Goal: Task Accomplishment & Management: Manage account settings

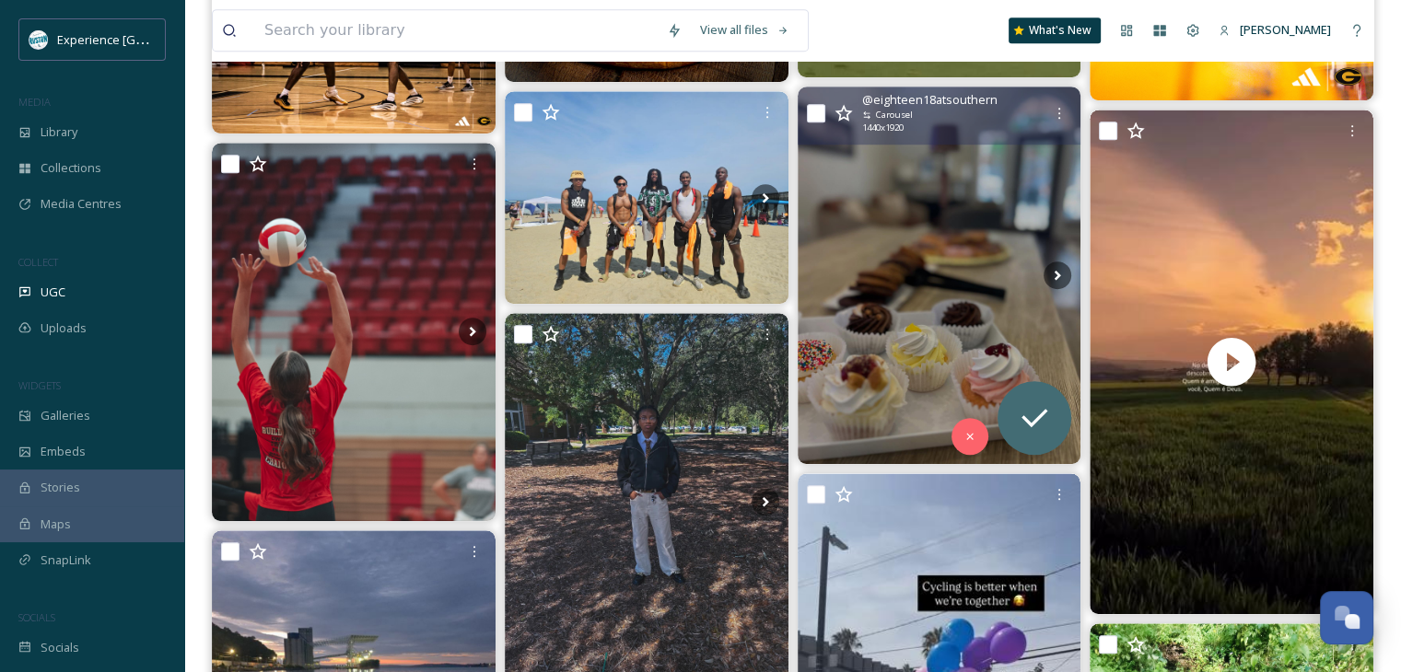
scroll to position [1105, 0]
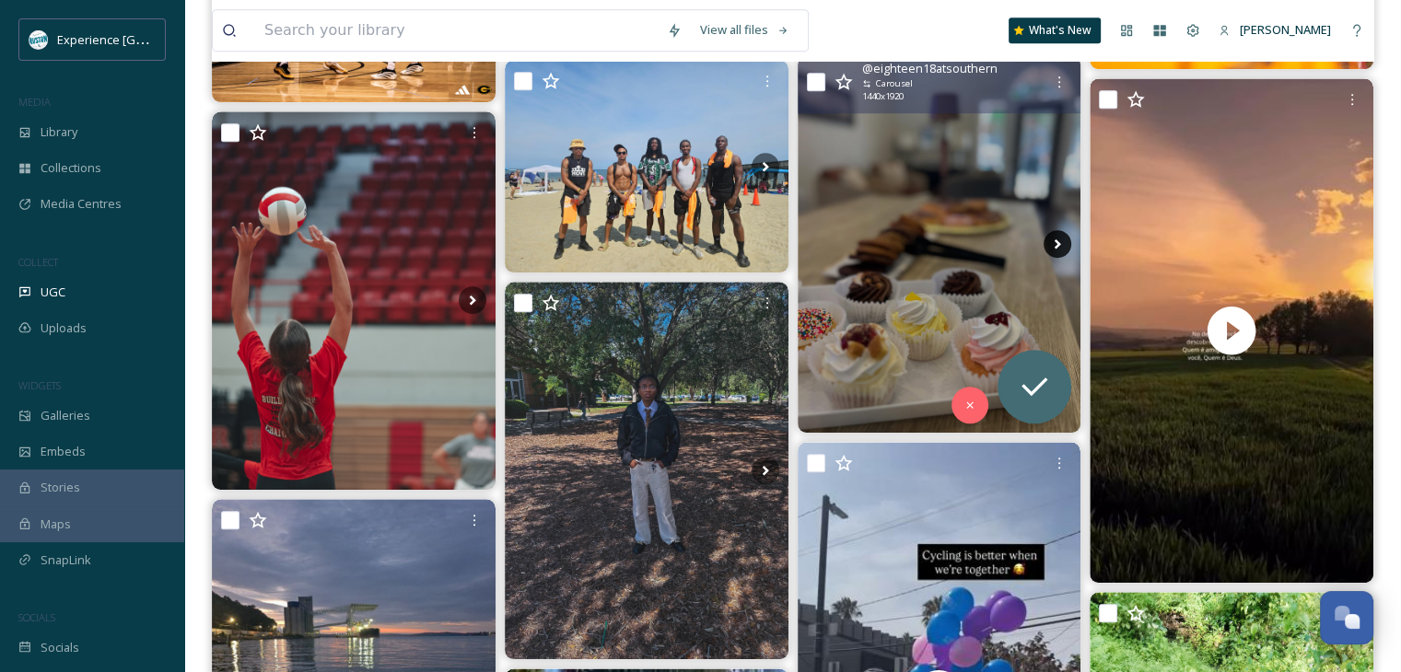
click at [1045, 237] on icon at bounding box center [1057, 244] width 28 height 28
click at [1057, 240] on icon at bounding box center [1057, 244] width 6 height 10
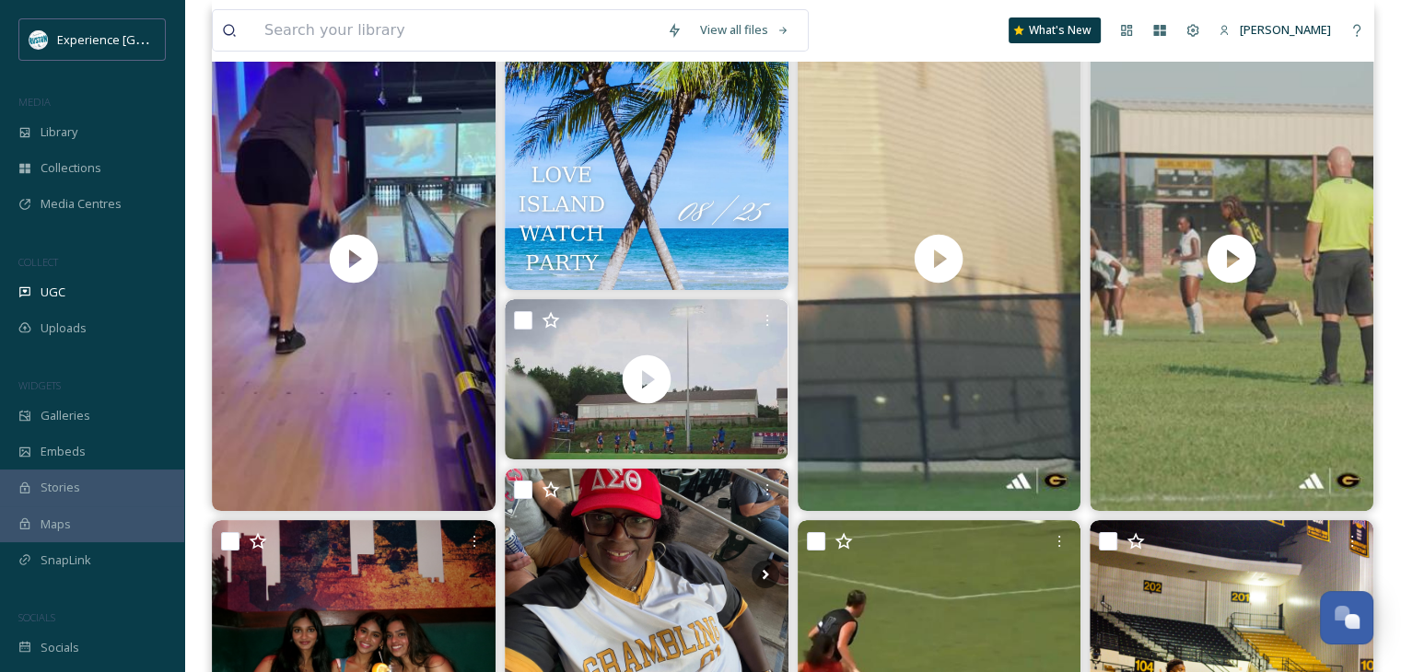
scroll to position [0, 0]
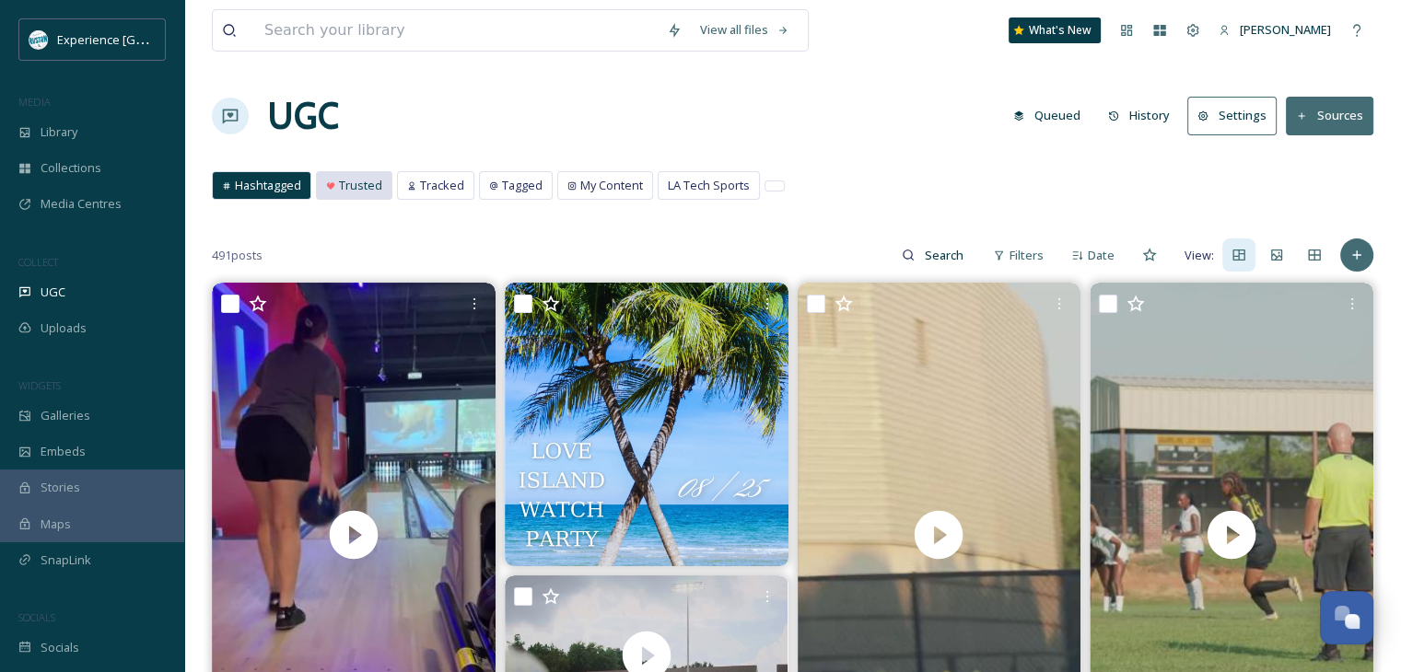
click at [340, 191] on span "Trusted" at bounding box center [360, 185] width 43 height 17
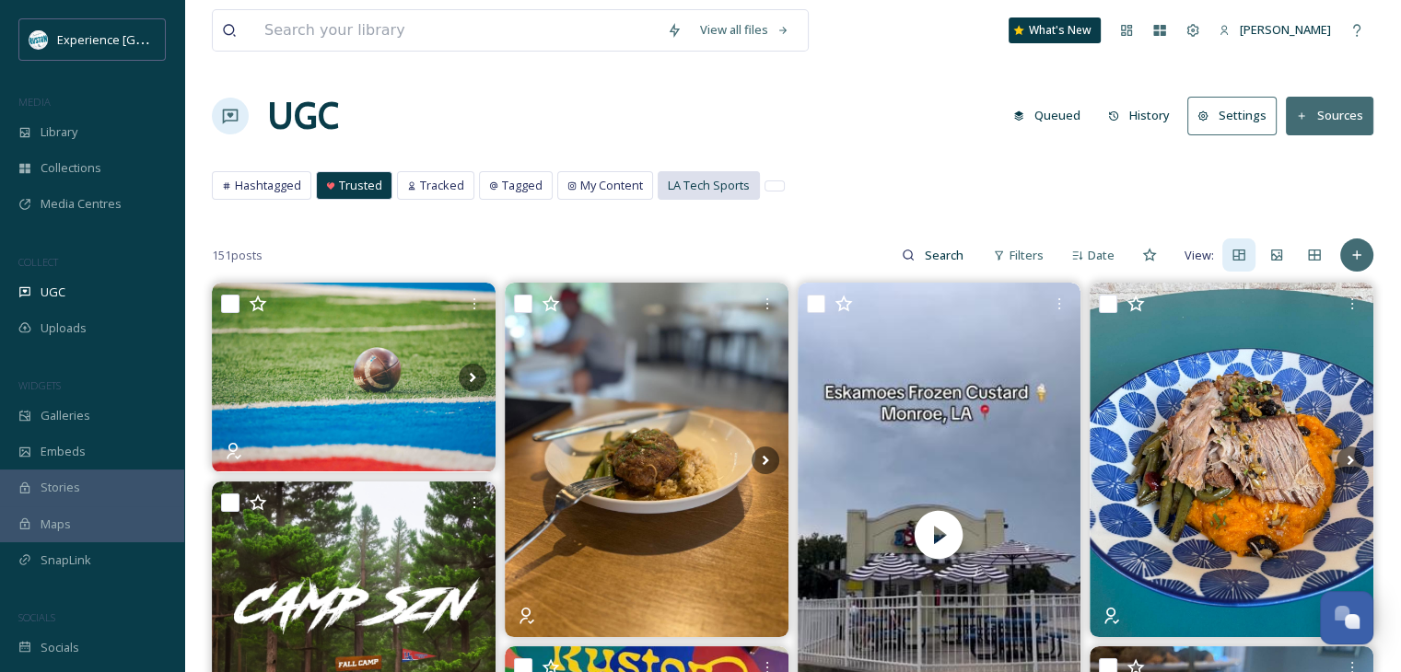
click at [733, 179] on span "LA Tech Sports" at bounding box center [709, 185] width 82 height 17
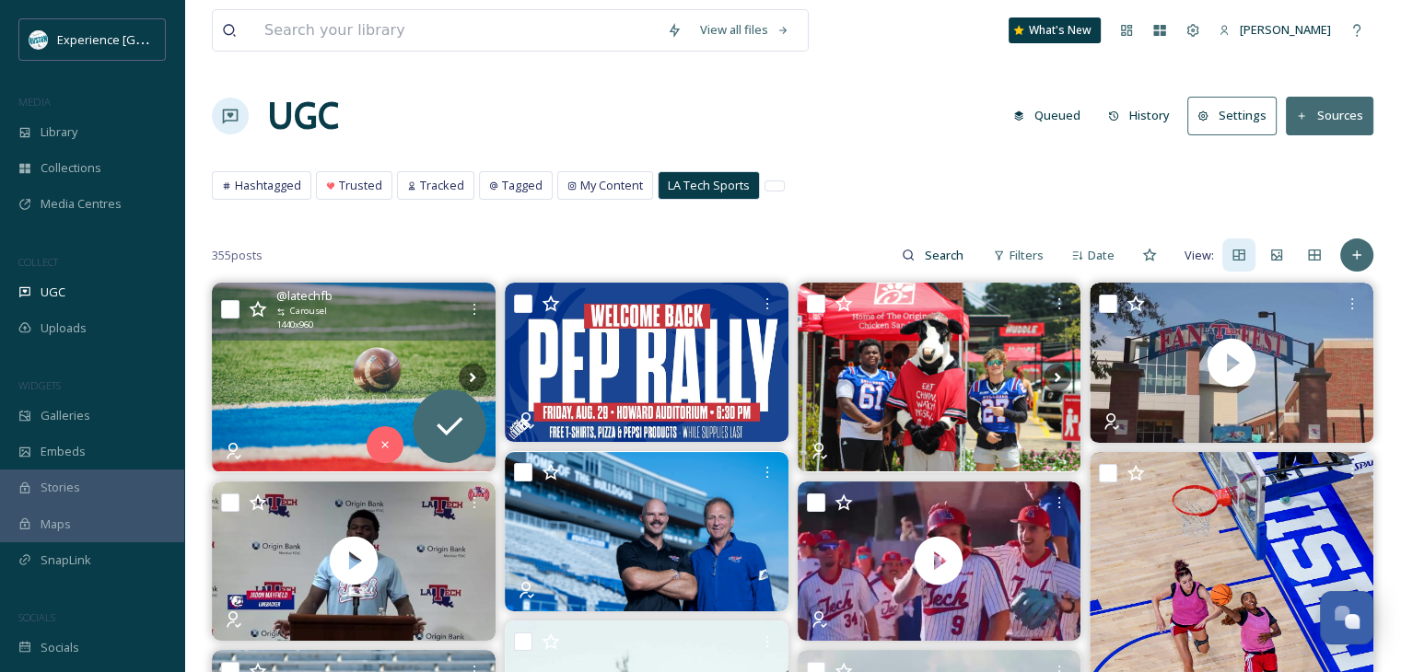
click at [471, 364] on icon at bounding box center [473, 378] width 28 height 28
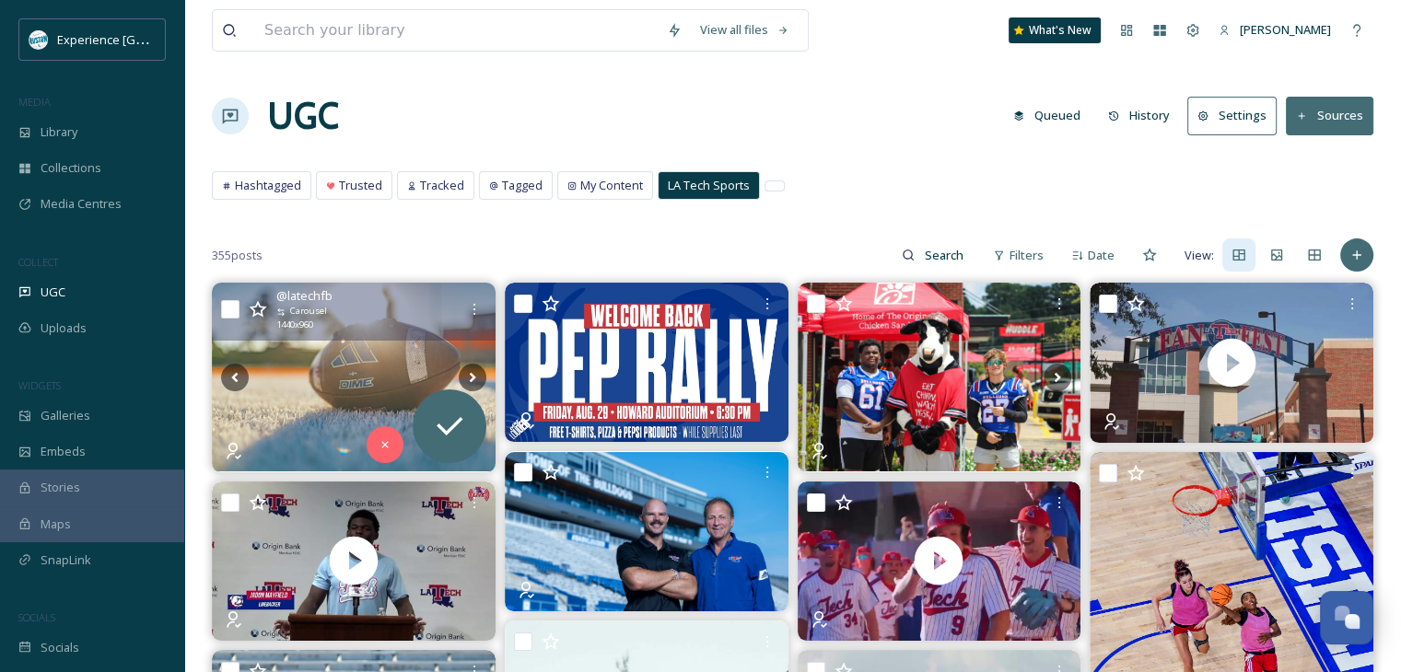
click at [471, 364] on icon at bounding box center [473, 378] width 28 height 28
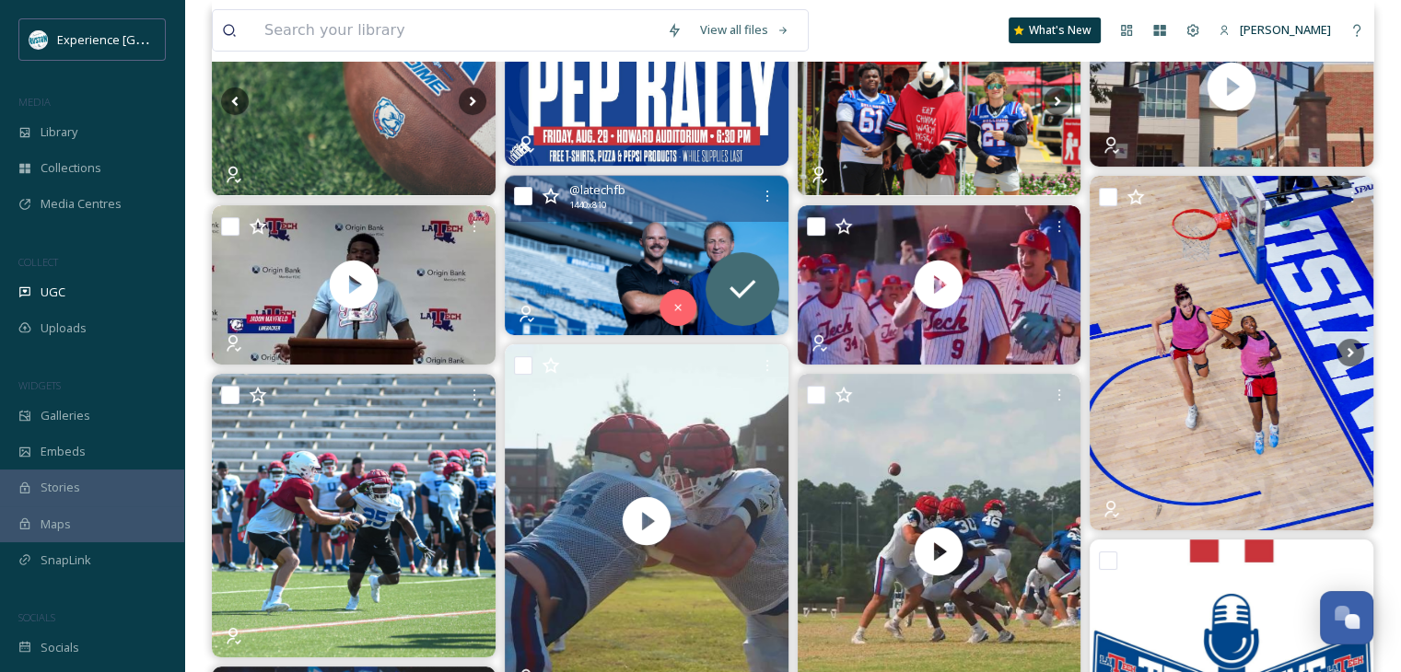
scroll to position [92, 0]
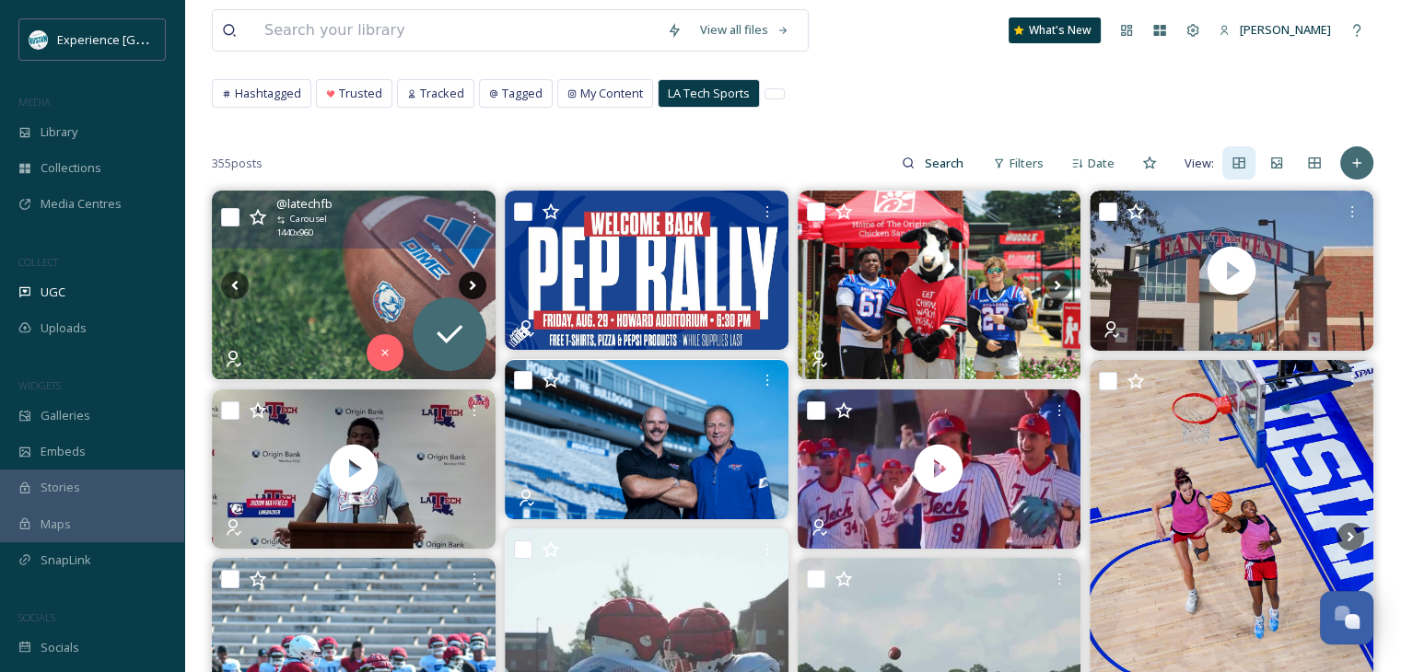
click at [468, 275] on icon at bounding box center [473, 286] width 28 height 28
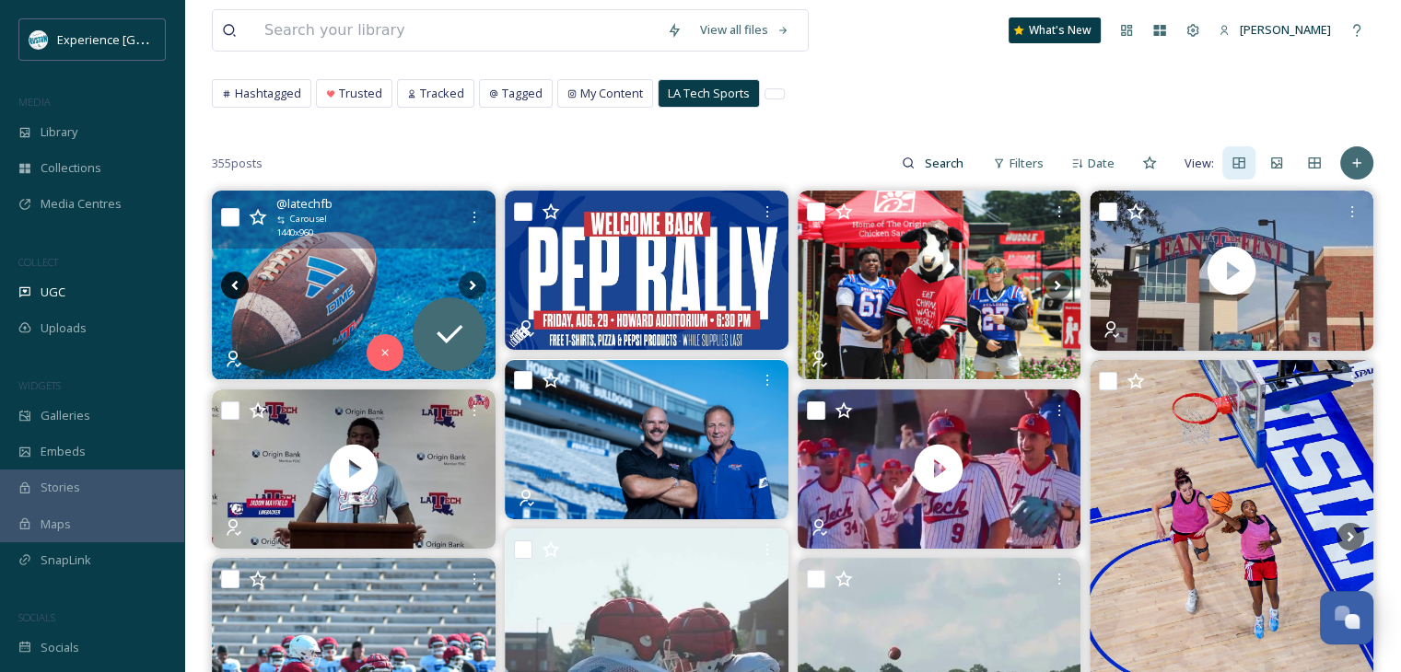
click at [222, 280] on icon at bounding box center [235, 286] width 28 height 28
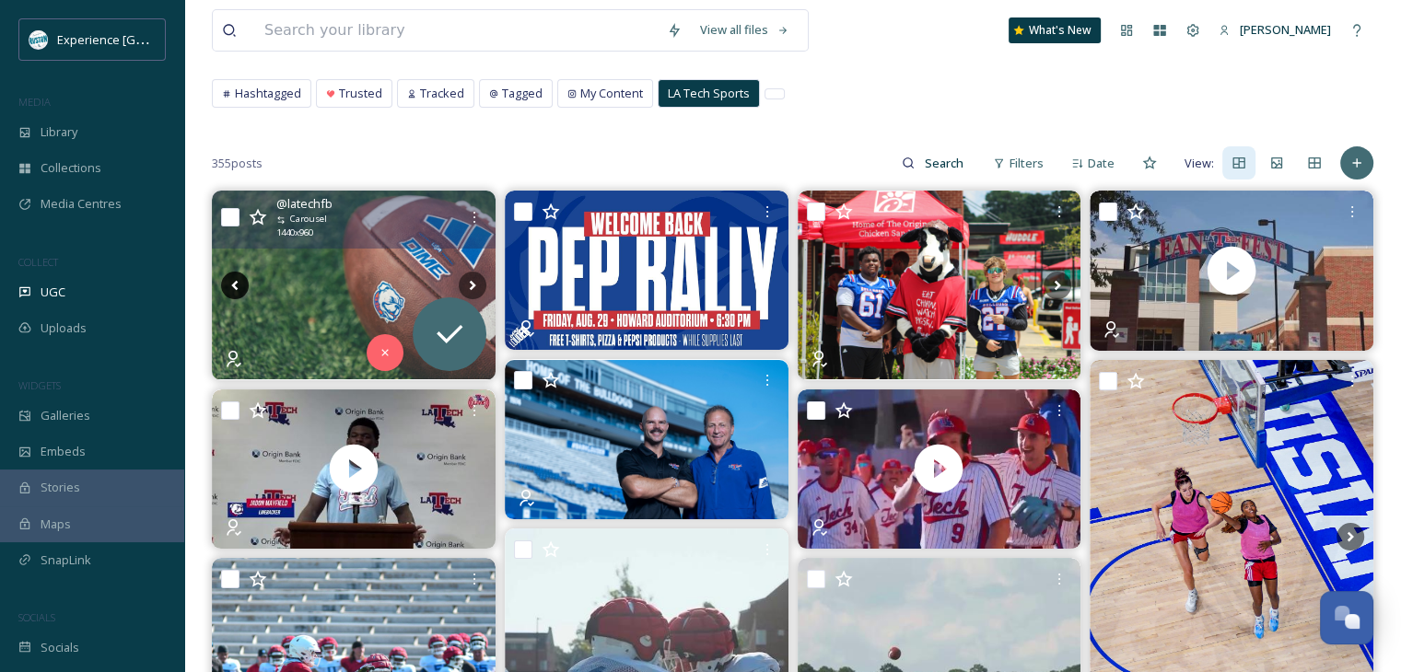
click at [222, 280] on icon at bounding box center [235, 286] width 28 height 28
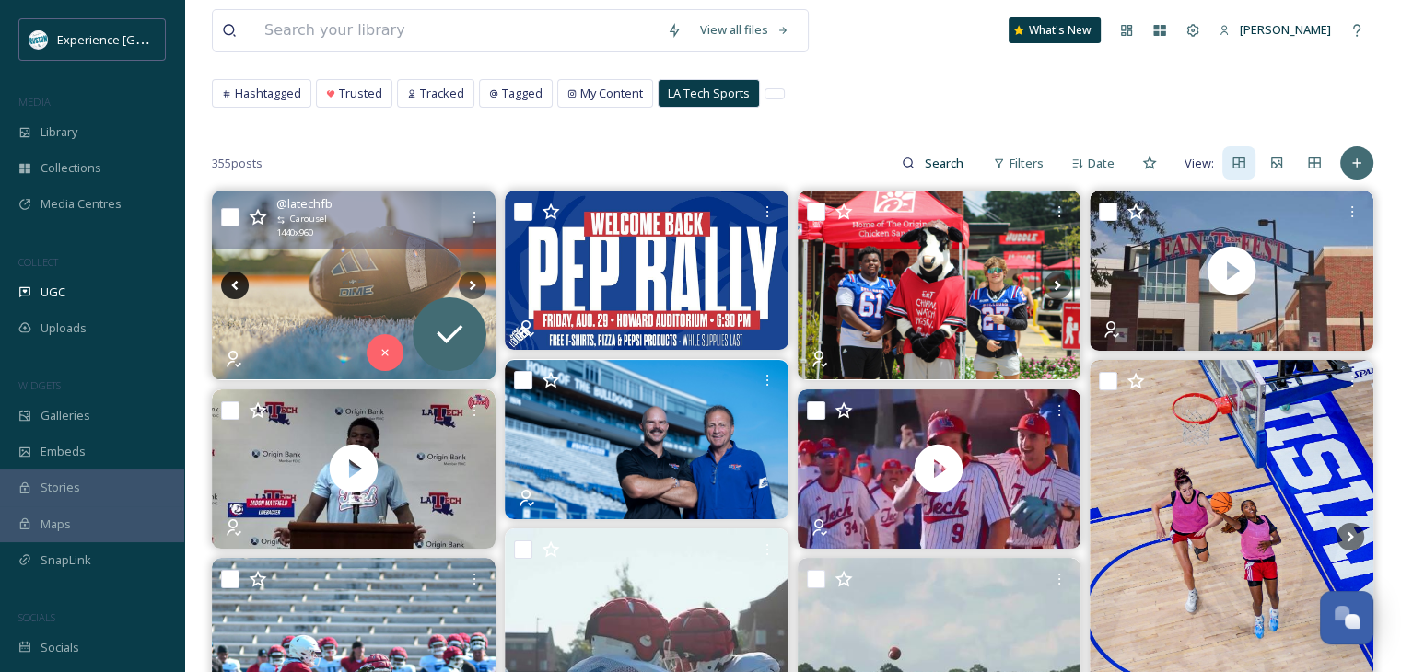
click at [222, 280] on icon at bounding box center [235, 286] width 28 height 28
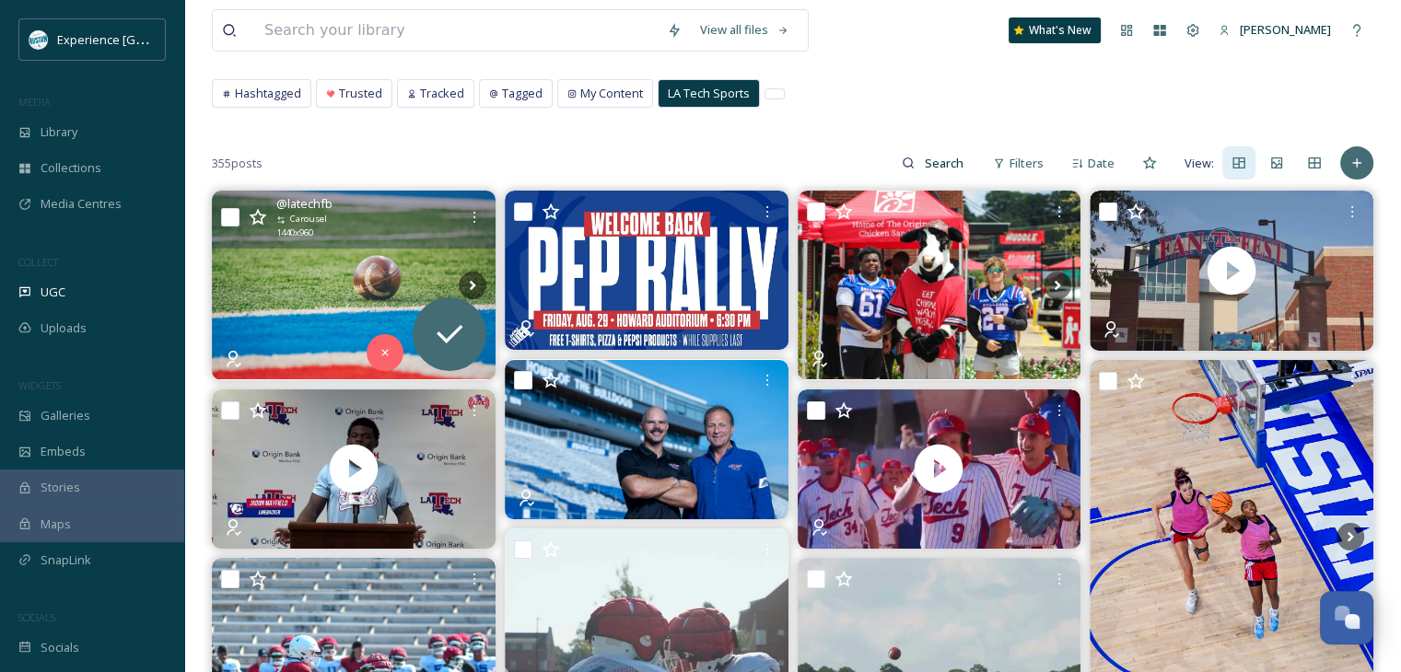
click at [222, 280] on icon at bounding box center [235, 286] width 28 height 28
click at [234, 215] on input "checkbox" at bounding box center [230, 217] width 18 height 18
checkbox input "true"
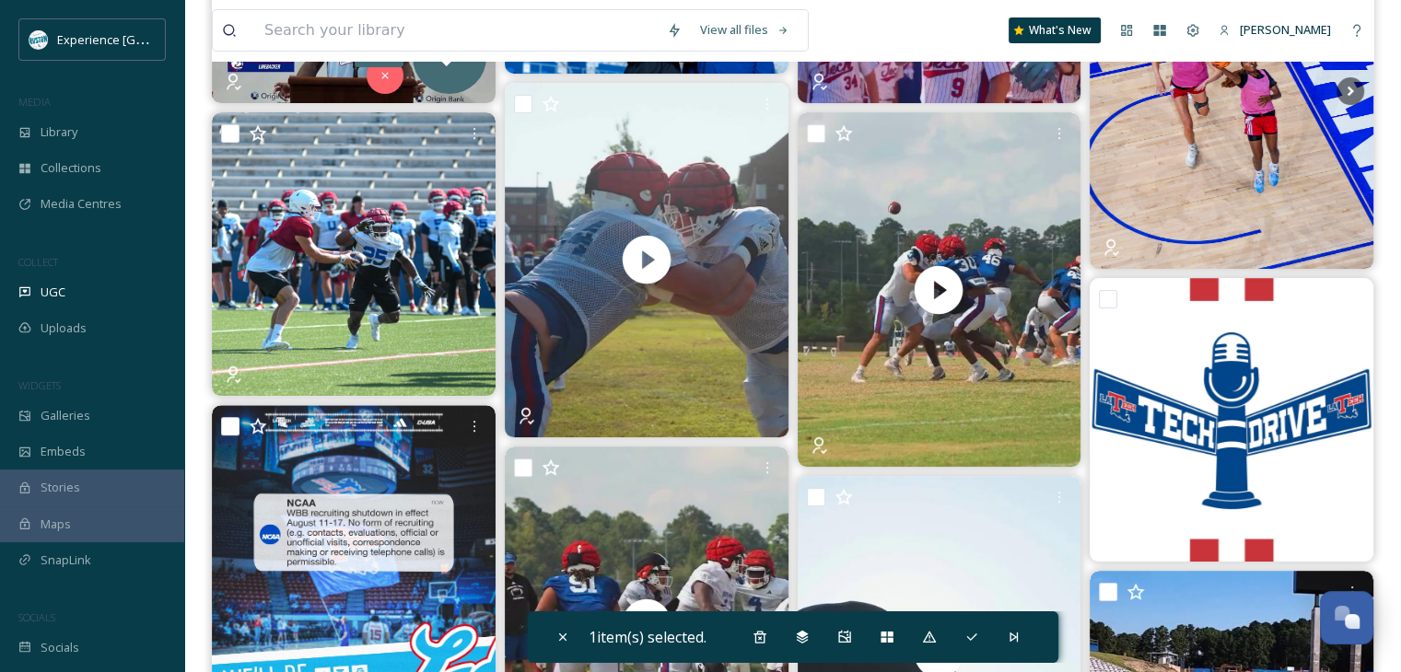
scroll to position [553, 0]
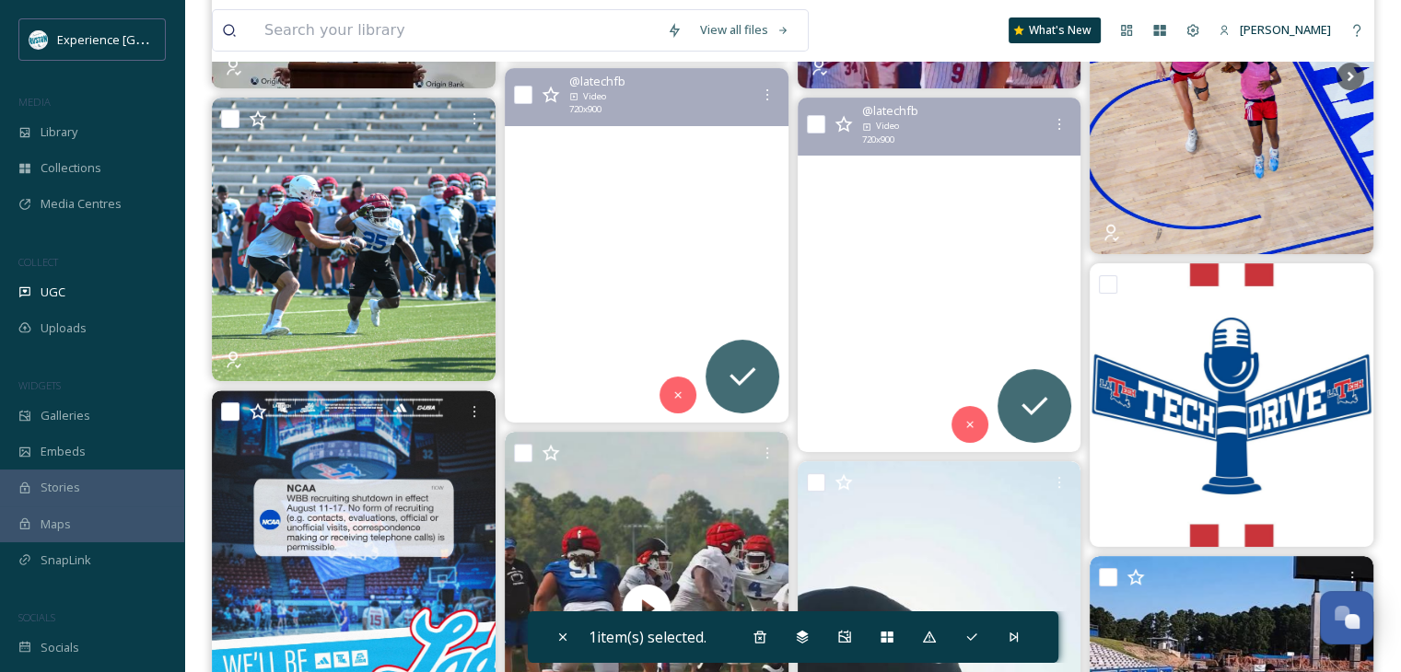
click at [813, 115] on input "checkbox" at bounding box center [816, 124] width 18 height 18
checkbox input "true"
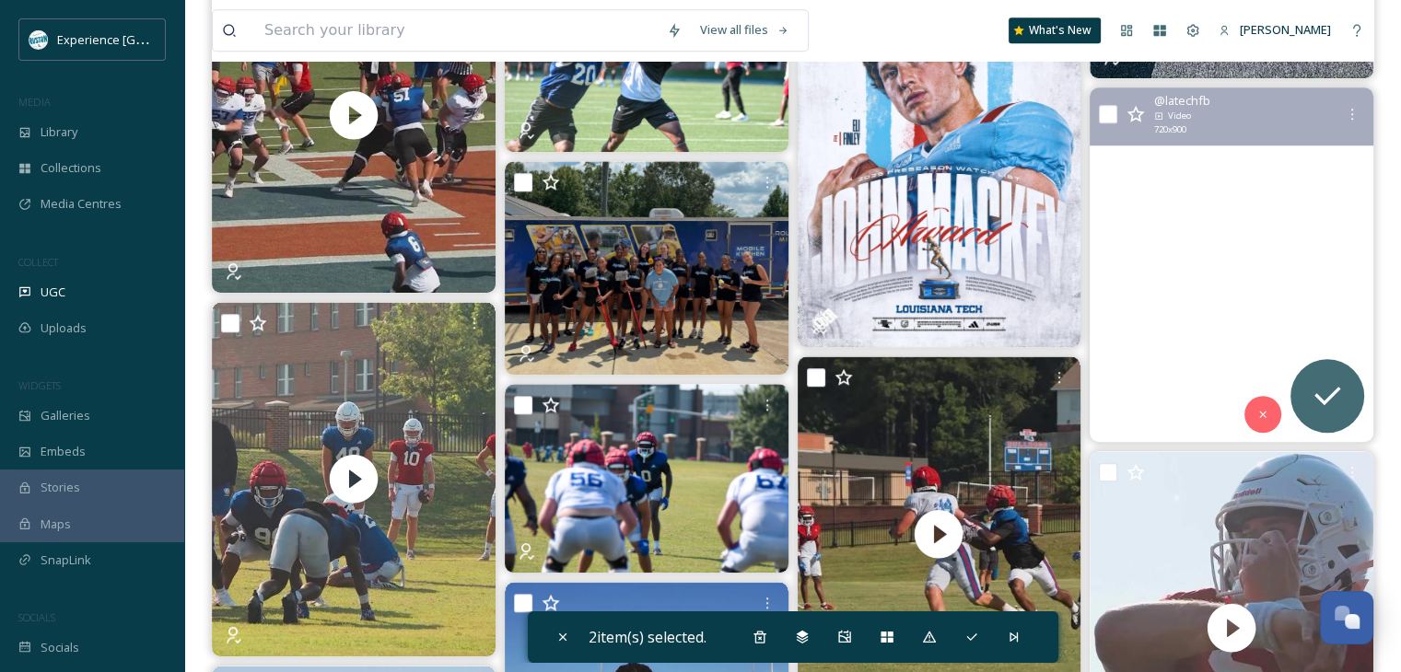
scroll to position [1381, 0]
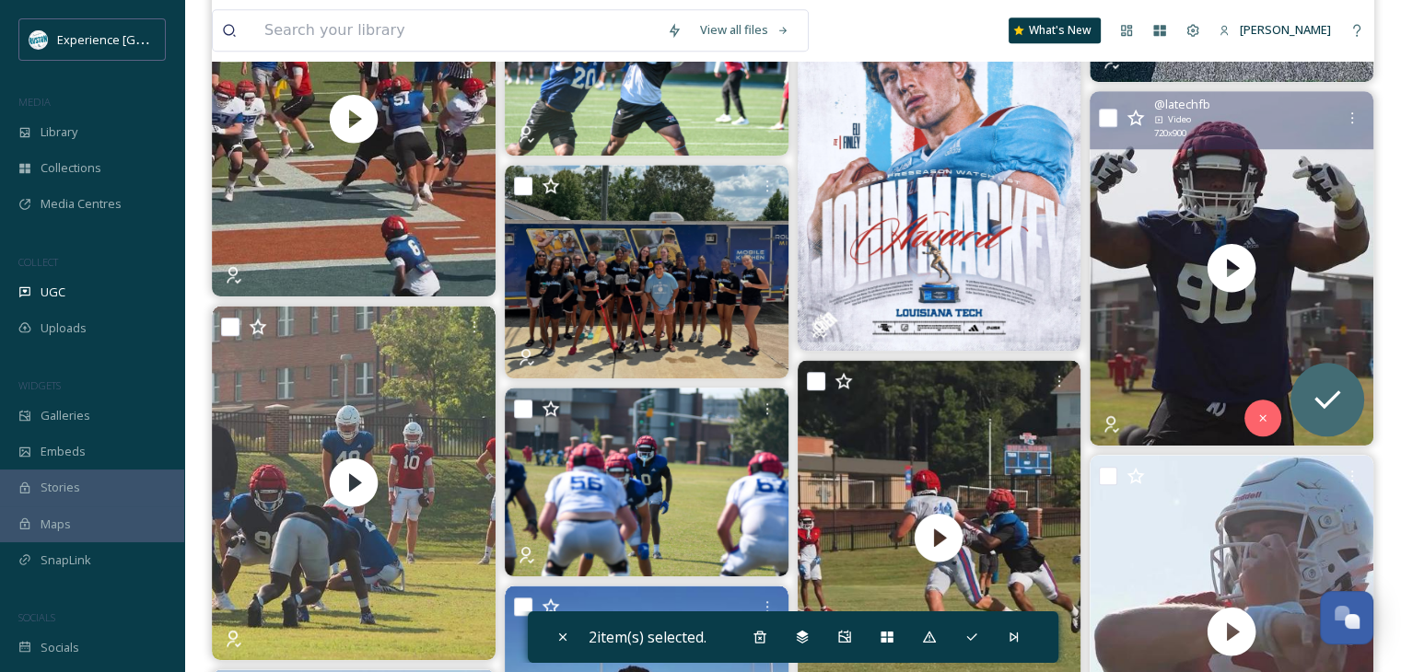
click at [1112, 114] on input "checkbox" at bounding box center [1108, 118] width 18 height 18
checkbox input "true"
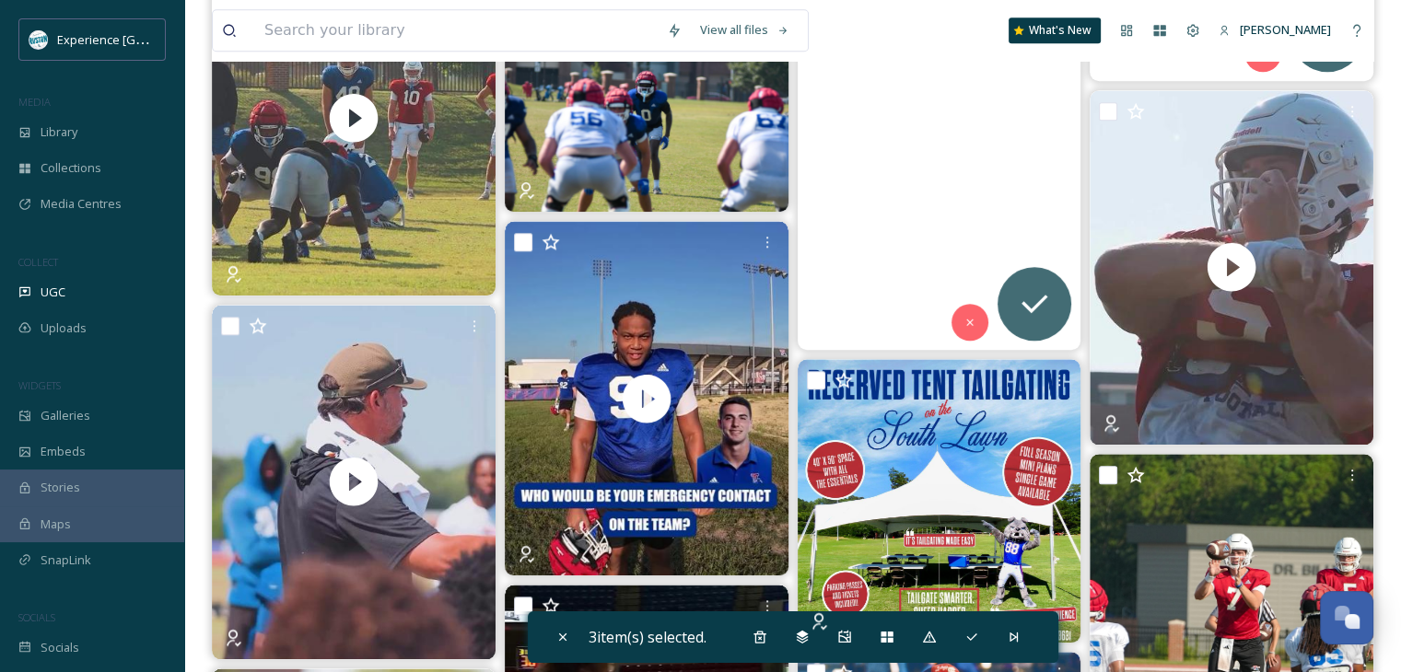
scroll to position [1750, 0]
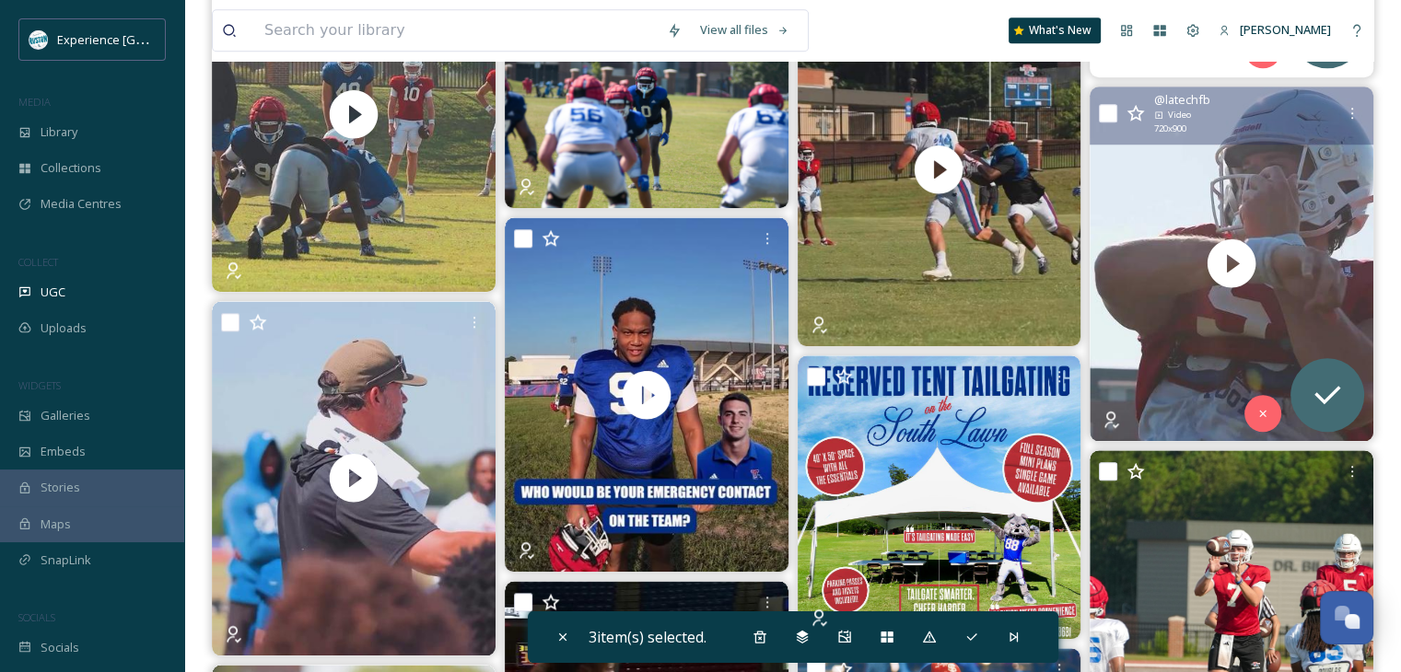
click at [1105, 113] on input "checkbox" at bounding box center [1108, 113] width 18 height 18
checkbox input "true"
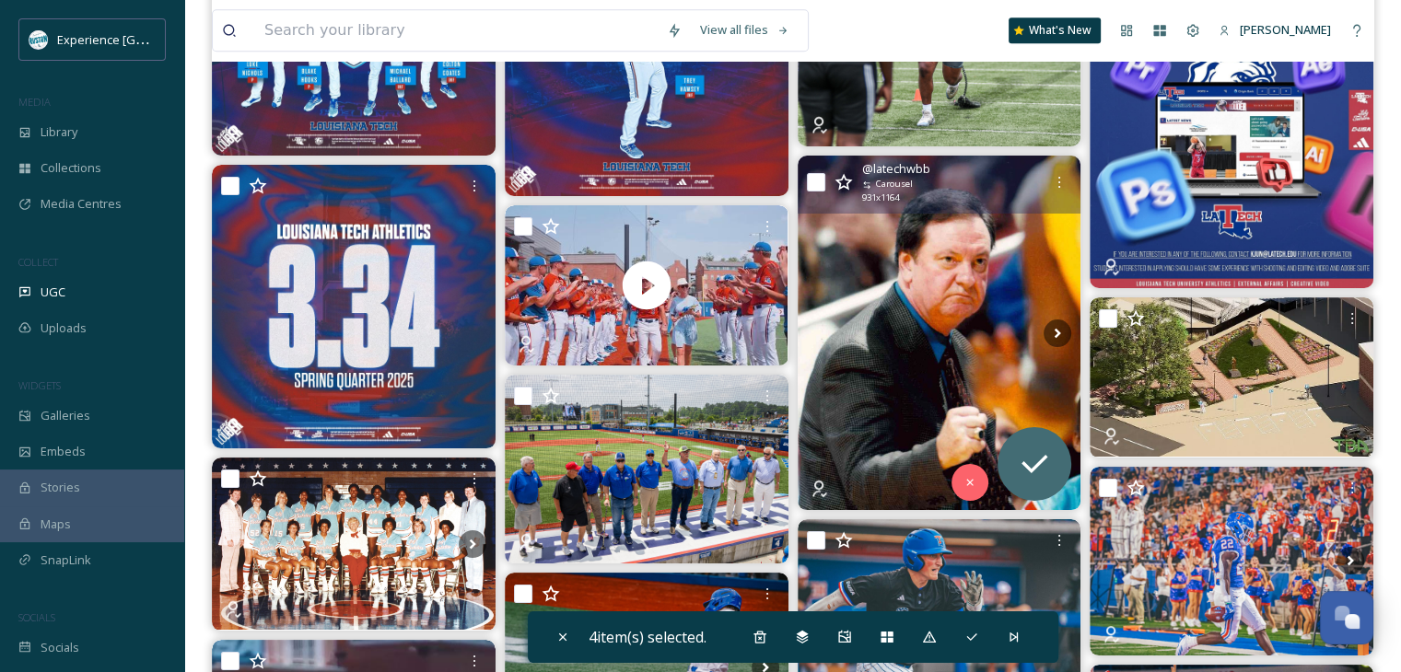
scroll to position [9025, 0]
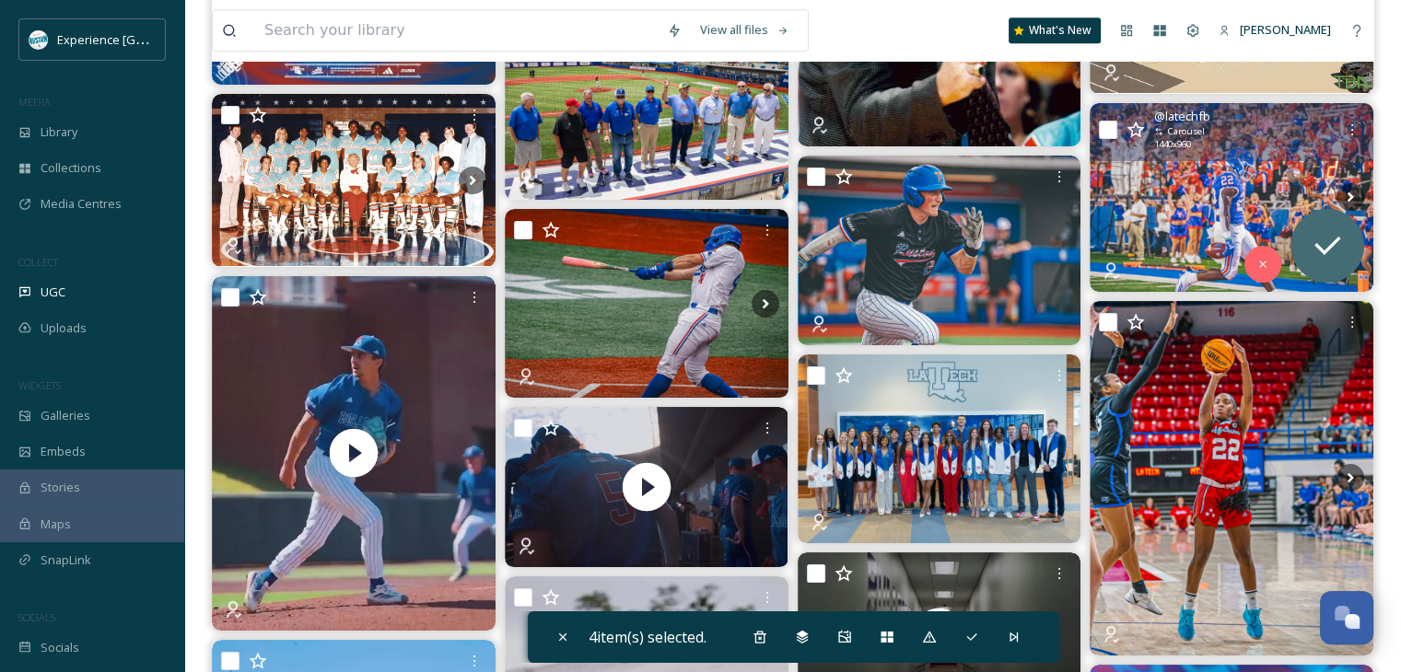
click at [1108, 129] on input "checkbox" at bounding box center [1108, 130] width 18 height 18
checkbox input "true"
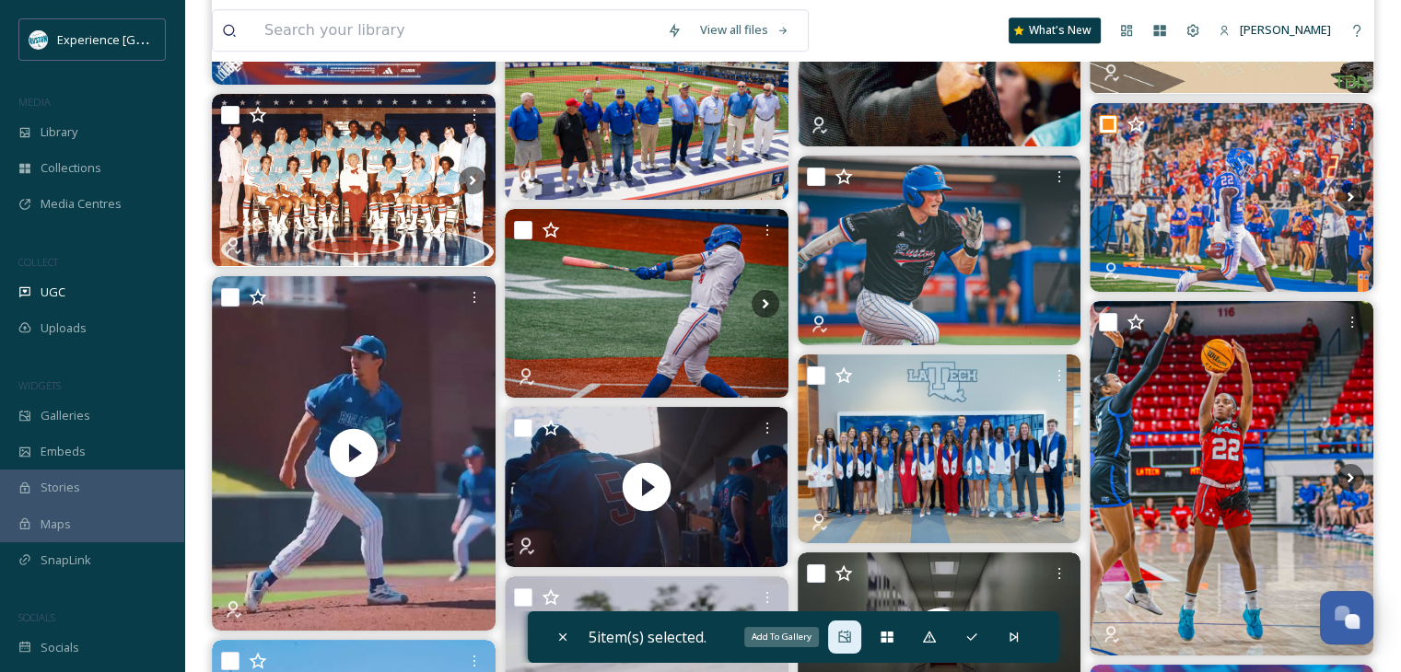
click at [844, 641] on icon at bounding box center [844, 637] width 15 height 15
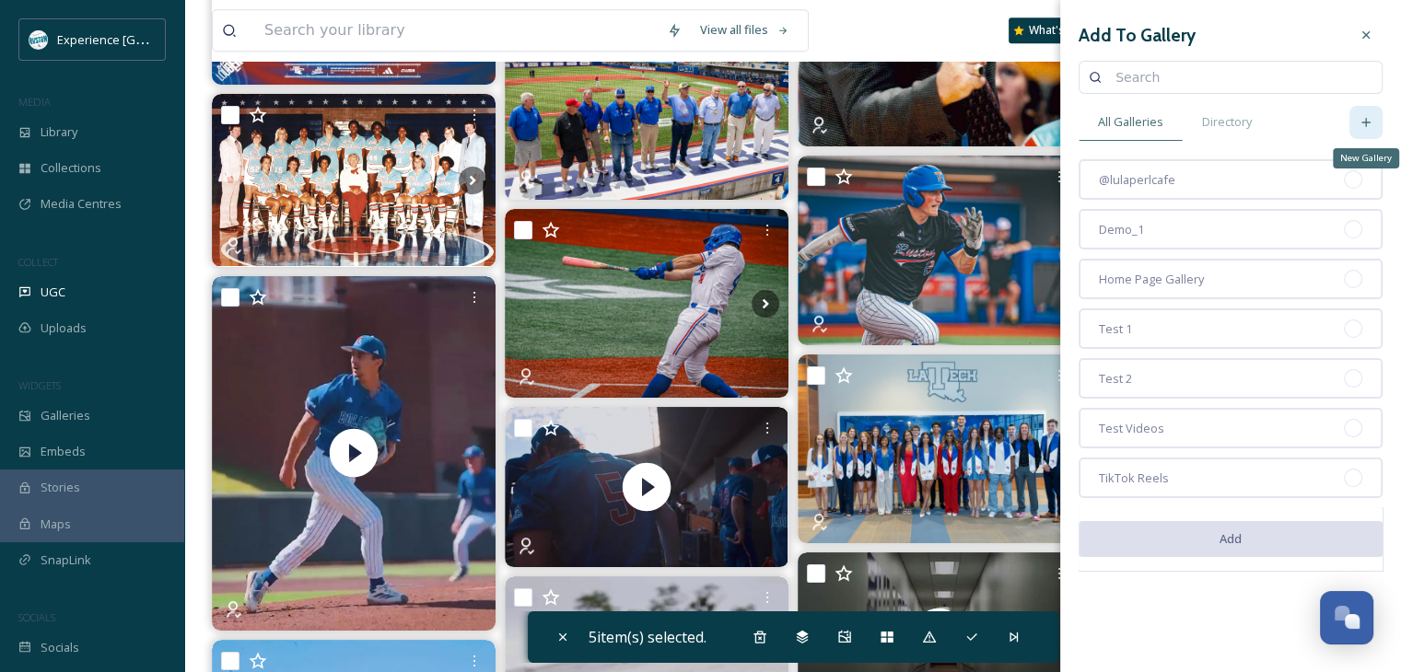
click at [1356, 125] on div "New Gallery" at bounding box center [1365, 122] width 33 height 33
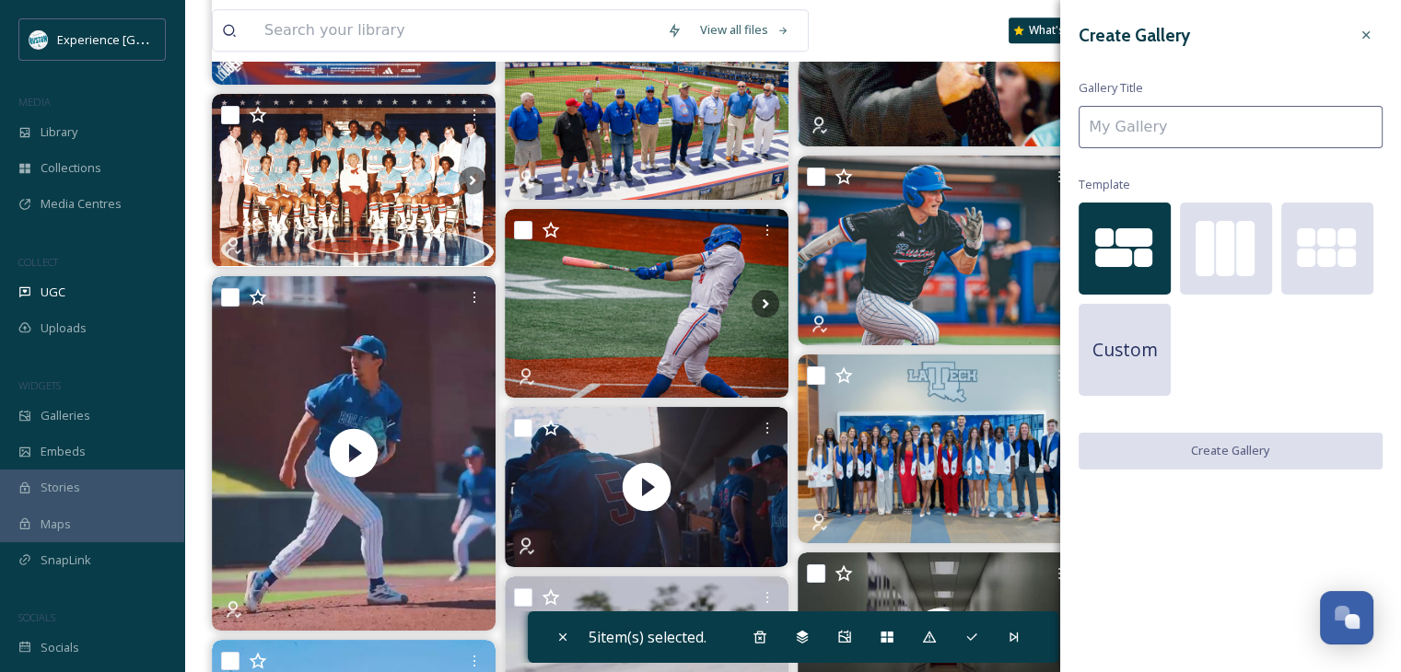
click at [1175, 137] on input at bounding box center [1230, 127] width 304 height 42
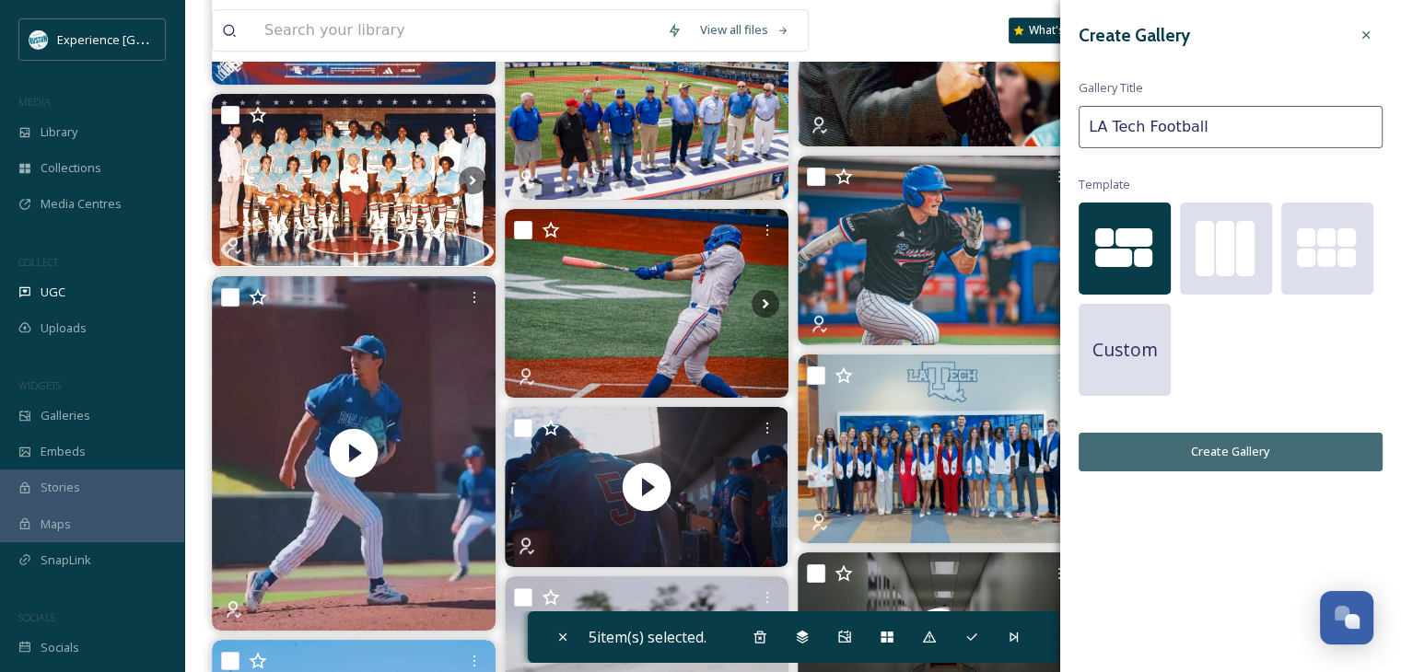
type input "LA Tech Football"
click at [1213, 460] on button "Create Gallery" at bounding box center [1230, 452] width 304 height 38
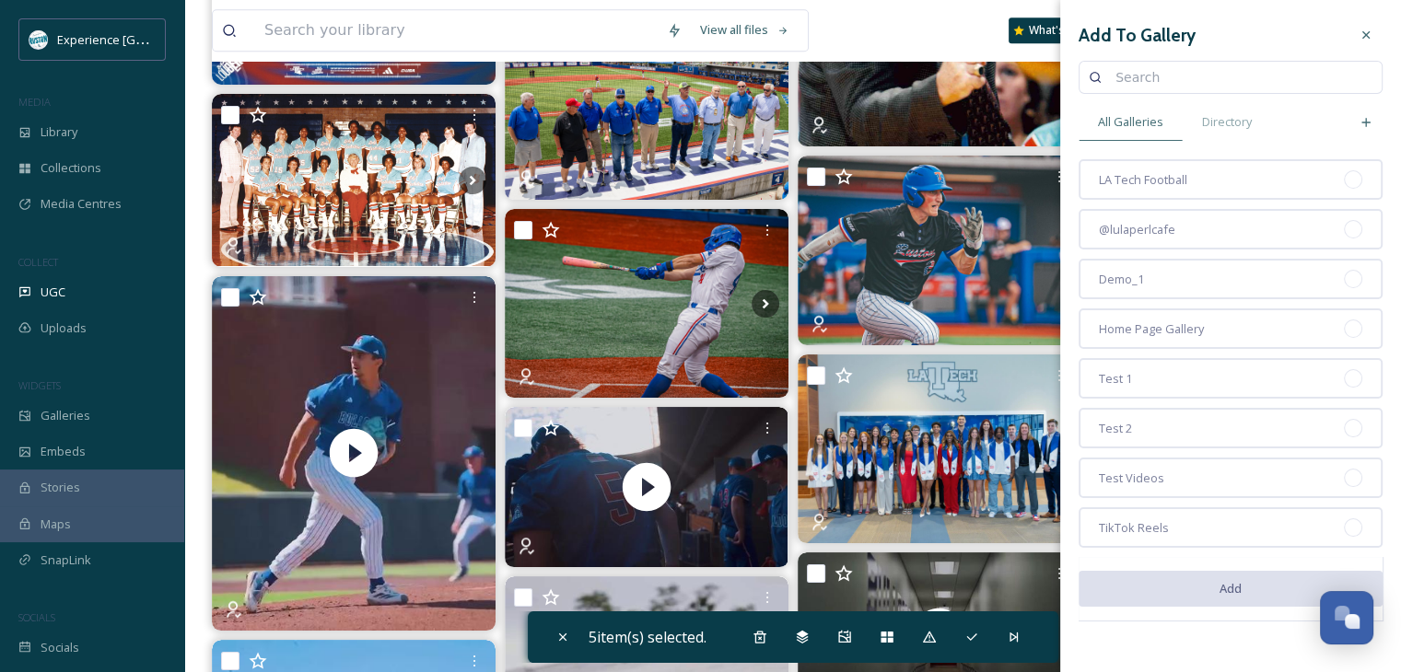
click at [932, 41] on div "View all files What's New [PERSON_NAME]" at bounding box center [792, 30] width 1161 height 61
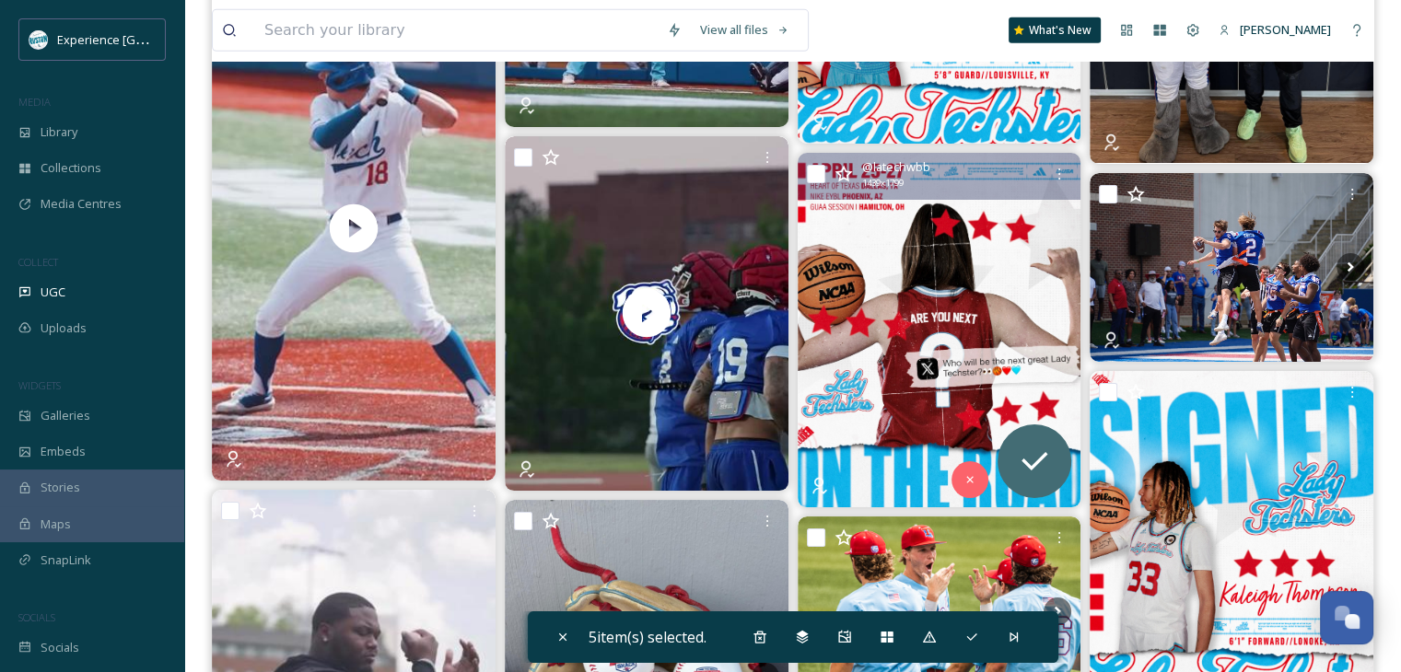
scroll to position [12800, 0]
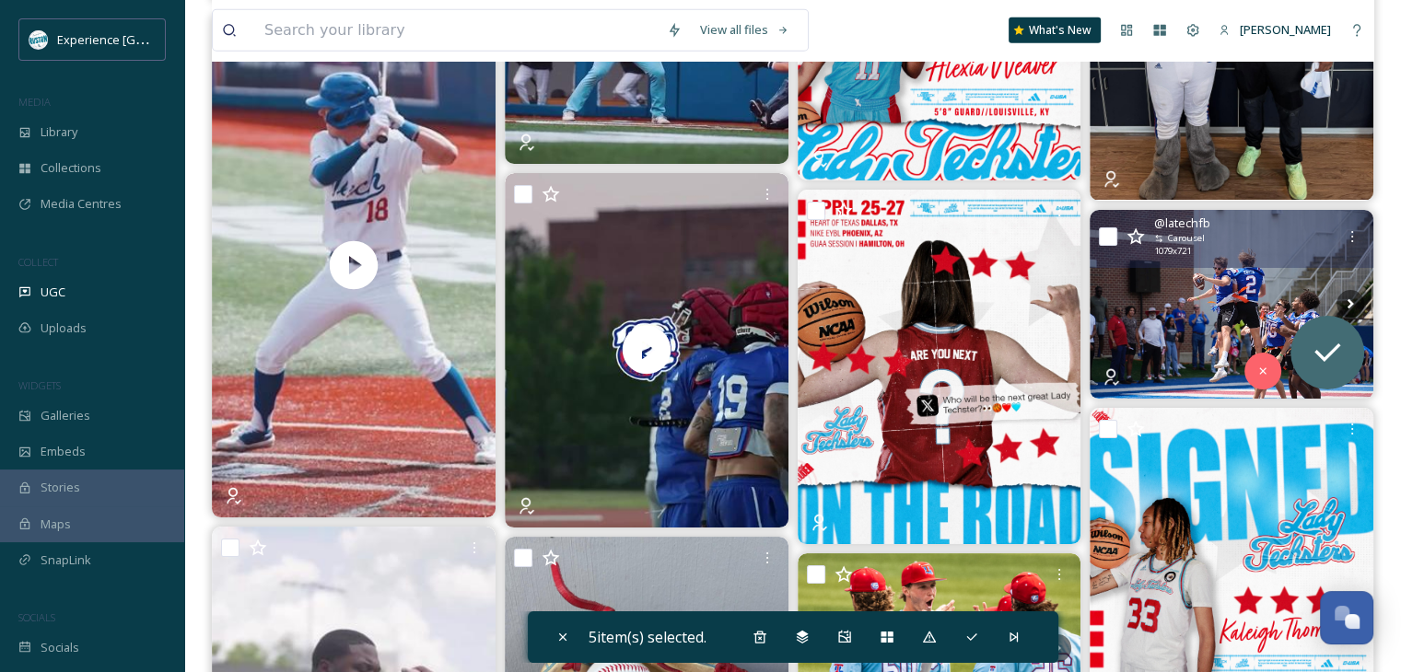
click at [1107, 234] on input "checkbox" at bounding box center [1108, 236] width 18 height 18
checkbox input "true"
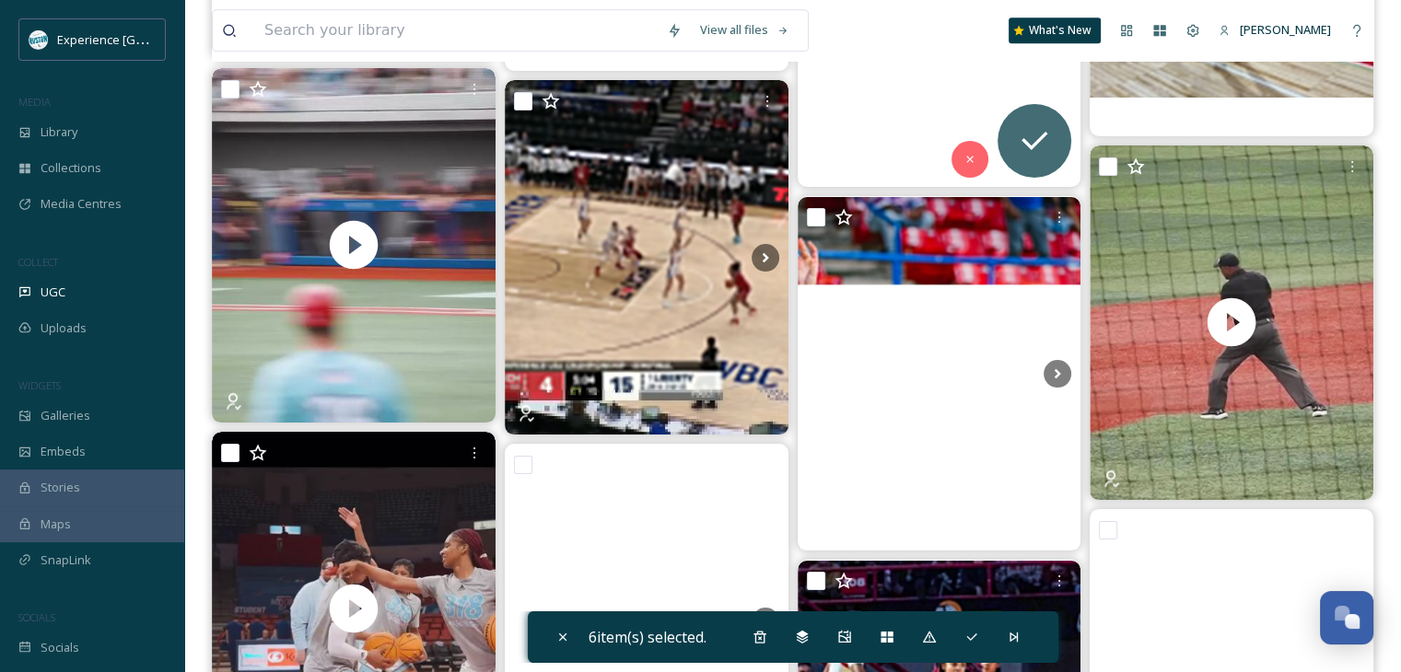
scroll to position [15839, 0]
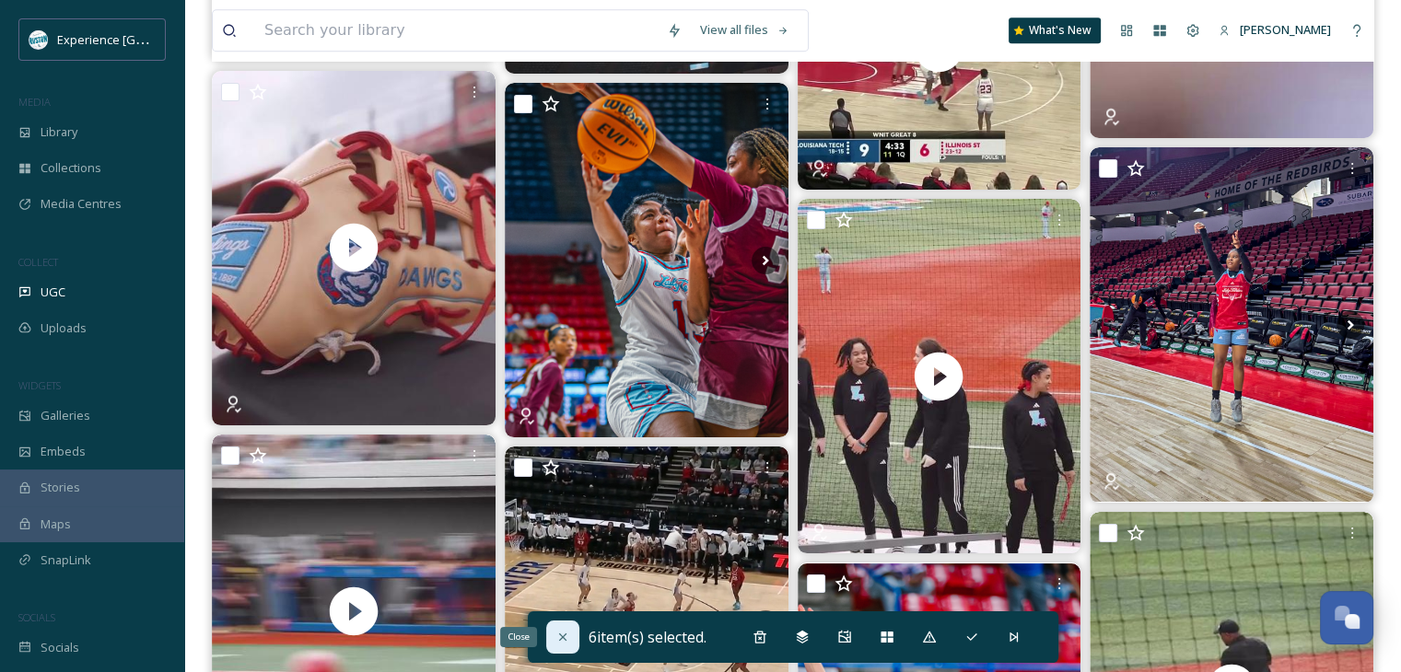
click at [555, 630] on icon at bounding box center [562, 637] width 15 height 15
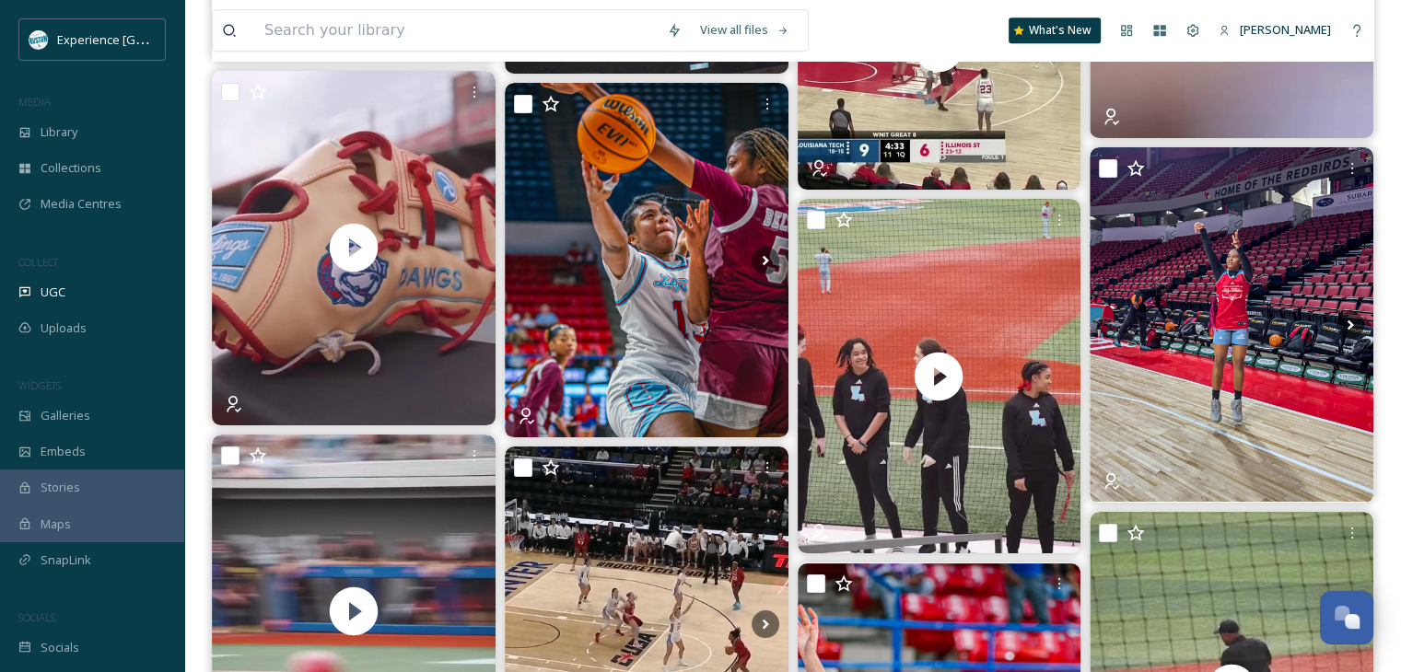
checkbox input "false"
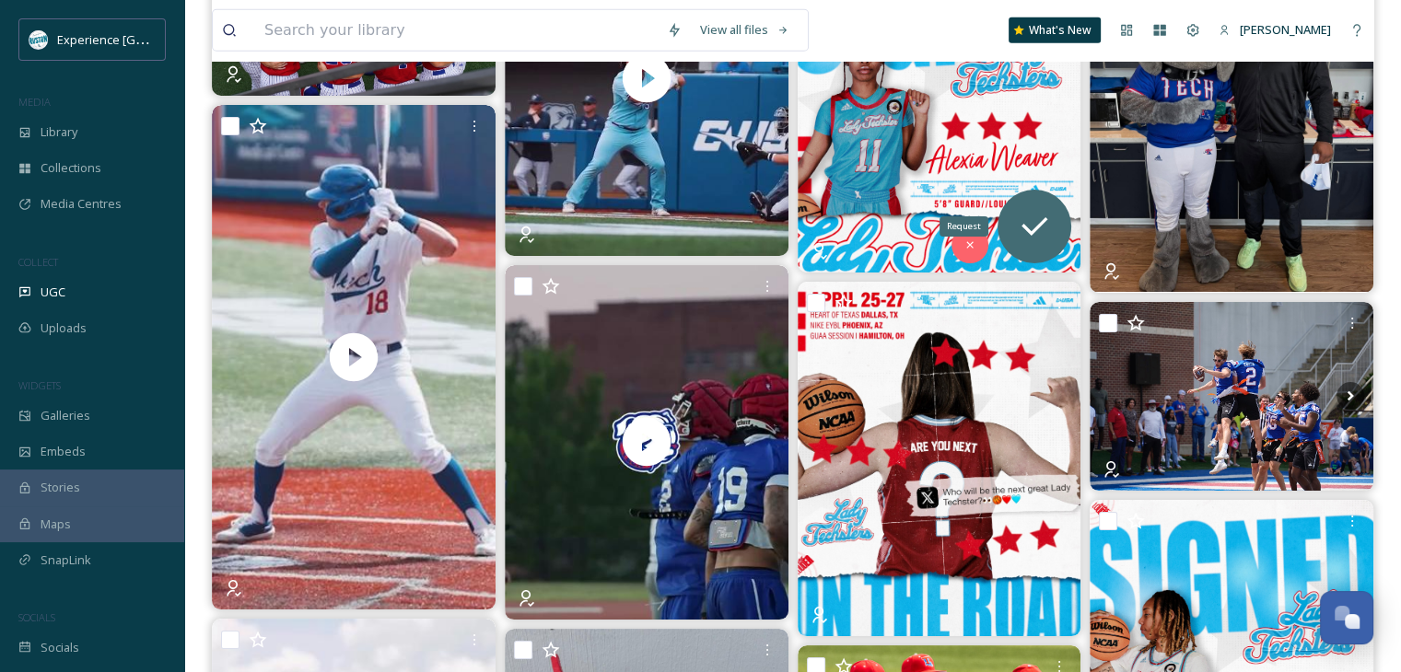
scroll to position [12524, 0]
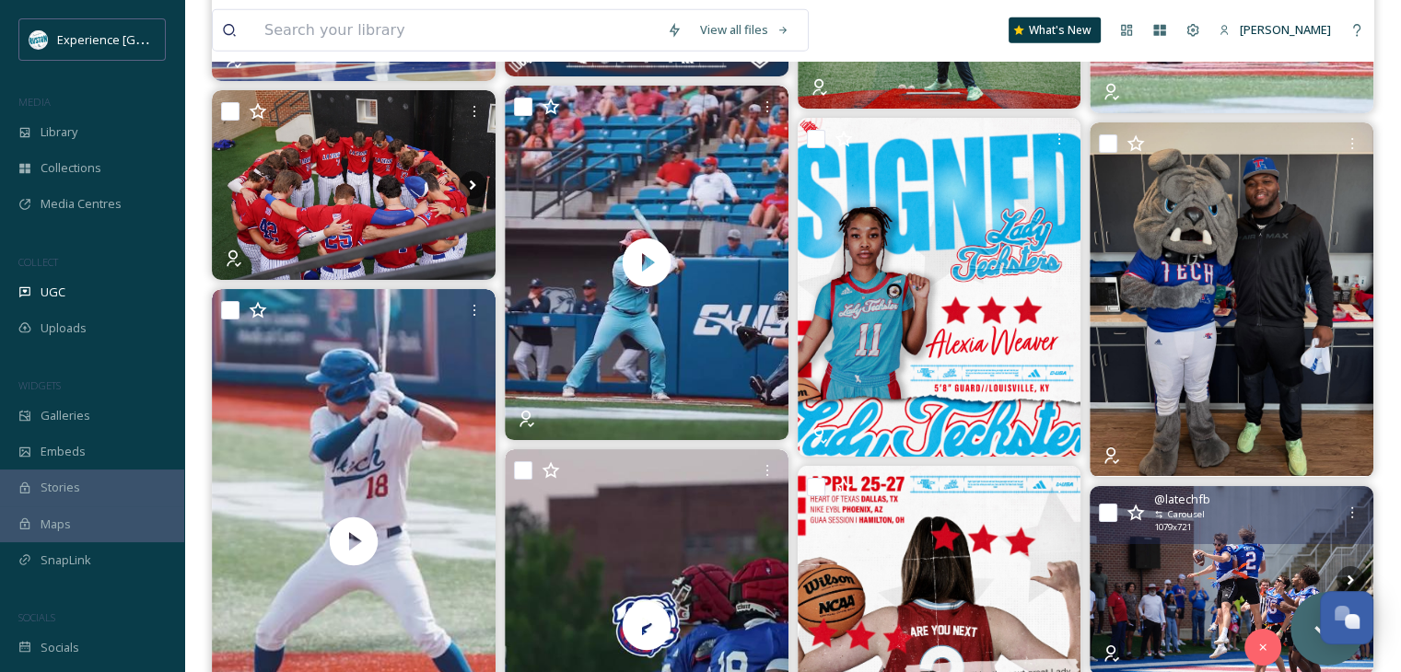
click at [1100, 506] on input "checkbox" at bounding box center [1108, 513] width 18 height 18
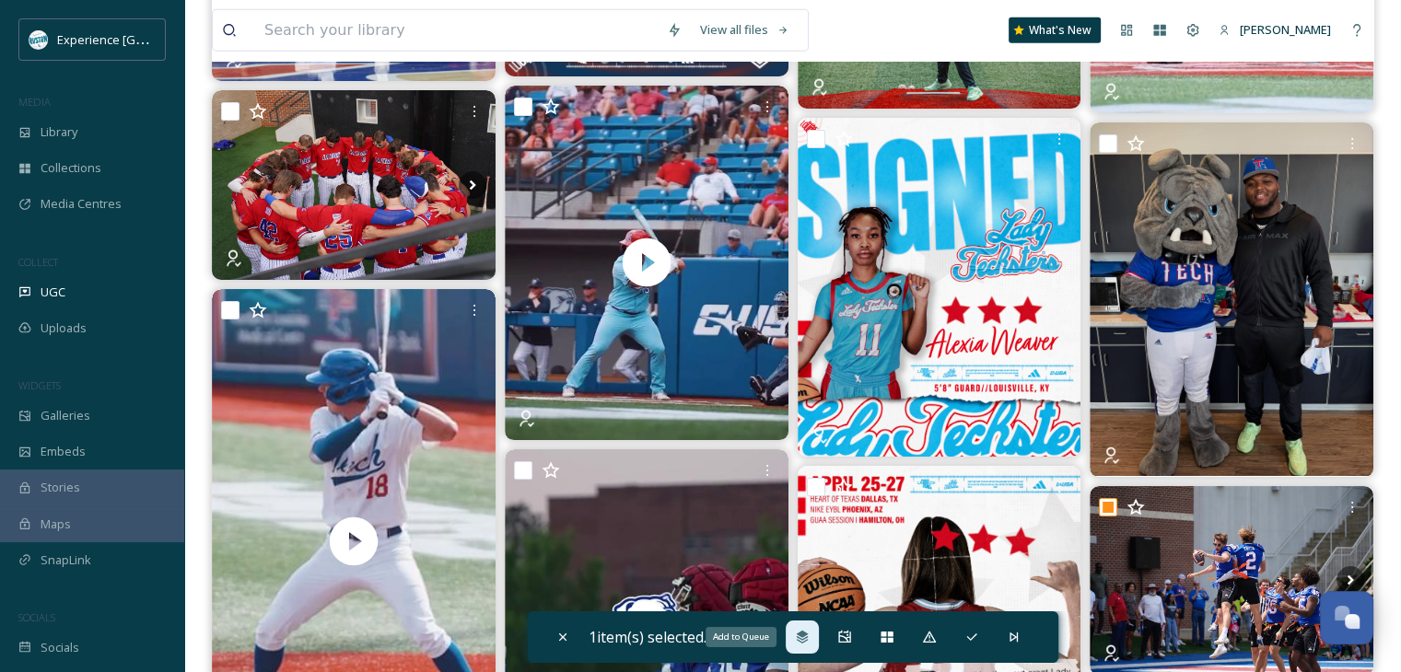
click at [795, 638] on div "Add to Queue" at bounding box center [802, 637] width 33 height 33
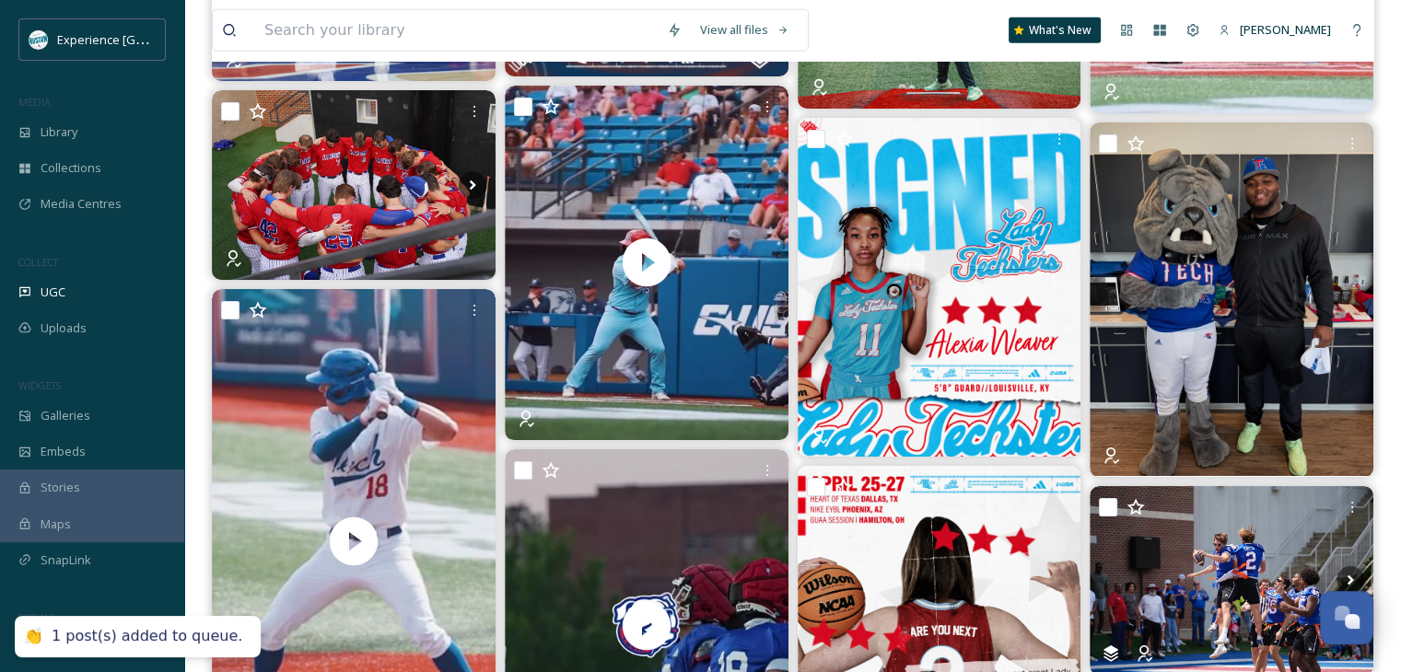
click at [838, 634] on img at bounding box center [939, 643] width 284 height 355
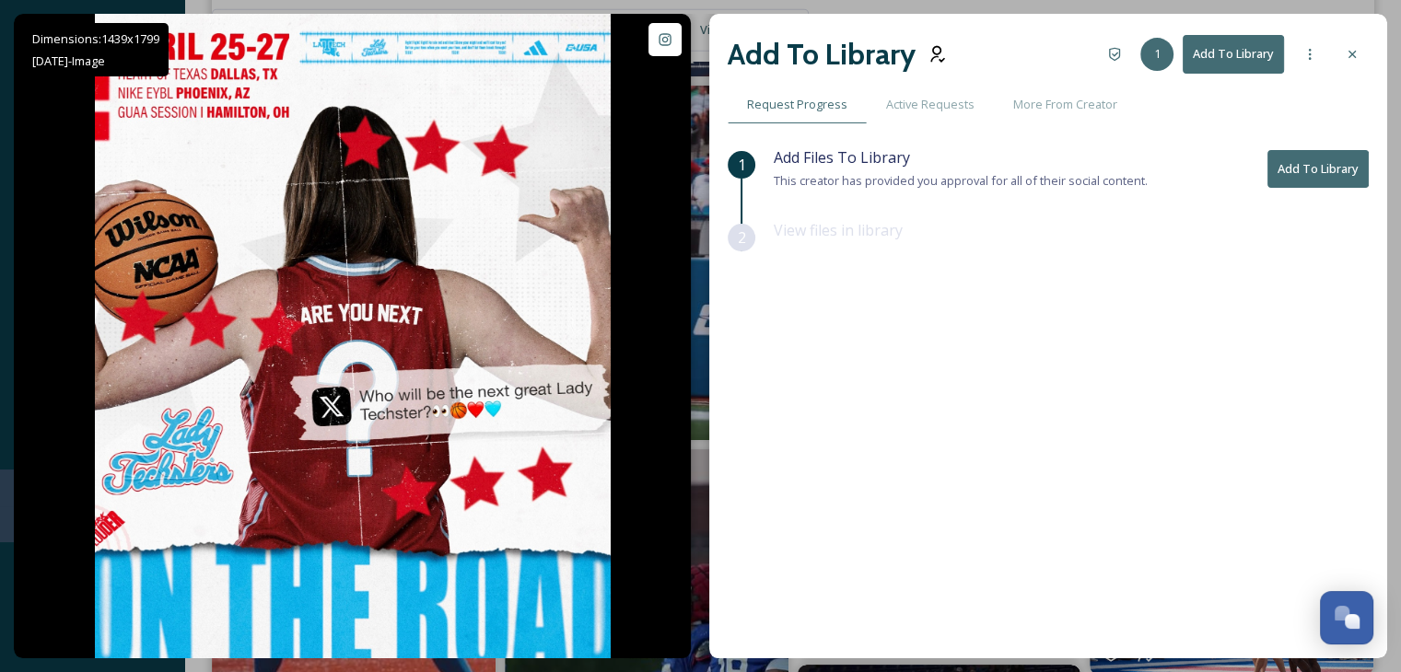
click at [1344, 51] on icon at bounding box center [1351, 54] width 15 height 15
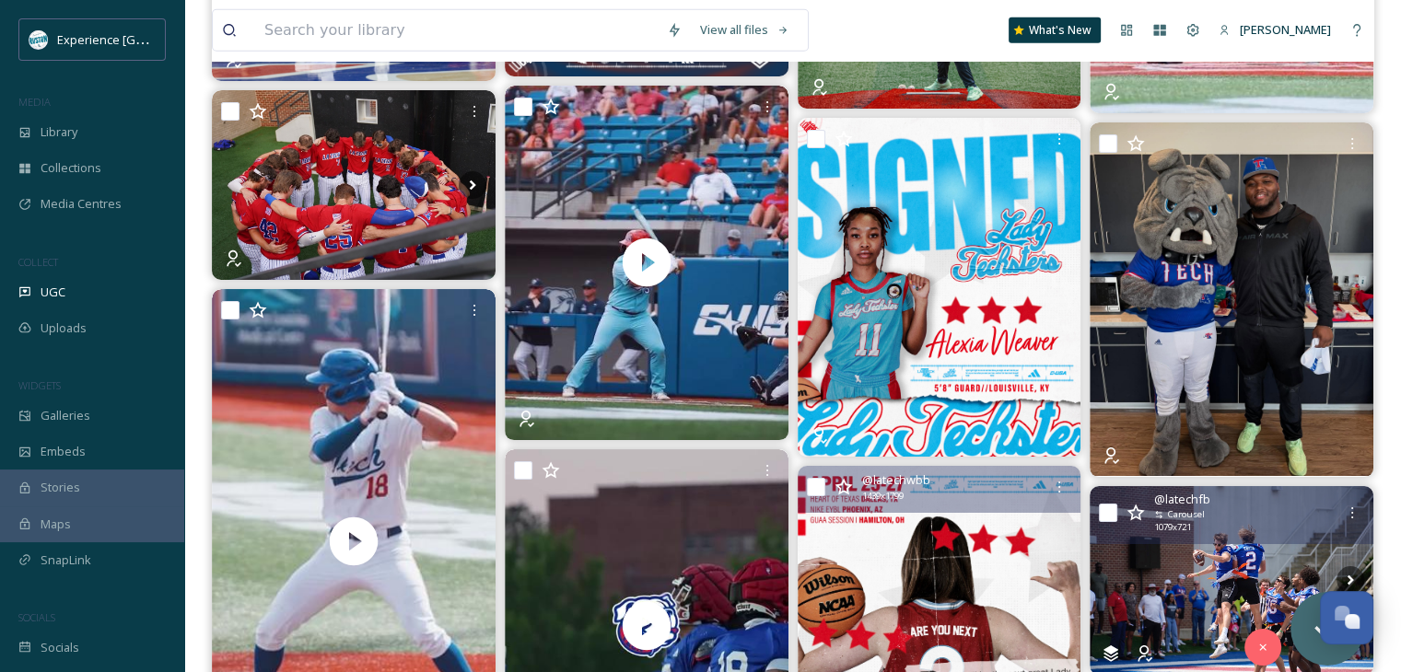
click at [1108, 518] on input "checkbox" at bounding box center [1108, 513] width 18 height 18
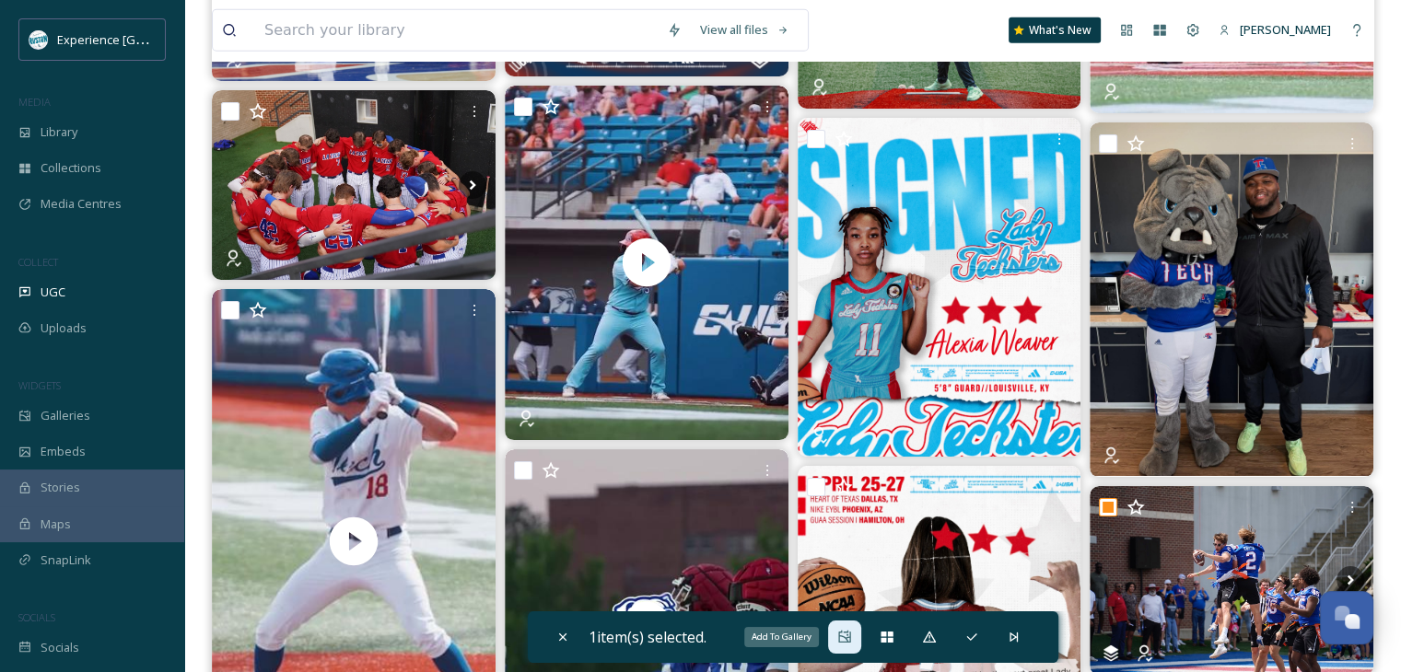
click at [839, 636] on icon at bounding box center [844, 637] width 15 height 15
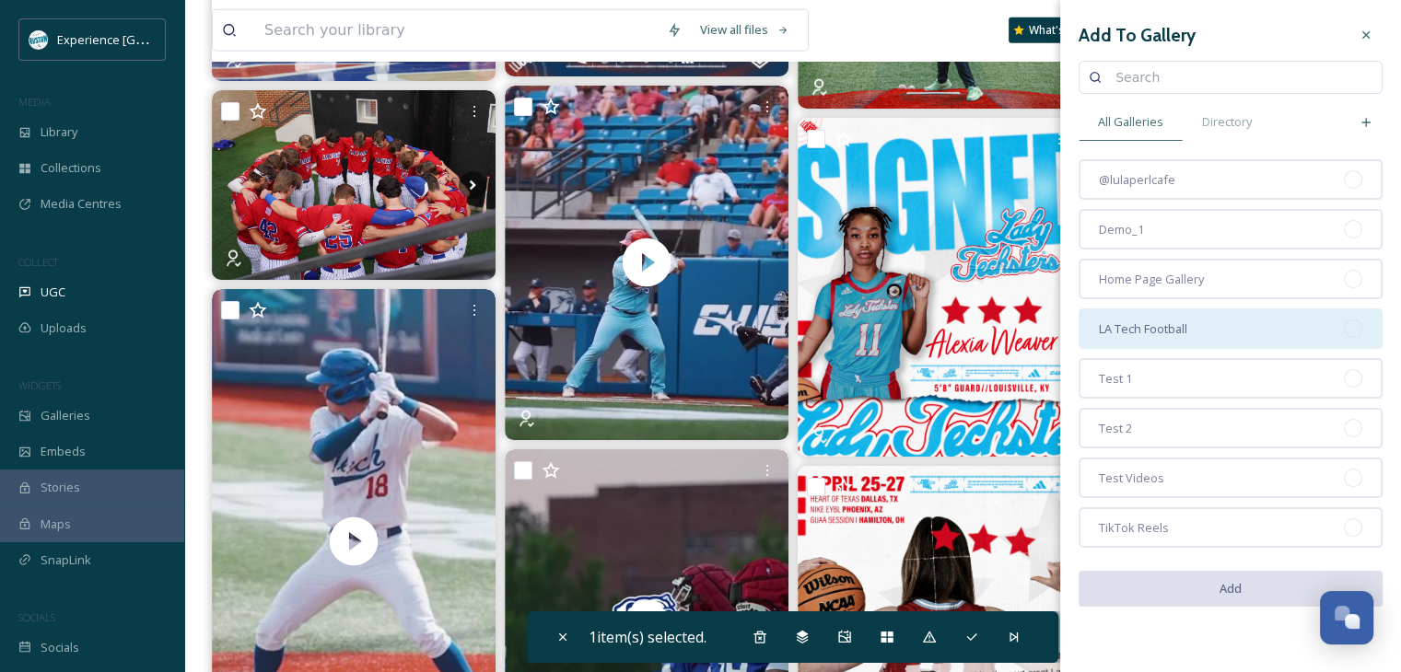
click at [1197, 341] on div "LA Tech Football" at bounding box center [1230, 328] width 304 height 41
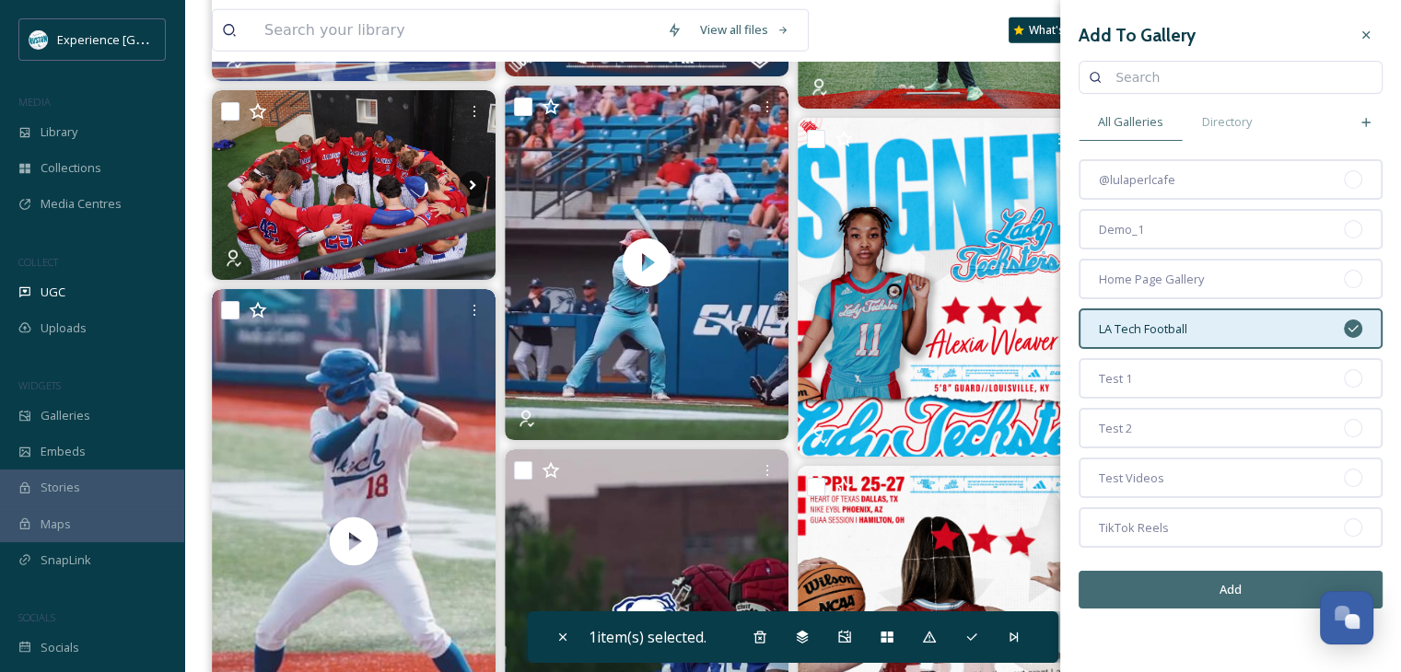
click at [1201, 579] on button "Add" at bounding box center [1230, 590] width 304 height 38
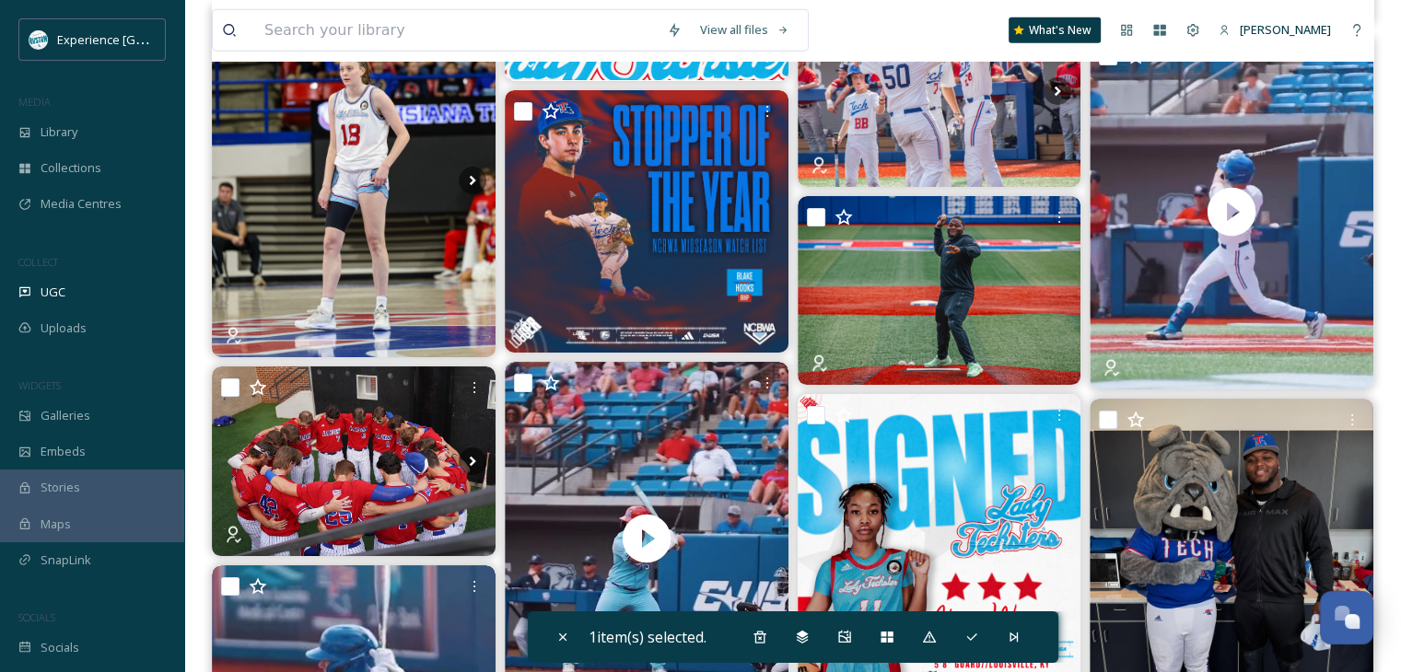
scroll to position [11787, 0]
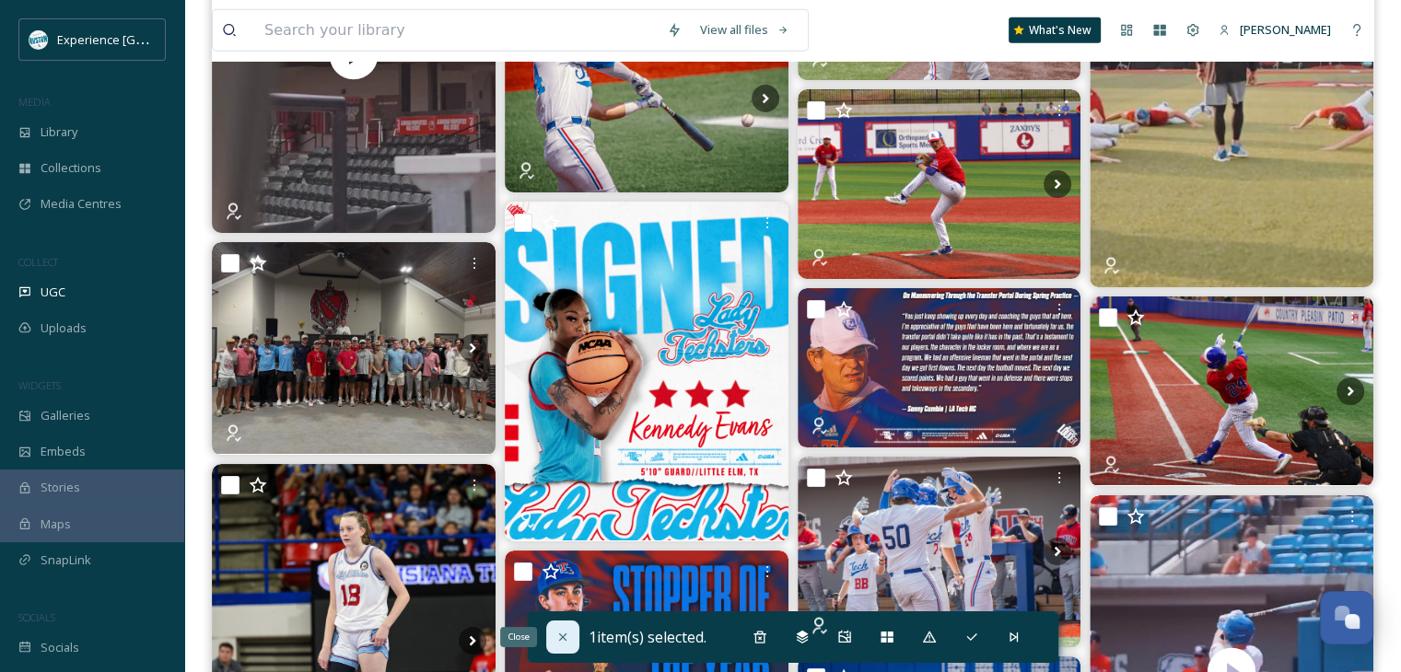
click at [555, 639] on icon at bounding box center [562, 637] width 15 height 15
checkbox input "false"
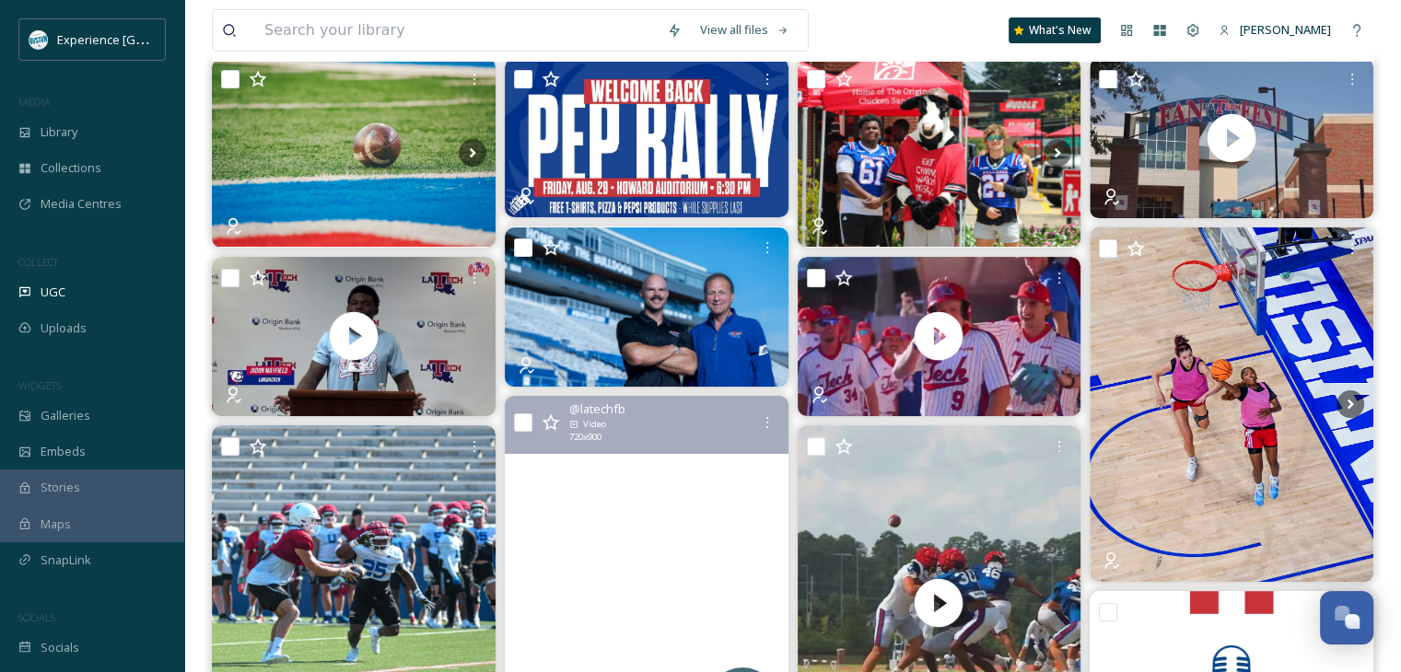
scroll to position [0, 0]
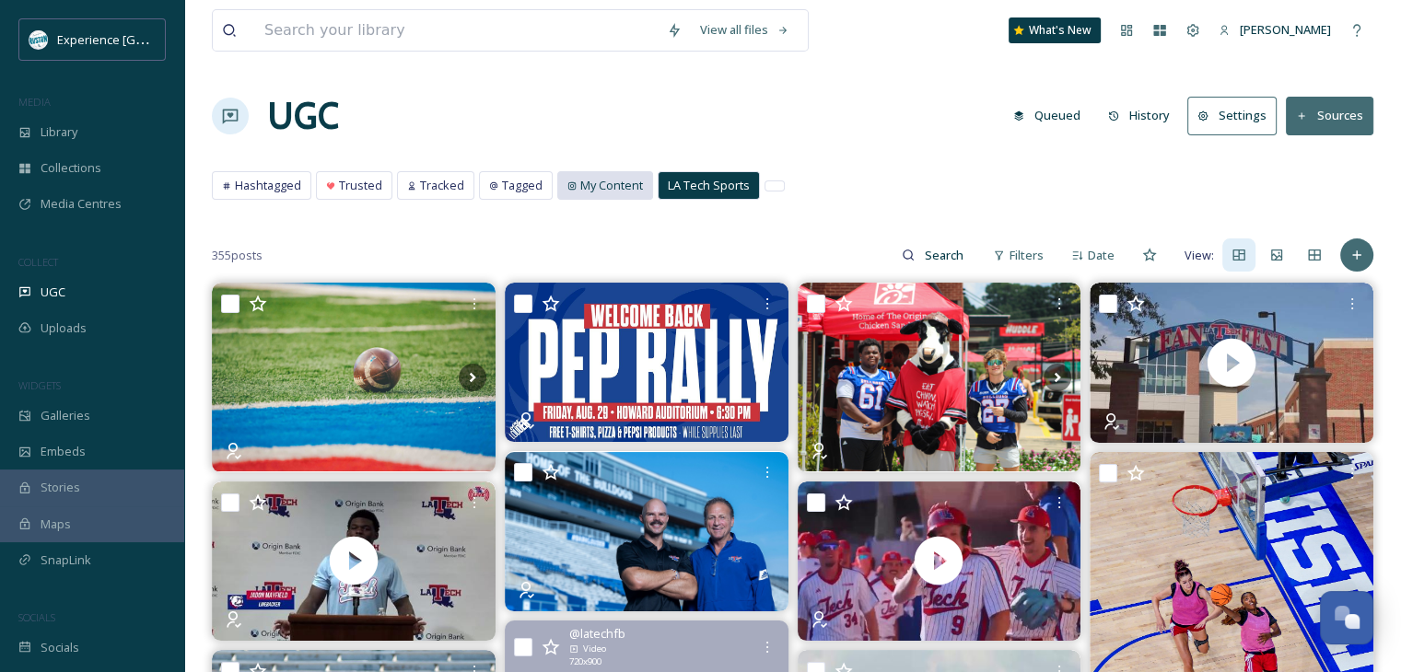
click at [605, 180] on span "My Content" at bounding box center [611, 185] width 63 height 17
click at [580, 191] on span "My Content" at bounding box center [611, 185] width 63 height 17
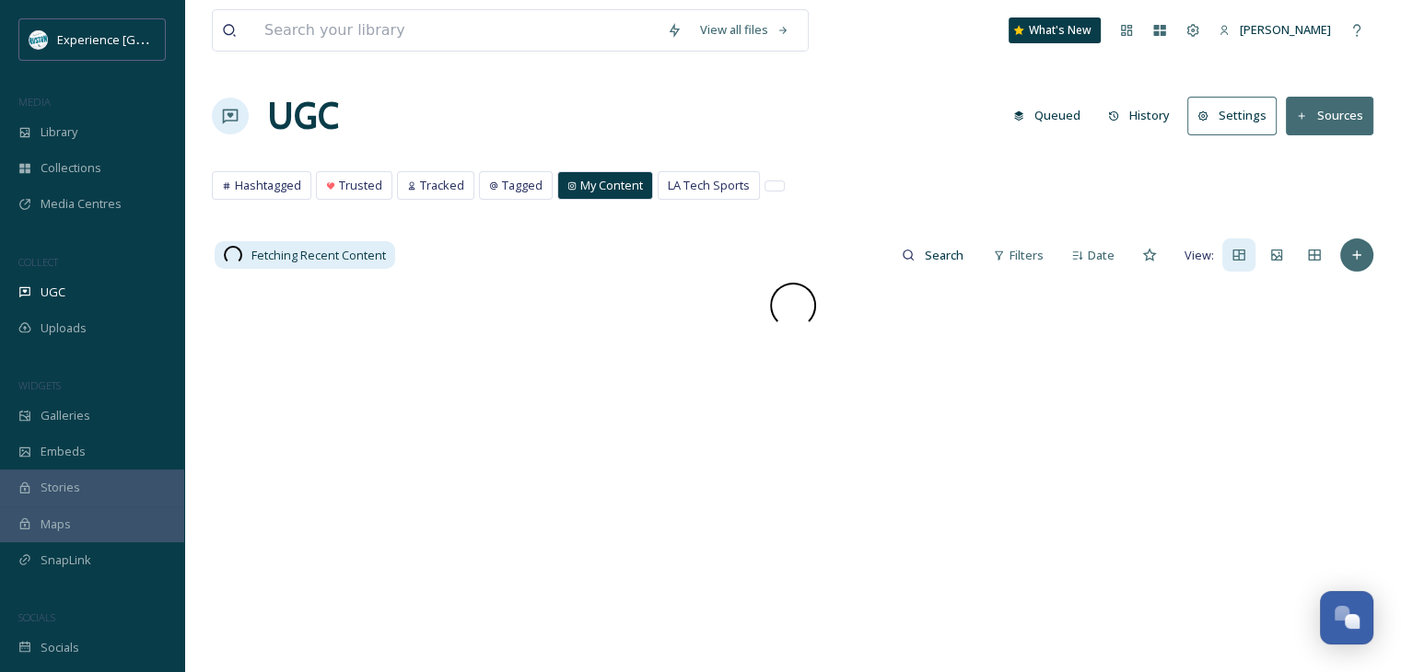
click at [598, 189] on span "My Content" at bounding box center [611, 185] width 63 height 17
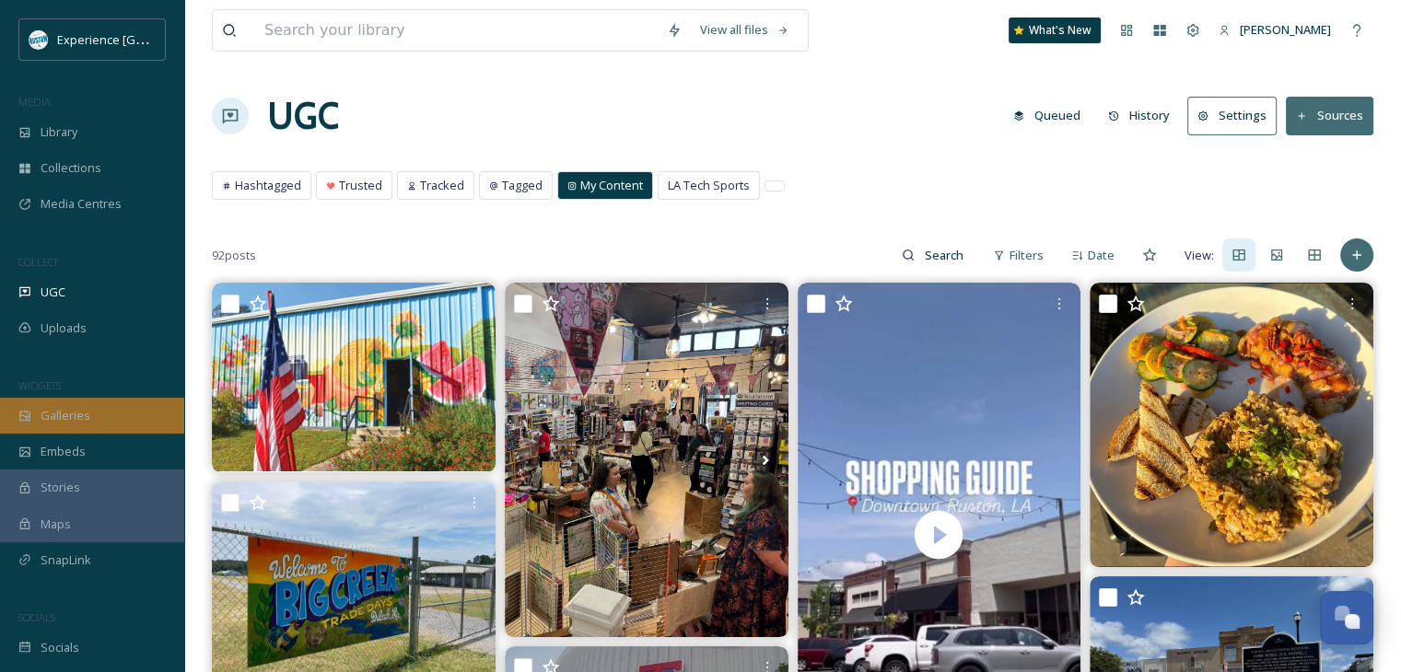
click at [76, 426] on div "Galleries" at bounding box center [92, 416] width 184 height 36
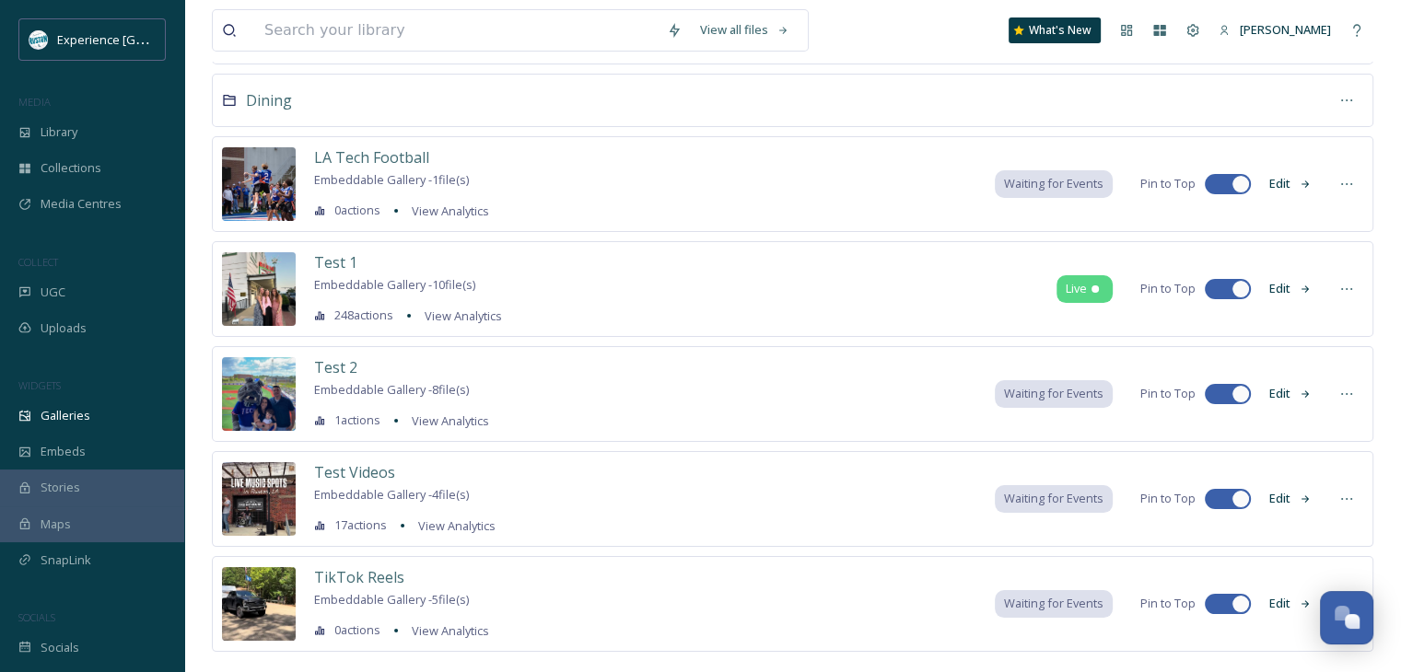
scroll to position [192, 0]
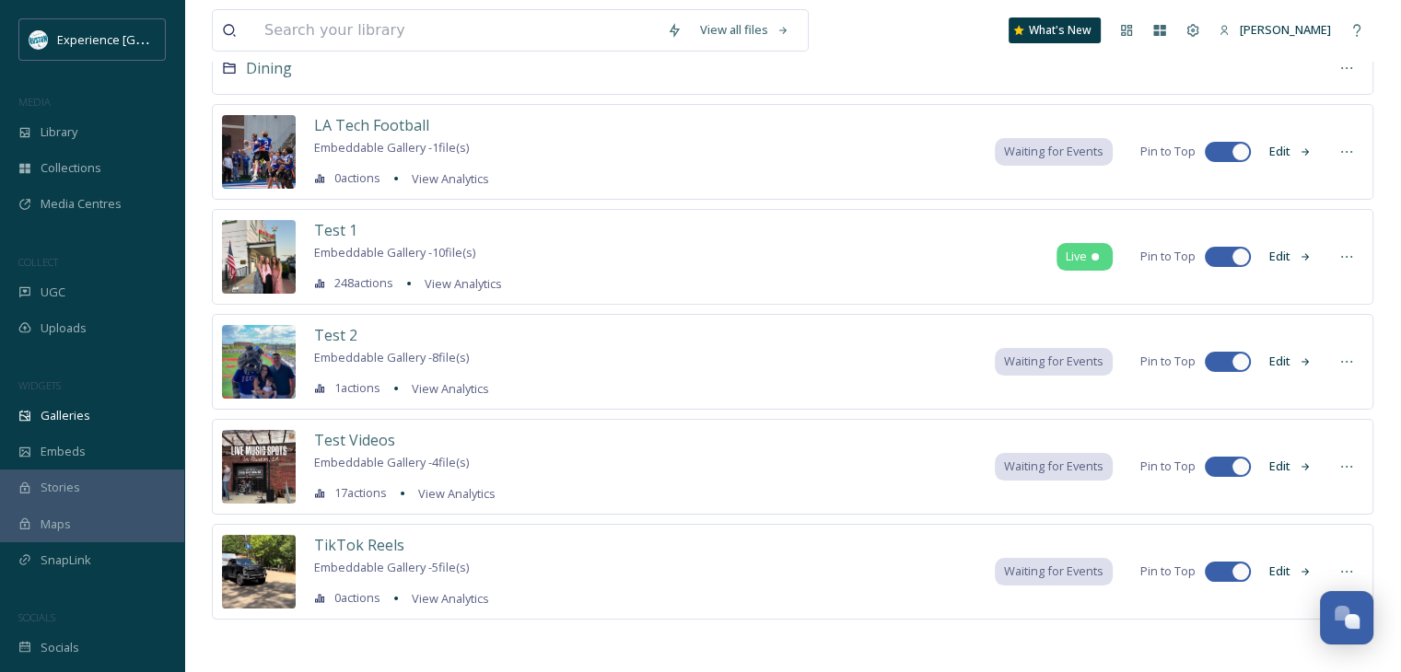
click at [1231, 362] on div at bounding box center [1240, 362] width 18 height 18
checkbox input "false"
click at [1234, 460] on div at bounding box center [1240, 467] width 18 height 18
checkbox input "false"
click at [1238, 564] on div at bounding box center [1240, 572] width 18 height 18
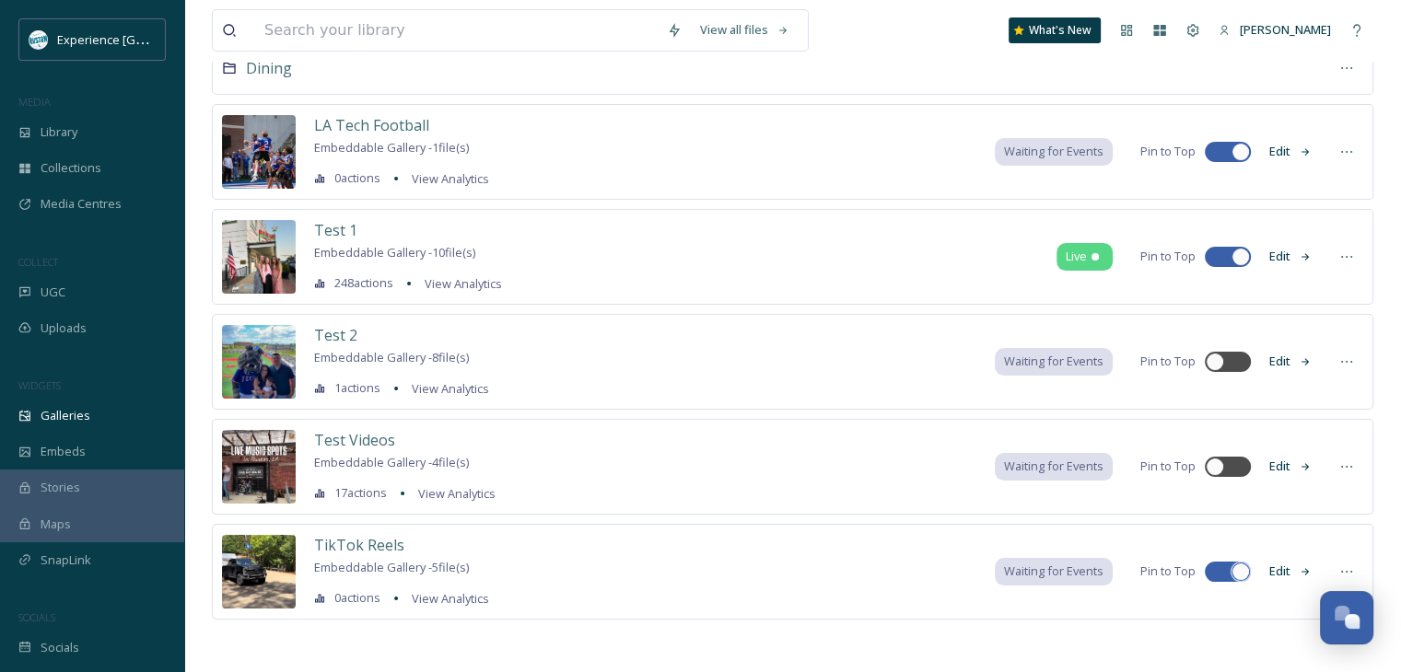
checkbox input "false"
click at [1286, 259] on button "Edit" at bounding box center [1290, 257] width 61 height 36
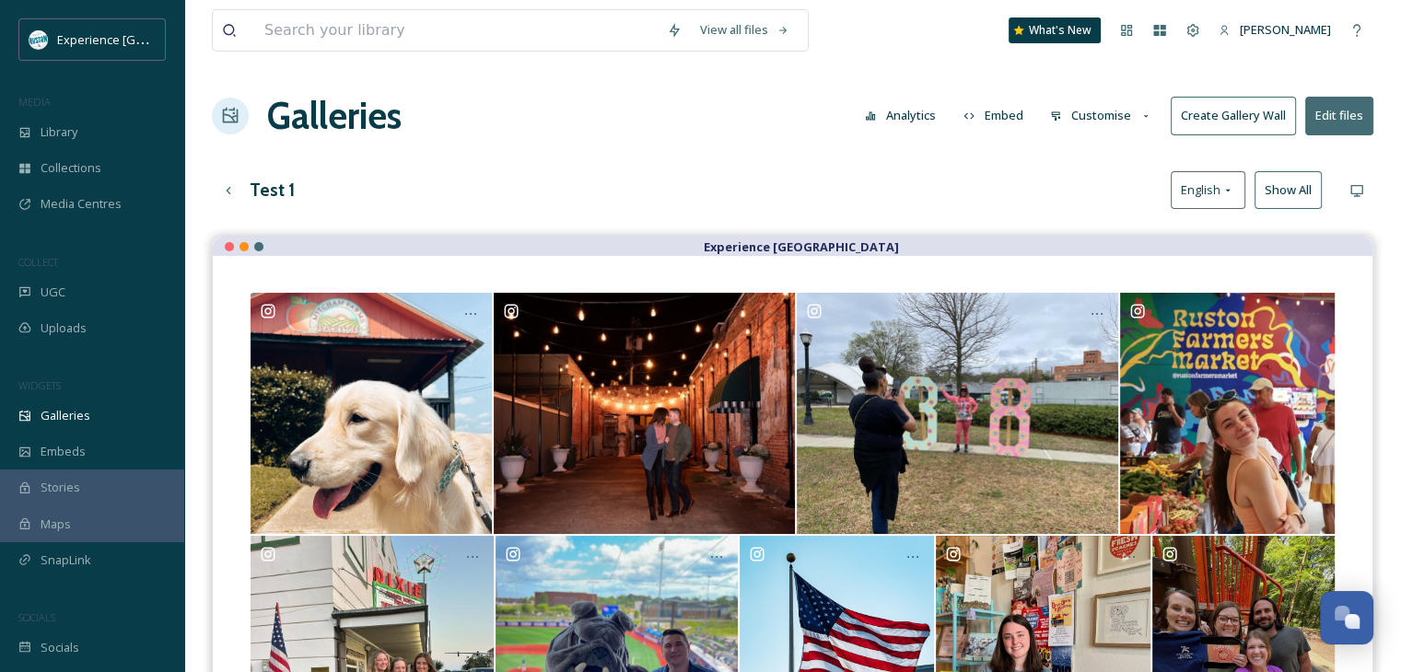
click at [986, 115] on button "Embed" at bounding box center [993, 116] width 78 height 36
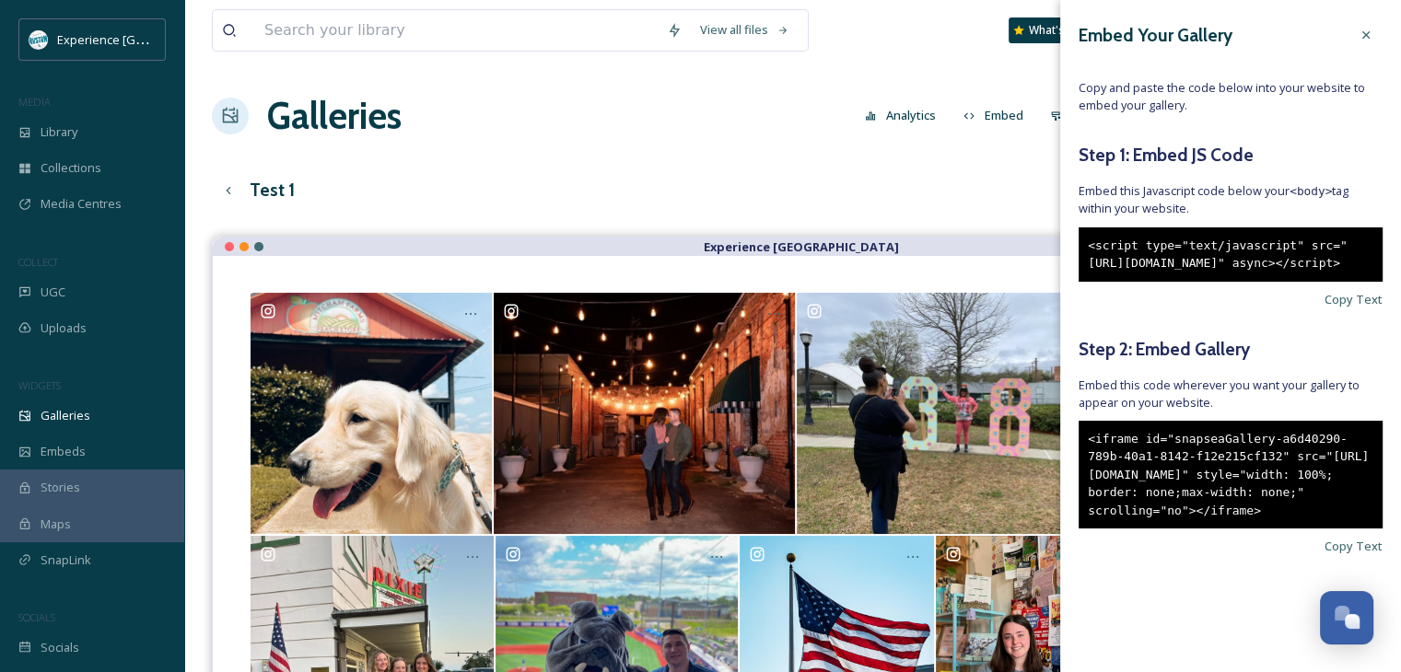
scroll to position [29, 0]
click at [1329, 555] on span "Copy Text" at bounding box center [1353, 546] width 58 height 17
click at [1324, 555] on span "Copy Text" at bounding box center [1353, 546] width 58 height 17
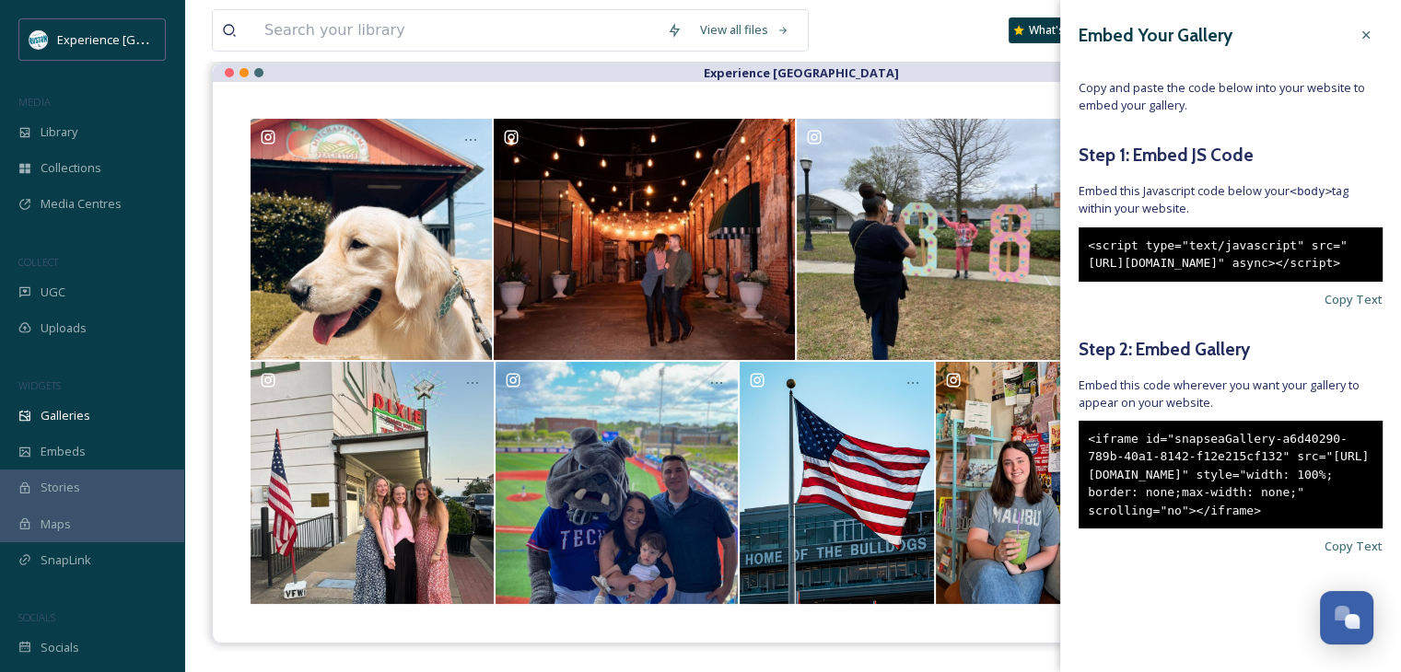
scroll to position [184, 0]
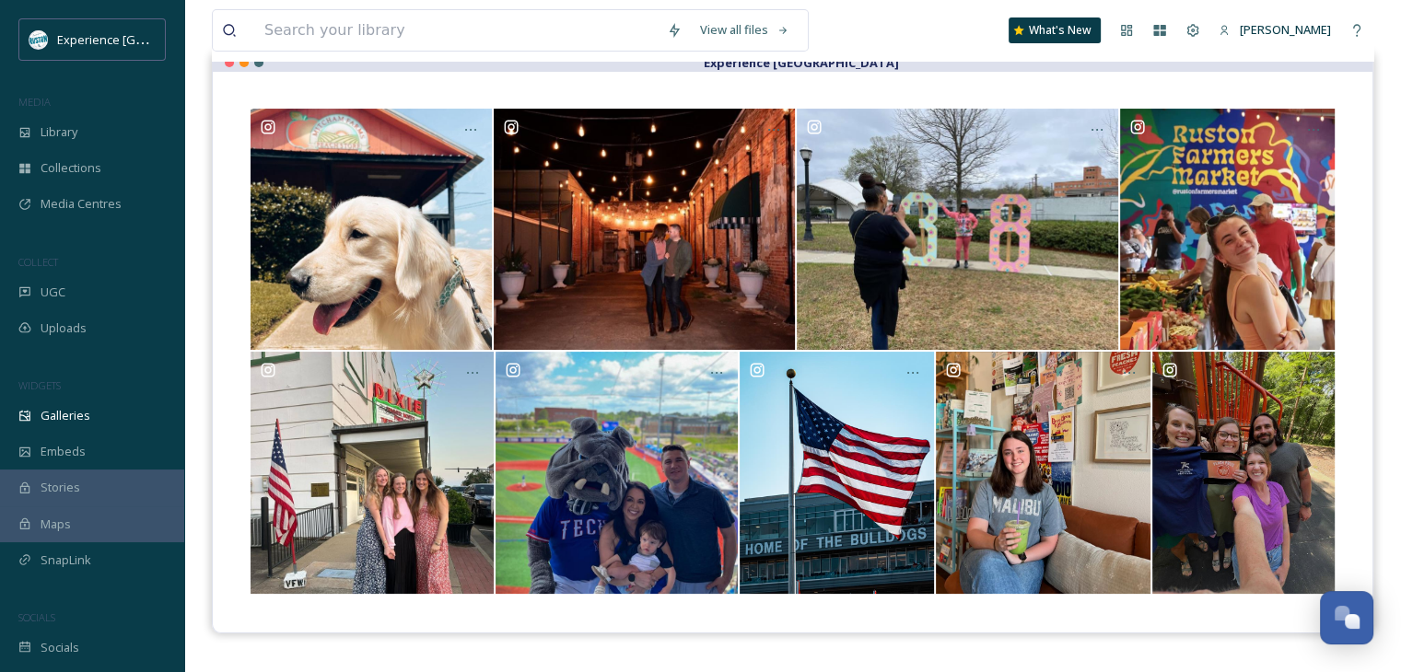
click at [914, 86] on div at bounding box center [792, 352] width 1159 height 561
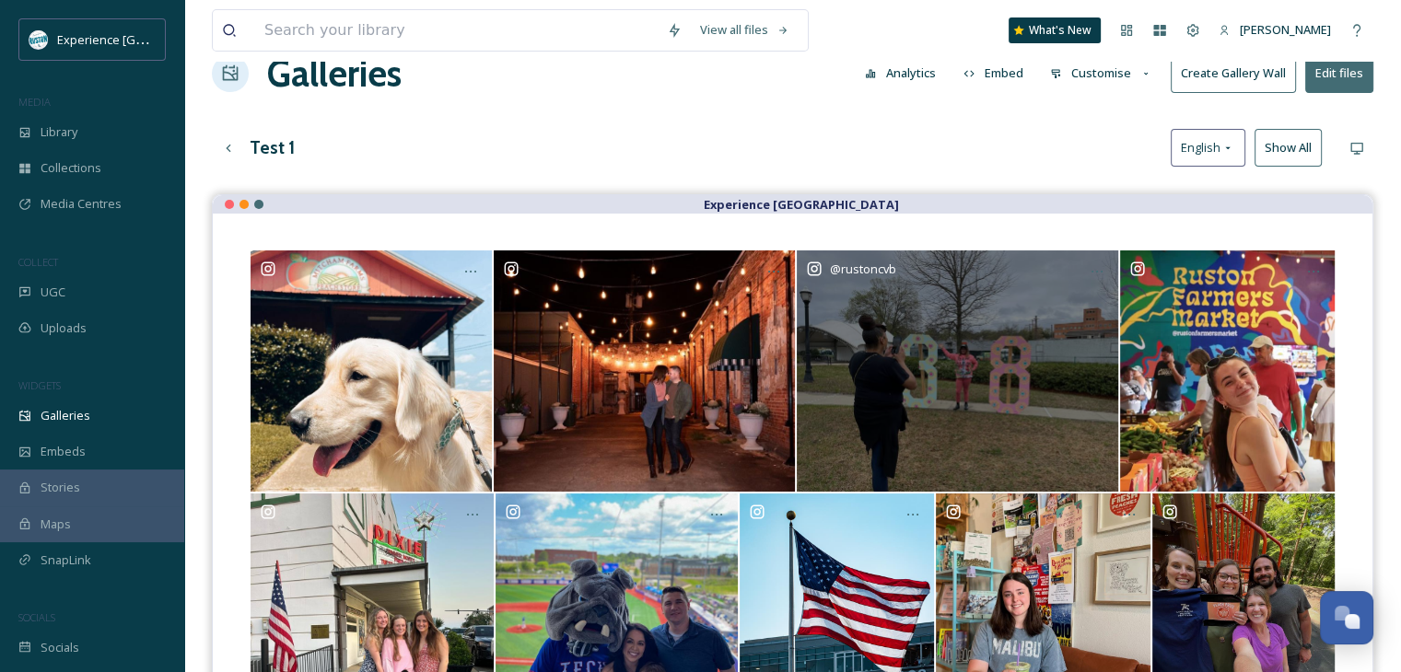
scroll to position [0, 0]
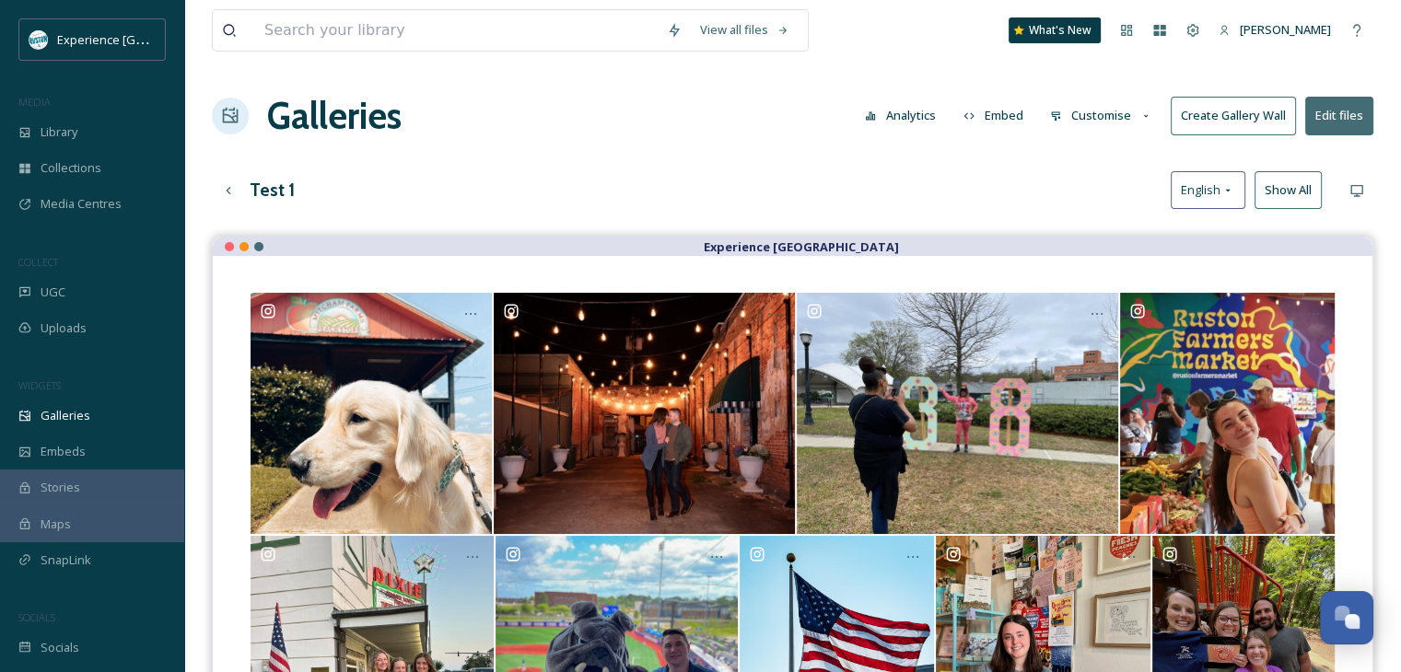
click at [985, 114] on button "Embed" at bounding box center [993, 116] width 78 height 36
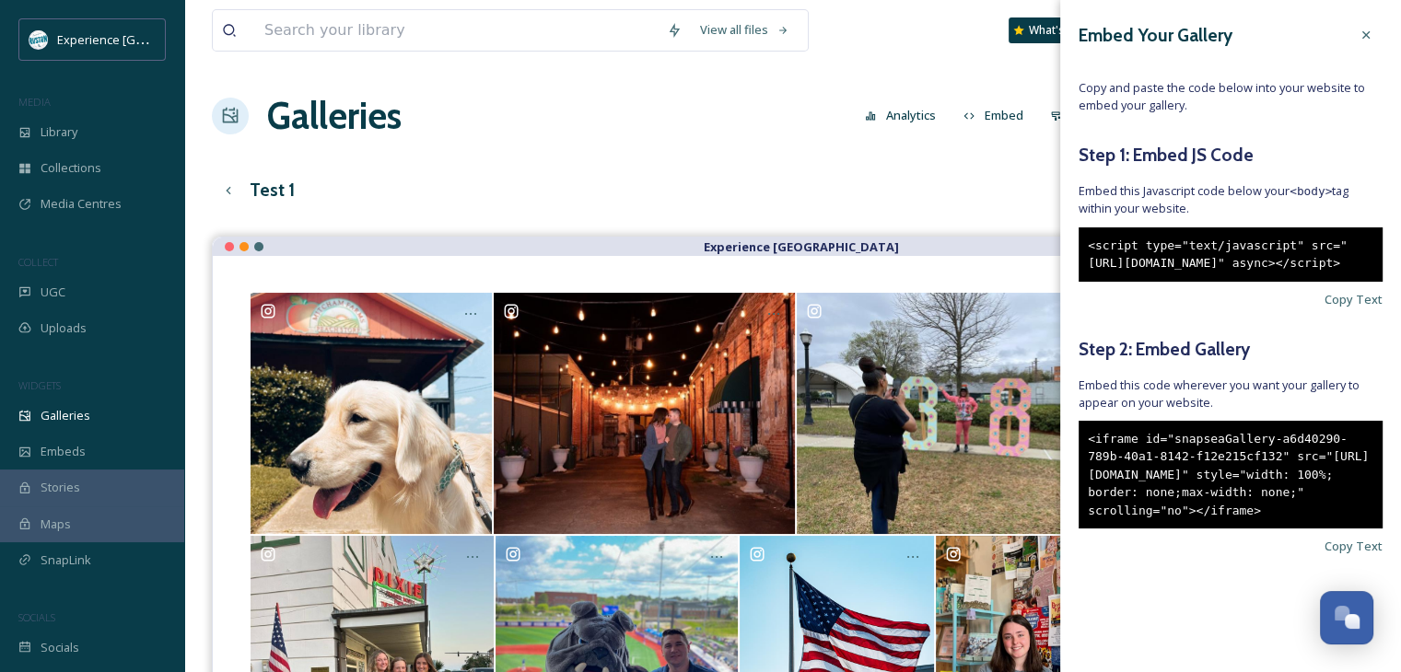
scroll to position [29, 0]
click at [1324, 555] on span "Copy Text" at bounding box center [1353, 546] width 58 height 17
click at [526, 107] on div "Galleries Analytics Embed Customise Create Gallery Wall Edit files" at bounding box center [792, 115] width 1161 height 55
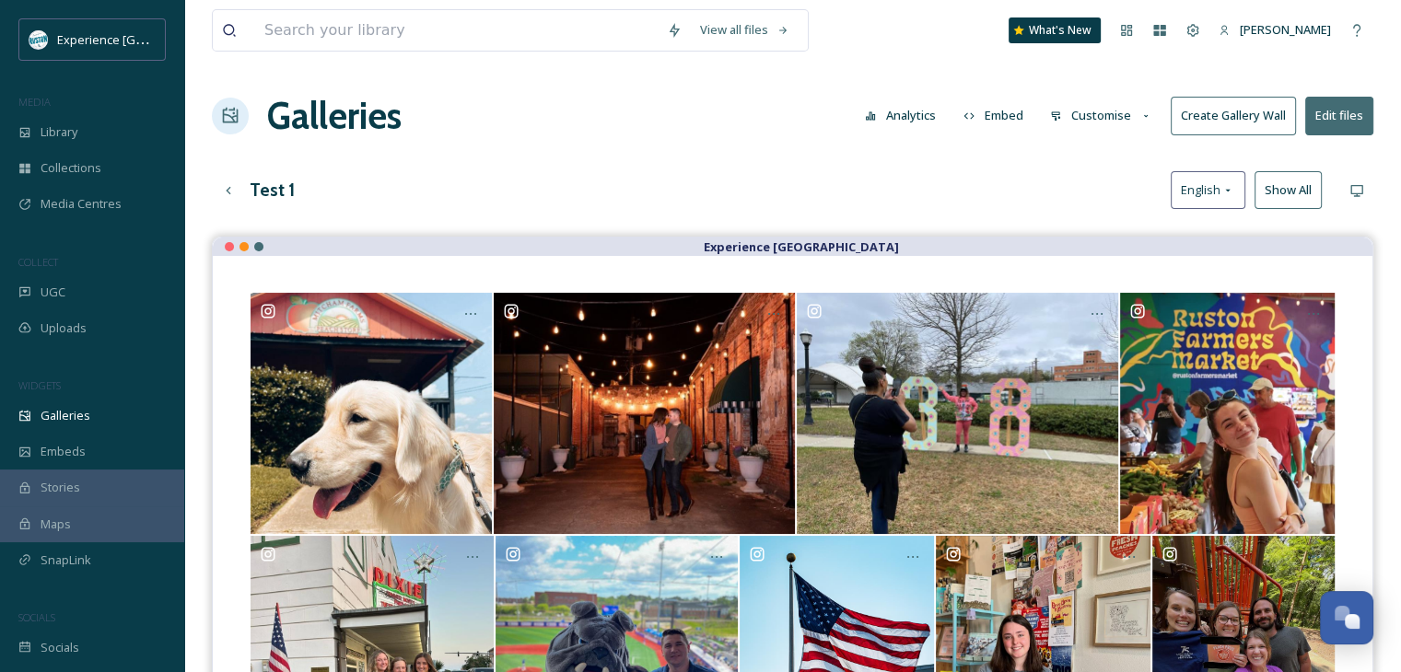
click at [1128, 116] on button "Customise" at bounding box center [1101, 116] width 121 height 36
click at [916, 176] on div "Test 1 English Show All" at bounding box center [792, 190] width 1161 height 38
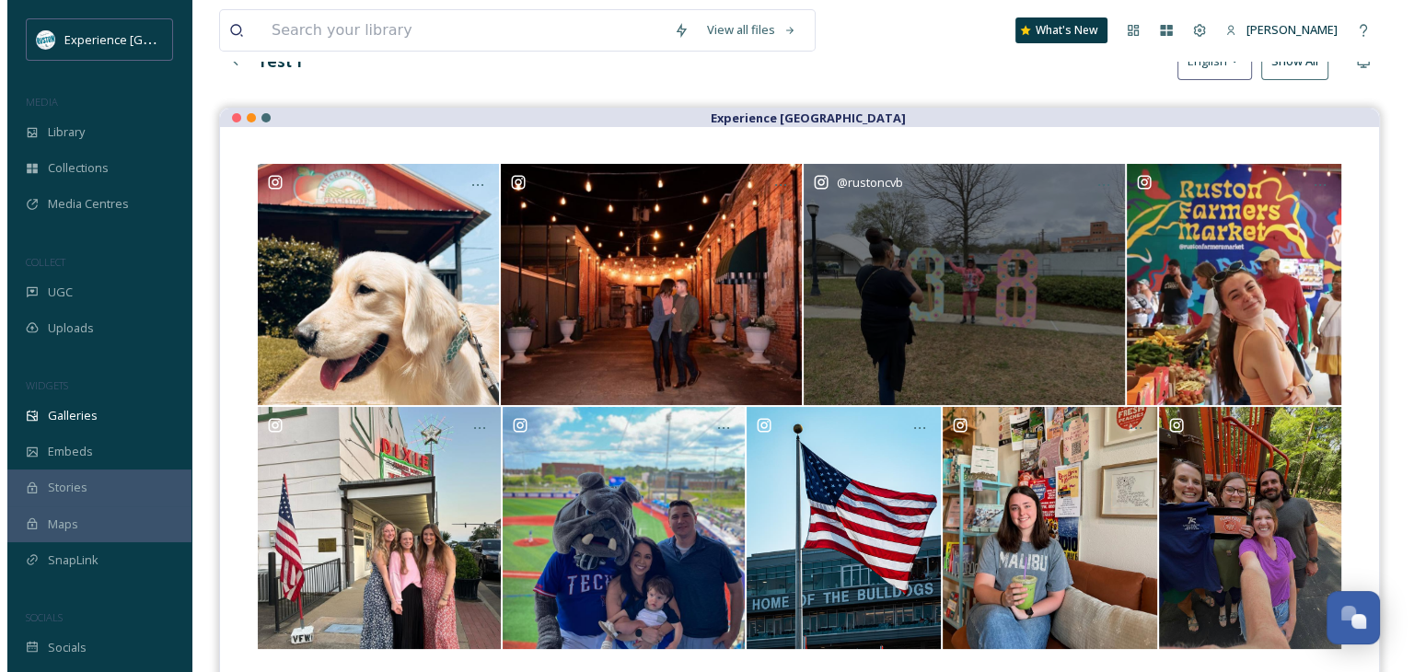
scroll to position [0, 0]
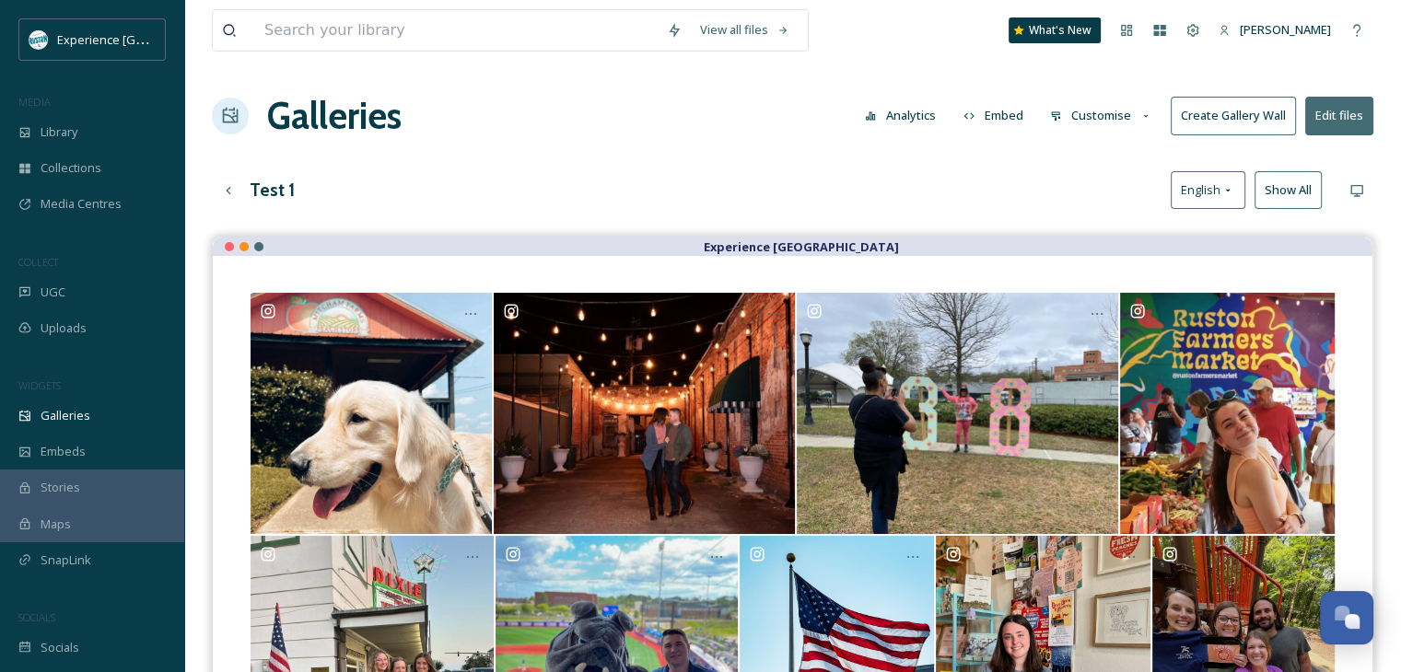
click at [1234, 115] on button "Create Gallery Wall" at bounding box center [1232, 116] width 125 height 38
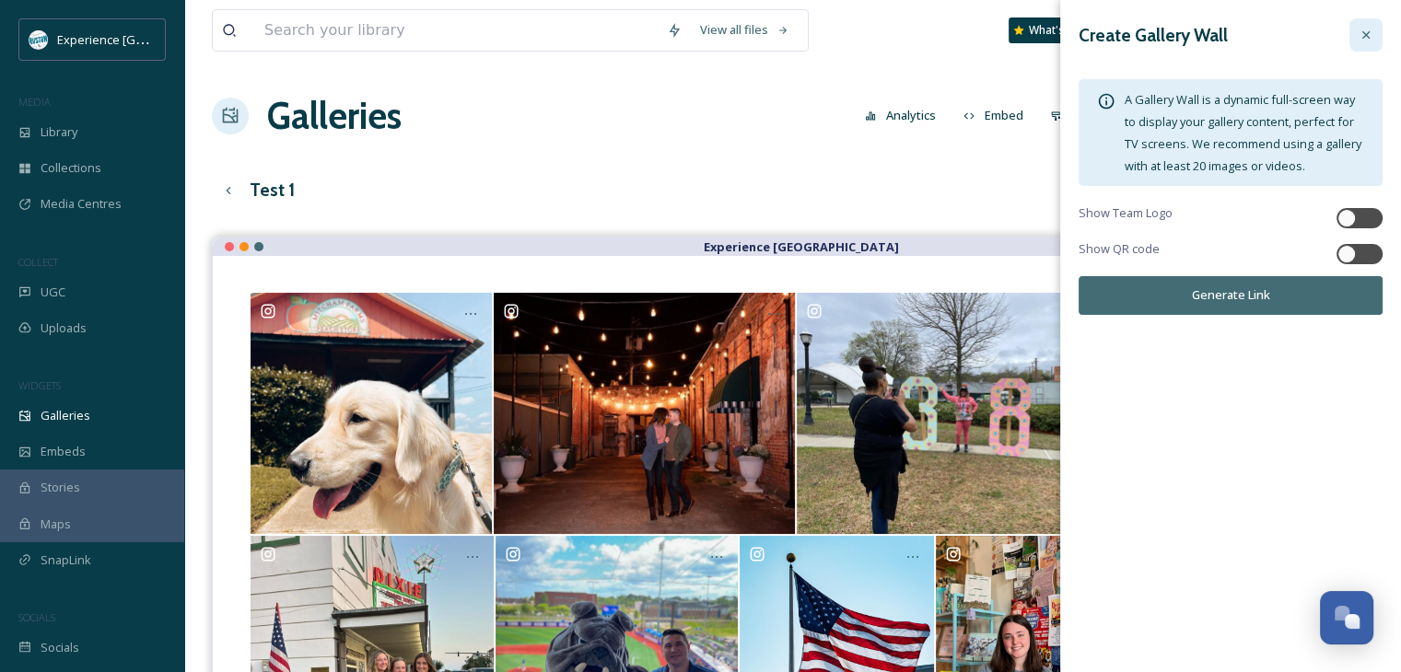
click at [1363, 28] on icon at bounding box center [1365, 35] width 15 height 15
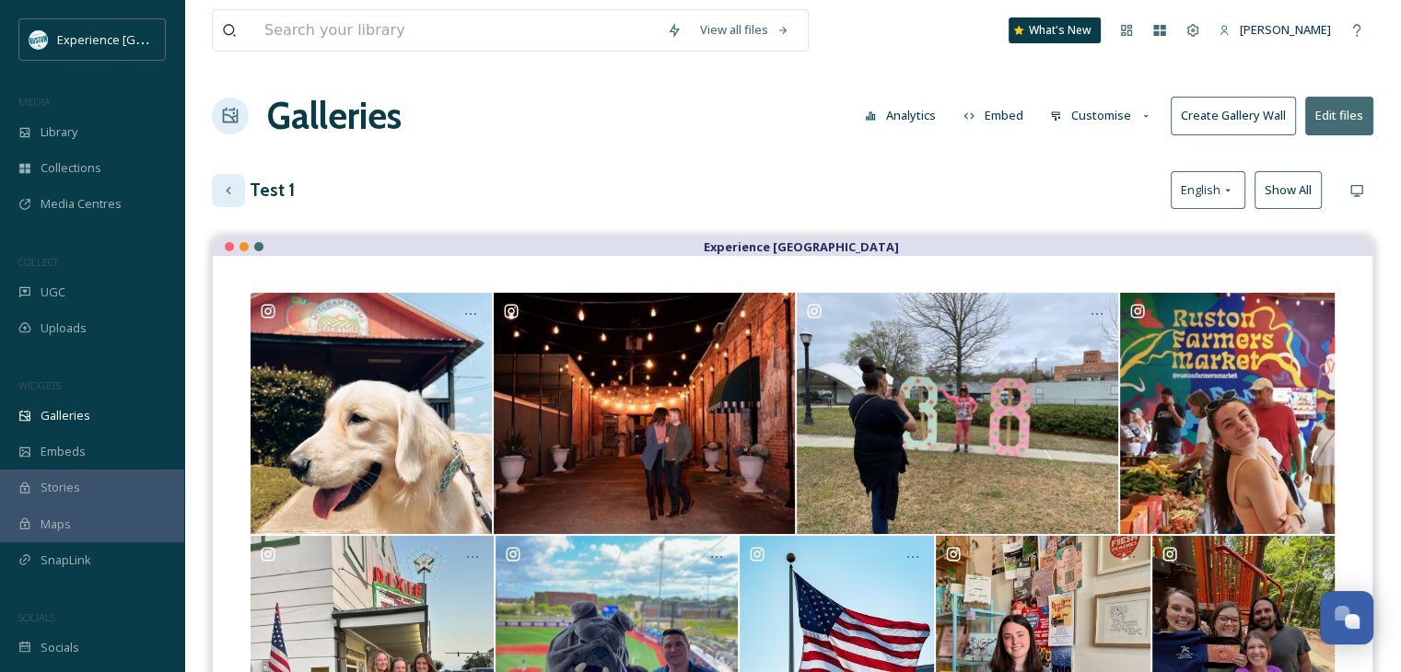
click at [226, 192] on icon at bounding box center [228, 190] width 15 height 15
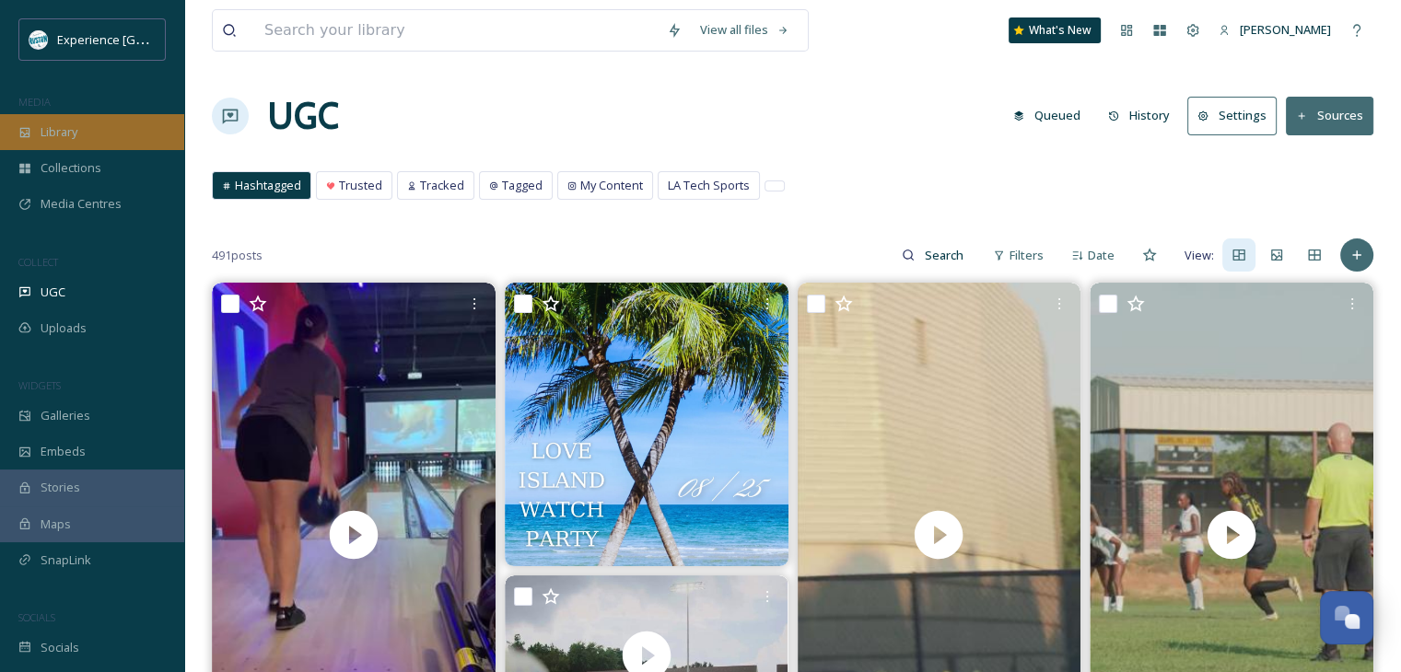
click at [82, 128] on div "Library" at bounding box center [92, 132] width 184 height 36
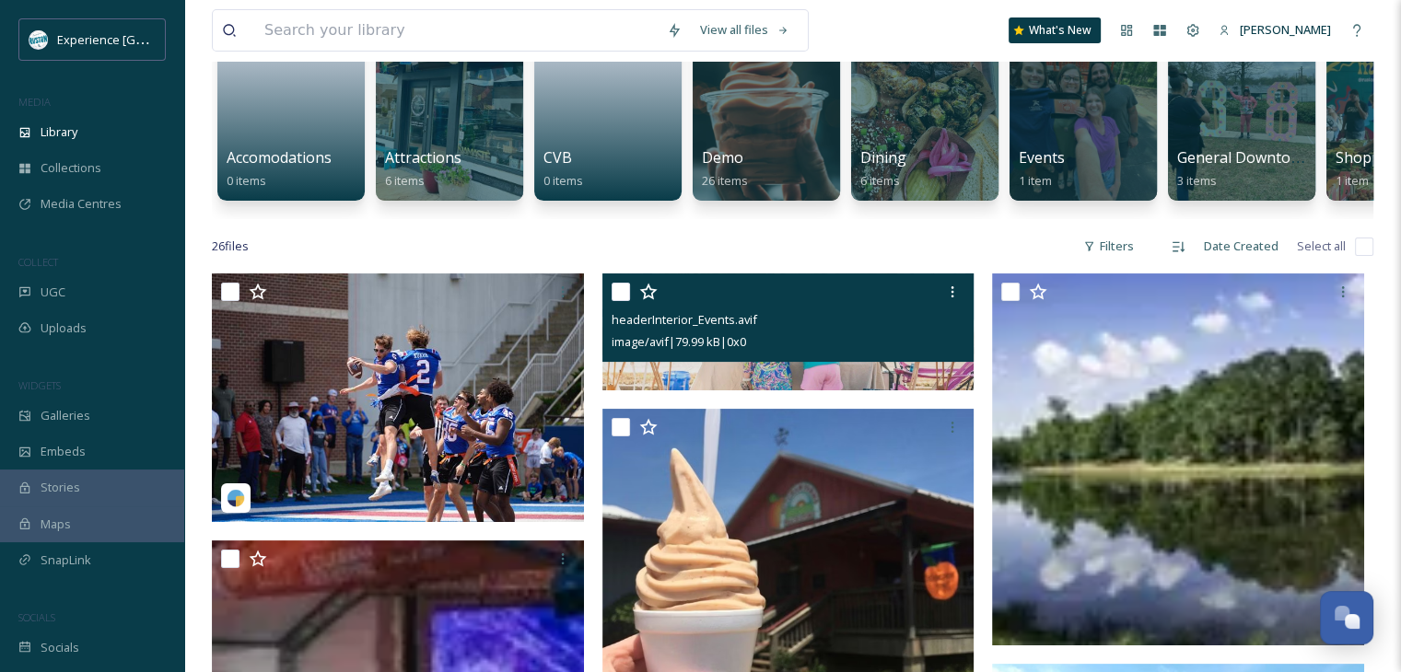
scroll to position [276, 0]
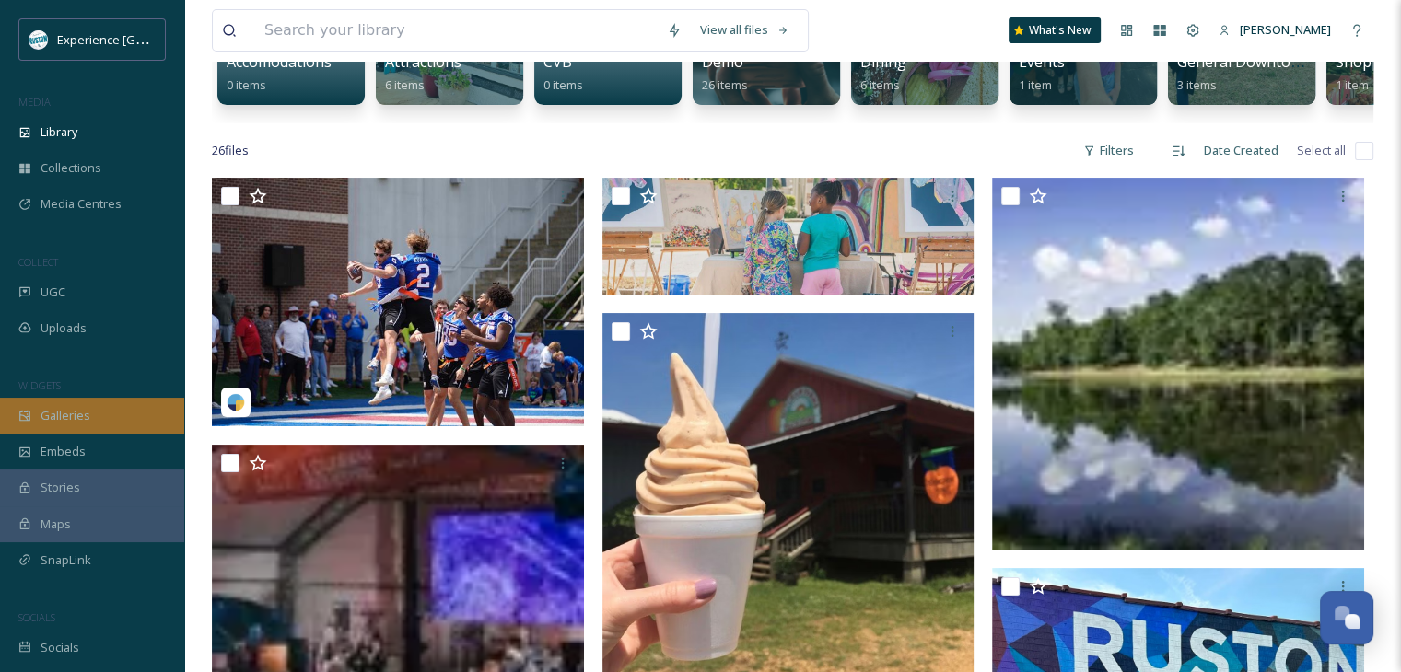
click at [47, 412] on span "Galleries" at bounding box center [66, 415] width 50 height 17
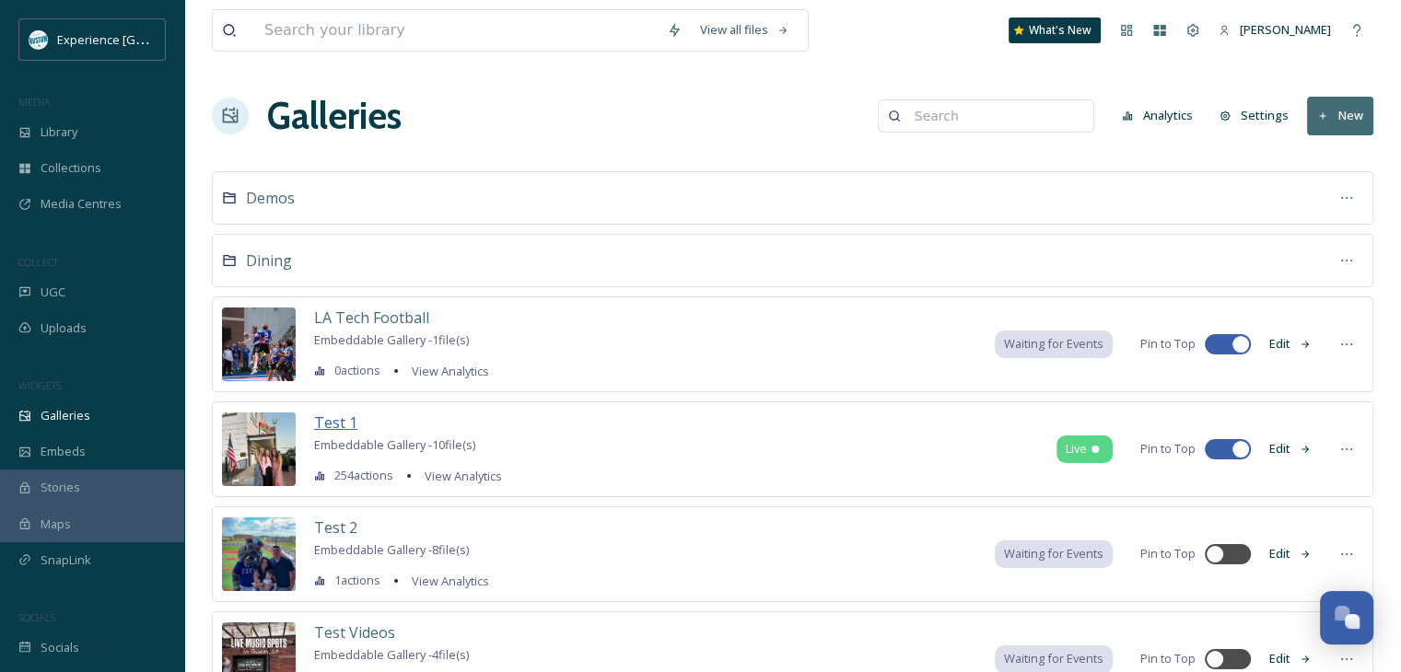
click at [329, 422] on span "Test 1" at bounding box center [335, 423] width 43 height 20
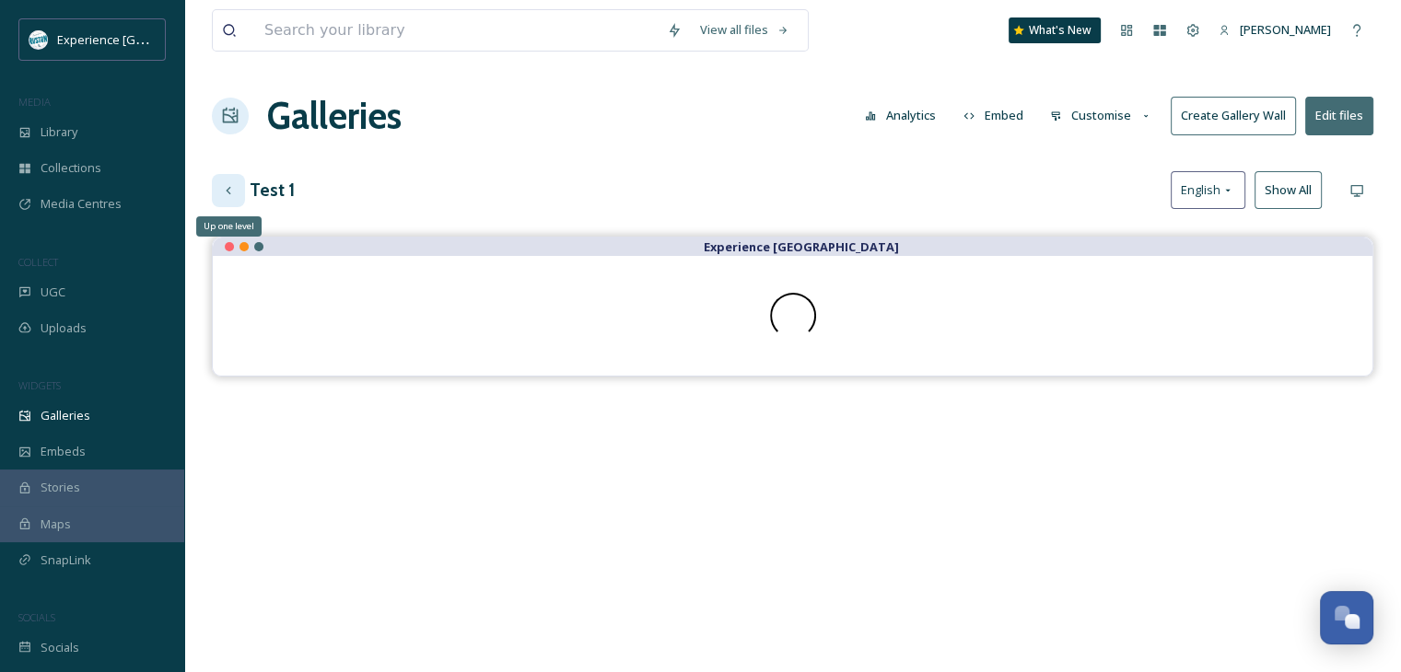
click at [239, 193] on div "Up one level" at bounding box center [228, 190] width 33 height 33
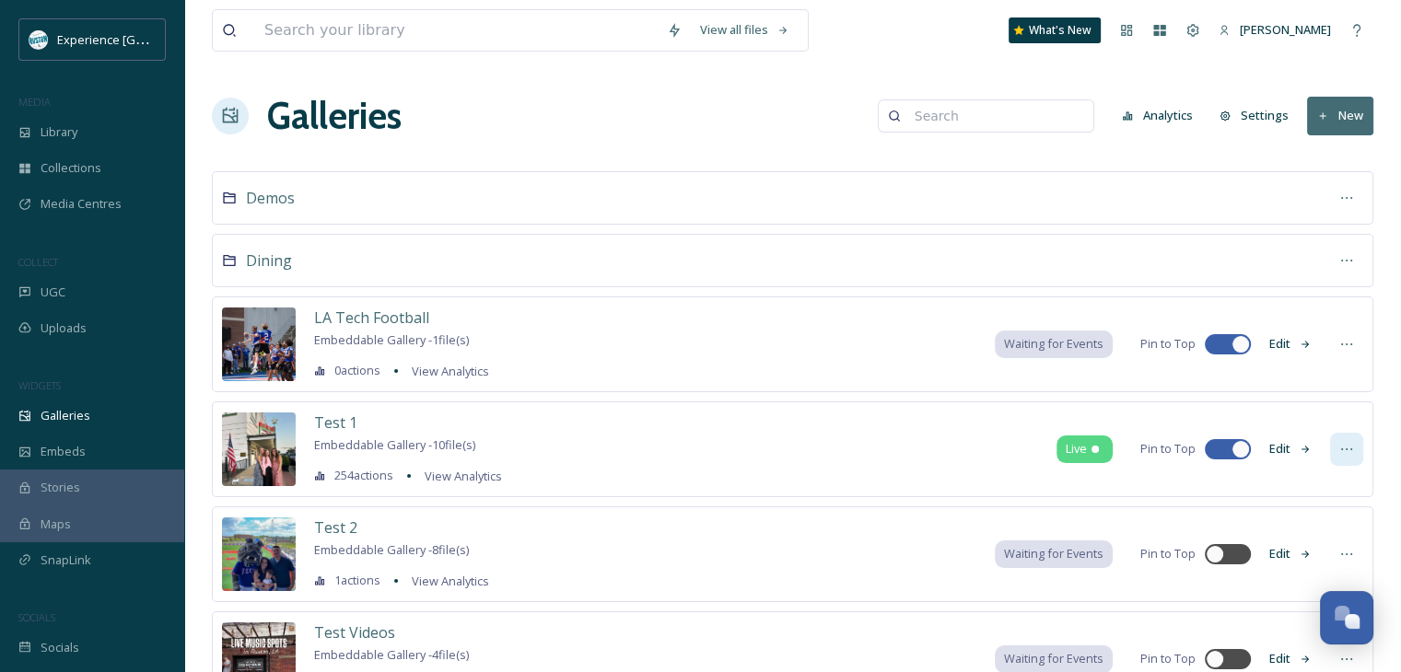
click at [1337, 448] on div at bounding box center [1346, 449] width 33 height 33
click at [1270, 442] on button "Edit" at bounding box center [1290, 449] width 61 height 36
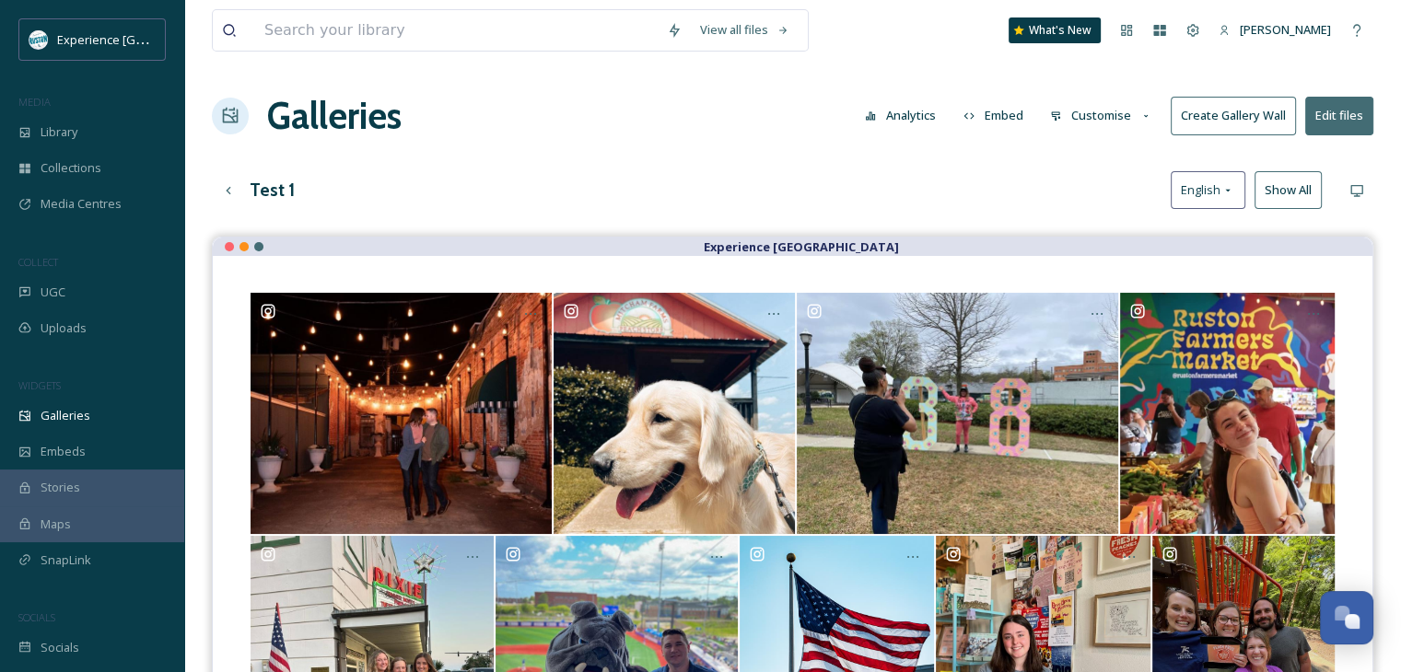
click at [277, 189] on h3 "Test 1" at bounding box center [272, 190] width 45 height 27
click at [417, 199] on div "Test 1 English Show All" at bounding box center [792, 190] width 1161 height 38
click at [223, 184] on icon at bounding box center [228, 190] width 15 height 15
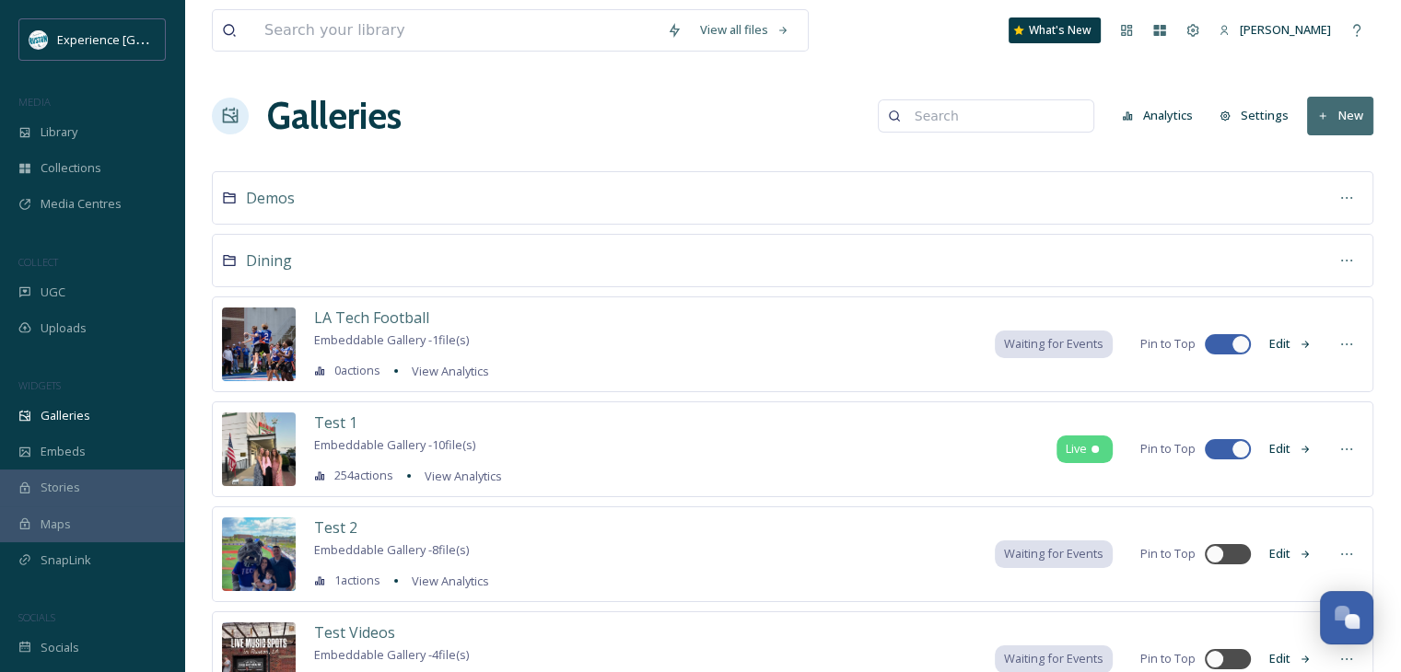
click at [1294, 446] on button "Edit" at bounding box center [1290, 449] width 61 height 36
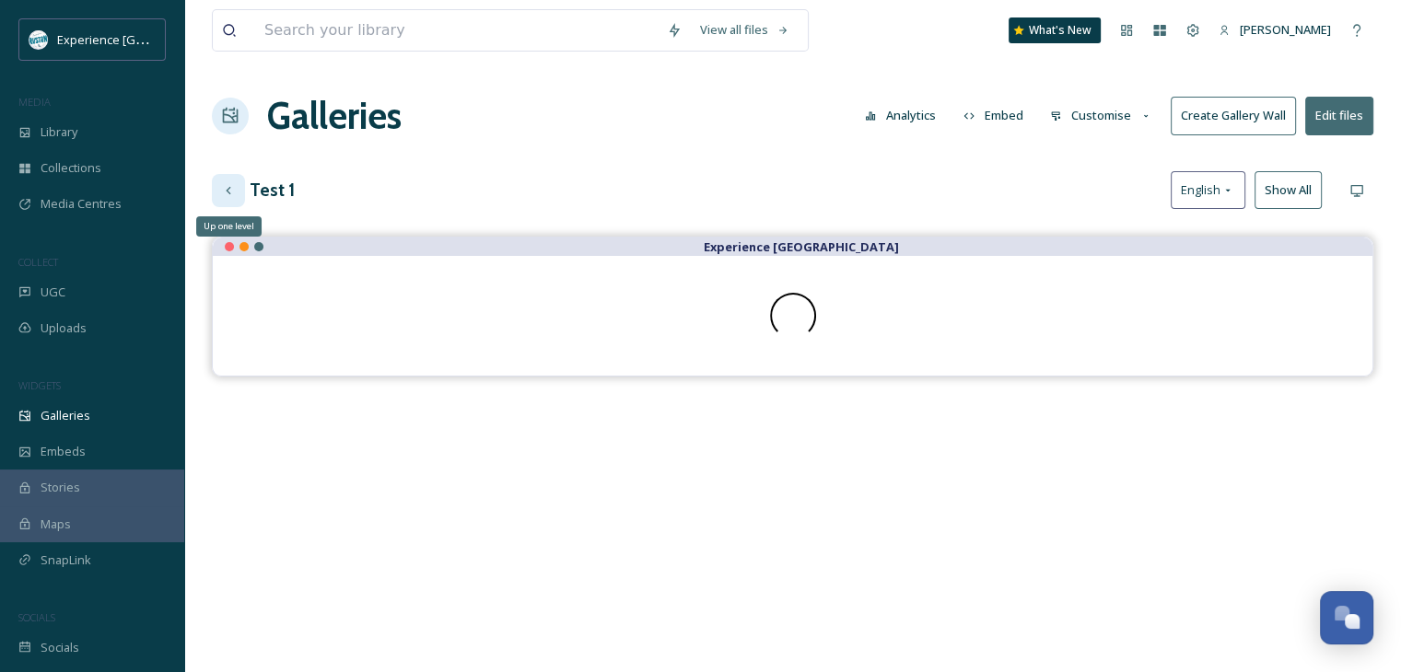
click at [233, 190] on icon at bounding box center [228, 190] width 15 height 15
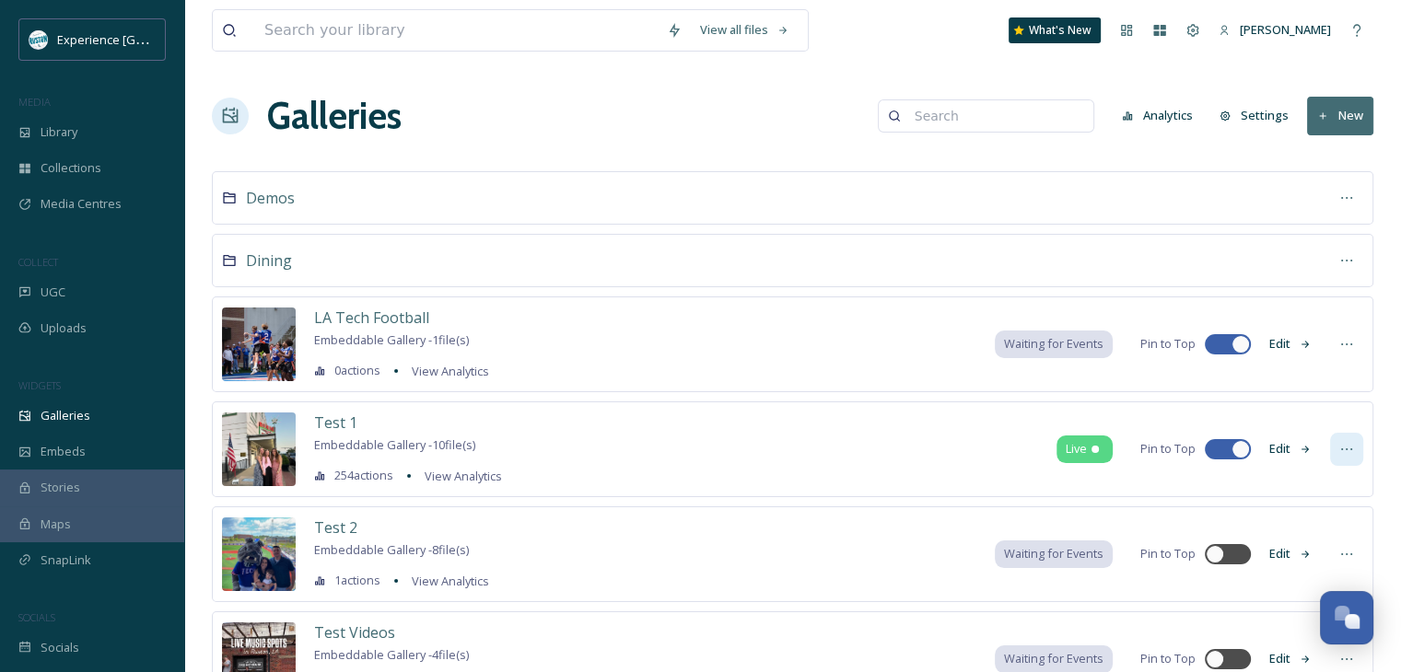
click at [1353, 445] on icon at bounding box center [1346, 449] width 15 height 15
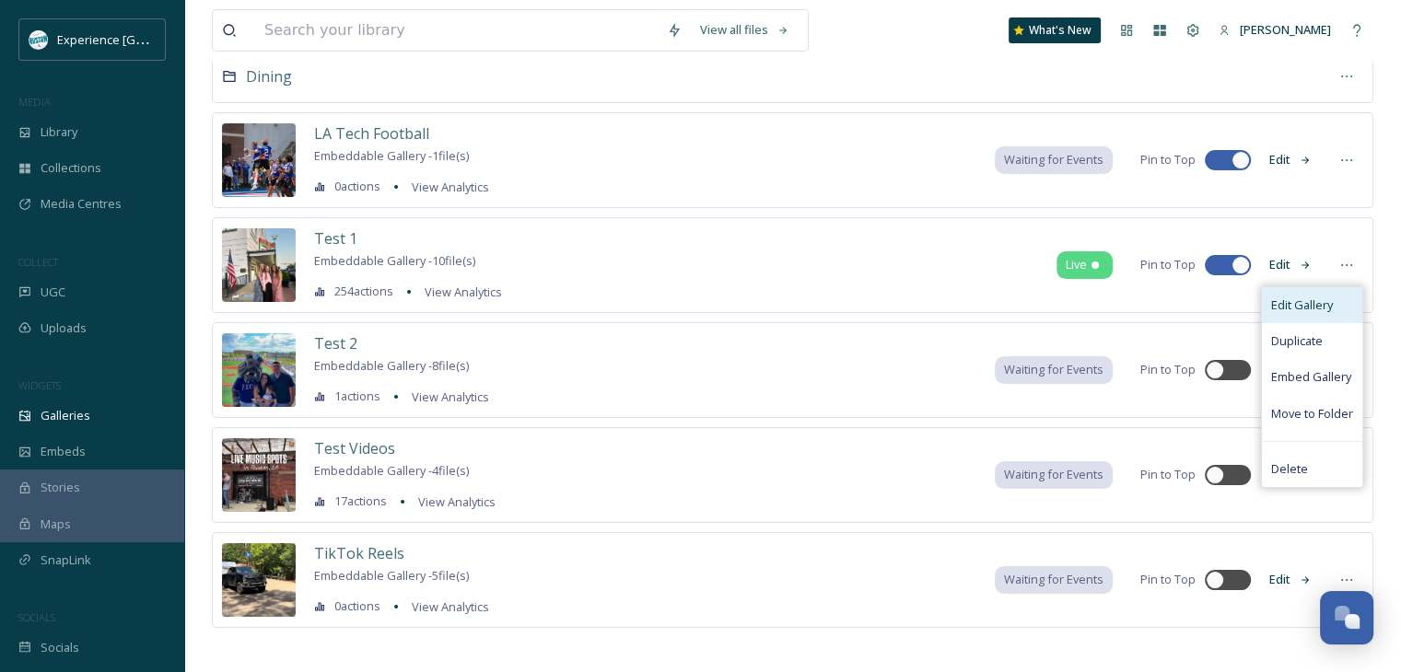
click at [1308, 308] on span "Edit Gallery" at bounding box center [1302, 305] width 62 height 17
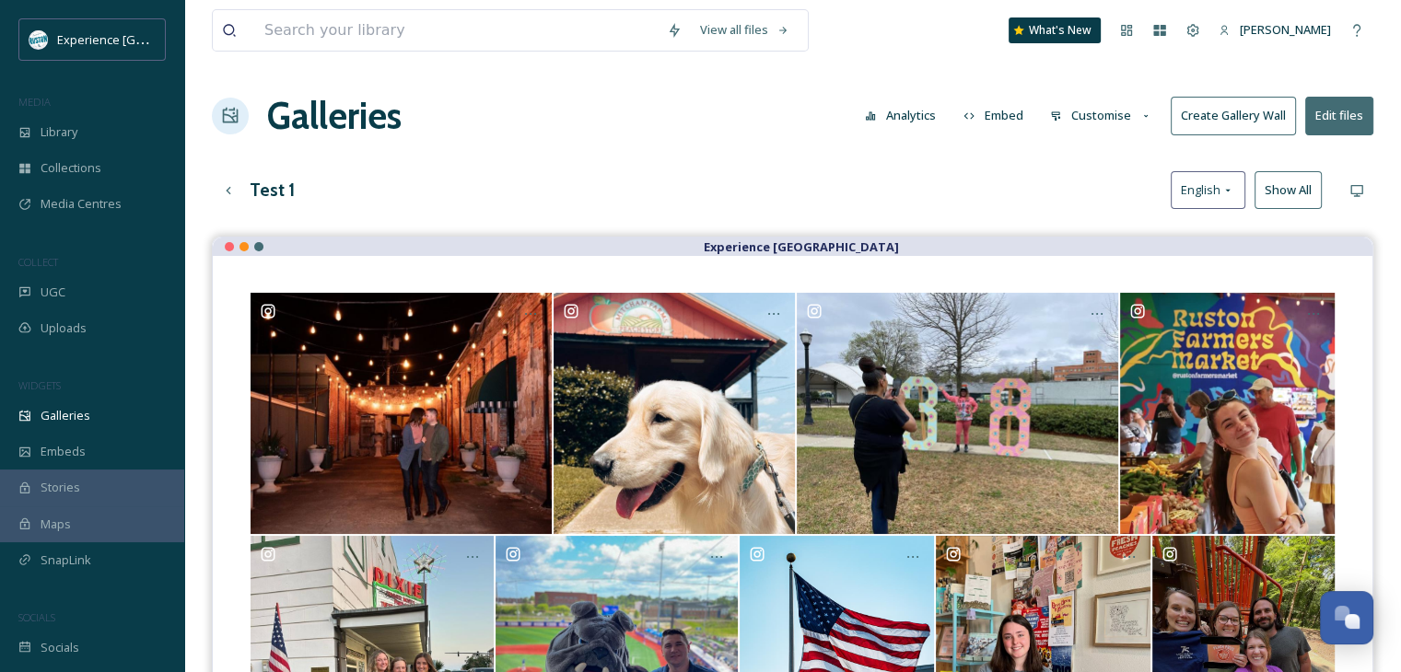
click at [1098, 112] on button "Customise" at bounding box center [1101, 116] width 121 height 36
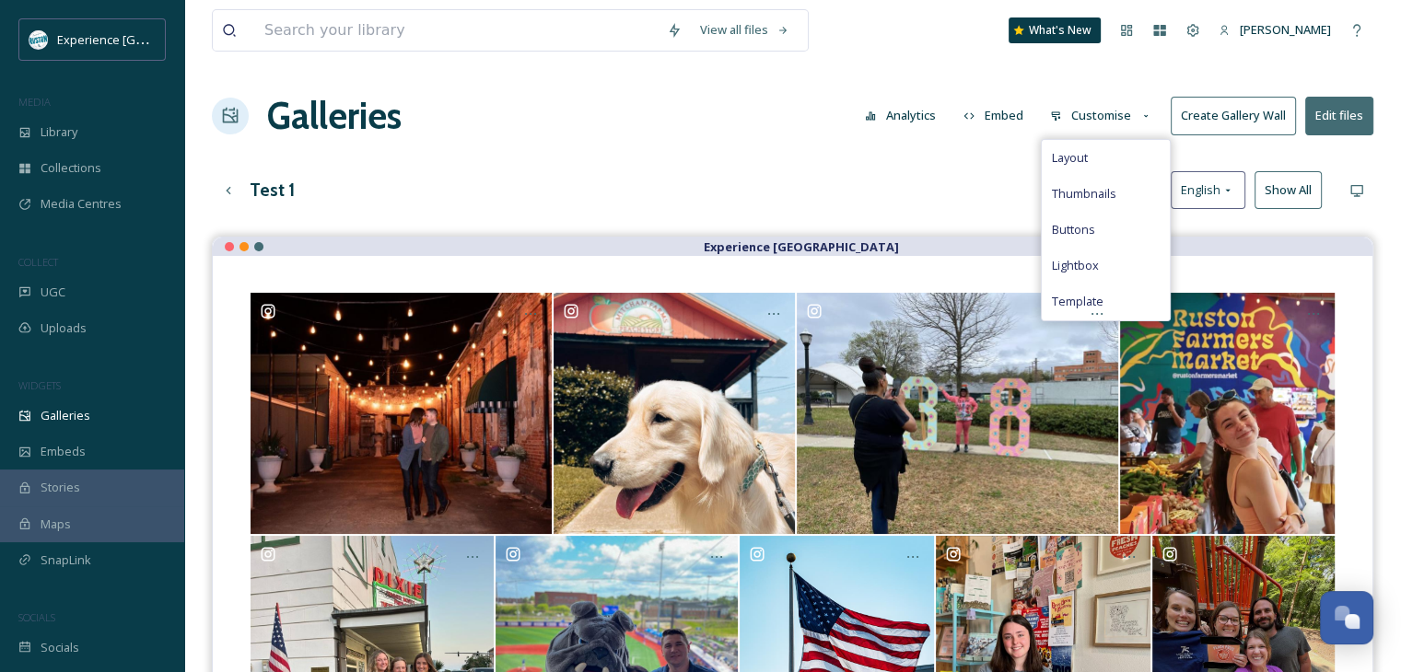
click at [1098, 112] on button "Customise" at bounding box center [1101, 116] width 121 height 36
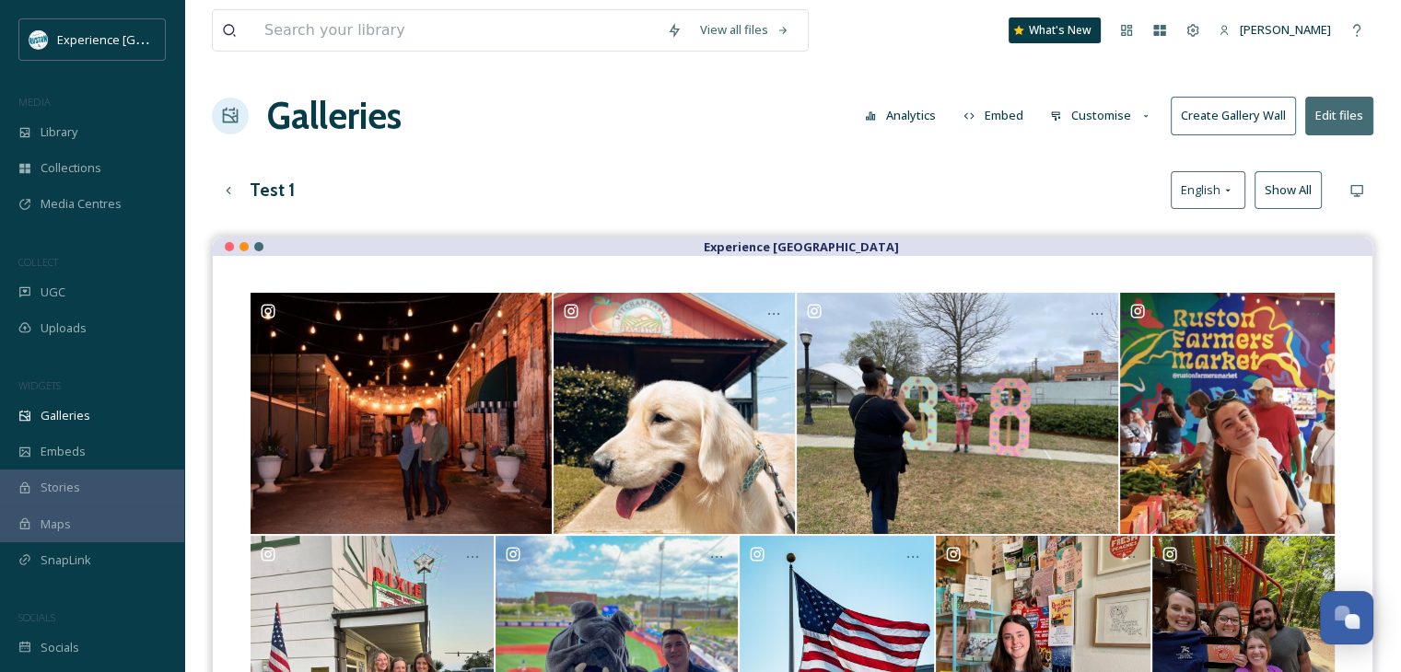
click at [1336, 119] on button "Edit files" at bounding box center [1339, 116] width 68 height 38
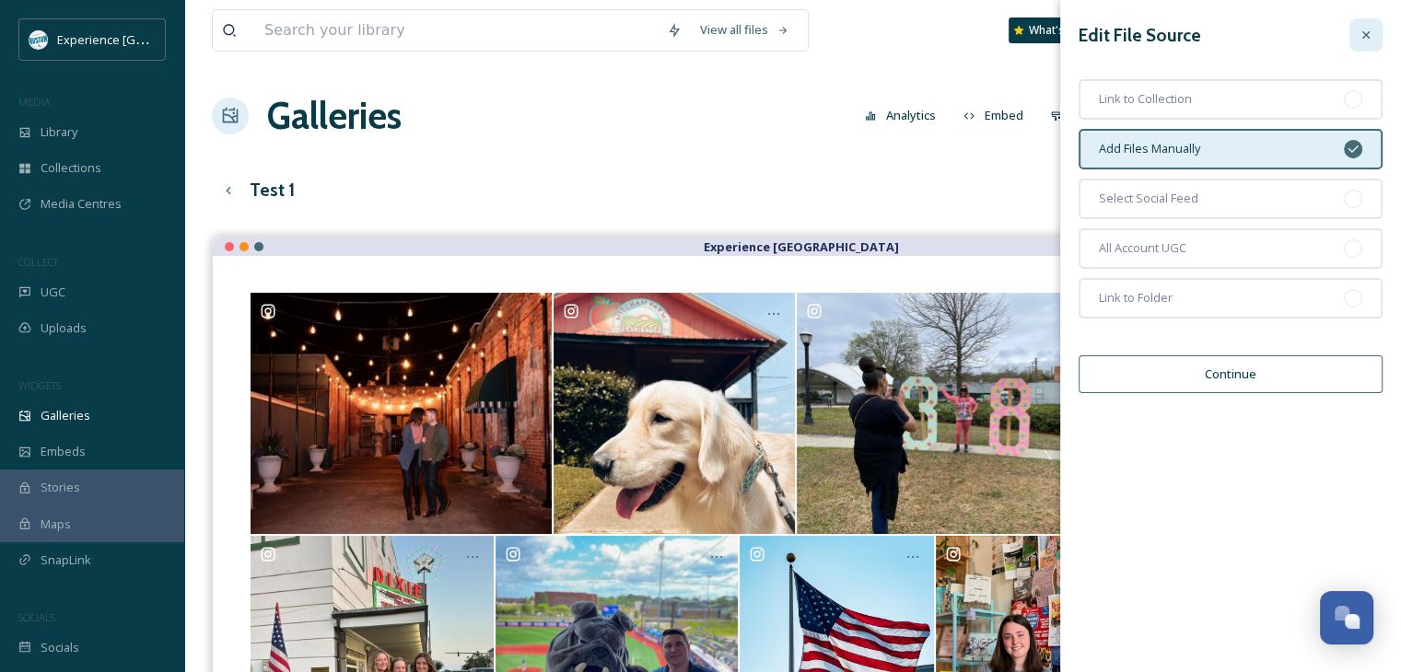
click at [1367, 21] on div at bounding box center [1365, 34] width 33 height 33
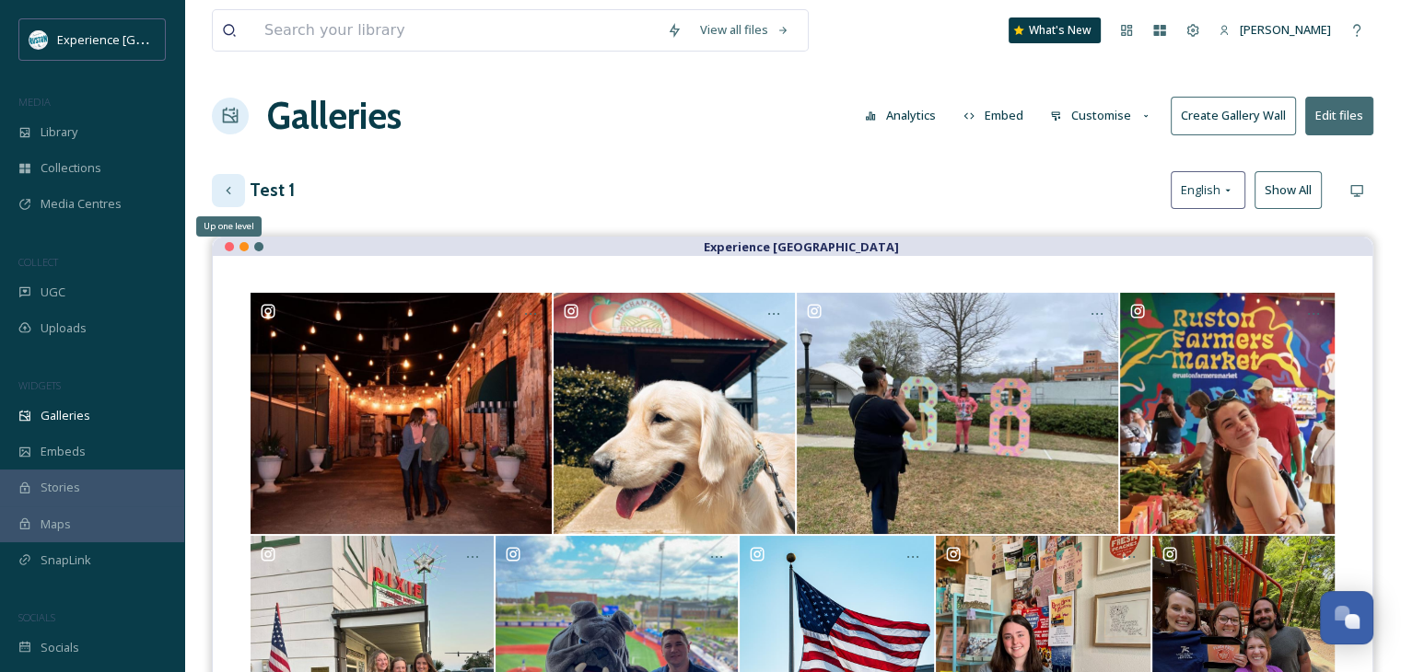
click at [235, 190] on icon at bounding box center [228, 190] width 15 height 15
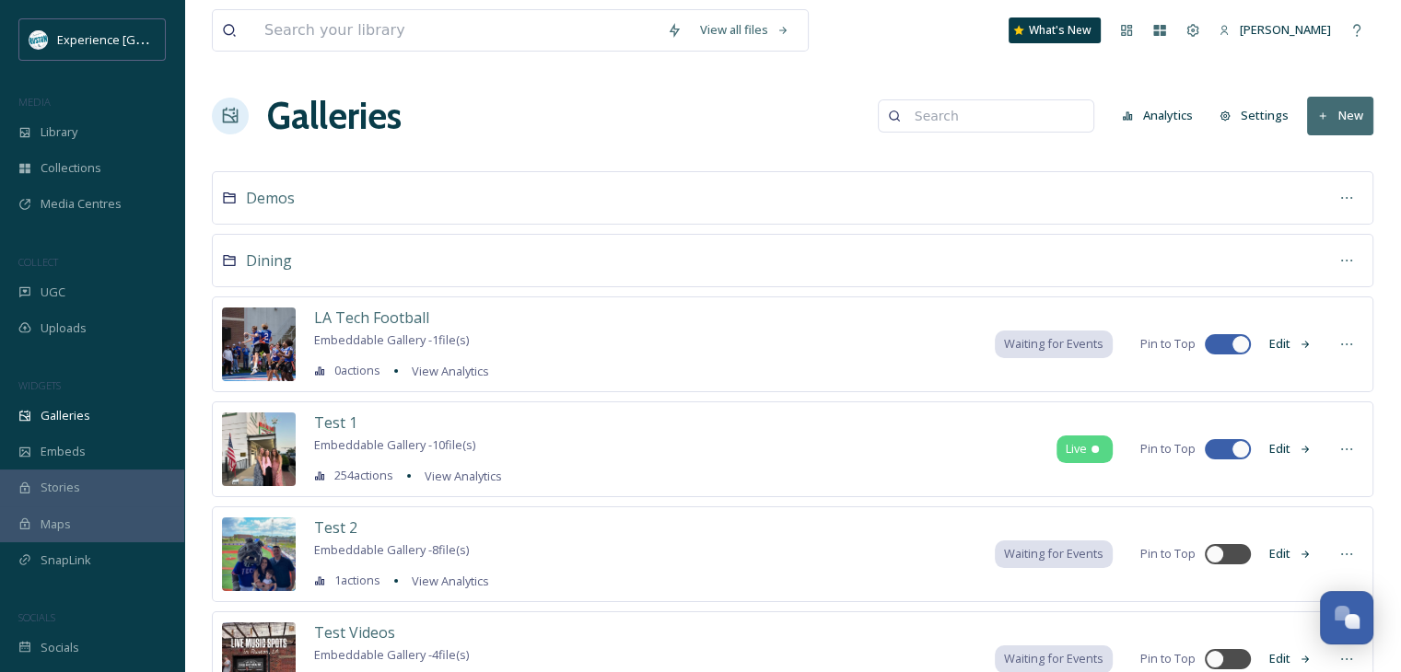
scroll to position [184, 0]
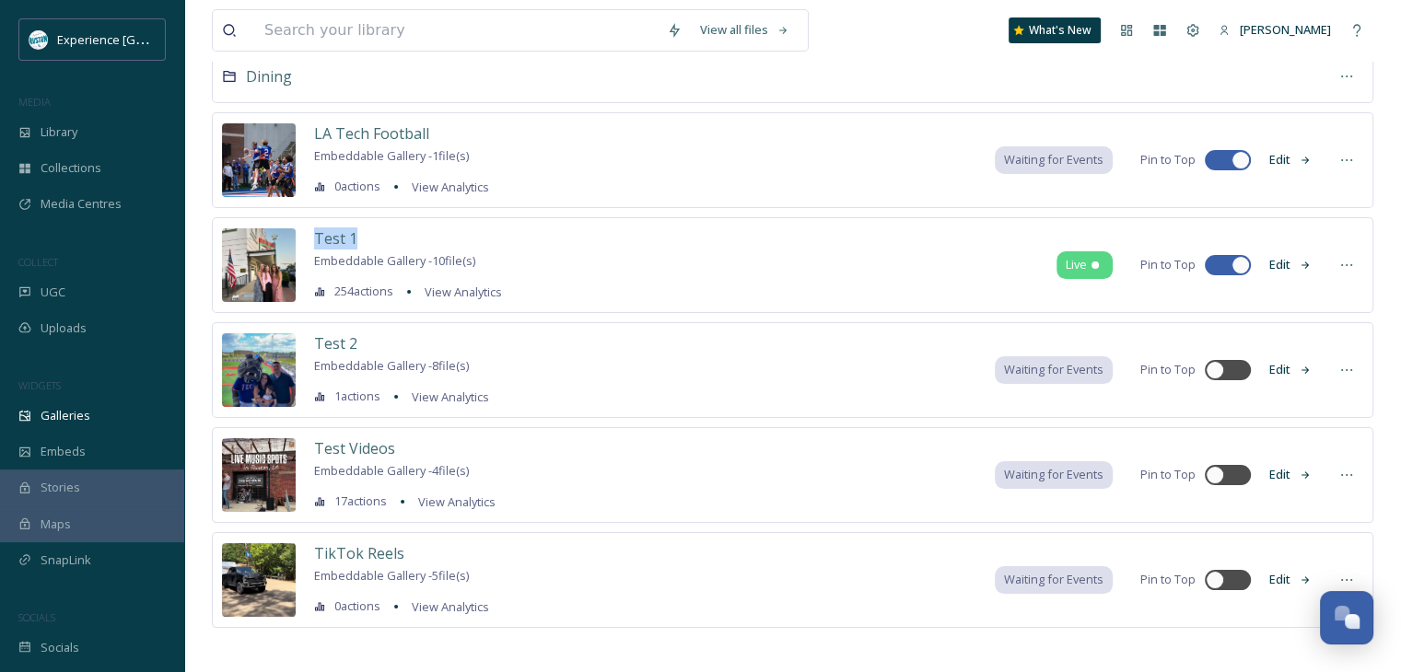
drag, startPoint x: 361, startPoint y: 238, endPoint x: 309, endPoint y: 240, distance: 51.6
click at [309, 240] on div "Test 1 Embeddable Gallery - 10 file(s) 254 actions View Analytics Live Pin to T…" at bounding box center [792, 265] width 1161 height 96
click at [453, 233] on div "Test 1" at bounding box center [408, 238] width 188 height 22
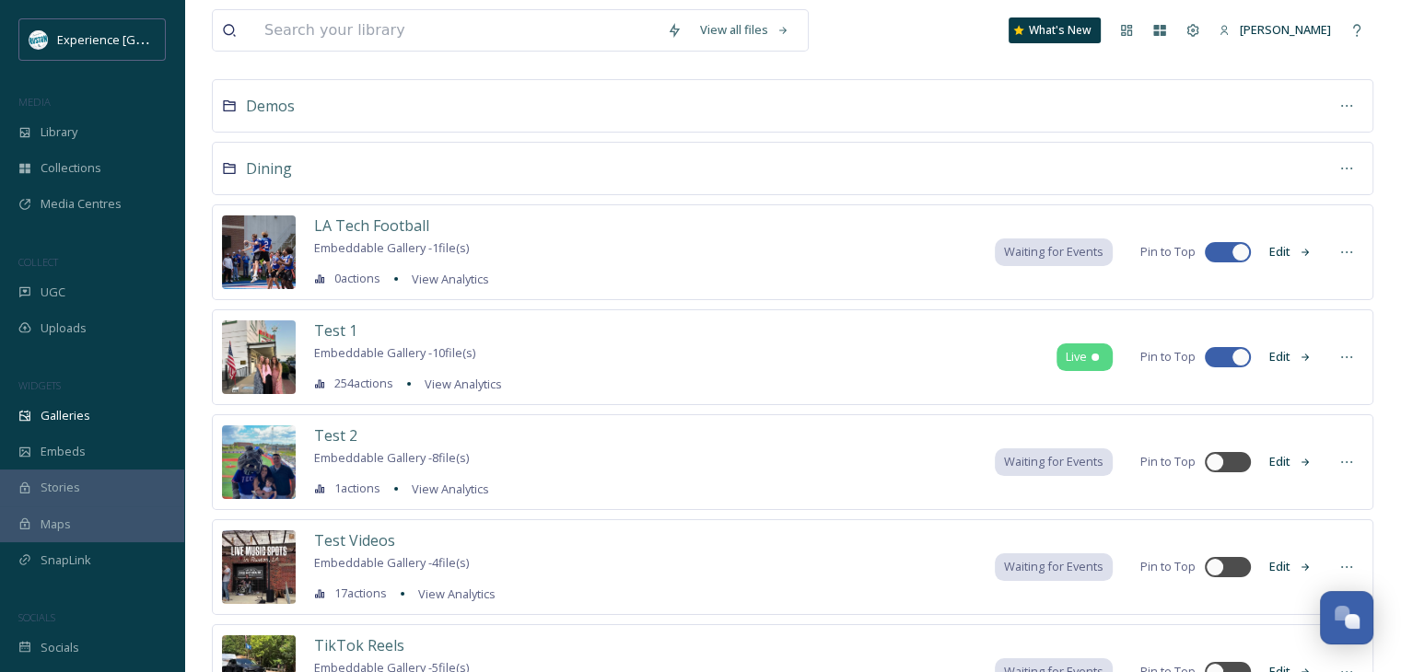
scroll to position [0, 0]
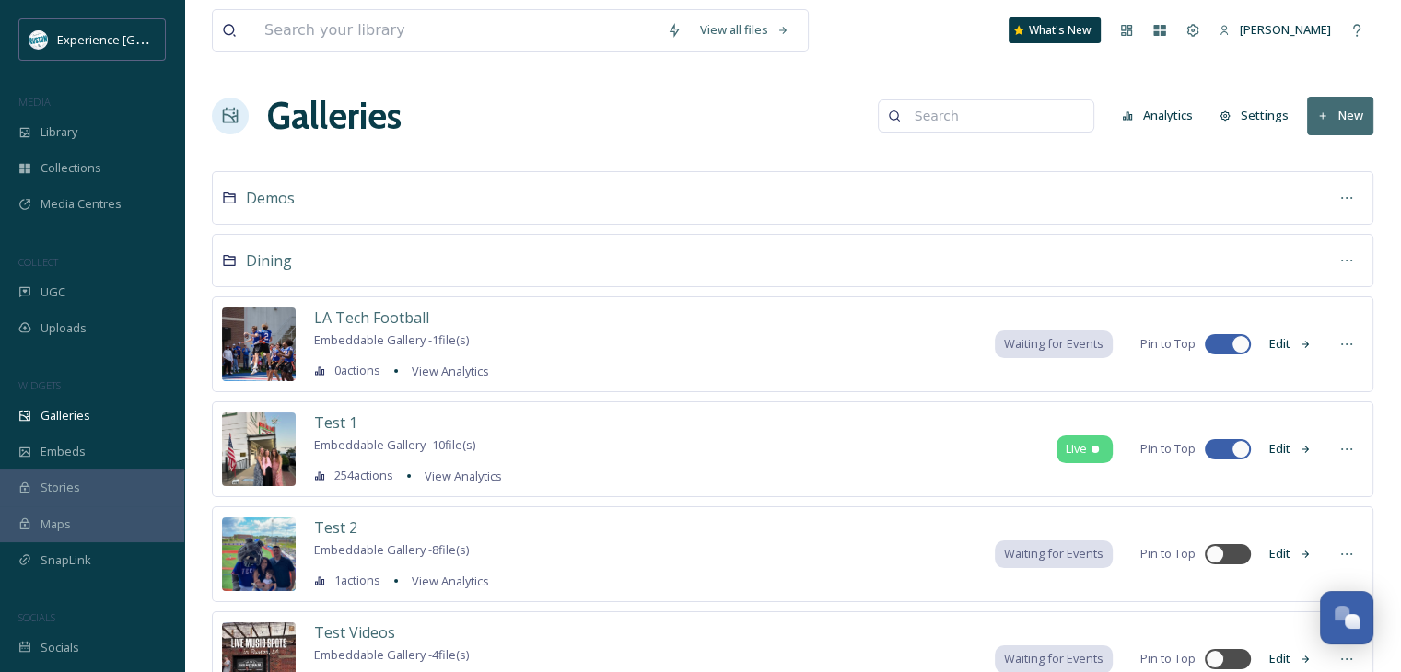
click at [1309, 122] on button "New" at bounding box center [1340, 116] width 66 height 38
click at [1315, 187] on icon at bounding box center [1307, 194] width 15 height 15
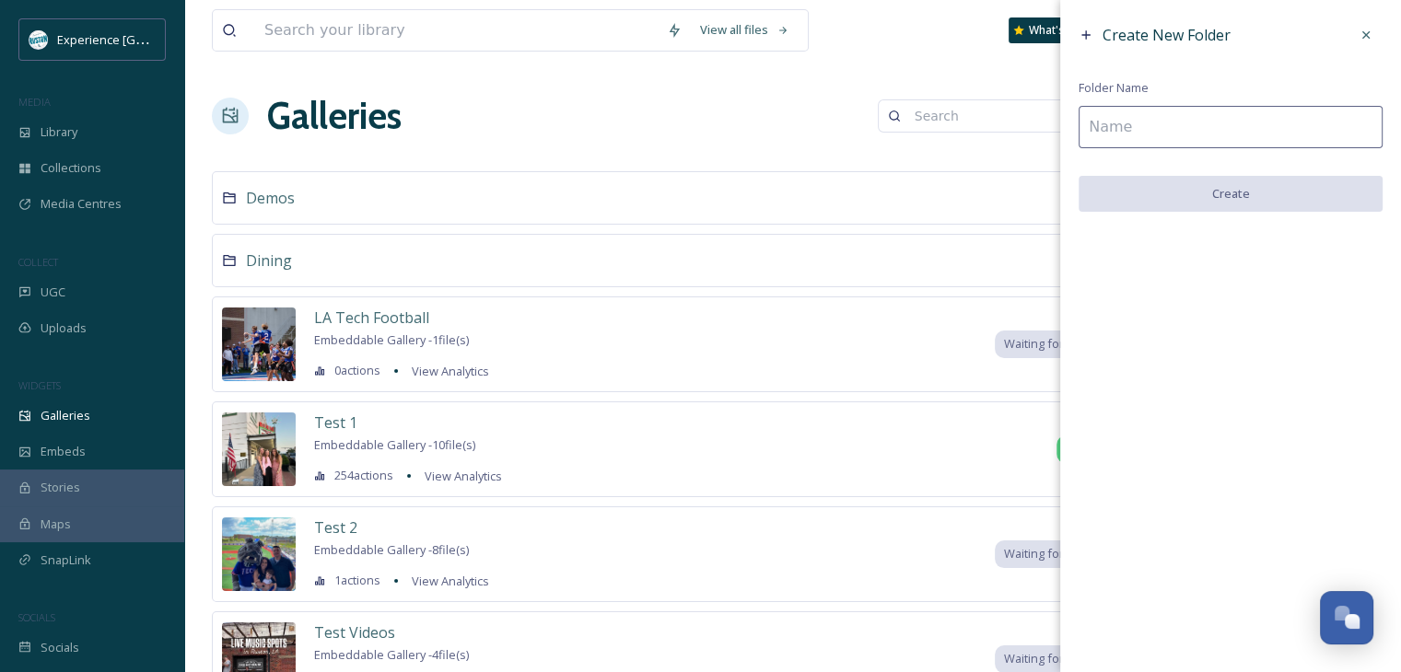
click at [1136, 122] on input at bounding box center [1230, 127] width 304 height 42
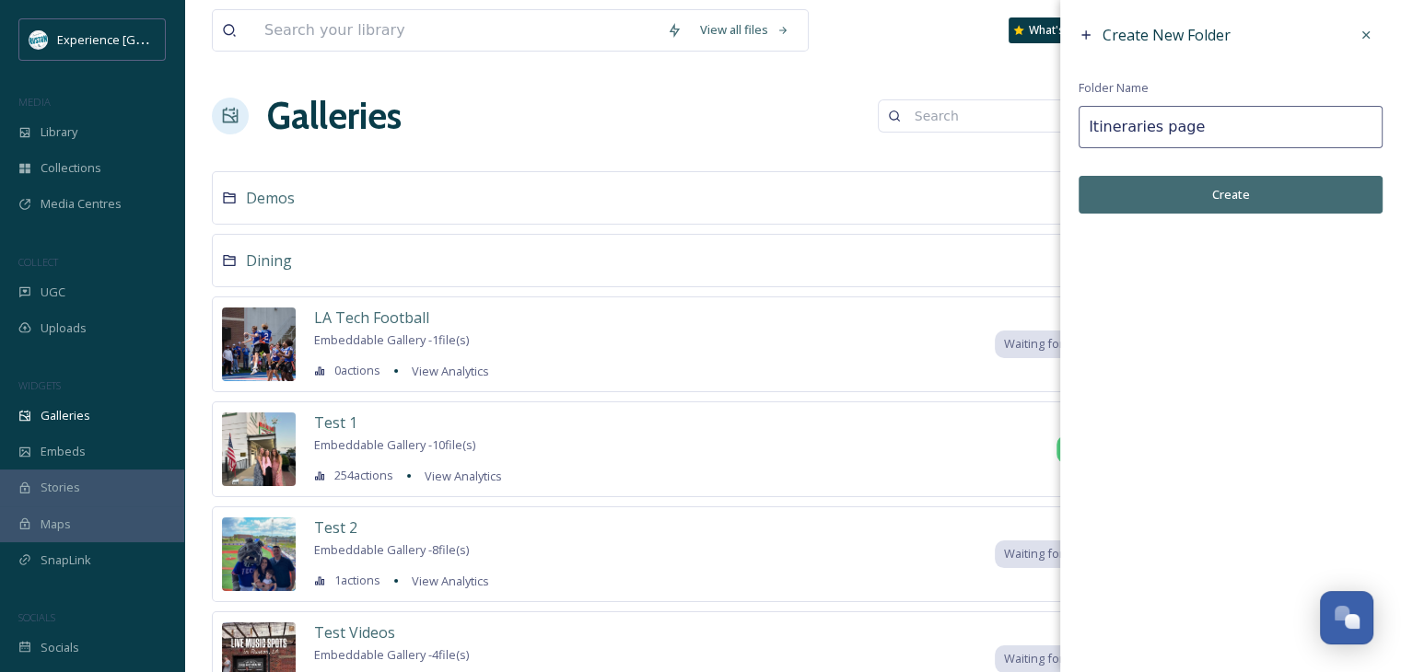
click at [1127, 134] on input "Itineraries page" at bounding box center [1230, 127] width 304 height 42
click at [1135, 125] on input "Itineraries page" at bounding box center [1230, 127] width 304 height 42
click at [1135, 123] on input "Itineraries page" at bounding box center [1230, 127] width 304 height 42
paste input "itineraries"
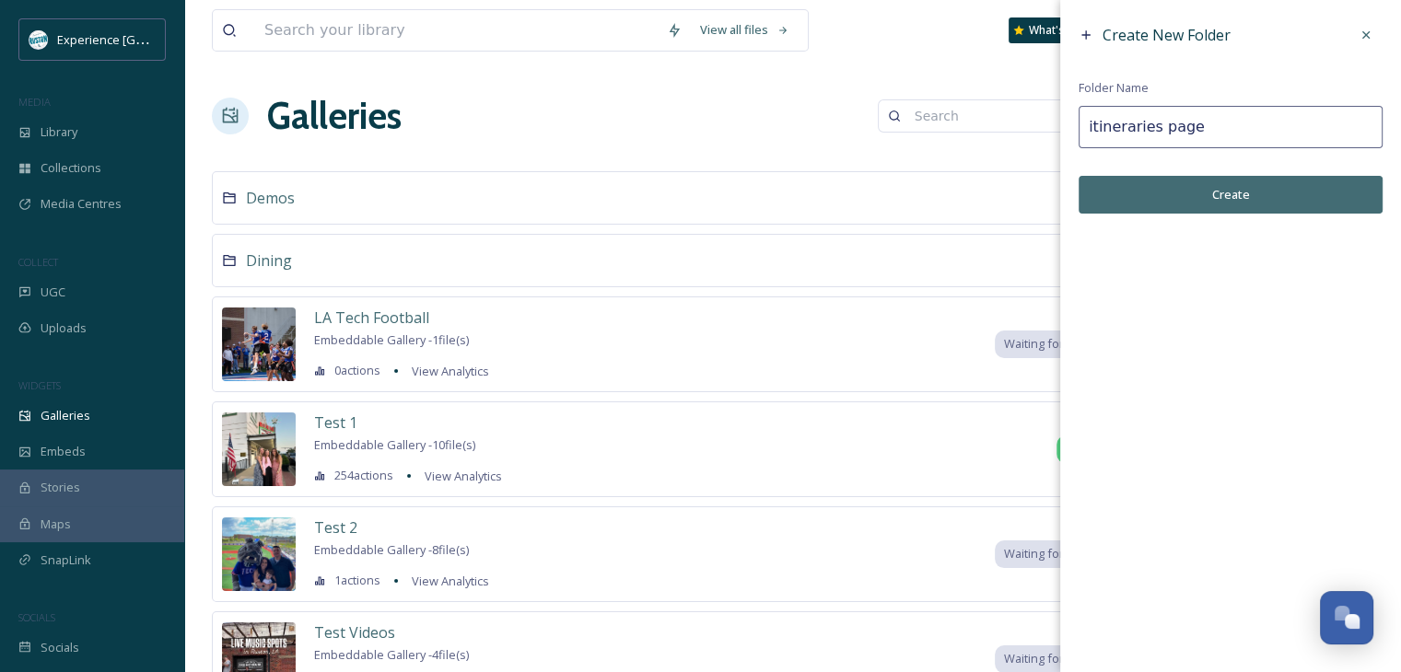
click at [1092, 130] on input "itineraries page" at bounding box center [1230, 127] width 304 height 42
type input "Itineraries page"
click at [1157, 204] on button "Create" at bounding box center [1230, 195] width 304 height 38
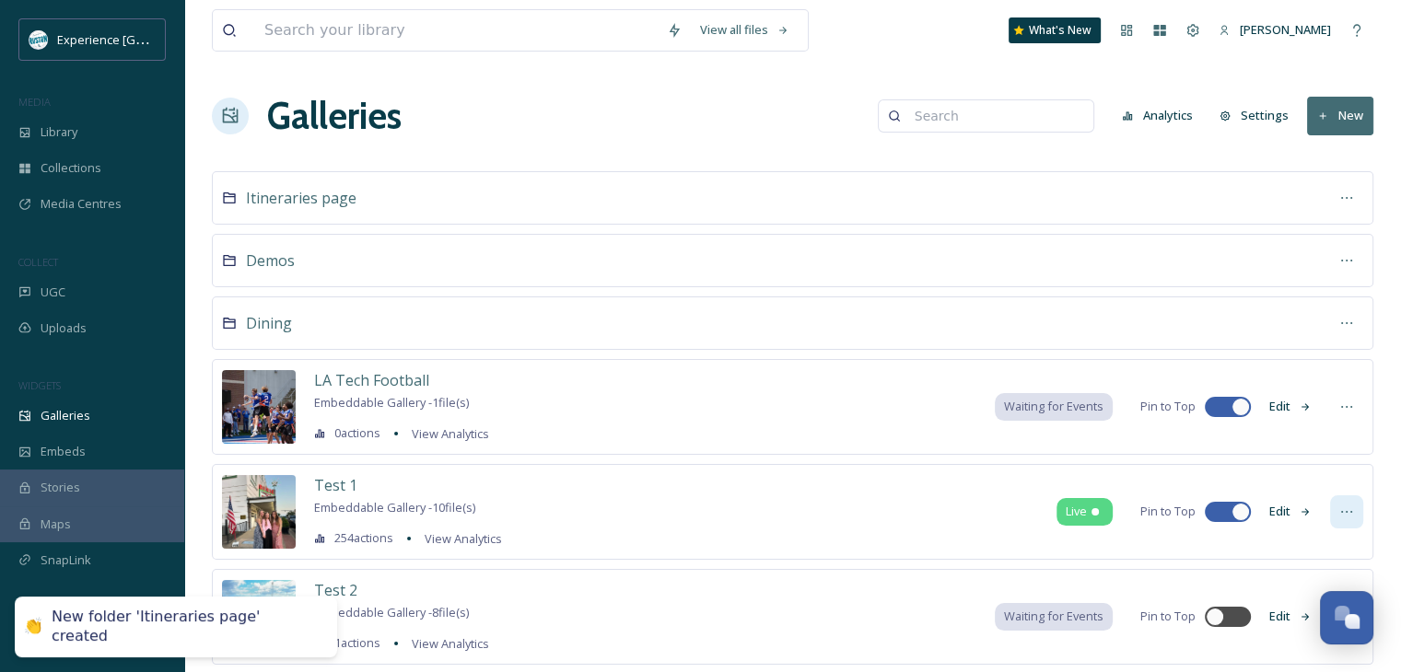
click at [1335, 510] on div at bounding box center [1346, 511] width 33 height 33
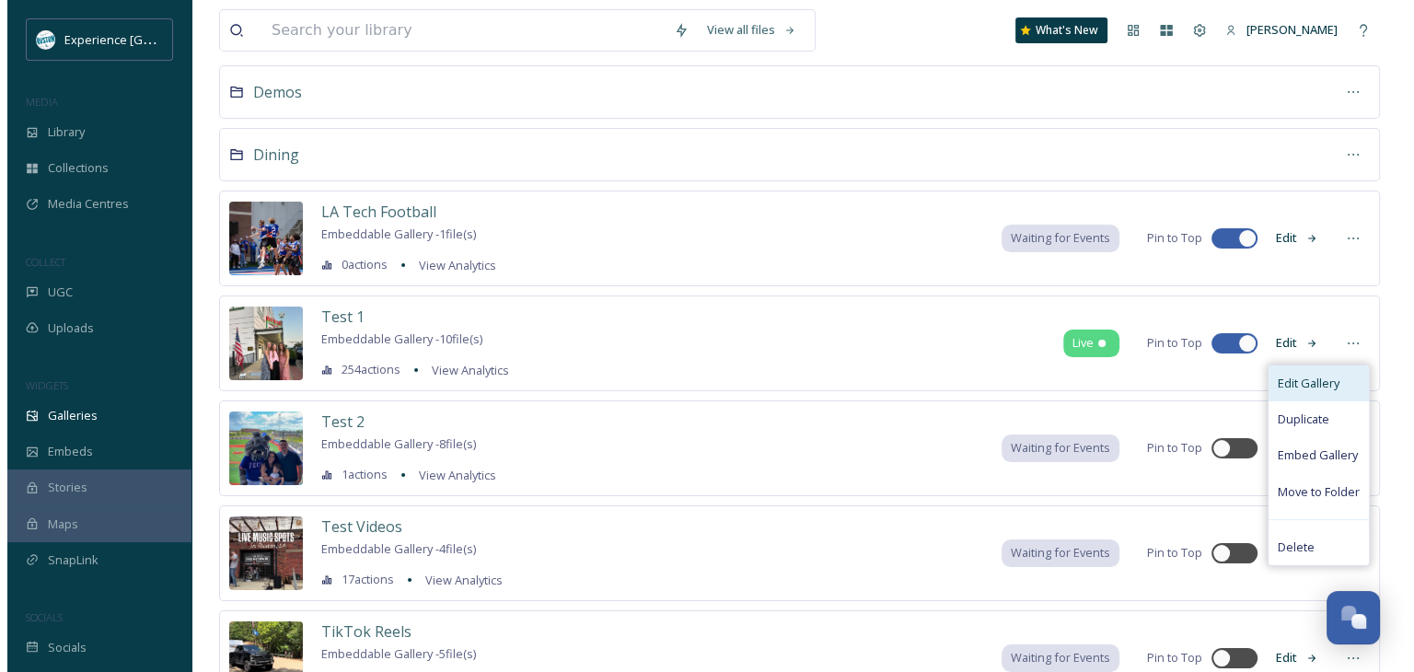
scroll to position [184, 0]
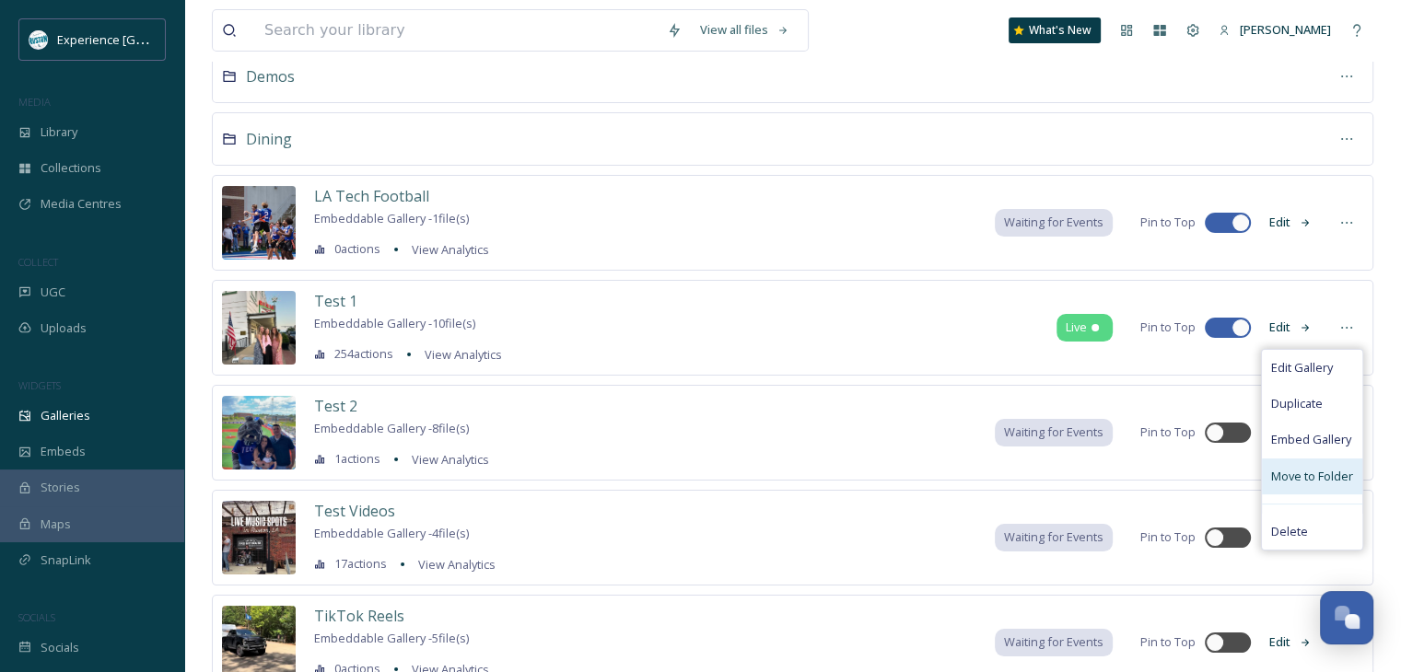
click at [1313, 471] on span "Move to Folder" at bounding box center [1312, 476] width 82 height 17
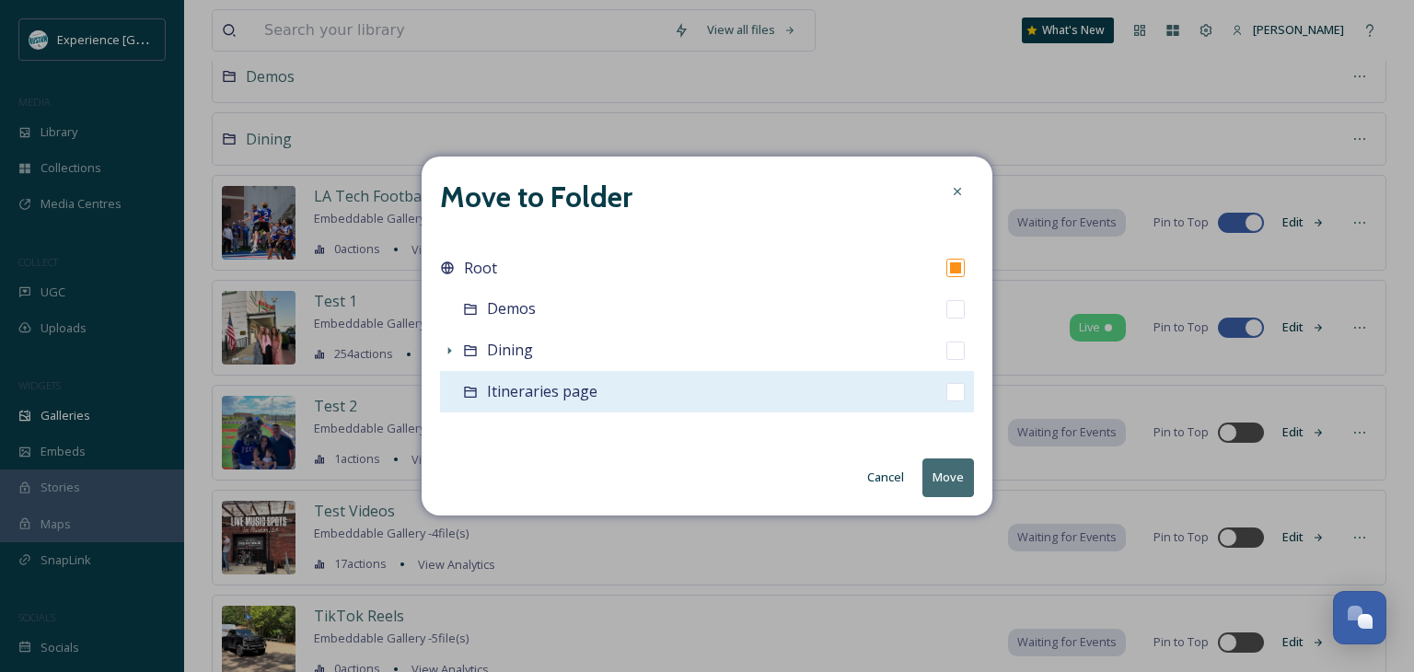
click at [685, 403] on div "Itineraries page" at bounding box center [707, 391] width 534 height 41
checkbox input "false"
checkbox input "true"
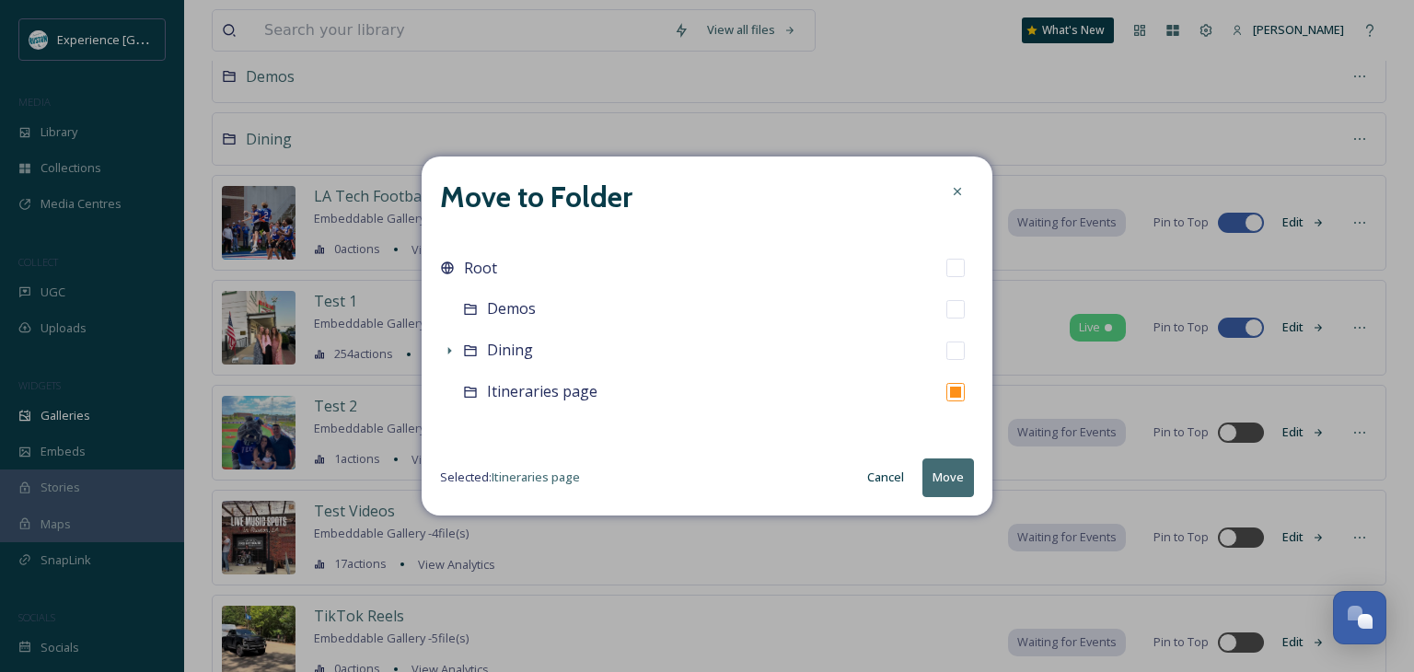
click at [948, 465] on button "Move" at bounding box center [949, 478] width 52 height 38
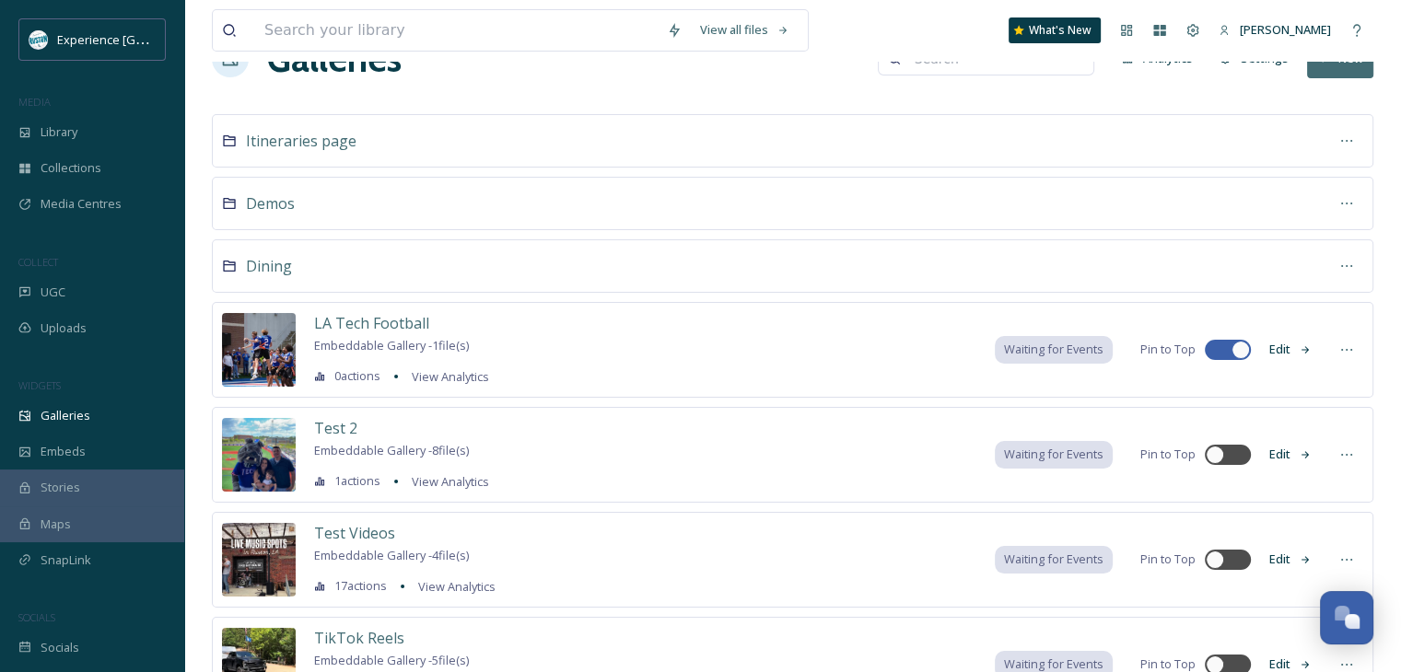
scroll to position [0, 0]
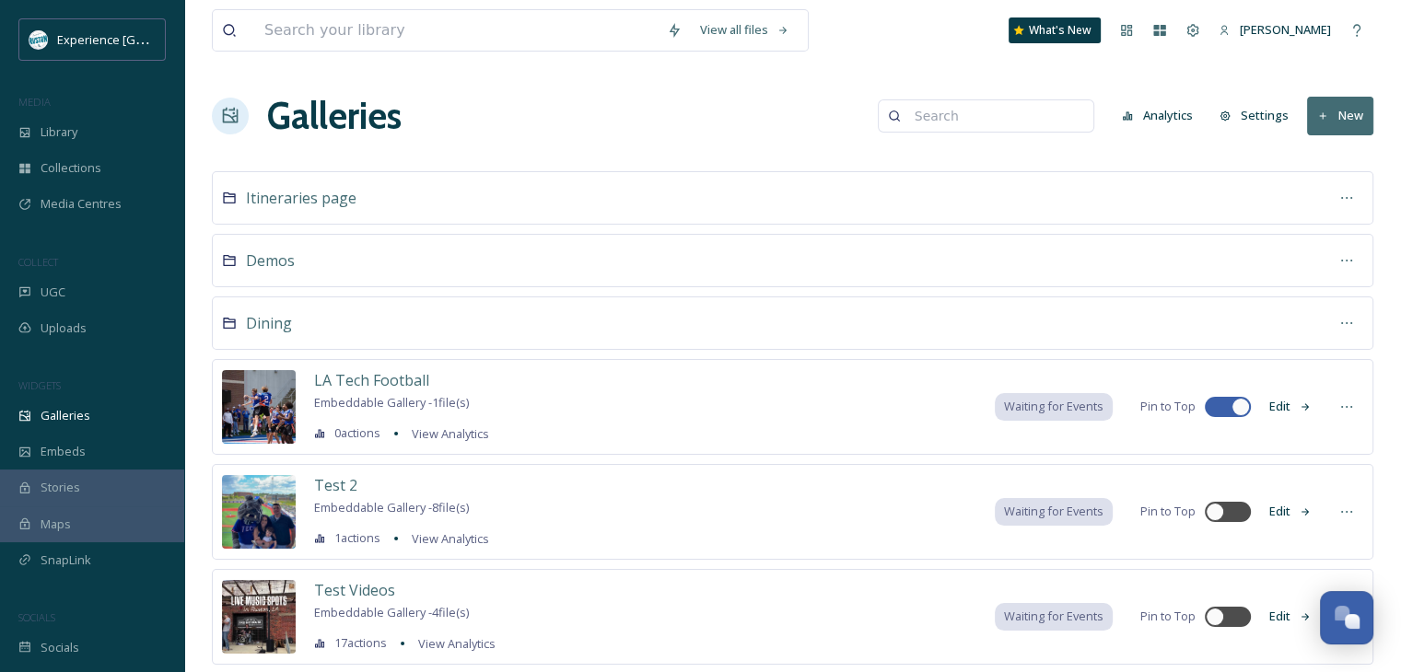
click at [1282, 401] on button "Edit" at bounding box center [1290, 407] width 61 height 36
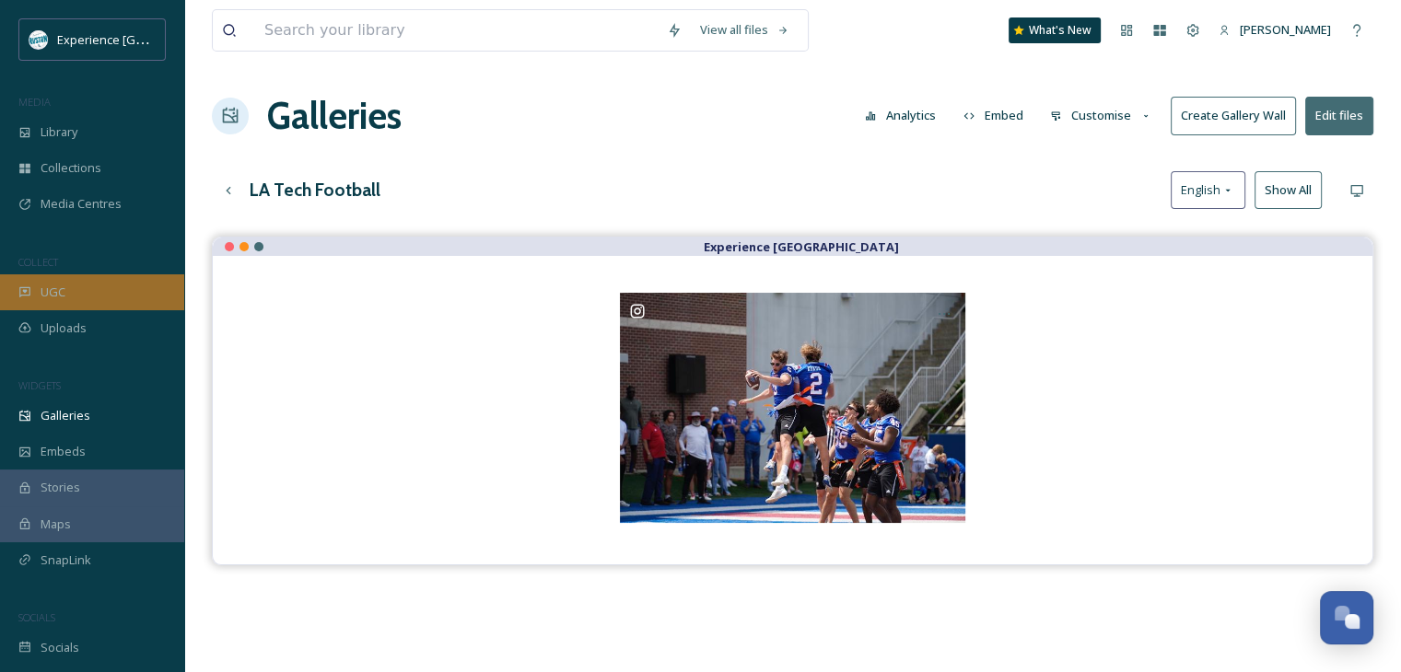
click at [80, 292] on div "UGC" at bounding box center [92, 292] width 184 height 36
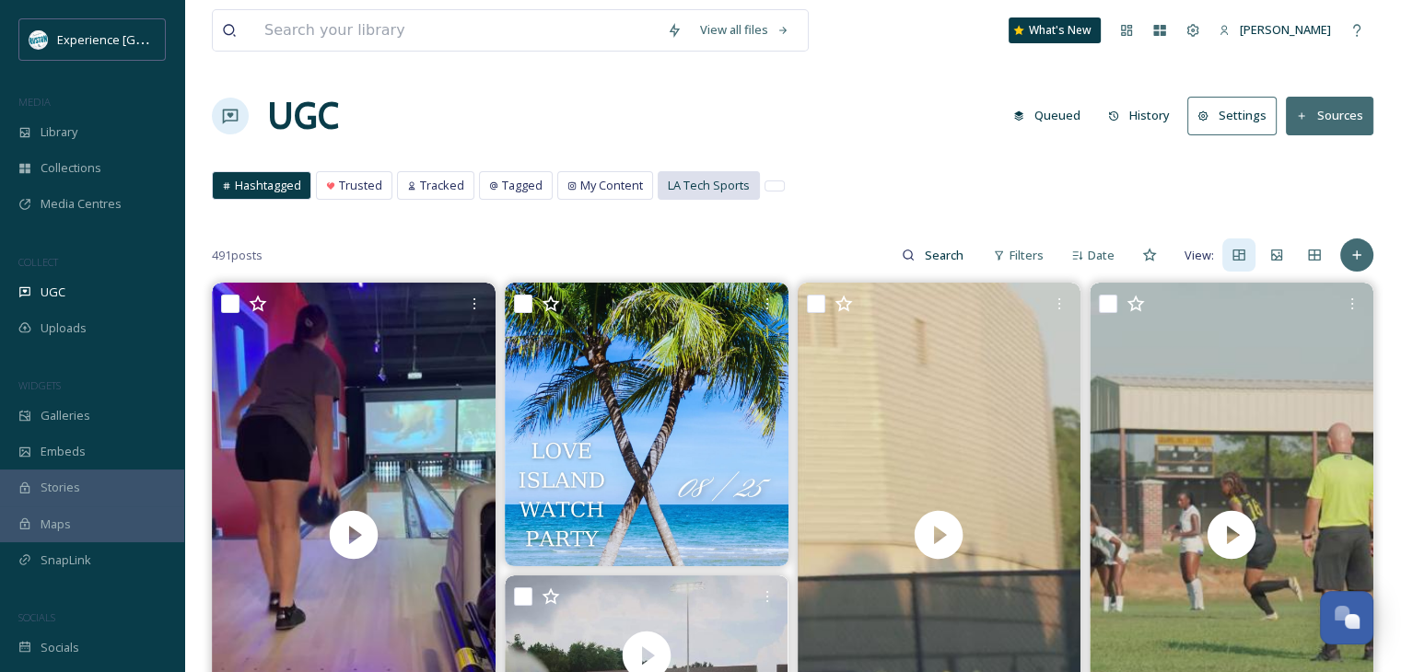
click at [678, 184] on span "LA Tech Sports" at bounding box center [709, 185] width 82 height 17
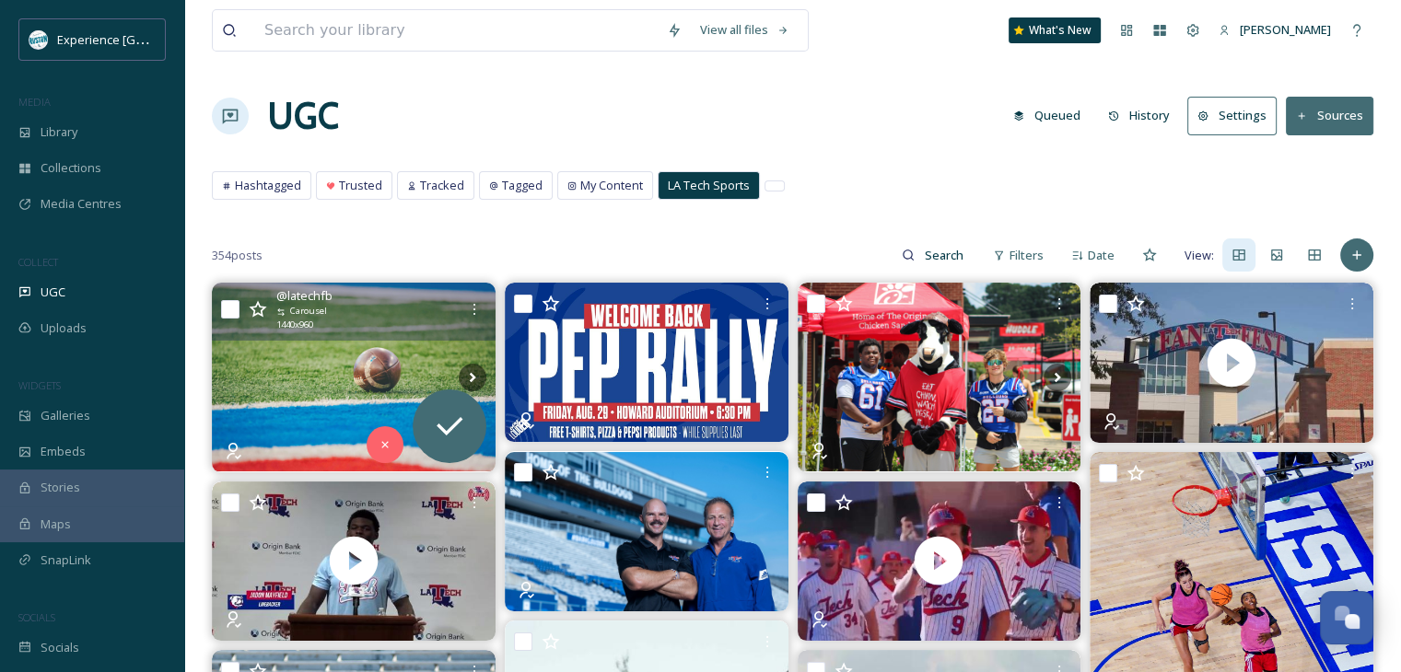
click at [232, 303] on input "checkbox" at bounding box center [230, 309] width 18 height 18
checkbox input "true"
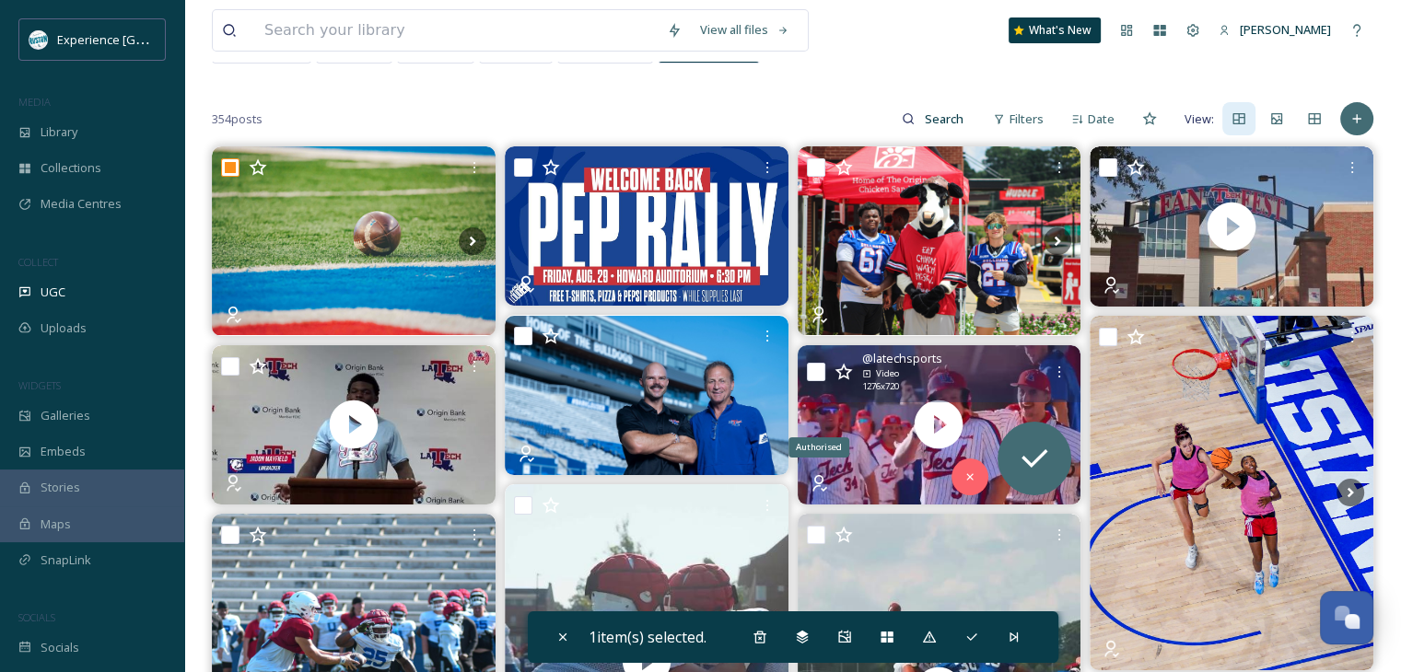
scroll to position [276, 0]
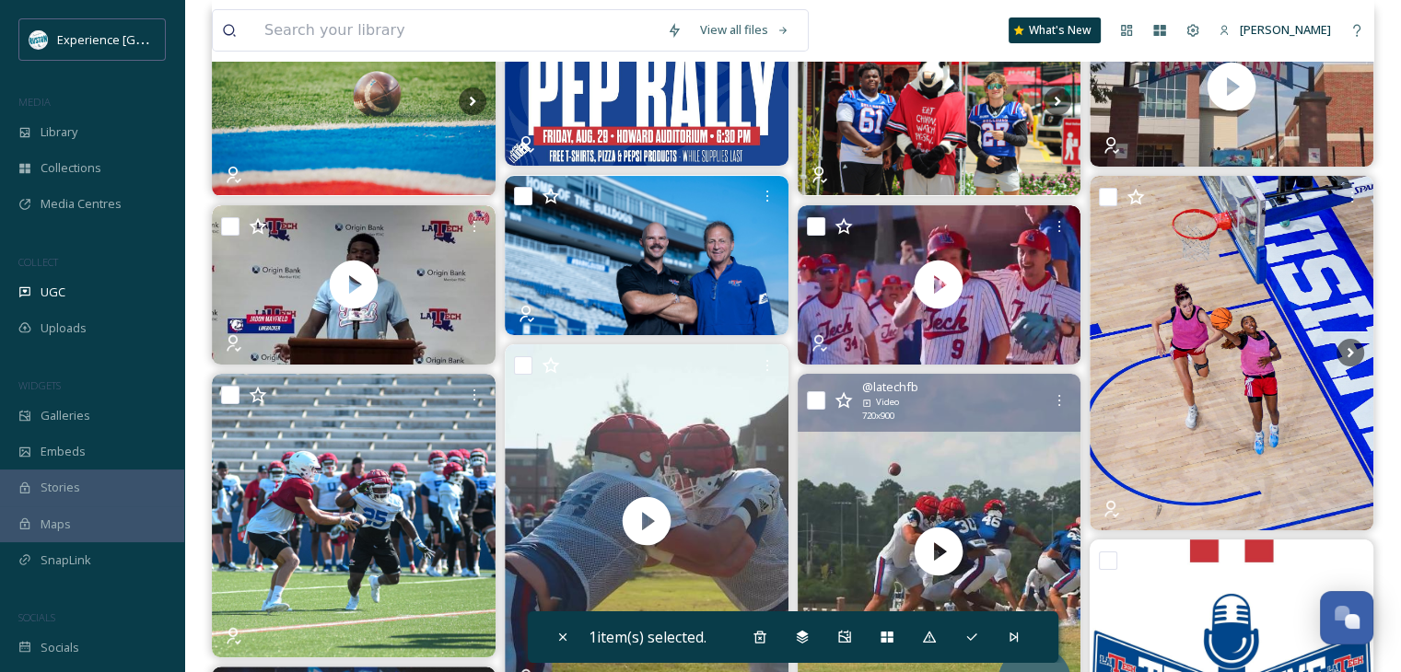
click at [818, 395] on input "checkbox" at bounding box center [816, 400] width 18 height 18
checkbox input "true"
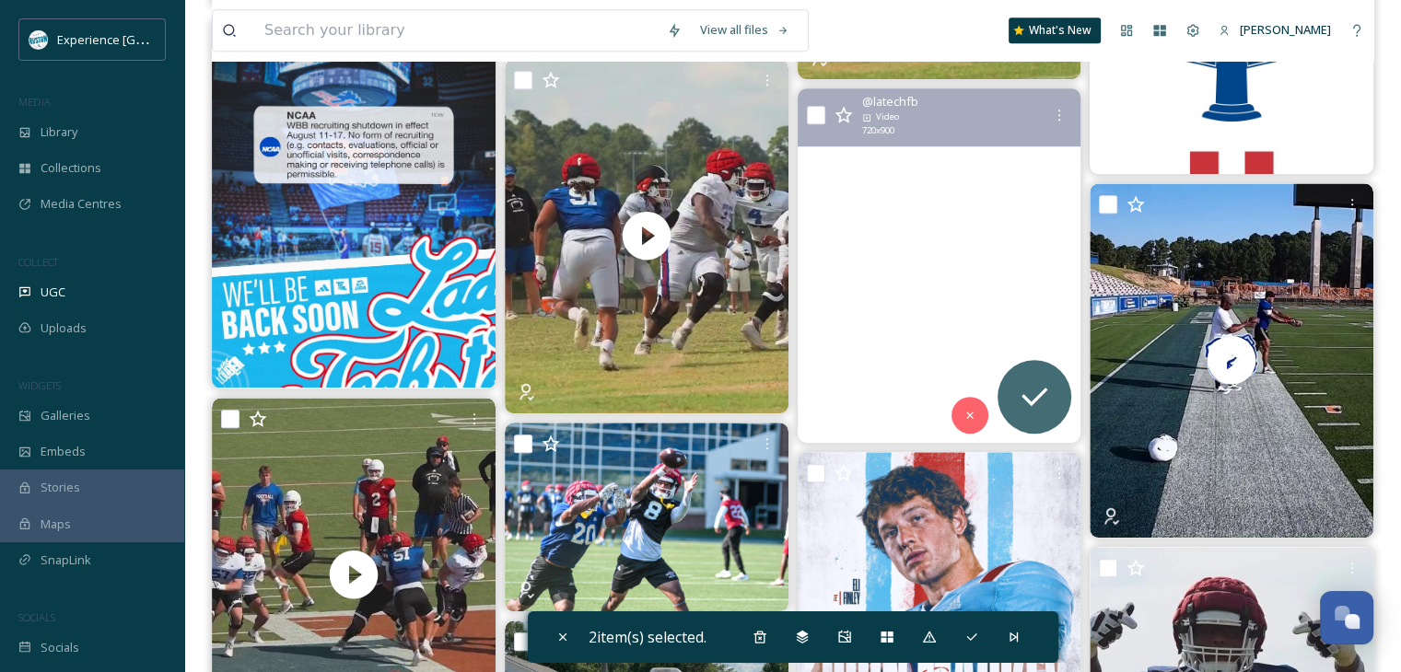
scroll to position [1105, 0]
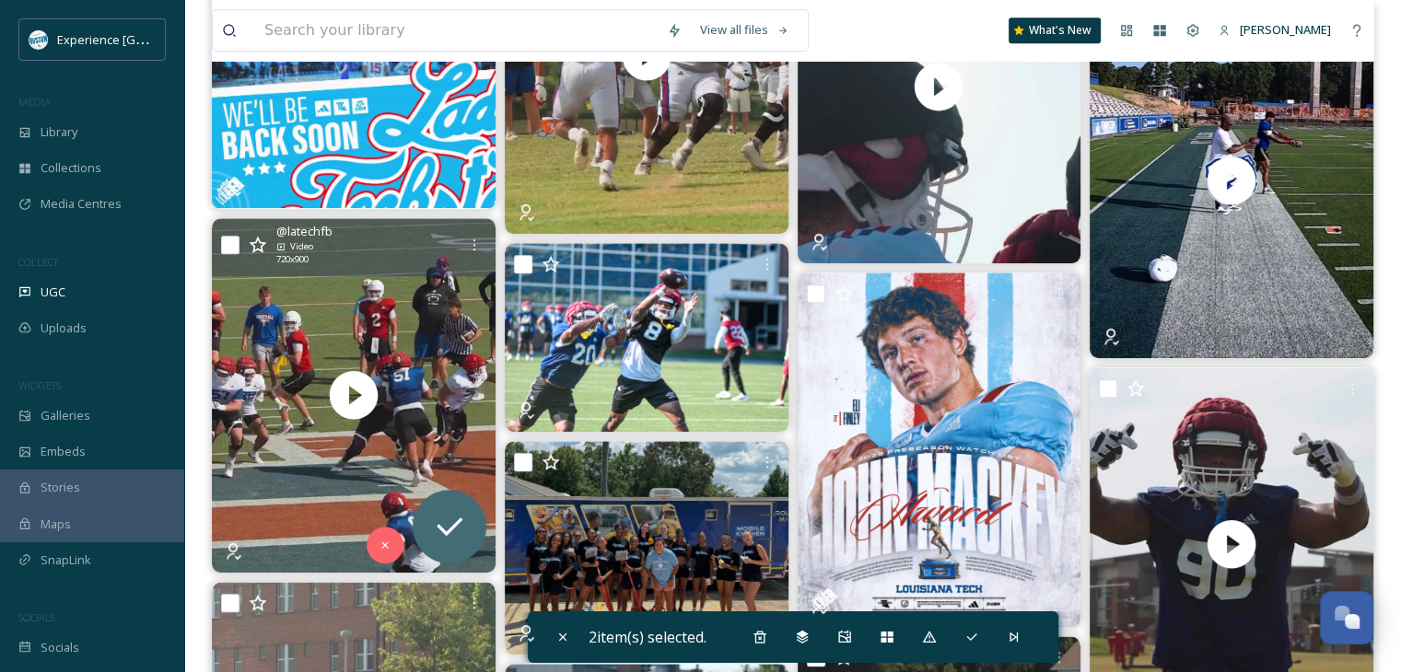
click at [229, 241] on input "checkbox" at bounding box center [230, 245] width 18 height 18
checkbox input "true"
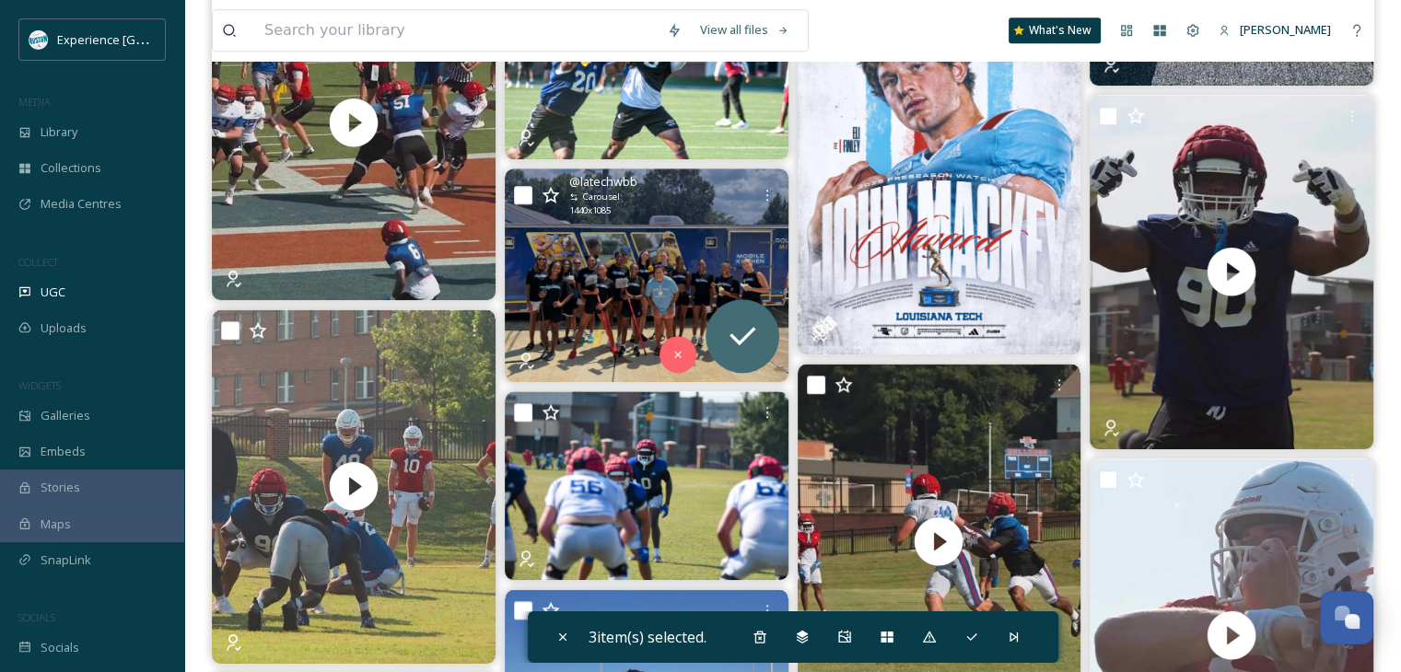
scroll to position [1381, 0]
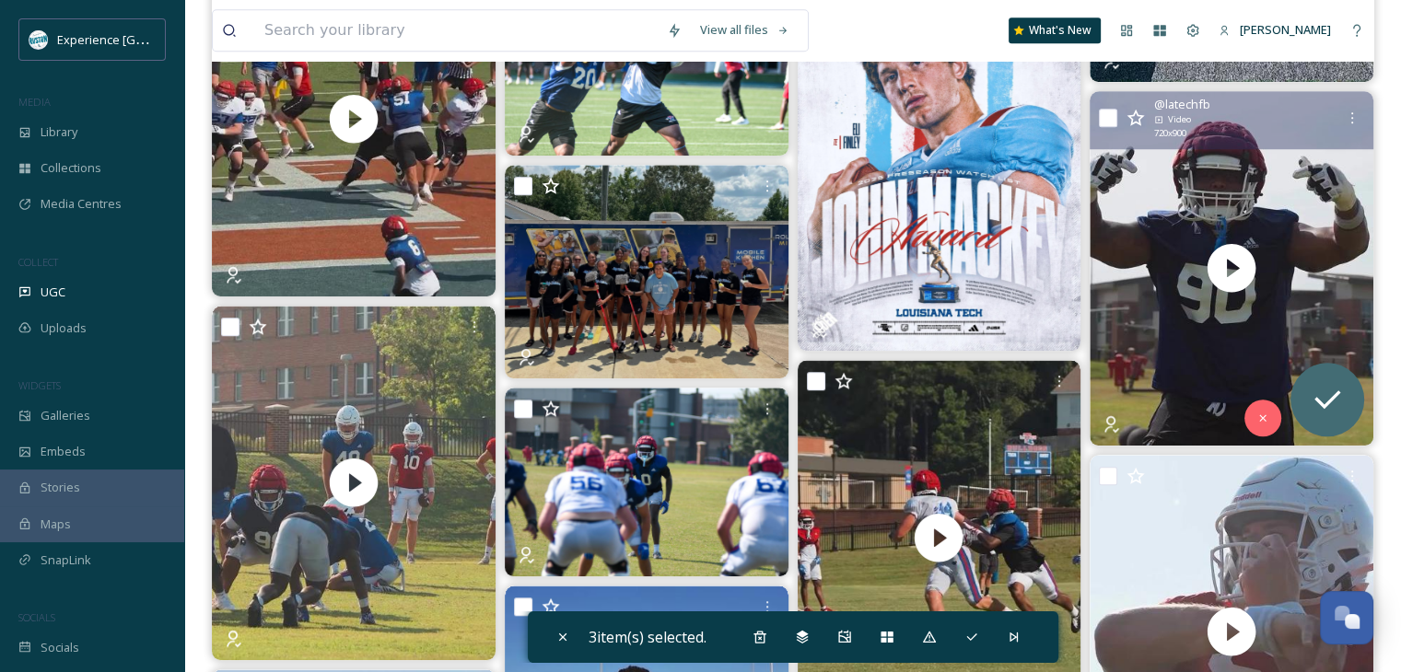
click at [1112, 121] on input "checkbox" at bounding box center [1108, 118] width 18 height 18
checkbox input "true"
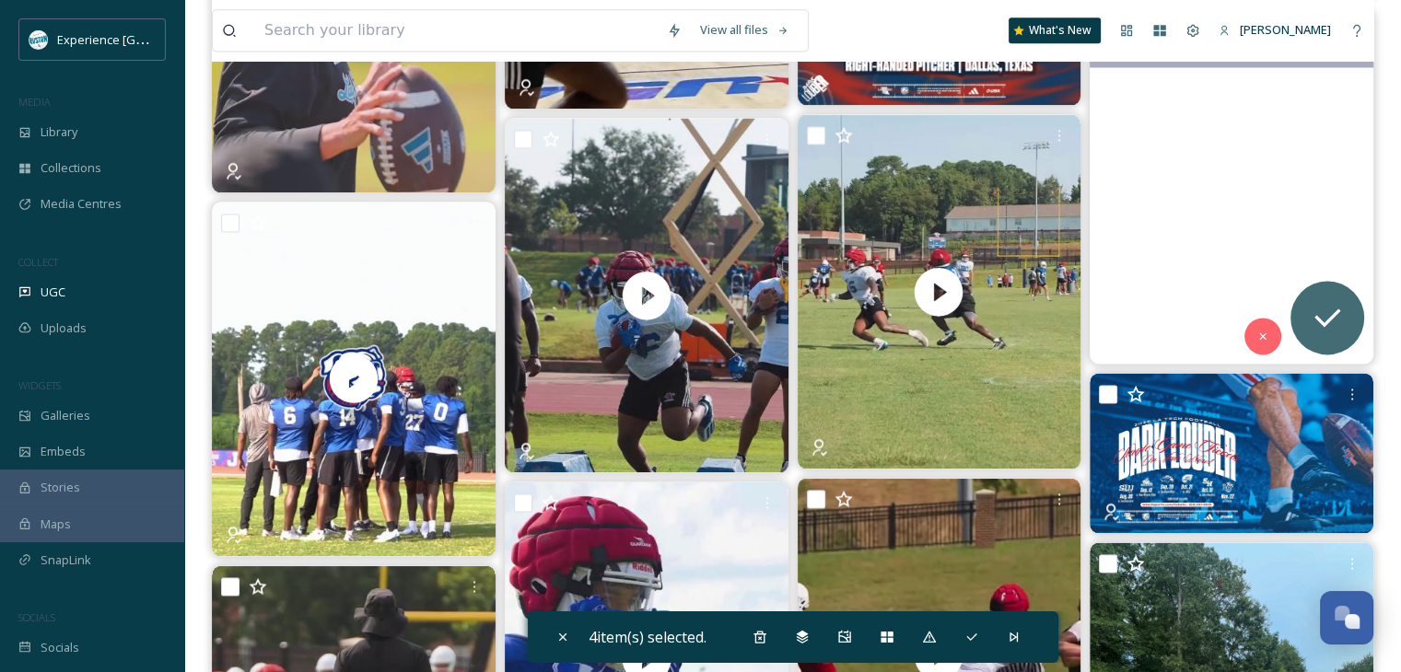
scroll to position [2486, 0]
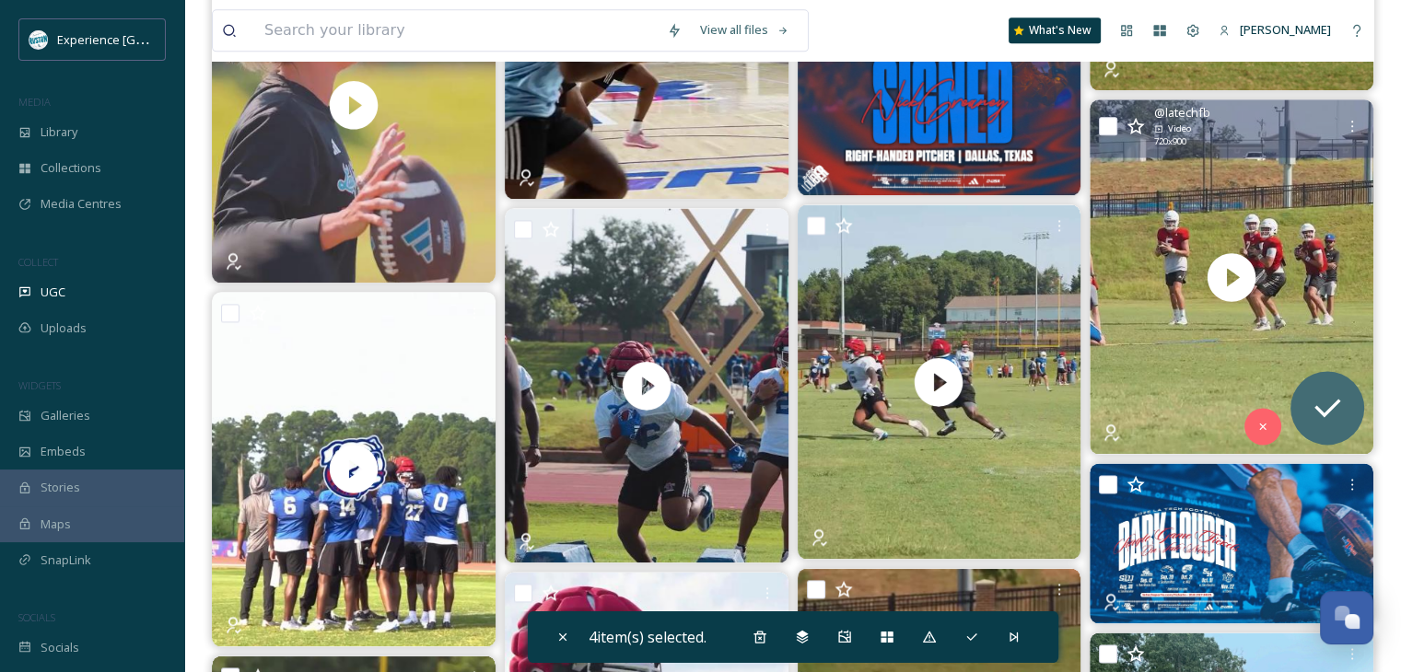
click at [1104, 124] on input "checkbox" at bounding box center [1108, 126] width 18 height 18
checkbox input "true"
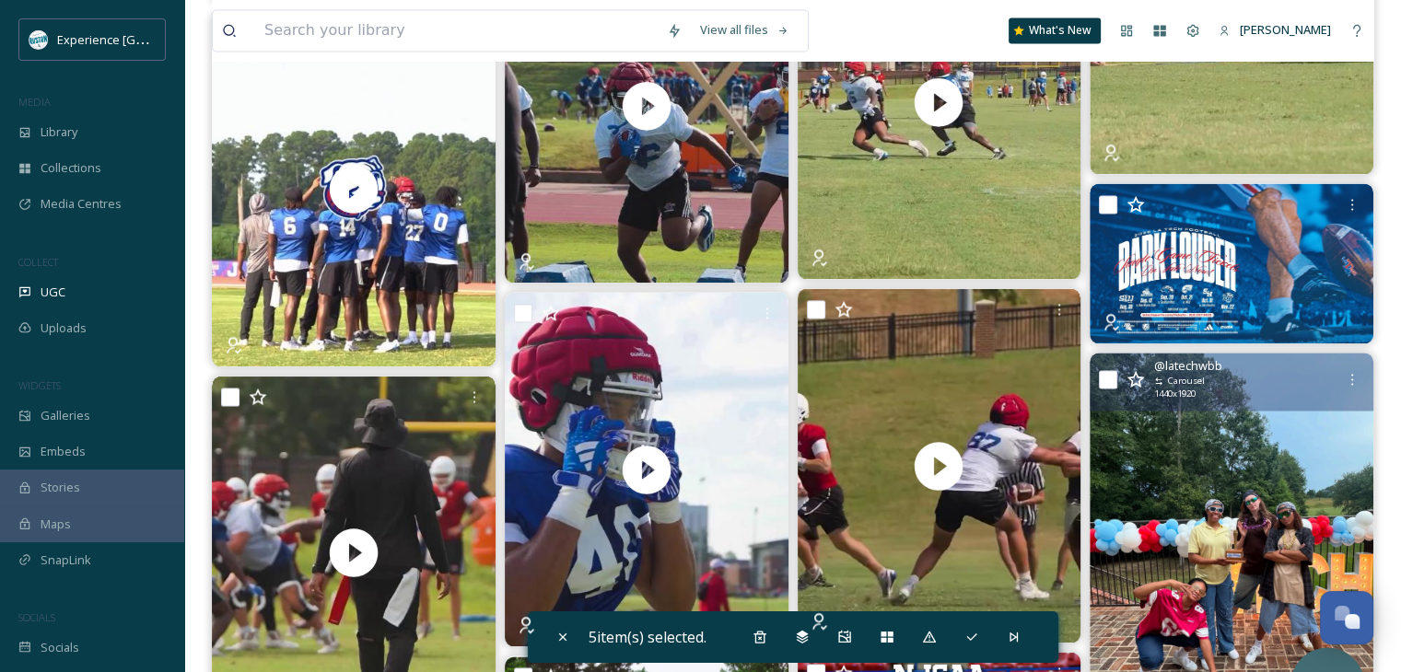
scroll to position [2947, 0]
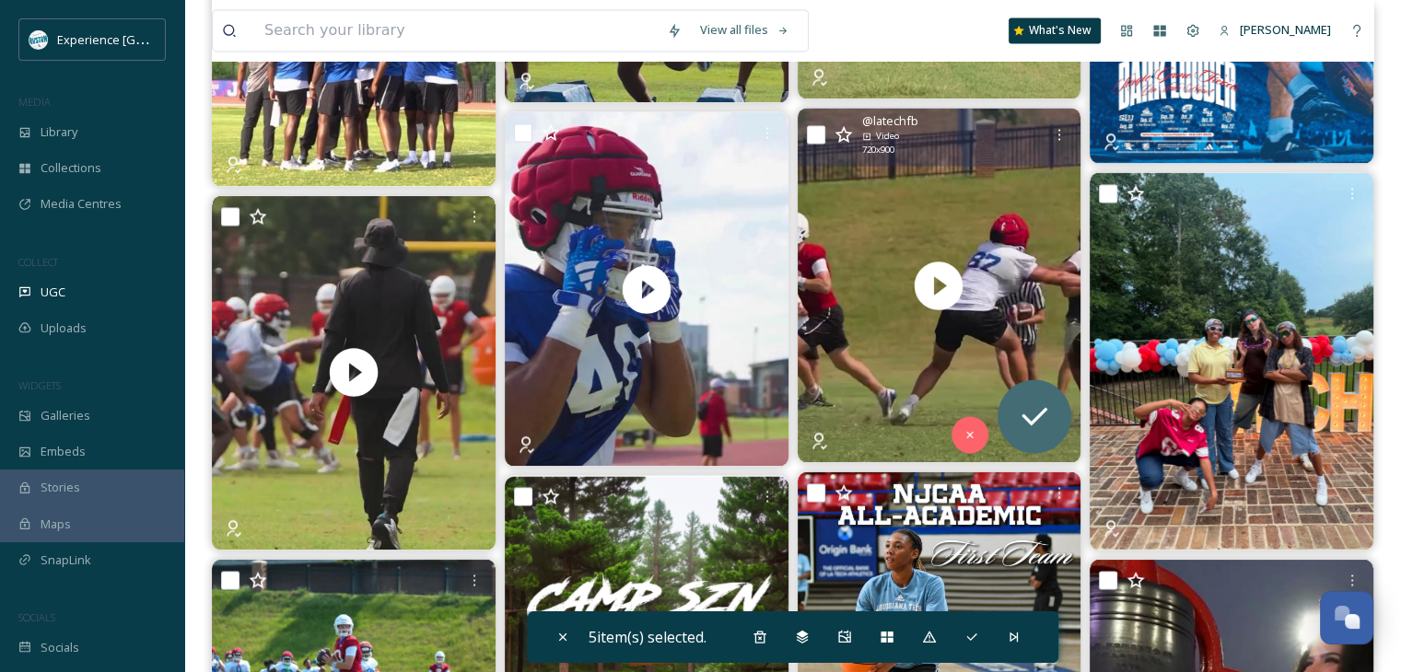
click at [812, 135] on input "checkbox" at bounding box center [816, 134] width 18 height 18
checkbox input "true"
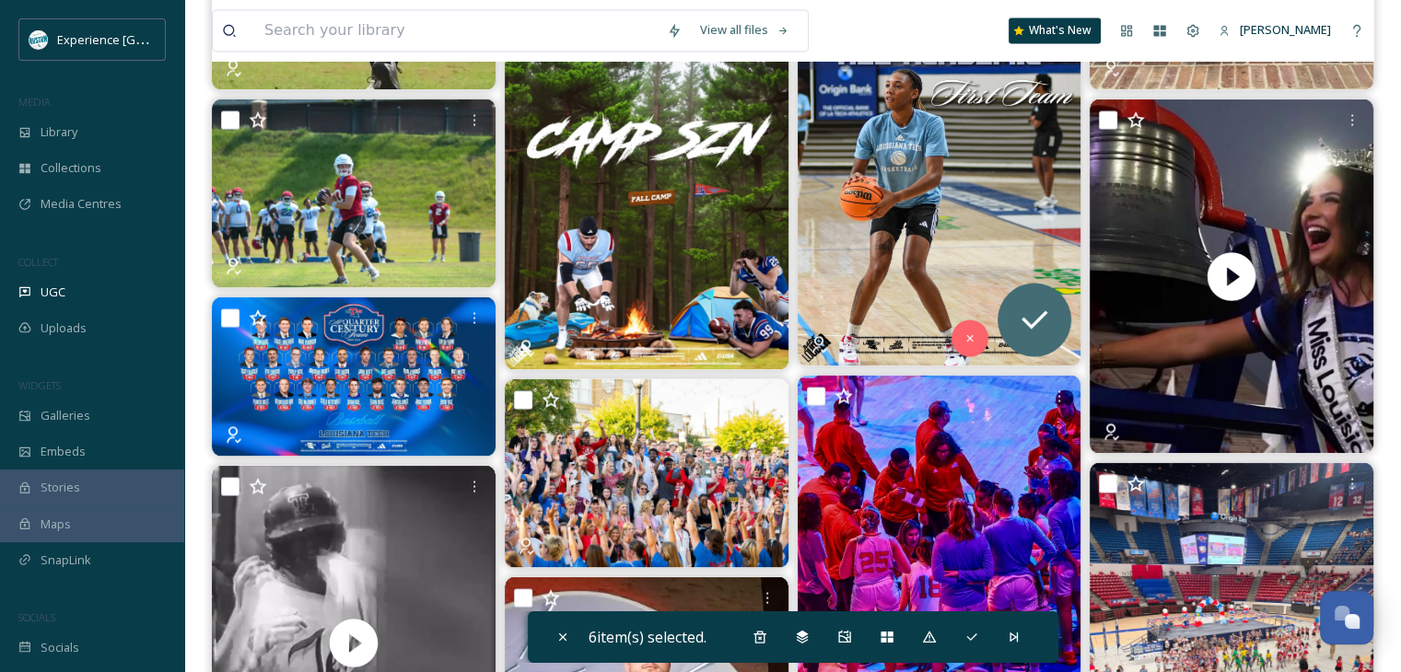
scroll to position [3683, 0]
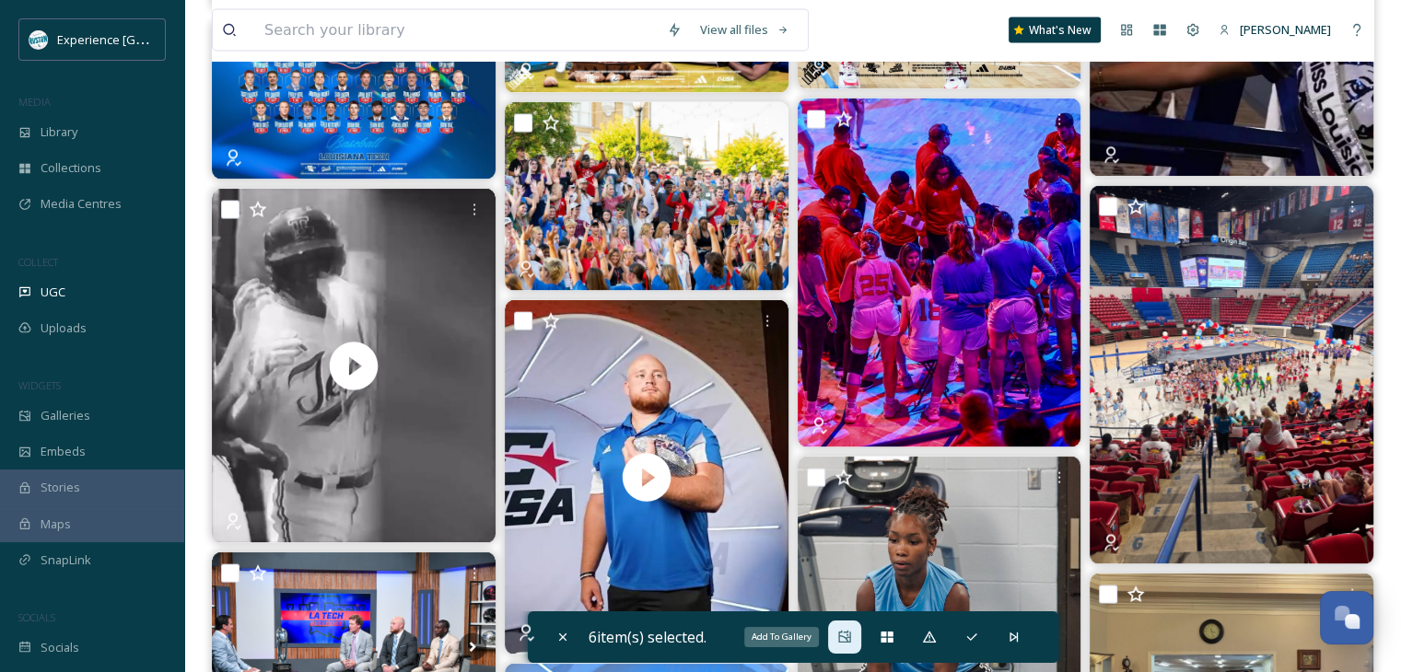
click at [849, 631] on icon at bounding box center [844, 637] width 12 height 12
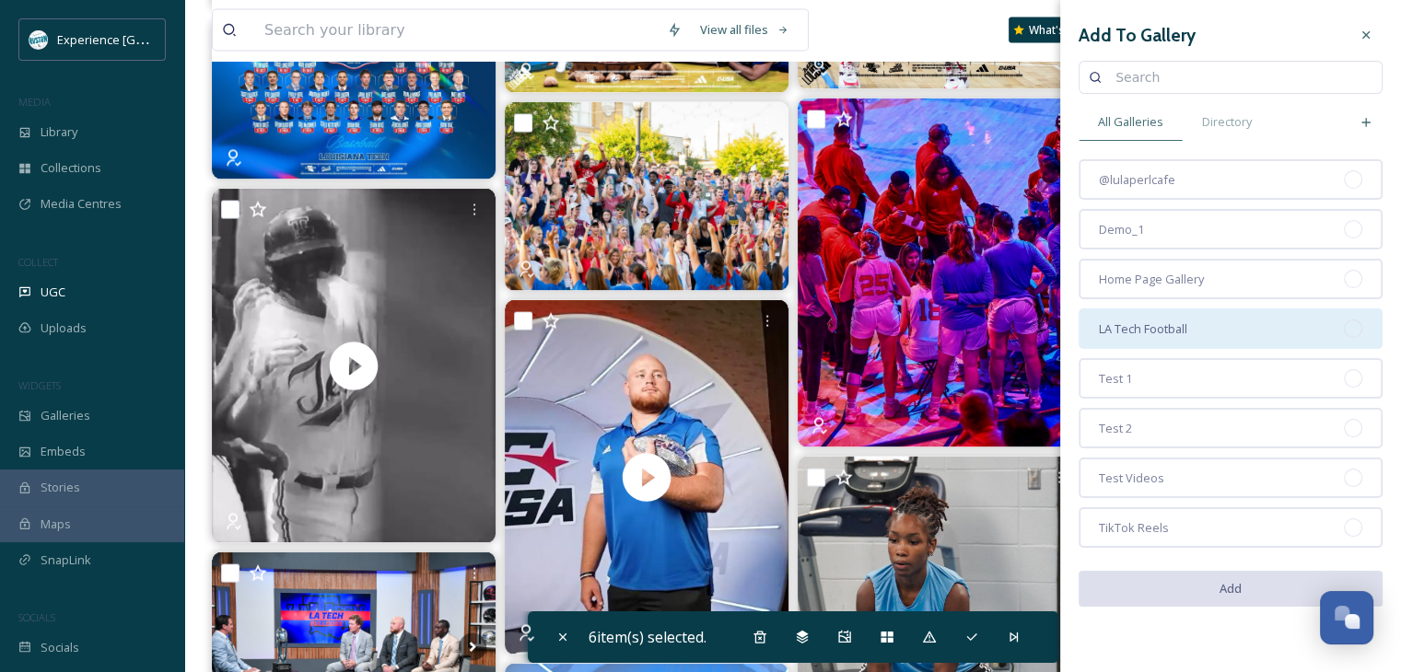
click at [1173, 320] on span "LA Tech Football" at bounding box center [1143, 328] width 88 height 17
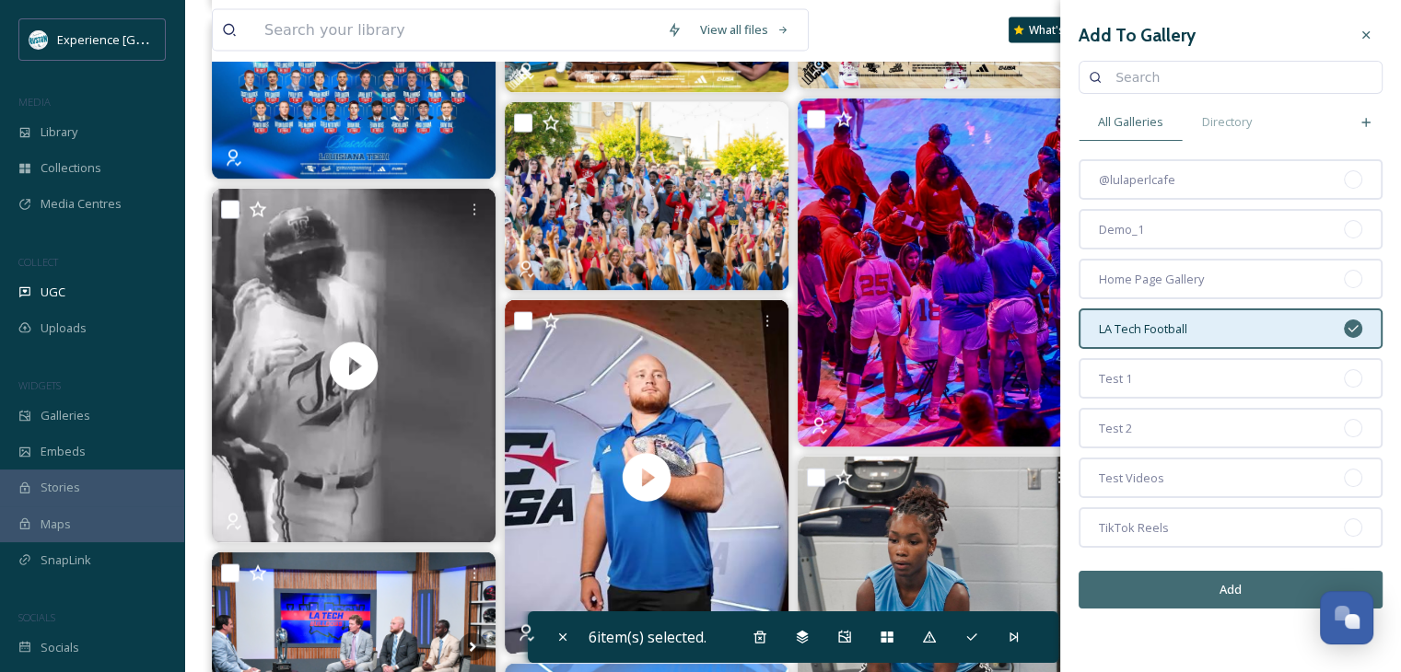
click at [1207, 588] on button "Add" at bounding box center [1230, 590] width 304 height 38
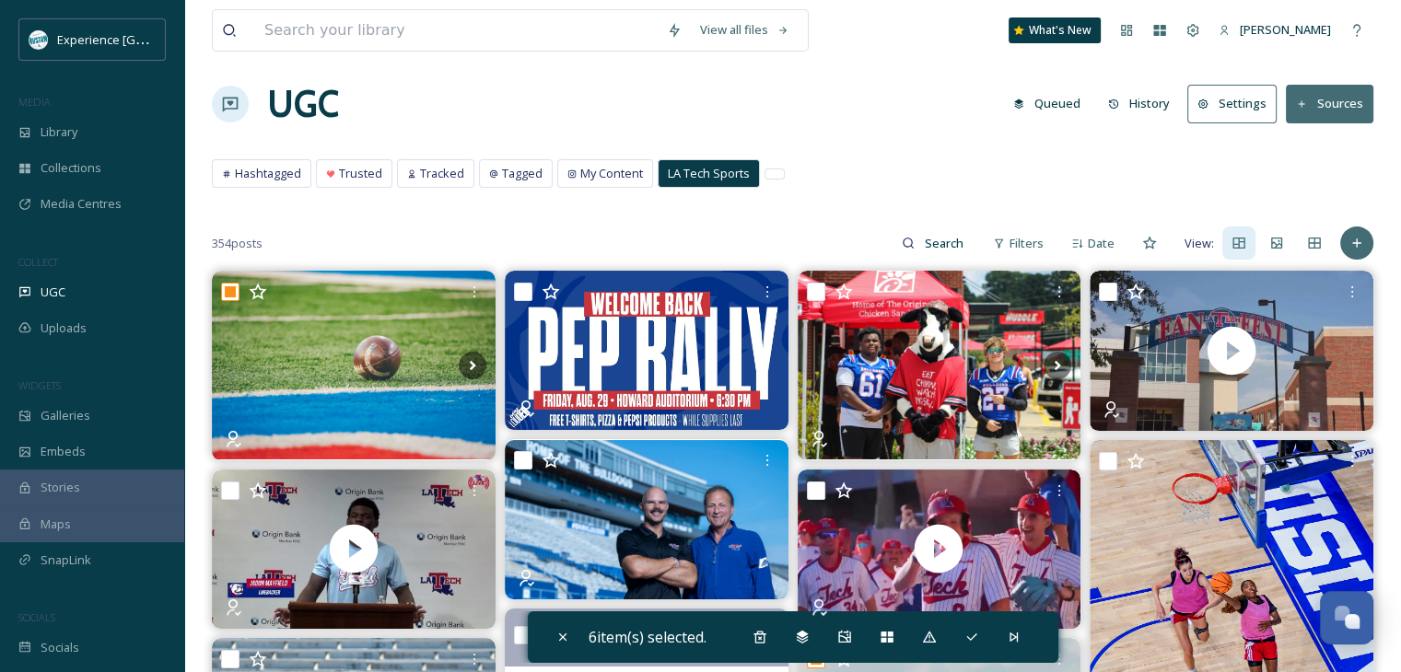
scroll to position [0, 0]
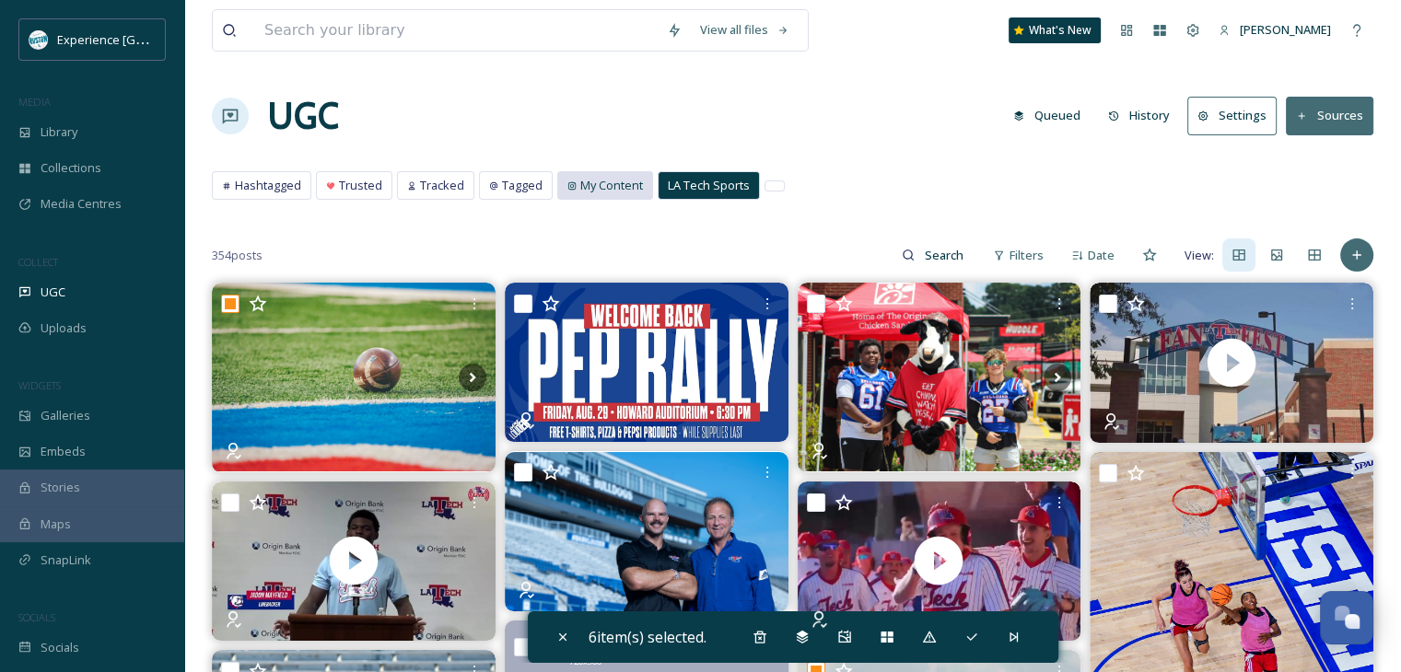
click at [614, 190] on span "My Content" at bounding box center [611, 185] width 63 height 17
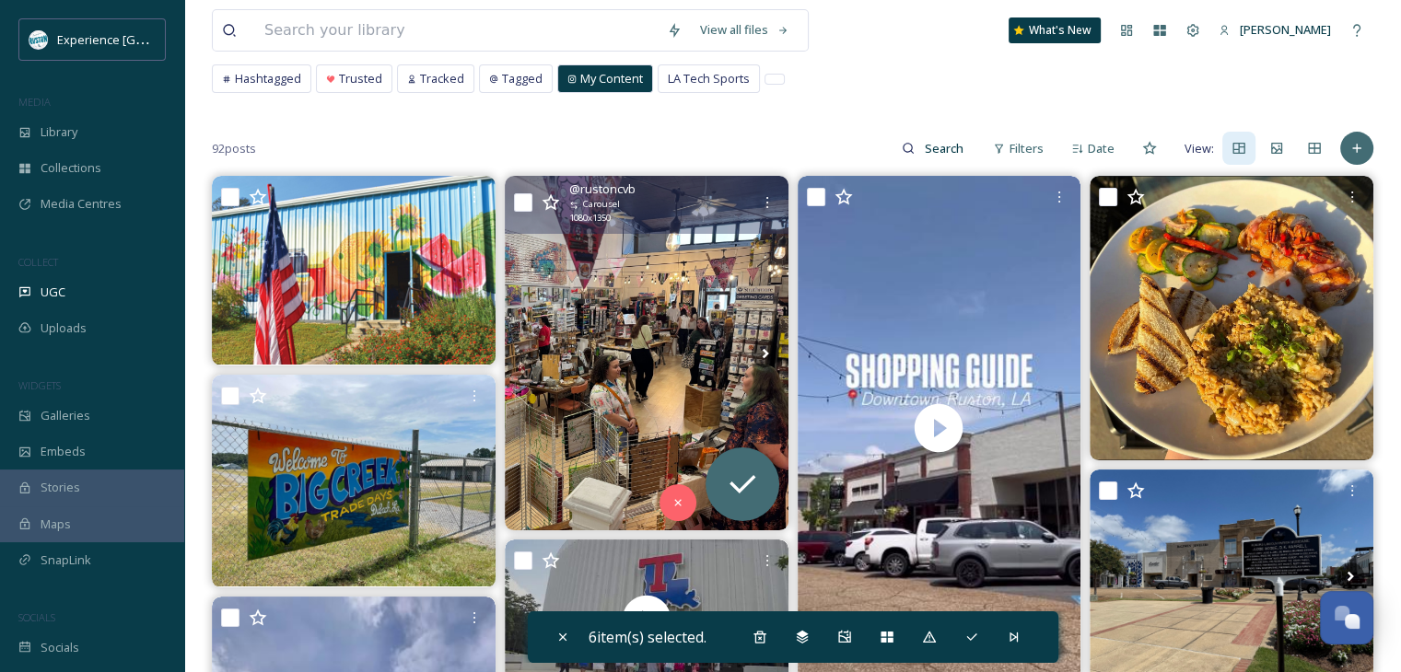
scroll to position [276, 0]
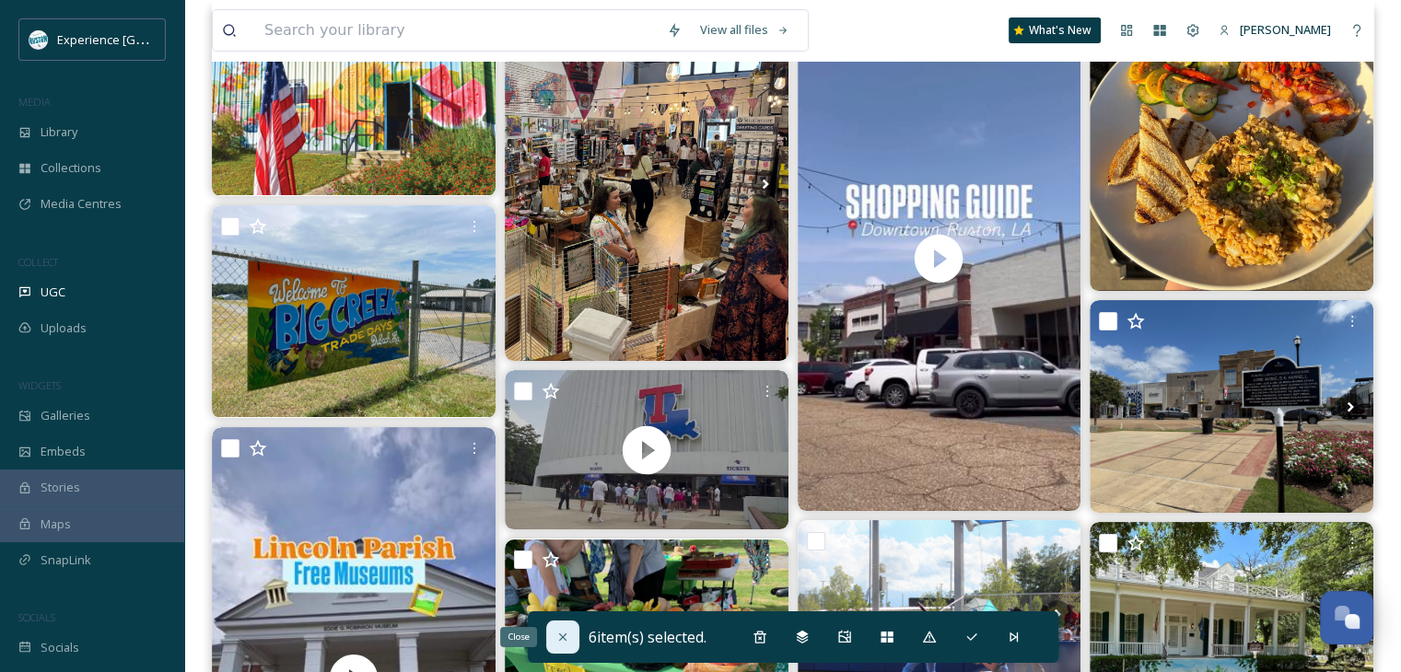
click at [555, 636] on icon at bounding box center [562, 637] width 15 height 15
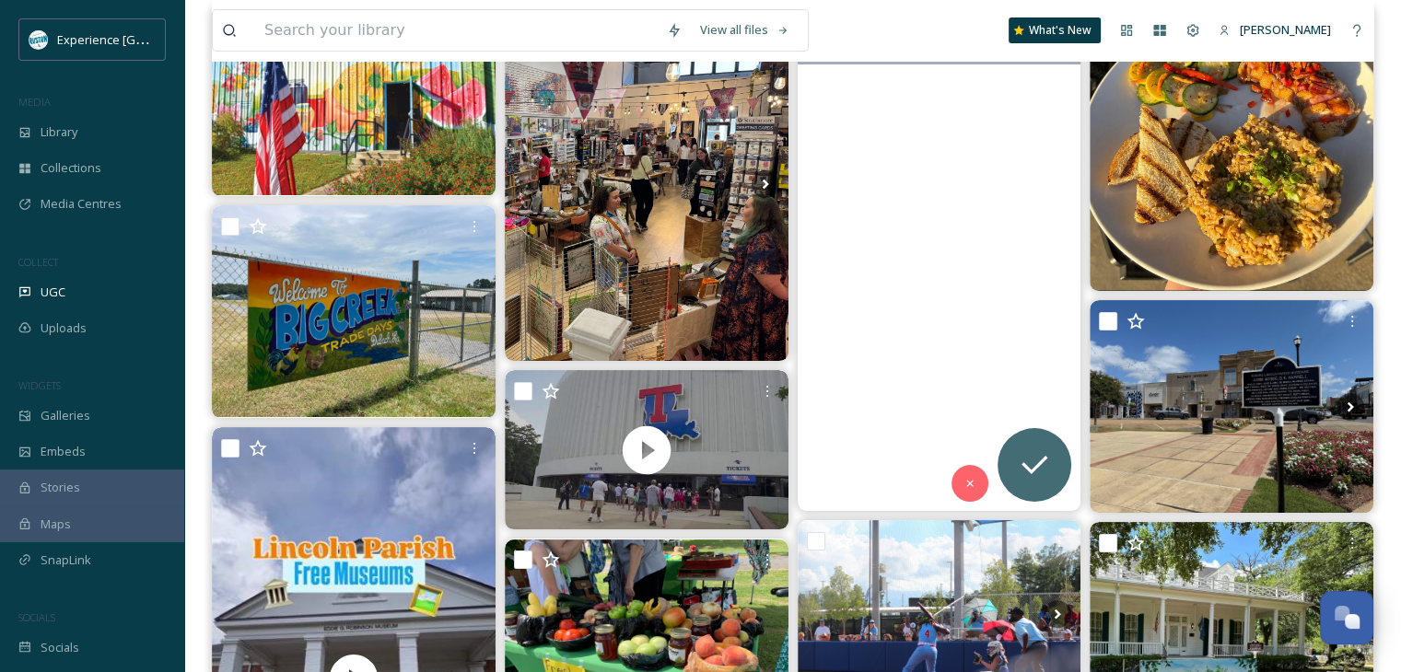
scroll to position [0, 0]
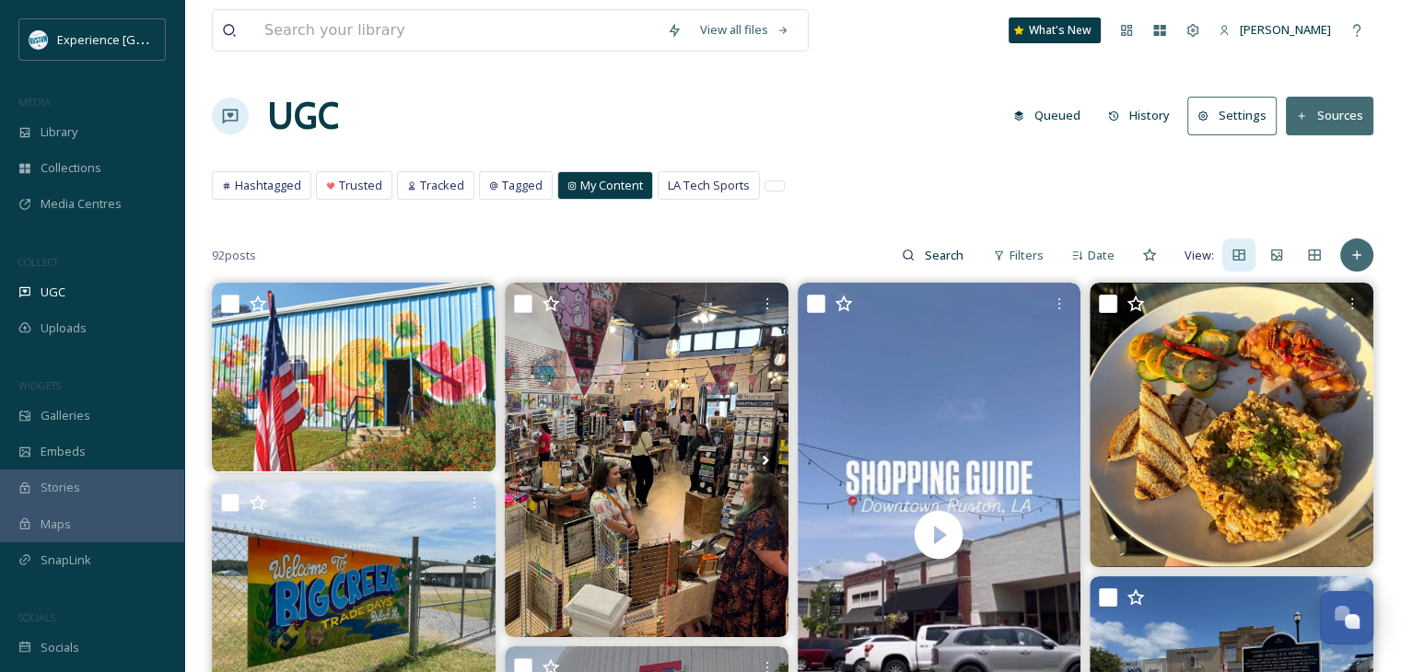
click at [1334, 115] on button "Sources" at bounding box center [1329, 116] width 87 height 38
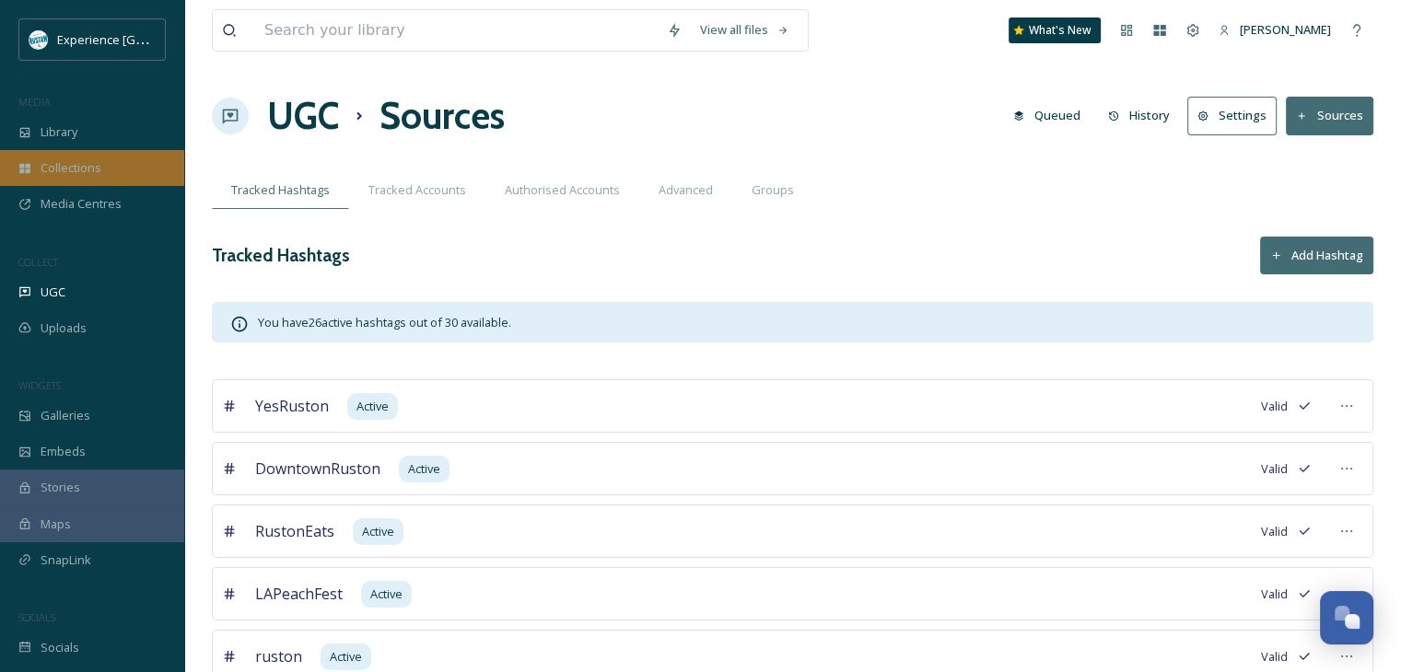
click at [72, 164] on span "Collections" at bounding box center [71, 167] width 61 height 17
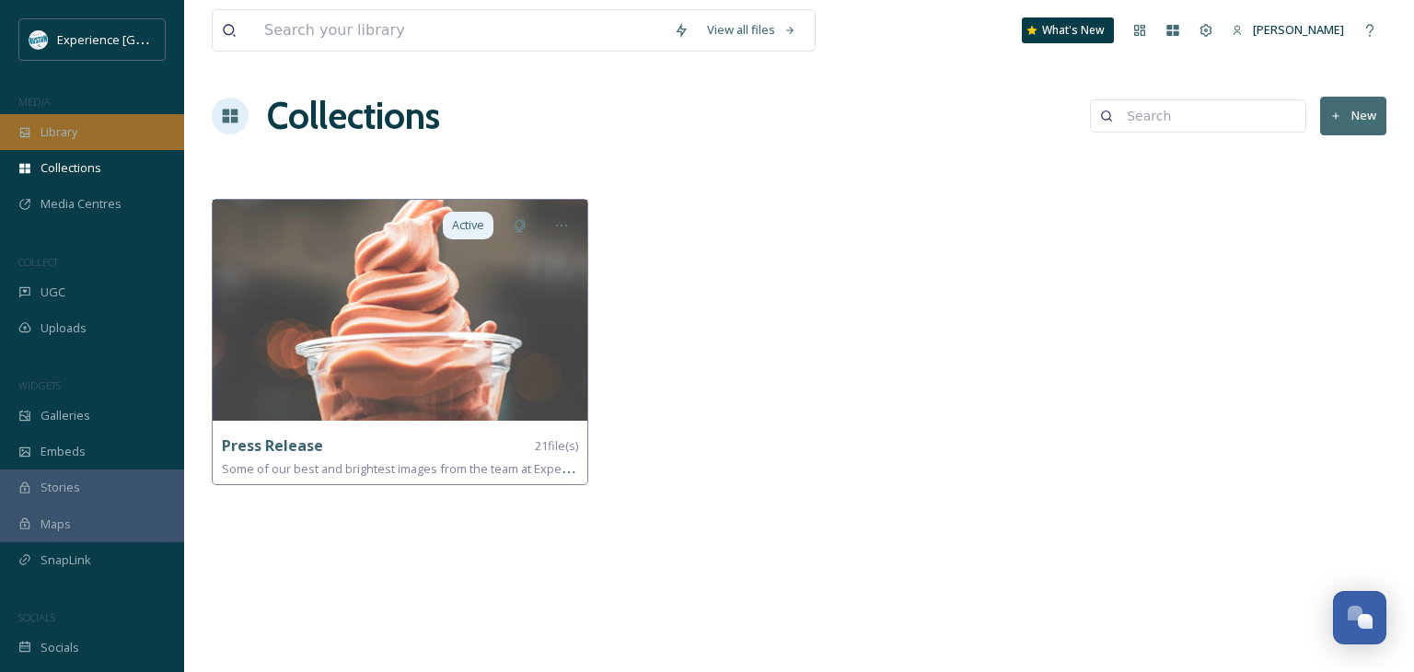
click at [88, 130] on div "Library" at bounding box center [92, 132] width 184 height 36
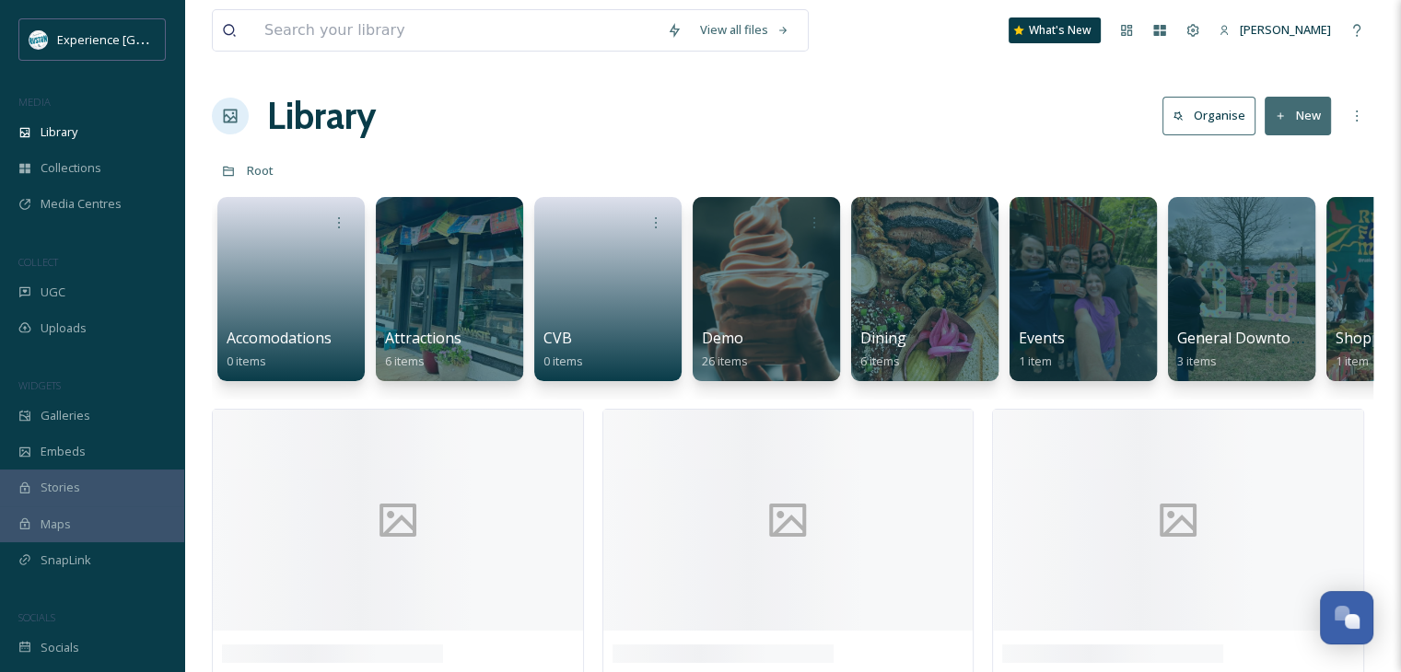
click at [1307, 113] on button "New" at bounding box center [1297, 116] width 66 height 38
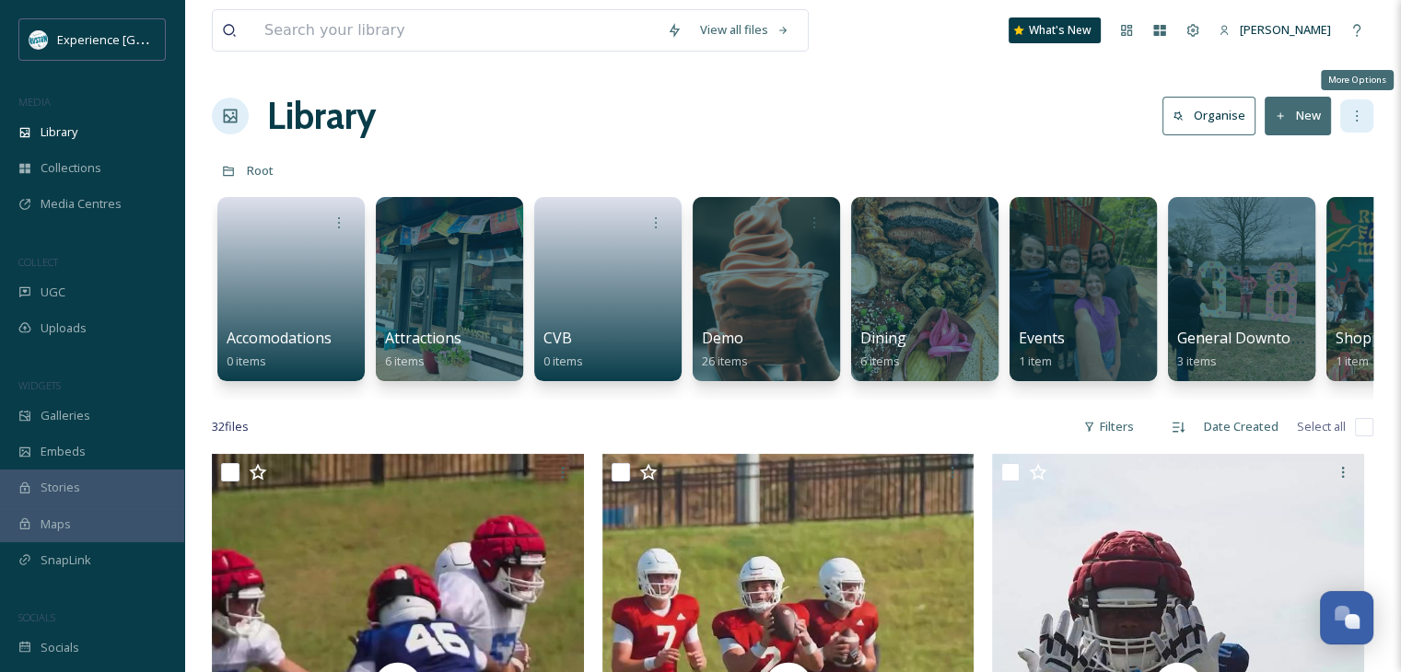
click at [1359, 110] on icon at bounding box center [1356, 116] width 15 height 15
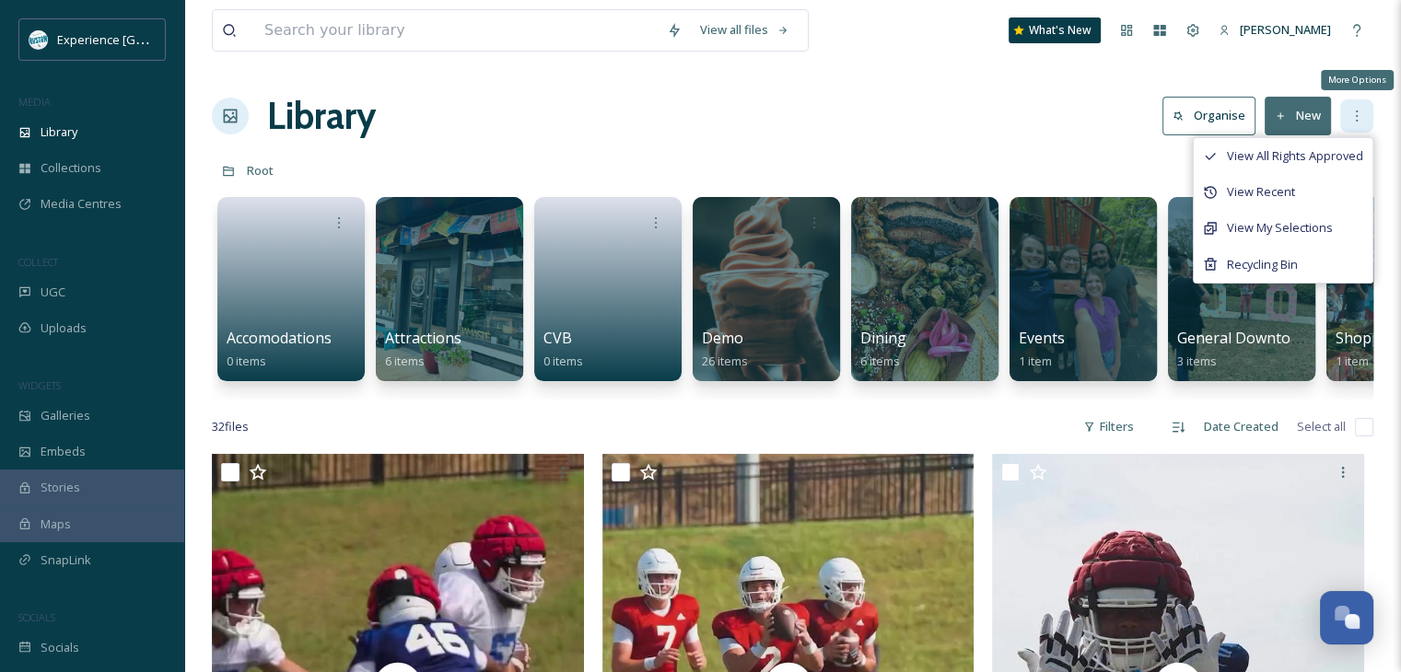
click at [1359, 110] on icon at bounding box center [1356, 116] width 15 height 15
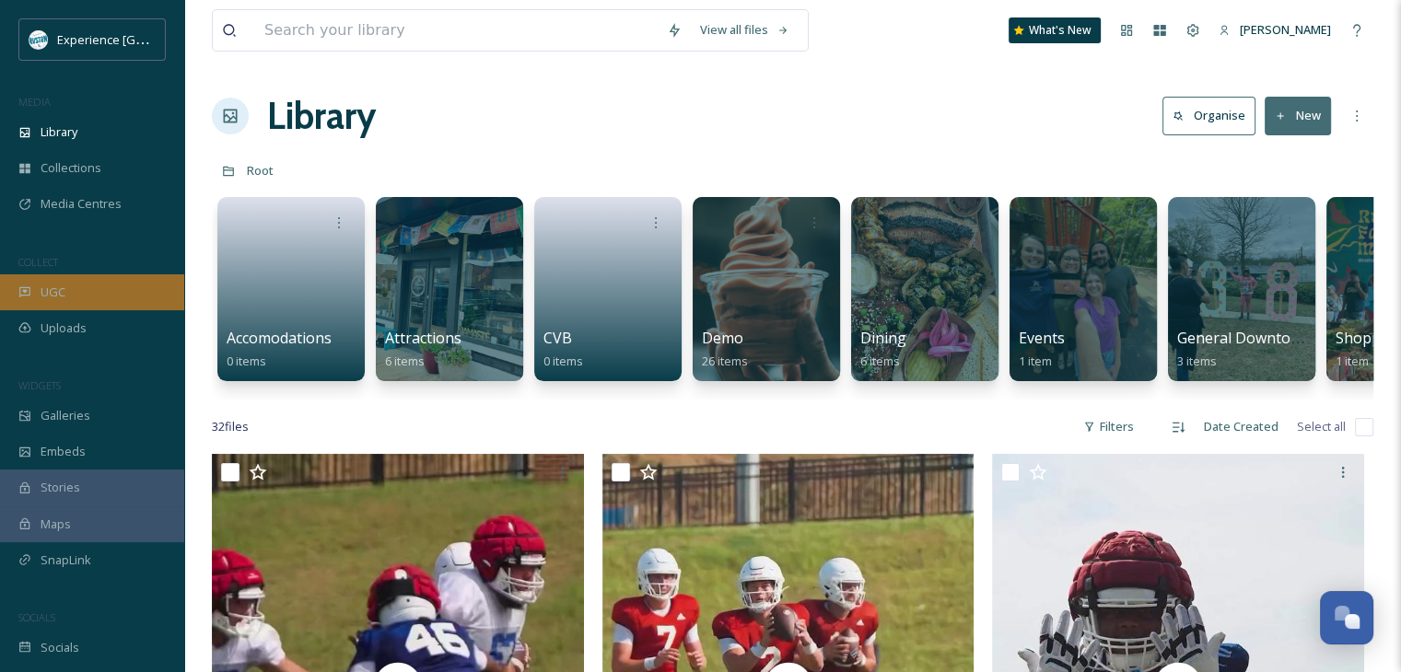
click at [69, 290] on div "UGC" at bounding box center [92, 292] width 184 height 36
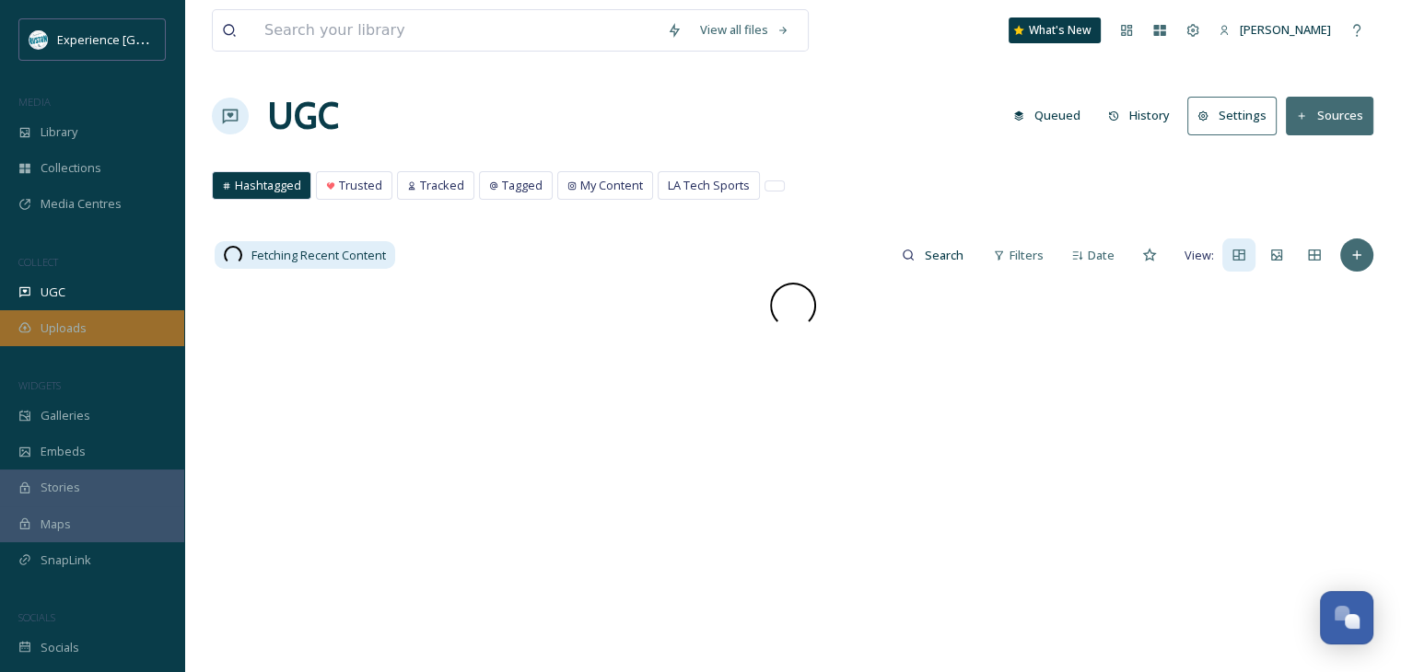
click at [72, 321] on span "Uploads" at bounding box center [64, 328] width 46 height 17
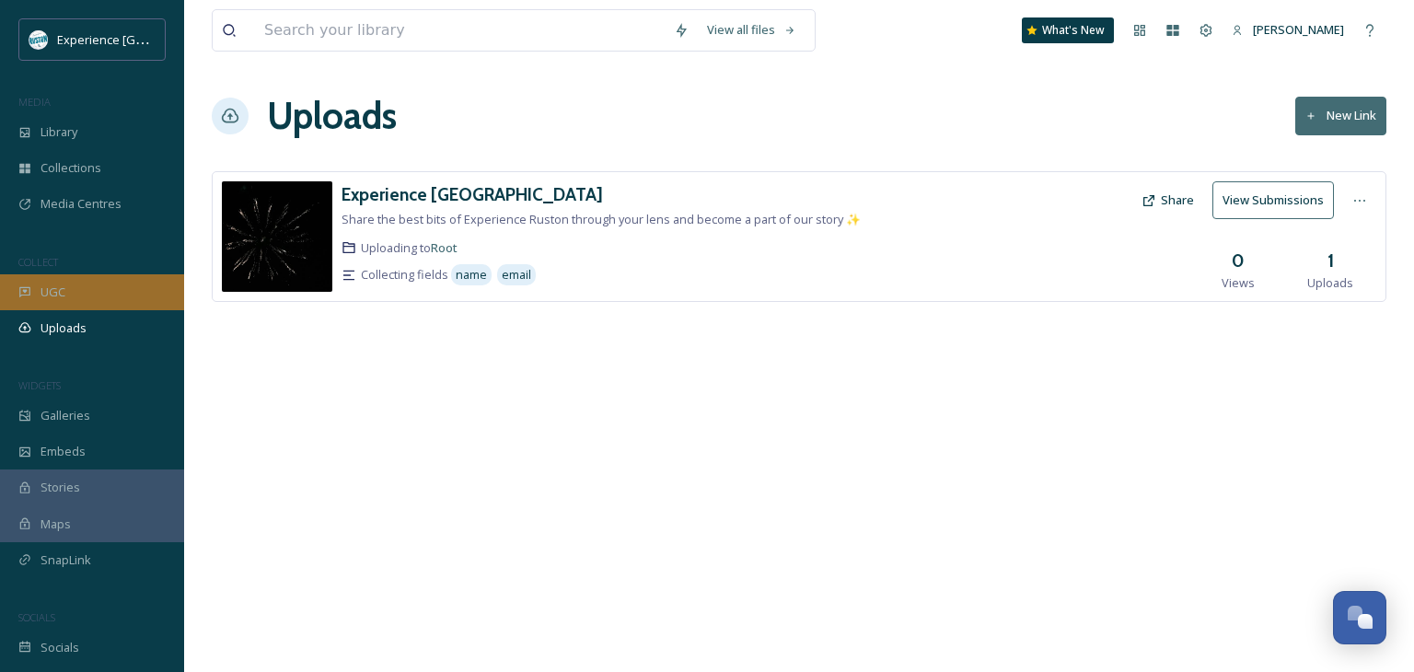
click at [85, 291] on div "UGC" at bounding box center [92, 292] width 184 height 36
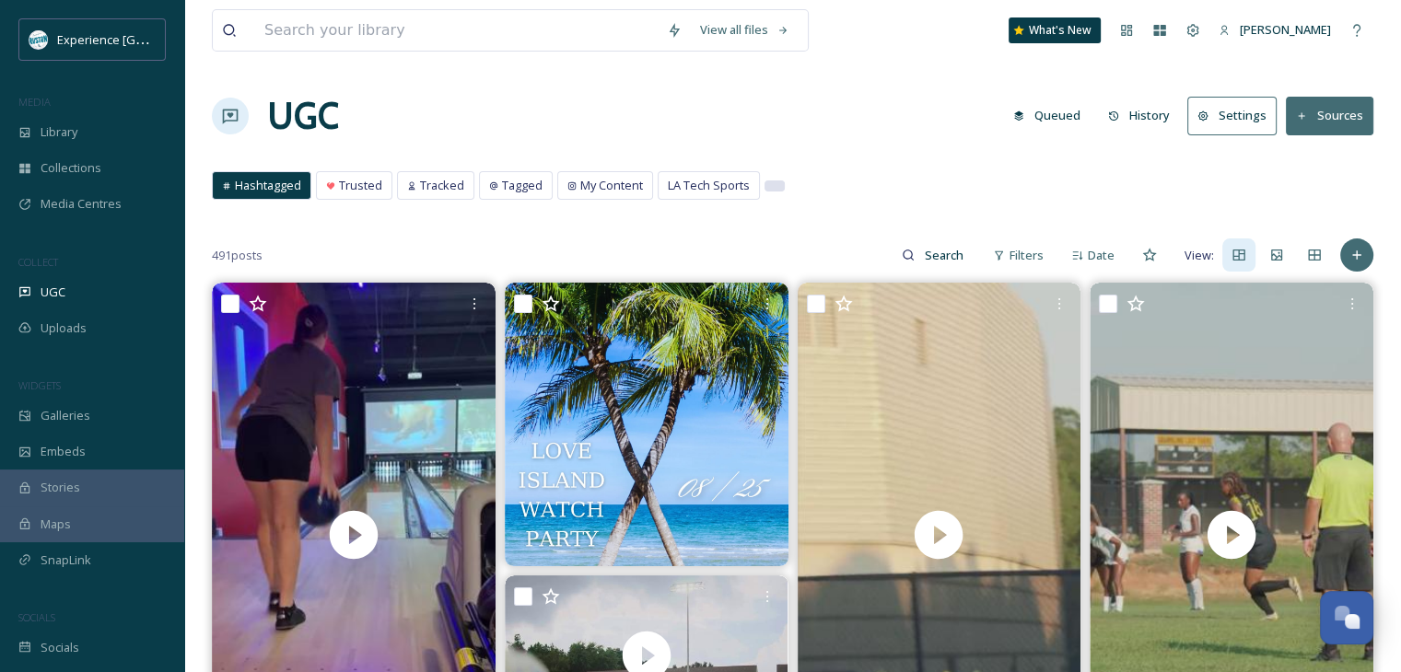
click at [774, 184] on div at bounding box center [774, 185] width 18 height 9
click at [1009, 192] on div "Hashtagged Trusted Tracked Tagged My Content LA Tech Sports Hashtagged Trusted …" at bounding box center [792, 190] width 1161 height 38
click at [1356, 255] on icon at bounding box center [1356, 255] width 8 height 8
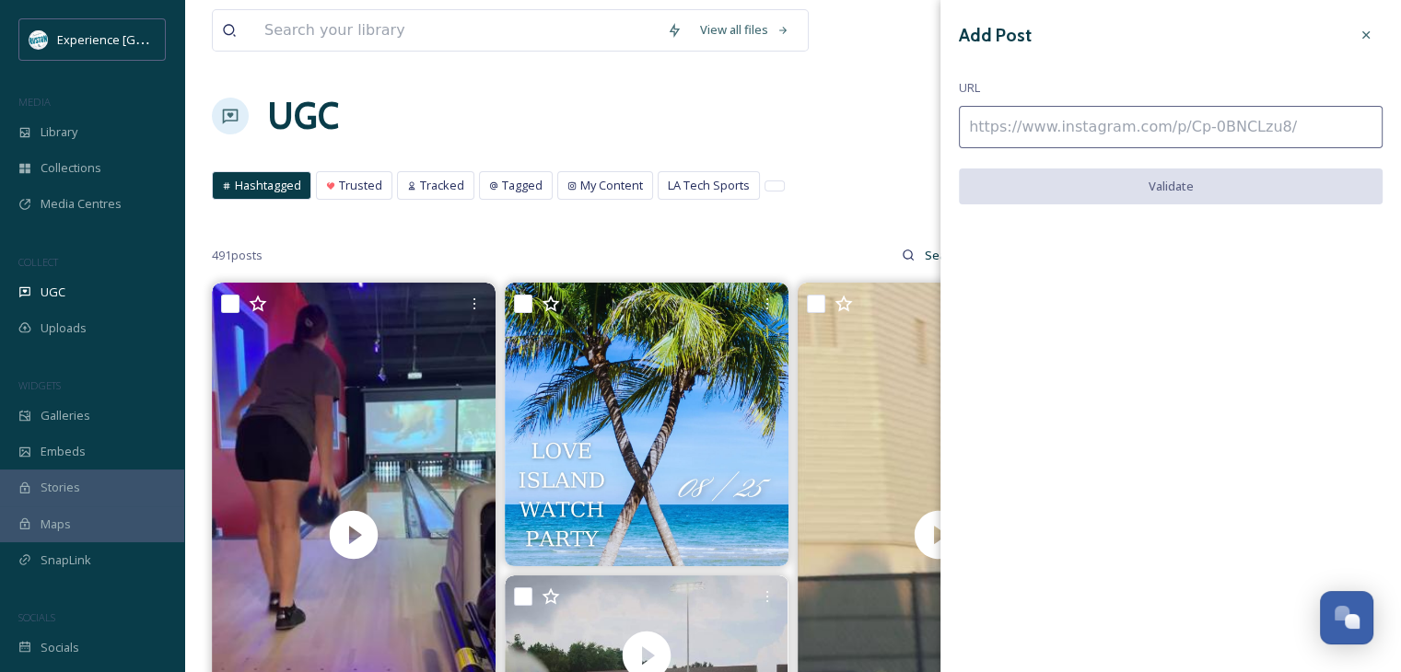
drag, startPoint x: 858, startPoint y: 141, endPoint x: 843, endPoint y: 139, distance: 15.8
click at [857, 141] on div "UGC Queued History Settings Sources" at bounding box center [792, 115] width 1161 height 55
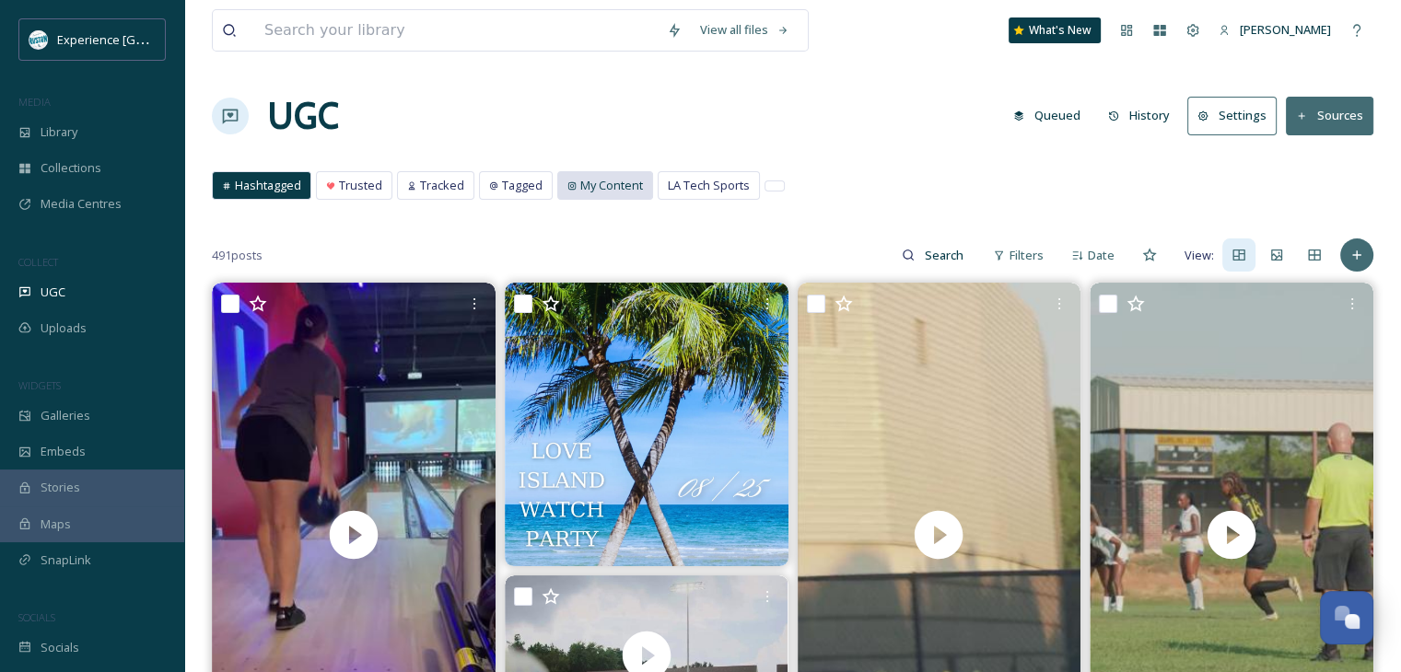
click at [611, 192] on span "My Content" at bounding box center [611, 185] width 63 height 17
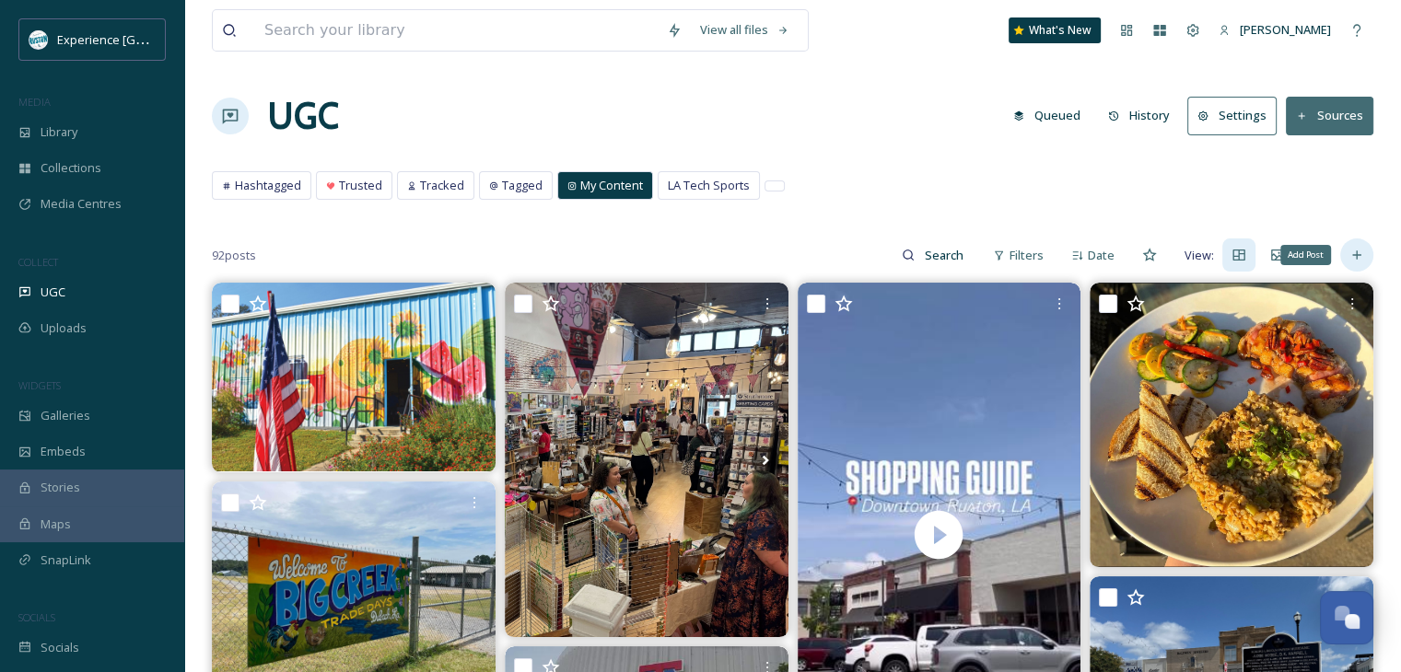
click at [1354, 259] on icon at bounding box center [1356, 255] width 15 height 15
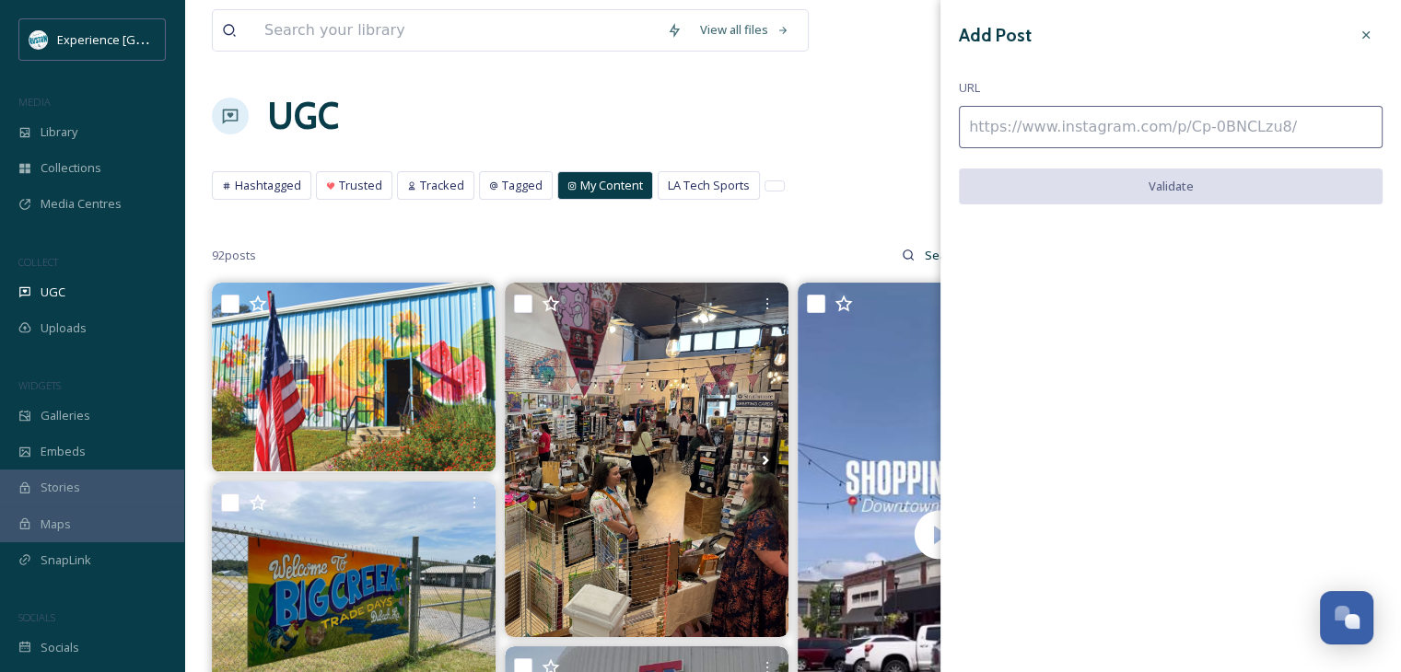
click at [1160, 134] on input at bounding box center [1171, 127] width 424 height 42
paste input "https://www.instagram.com/reel/DNs975GhNW6/"
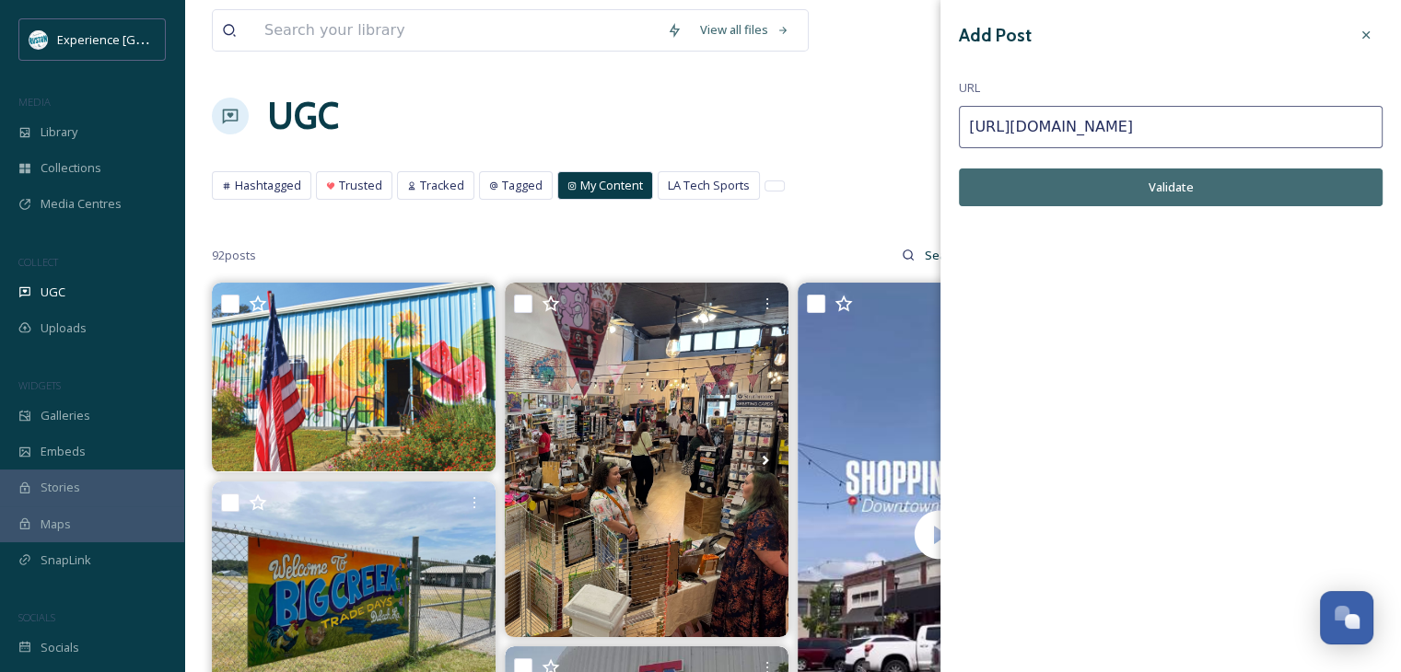
type input "https://www.instagram.com/reel/DNs975GhNW6/"
click at [1310, 199] on button "Validate" at bounding box center [1171, 188] width 424 height 38
click at [1224, 200] on button "Add Post" at bounding box center [1171, 188] width 424 height 38
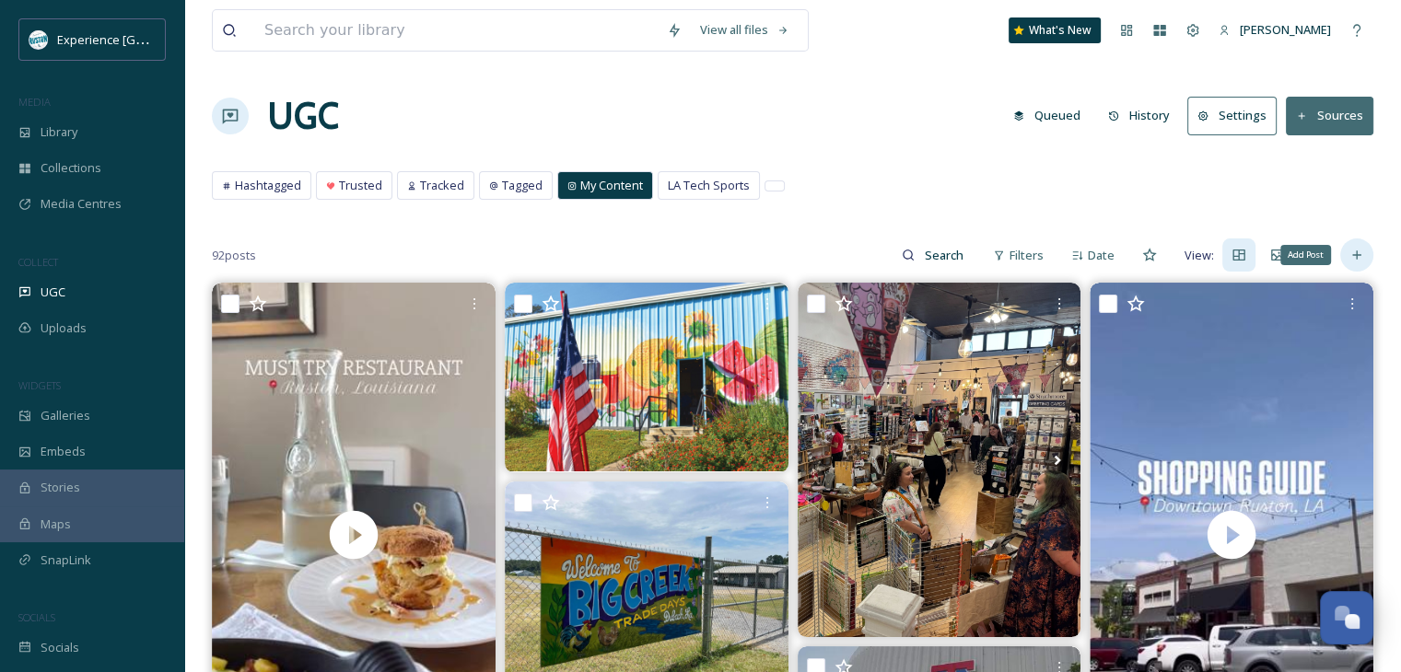
click at [1358, 246] on div "Add Post" at bounding box center [1356, 255] width 33 height 33
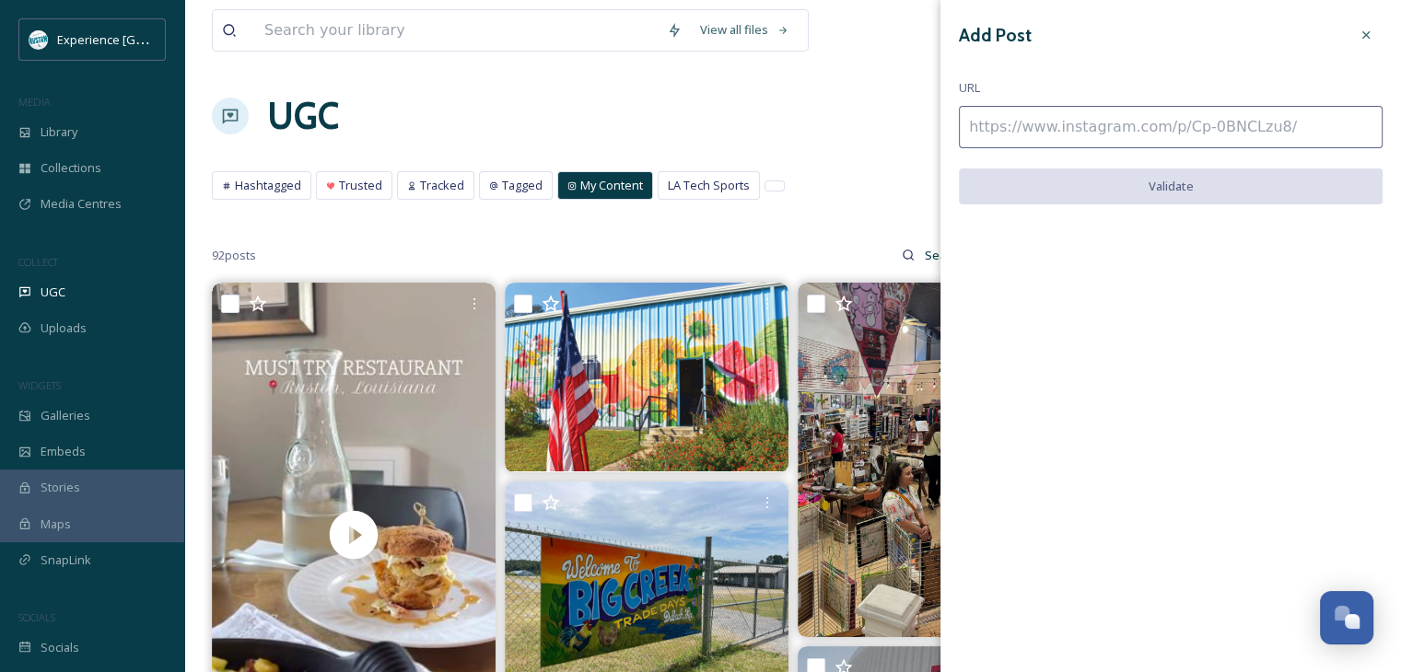
click at [1085, 127] on input at bounding box center [1171, 127] width 424 height 42
paste input "https://www.instagram.com/p/DNqcpTgM_wu/"
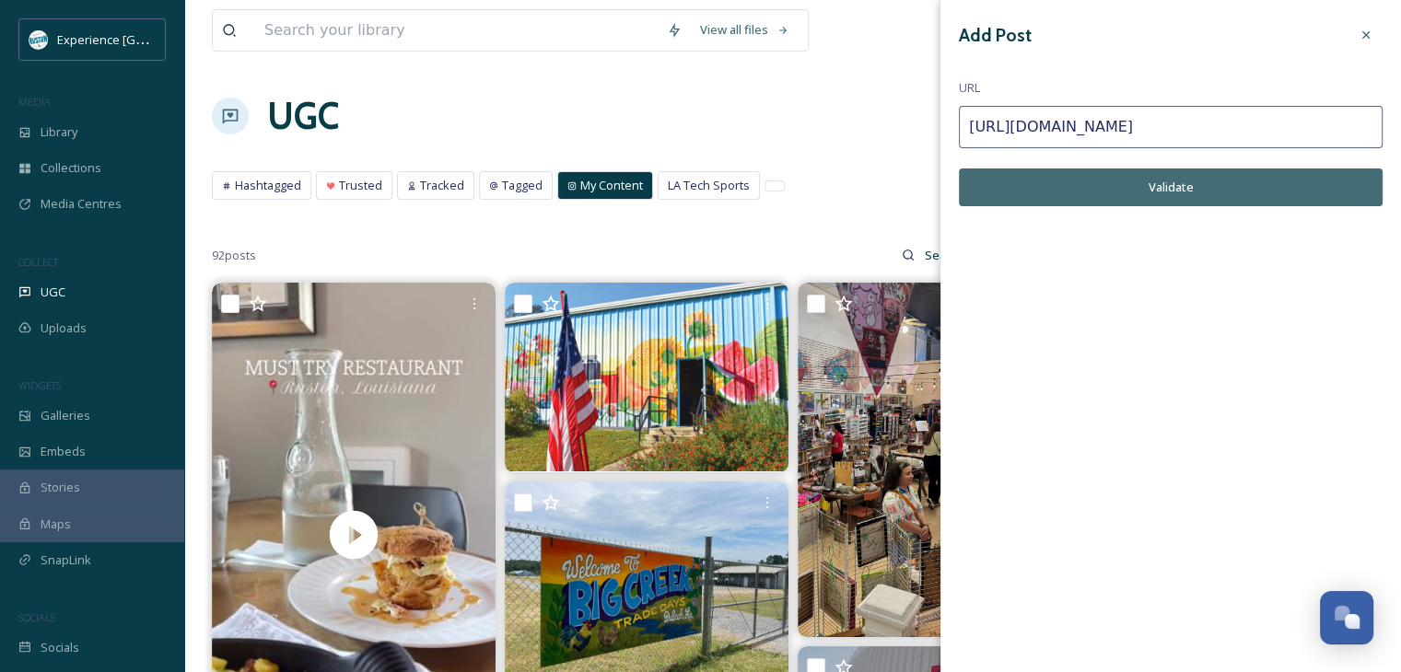
type input "https://www.instagram.com/p/DNqcpTgM_wu/"
click at [1174, 201] on button "Validate" at bounding box center [1171, 188] width 424 height 38
click at [1192, 183] on button "Add Post" at bounding box center [1171, 188] width 424 height 38
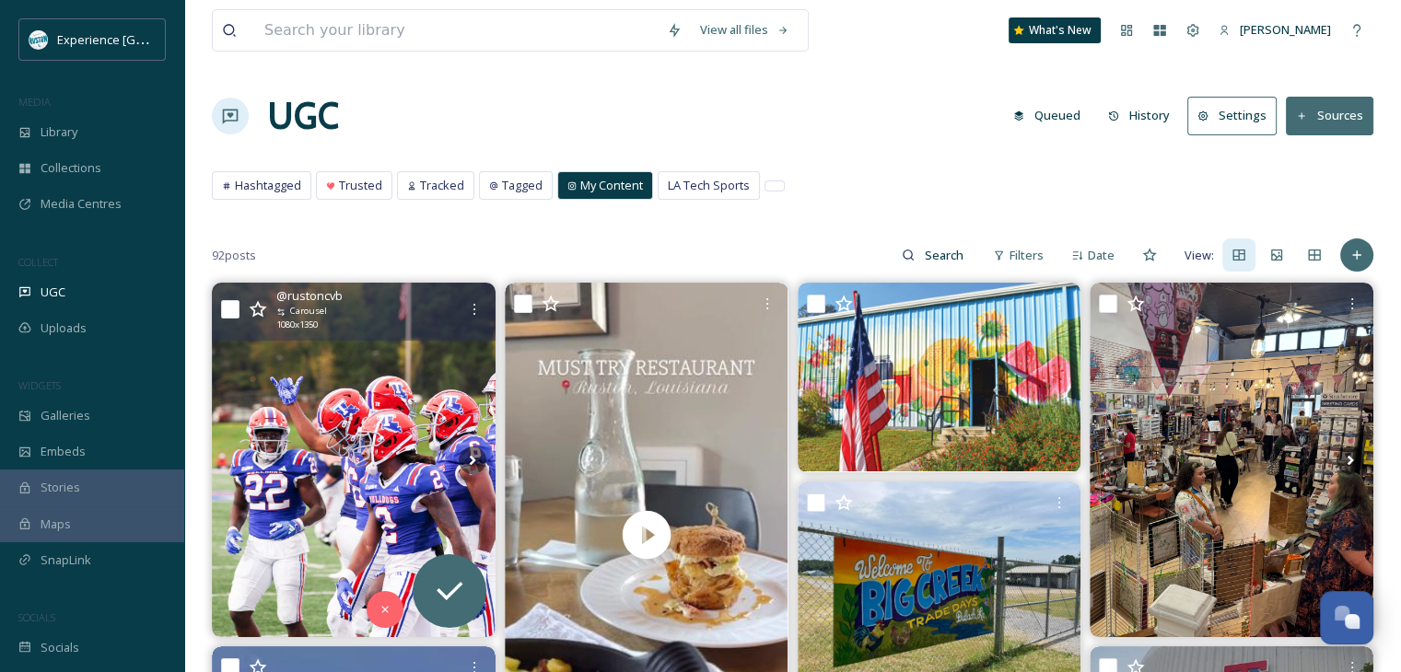
click at [223, 298] on div "@ rustoncvb Carousel 1080 x 1350" at bounding box center [354, 312] width 284 height 58
click at [227, 308] on input "checkbox" at bounding box center [230, 309] width 18 height 18
checkbox input "true"
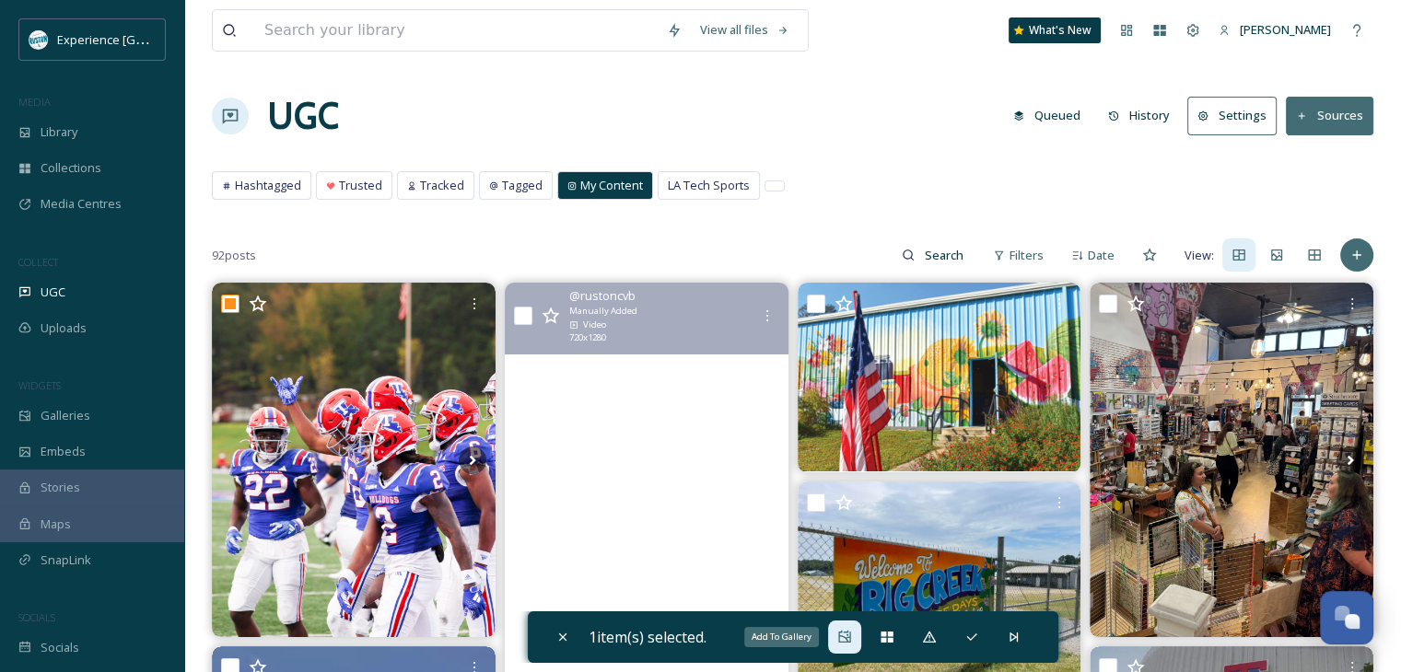
click at [840, 632] on icon at bounding box center [844, 637] width 15 height 15
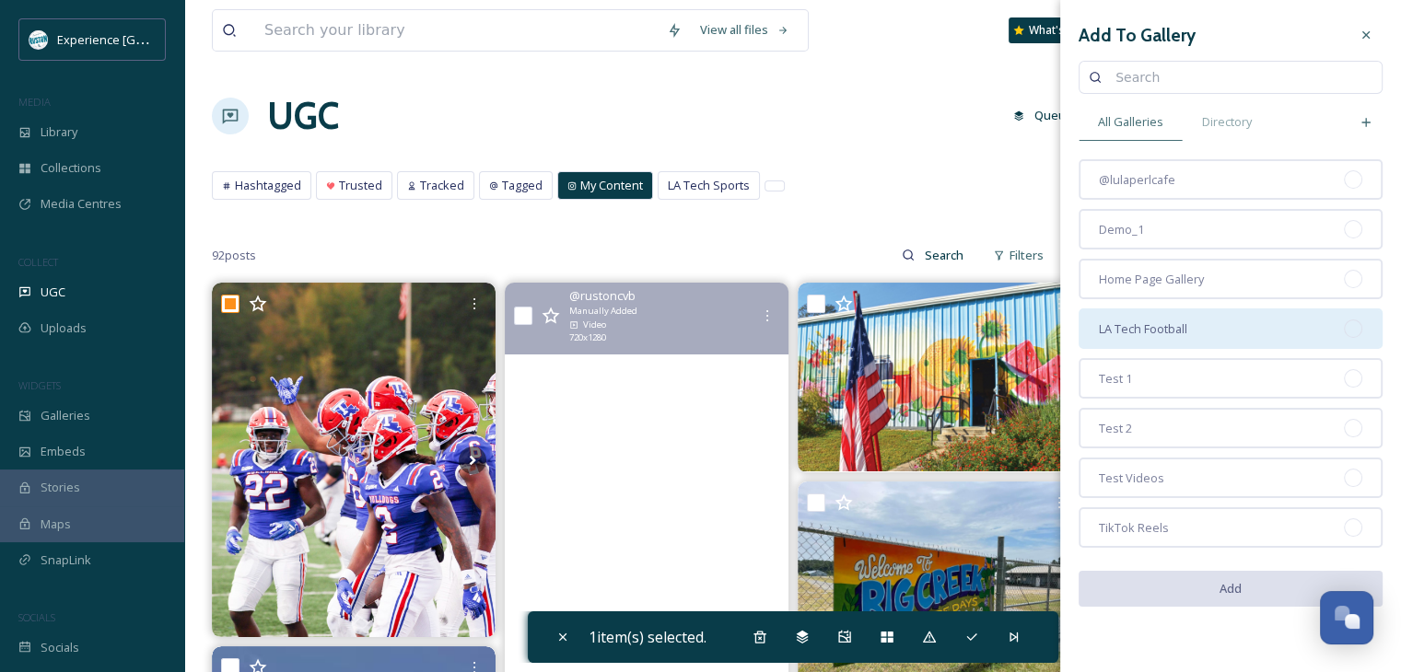
click at [1190, 319] on div "LA Tech Football" at bounding box center [1230, 328] width 304 height 41
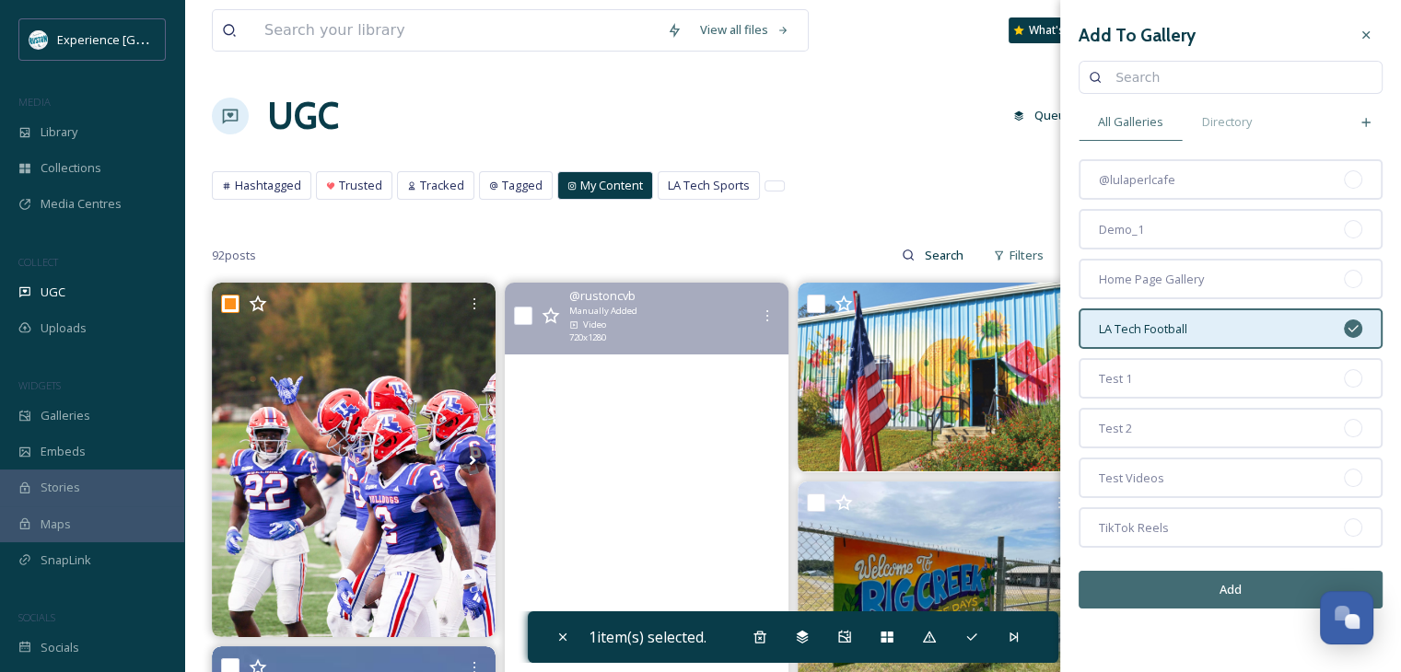
click at [1198, 593] on button "Add" at bounding box center [1230, 590] width 304 height 38
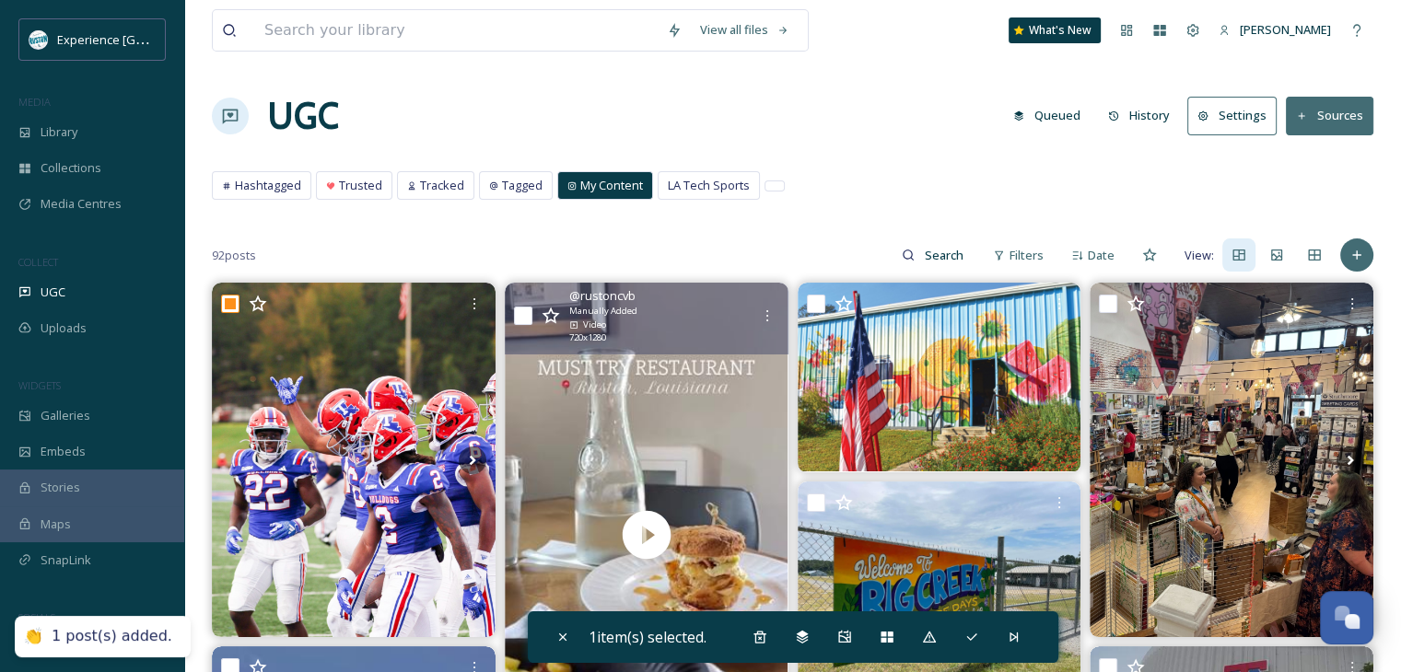
click at [529, 318] on input "checkbox" at bounding box center [523, 316] width 18 height 18
checkbox input "true"
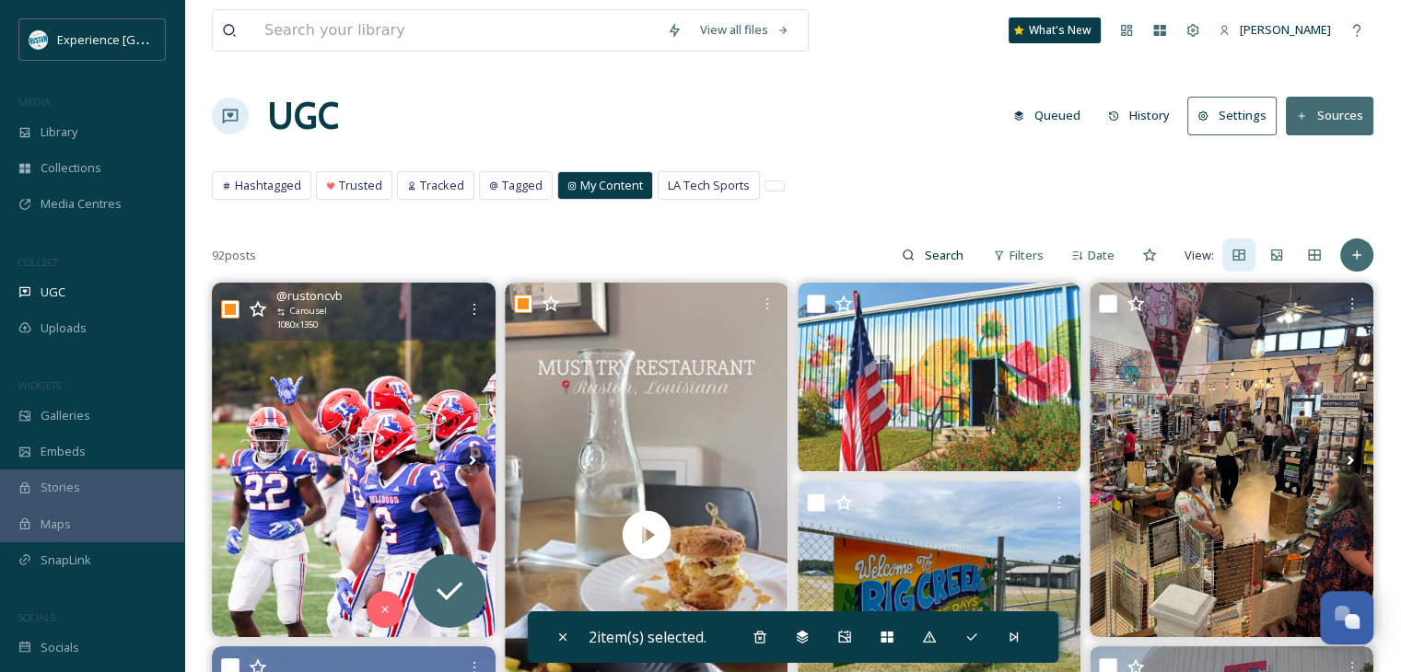
click at [235, 306] on input "checkbox" at bounding box center [230, 309] width 18 height 18
checkbox input "false"
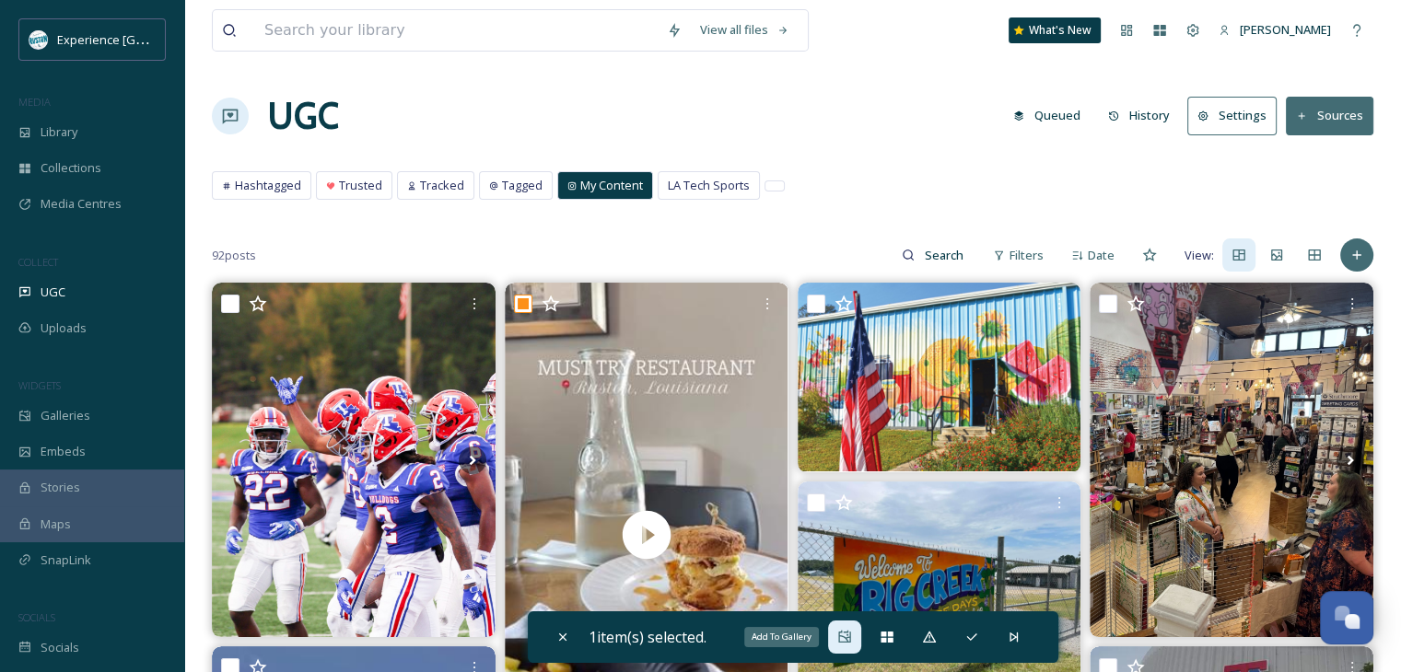
click at [852, 635] on icon at bounding box center [844, 637] width 15 height 15
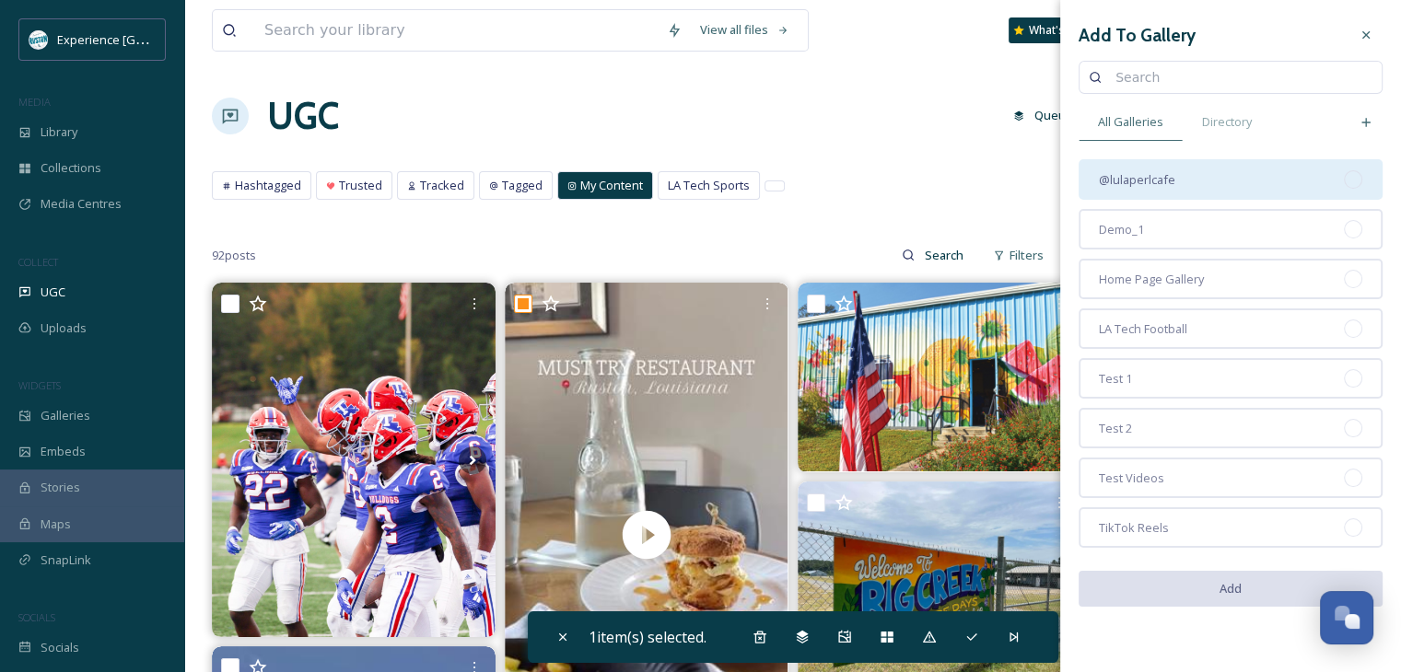
click at [1160, 186] on span "@lulaperlcafe" at bounding box center [1137, 179] width 76 height 17
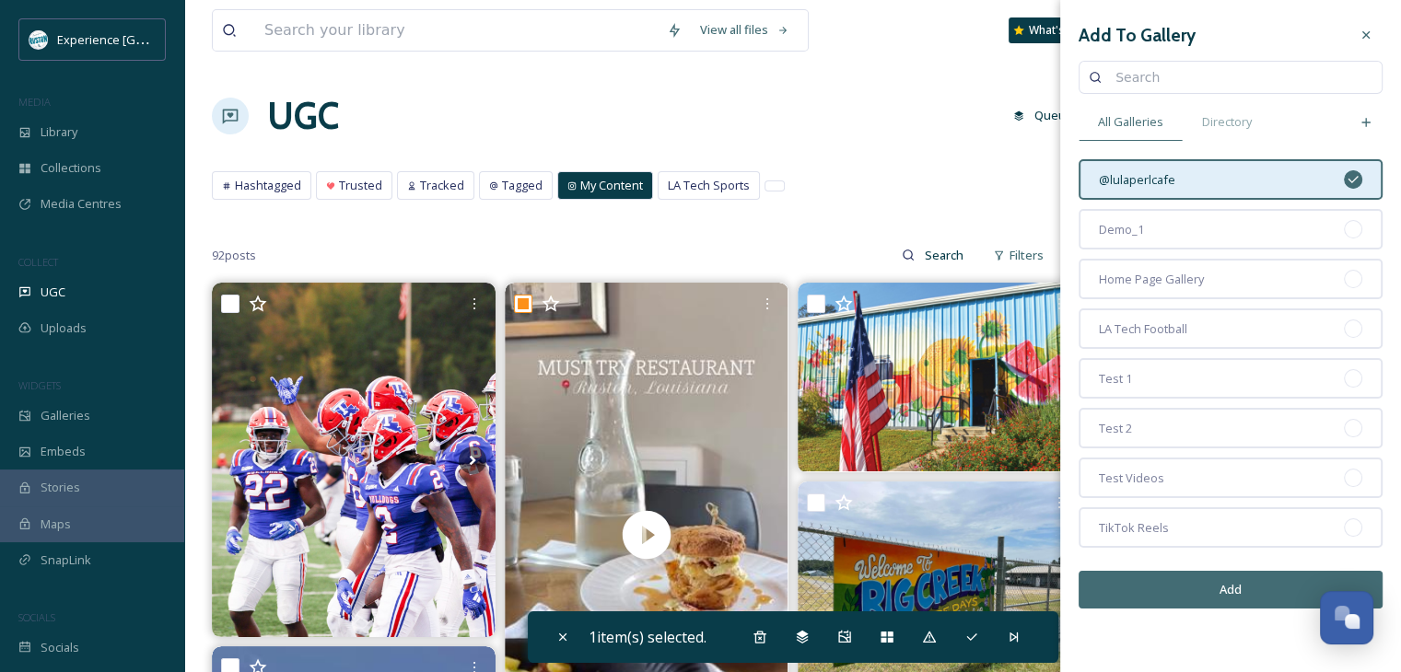
click at [1208, 583] on button "Add" at bounding box center [1230, 590] width 304 height 38
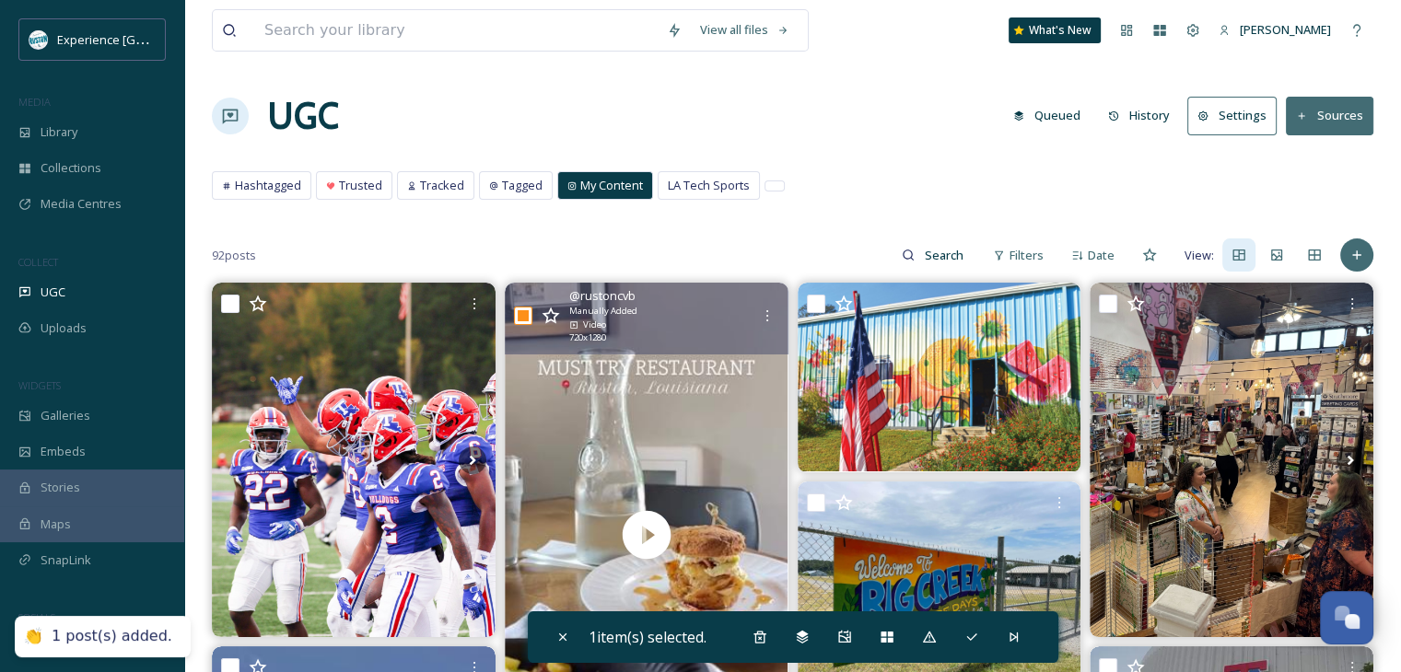
click at [532, 308] on div "@ rustoncvb Manually Added Video 720 x 1280" at bounding box center [647, 318] width 284 height 71
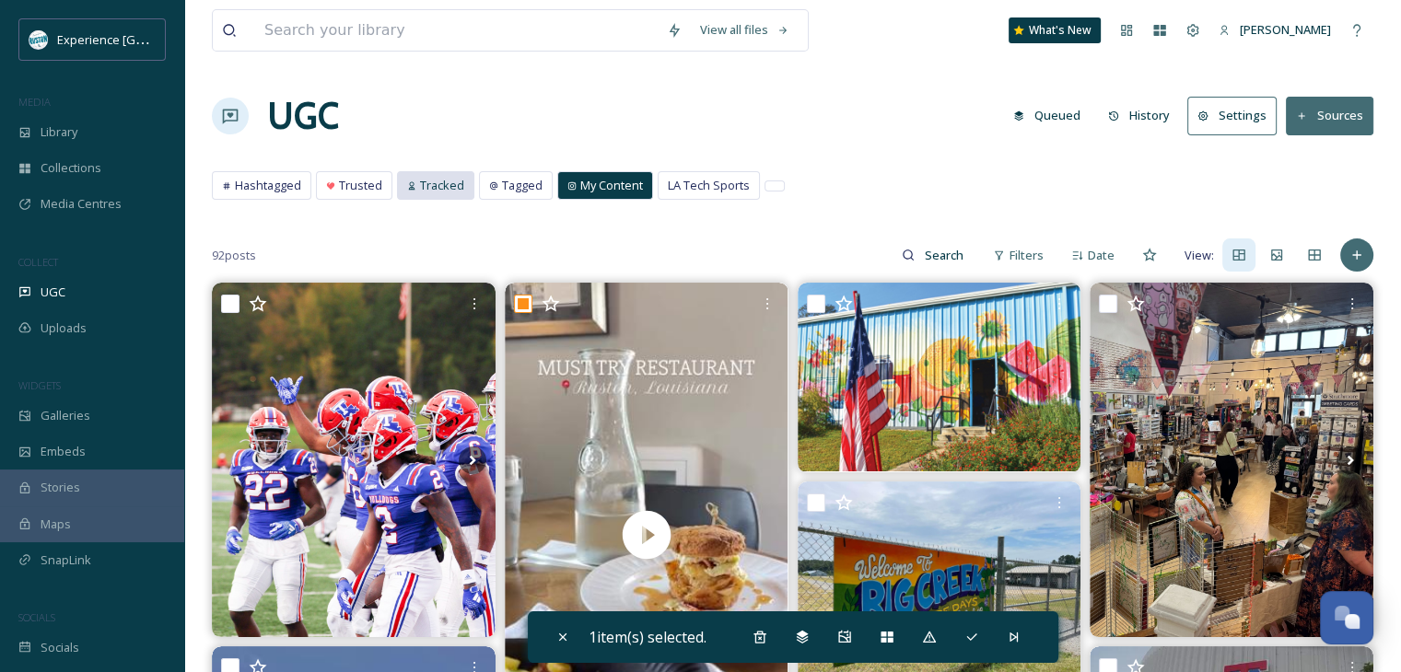
click at [443, 183] on span "Tracked" at bounding box center [442, 185] width 44 height 17
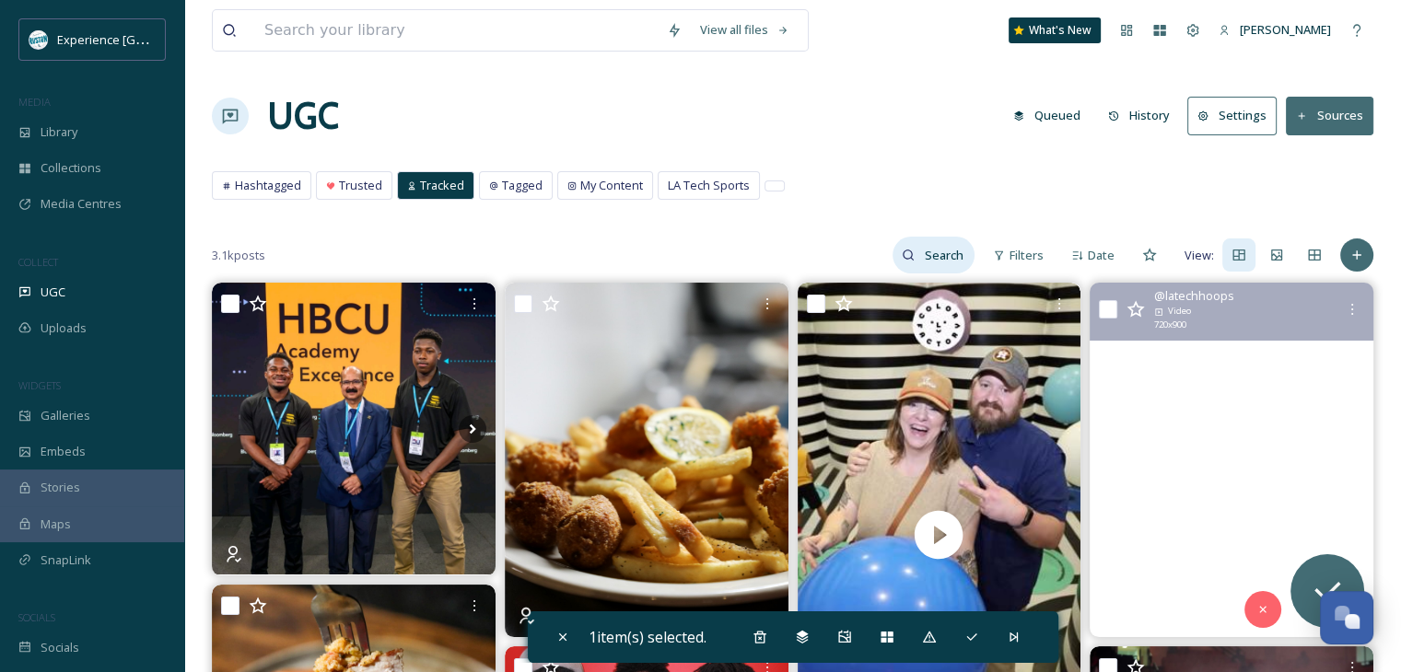
click at [932, 259] on input at bounding box center [944, 255] width 60 height 37
type input "lulaperlcafe"
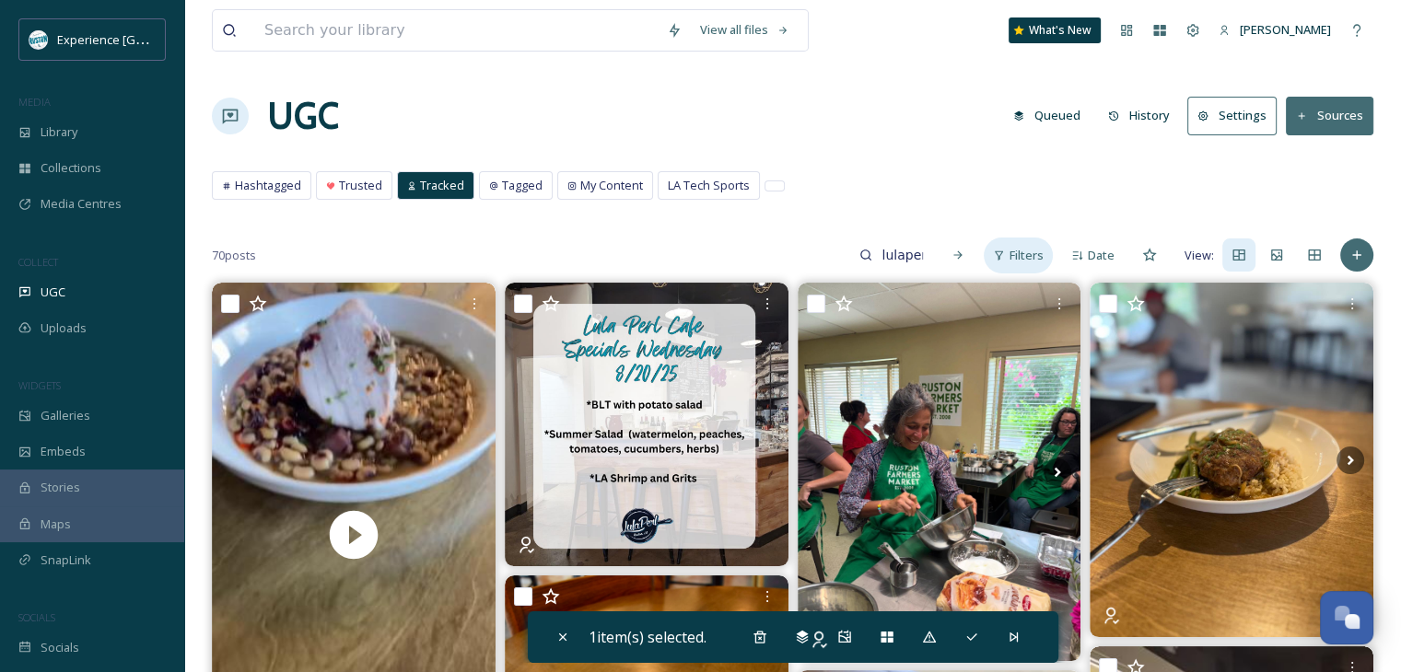
click at [1026, 251] on span "Filters" at bounding box center [1026, 255] width 34 height 17
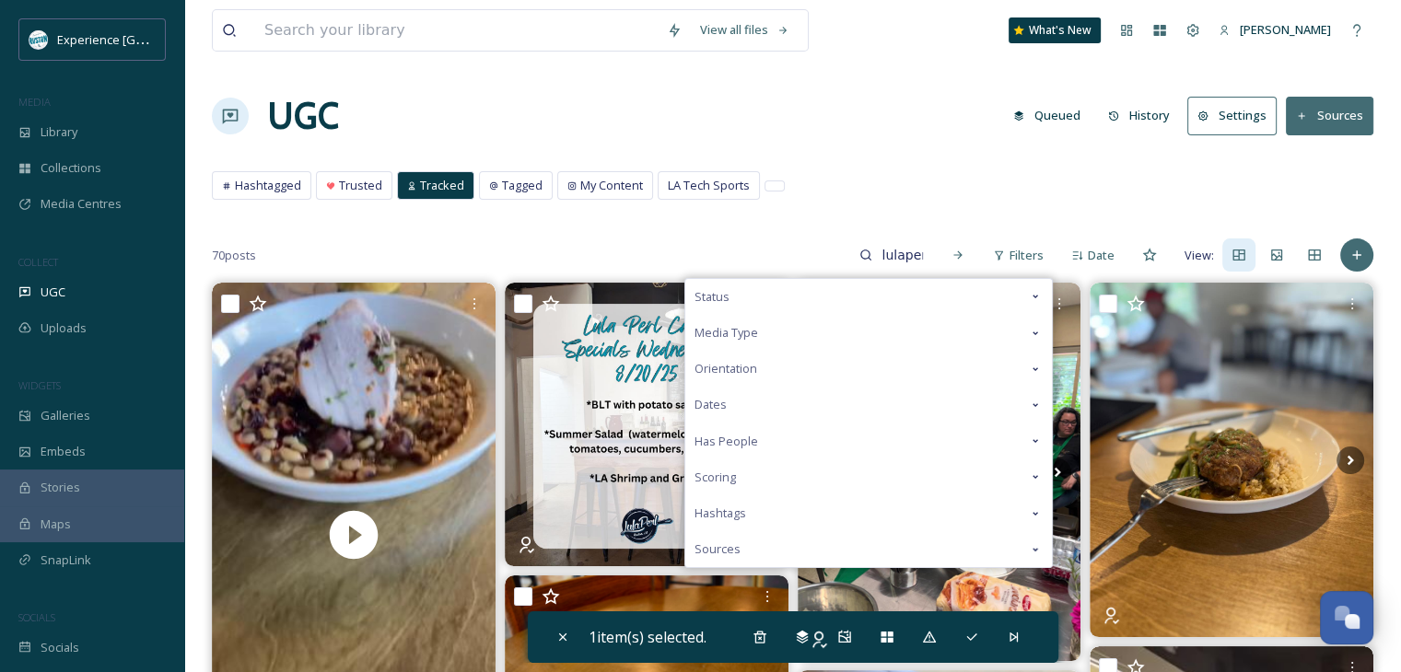
click at [848, 329] on div "Media Type" at bounding box center [868, 333] width 367 height 36
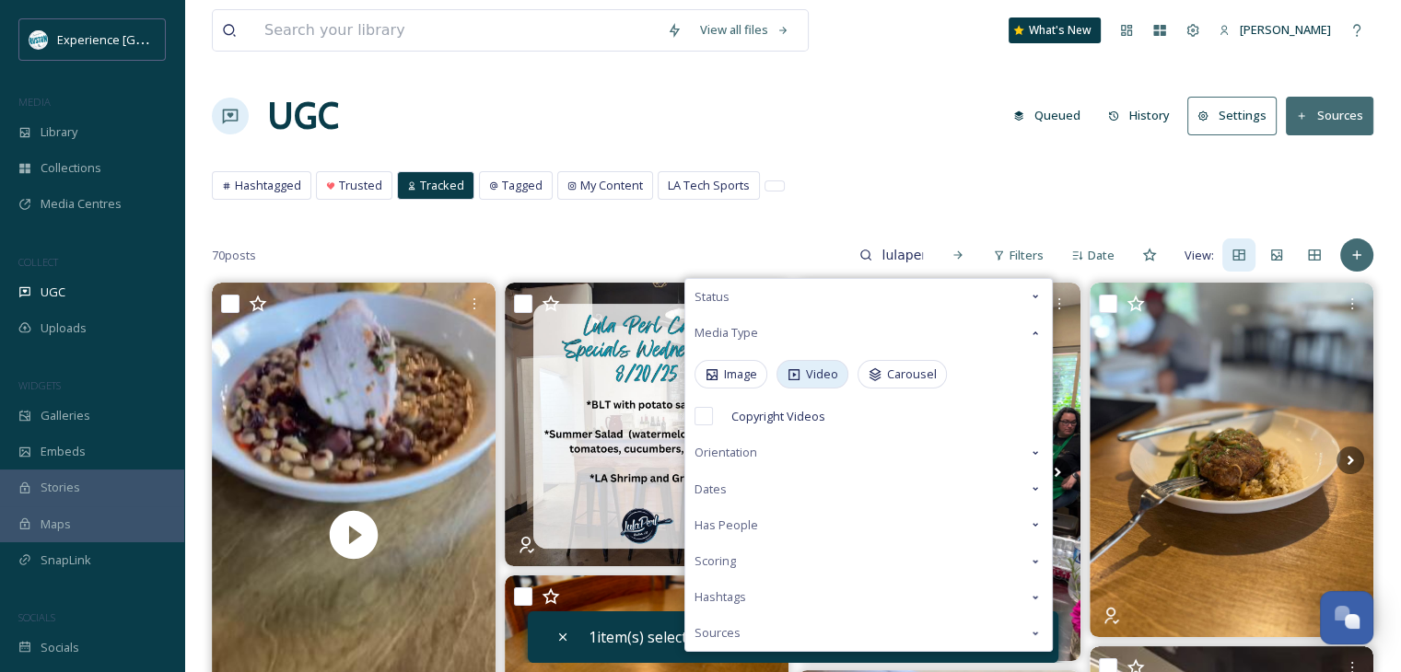
click at [797, 376] on icon at bounding box center [793, 374] width 15 height 15
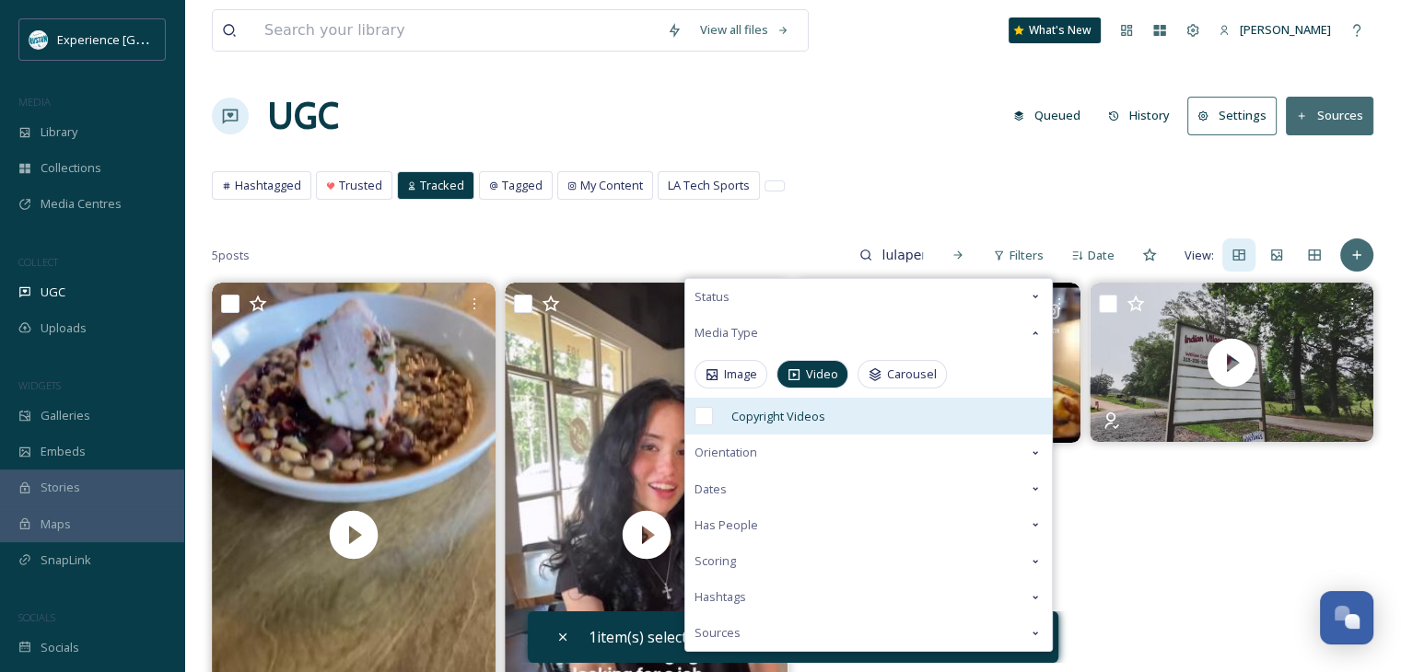
click at [709, 419] on input "checkbox" at bounding box center [703, 416] width 18 height 18
checkbox input "true"
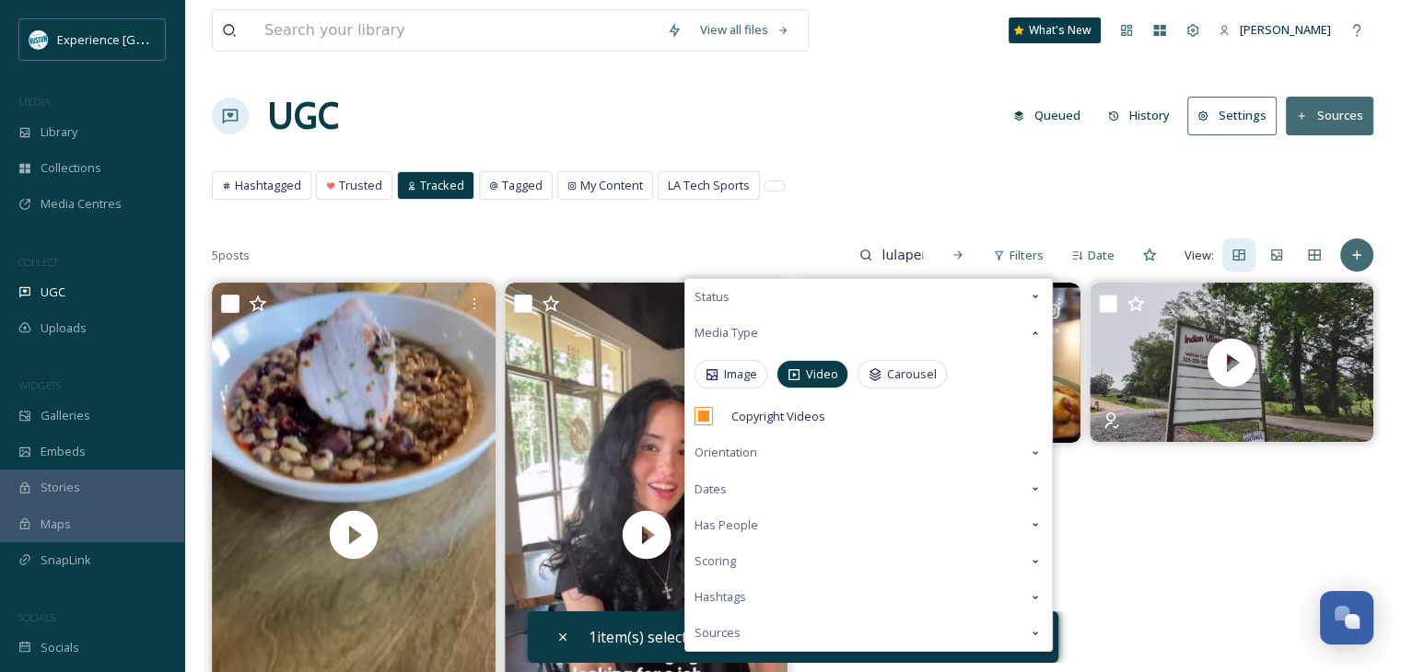
click at [969, 196] on div "Hashtagged Trusted Tracked Tagged My Content LA Tech Sports Hashtagged Trusted …" at bounding box center [792, 190] width 1161 height 38
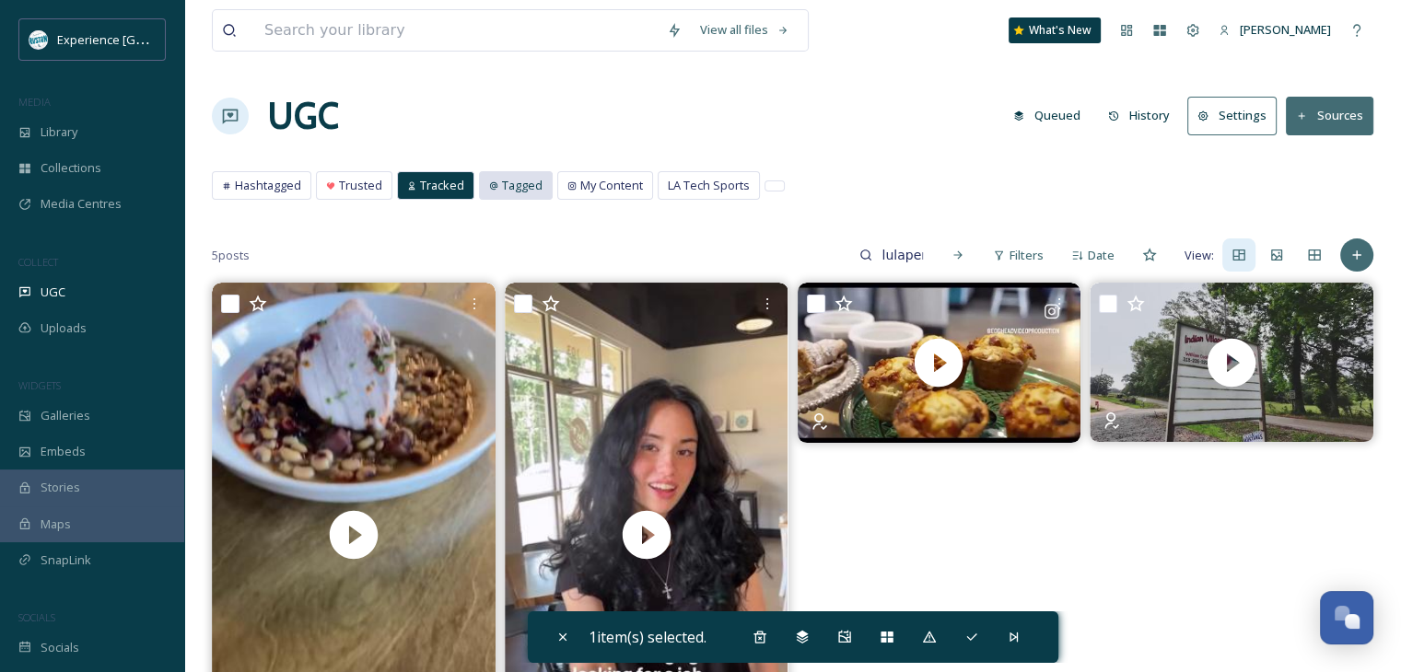
click at [489, 189] on icon at bounding box center [493, 185] width 9 height 9
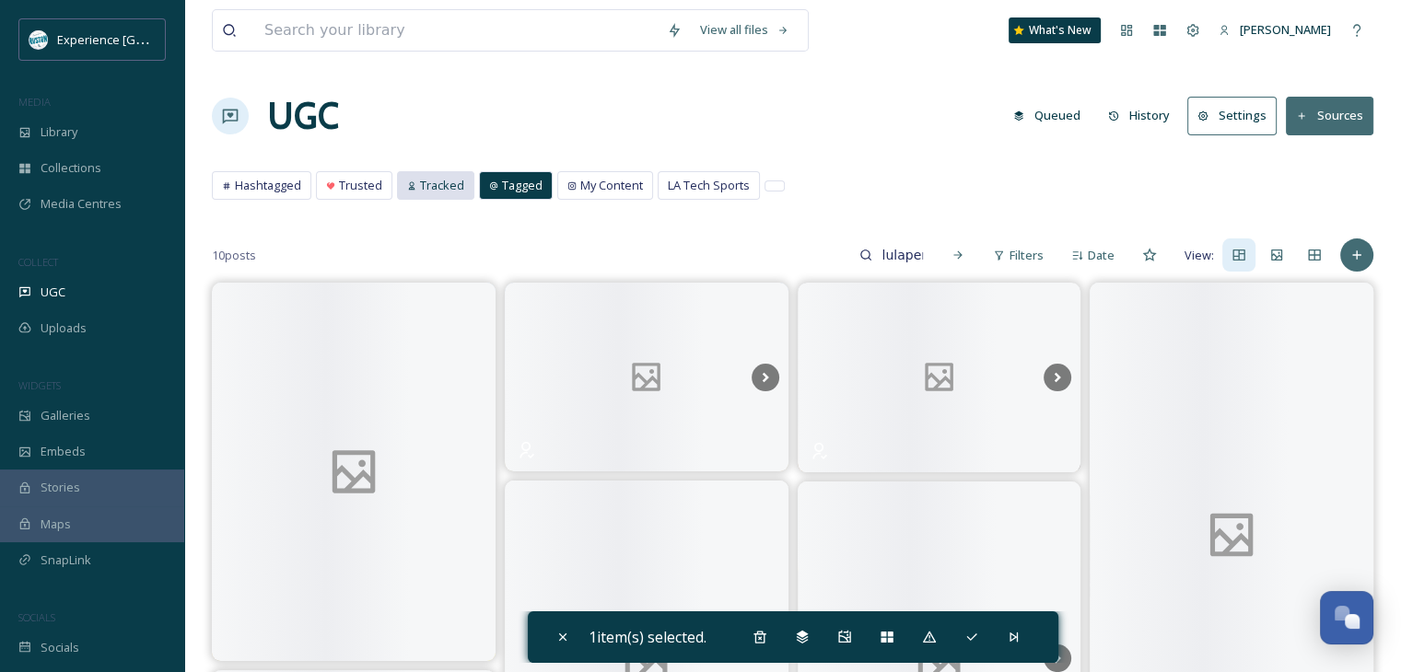
click at [410, 179] on div "Tracked" at bounding box center [436, 185] width 76 height 27
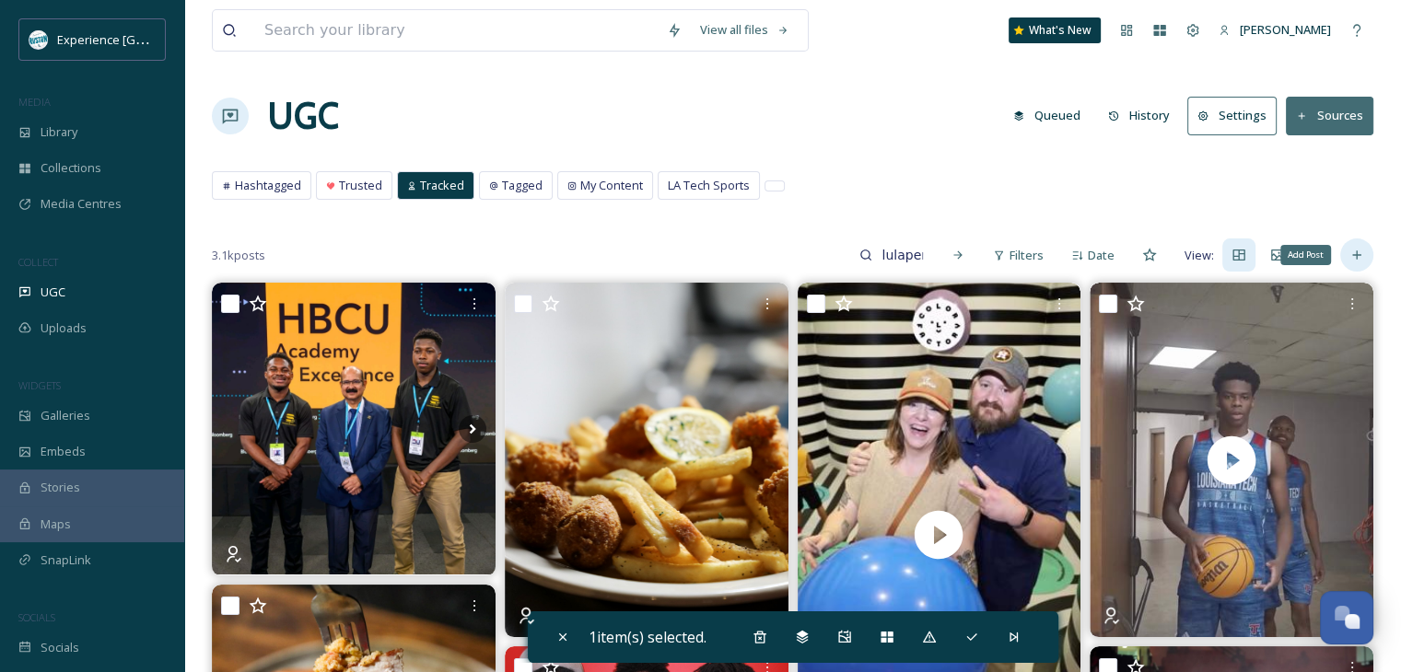
click at [1356, 246] on div "Add Post" at bounding box center [1356, 255] width 33 height 33
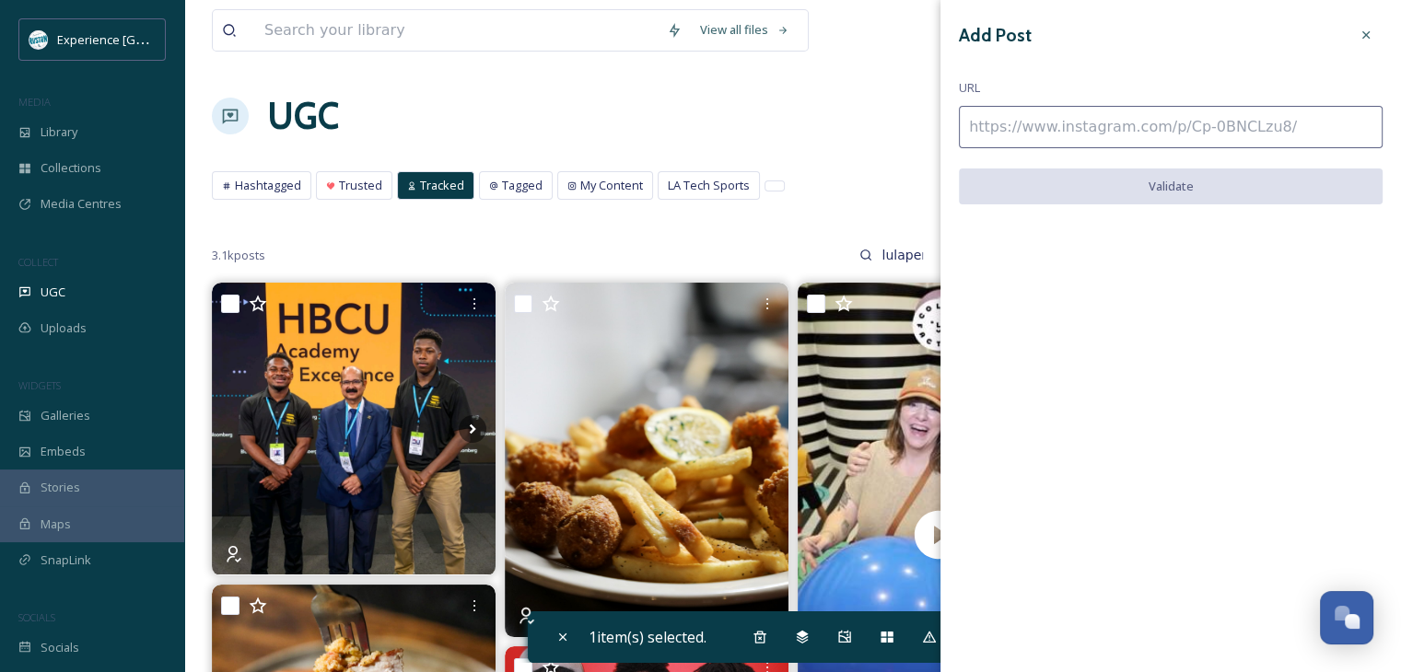
click at [1176, 124] on input at bounding box center [1171, 127] width 424 height 42
paste input "https://www.instagram.com/reel/DJE5_Dgpsw5/"
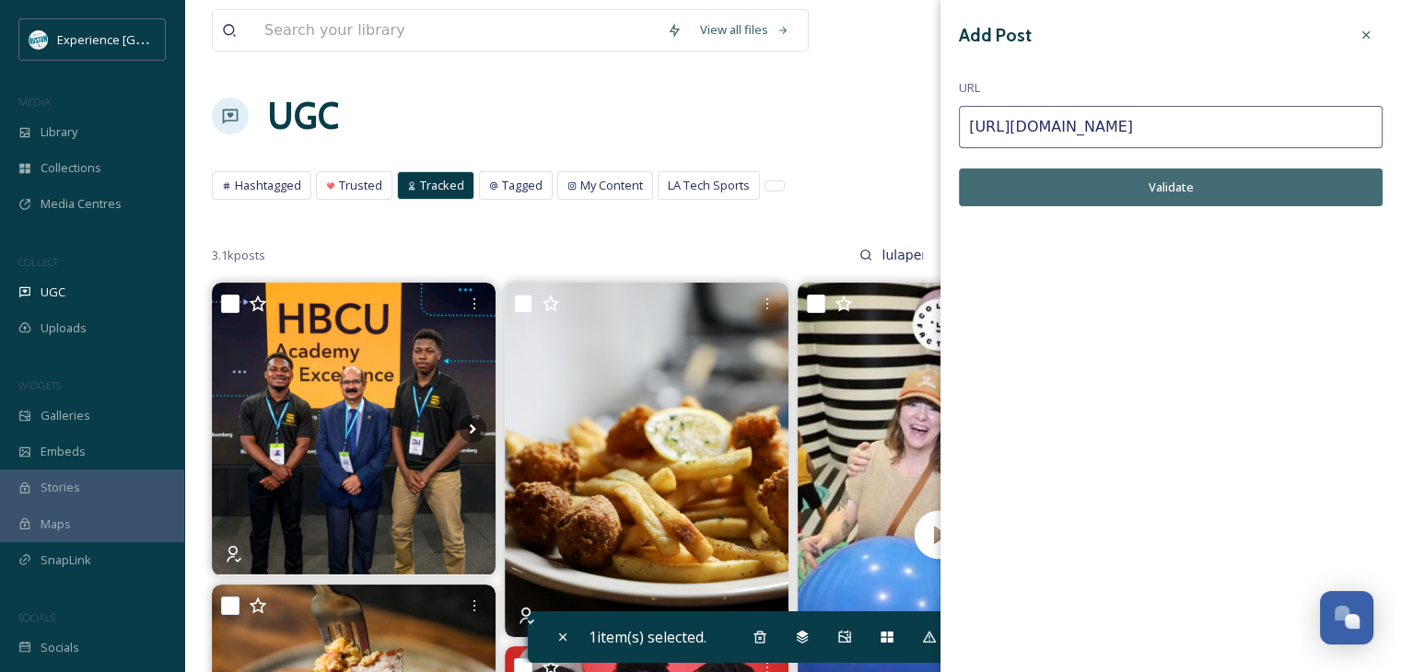
type input "https://www.instagram.com/reel/DJE5_Dgpsw5/"
click at [1251, 190] on button "Validate" at bounding box center [1171, 188] width 424 height 38
click at [1199, 197] on button "Add Post" at bounding box center [1171, 188] width 424 height 38
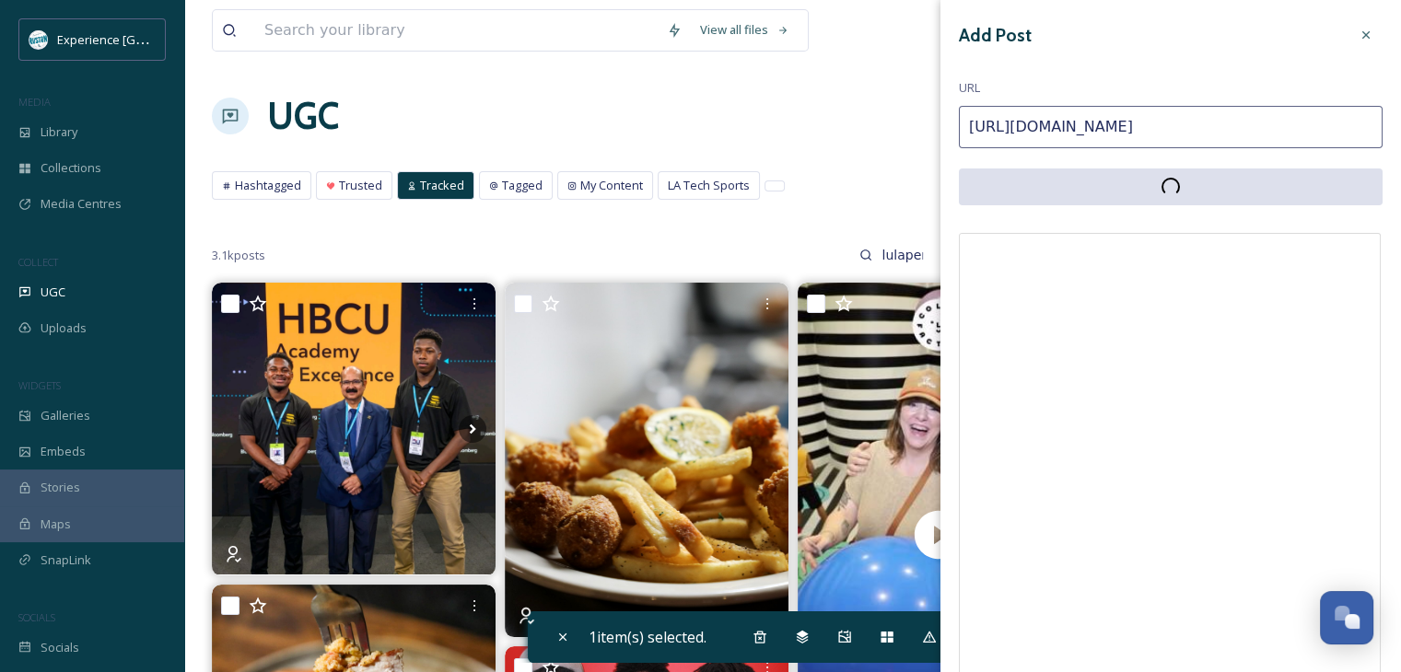
scroll to position [184, 0]
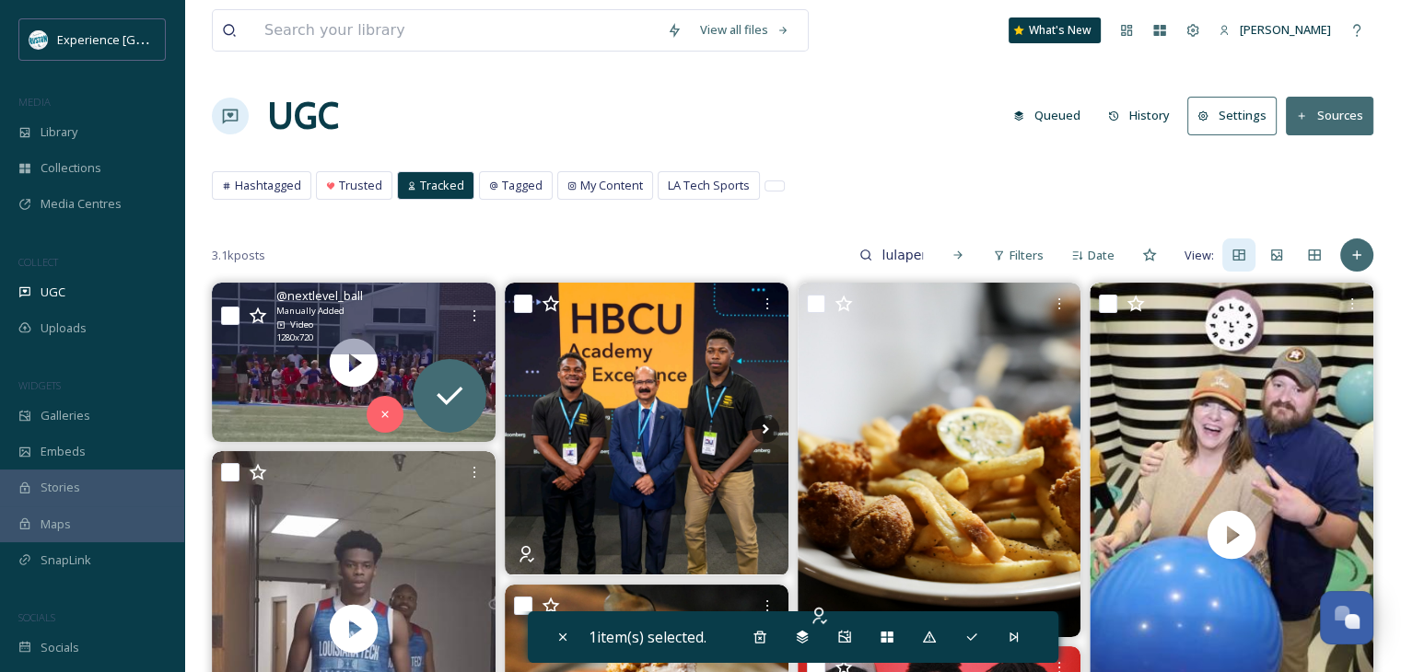
click at [219, 313] on div "@ nextlevel_ball Manually Added Video 1280 x 720" at bounding box center [354, 318] width 284 height 71
click at [231, 319] on input "checkbox" at bounding box center [230, 316] width 18 height 18
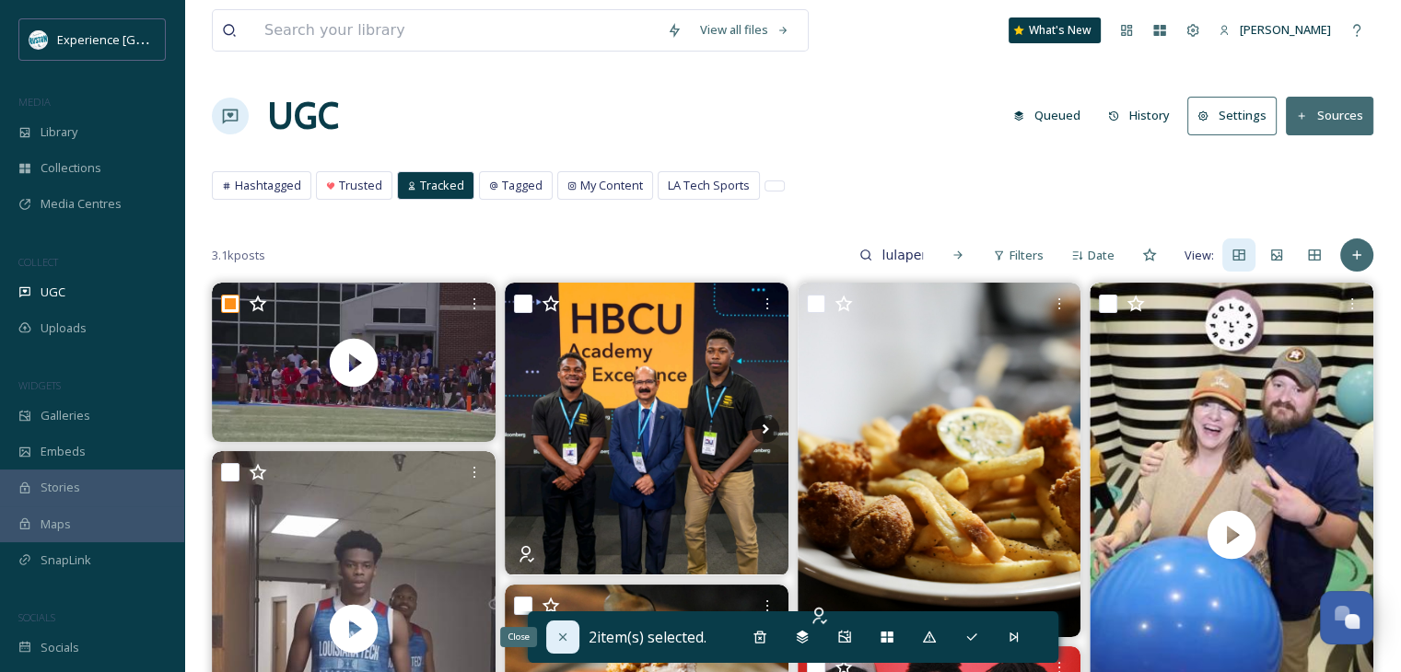
click at [555, 636] on icon at bounding box center [562, 637] width 15 height 15
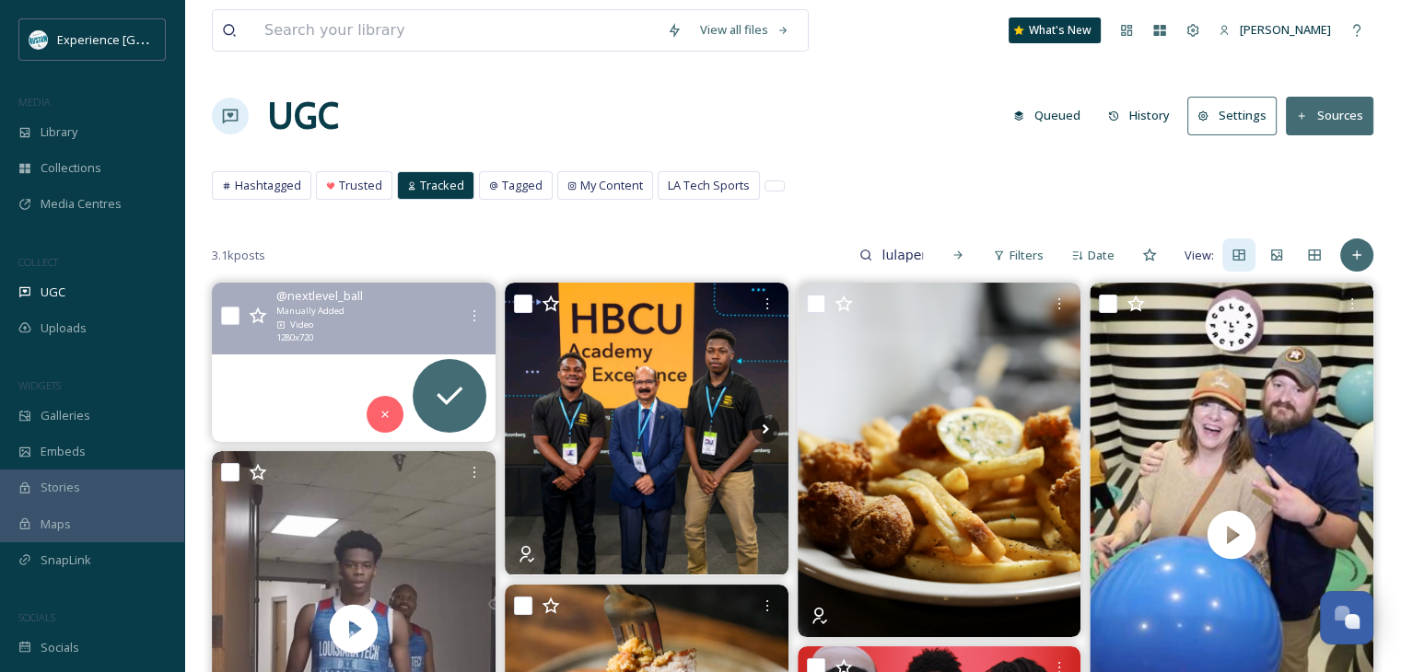
click at [228, 319] on input "checkbox" at bounding box center [230, 316] width 18 height 18
checkbox input "true"
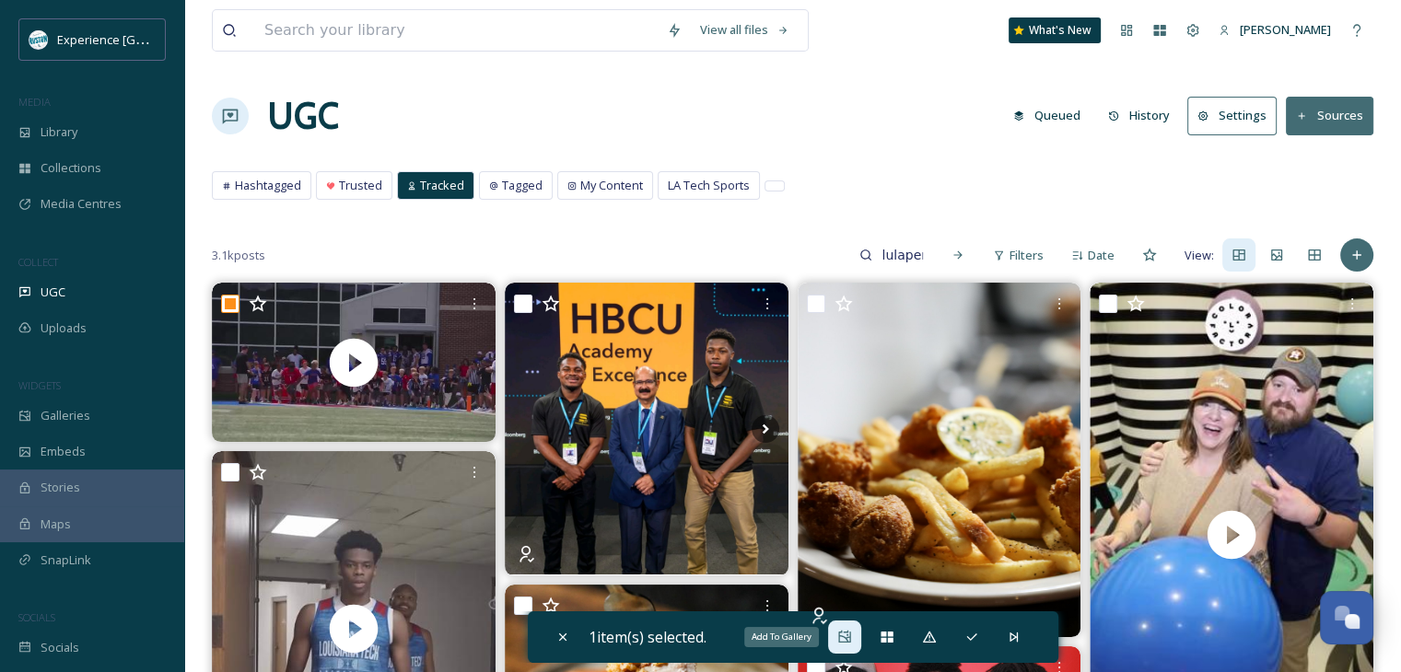
click at [844, 636] on icon at bounding box center [844, 637] width 12 height 12
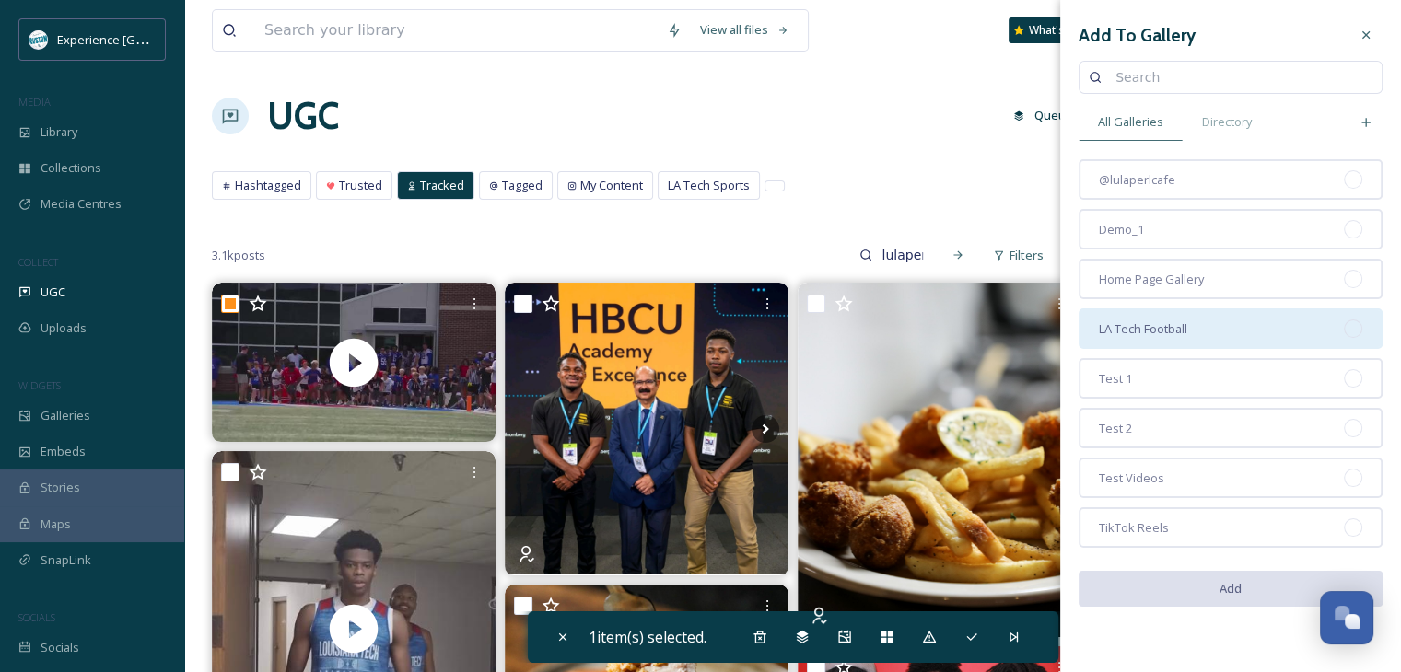
click at [1212, 318] on div "LA Tech Football" at bounding box center [1230, 328] width 304 height 41
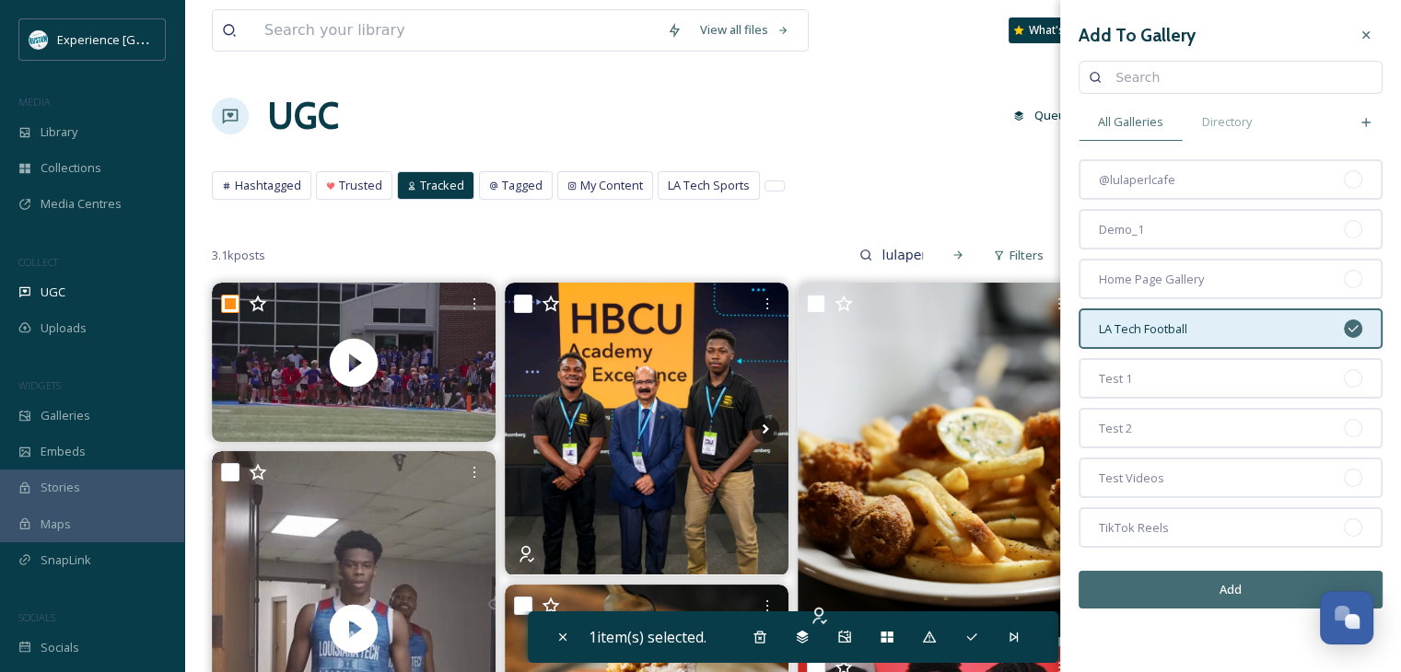
click at [1215, 579] on button "Add" at bounding box center [1230, 590] width 304 height 38
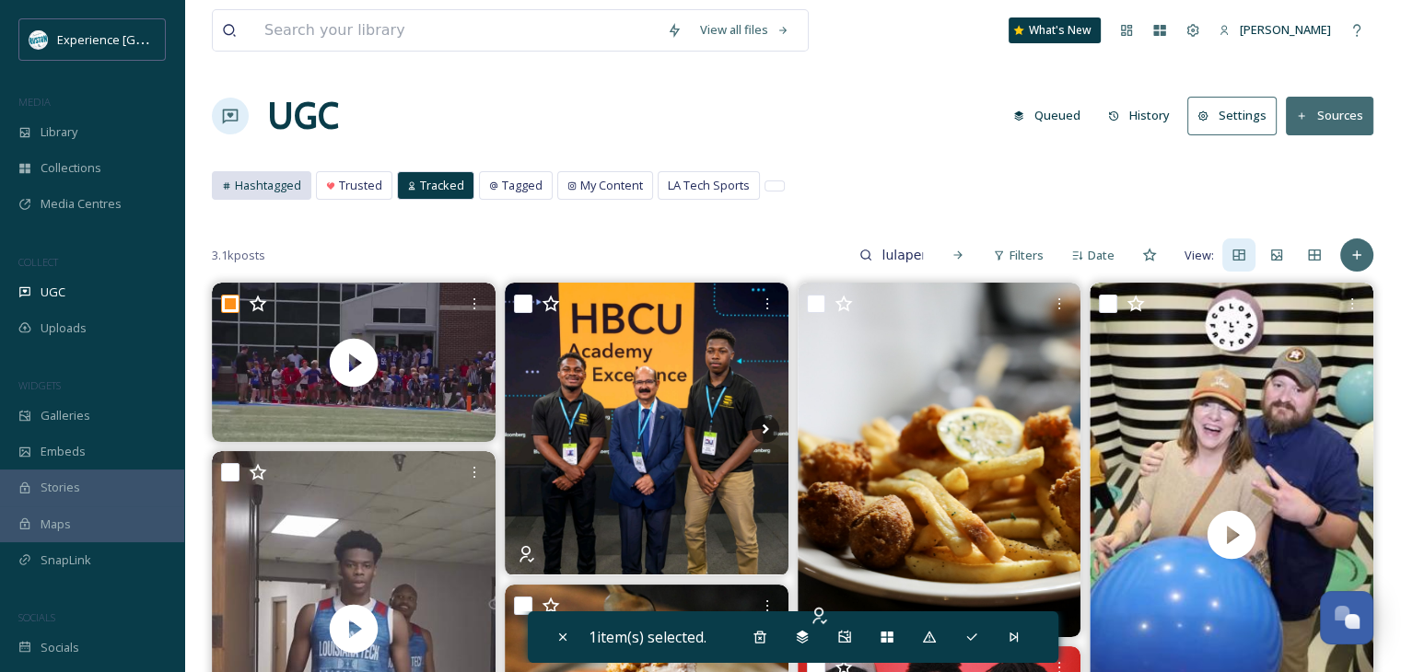
click at [284, 181] on span "Hashtagged" at bounding box center [268, 185] width 66 height 17
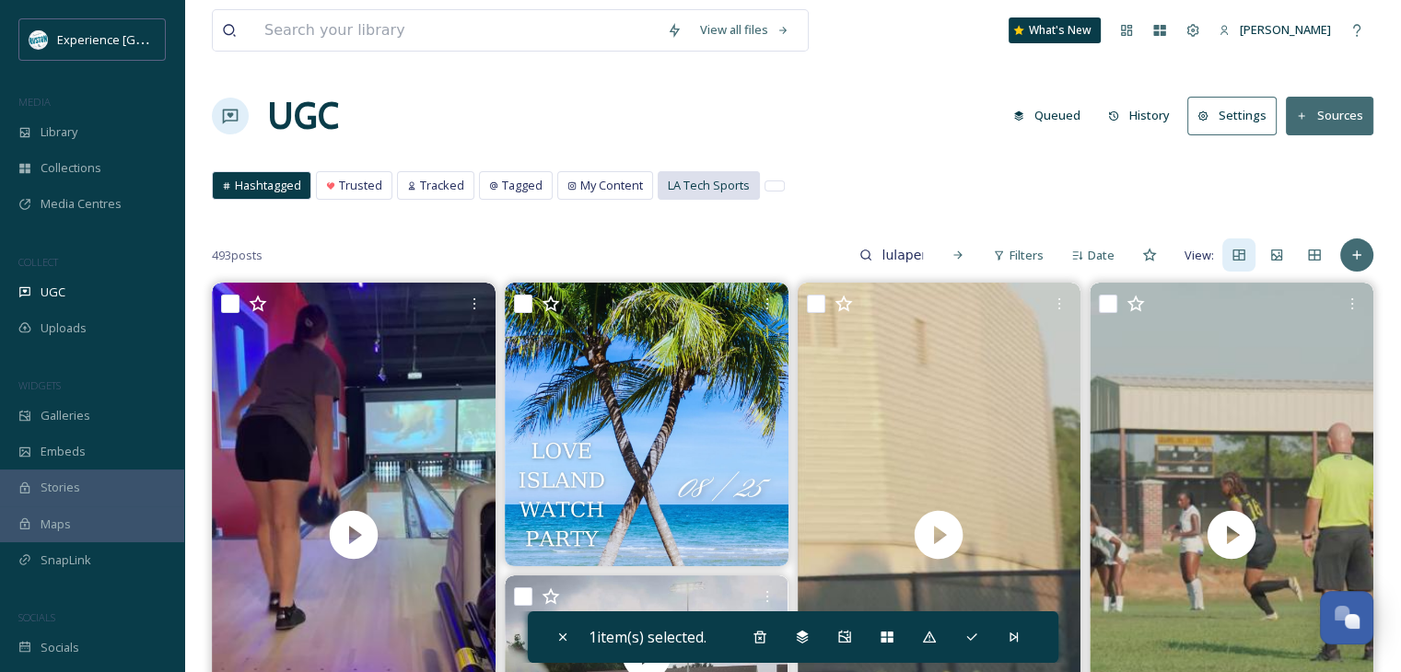
click at [704, 177] on span "LA Tech Sports" at bounding box center [709, 185] width 82 height 17
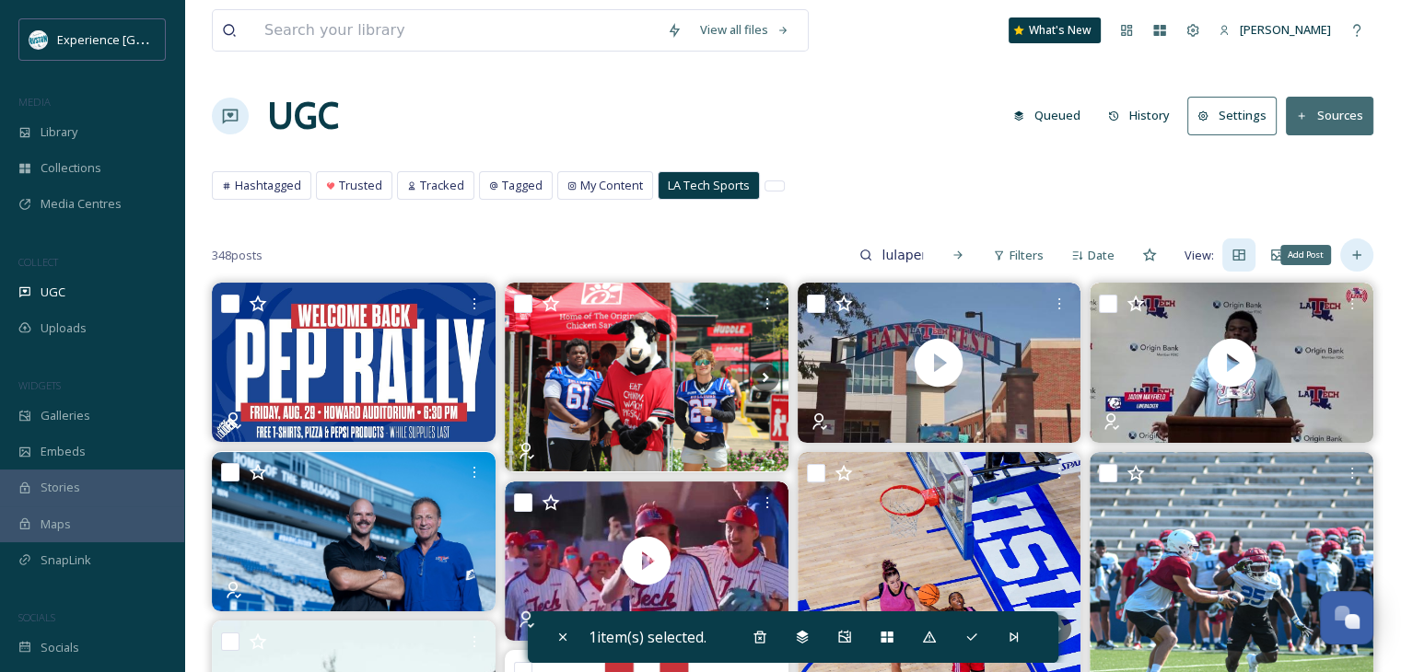
click at [1344, 257] on div "Add Post" at bounding box center [1356, 255] width 33 height 33
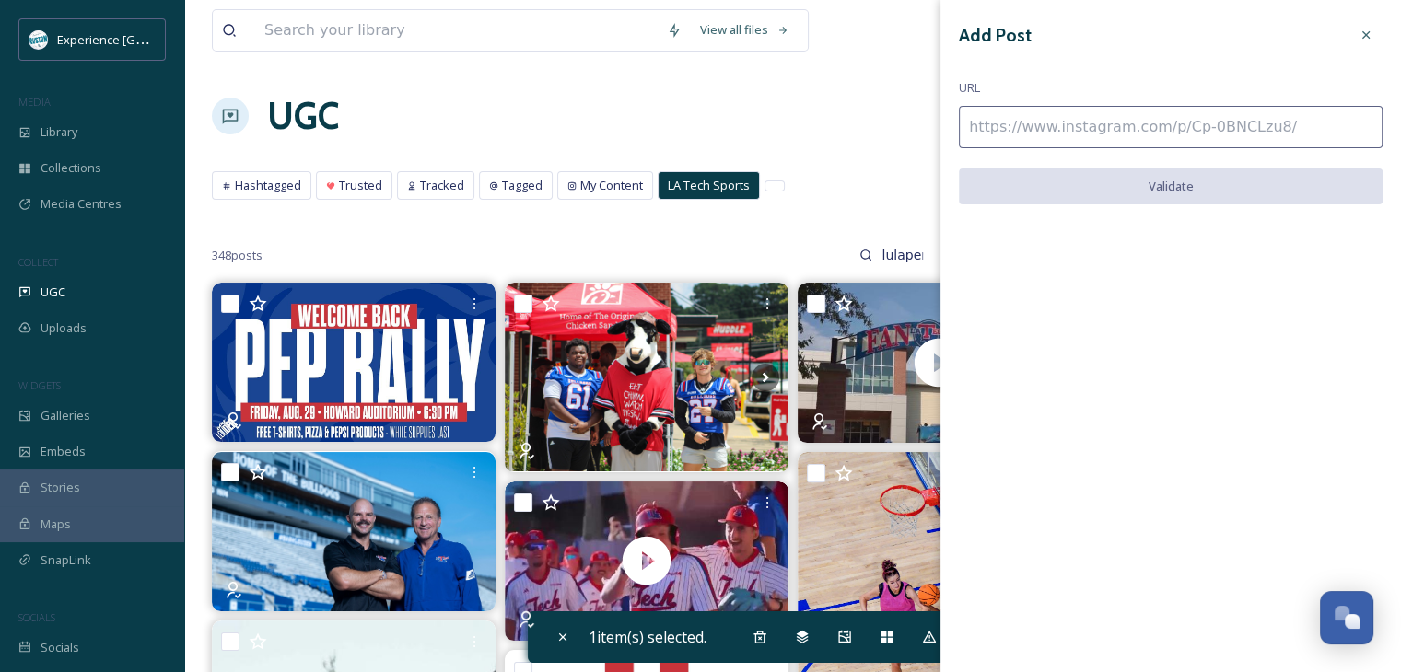
click at [1216, 126] on input at bounding box center [1171, 127] width 424 height 42
paste input "https://www.instagram.com/p/DI7EKFiuIgZ/"
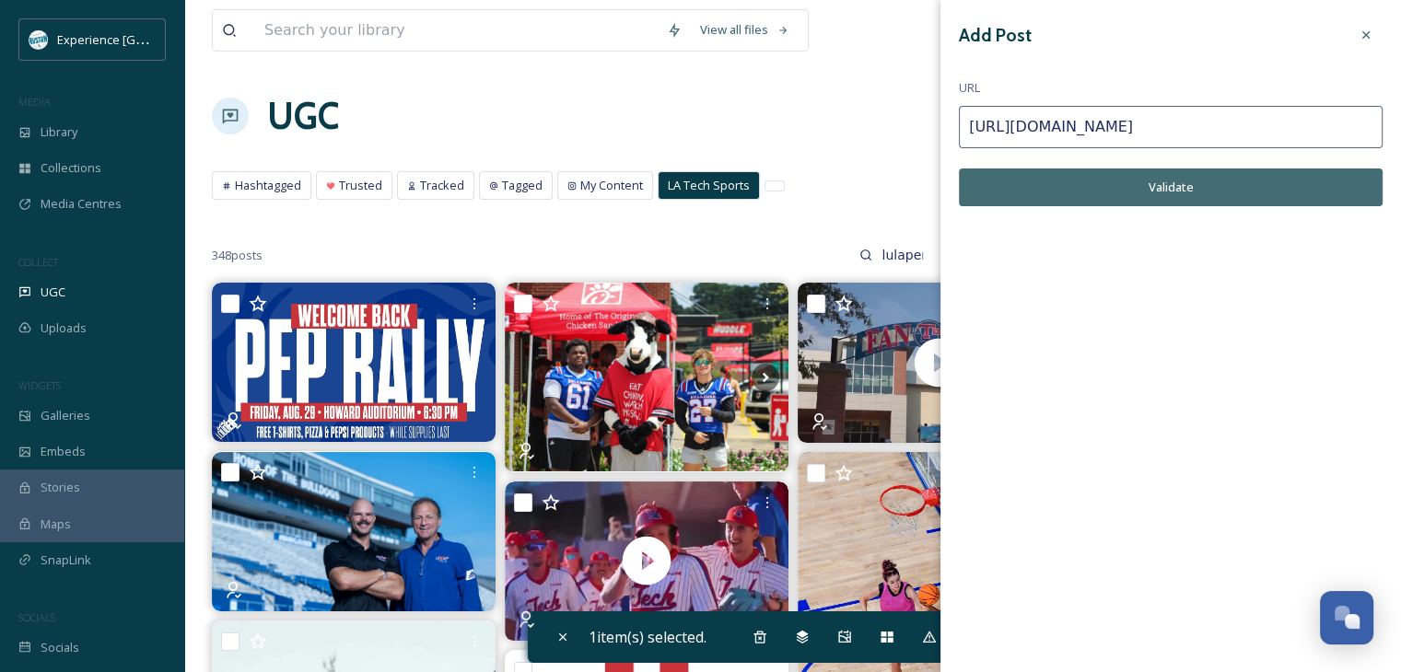
type input "https://www.instagram.com/p/DI7EKFiuIgZ/"
click at [1182, 181] on button "Validate" at bounding box center [1171, 188] width 424 height 38
click at [1186, 194] on button "Add Post" at bounding box center [1171, 188] width 424 height 38
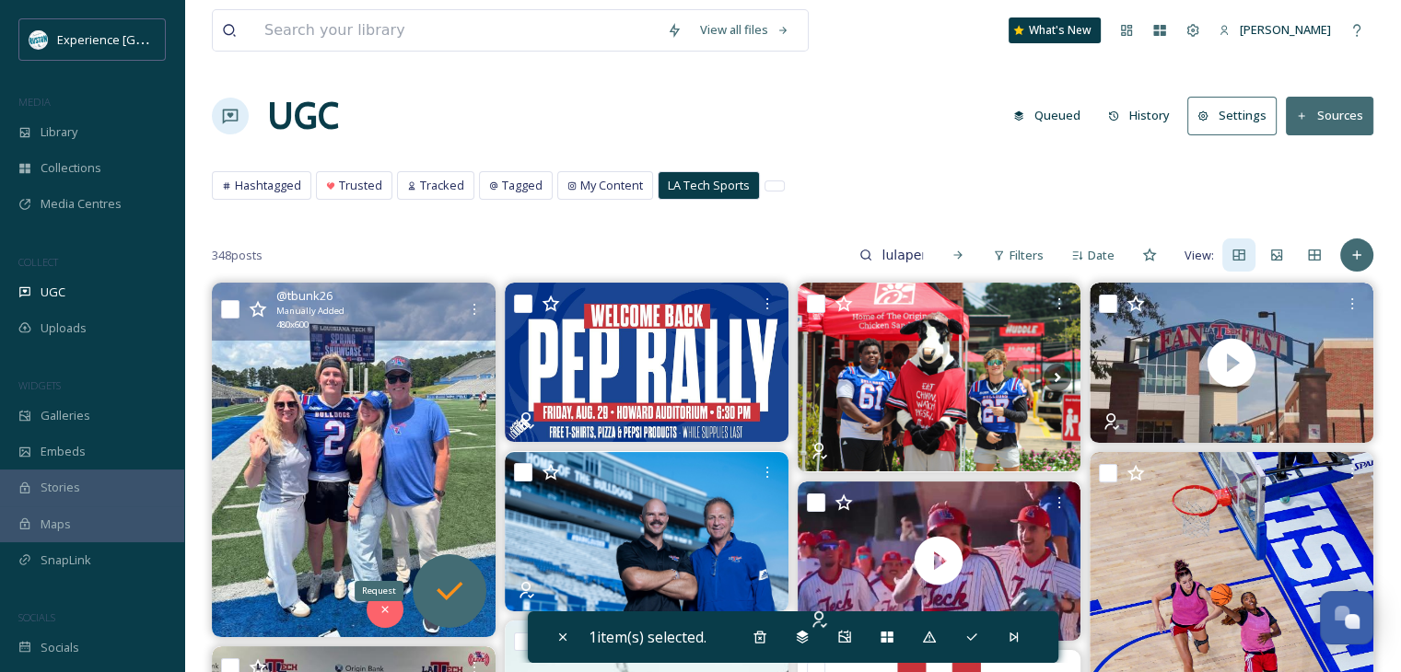
click at [438, 582] on icon at bounding box center [449, 591] width 37 height 37
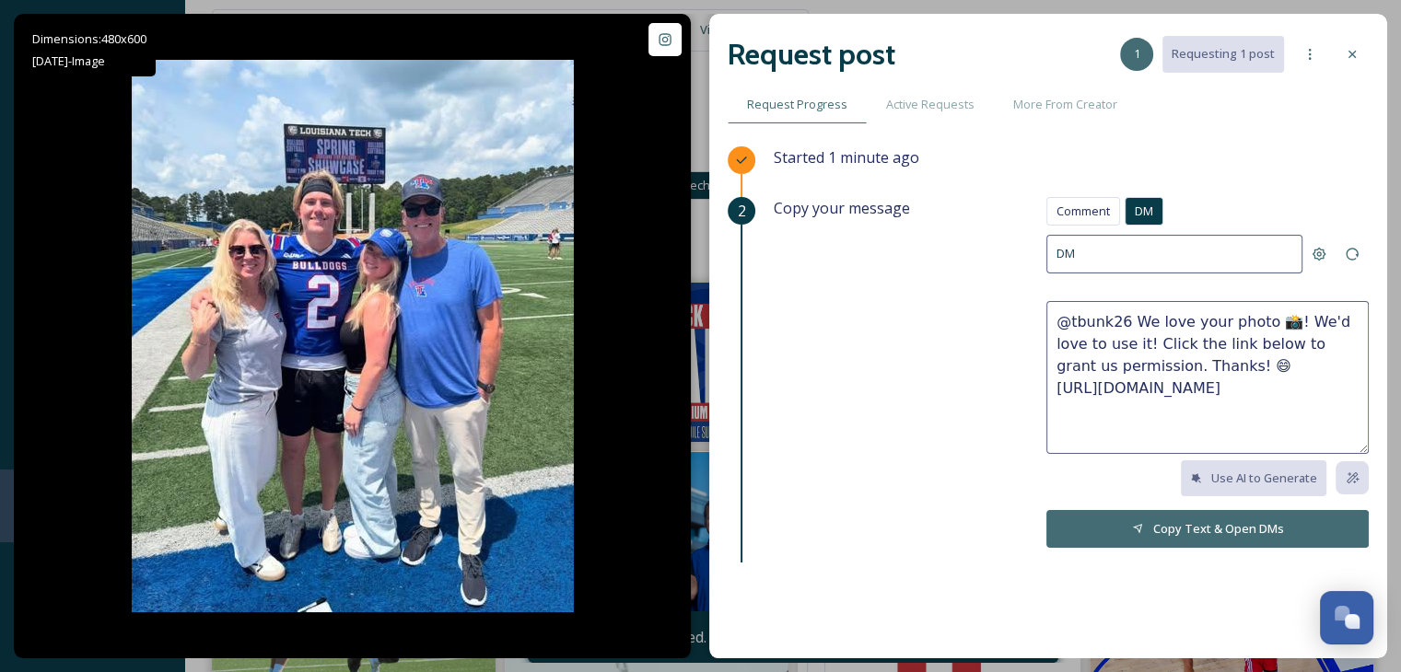
click at [1261, 322] on textarea "@tbunk26 We love your photo 📸! We'd love to use it! Click the link below to gra…" at bounding box center [1207, 377] width 322 height 153
click at [1076, 343] on textarea "@tbunk26 We love your photo! We'd love to use it! Click the link below to grant…" at bounding box center [1207, 377] width 322 height 153
click at [1086, 343] on textarea "@tbunk26 We love your photo! We'd love to use it! Click the link below to grant…" at bounding box center [1207, 377] width 322 height 153
click at [1308, 365] on textarea "@tbunk26 We love your photo! We'd love to use it! Please take a second to click…" at bounding box center [1207, 377] width 322 height 153
type textarea "@tbunk26 We love your photo! We'd love to use it! Please take a second to click…"
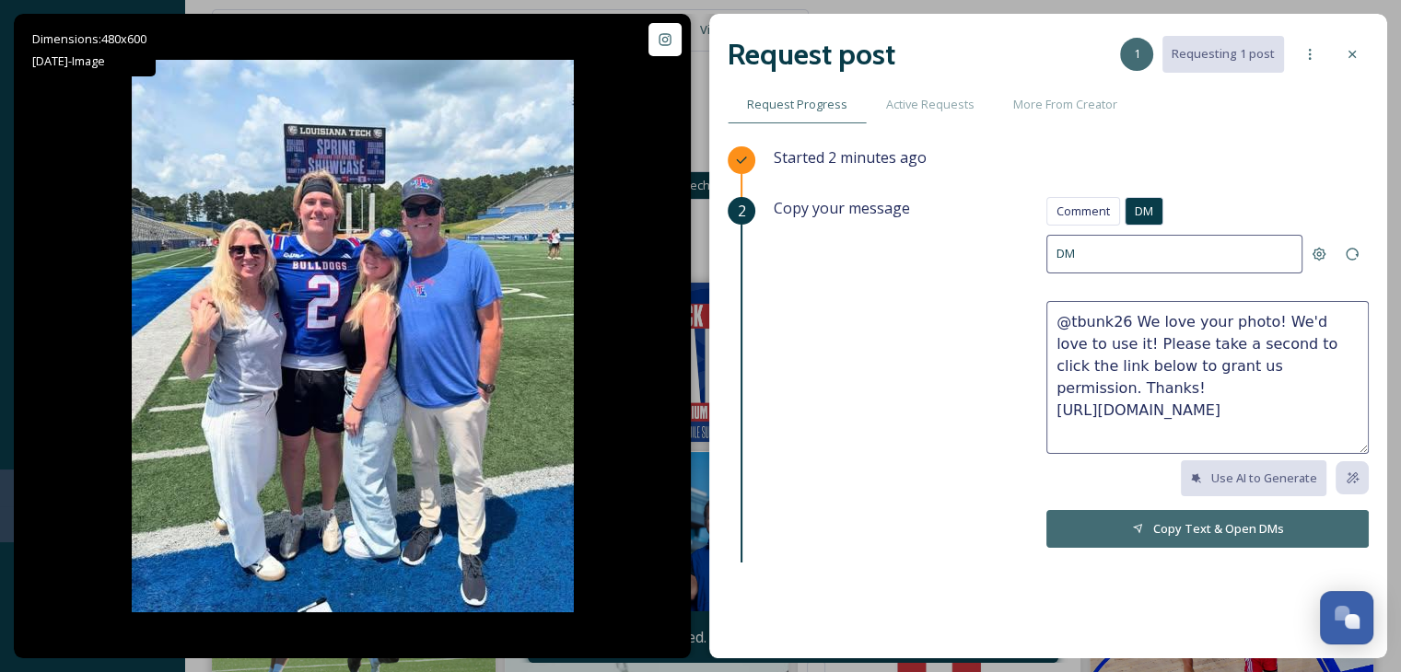
click at [1207, 528] on button "Copy Text & Open DMs" at bounding box center [1207, 529] width 322 height 38
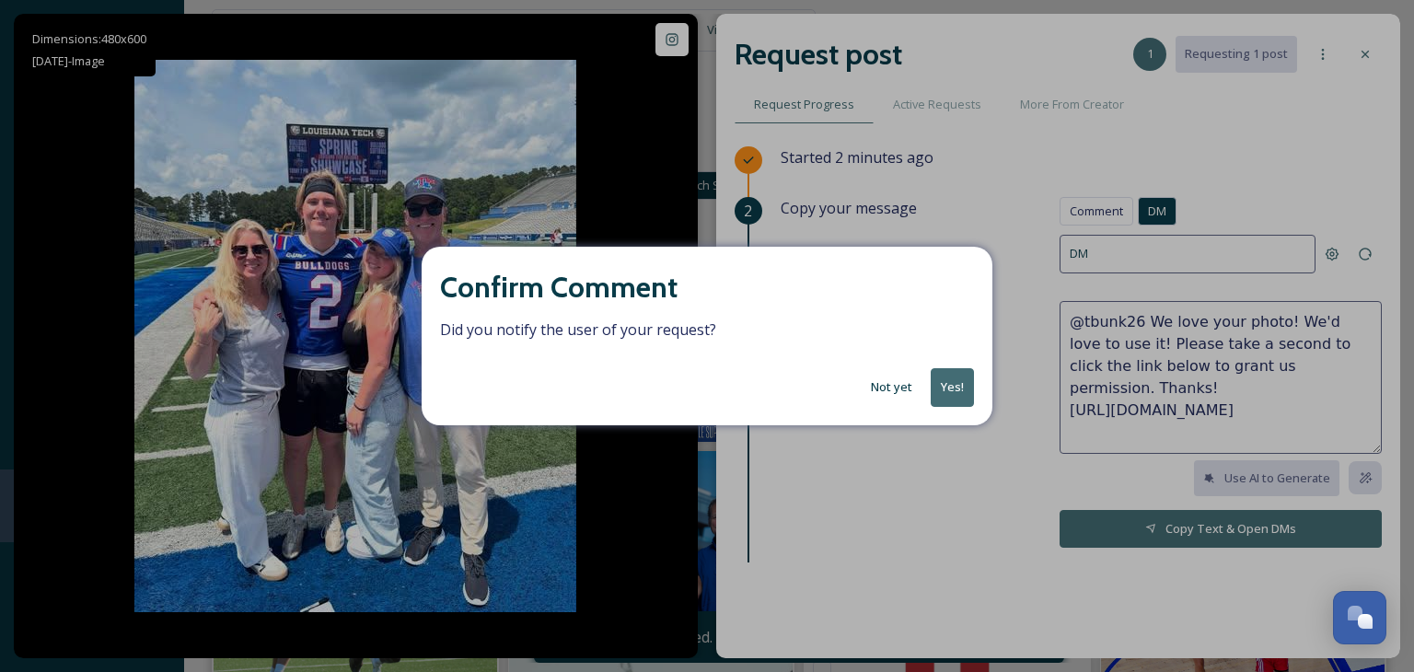
click at [901, 393] on button "Not yet" at bounding box center [892, 387] width 60 height 36
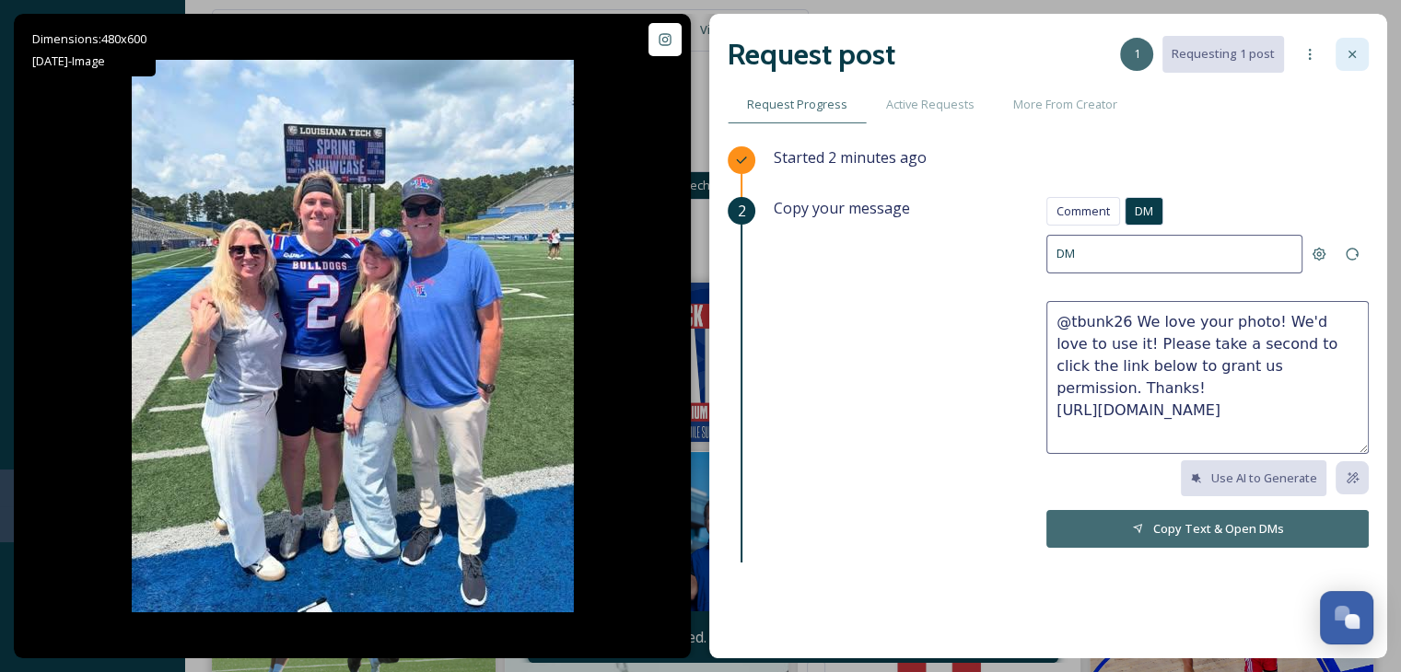
click at [1356, 47] on icon at bounding box center [1351, 54] width 15 height 15
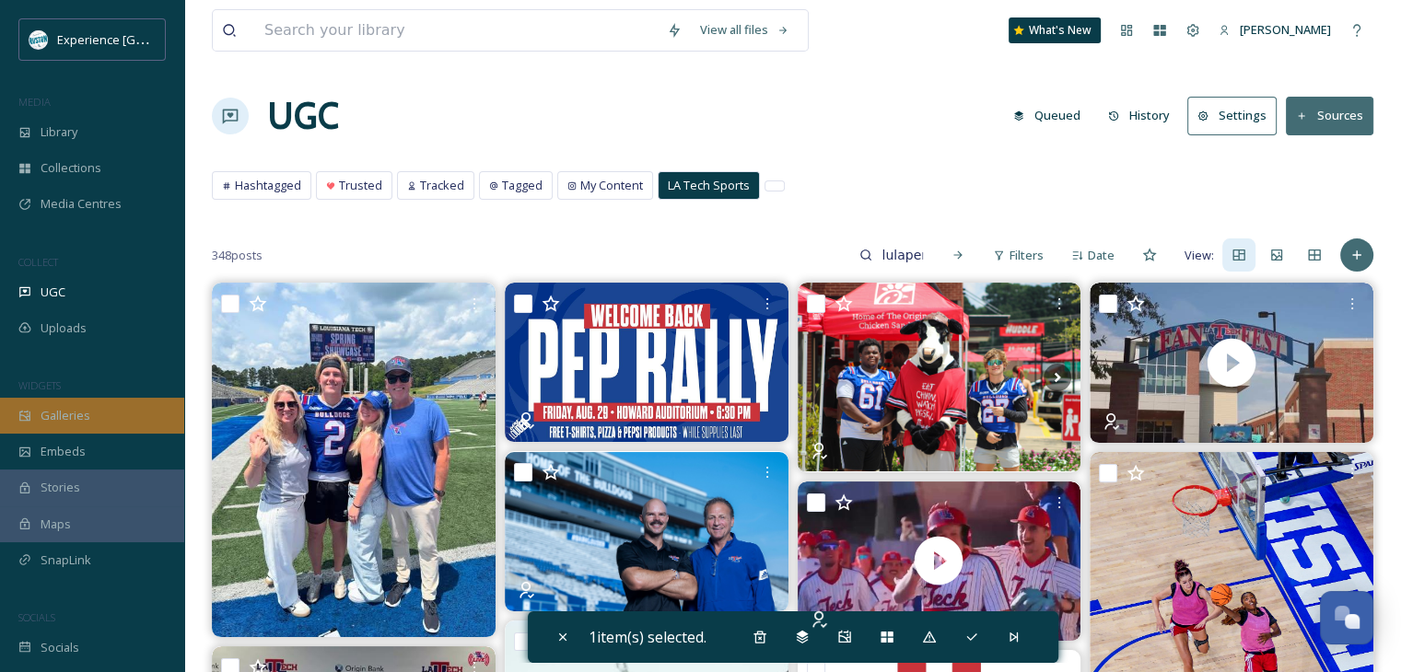
click at [119, 418] on div "Galleries" at bounding box center [92, 416] width 184 height 36
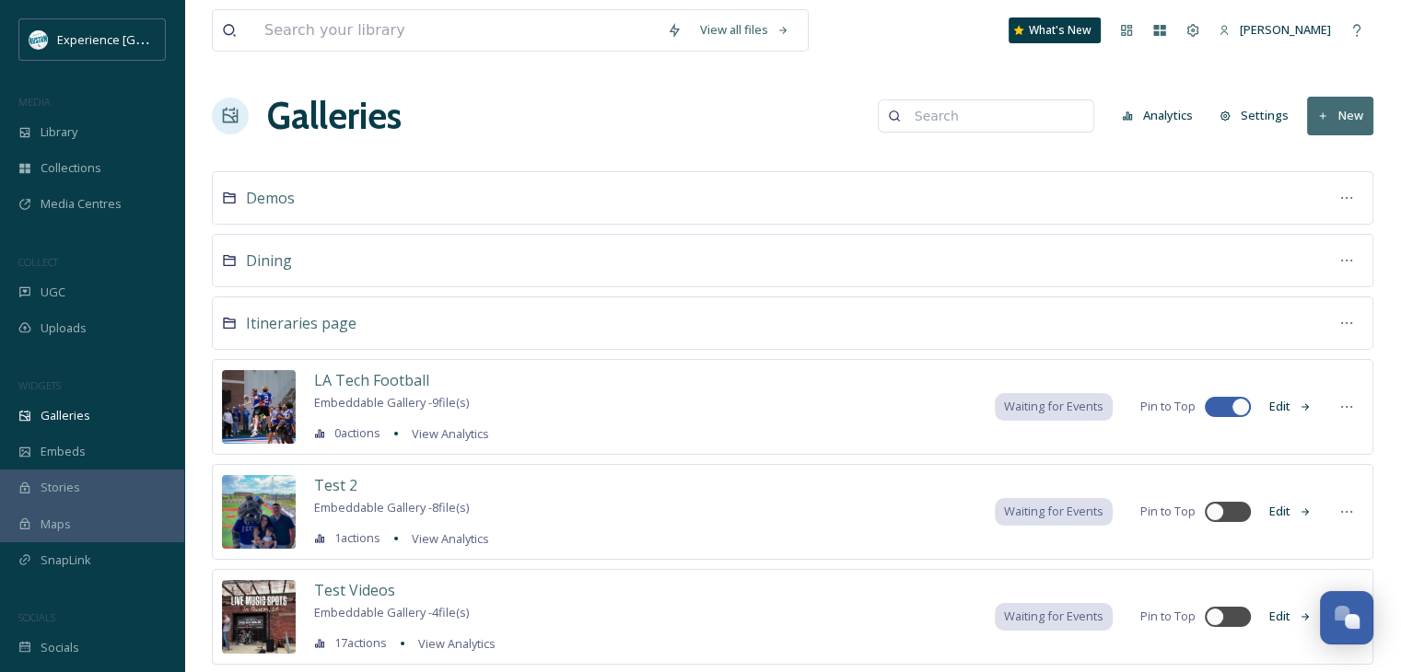
click at [1297, 405] on button "Edit" at bounding box center [1290, 407] width 61 height 36
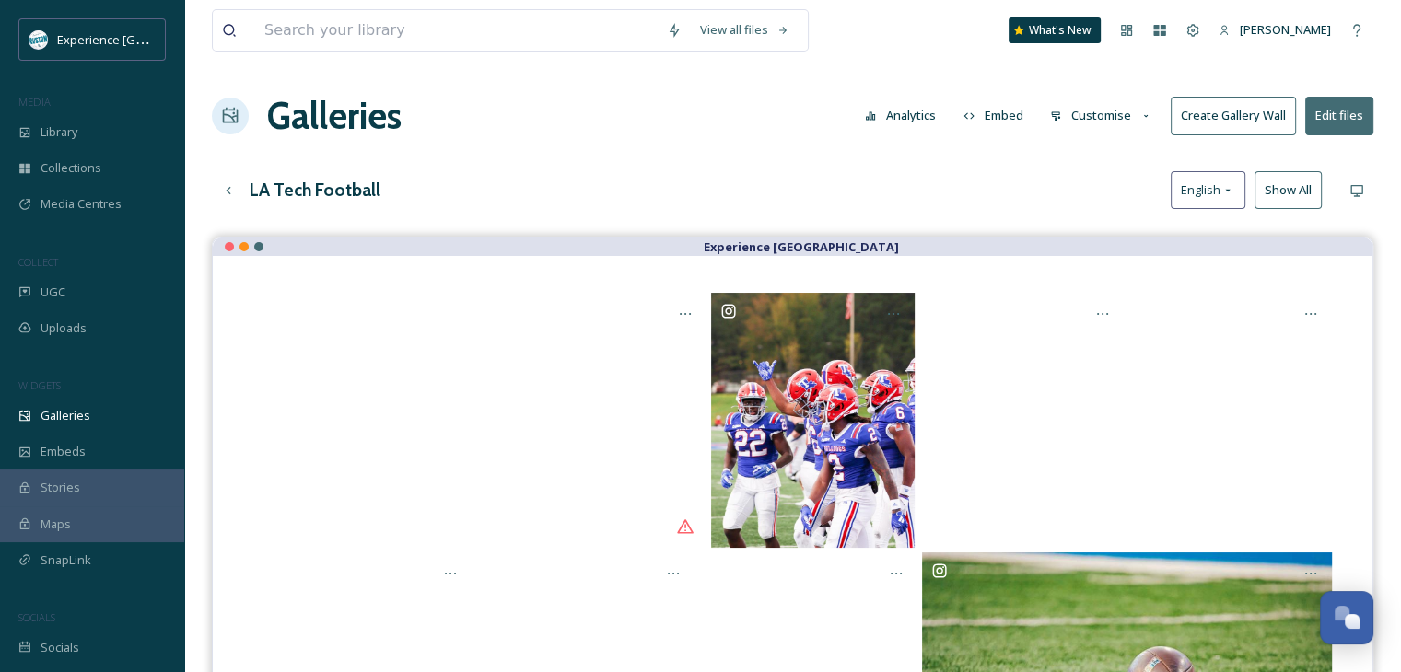
click at [1006, 117] on button "Embed" at bounding box center [993, 116] width 78 height 36
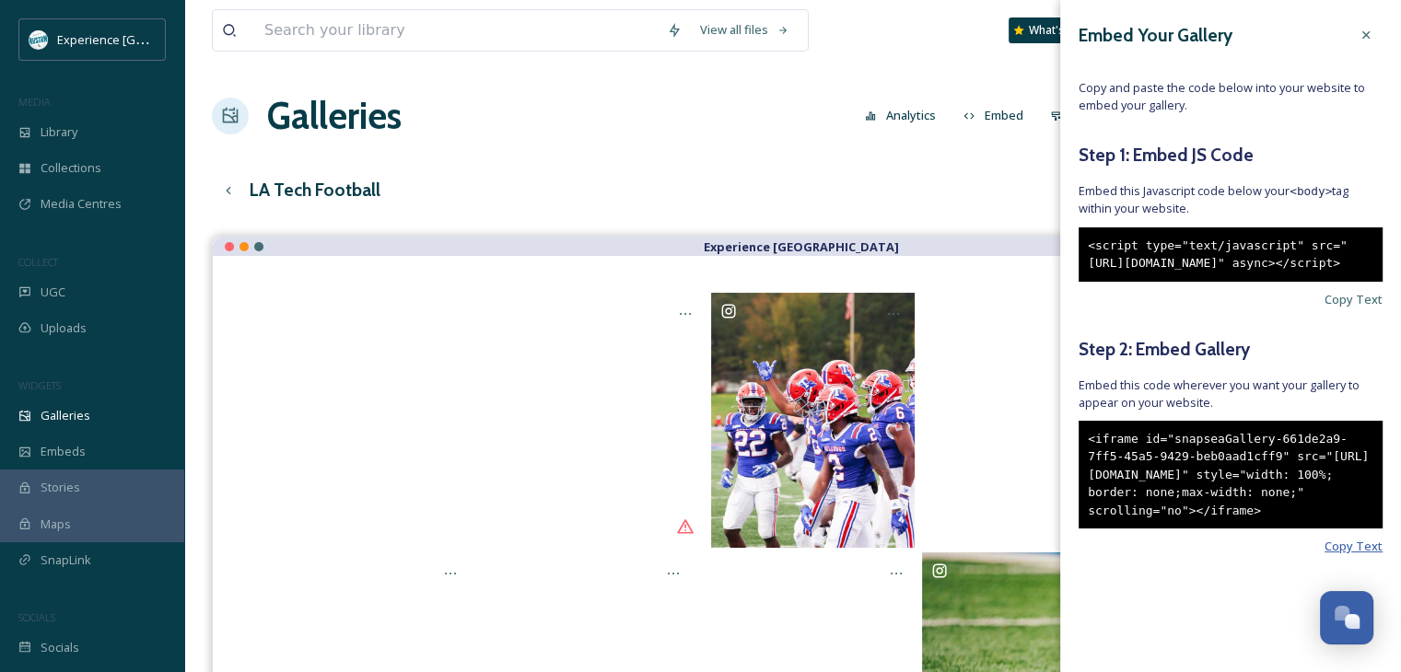
click at [1324, 555] on span "Copy Text" at bounding box center [1353, 546] width 58 height 17
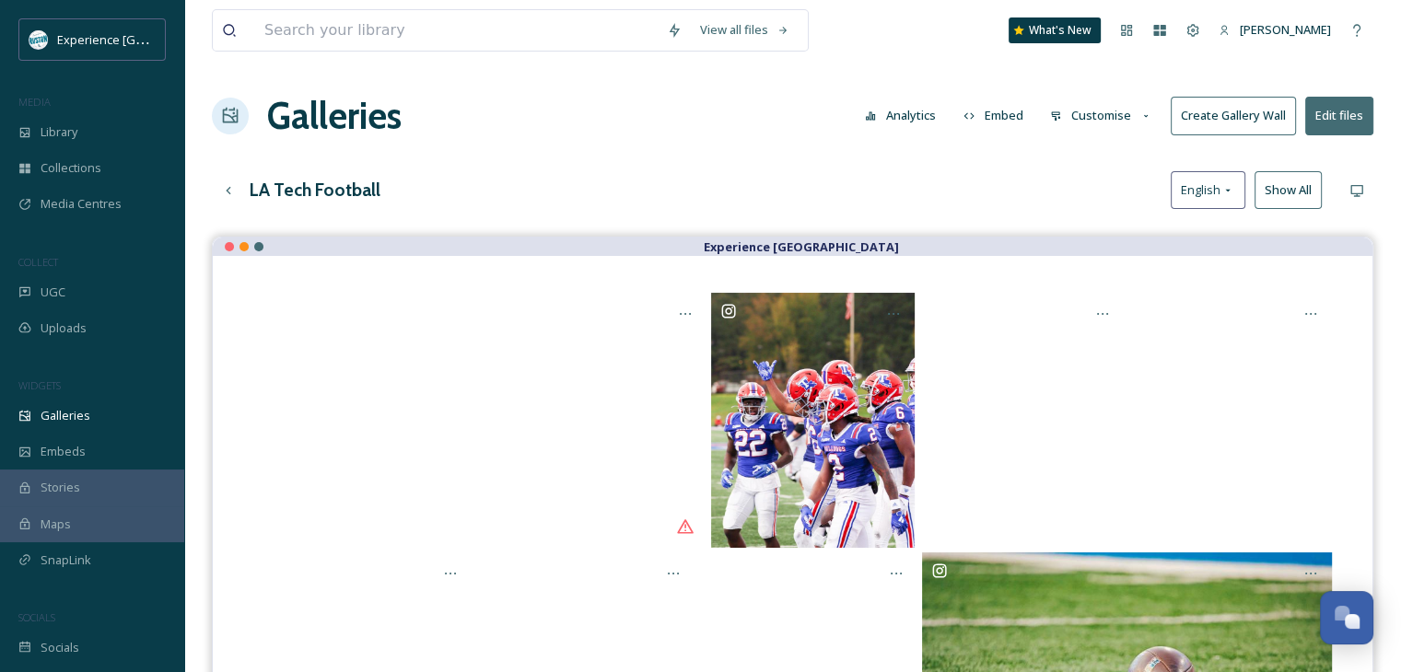
click at [780, 158] on div "View all files What's New Leah Freeman Galleries Analytics Embed Customise Crea…" at bounding box center [792, 468] width 1216 height 937
click at [228, 193] on icon at bounding box center [228, 190] width 15 height 15
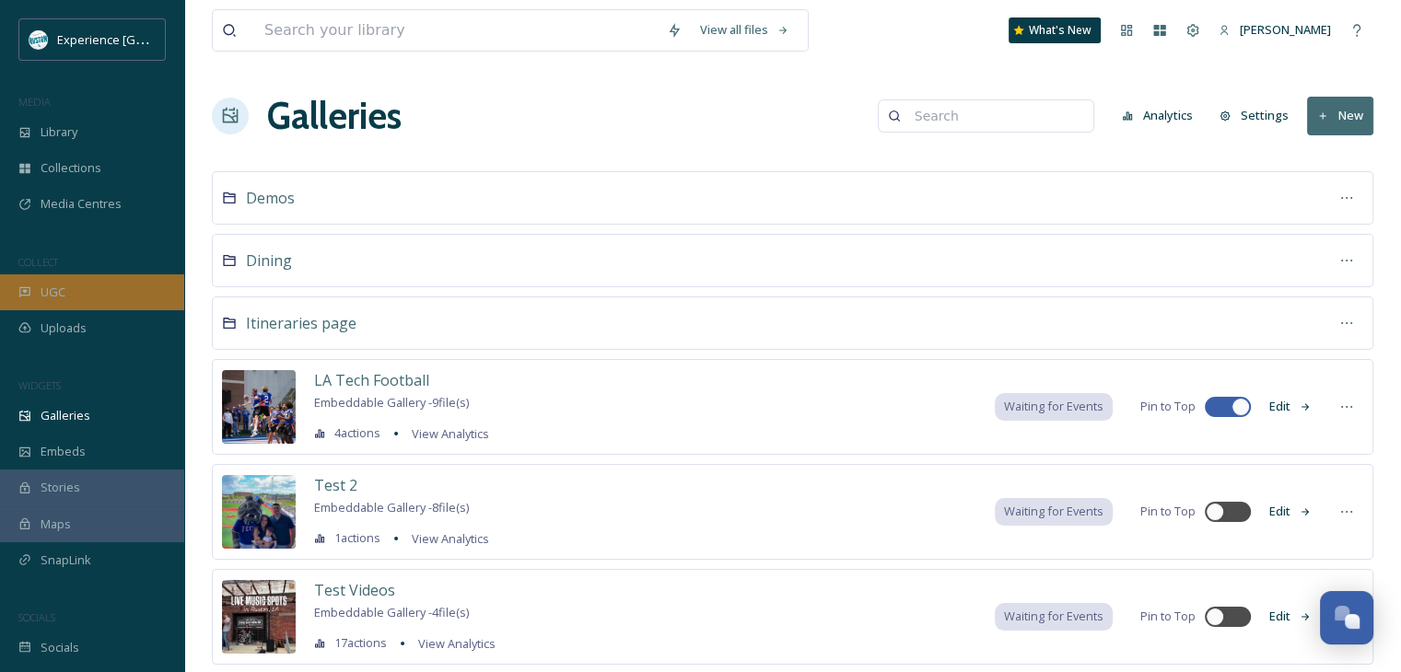
click at [99, 302] on div "UGC" at bounding box center [92, 292] width 184 height 36
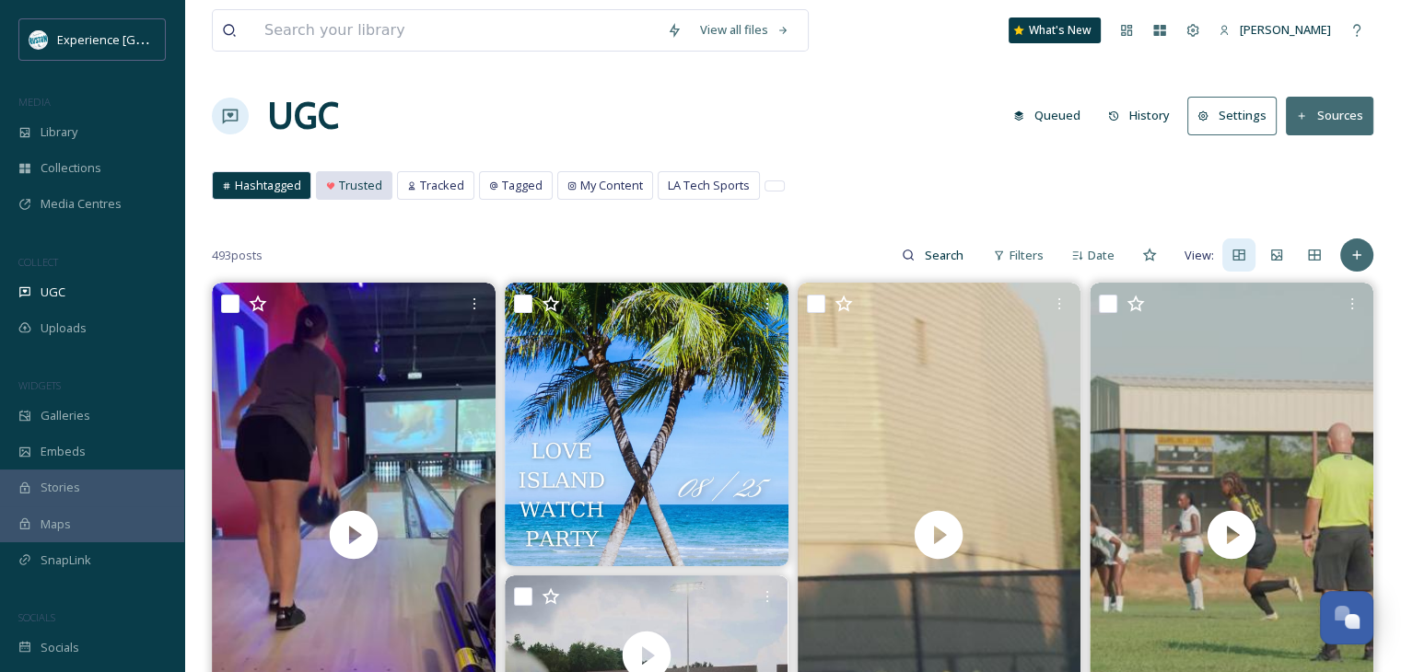
click at [350, 187] on span "Trusted" at bounding box center [360, 185] width 43 height 17
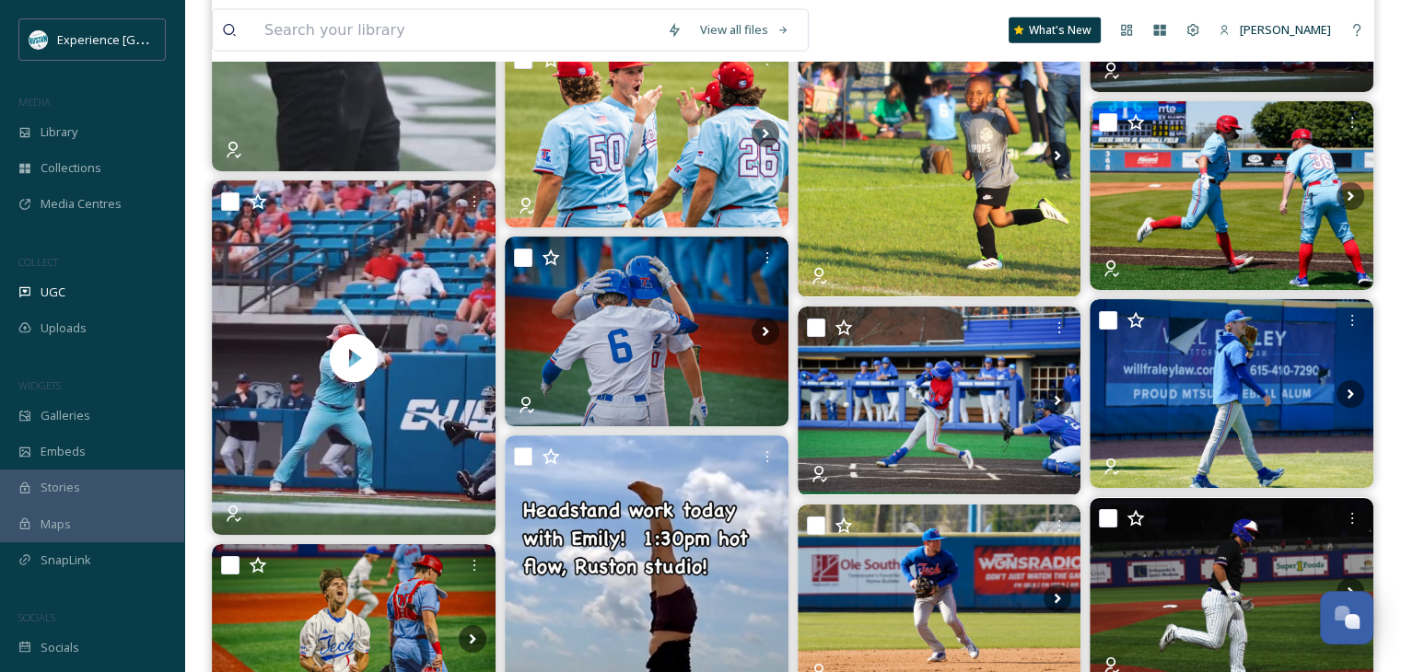
scroll to position [4231, 0]
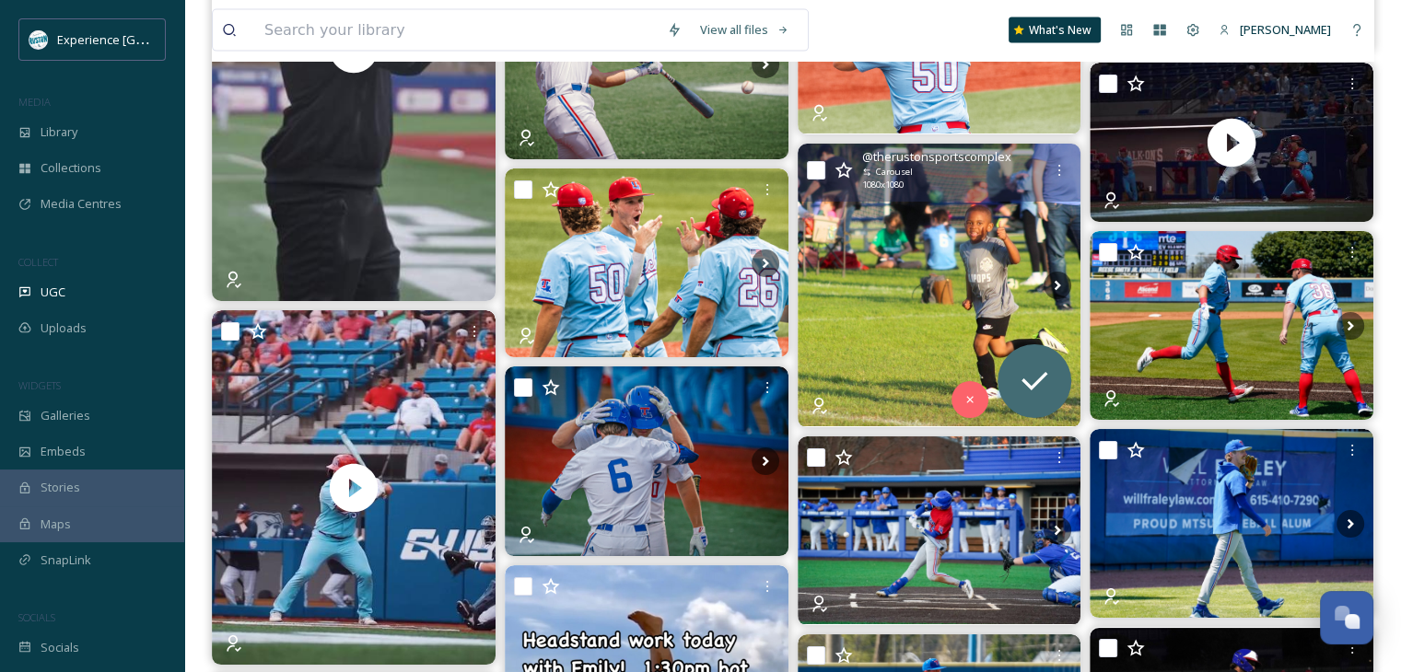
click at [812, 165] on input "checkbox" at bounding box center [816, 170] width 18 height 18
checkbox input "true"
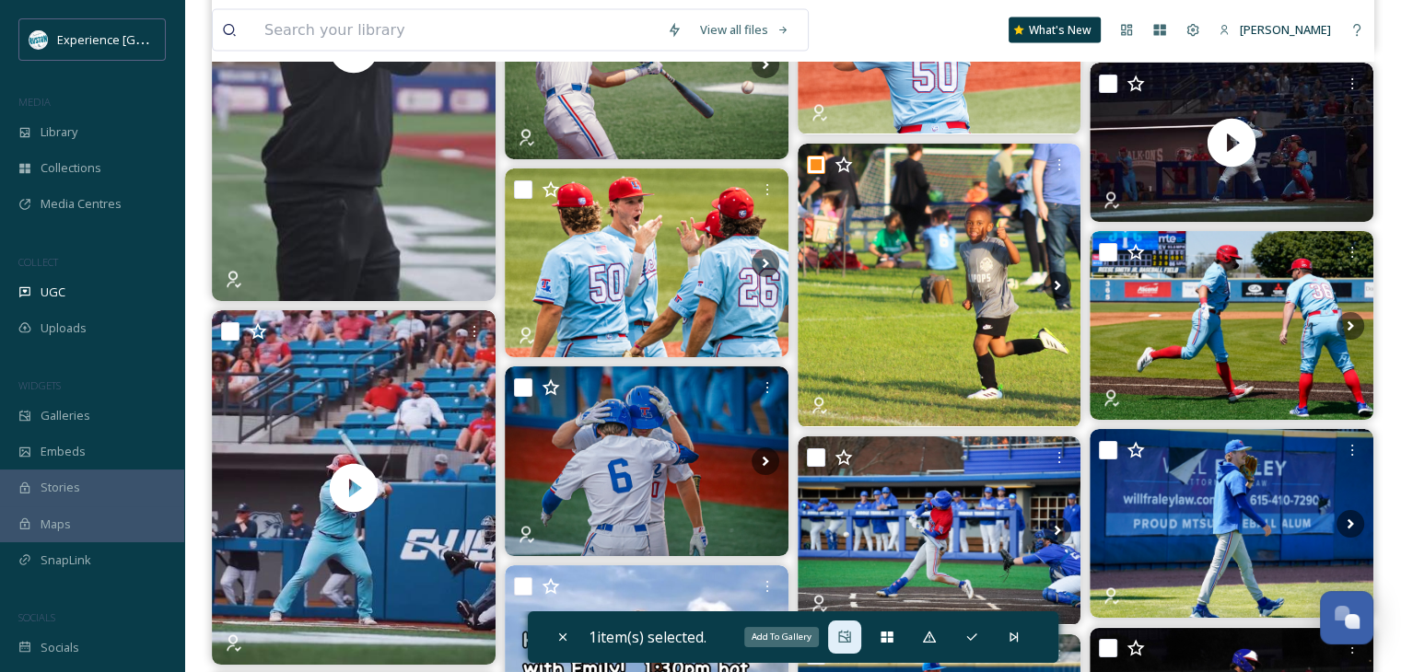
click at [836, 632] on div "Add To Gallery" at bounding box center [844, 637] width 33 height 33
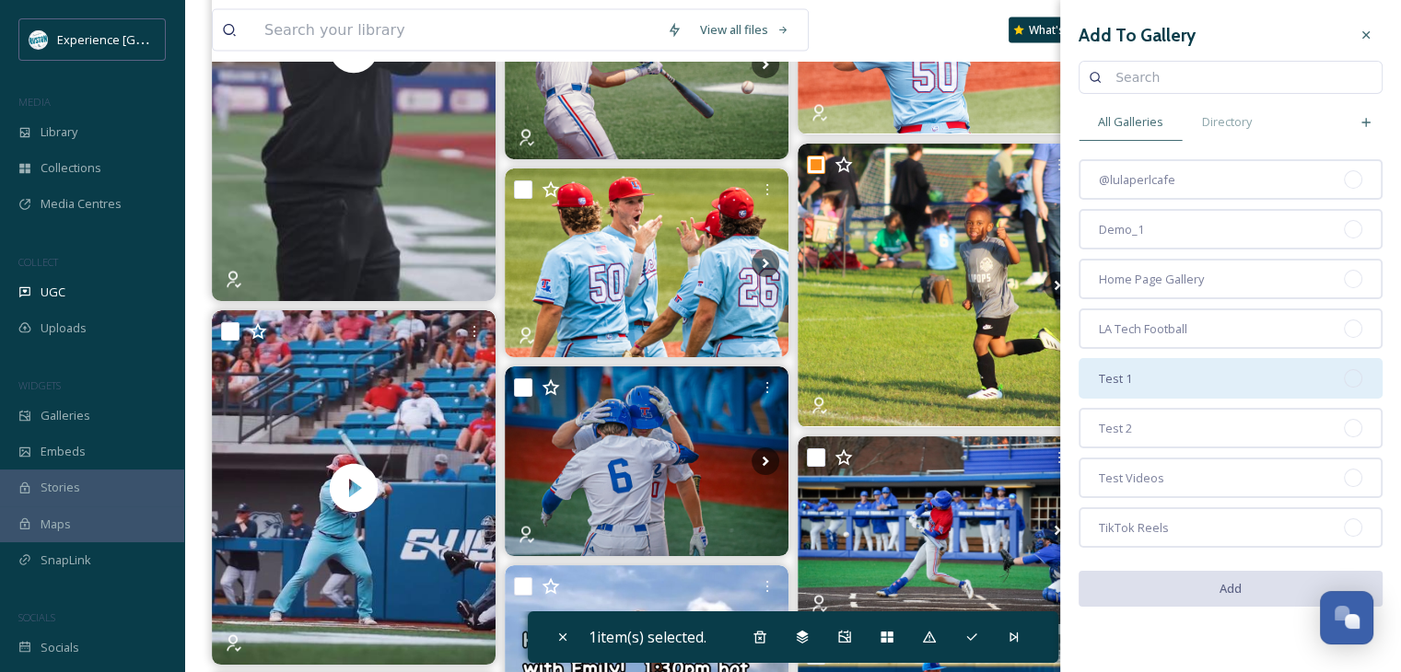
click at [1118, 373] on span "Test 1" at bounding box center [1115, 378] width 33 height 17
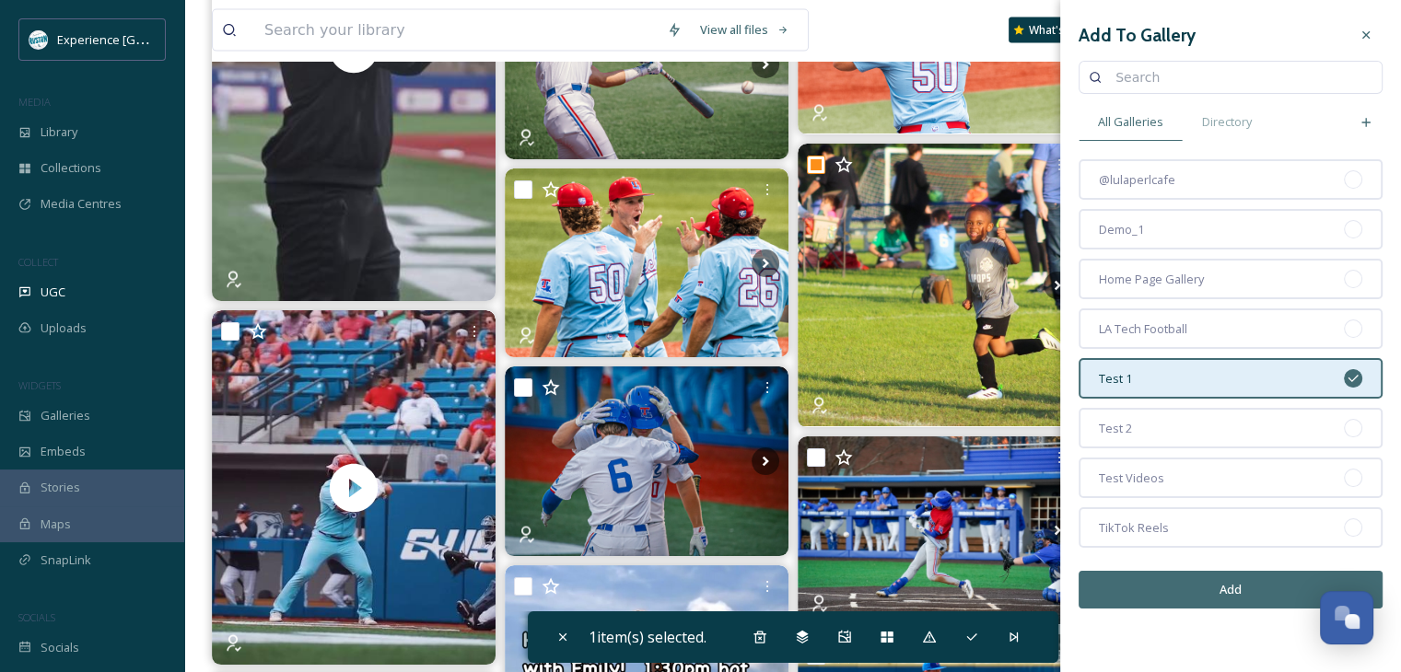
click at [1191, 588] on button "Add" at bounding box center [1230, 590] width 304 height 38
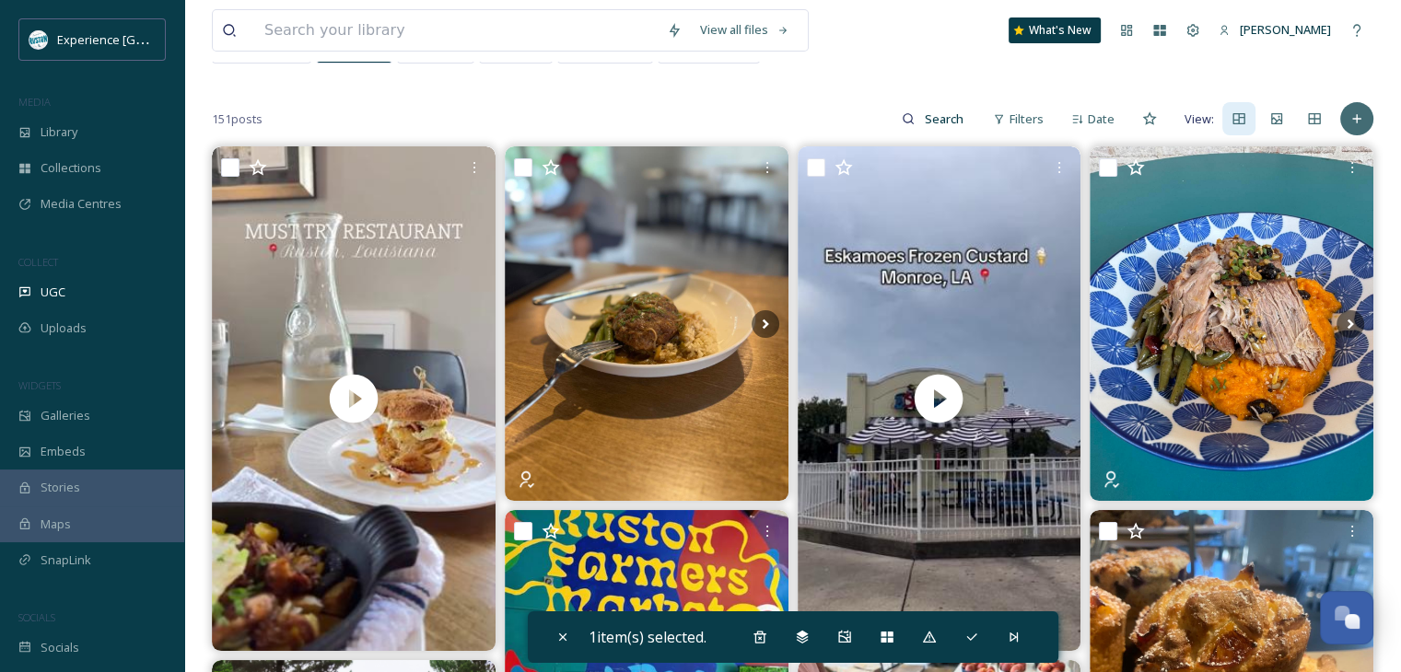
scroll to position [57, 0]
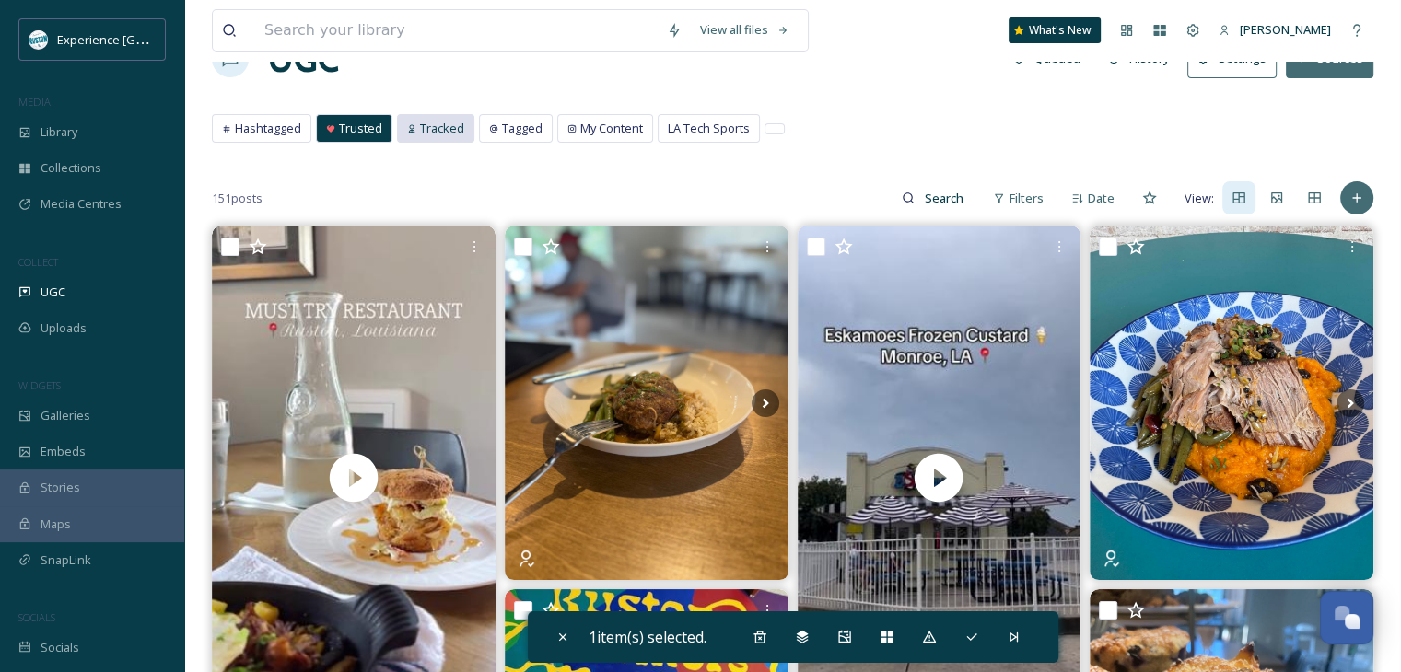
click at [433, 134] on span "Tracked" at bounding box center [442, 128] width 44 height 17
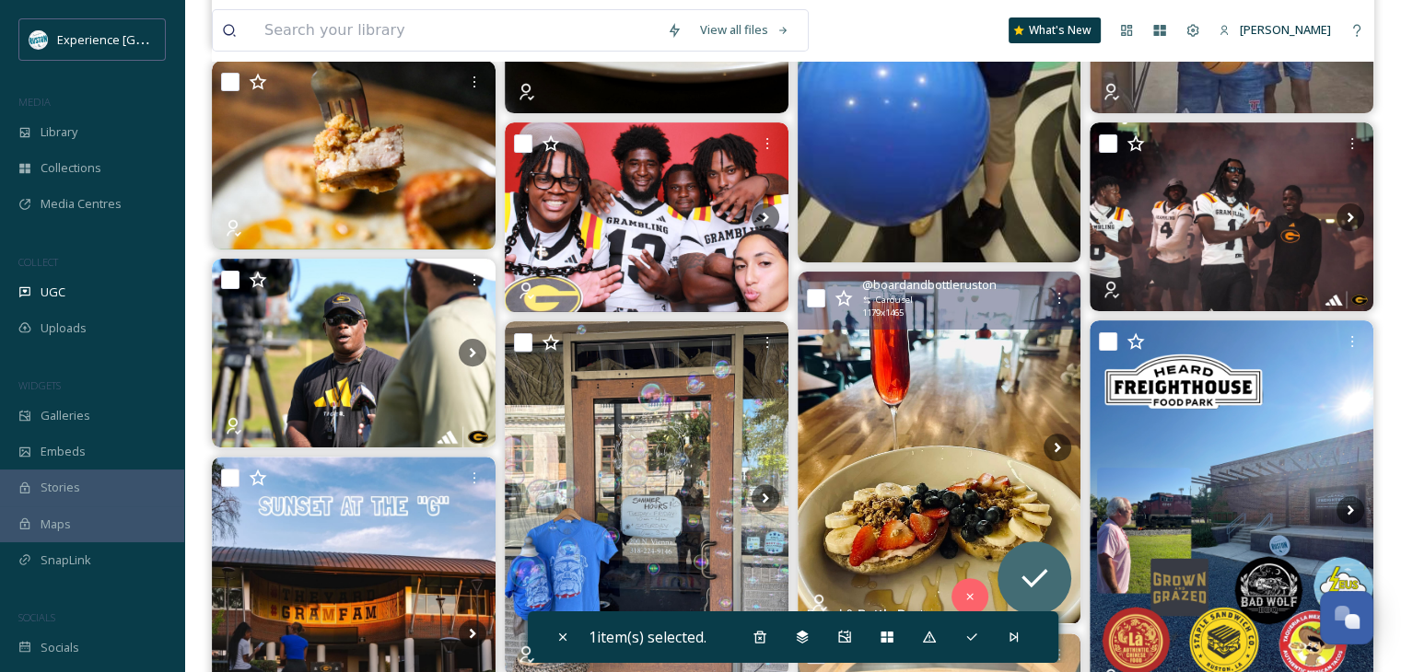
scroll to position [553, 0]
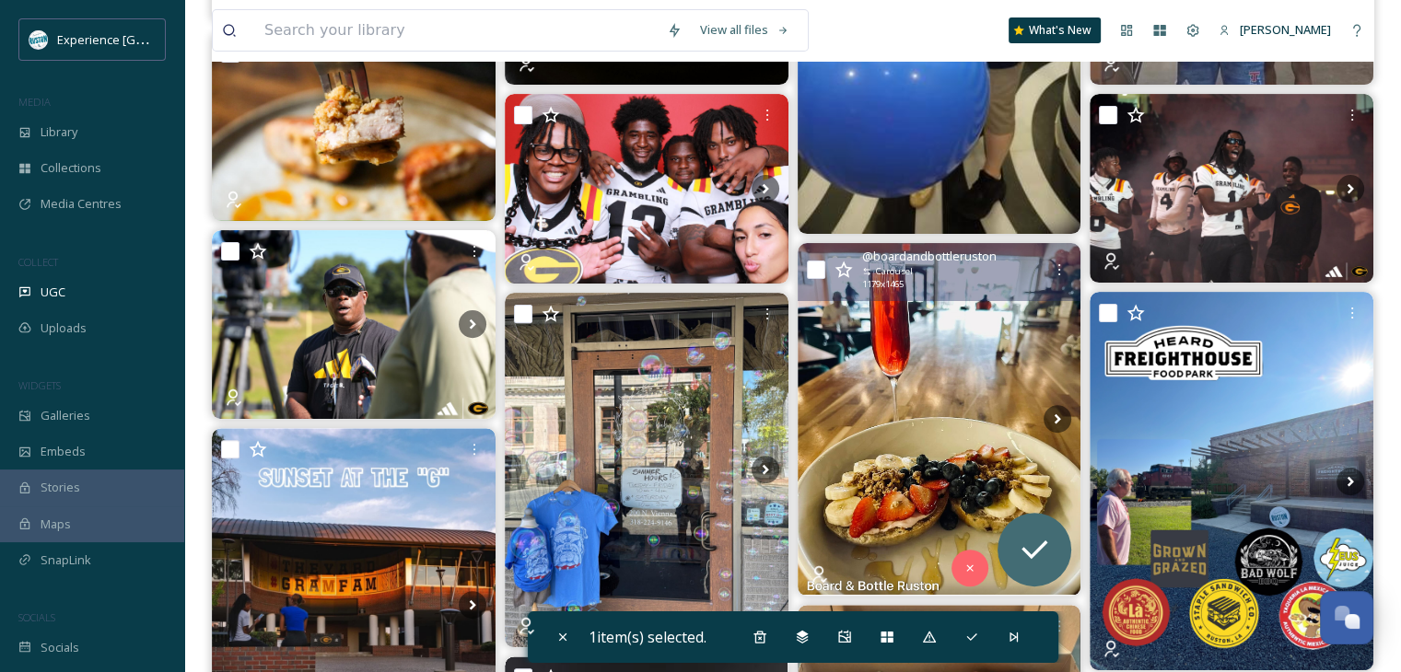
click at [809, 261] on input "checkbox" at bounding box center [816, 270] width 18 height 18
checkbox input "true"
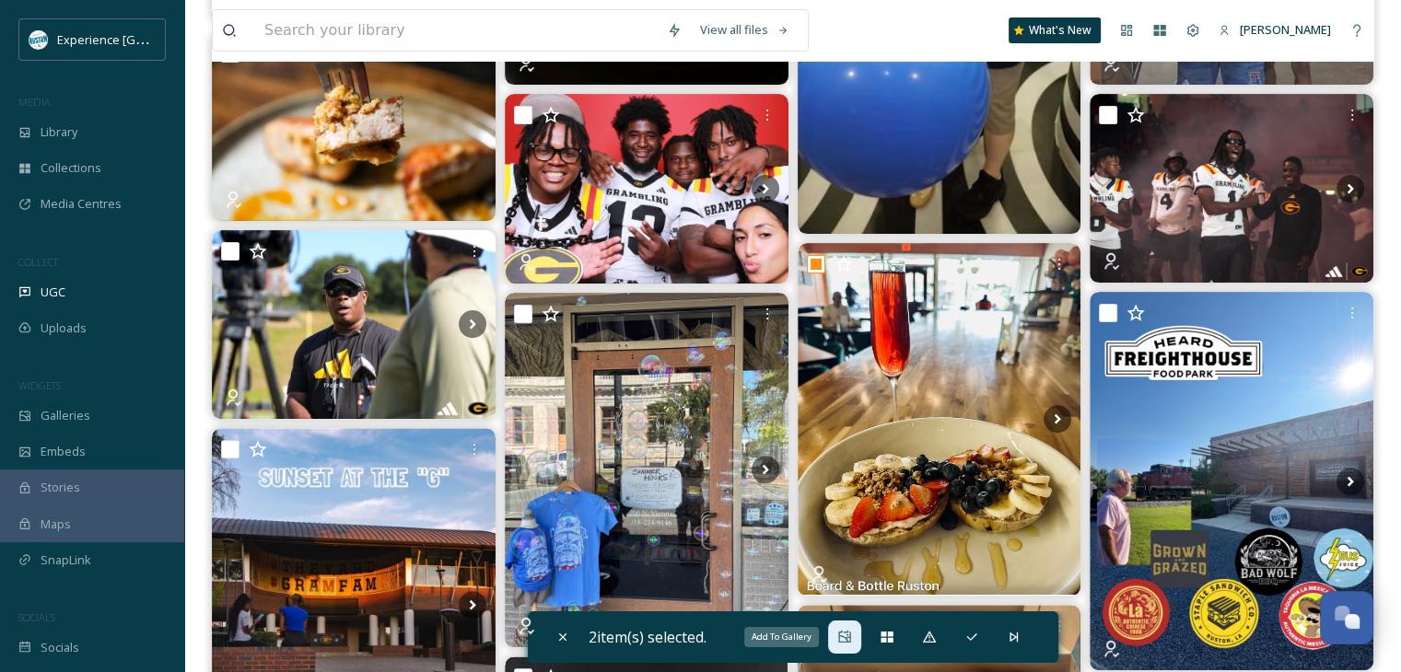
click at [844, 630] on icon at bounding box center [844, 637] width 15 height 15
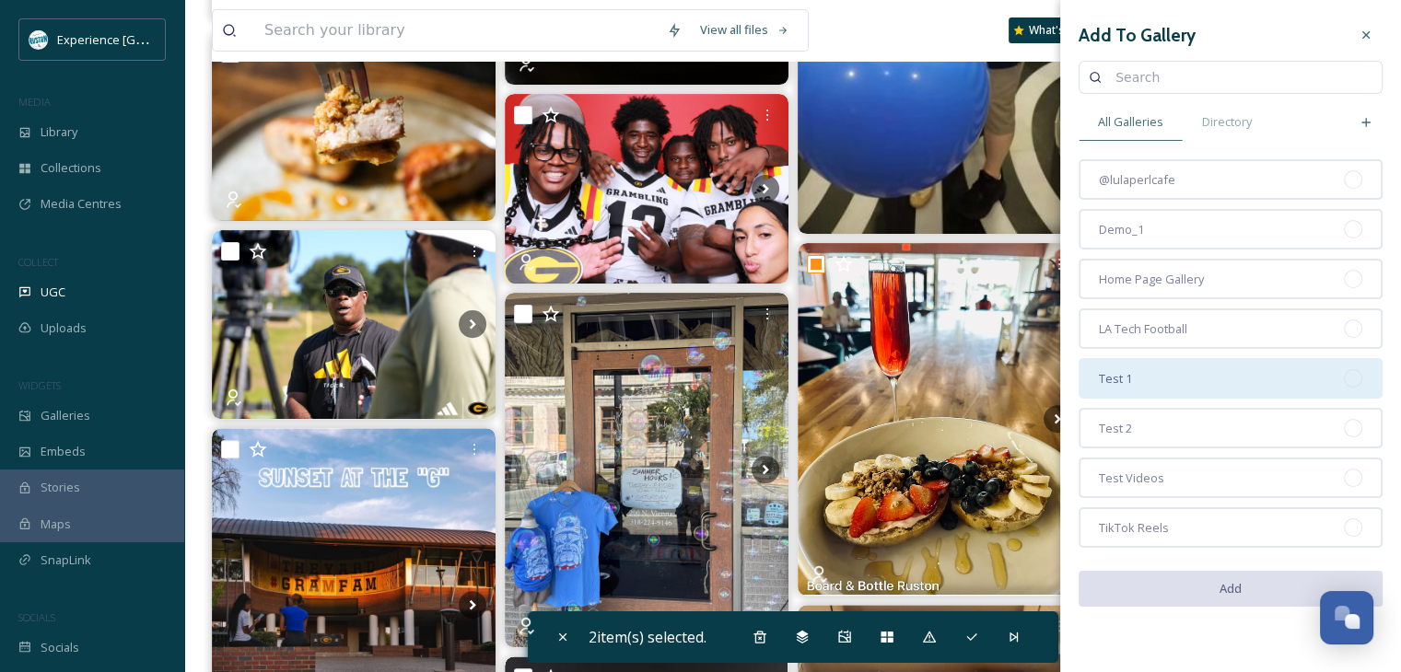
click at [1190, 367] on div "Test 1" at bounding box center [1230, 378] width 304 height 41
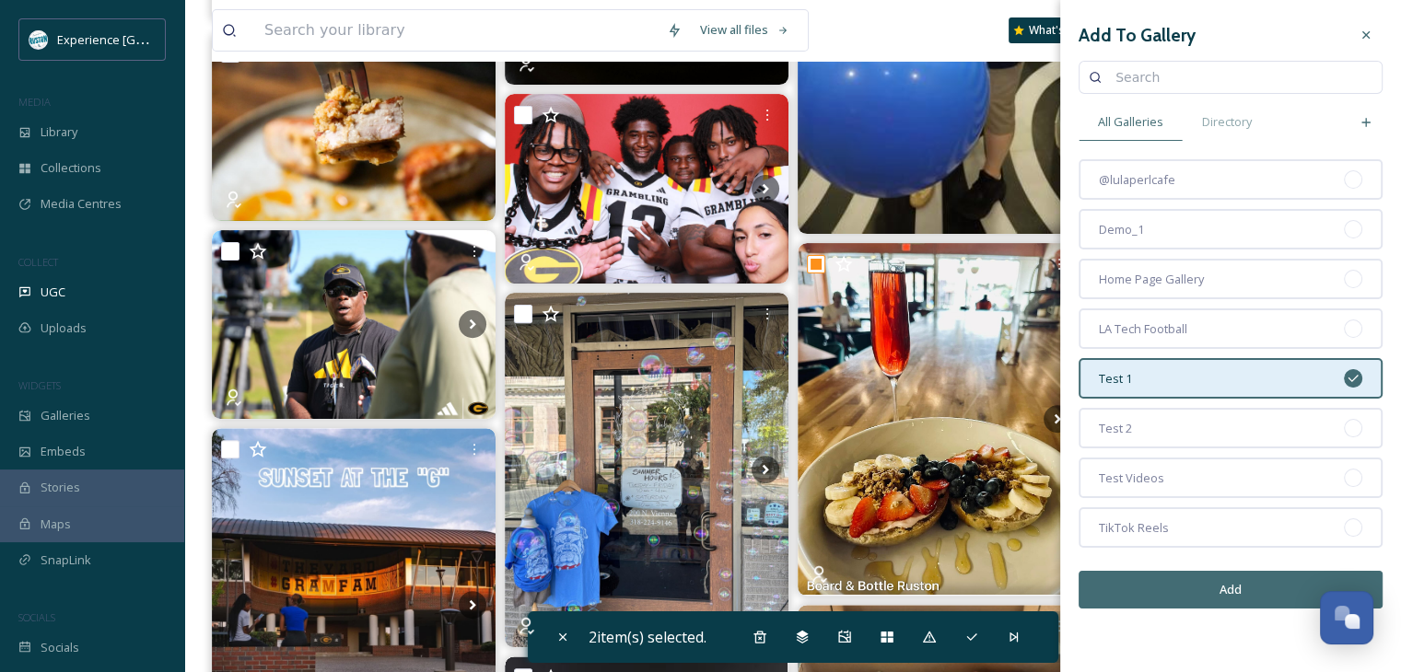
click at [1177, 590] on button "Add" at bounding box center [1230, 590] width 304 height 38
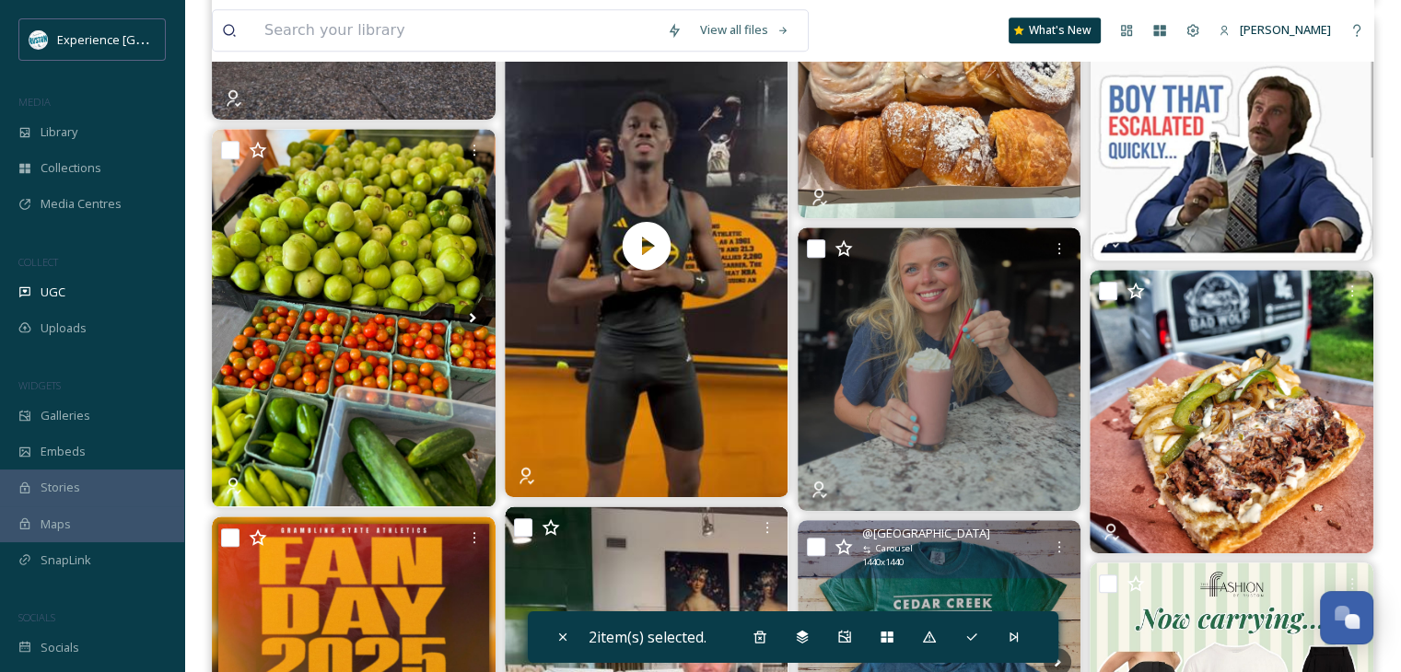
scroll to position [1197, 0]
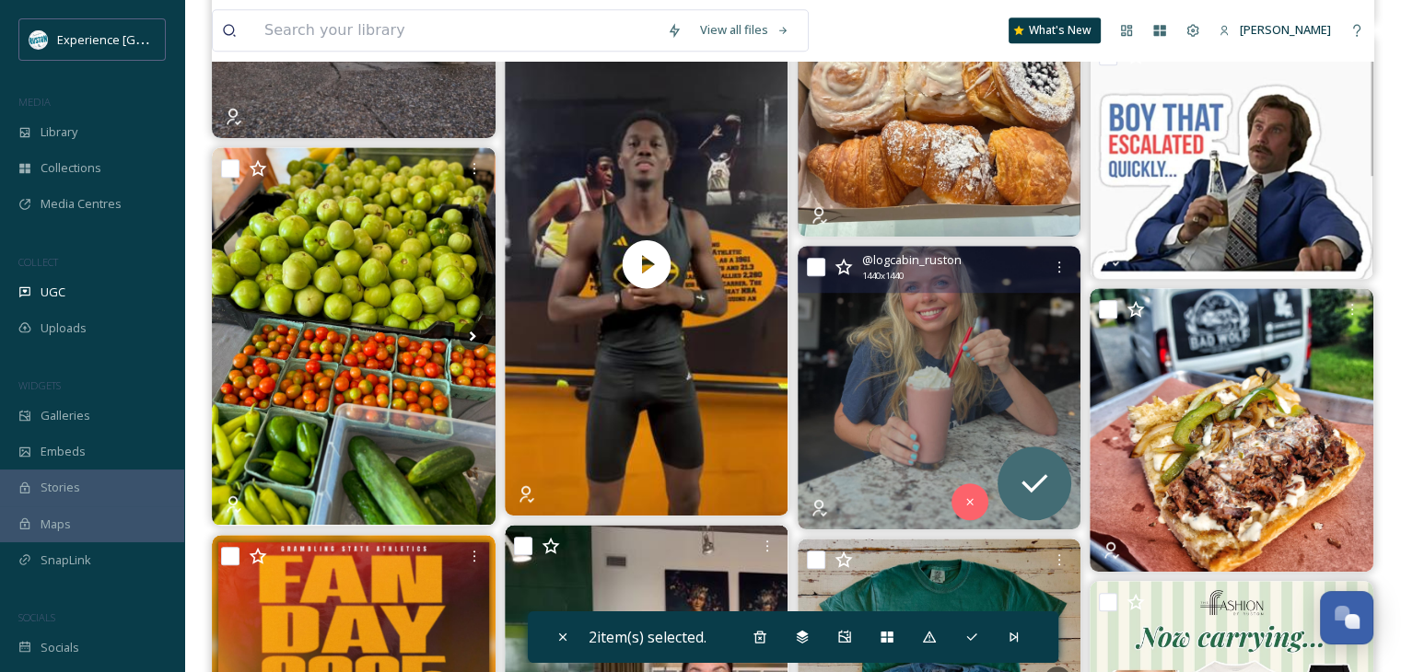
click at [814, 265] on input "checkbox" at bounding box center [816, 267] width 18 height 18
checkbox input "true"
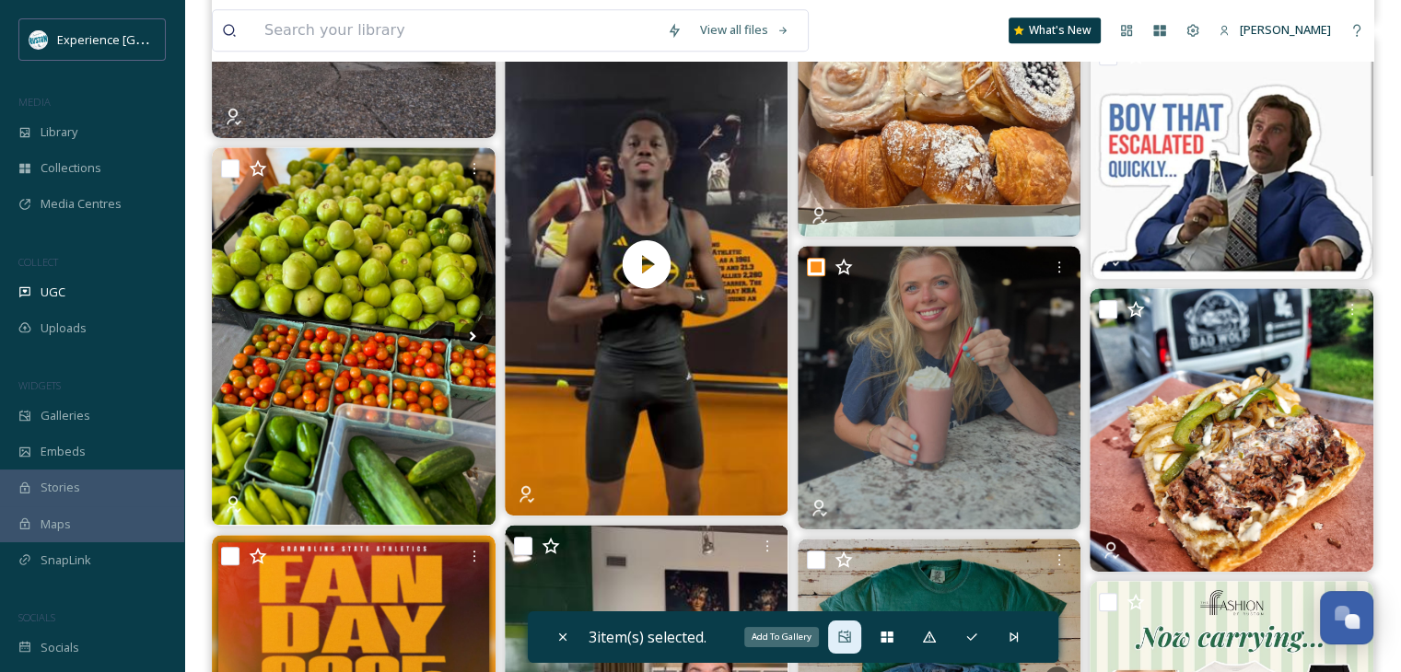
click at [835, 637] on div "Add To Gallery" at bounding box center [844, 637] width 33 height 33
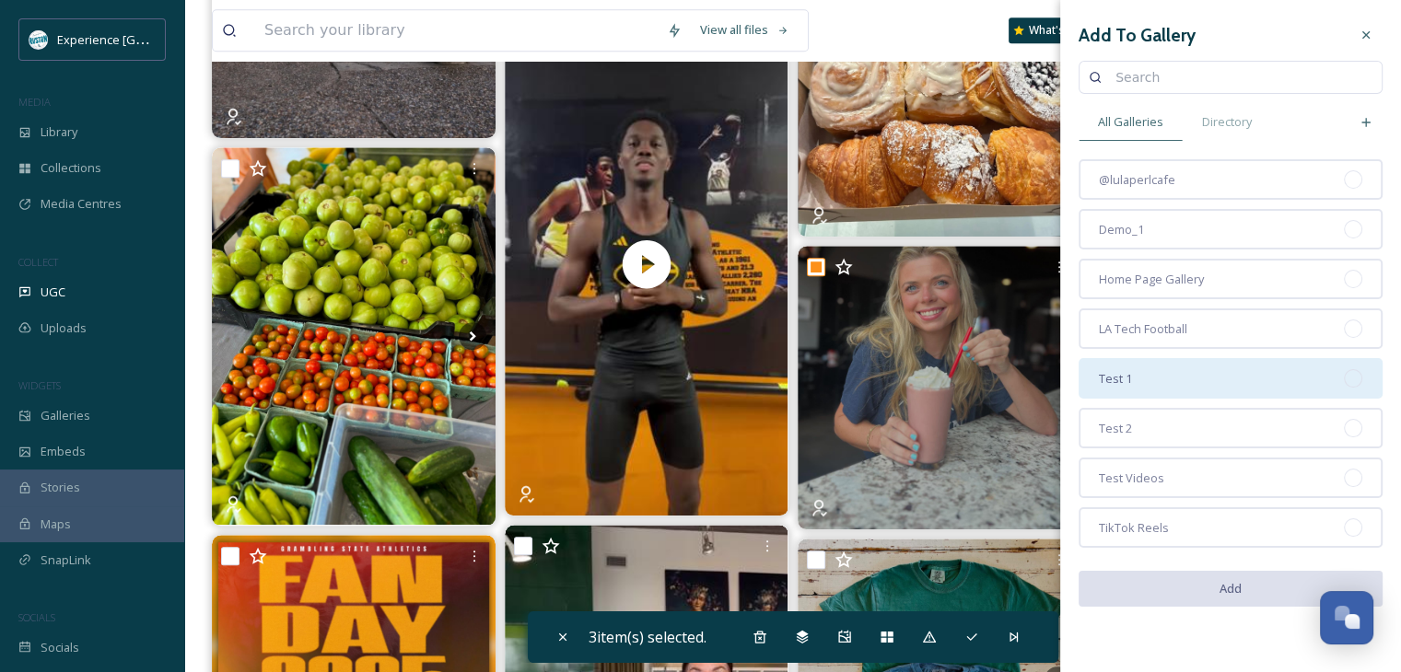
click at [1174, 377] on div "Test 1" at bounding box center [1230, 378] width 304 height 41
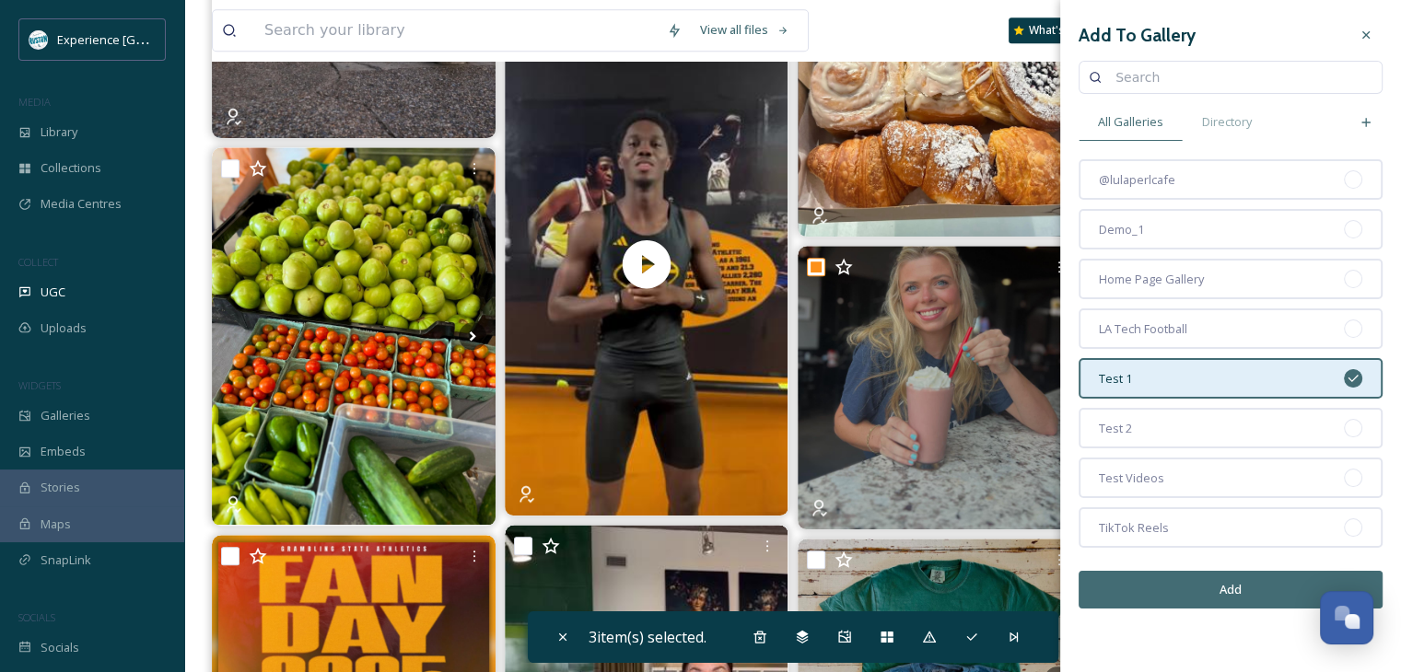
click at [1187, 591] on button "Add" at bounding box center [1230, 590] width 304 height 38
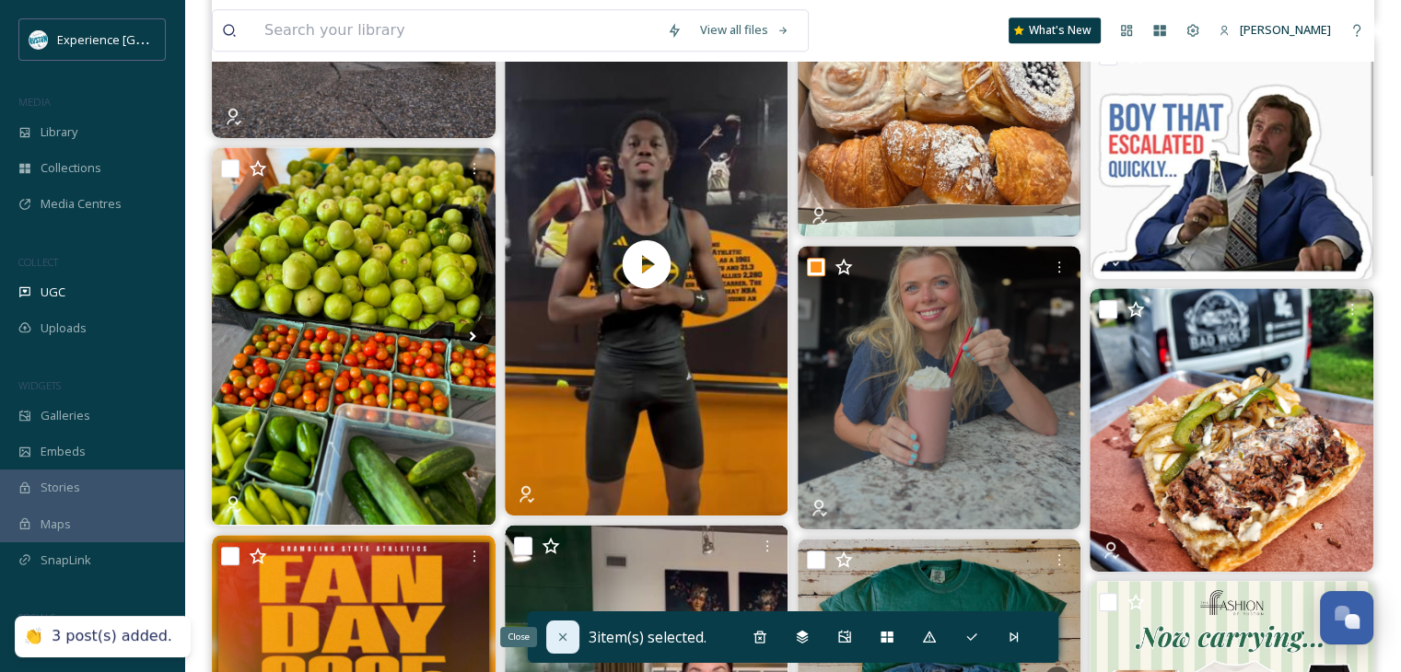
click at [561, 639] on icon at bounding box center [561, 637] width 7 height 7
checkbox input "false"
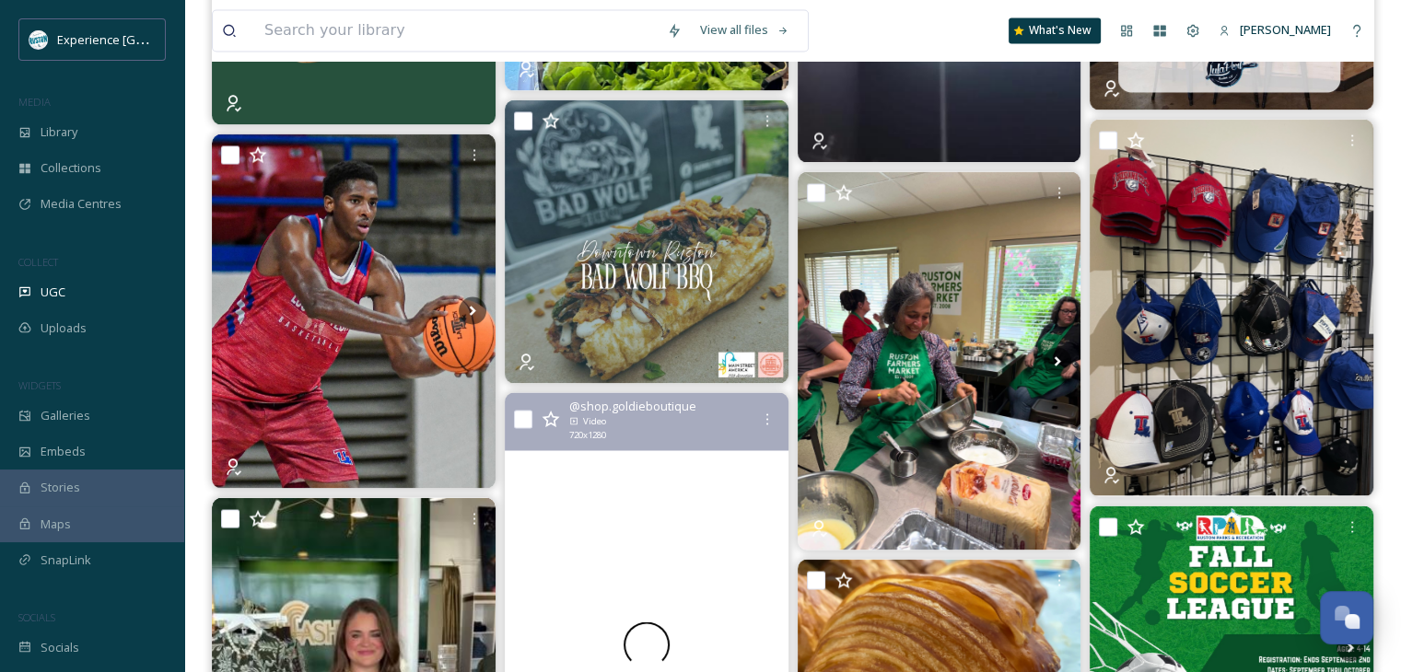
scroll to position [3315, 0]
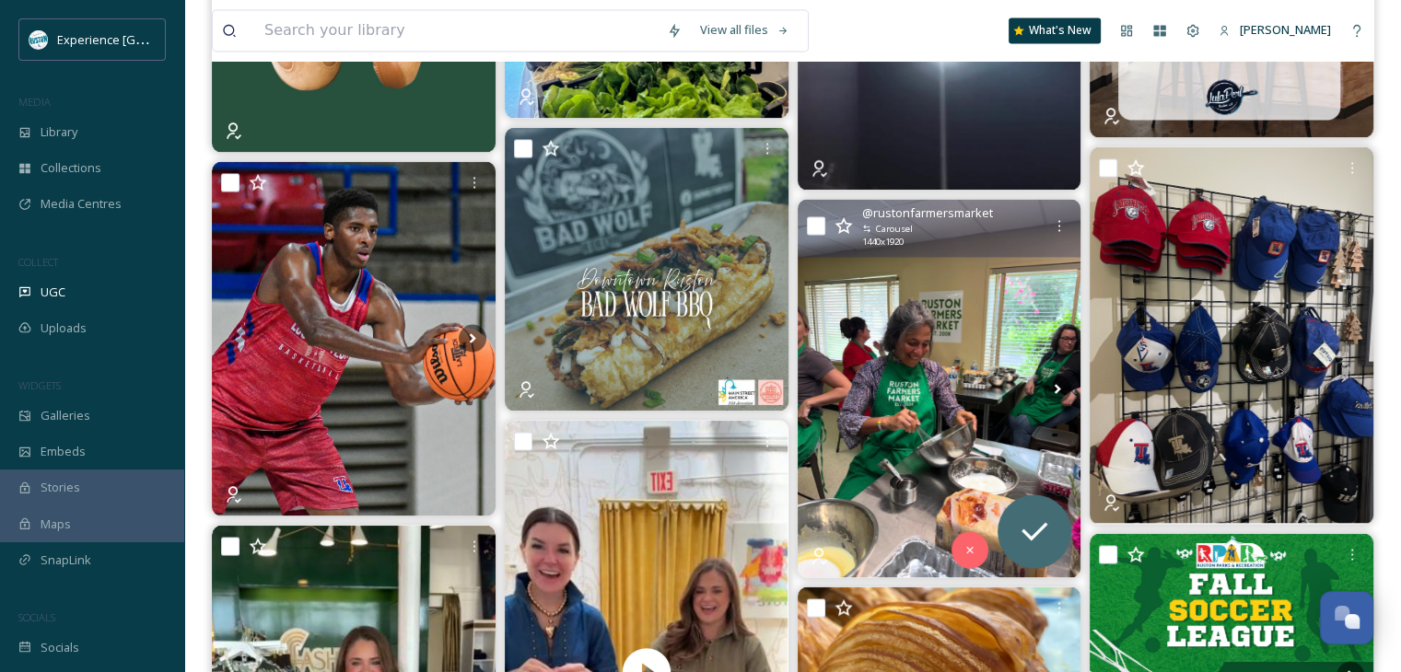
click at [808, 225] on input "checkbox" at bounding box center [816, 225] width 18 height 18
checkbox input "true"
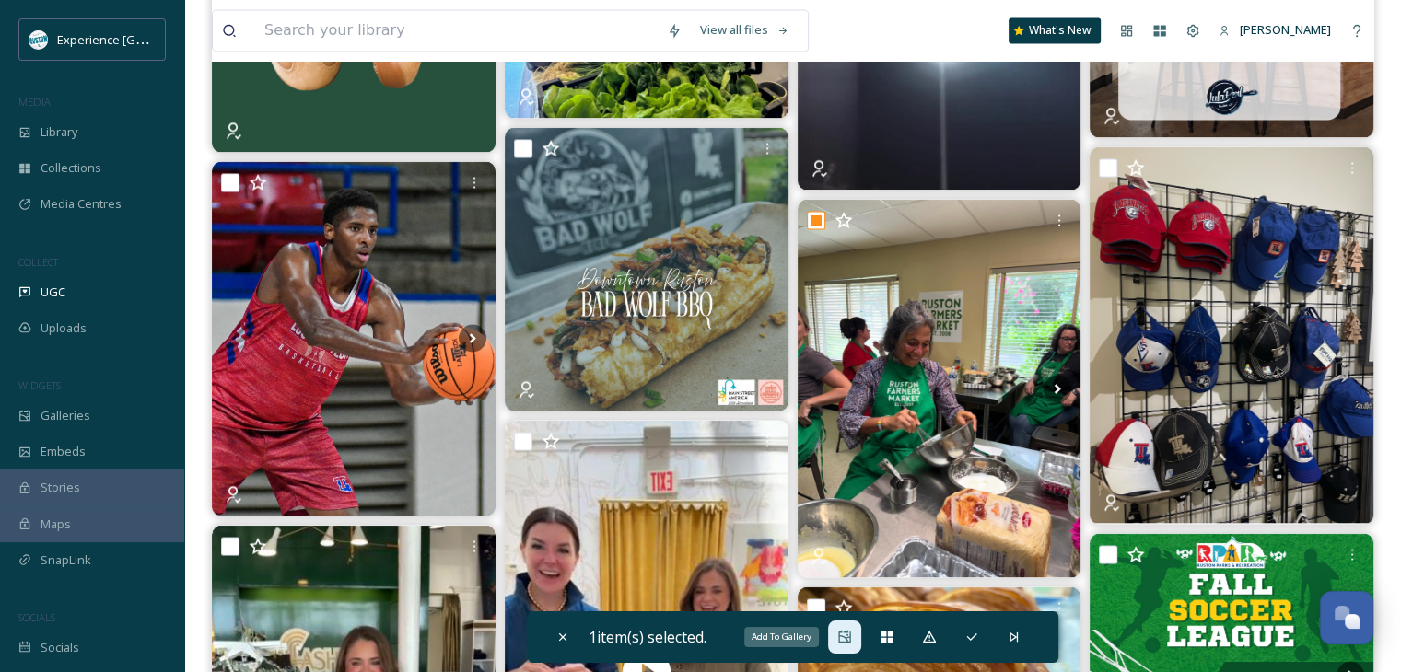
click at [836, 642] on div "Add To Gallery" at bounding box center [844, 637] width 33 height 33
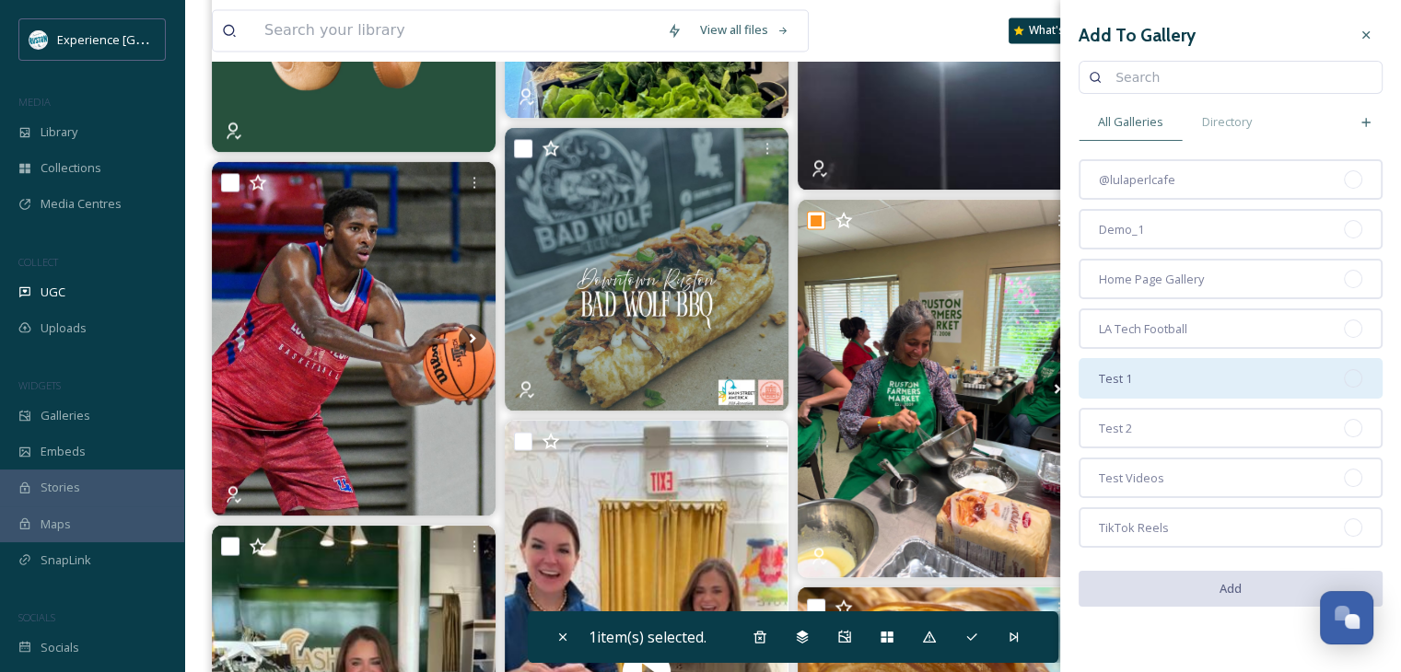
click at [1166, 383] on div "Test 1" at bounding box center [1230, 378] width 304 height 41
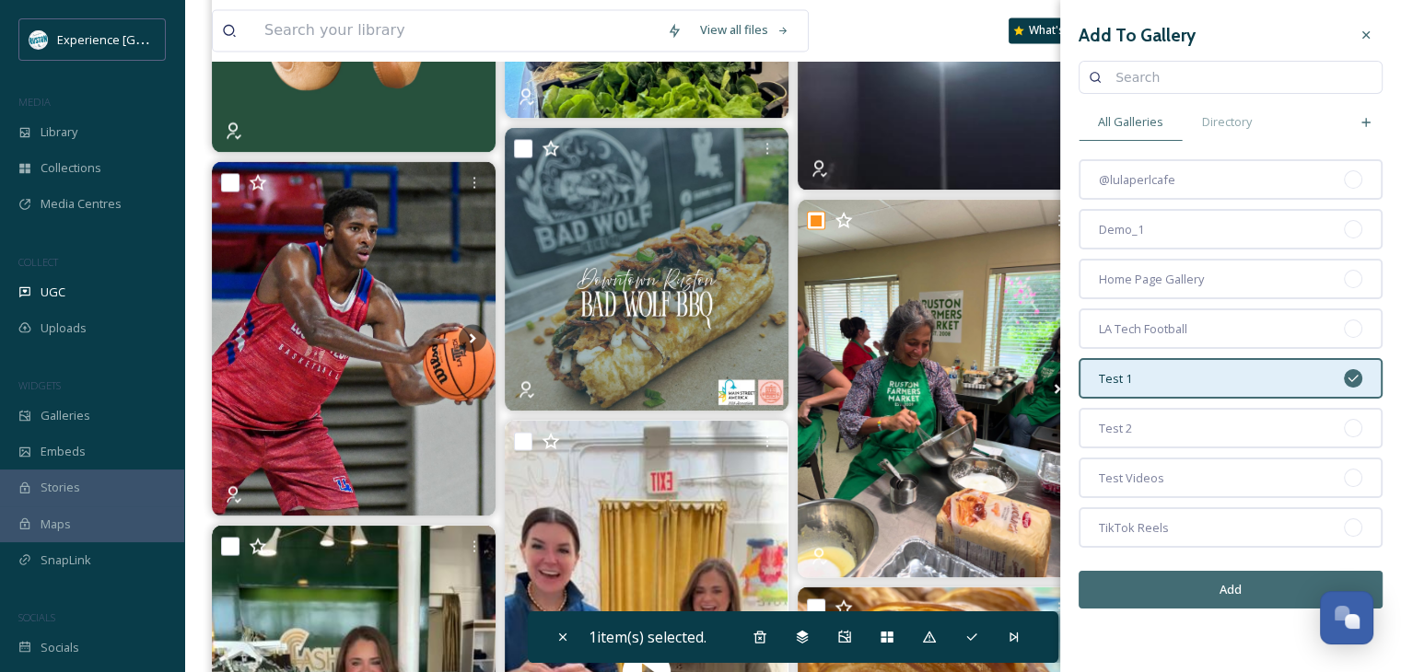
click at [1166, 587] on button "Add" at bounding box center [1230, 590] width 304 height 38
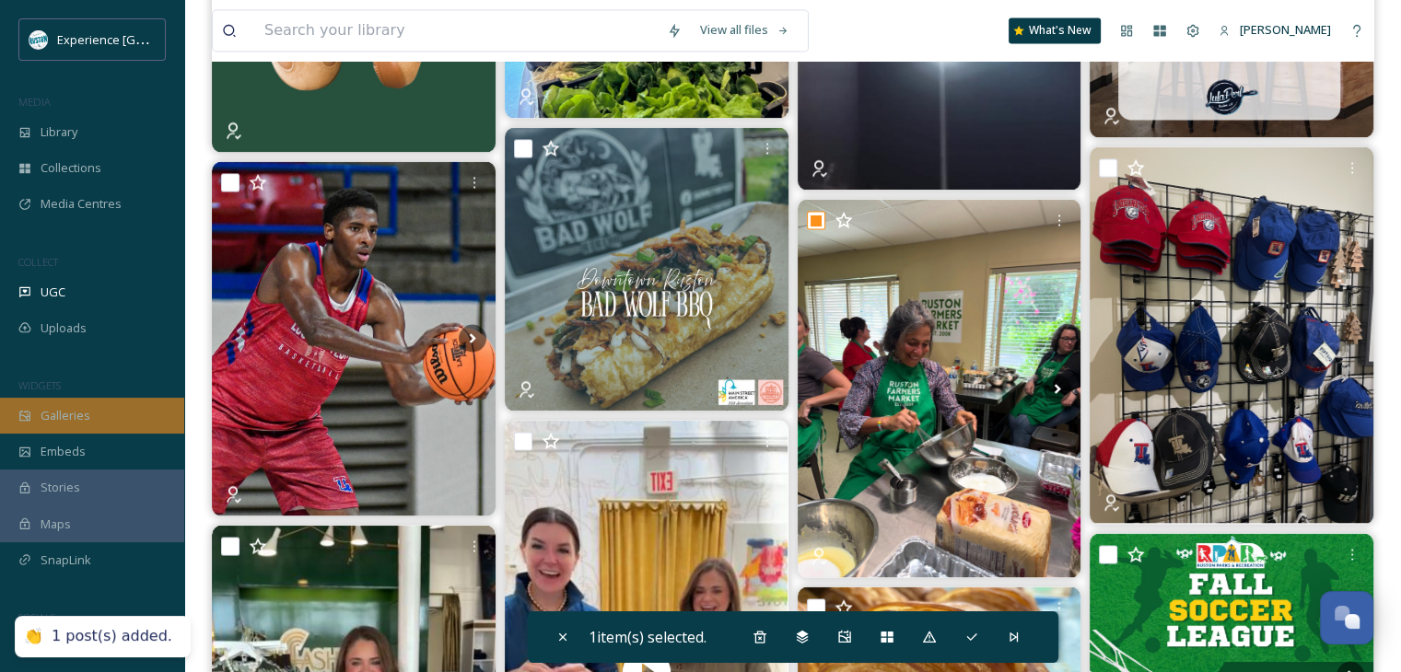
click at [83, 420] on span "Galleries" at bounding box center [66, 415] width 50 height 17
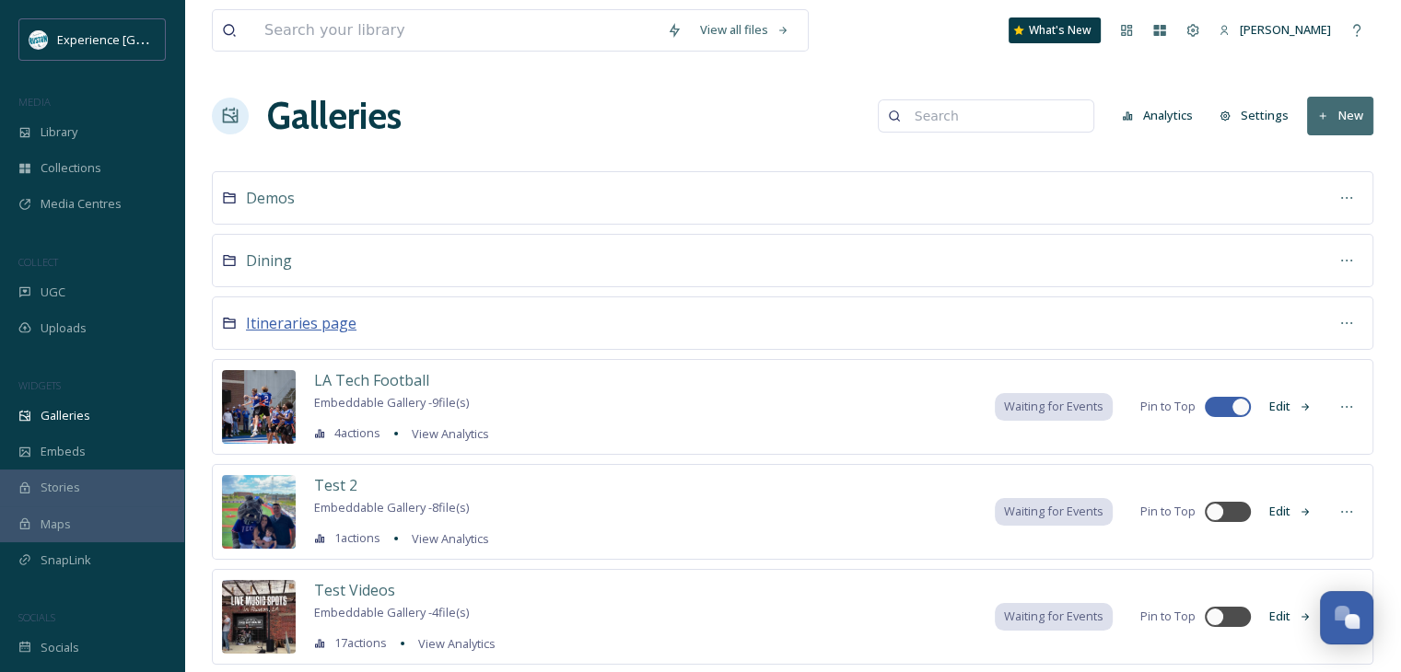
click at [324, 319] on span "Itineraries page" at bounding box center [301, 323] width 111 height 20
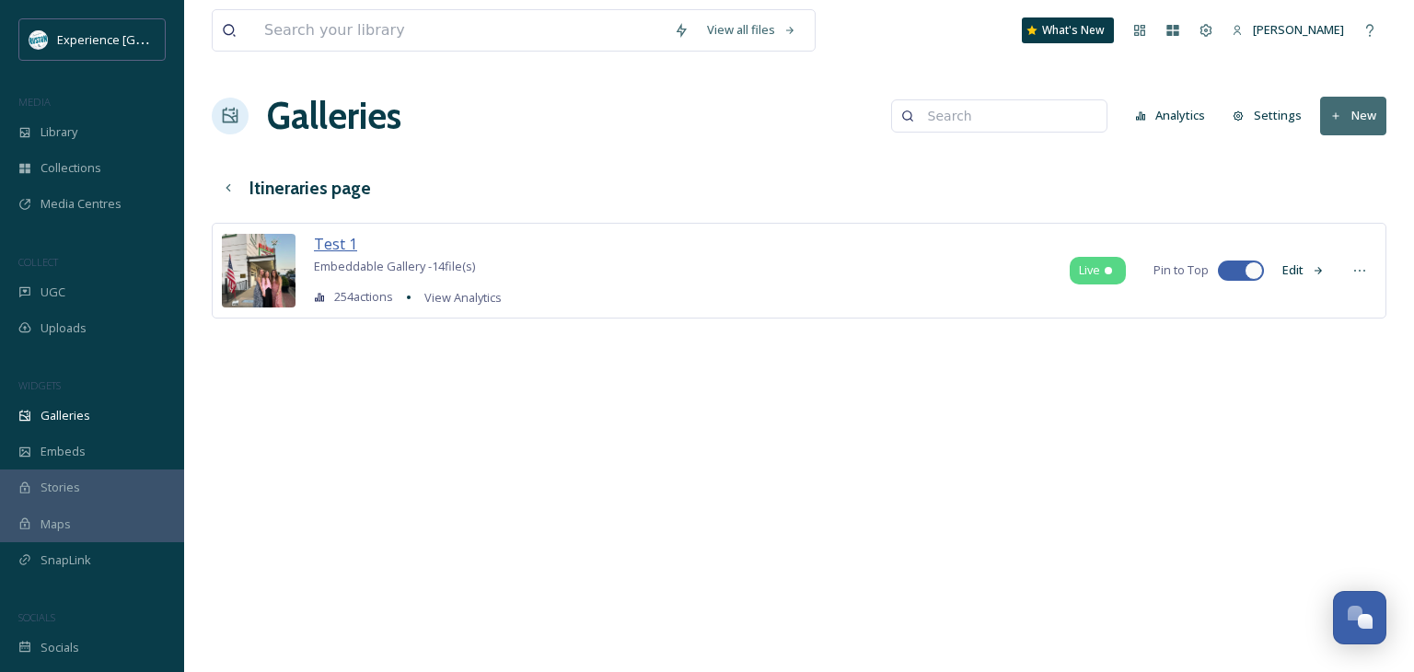
click at [338, 247] on span "Test 1" at bounding box center [335, 244] width 43 height 20
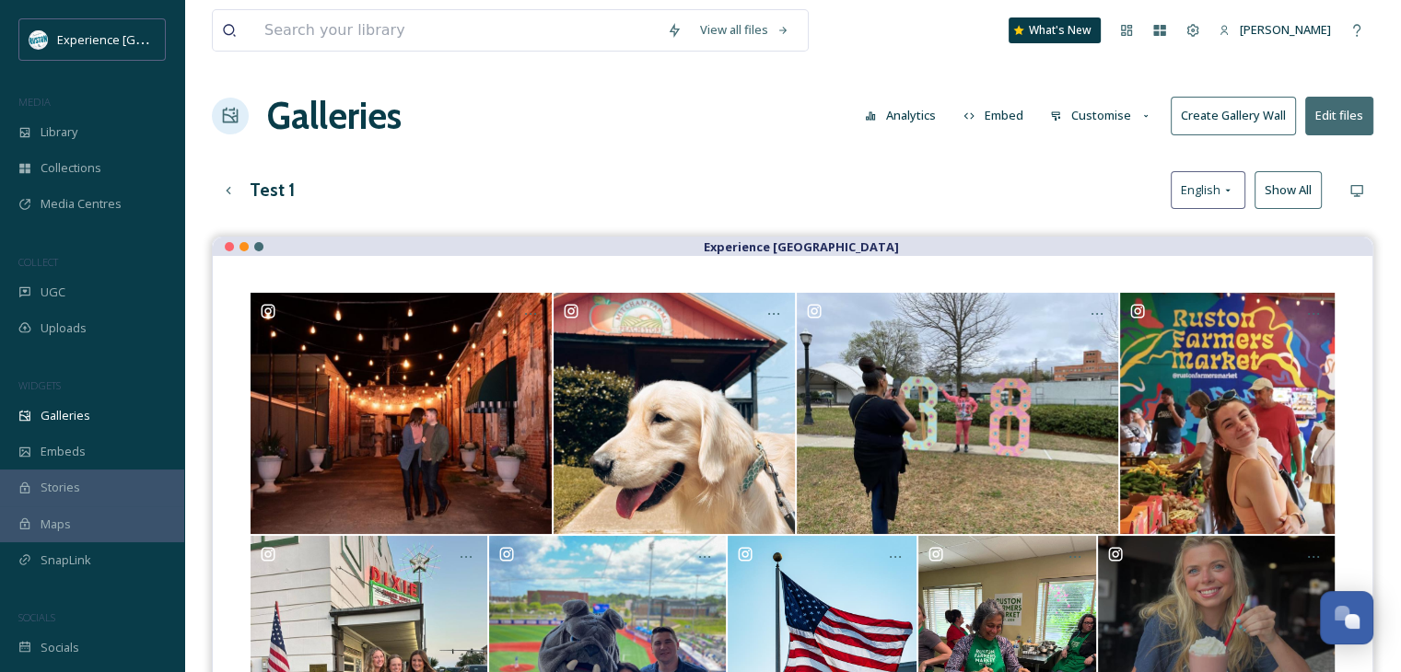
click at [1094, 122] on button "Customise" at bounding box center [1101, 116] width 121 height 36
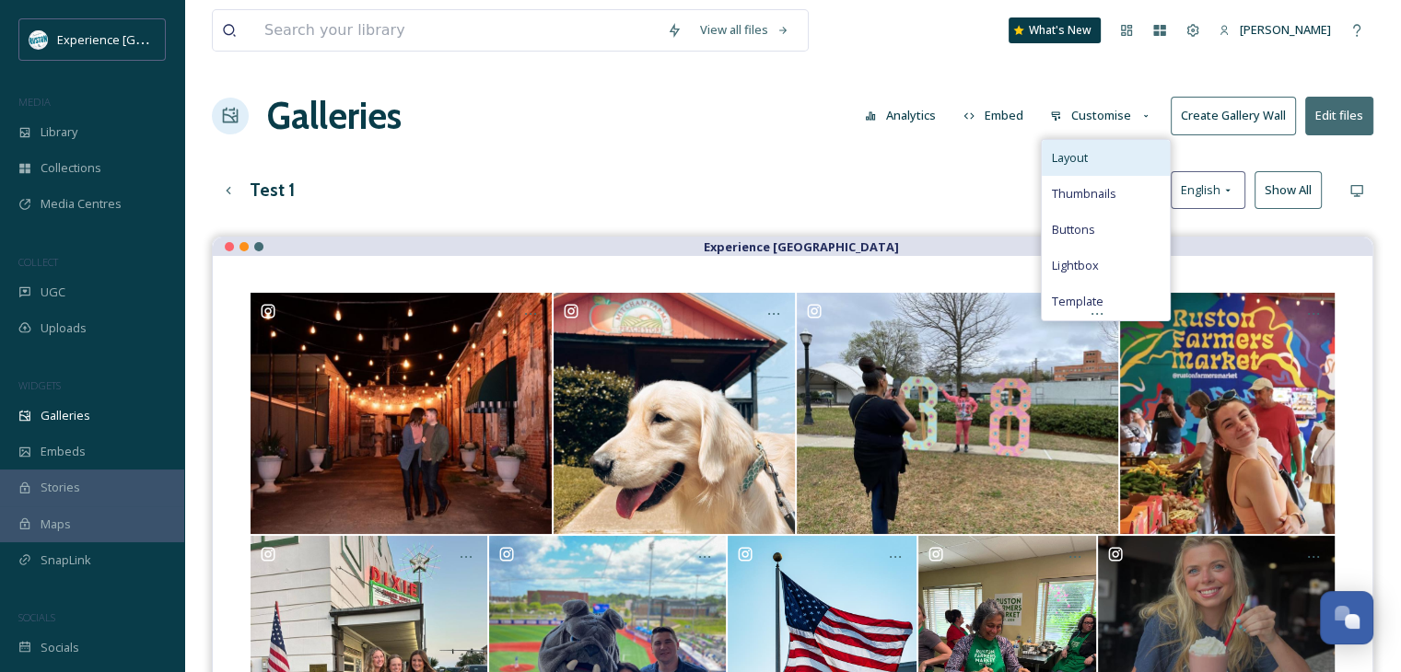
click at [1100, 153] on div "Layout" at bounding box center [1106, 158] width 128 height 36
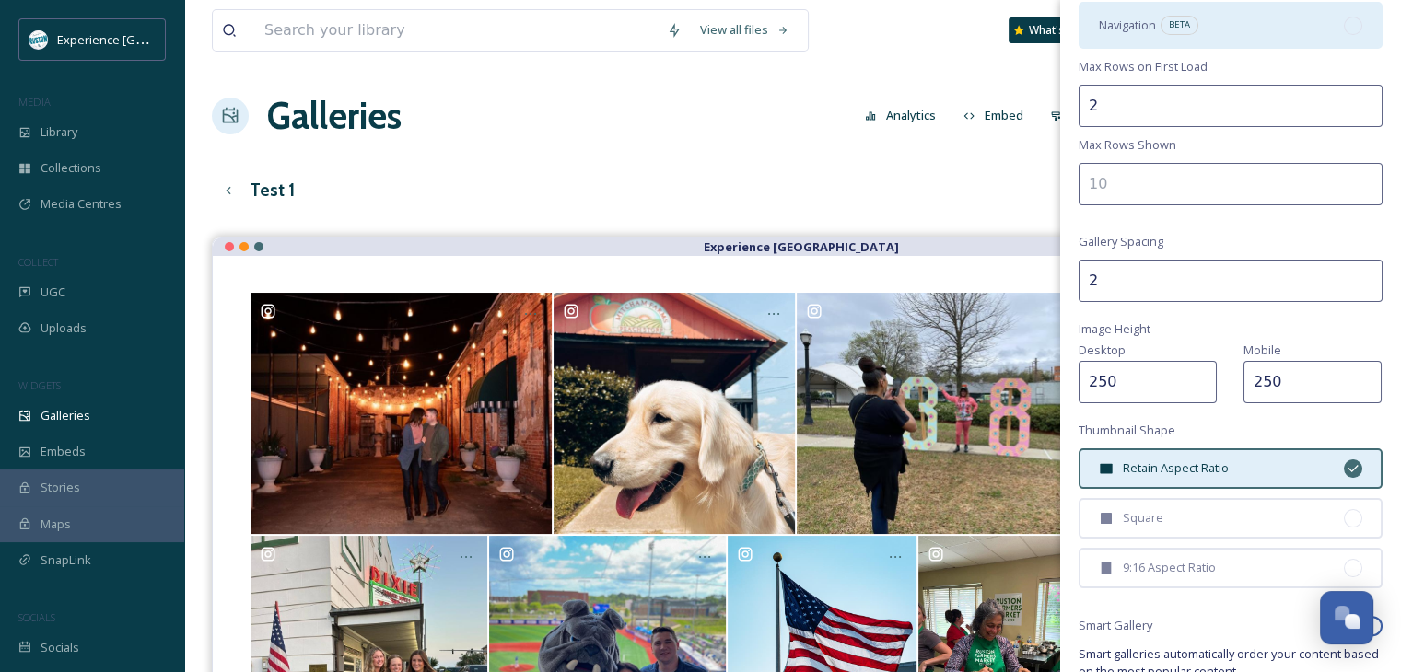
scroll to position [276, 0]
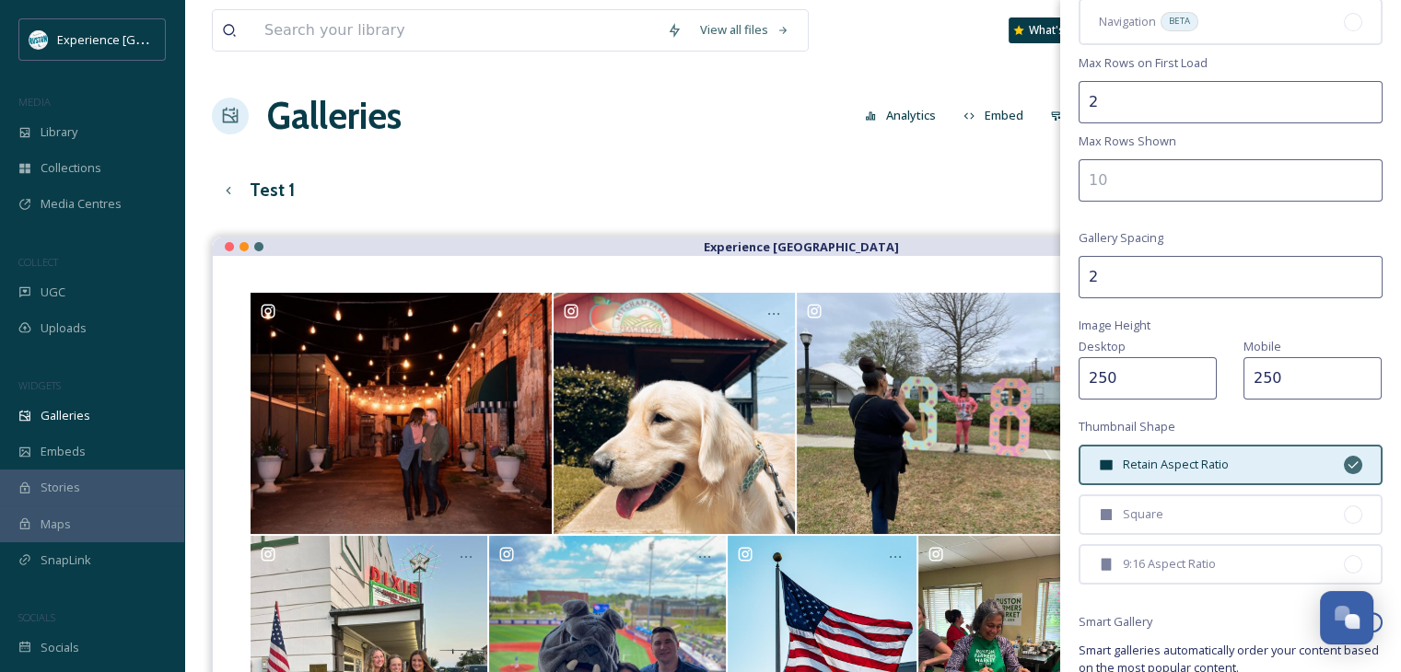
click at [1189, 174] on input "number" at bounding box center [1230, 180] width 304 height 42
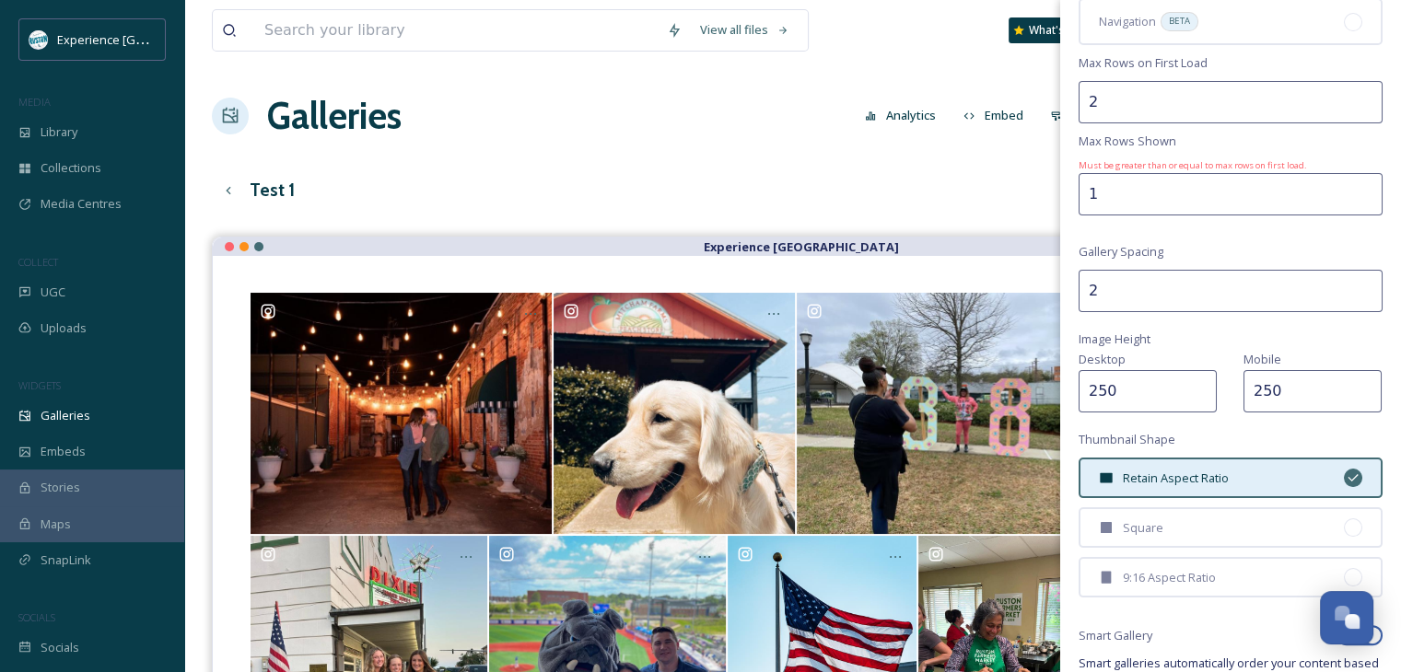
click at [1350, 175] on input "1" at bounding box center [1230, 194] width 304 height 42
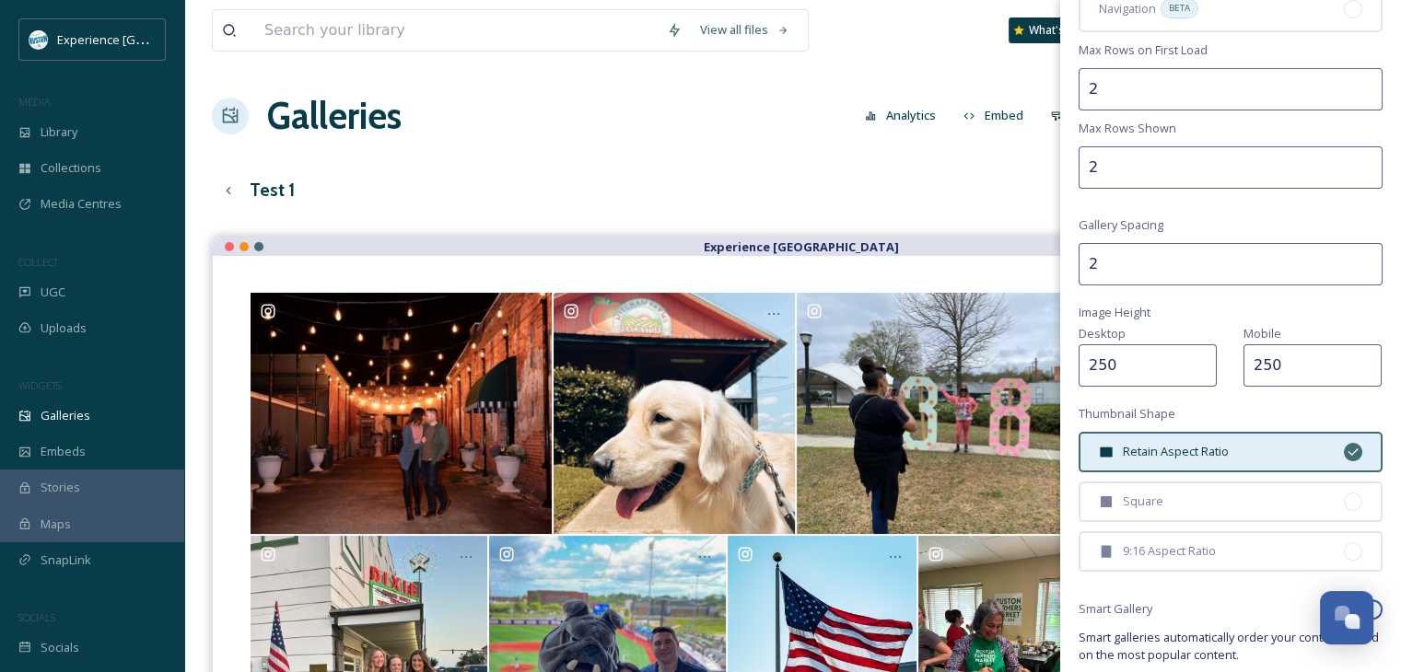
click at [1350, 175] on input "2" at bounding box center [1230, 167] width 304 height 42
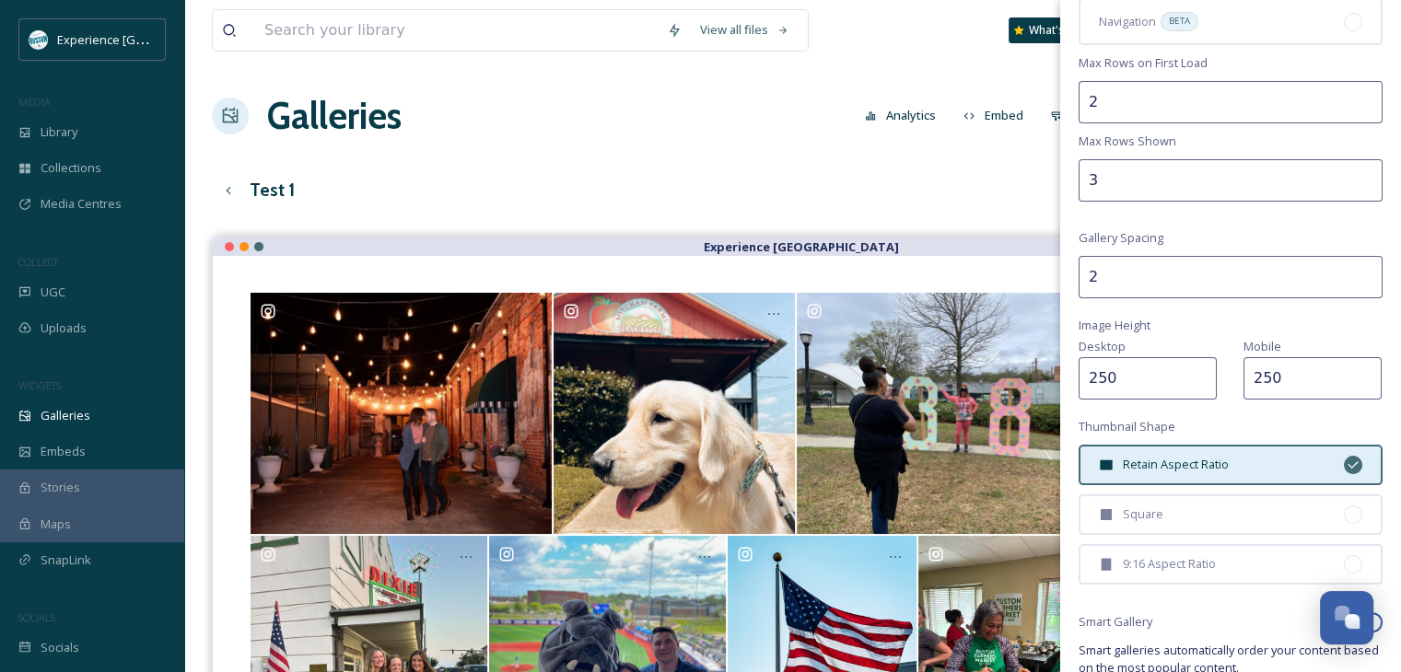
click at [1350, 175] on input "3" at bounding box center [1230, 180] width 304 height 42
click at [1350, 175] on input "4" at bounding box center [1230, 180] width 304 height 42
click at [1350, 183] on input "3" at bounding box center [1230, 180] width 304 height 42
type input "4"
click at [1348, 172] on input "4" at bounding box center [1230, 180] width 304 height 42
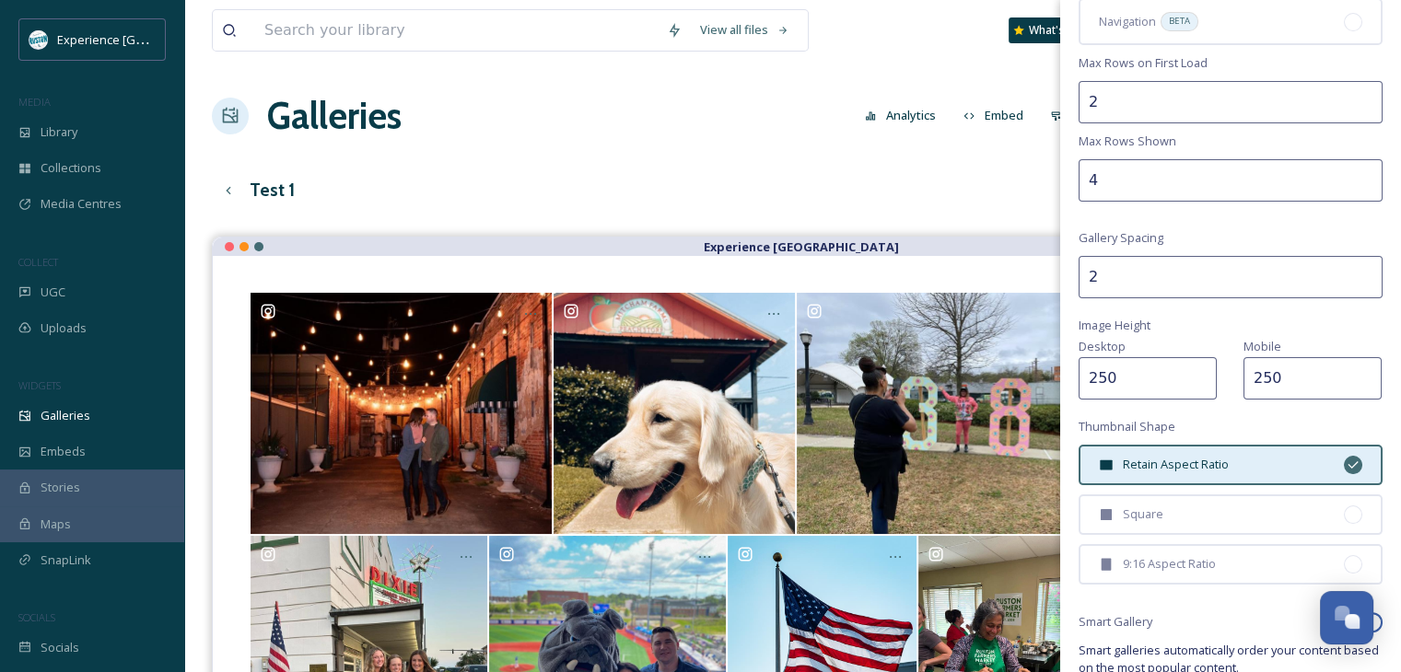
click at [882, 172] on div "Test 1 English Show All" at bounding box center [792, 190] width 1161 height 38
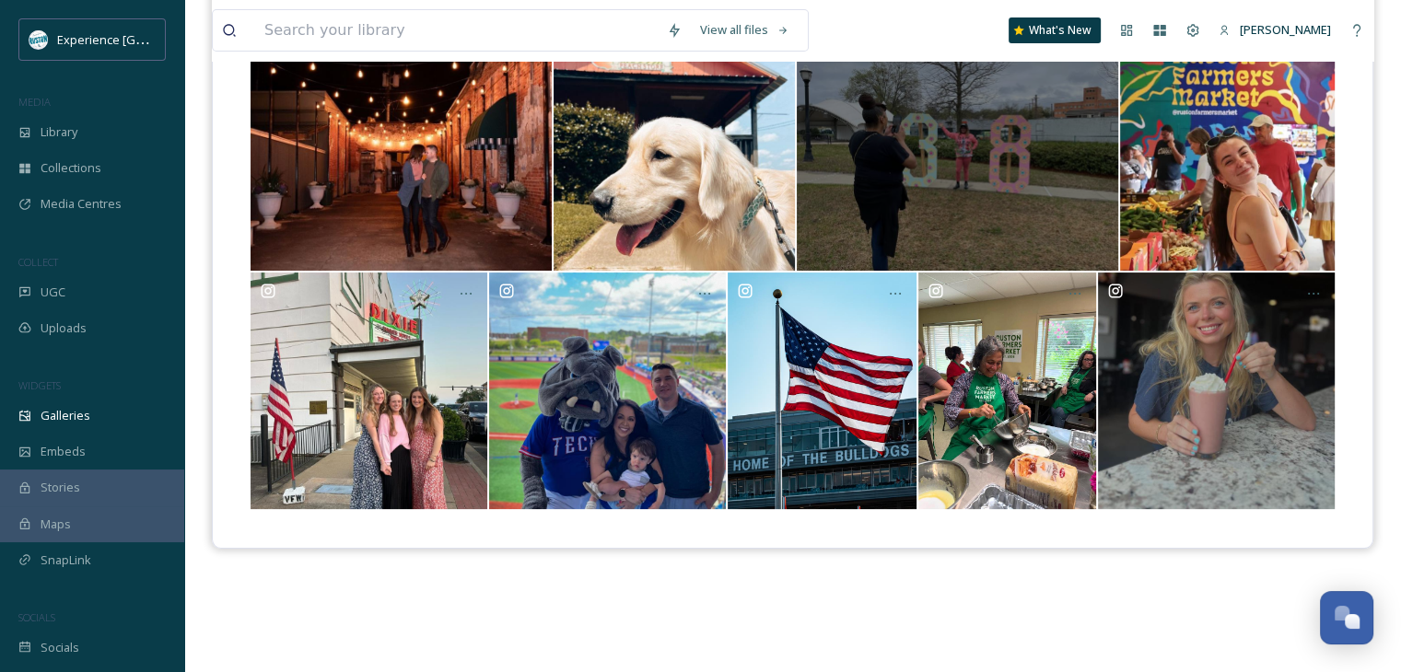
scroll to position [0, 0]
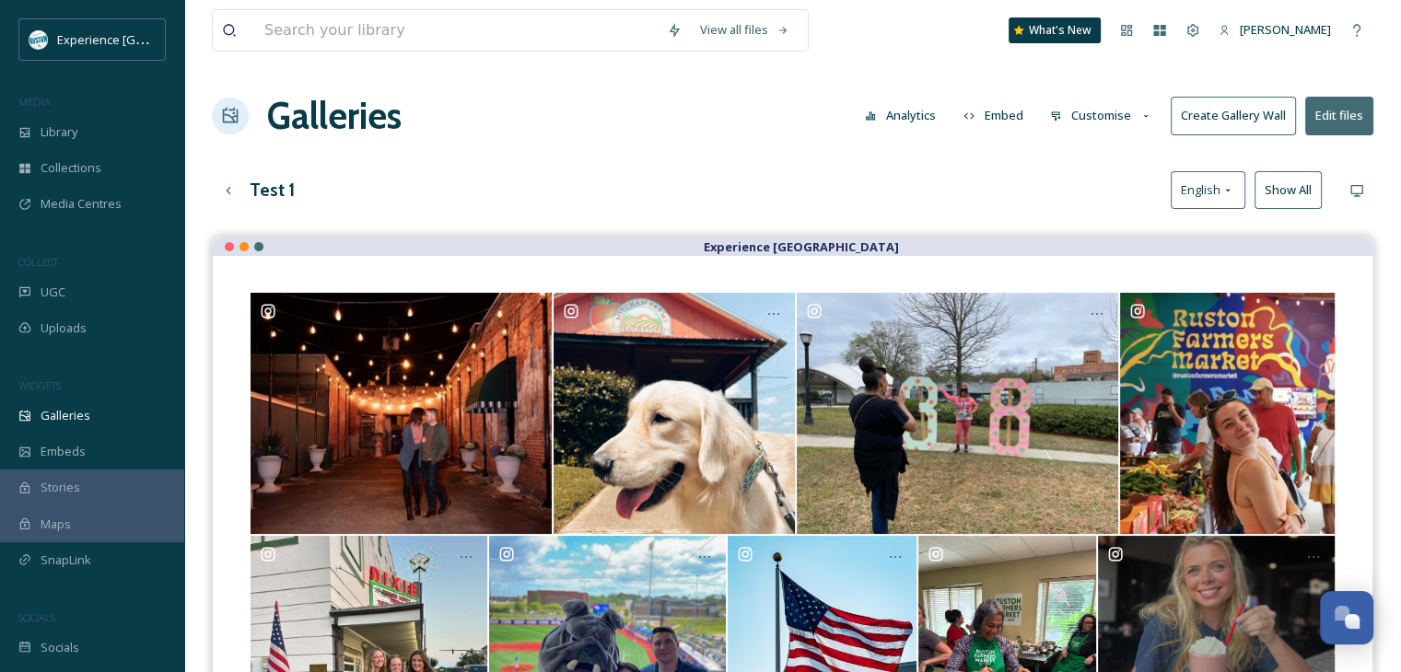
click at [1087, 118] on button "Customise" at bounding box center [1101, 116] width 121 height 36
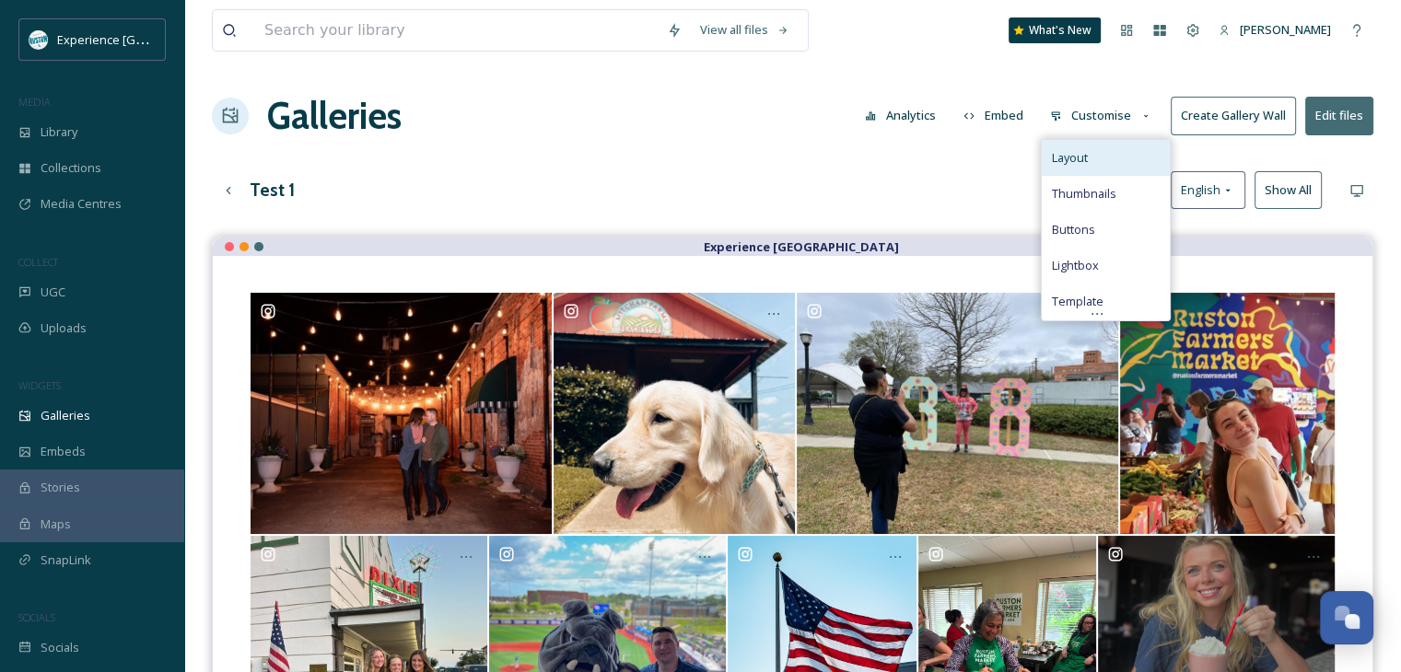
click at [1090, 158] on div "Layout" at bounding box center [1106, 158] width 128 height 36
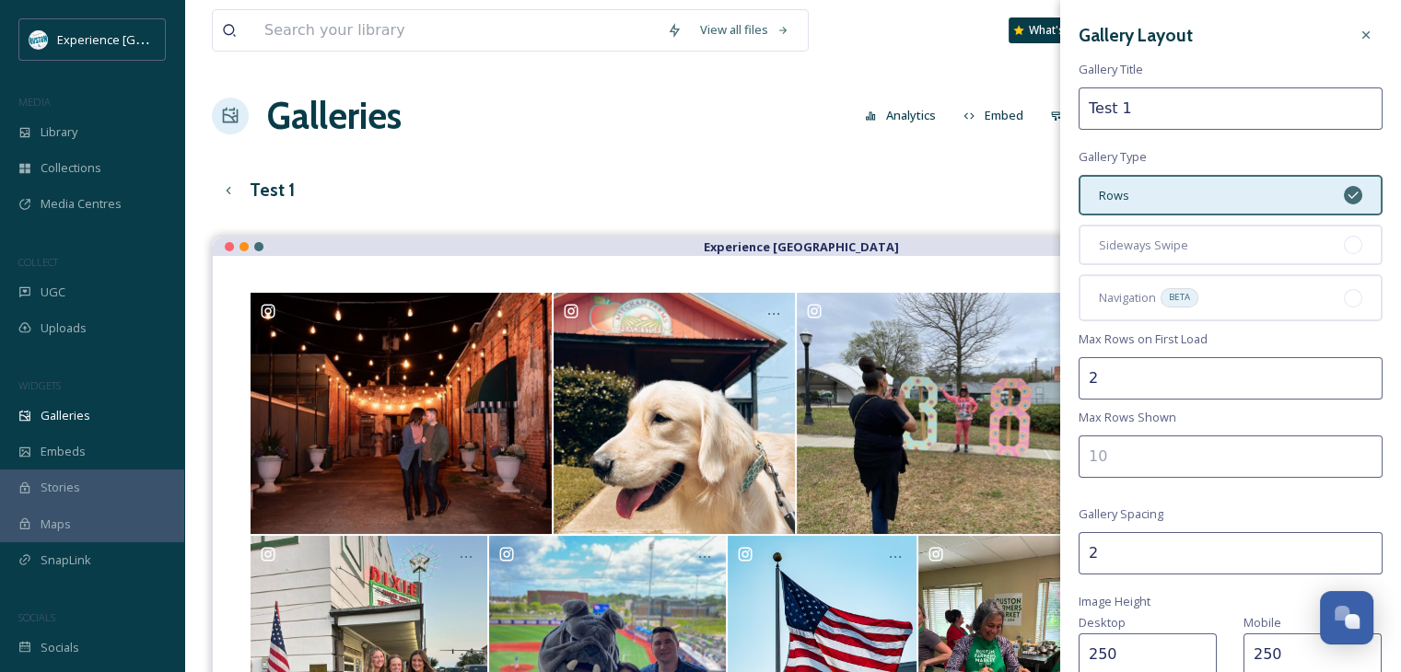
click at [1170, 436] on input "number" at bounding box center [1230, 457] width 304 height 42
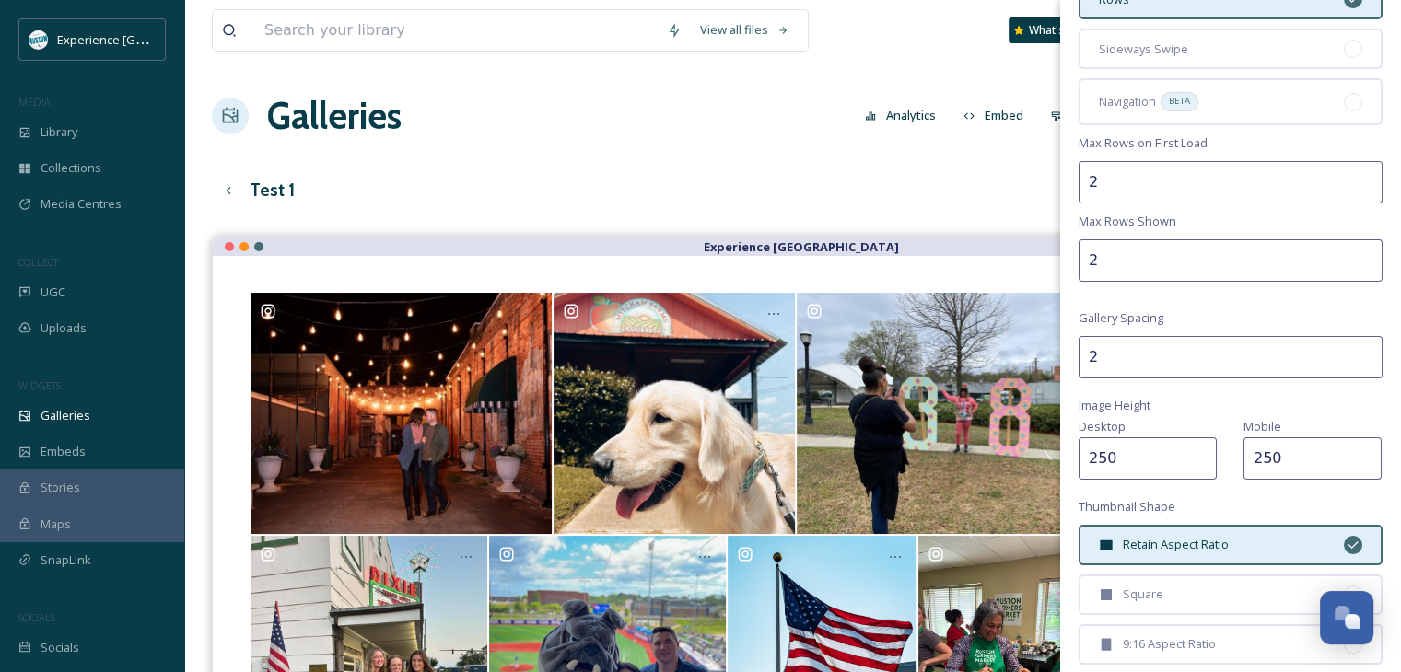
scroll to position [388, 0]
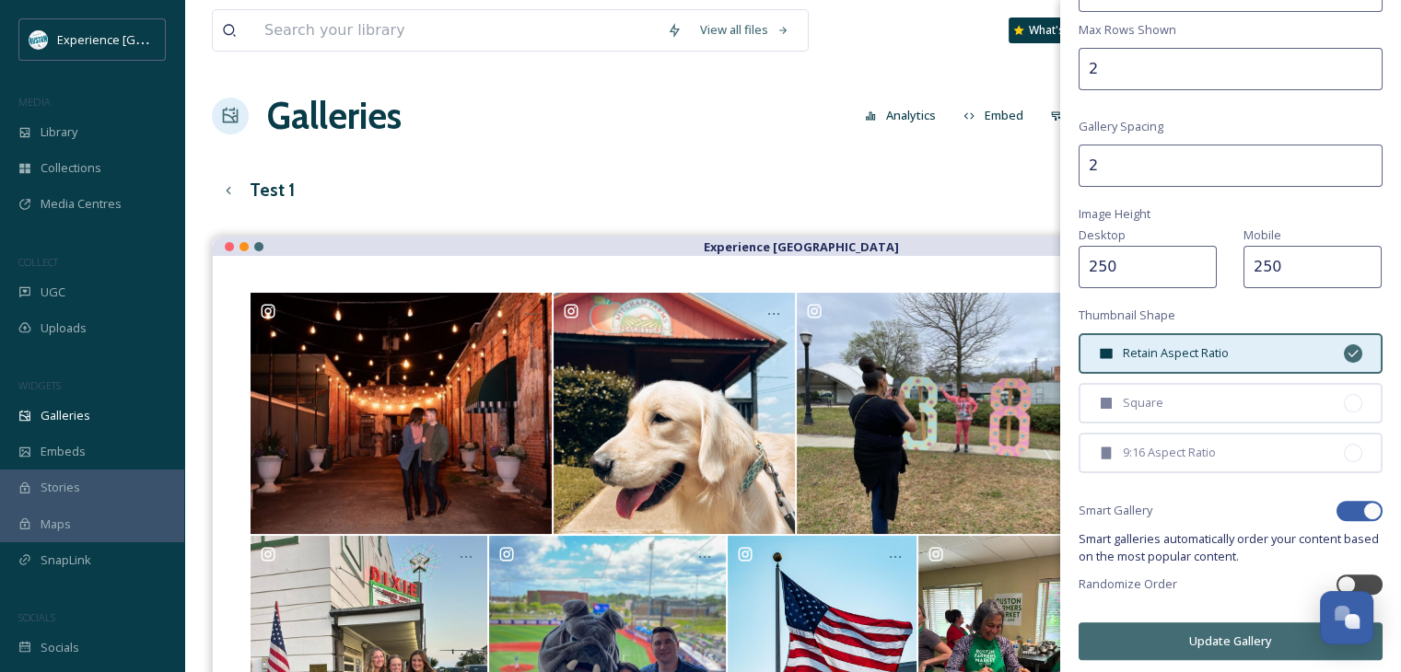
type input "2"
click at [1233, 637] on button "Update Gallery" at bounding box center [1230, 642] width 304 height 38
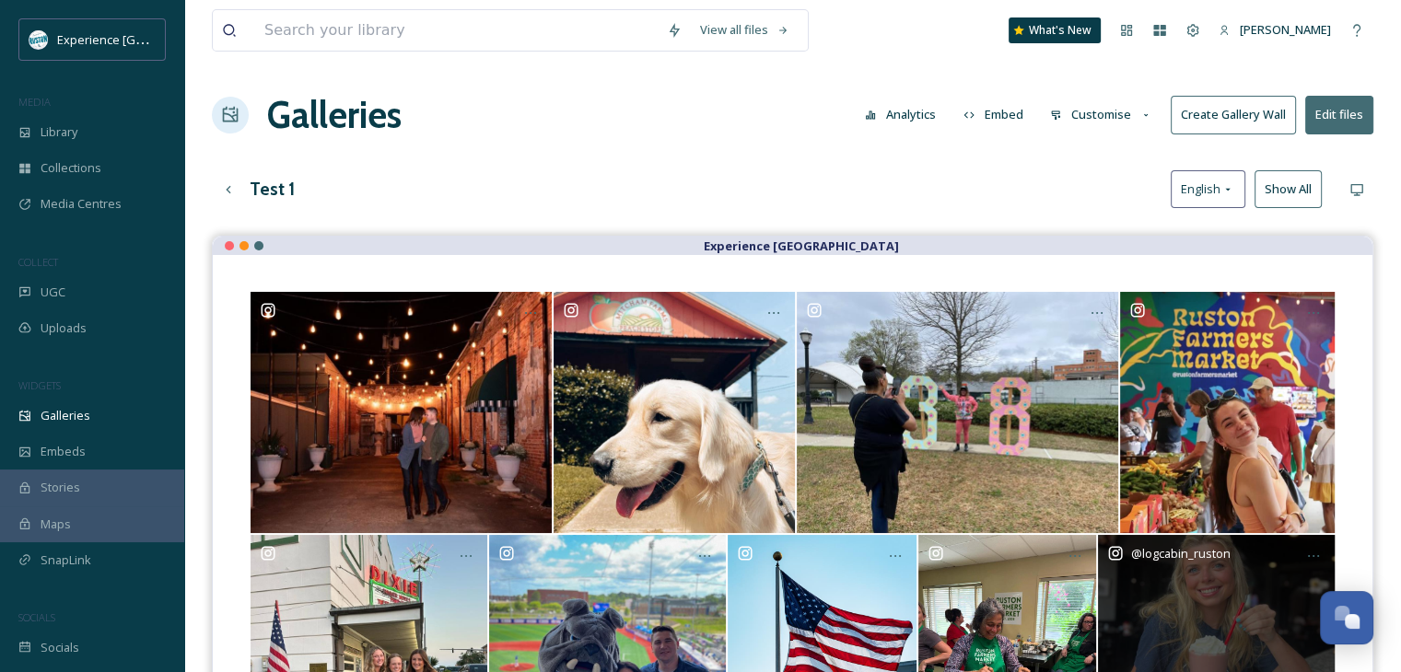
scroll to position [0, 0]
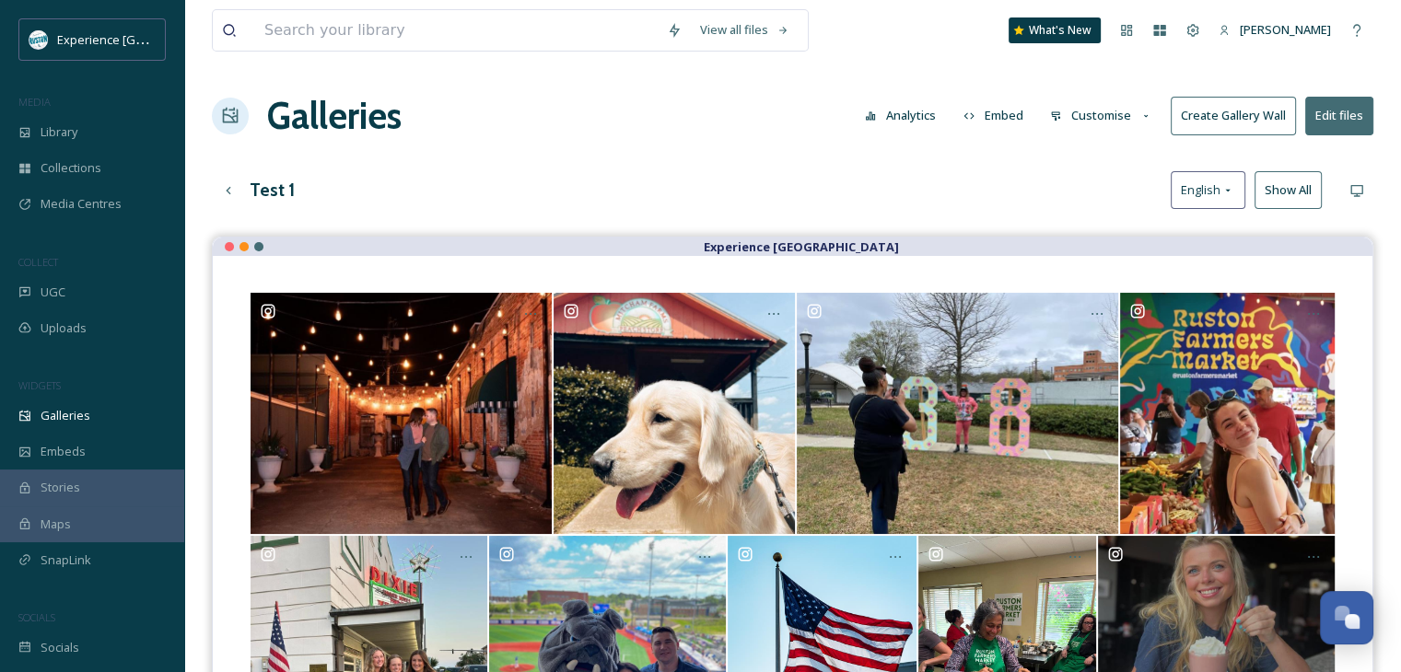
click at [1278, 192] on button "Show All" at bounding box center [1287, 190] width 67 height 38
drag, startPoint x: 227, startPoint y: 196, endPoint x: 243, endPoint y: 223, distance: 31.0
click at [227, 196] on icon at bounding box center [228, 190] width 15 height 15
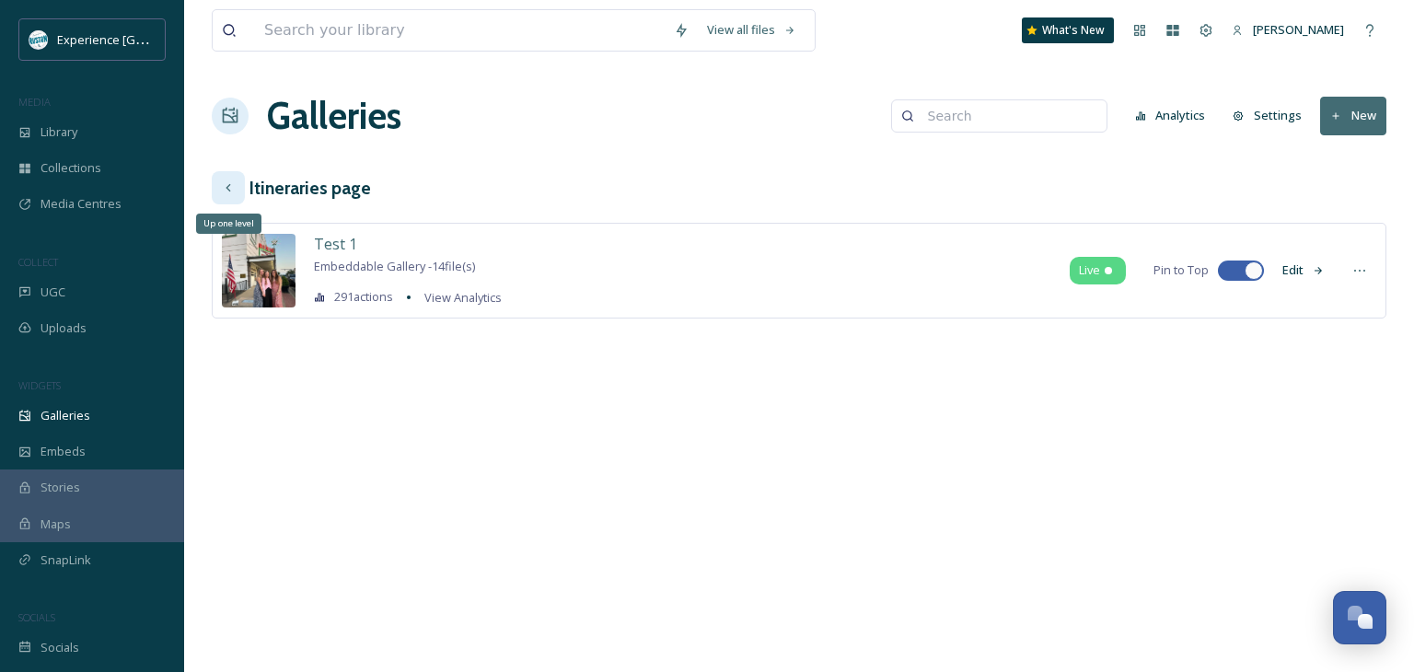
click at [236, 188] on div "Up one level" at bounding box center [228, 187] width 33 height 33
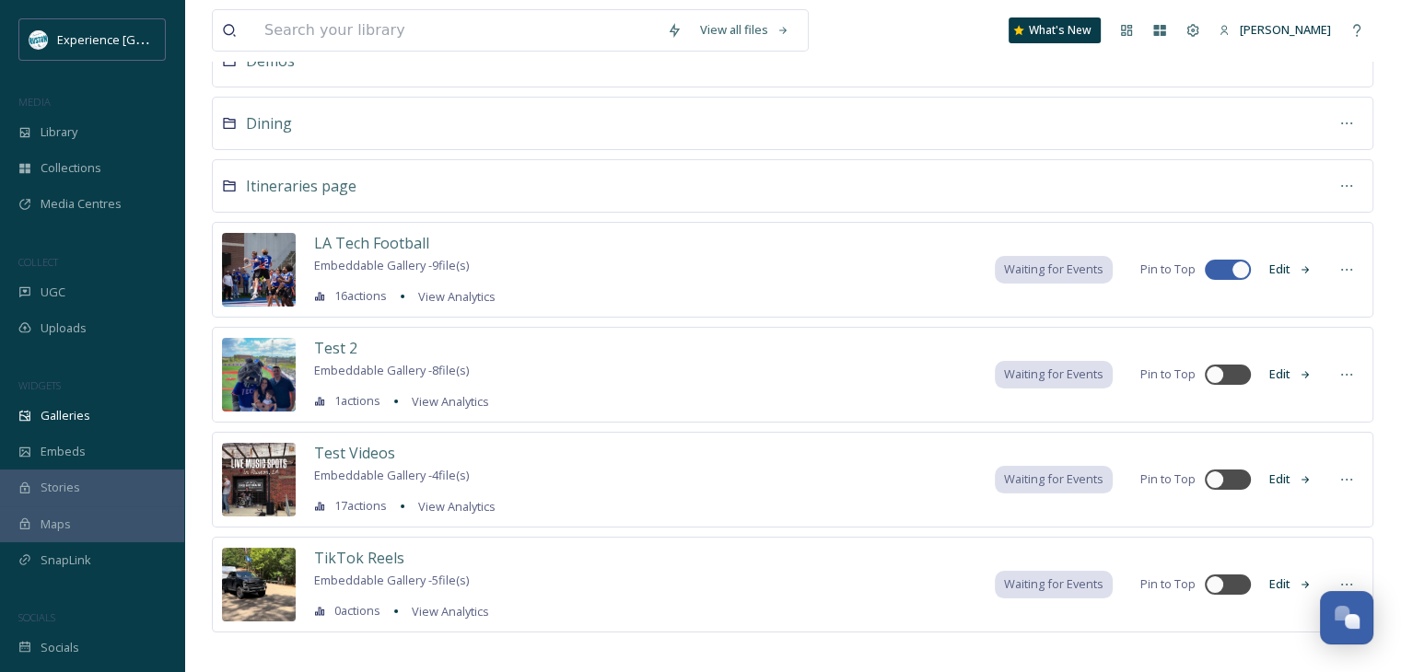
scroll to position [150, 0]
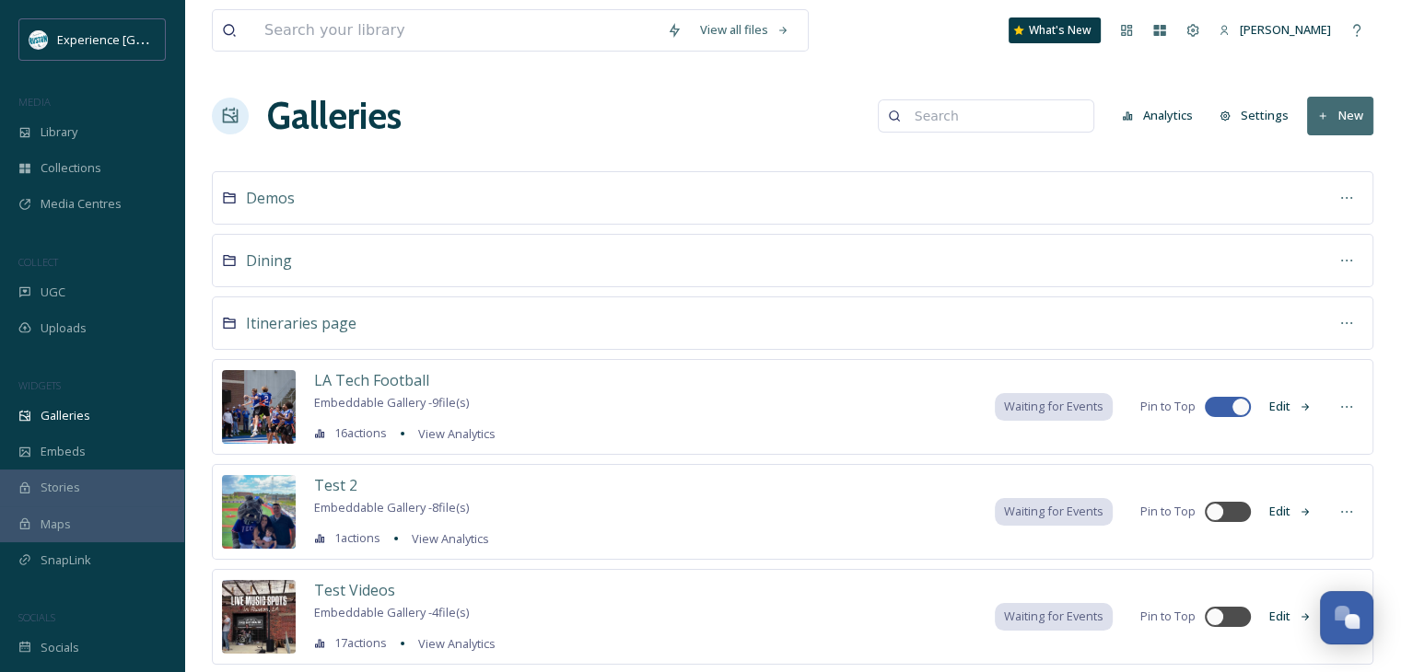
click at [1020, 401] on span "Waiting for Events" at bounding box center [1053, 406] width 99 height 17
click at [273, 259] on span "Dining" at bounding box center [269, 260] width 46 height 20
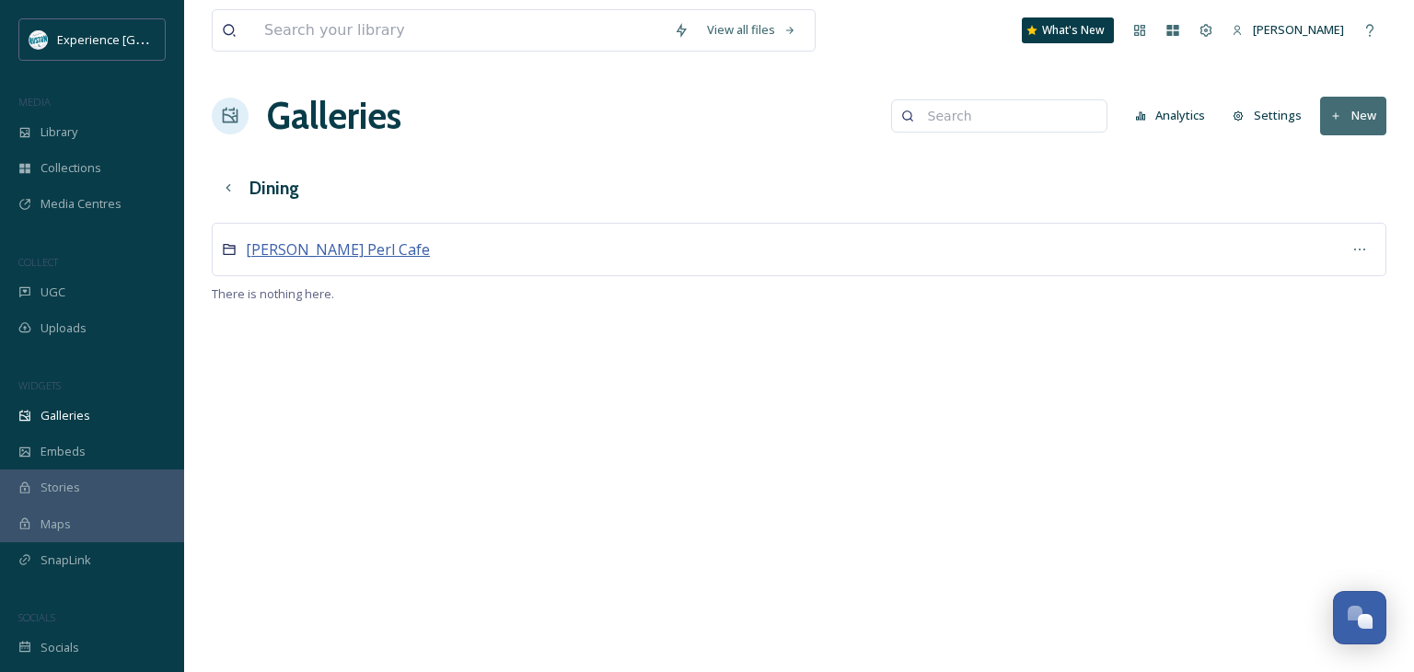
click at [331, 247] on span "Lula Perl Cafe" at bounding box center [338, 249] width 184 height 20
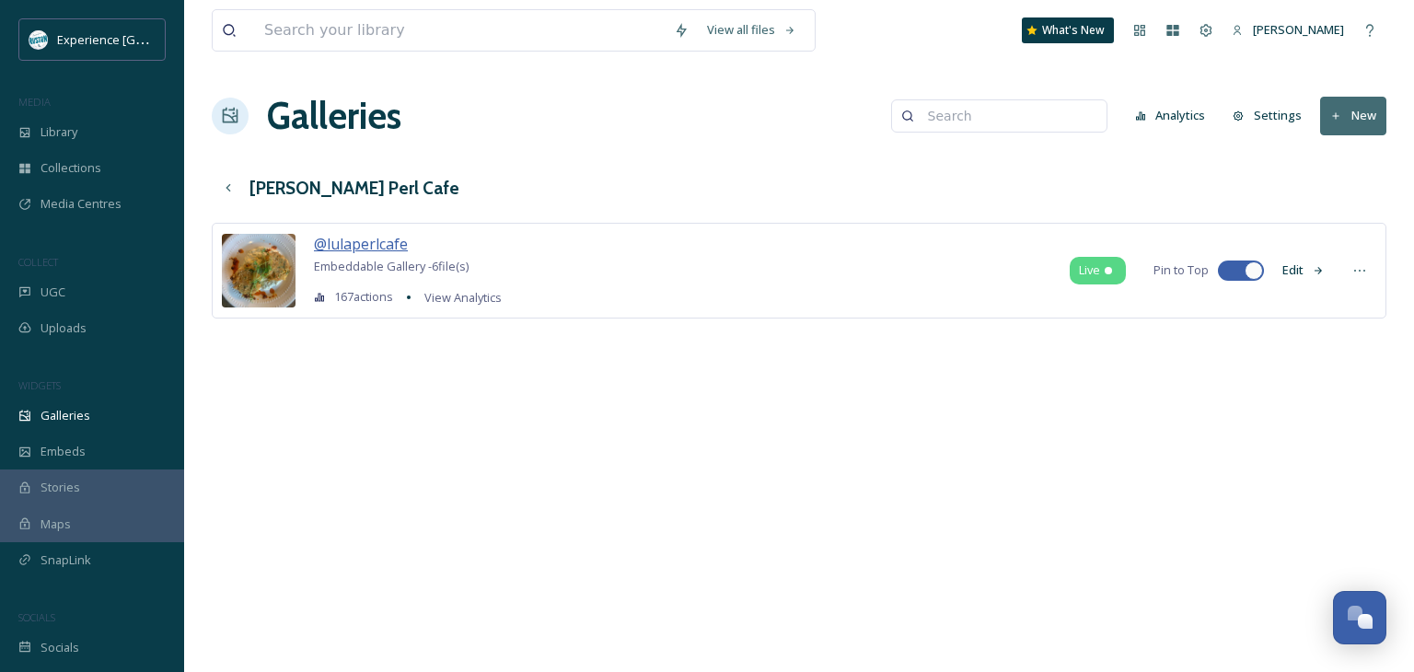
click at [378, 240] on span "@lulaperlcafe" at bounding box center [361, 244] width 94 height 20
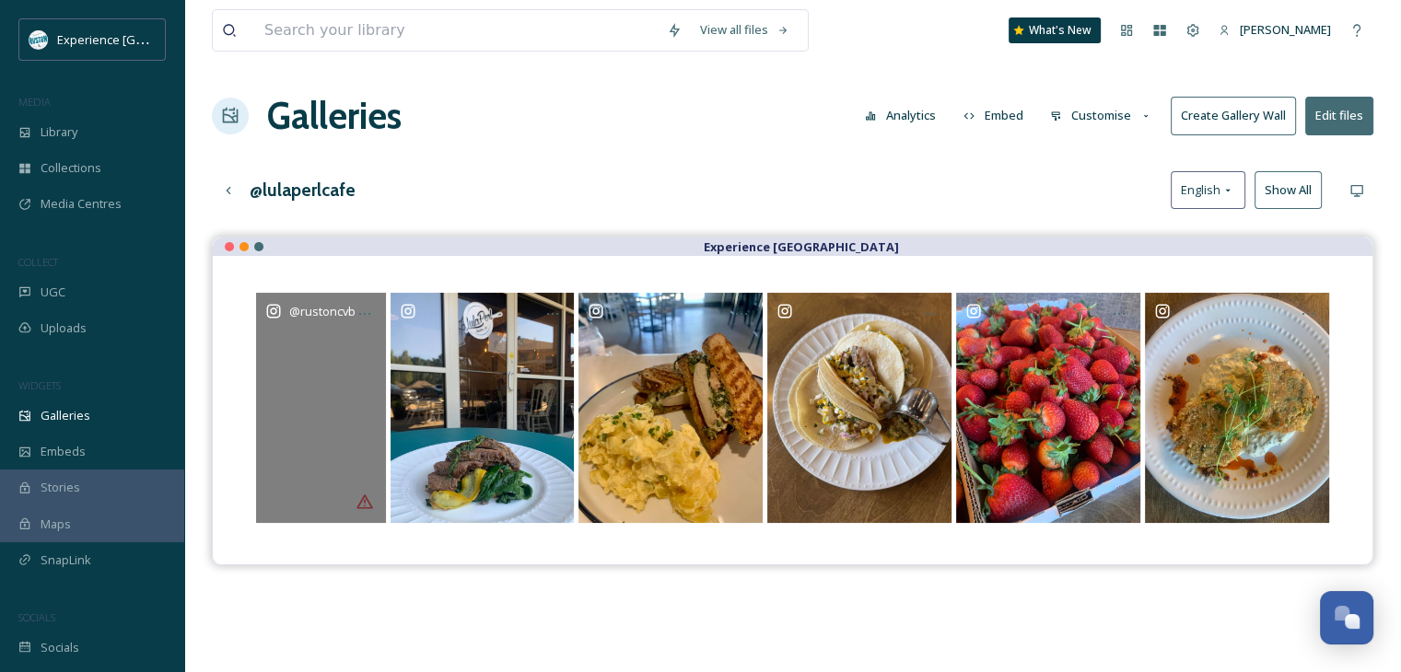
click at [363, 499] on div "@ rustoncvb" at bounding box center [321, 408] width 130 height 230
click at [365, 500] on div "@ rustoncvb" at bounding box center [321, 408] width 130 height 230
click at [366, 508] on div "@ rustoncvb" at bounding box center [321, 408] width 130 height 230
click at [367, 308] on icon at bounding box center [364, 314] width 15 height 15
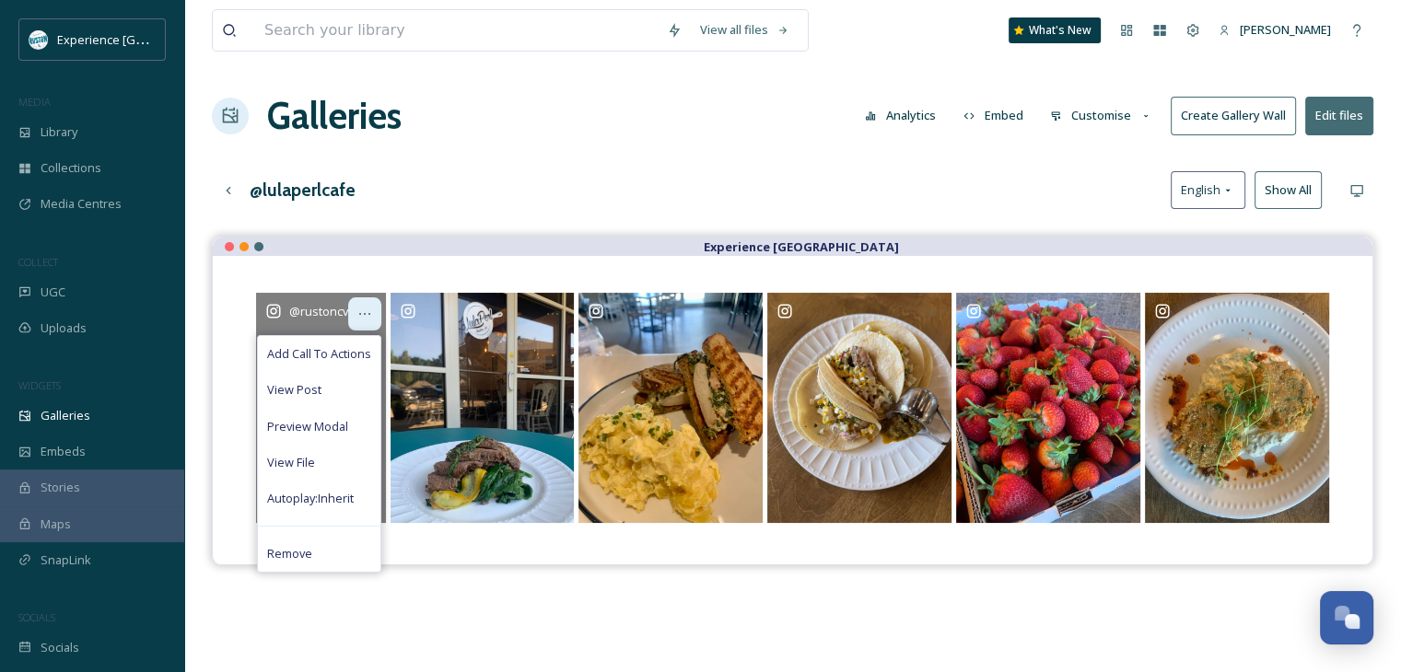
click at [367, 308] on icon at bounding box center [364, 314] width 15 height 15
click at [367, 321] on div at bounding box center [364, 313] width 33 height 33
click at [465, 180] on div "@lulaperlcafe English Show All" at bounding box center [792, 190] width 1161 height 38
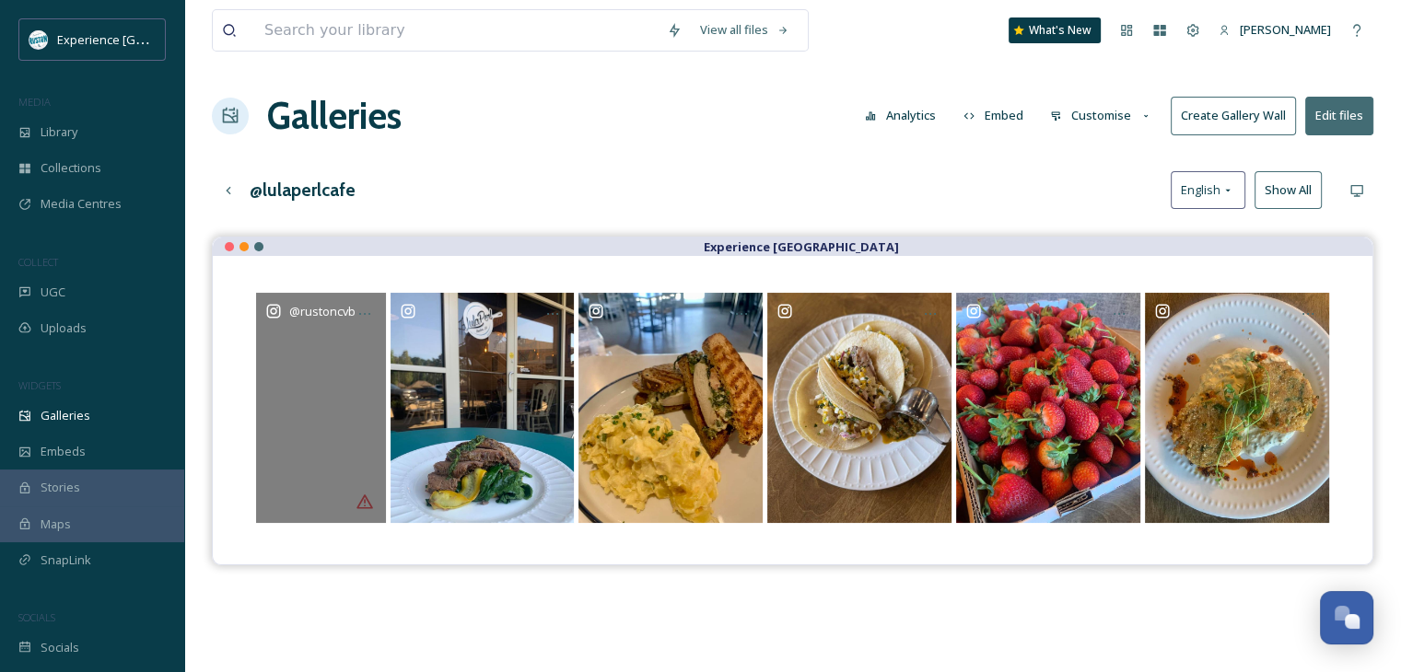
click at [365, 501] on div "@ rustoncvb" at bounding box center [321, 408] width 130 height 230
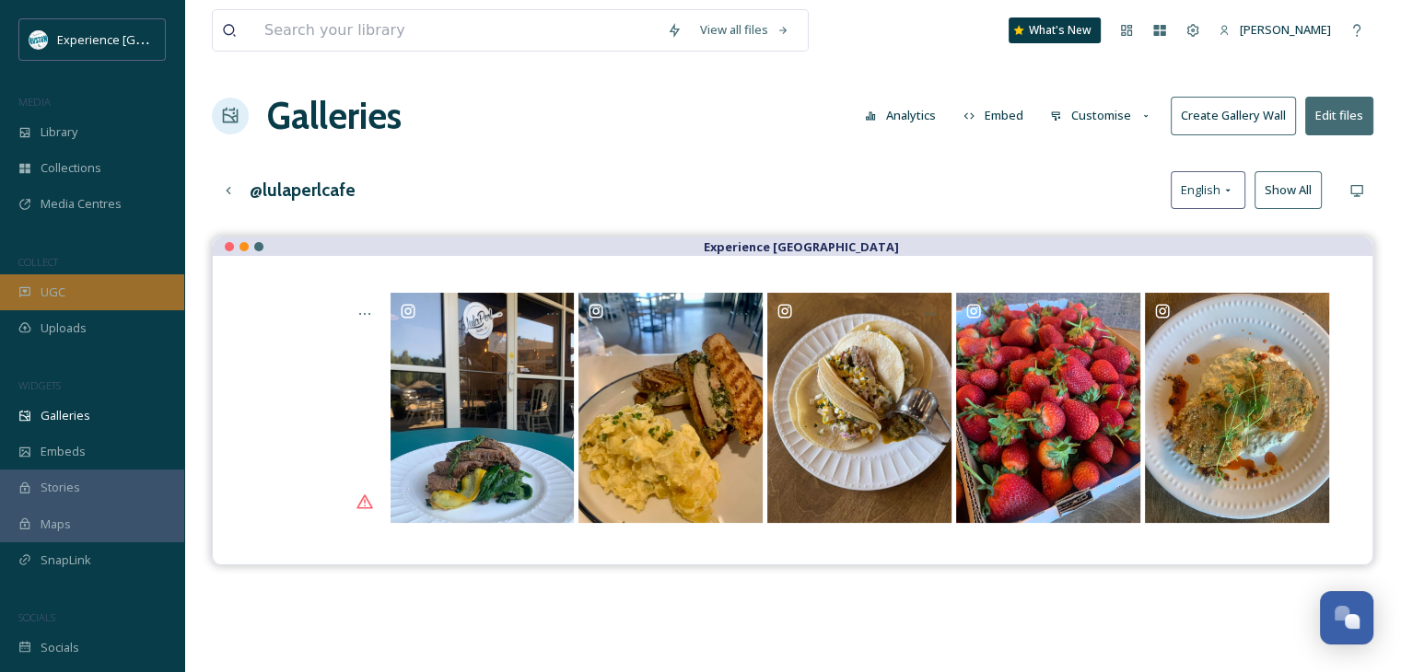
click at [102, 300] on div "UGC" at bounding box center [92, 292] width 184 height 36
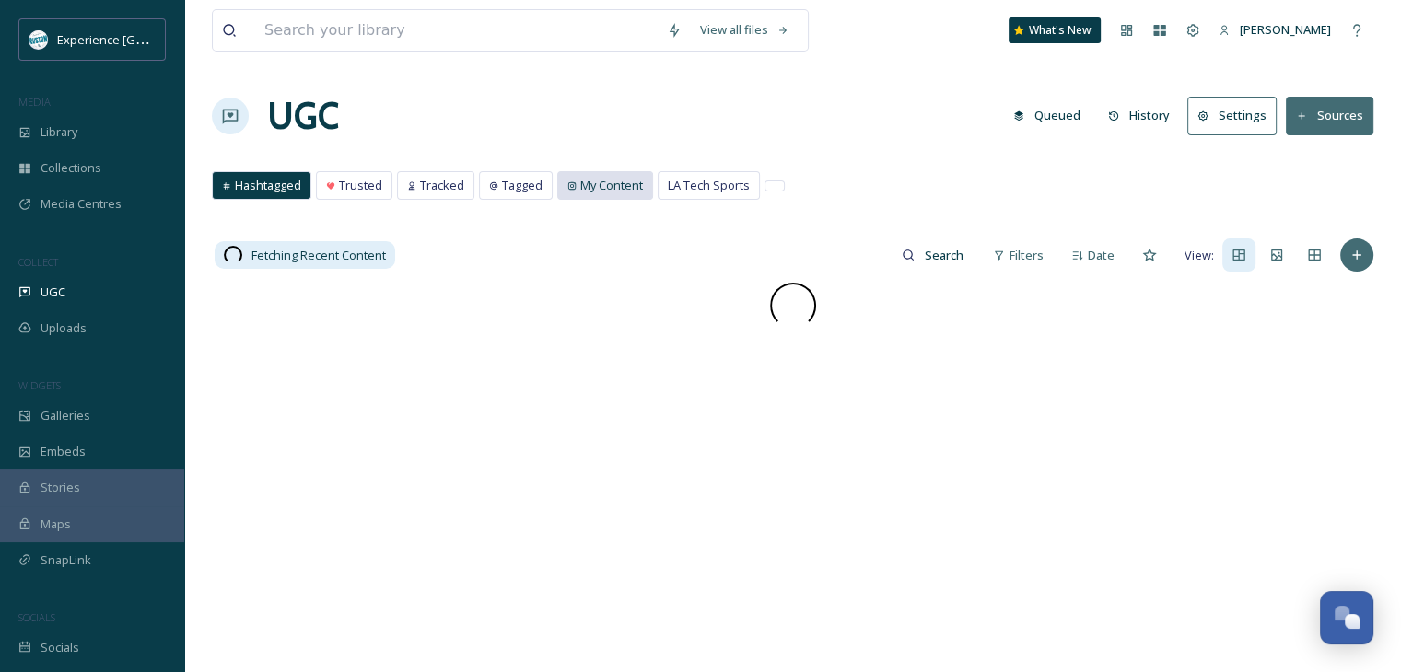
click at [611, 181] on span "My Content" at bounding box center [611, 185] width 63 height 17
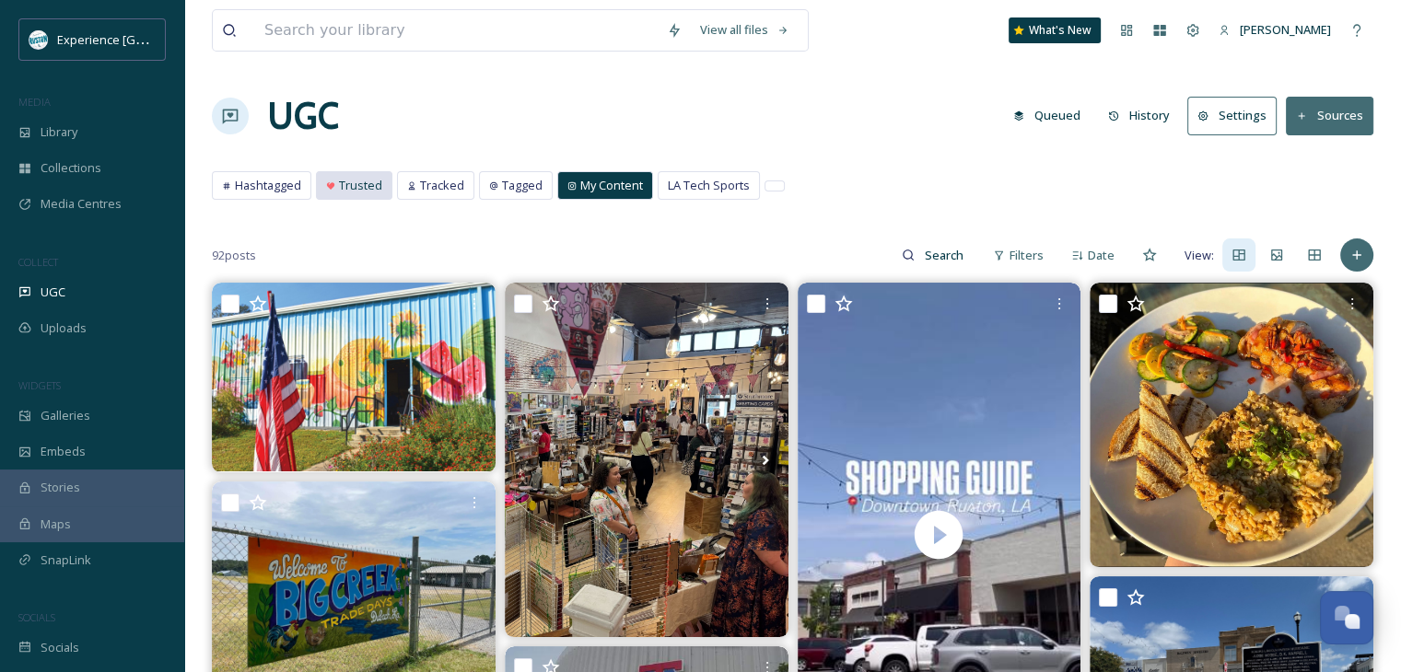
click at [378, 186] on span "Trusted" at bounding box center [360, 185] width 43 height 17
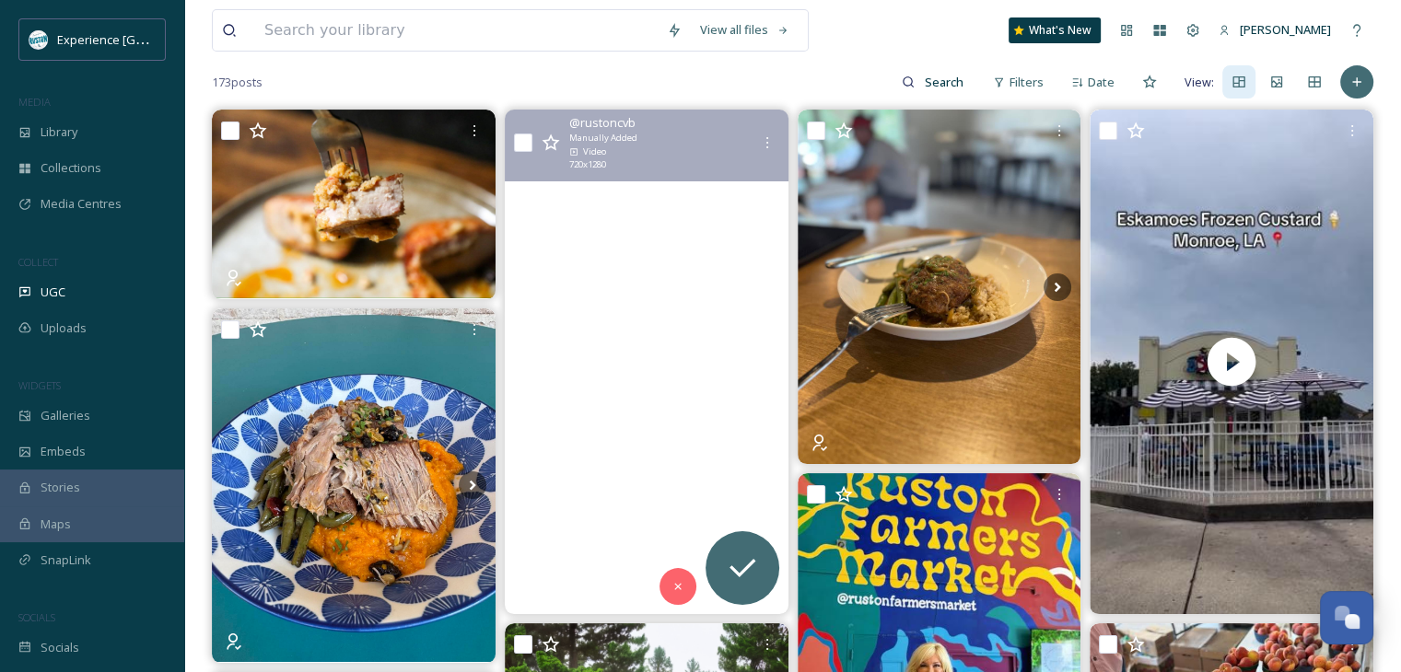
scroll to position [184, 0]
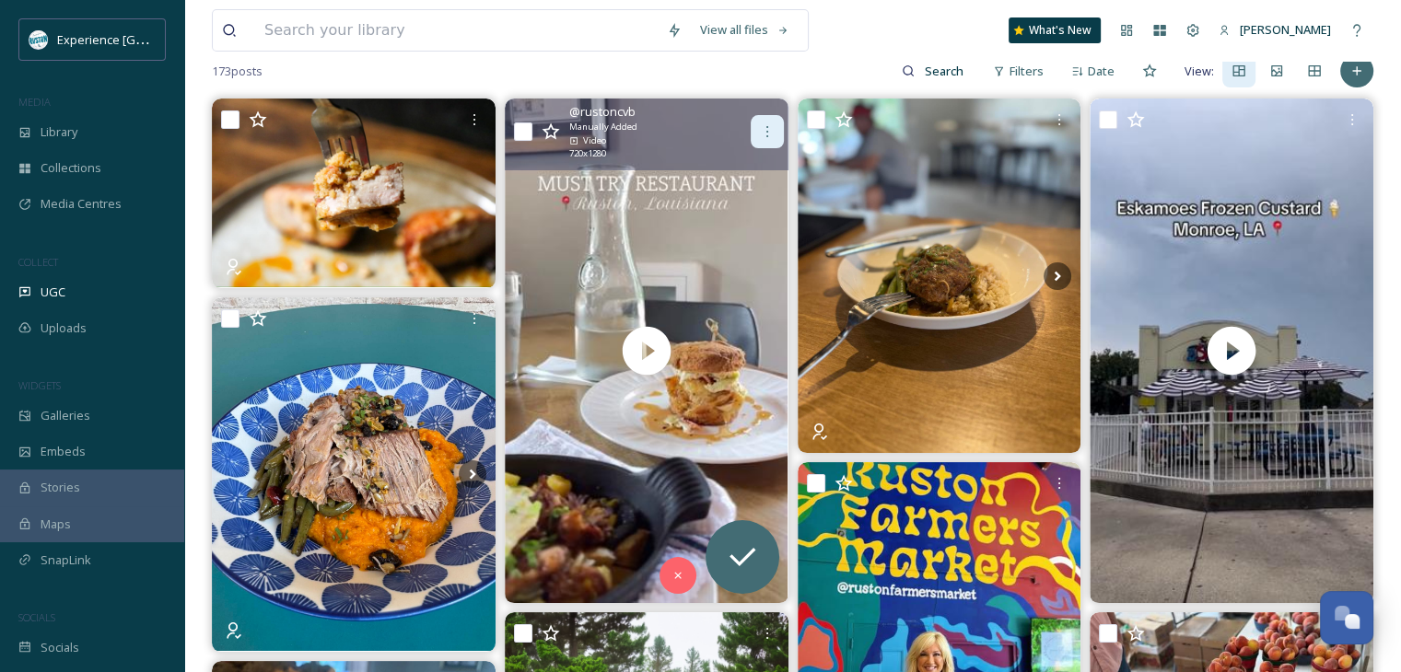
click at [767, 134] on icon at bounding box center [767, 131] width 15 height 15
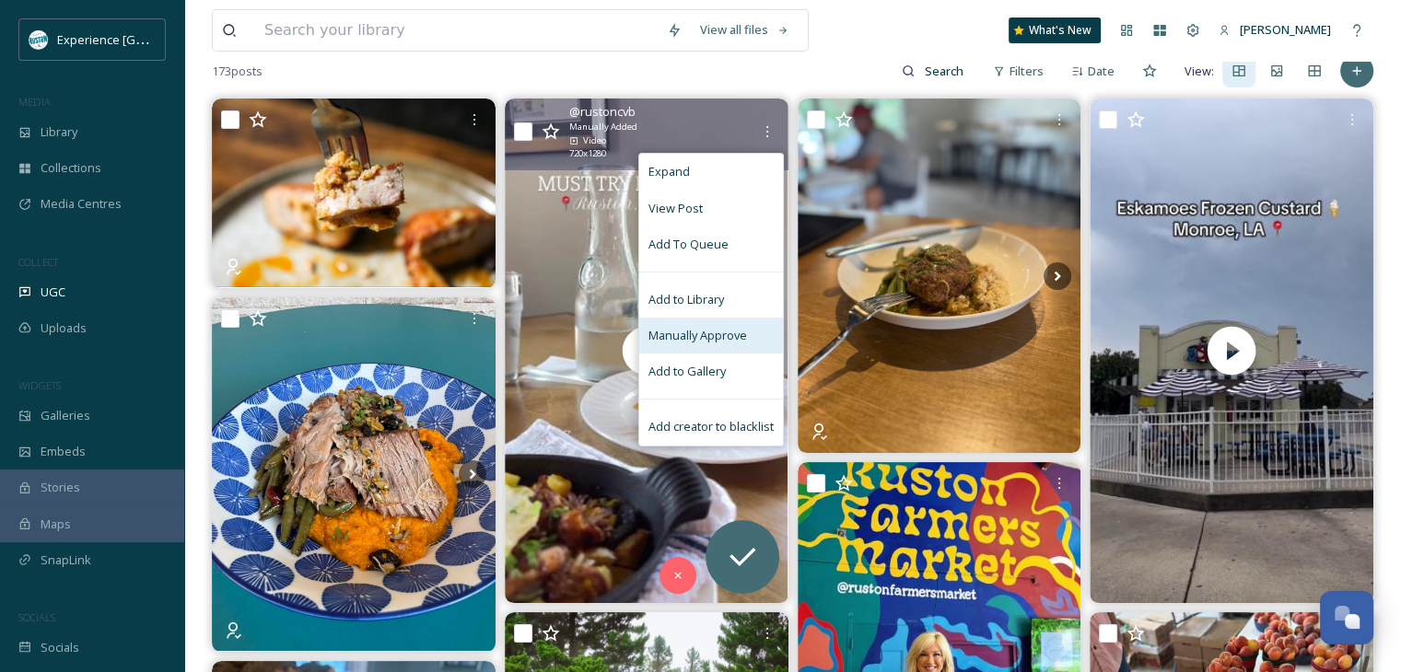
click at [737, 332] on span "Manually Approve" at bounding box center [697, 335] width 99 height 17
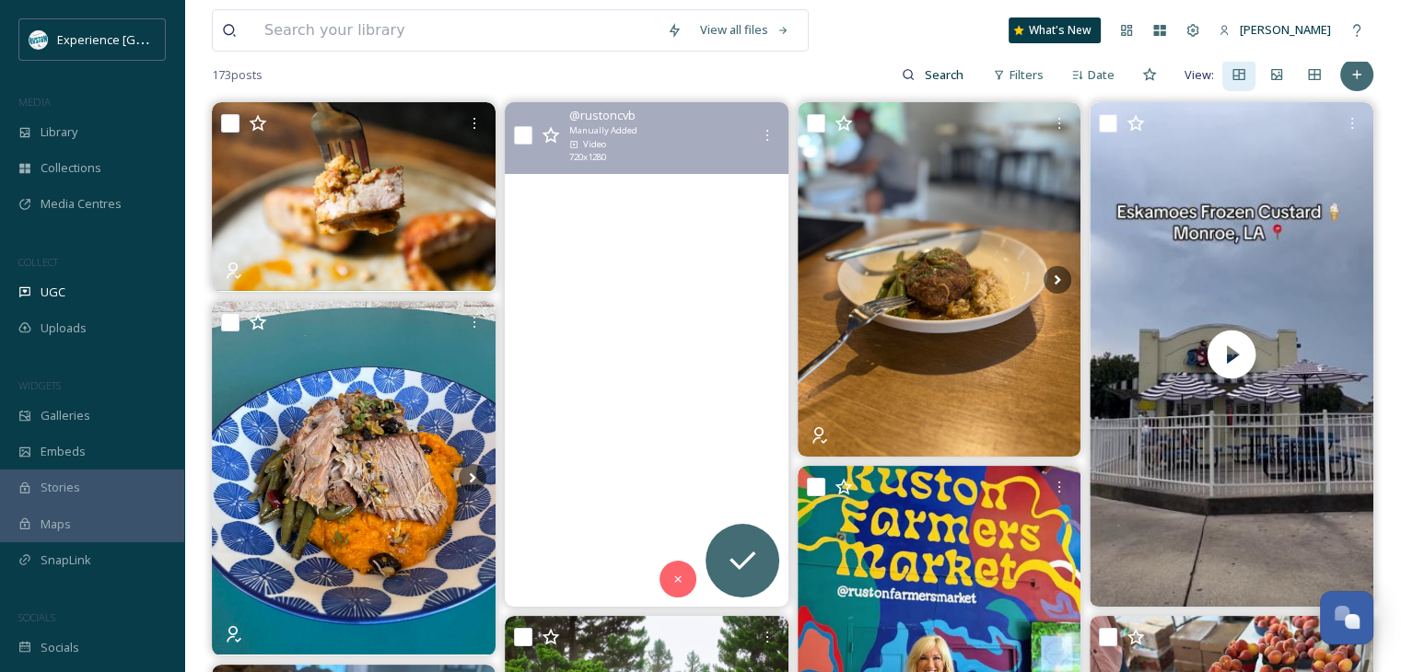
scroll to position [0, 0]
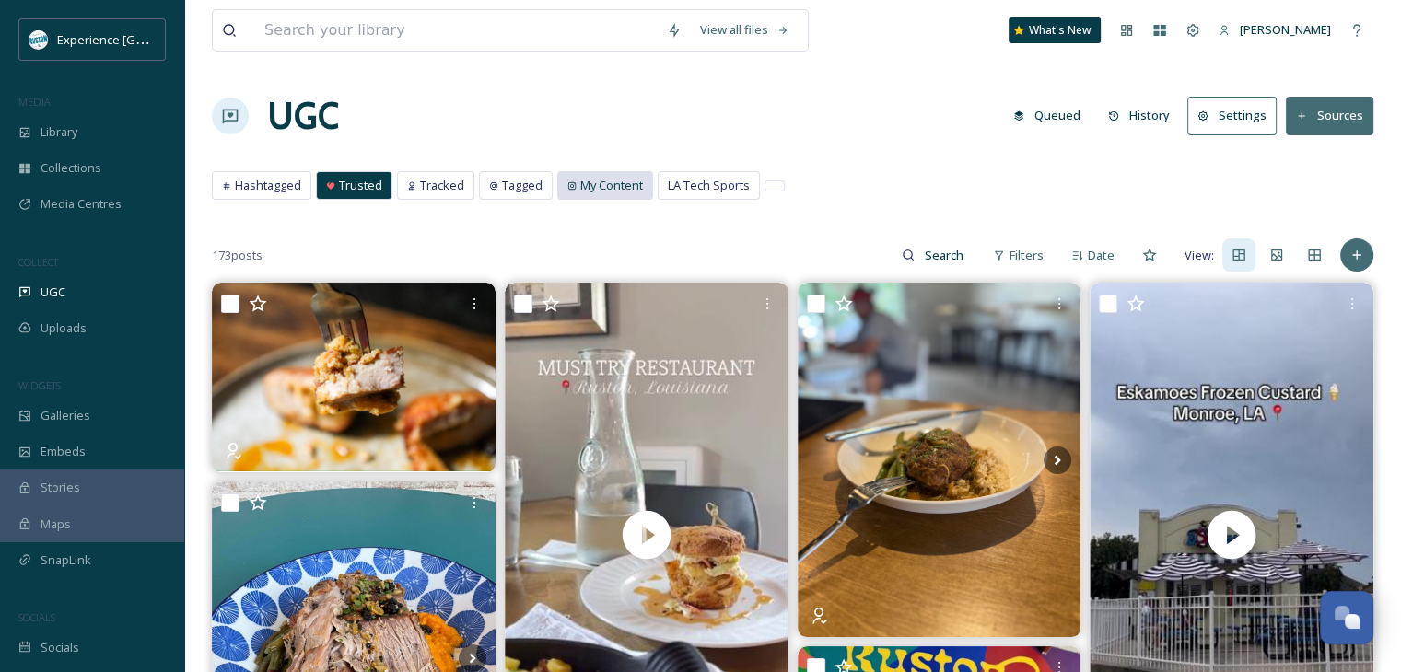
click at [624, 186] on span "My Content" at bounding box center [611, 185] width 63 height 17
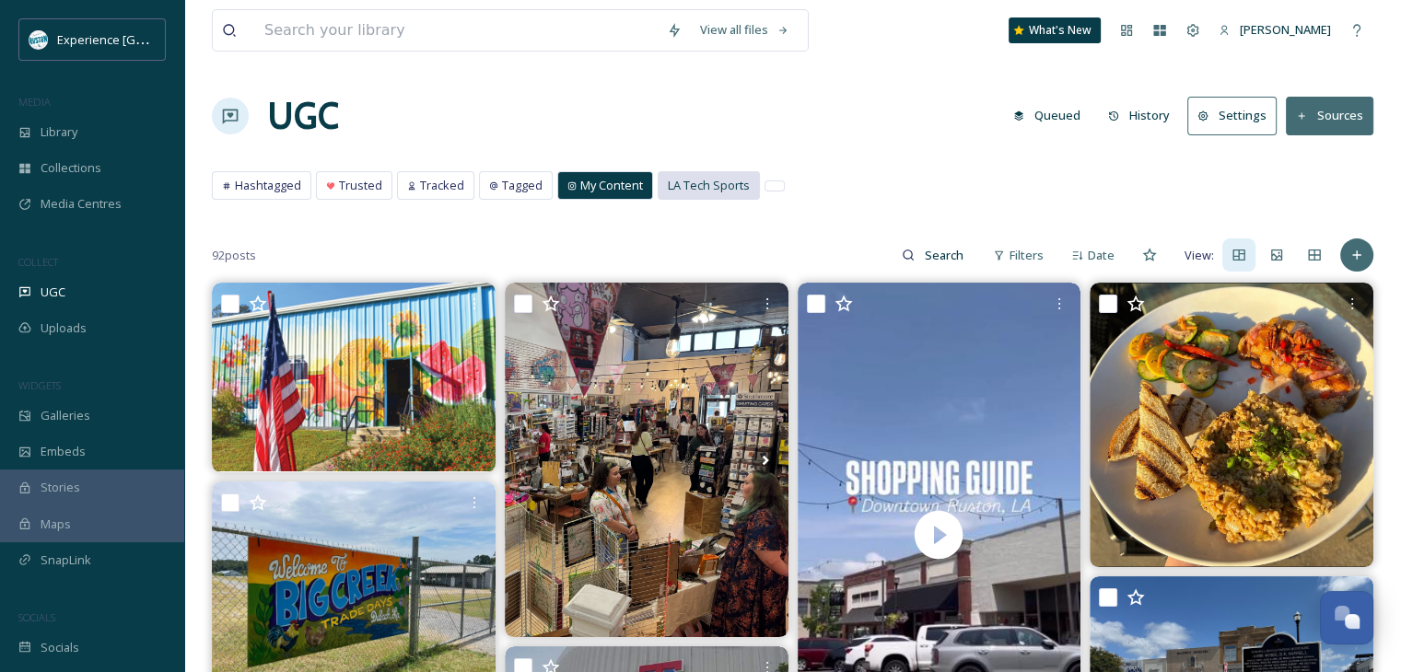
click at [680, 184] on span "LA Tech Sports" at bounding box center [709, 185] width 82 height 17
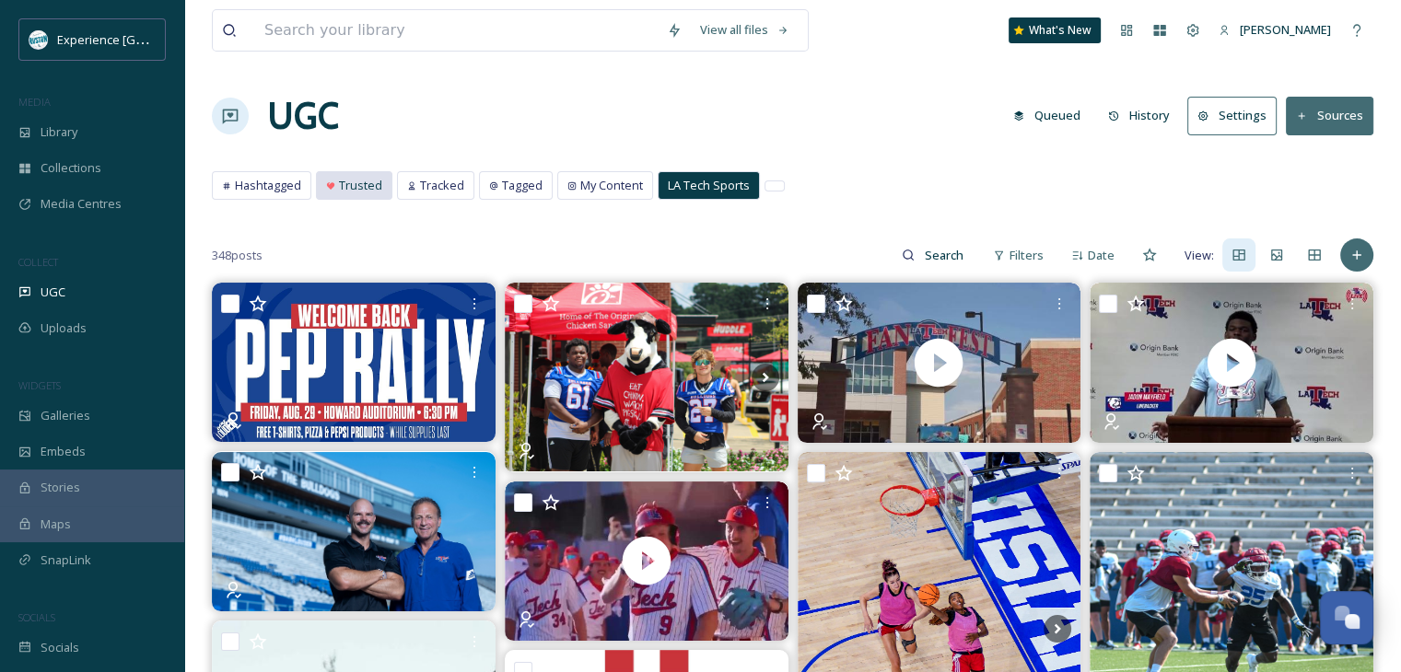
click at [352, 192] on span "Trusted" at bounding box center [360, 185] width 43 height 17
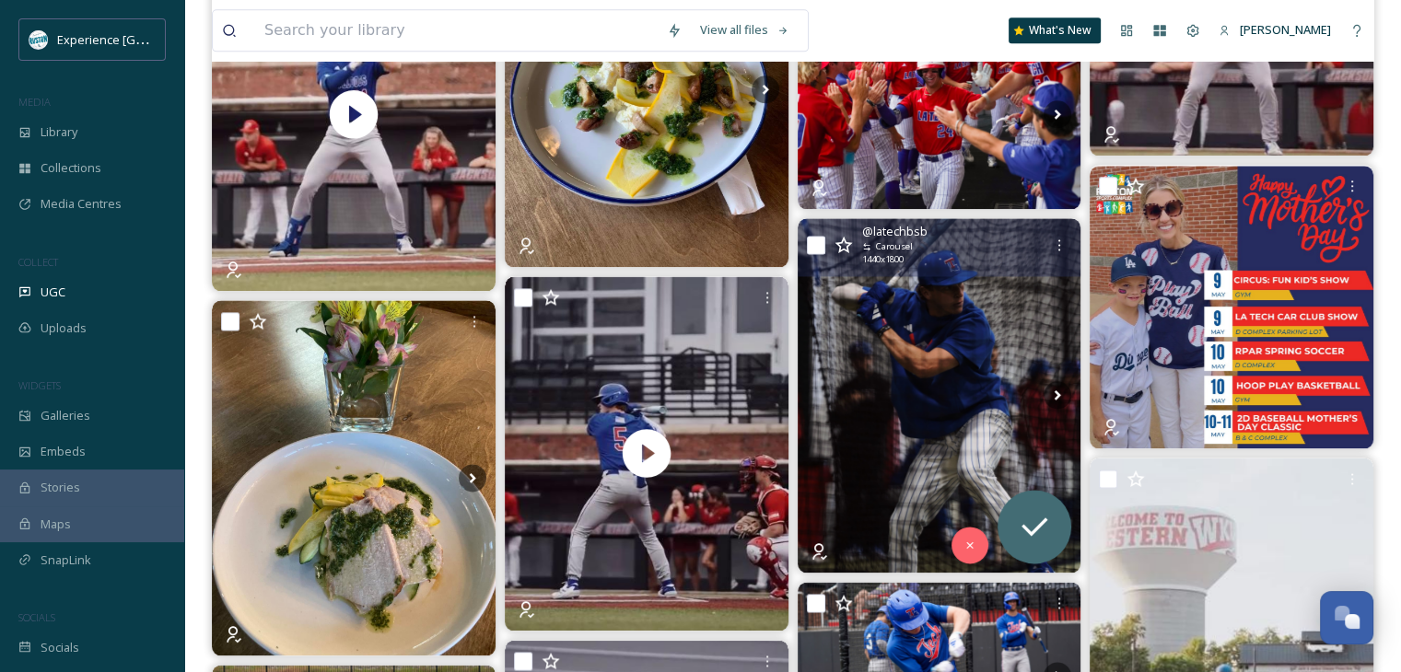
scroll to position [2855, 0]
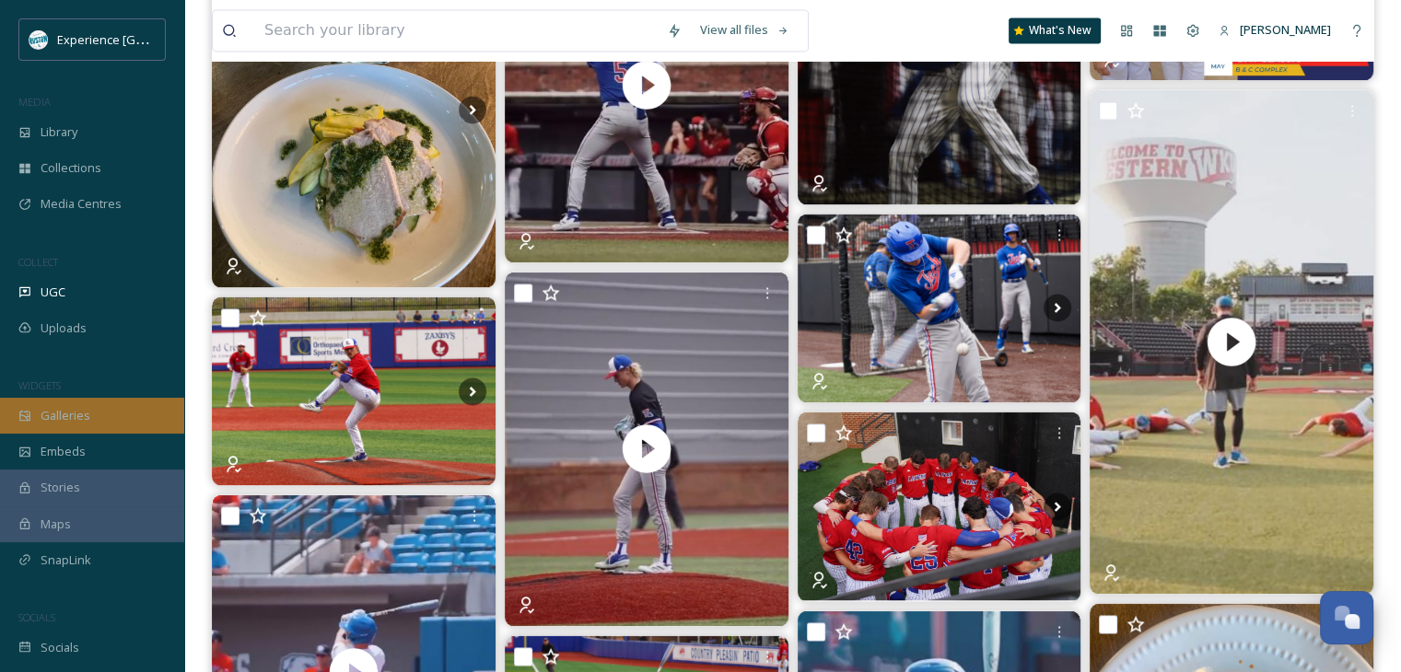
click at [68, 423] on span "Galleries" at bounding box center [66, 415] width 50 height 17
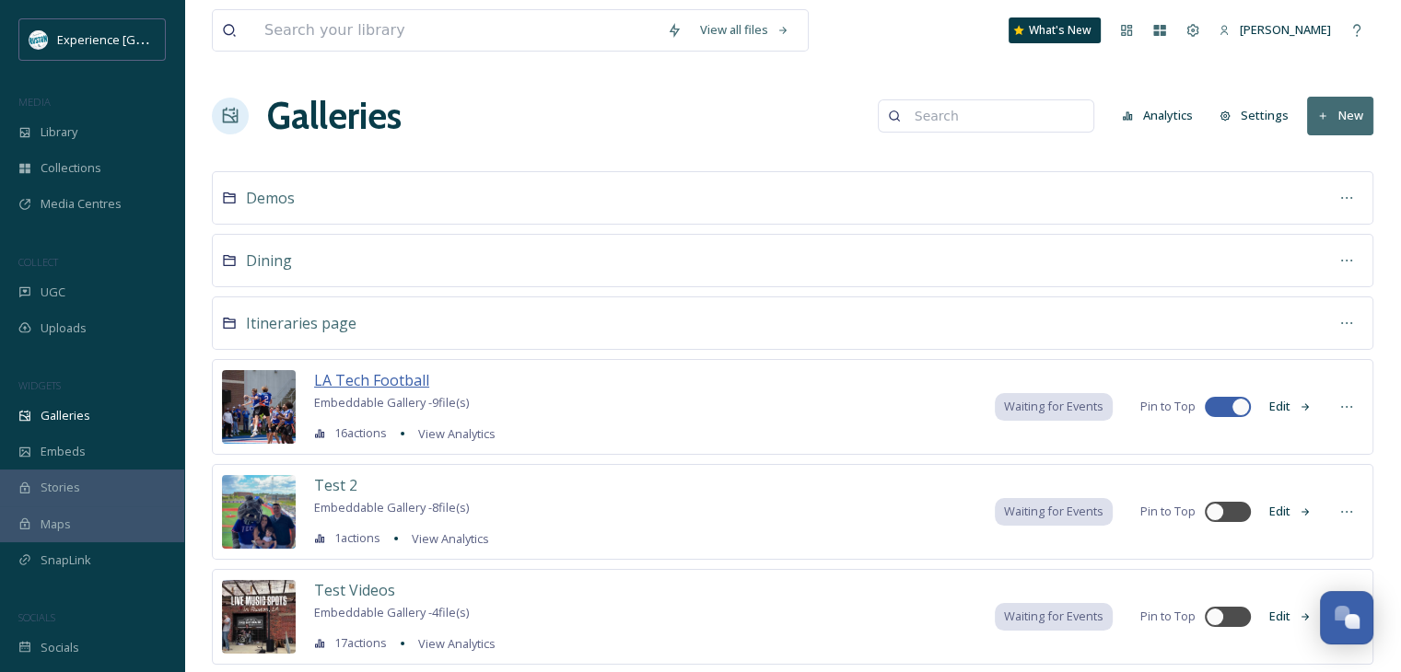
click at [346, 371] on span "LA Tech Football" at bounding box center [371, 380] width 115 height 20
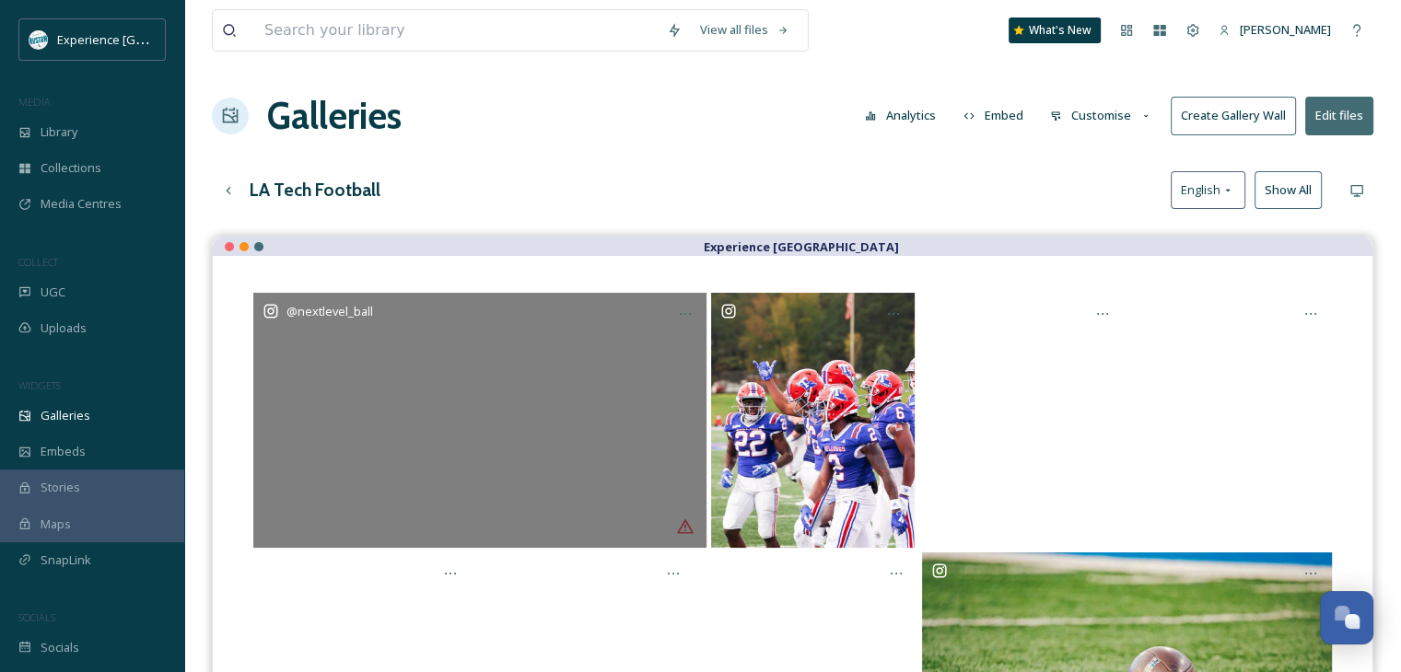
click at [313, 320] on span "@ nextlevel_ball" at bounding box center [329, 311] width 87 height 17
click at [427, 409] on div "@ nextlevel_ball" at bounding box center [479, 420] width 453 height 255
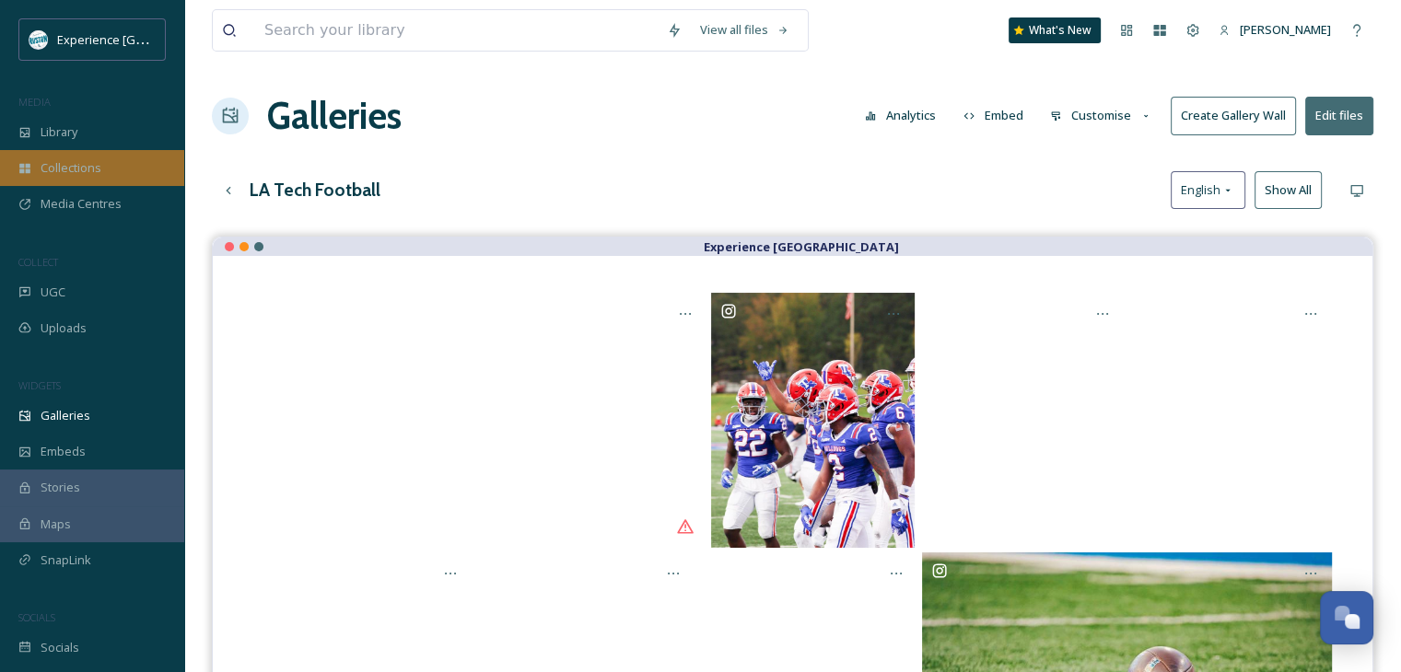
click at [90, 165] on span "Collections" at bounding box center [71, 167] width 61 height 17
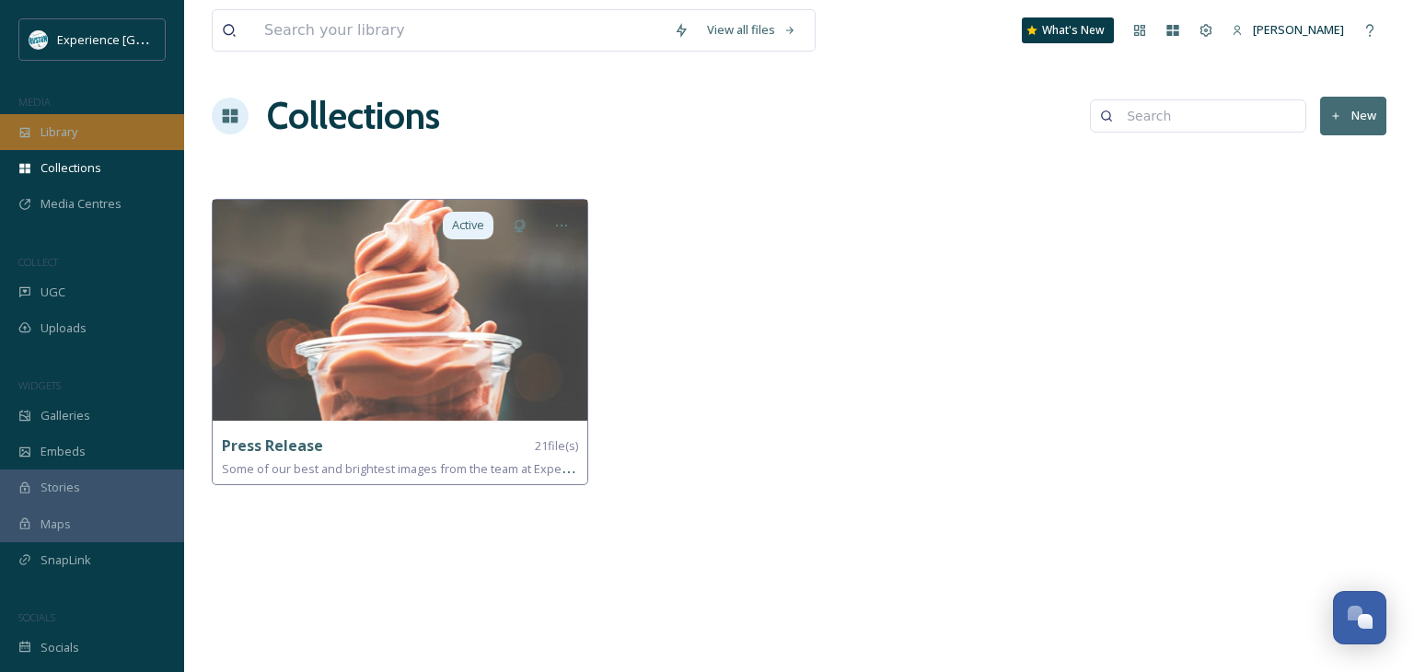
click at [90, 144] on div "Library" at bounding box center [92, 132] width 184 height 36
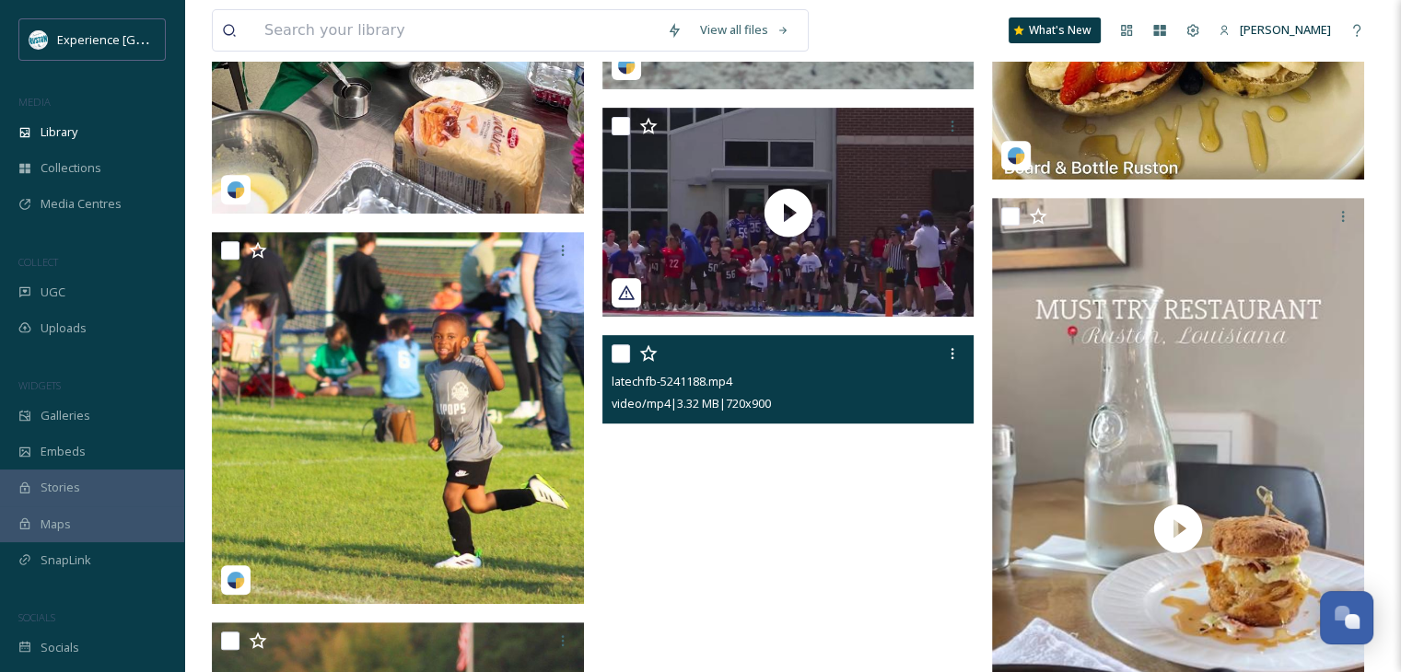
scroll to position [645, 0]
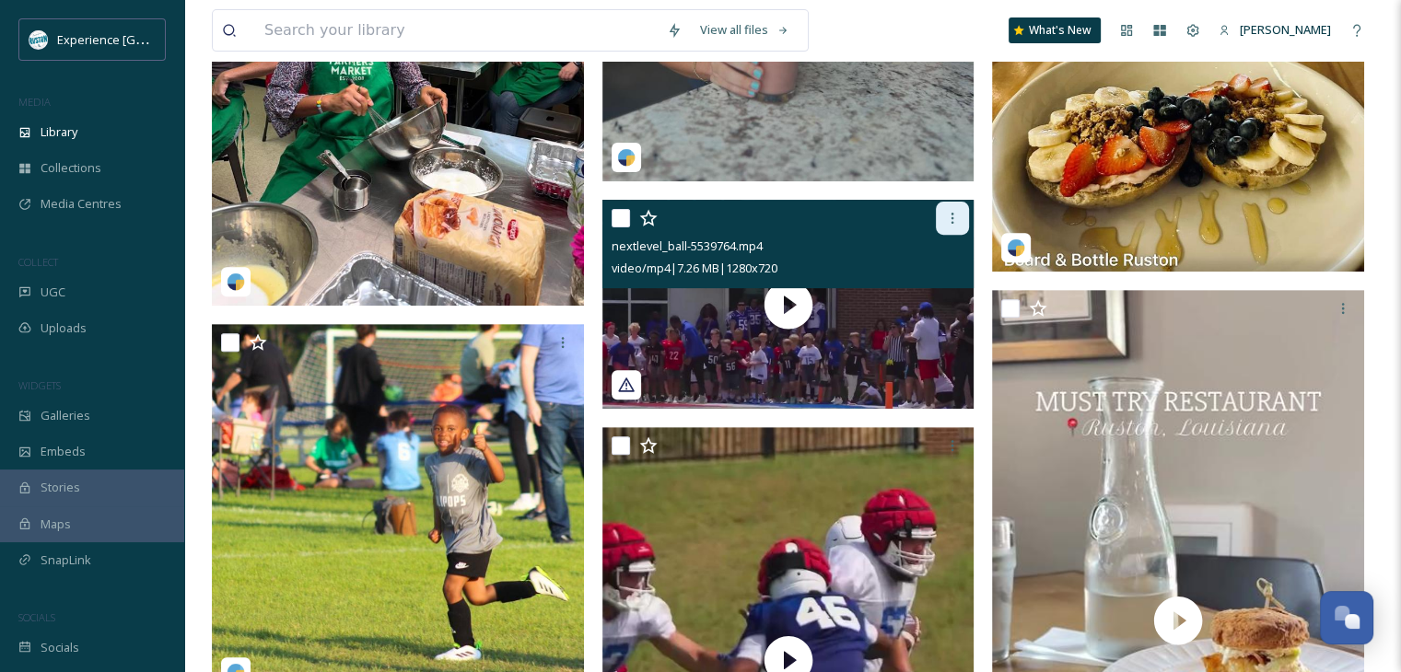
click at [951, 224] on icon at bounding box center [952, 218] width 3 height 11
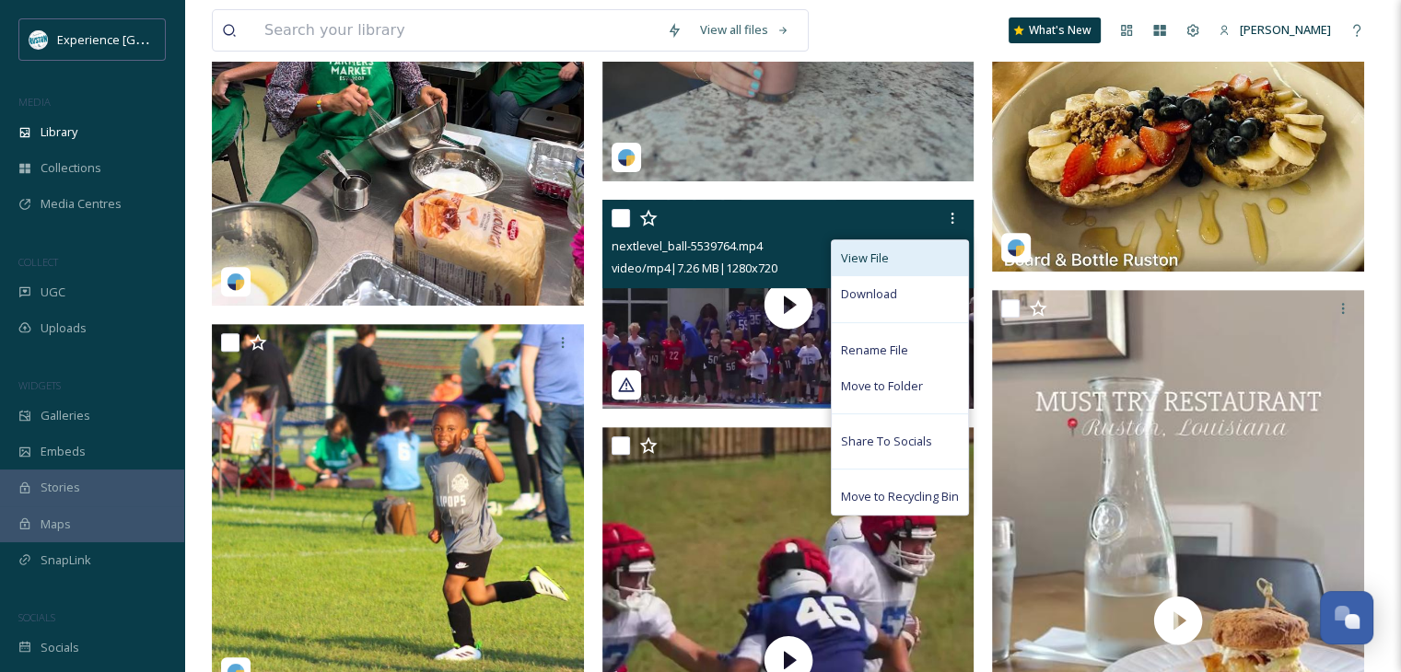
click at [890, 274] on div "View File" at bounding box center [900, 258] width 136 height 36
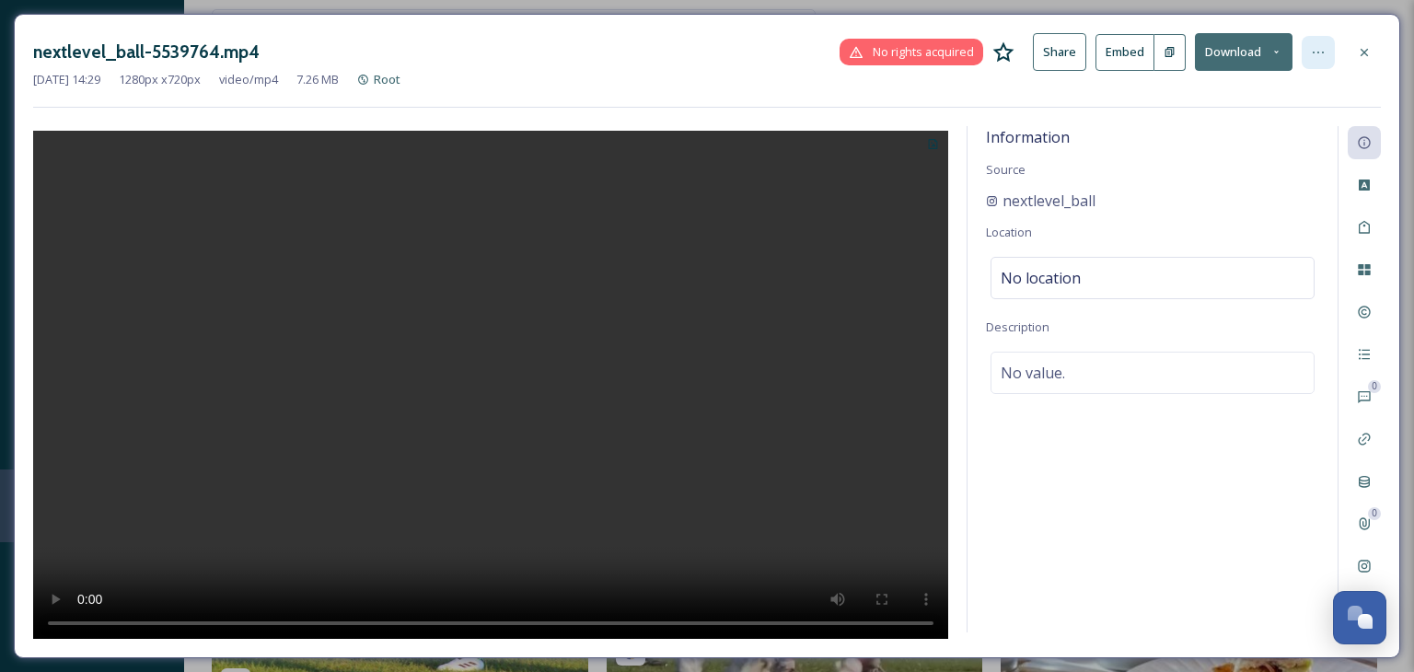
click at [1314, 42] on div at bounding box center [1318, 52] width 33 height 33
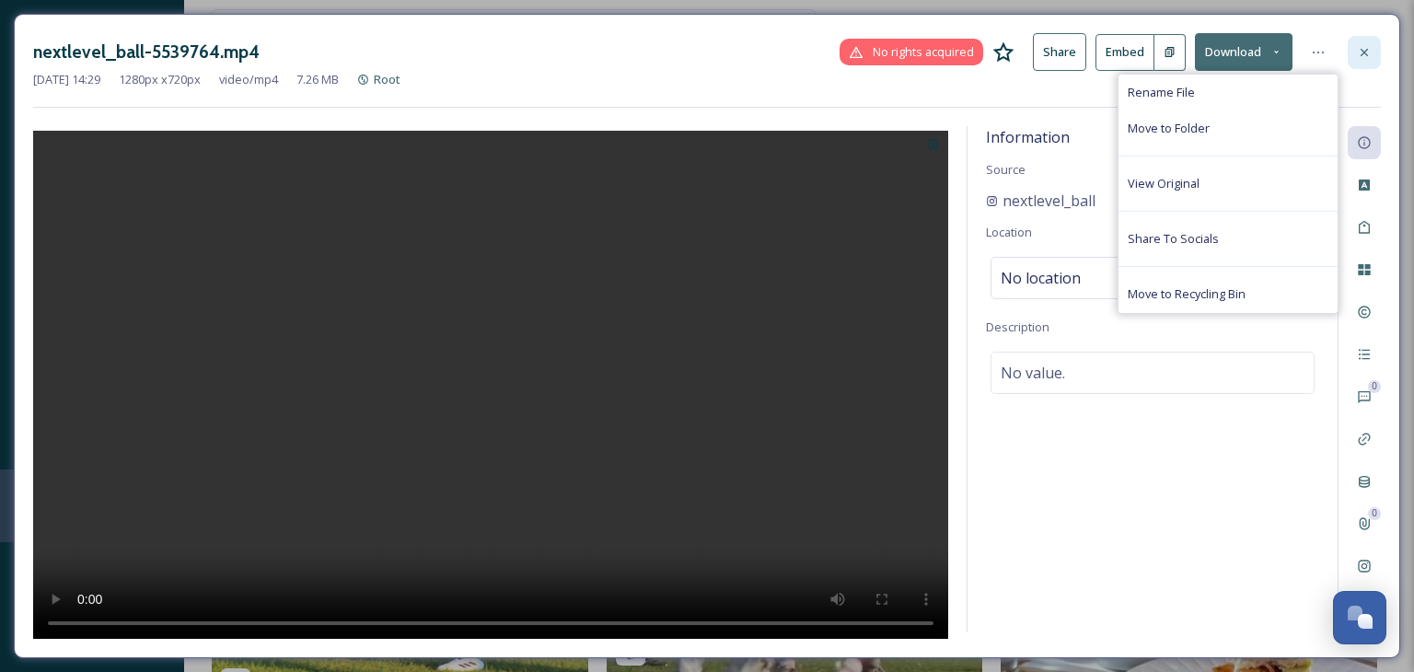
click at [1360, 49] on icon at bounding box center [1364, 52] width 15 height 15
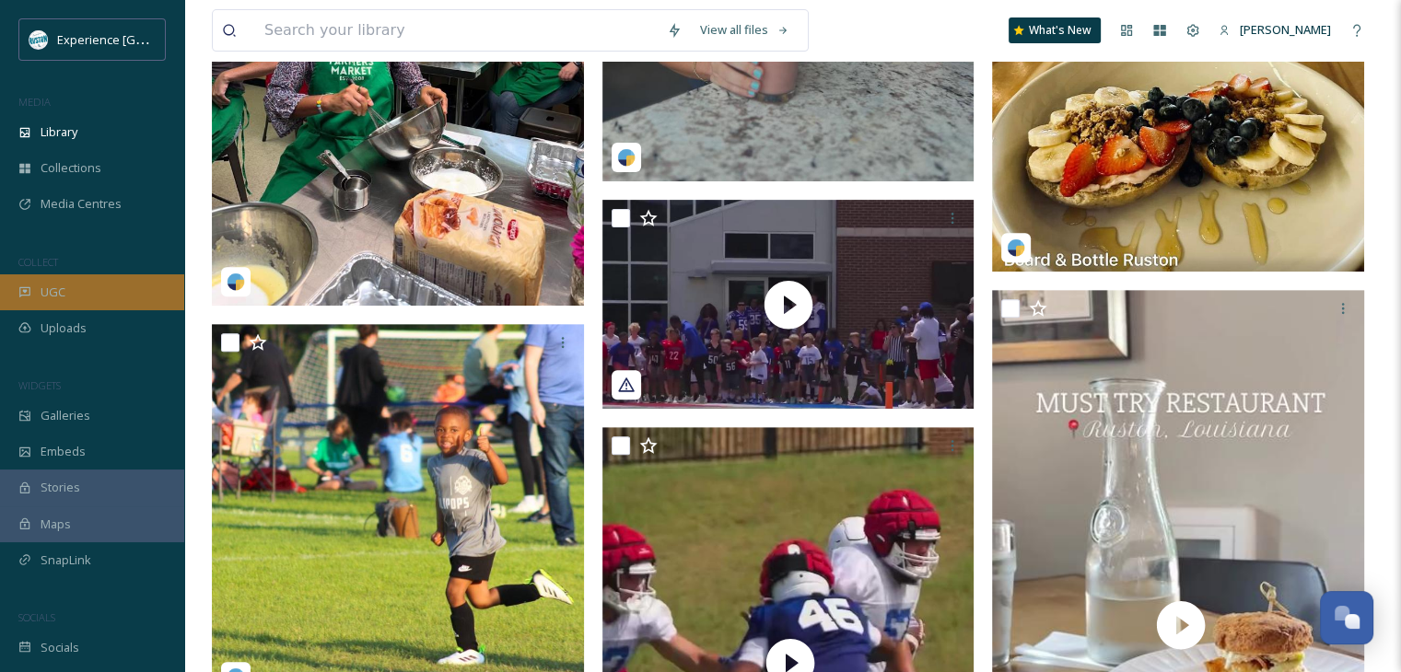
click at [46, 286] on span "UGC" at bounding box center [53, 292] width 25 height 17
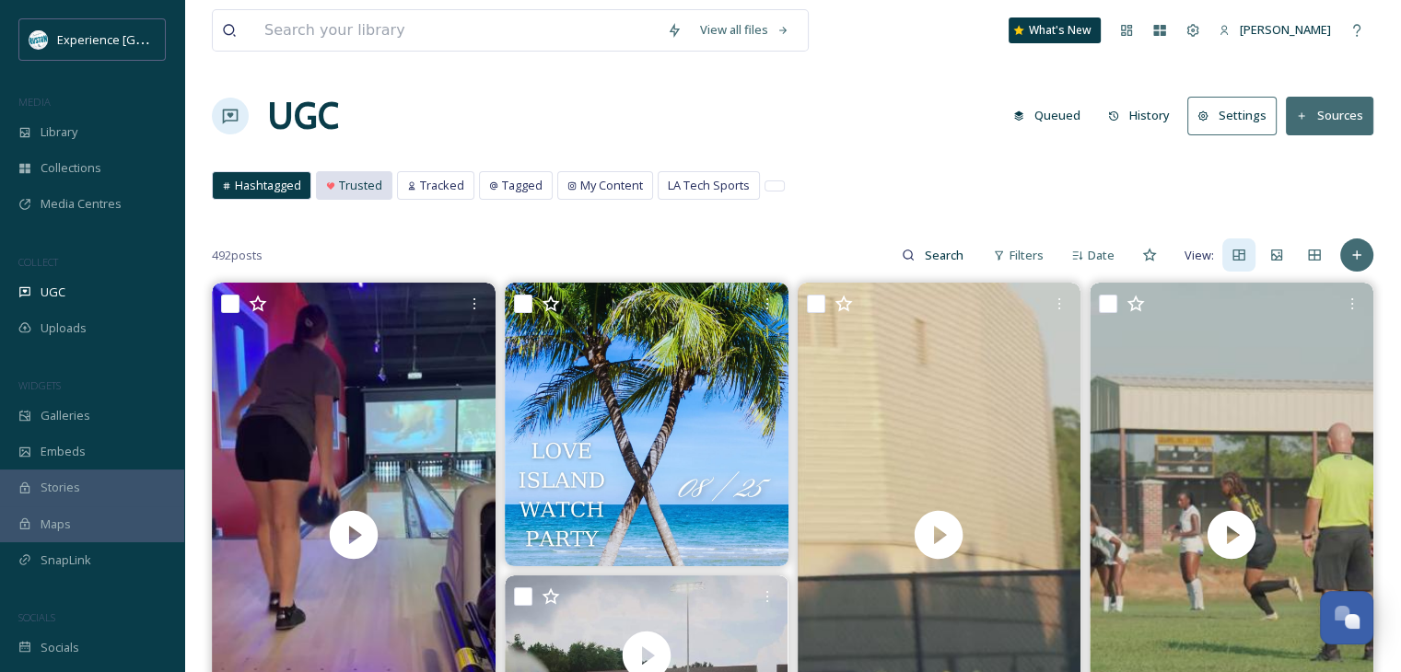
click at [343, 192] on span "Trusted" at bounding box center [360, 185] width 43 height 17
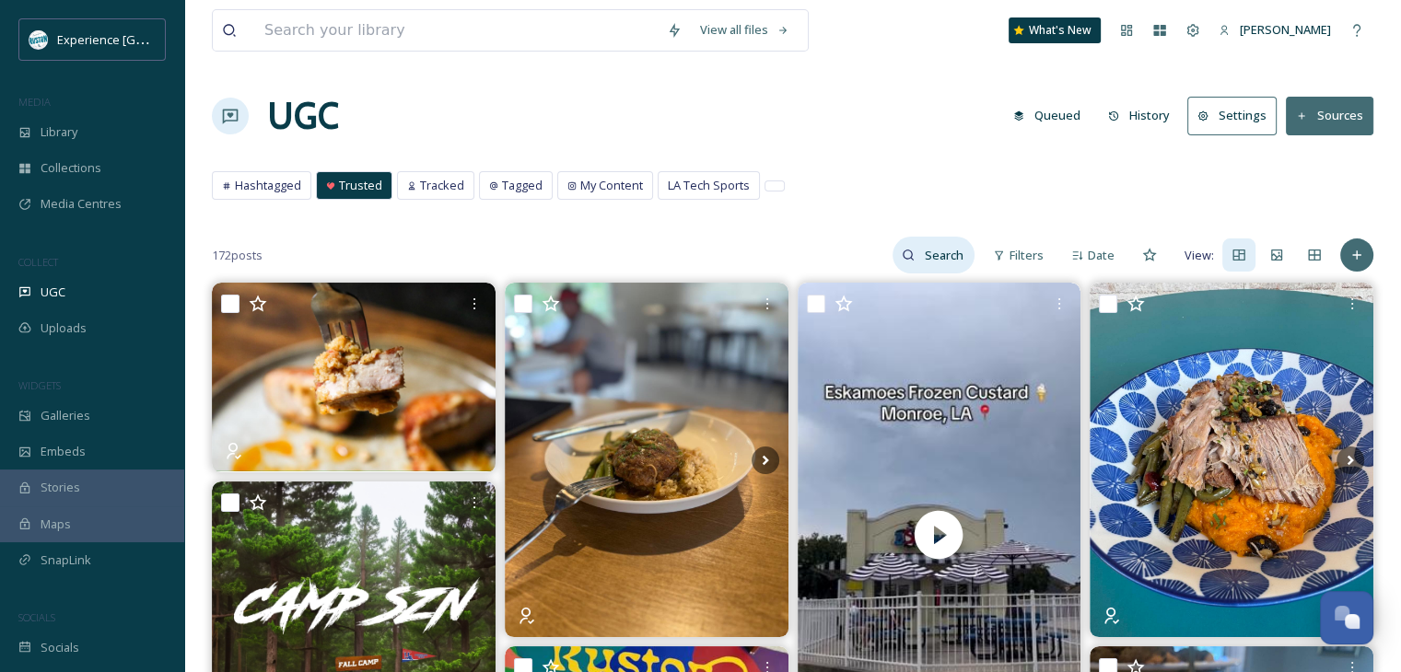
click at [930, 247] on input at bounding box center [944, 255] width 60 height 37
type input "nextlevel_ball"
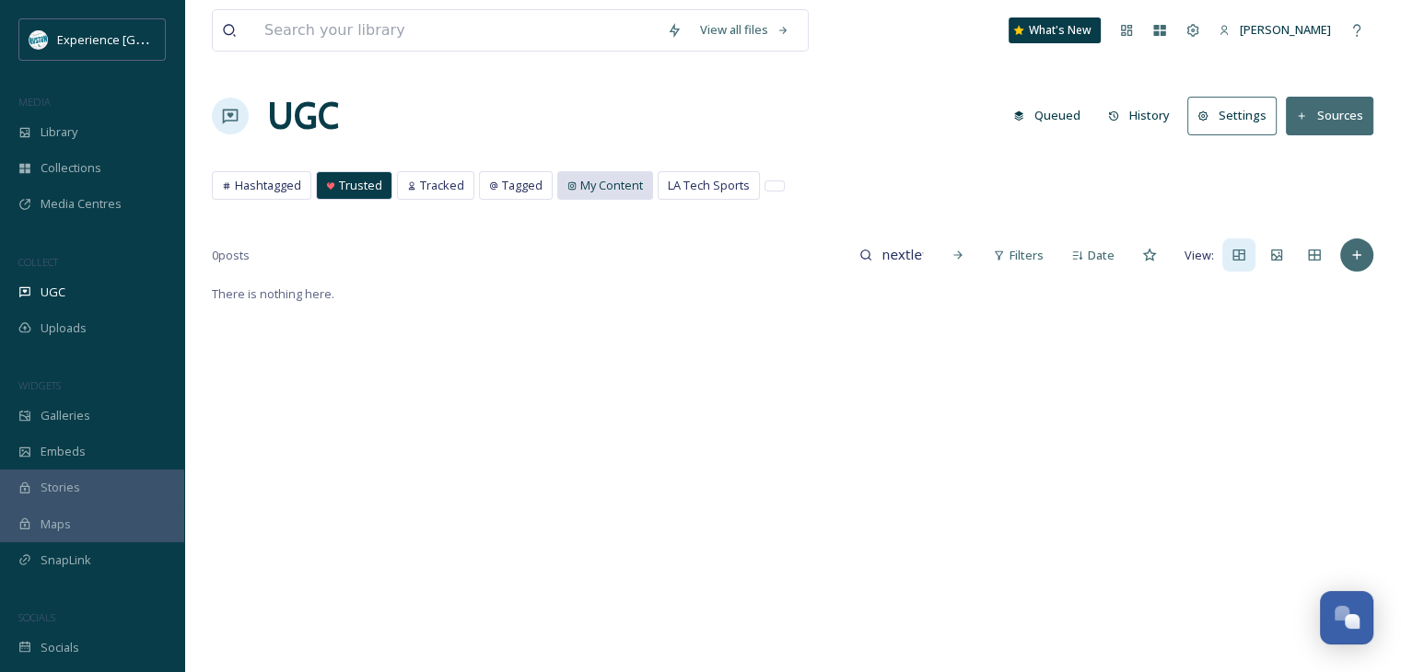
click at [632, 192] on span "My Content" at bounding box center [611, 185] width 63 height 17
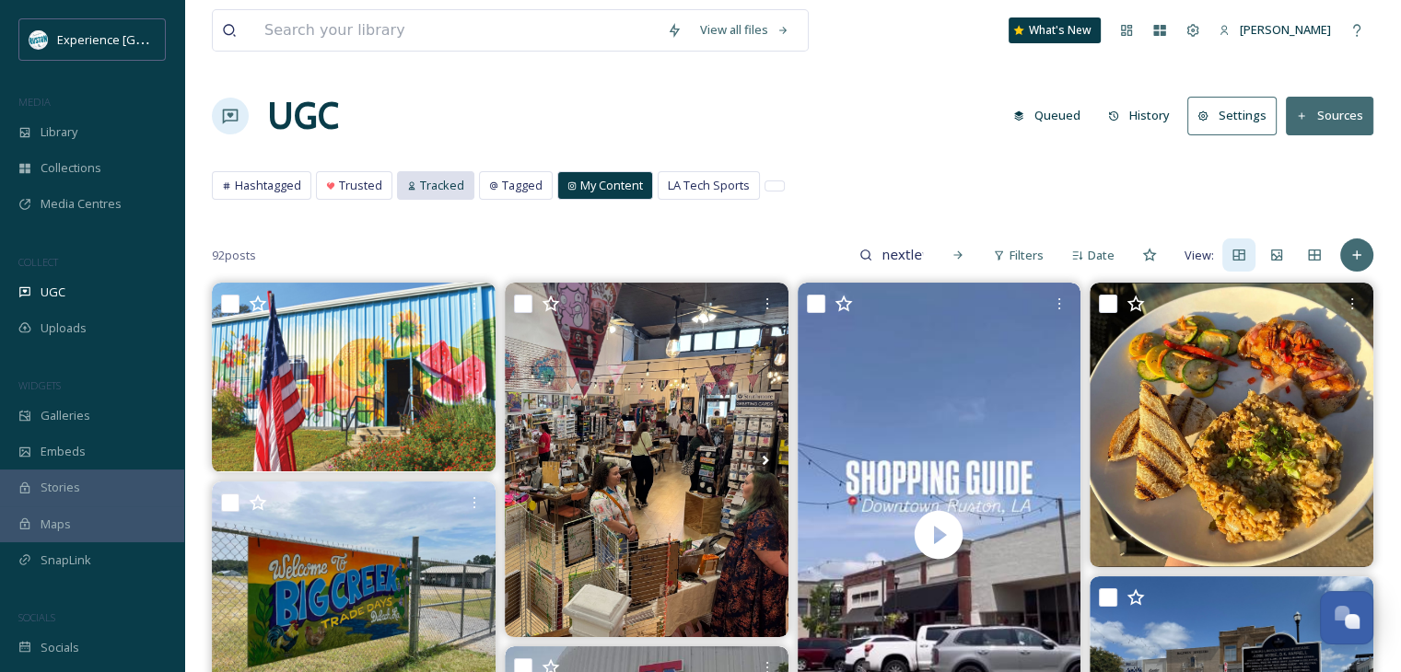
click at [438, 185] on span "Tracked" at bounding box center [442, 185] width 44 height 17
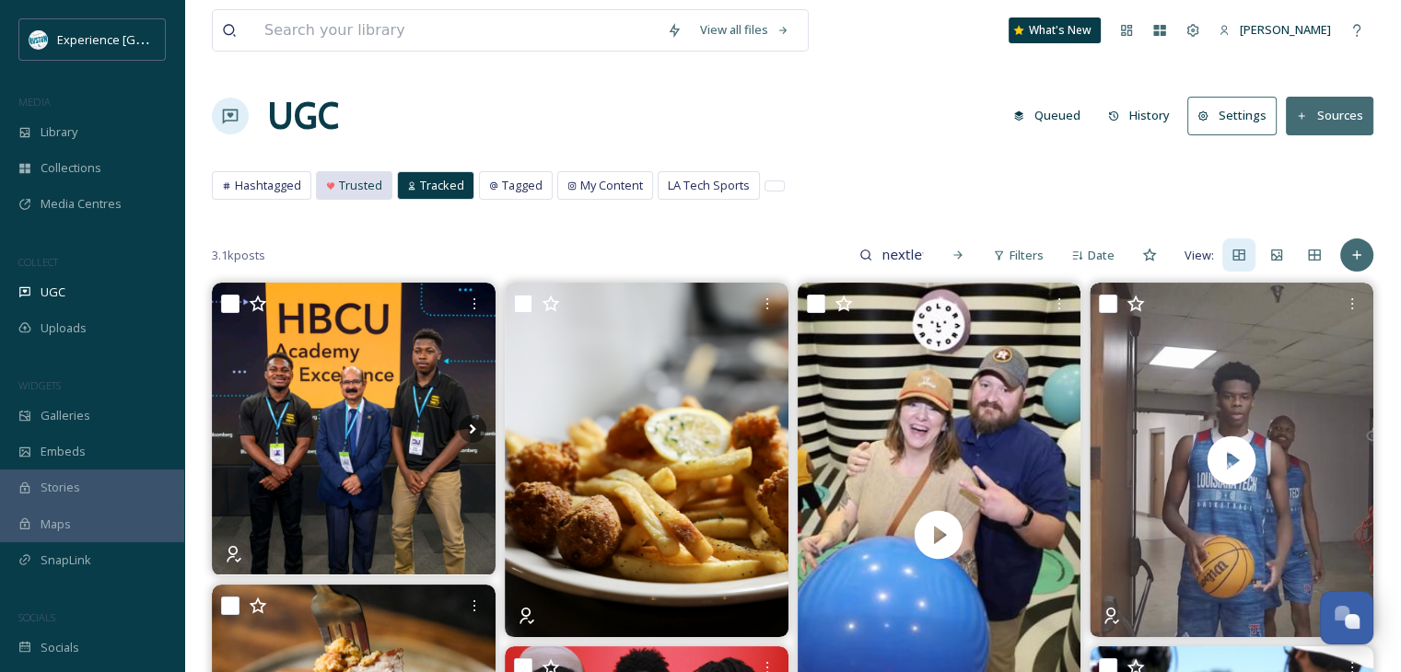
click at [343, 178] on span "Trusted" at bounding box center [360, 185] width 43 height 17
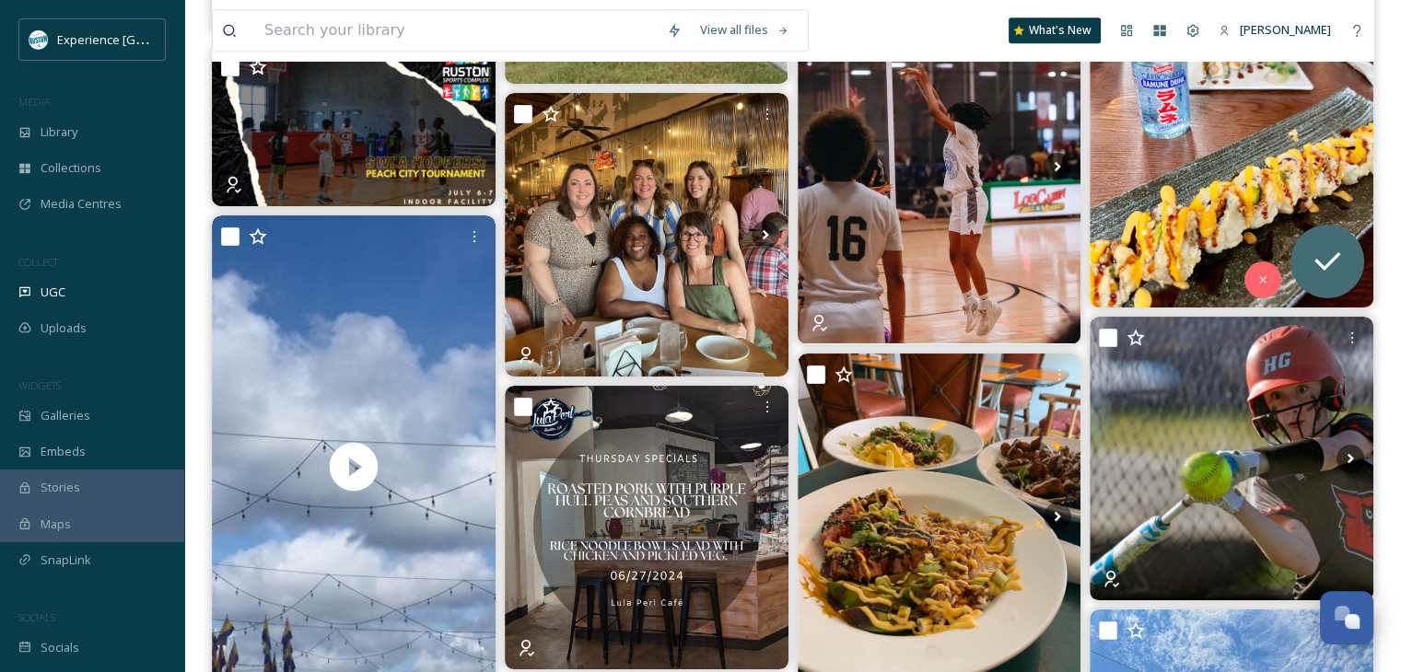
scroll to position [8932, 0]
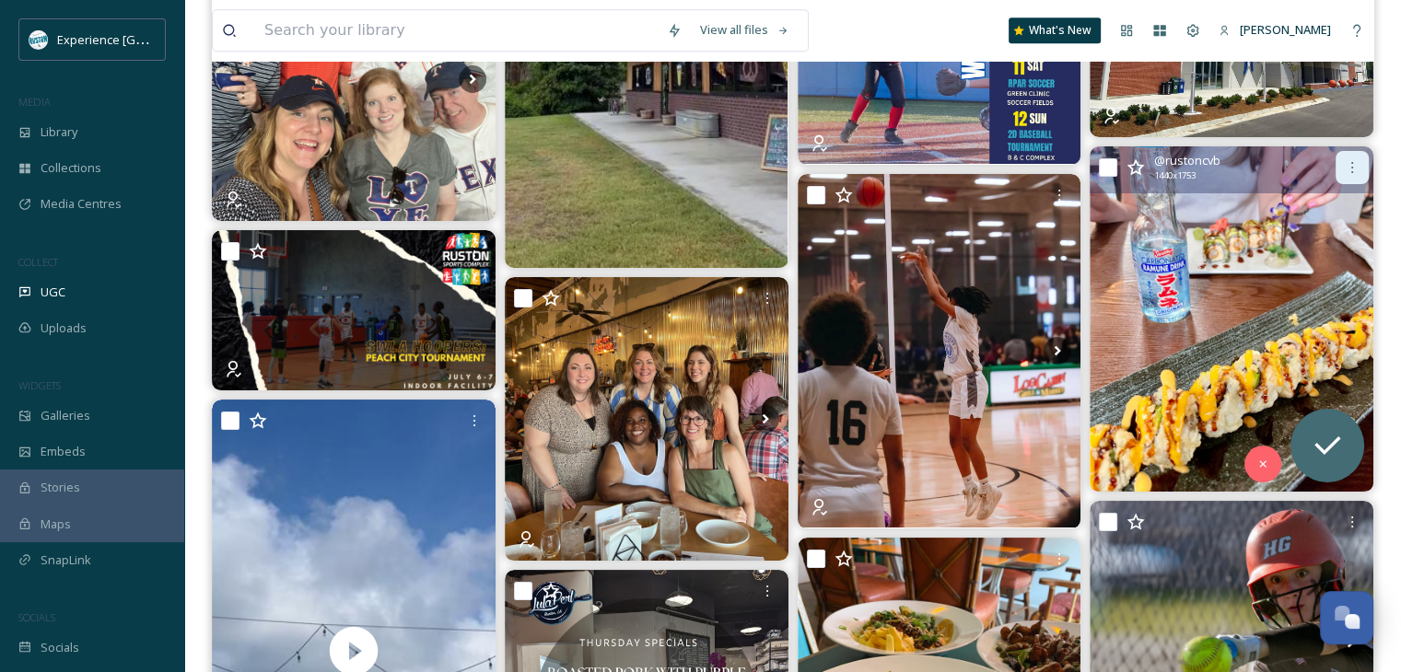
click at [1349, 167] on icon at bounding box center [1351, 167] width 15 height 15
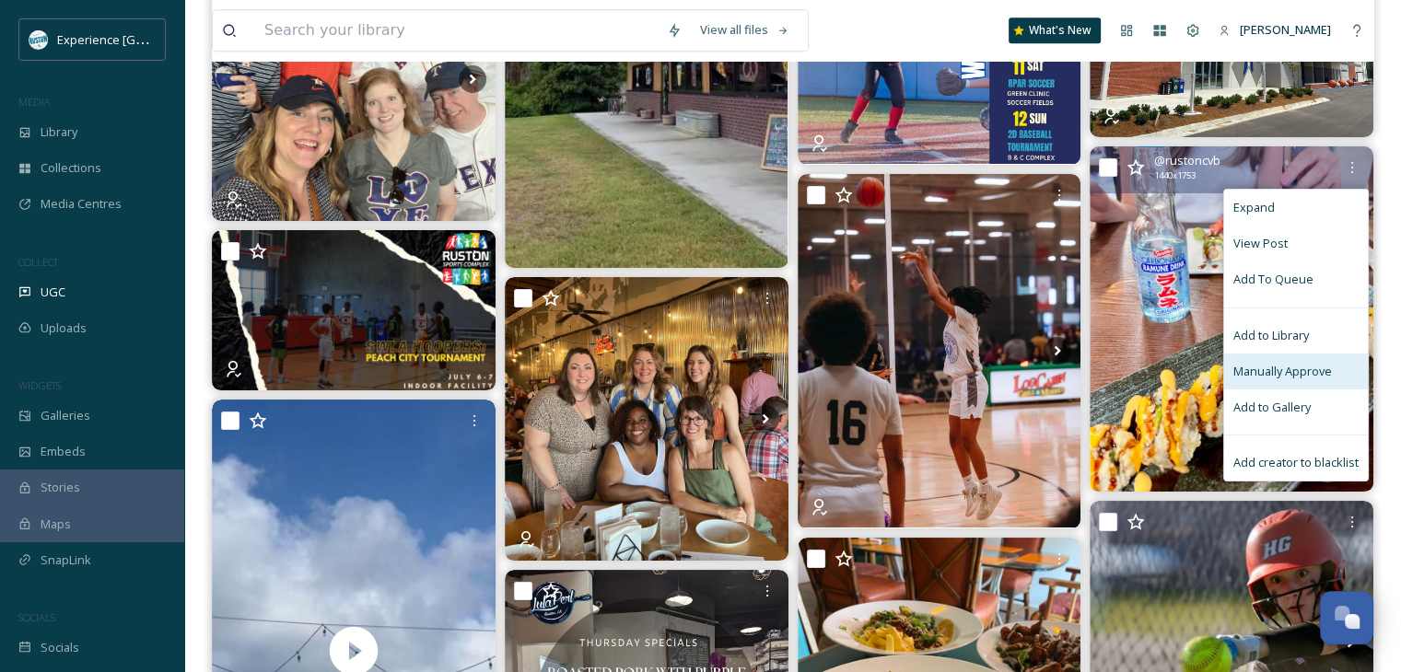
click at [1295, 373] on span "Manually Approve" at bounding box center [1282, 371] width 99 height 17
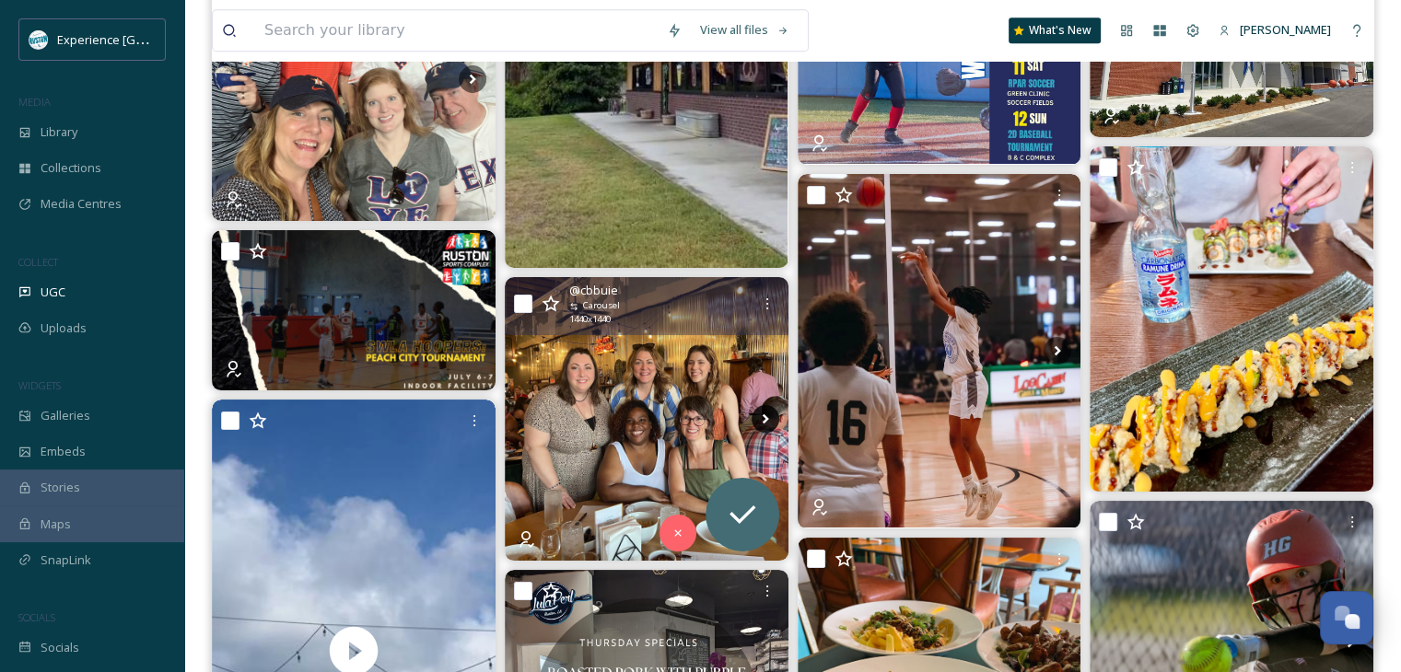
click at [762, 406] on icon at bounding box center [765, 419] width 28 height 28
click at [762, 414] on icon at bounding box center [765, 419] width 6 height 10
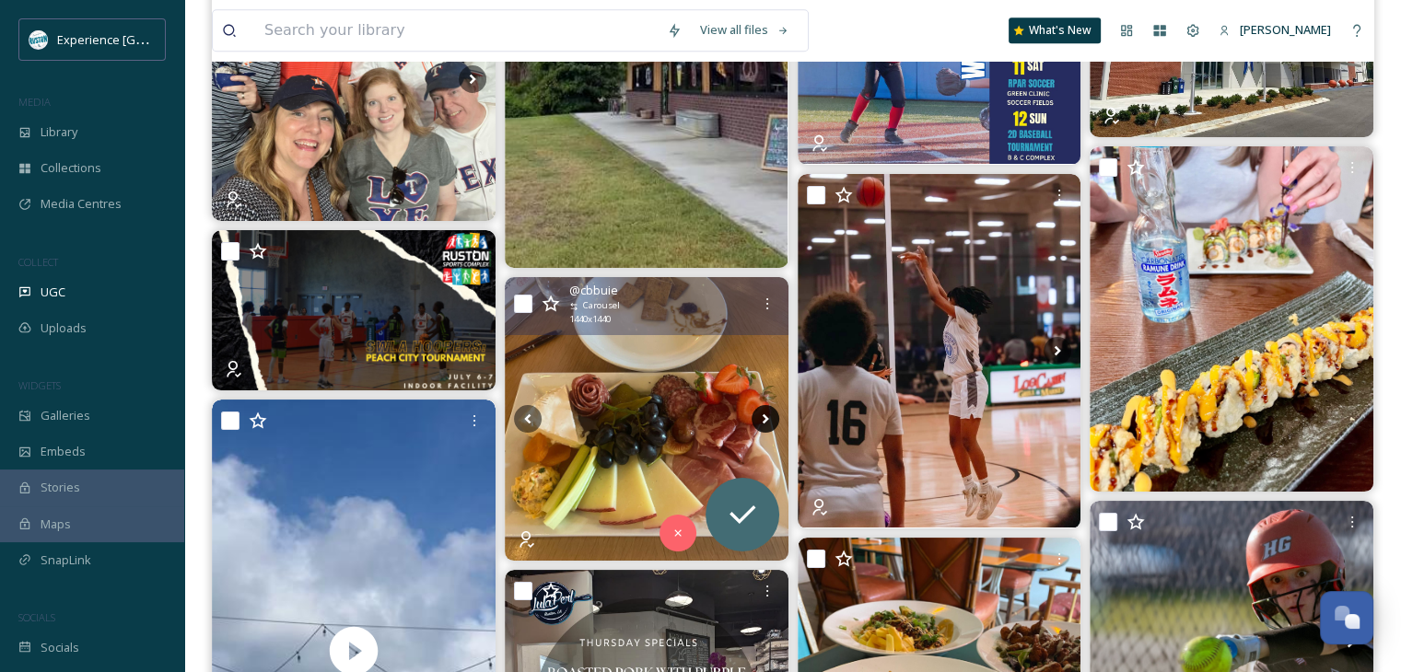
click at [760, 415] on icon at bounding box center [765, 419] width 28 height 28
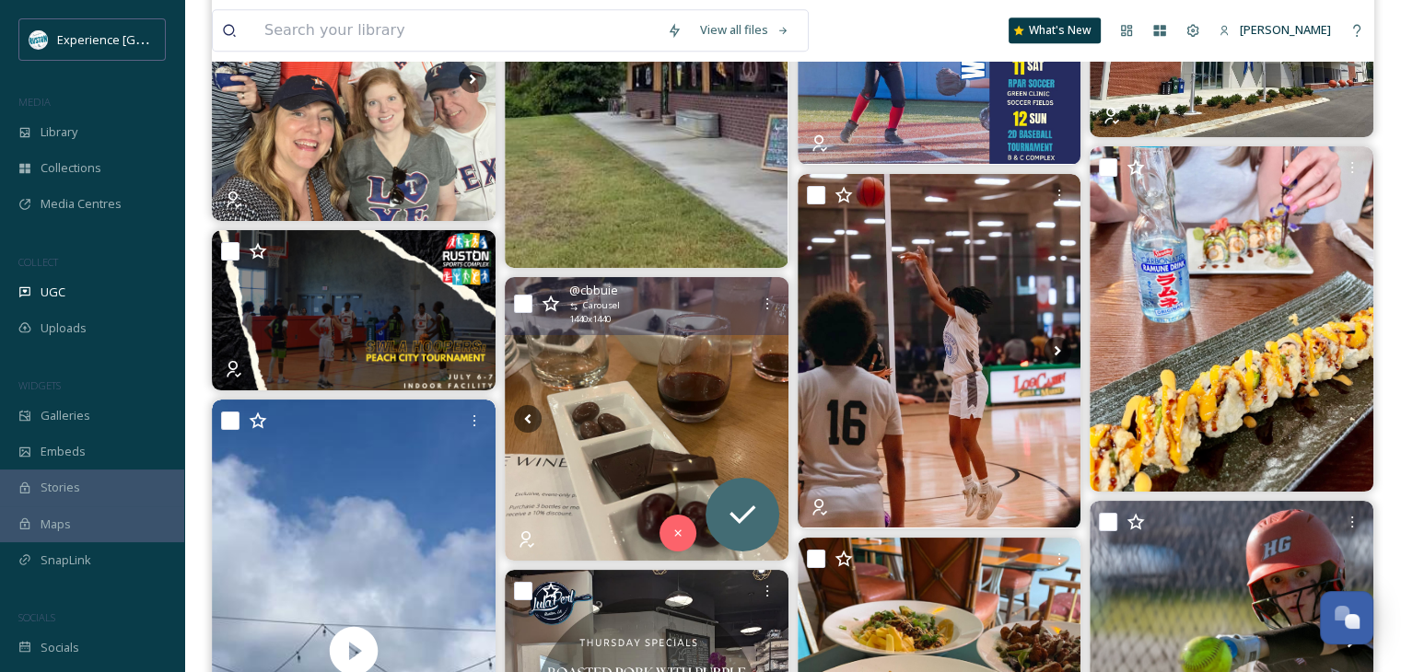
click at [760, 415] on icon at bounding box center [765, 419] width 28 height 28
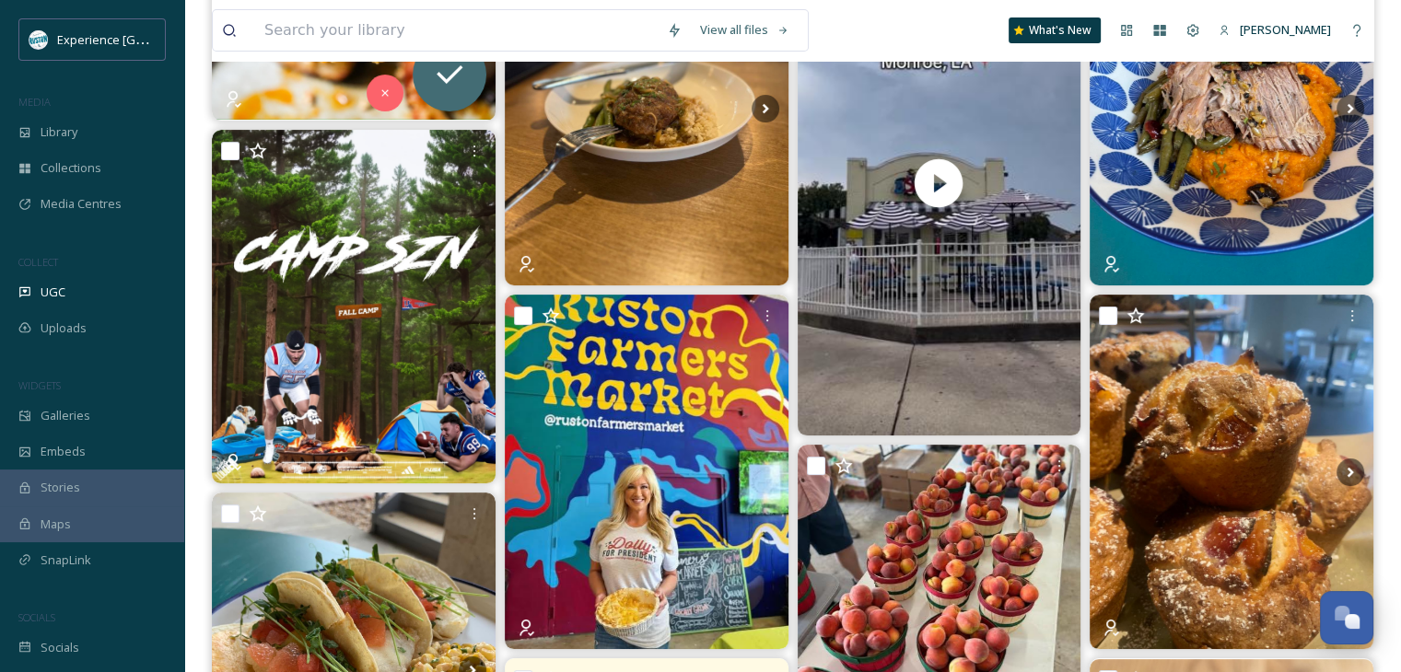
scroll to position [0, 0]
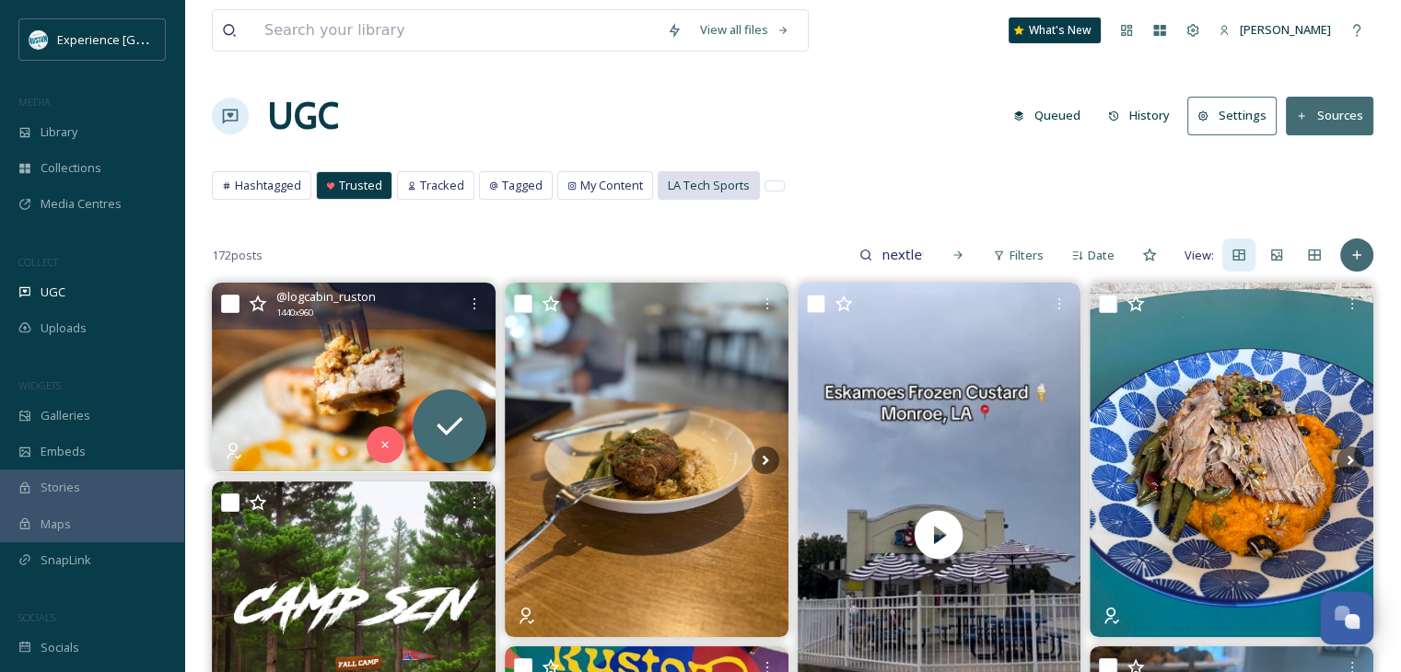
click at [729, 187] on span "LA Tech Sports" at bounding box center [709, 185] width 82 height 17
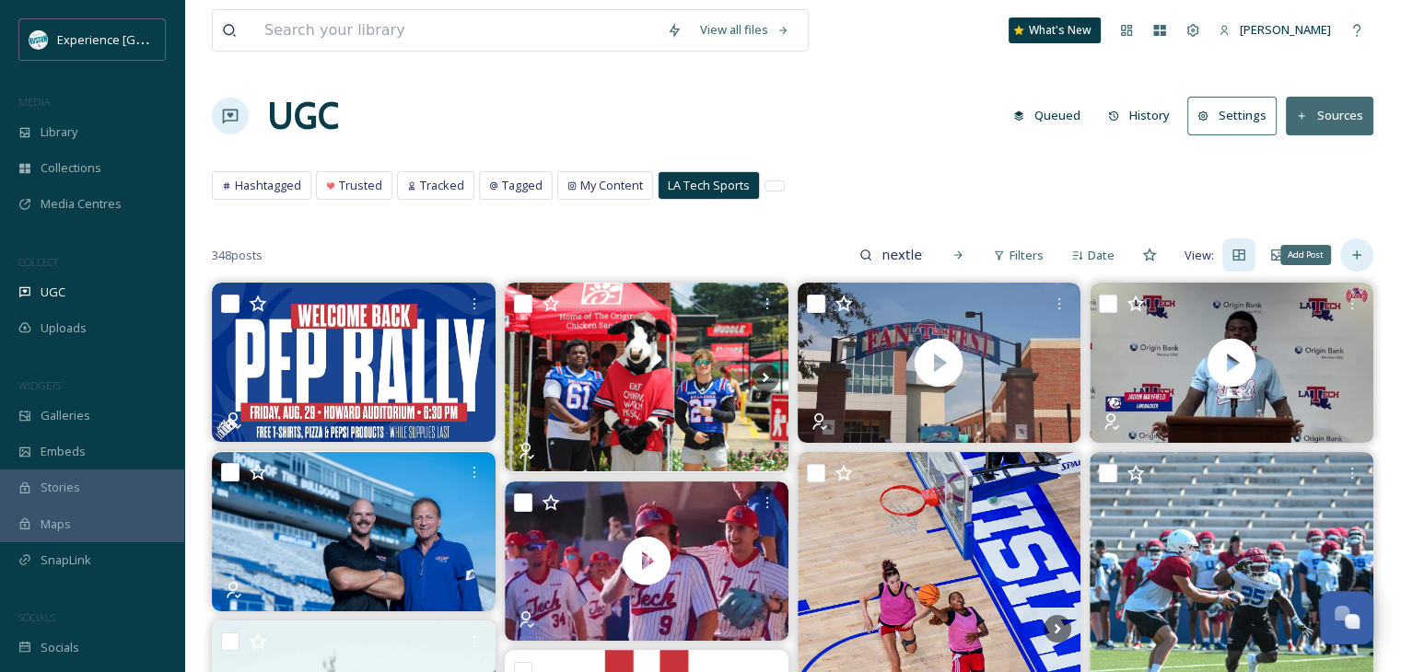
click at [1350, 246] on div "Add Post" at bounding box center [1356, 255] width 33 height 33
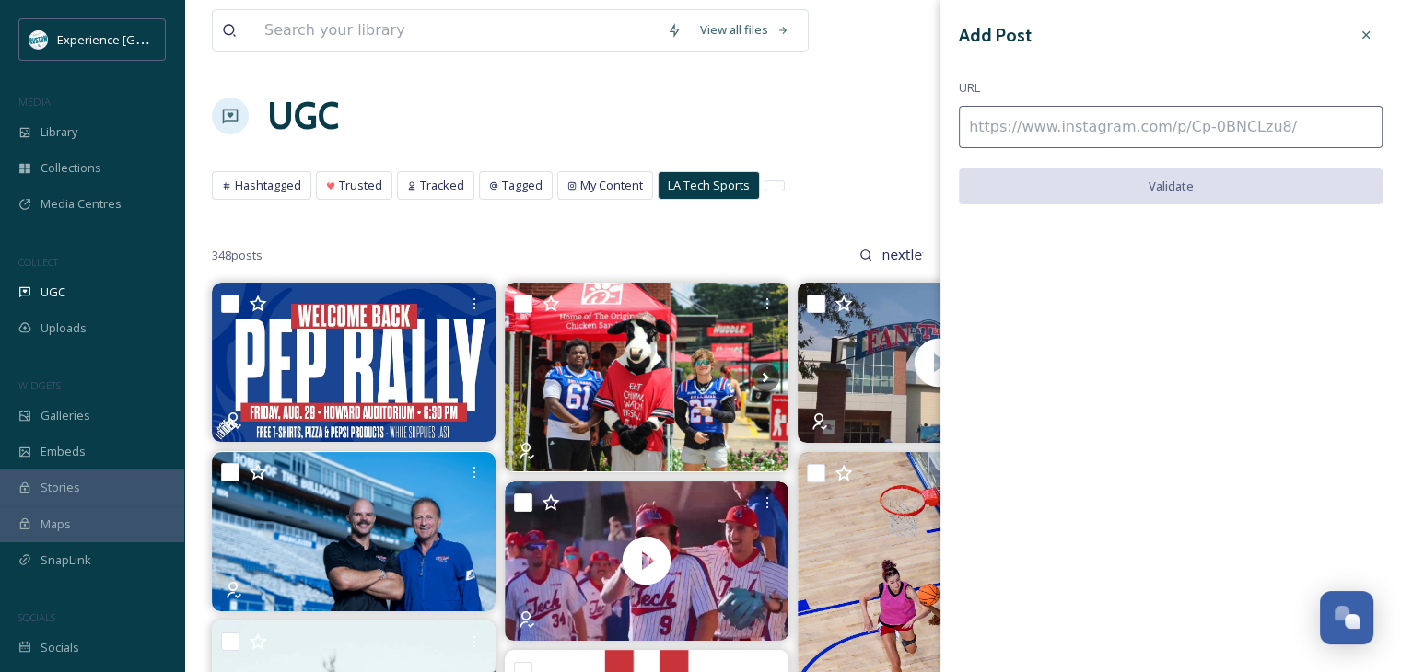
click at [1200, 115] on input at bounding box center [1171, 127] width 424 height 42
paste input "https://www.instagram.com/reel/DJE5_Dgpsw5/"
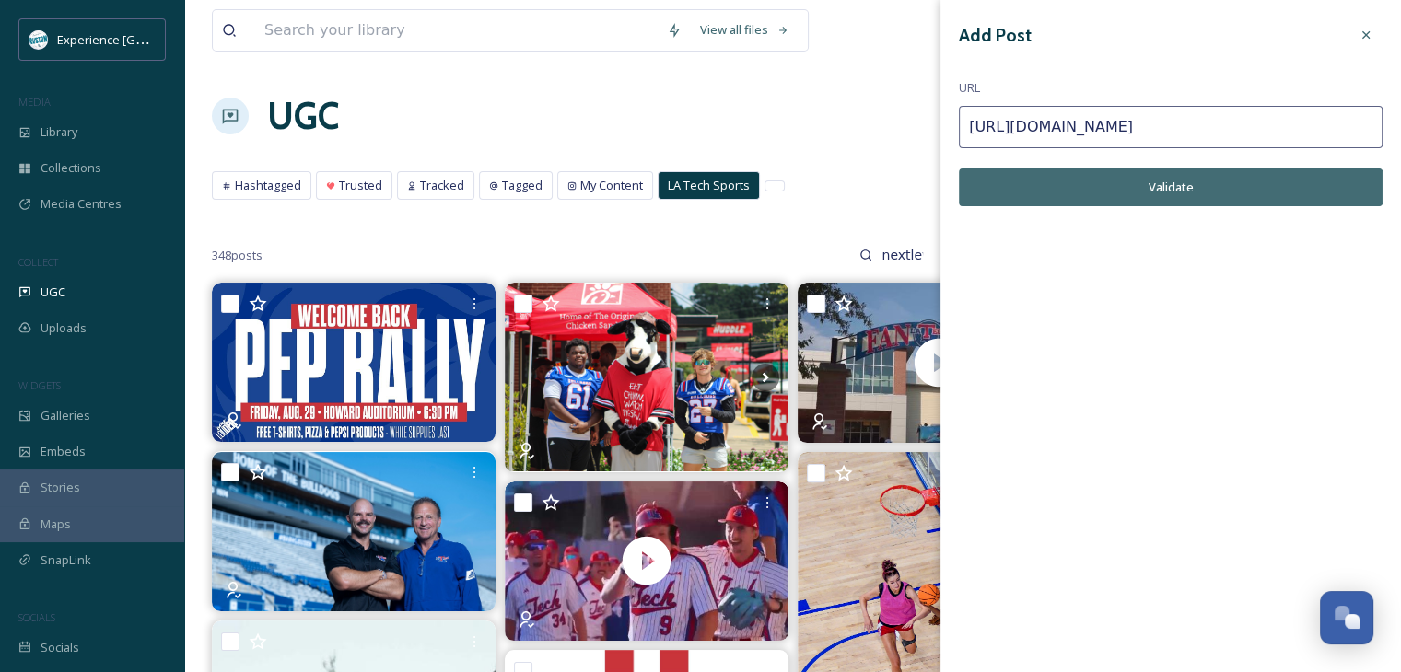
type input "https://www.instagram.com/reel/DJE5_Dgpsw5/"
click at [1278, 192] on button "Validate" at bounding box center [1171, 188] width 424 height 38
click at [1265, 191] on button "Add Post" at bounding box center [1171, 188] width 424 height 38
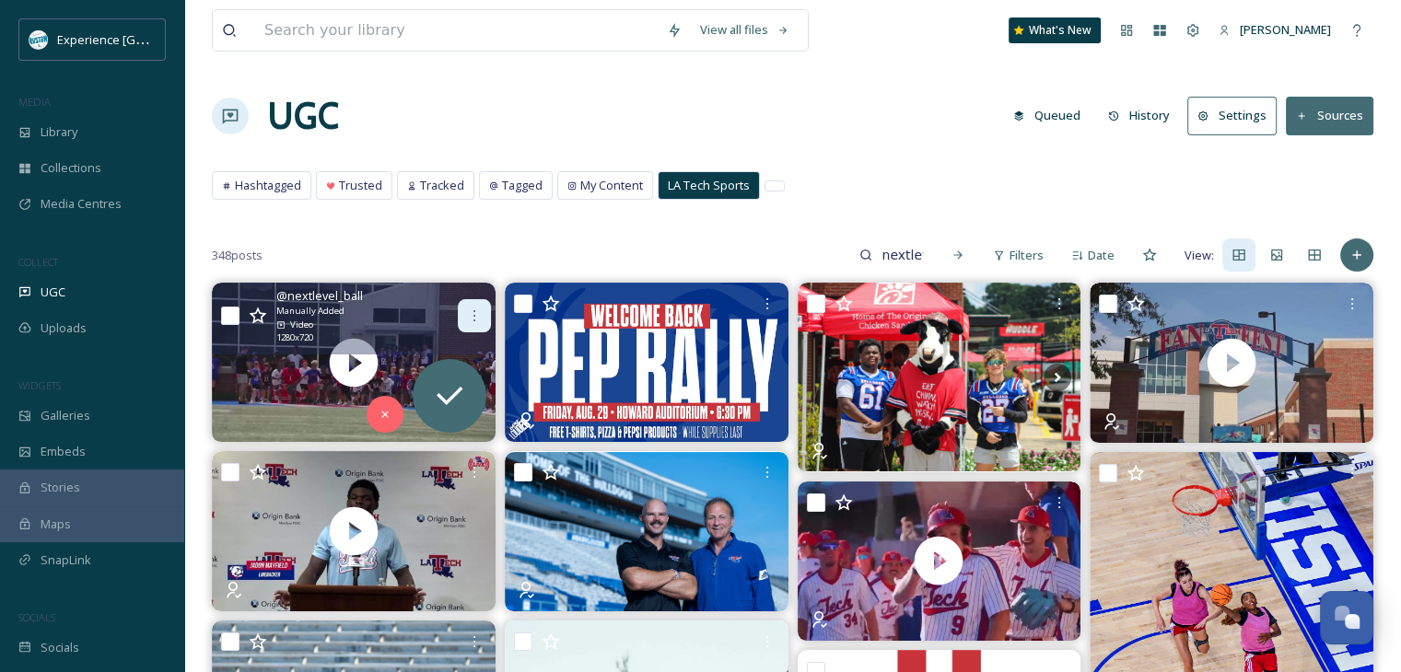
click at [475, 315] on icon at bounding box center [474, 315] width 15 height 15
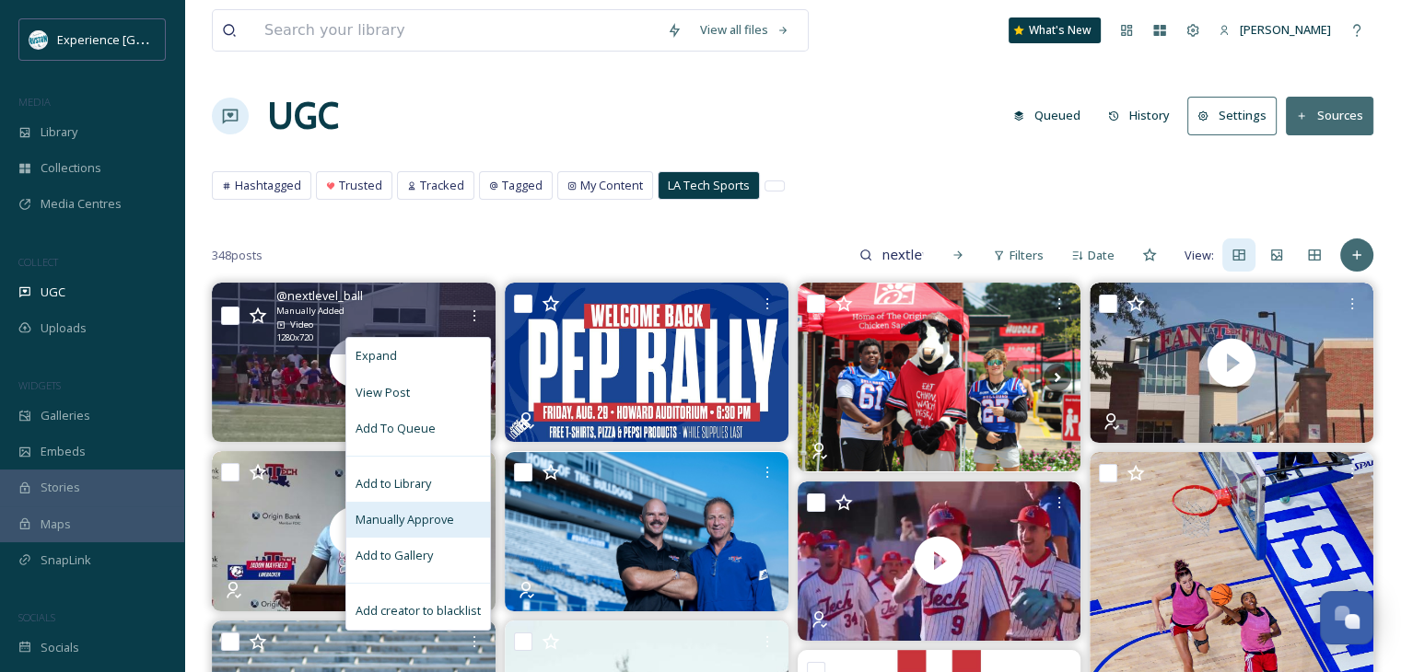
click at [442, 513] on span "Manually Approve" at bounding box center [404, 519] width 99 height 17
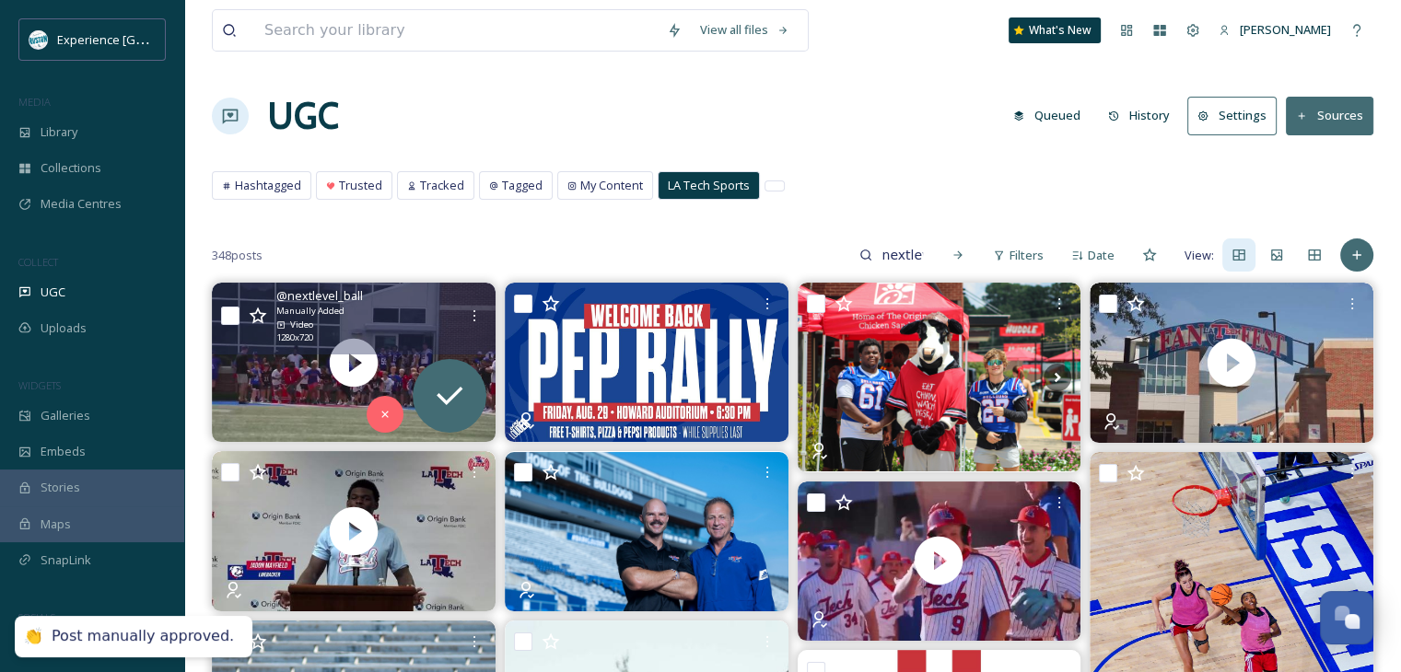
click at [232, 314] on input "checkbox" at bounding box center [230, 316] width 18 height 18
checkbox input "true"
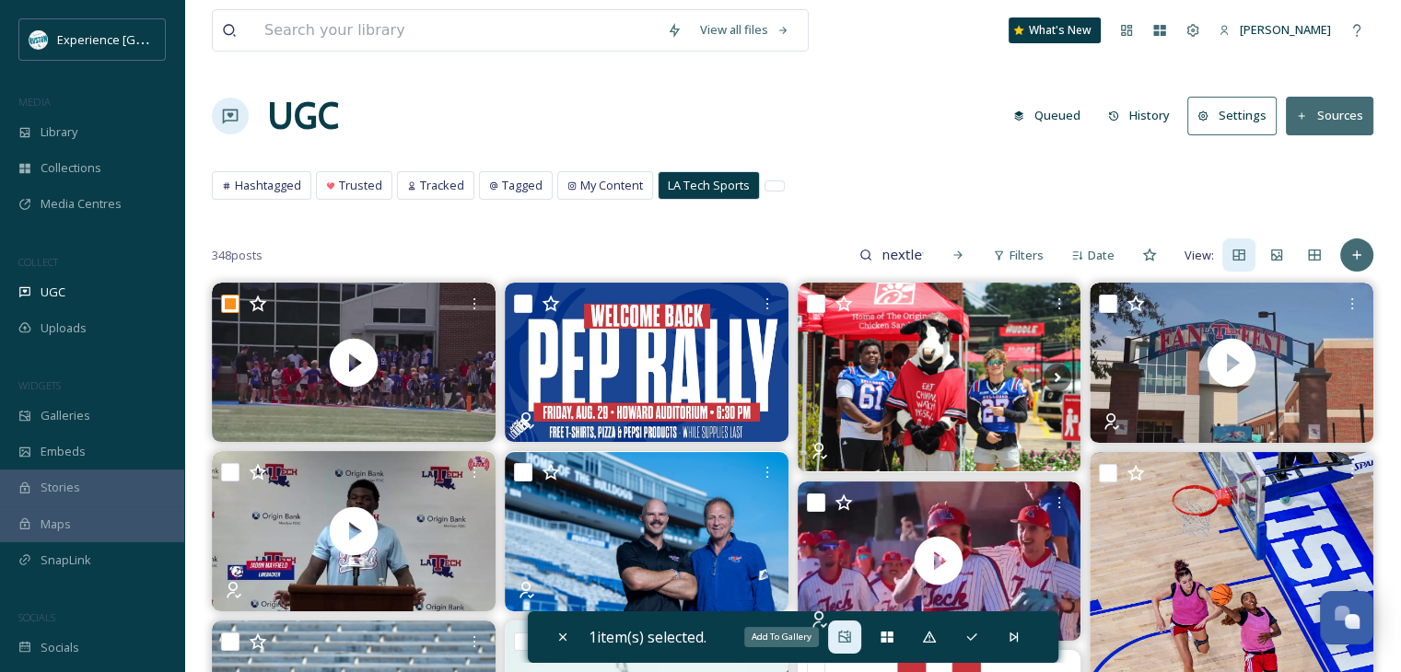
click at [839, 640] on icon at bounding box center [844, 637] width 15 height 15
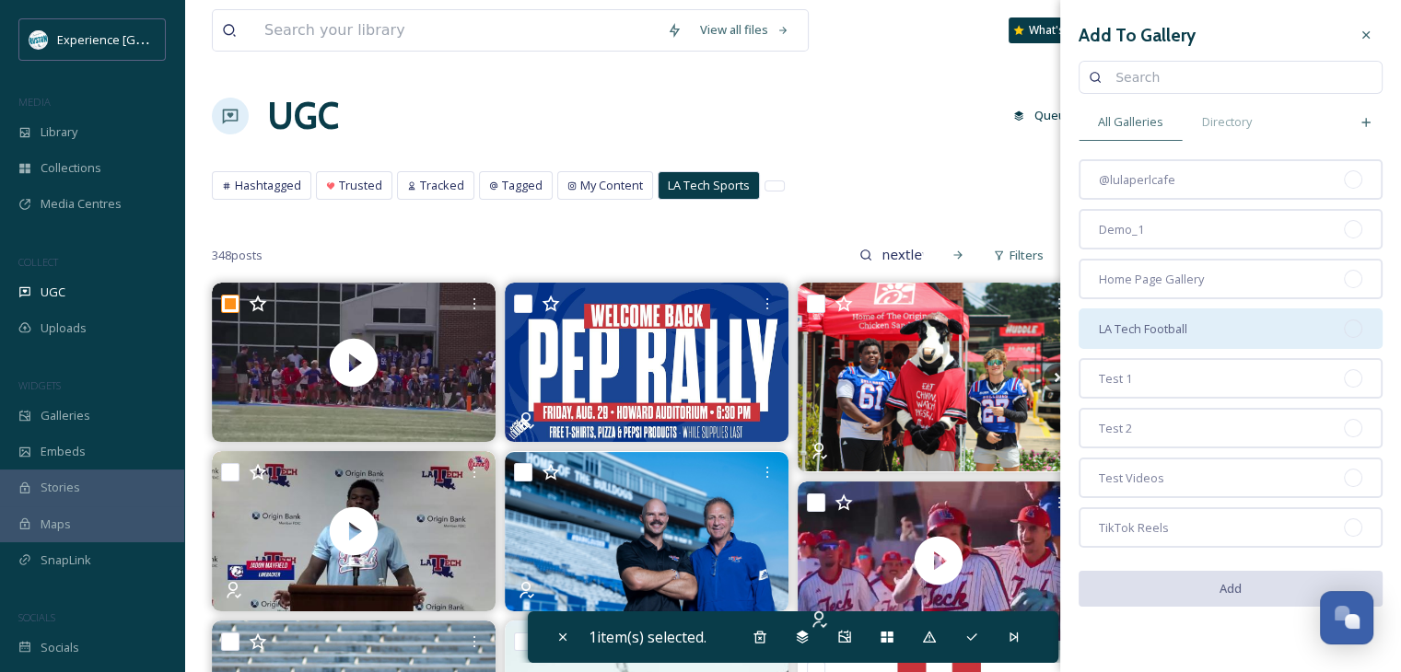
click at [1175, 331] on span "LA Tech Football" at bounding box center [1143, 328] width 88 height 17
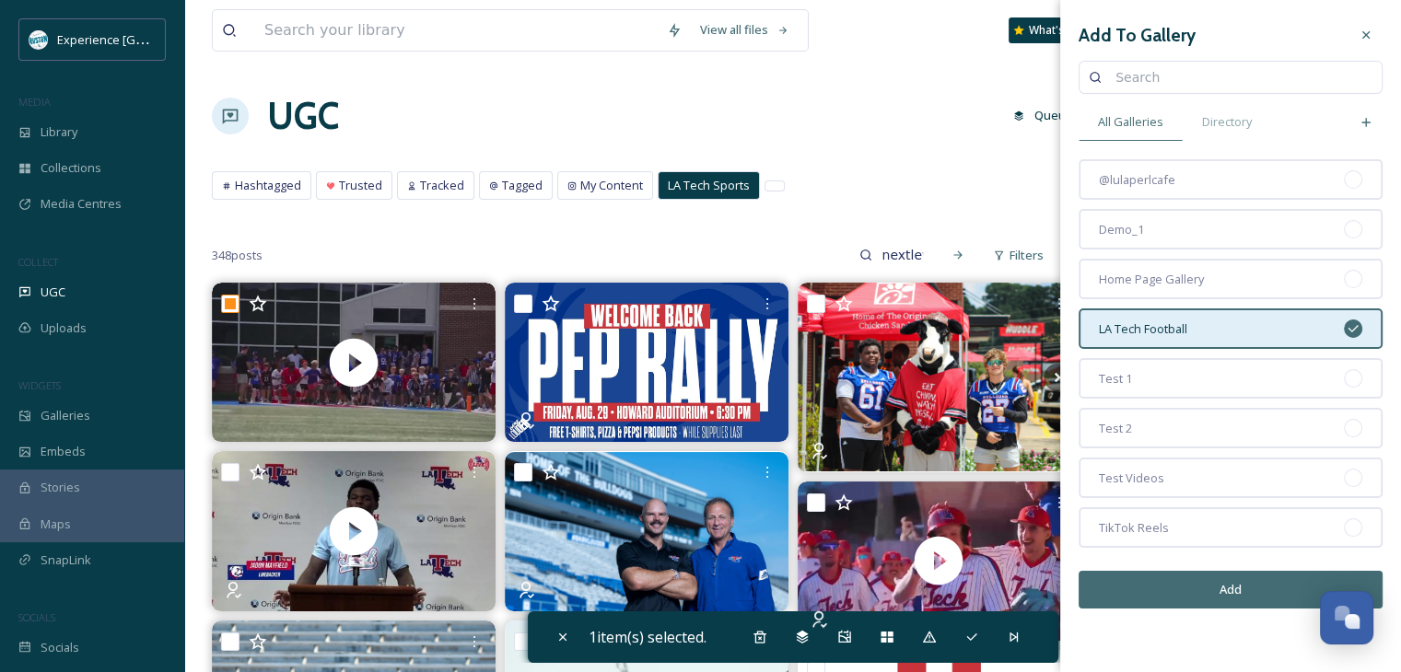
click at [1181, 580] on button "Add" at bounding box center [1230, 590] width 304 height 38
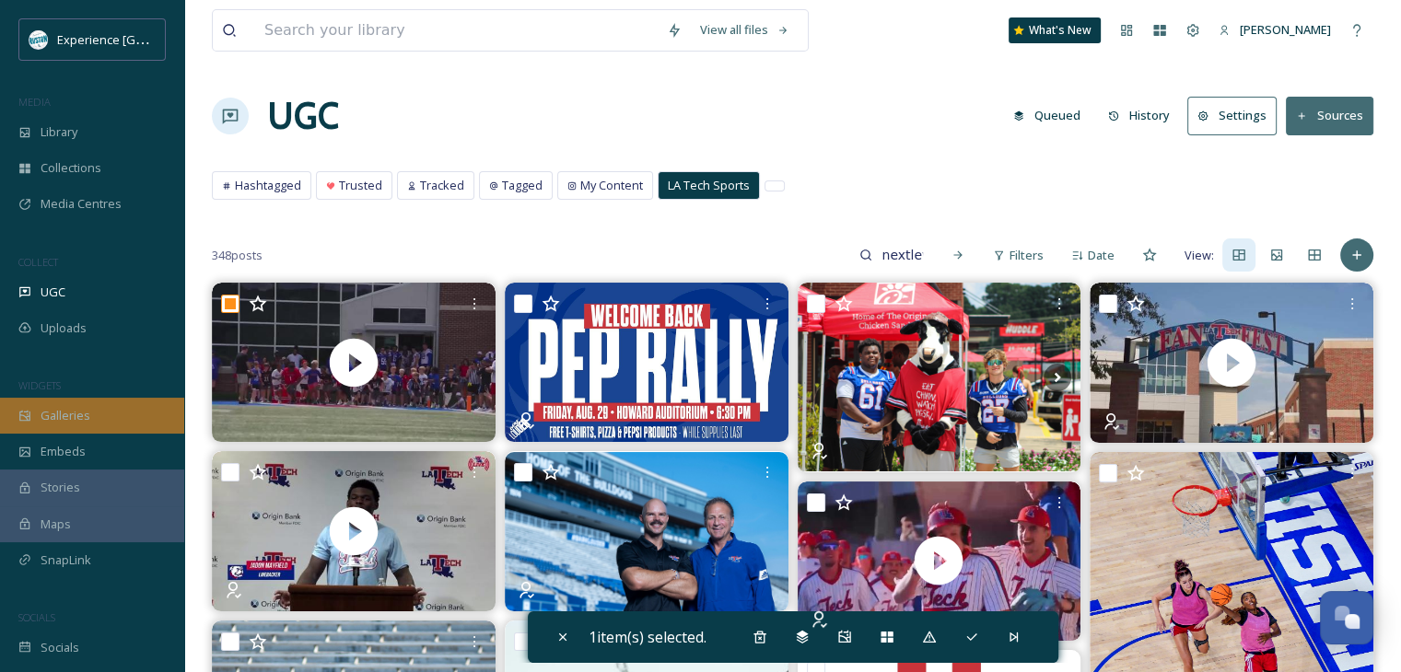
click at [73, 421] on span "Galleries" at bounding box center [66, 415] width 50 height 17
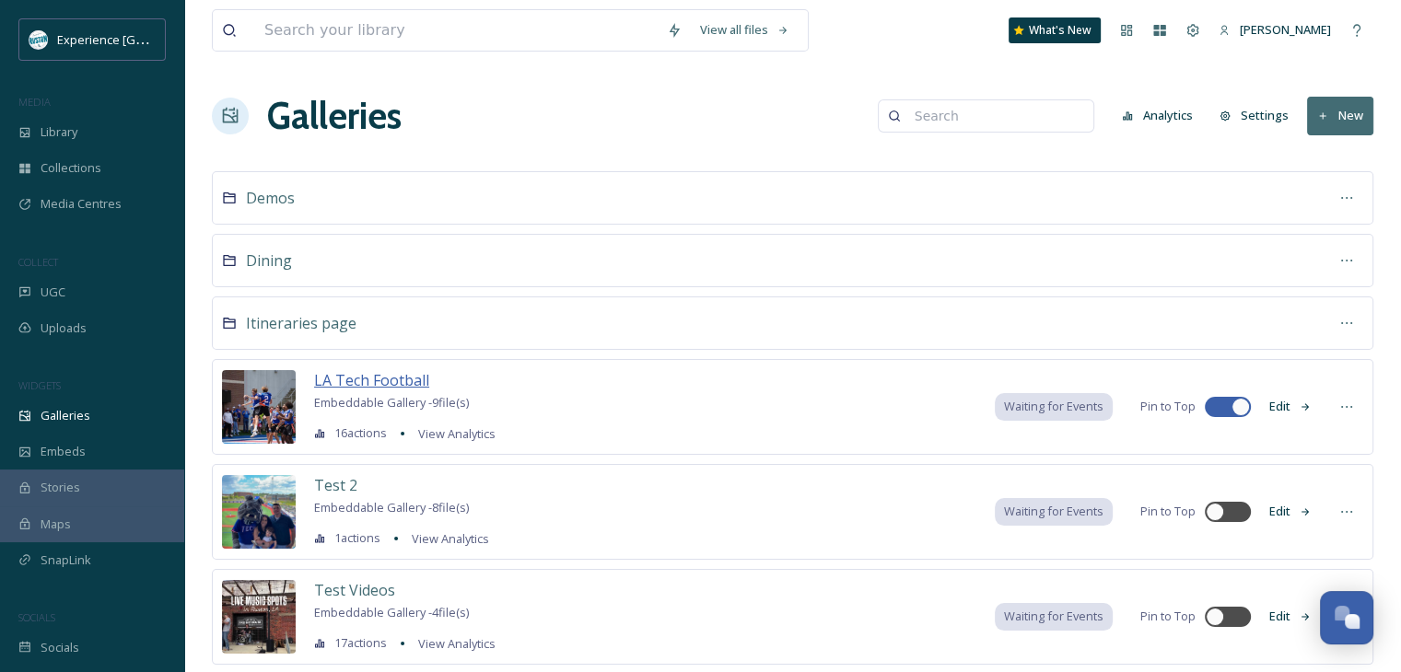
click at [354, 375] on span "LA Tech Football" at bounding box center [371, 380] width 115 height 20
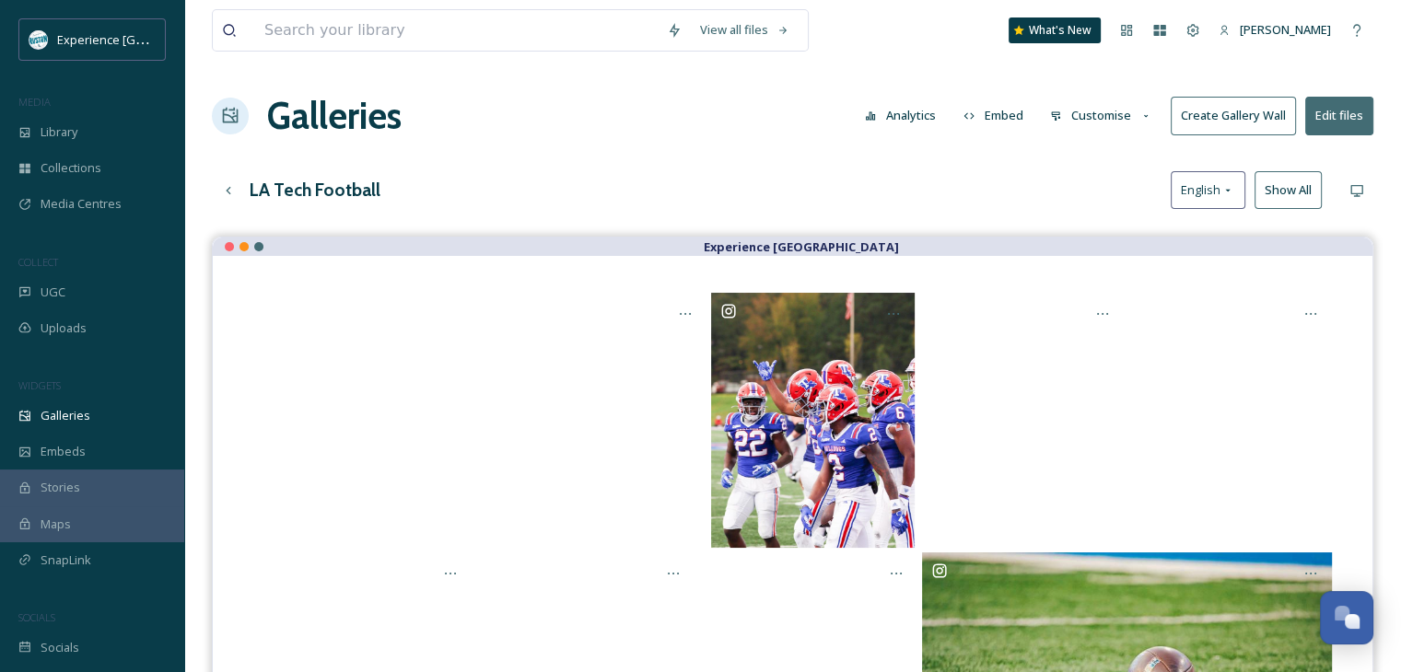
click at [1014, 119] on button "Embed" at bounding box center [993, 116] width 78 height 36
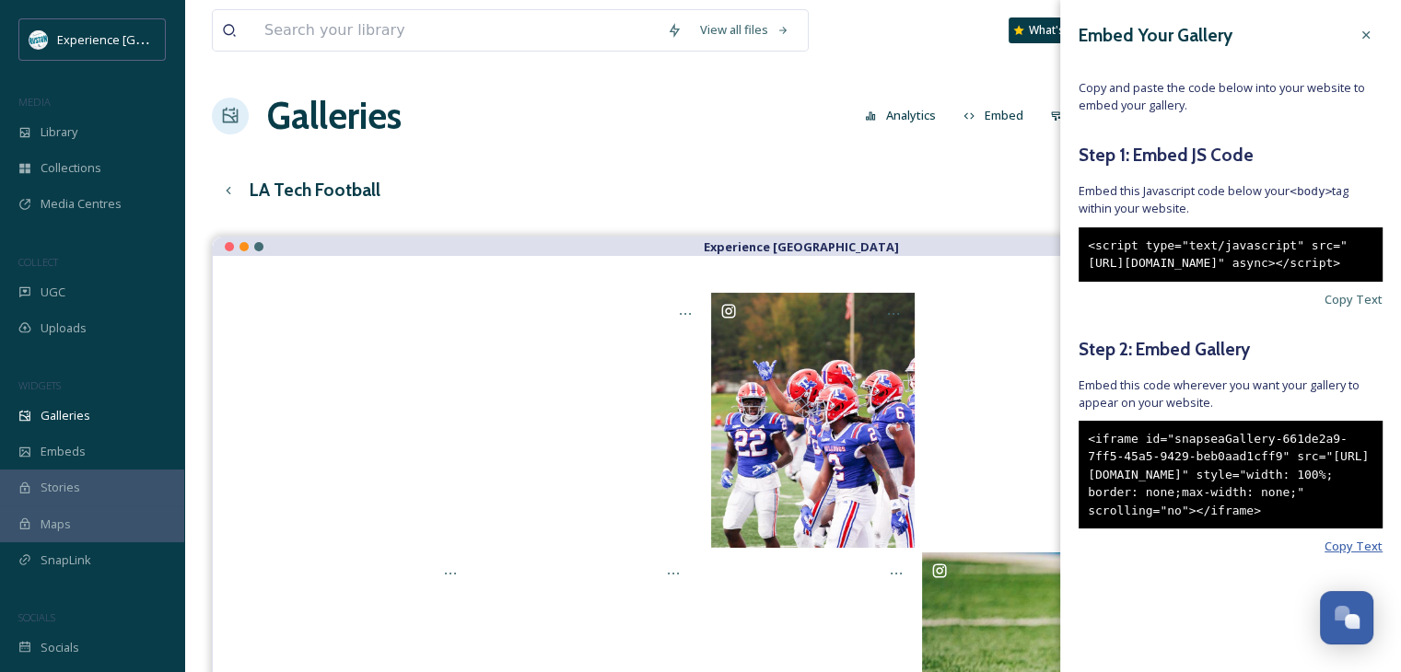
click at [1324, 555] on span "Copy Text" at bounding box center [1353, 546] width 58 height 17
click at [919, 207] on div "LA Tech Football English Show All" at bounding box center [792, 190] width 1161 height 38
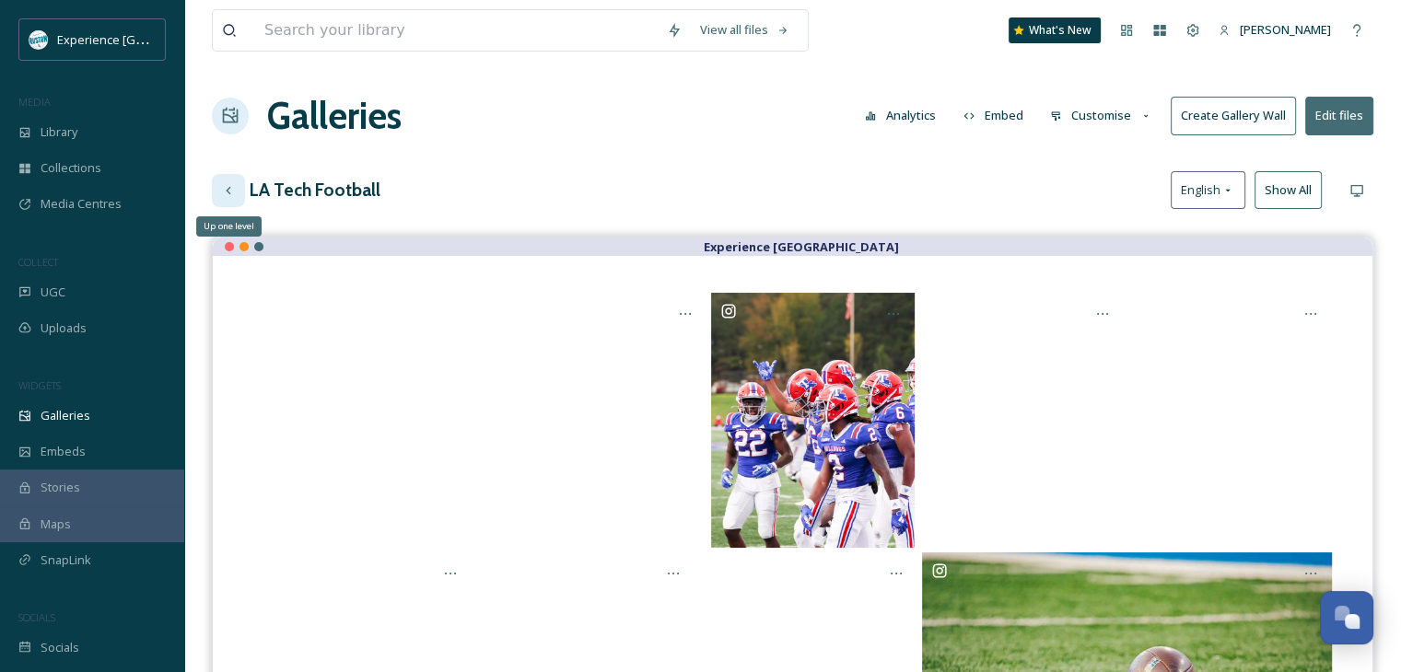
click at [230, 194] on icon at bounding box center [228, 190] width 15 height 15
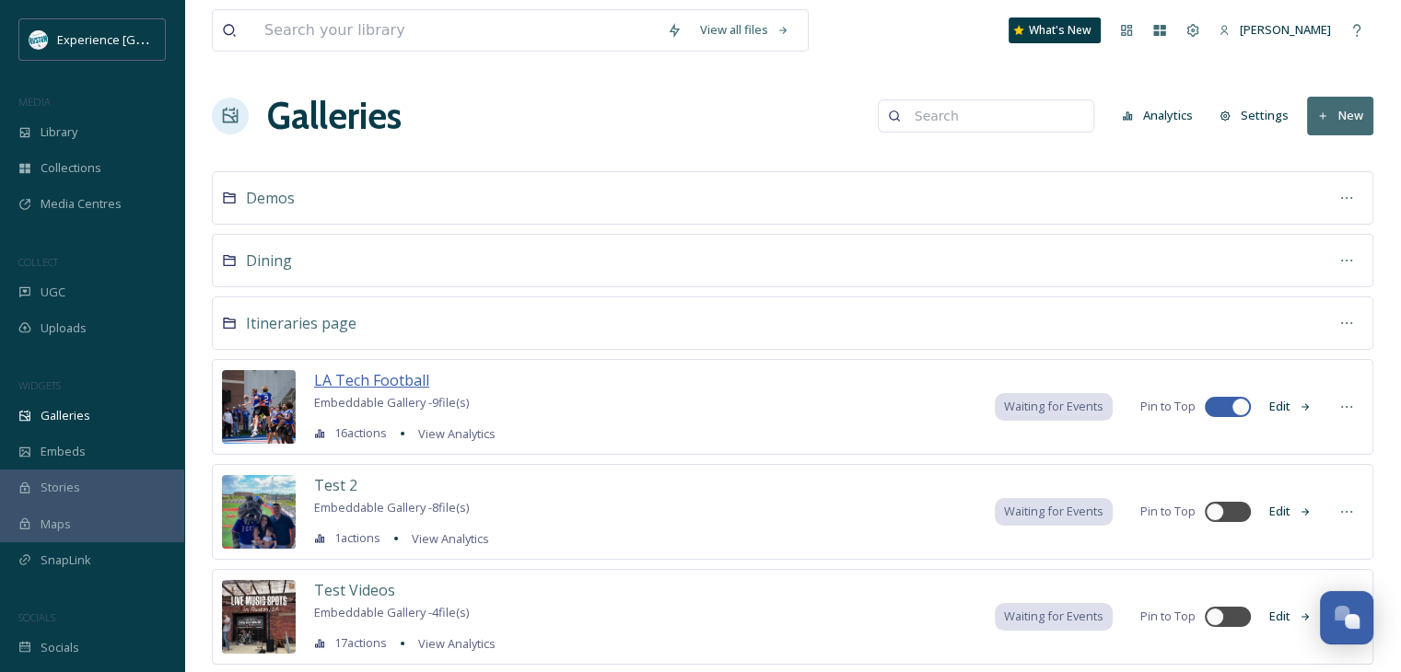
click at [376, 380] on span "LA Tech Football" at bounding box center [371, 380] width 115 height 20
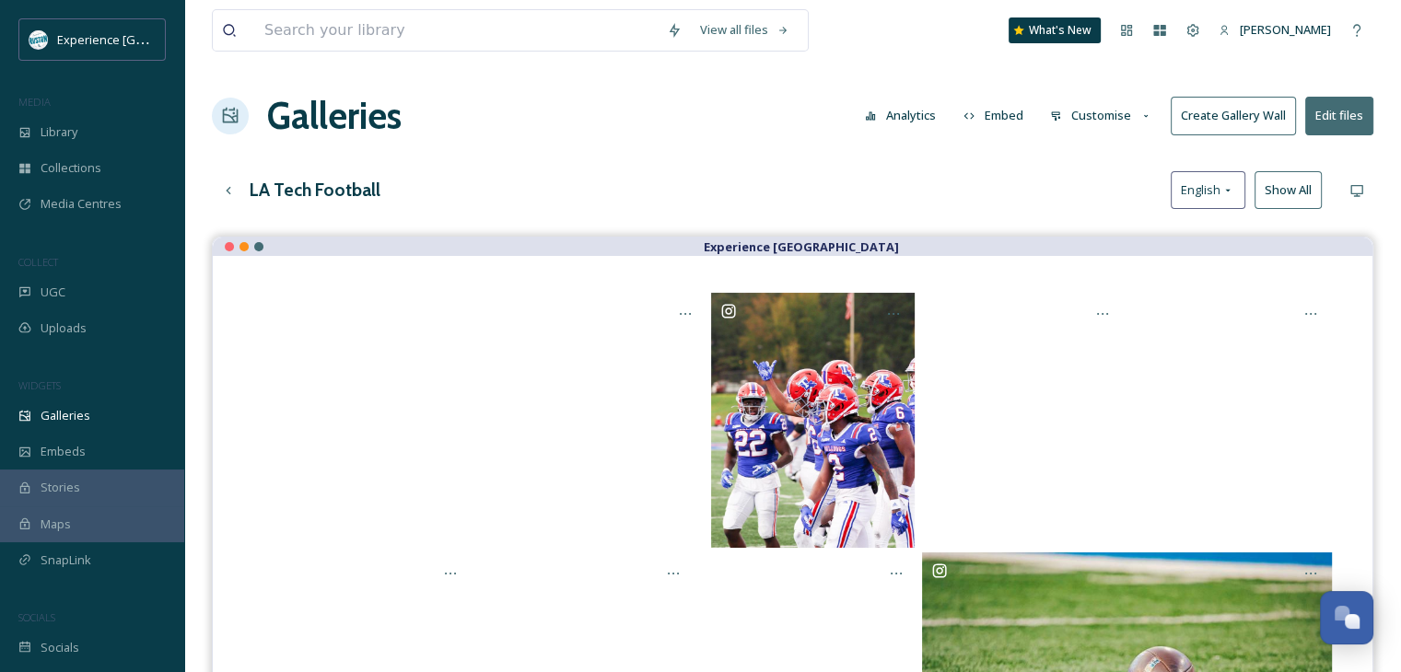
click at [1101, 111] on button "Customise" at bounding box center [1101, 116] width 121 height 36
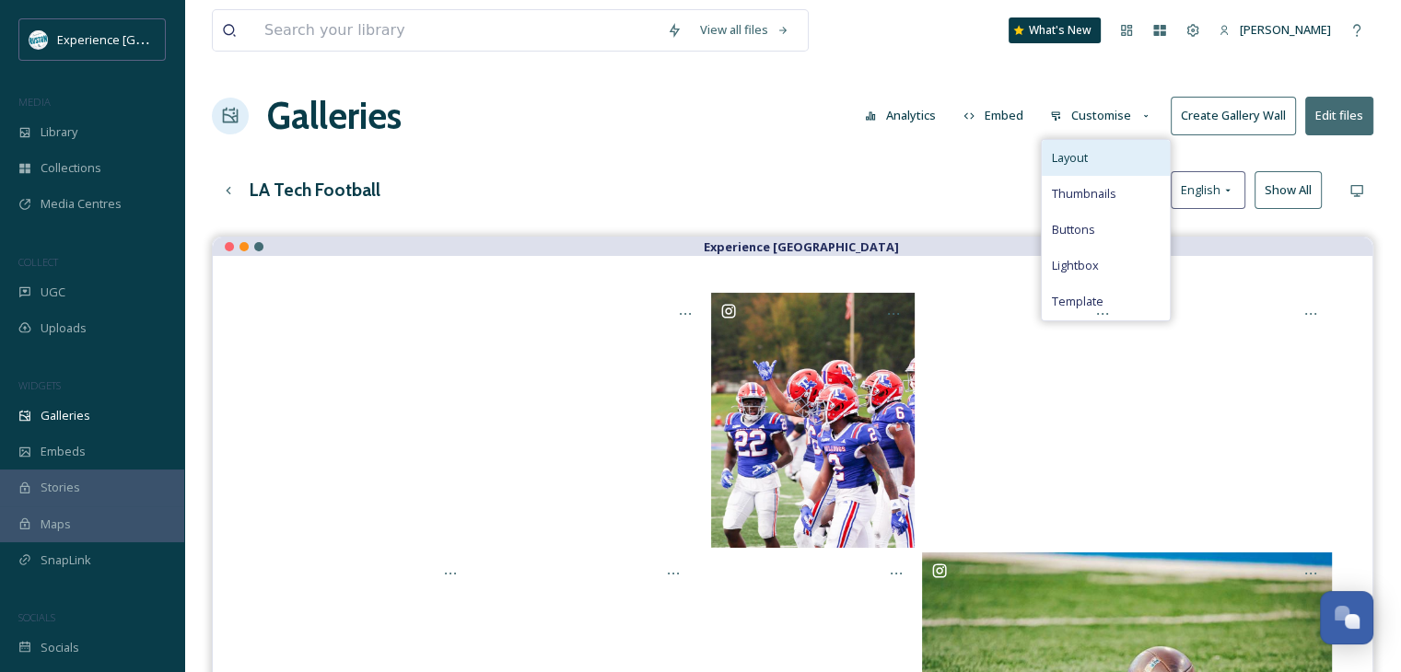
click at [1105, 162] on div "Layout" at bounding box center [1106, 158] width 128 height 36
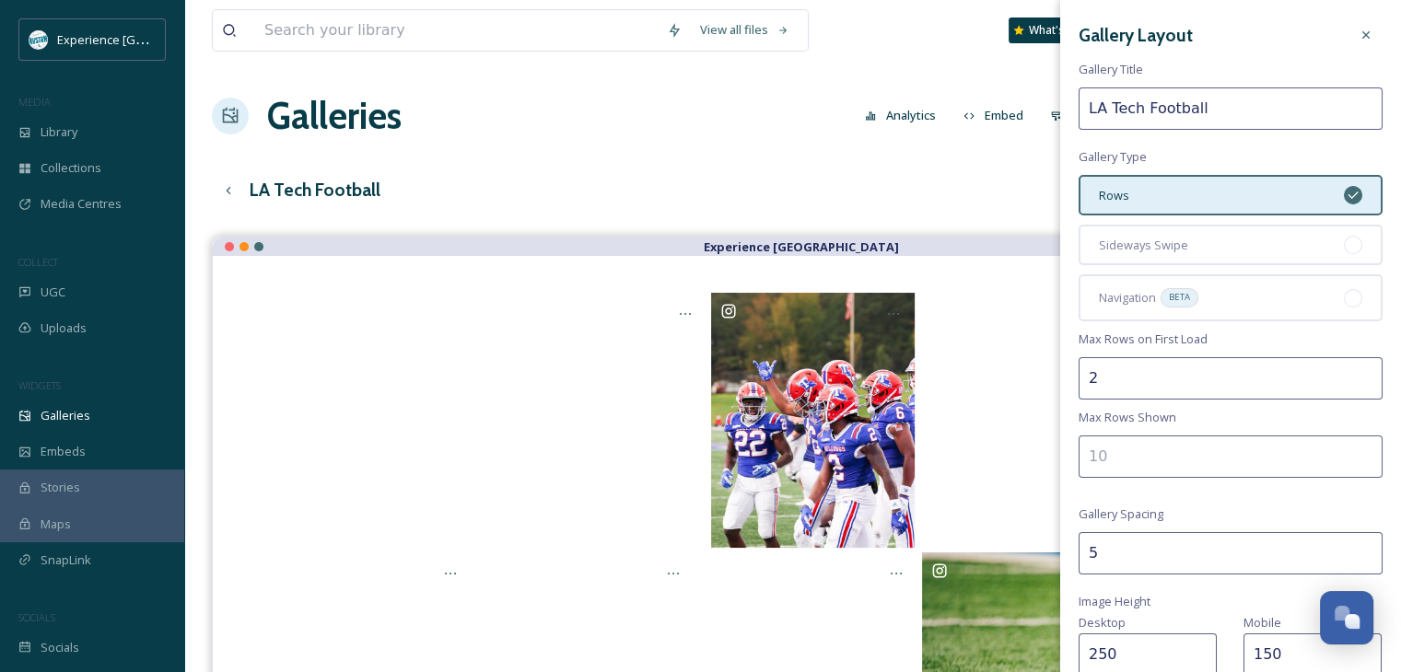
click at [1116, 458] on input "number" at bounding box center [1230, 457] width 304 height 42
click at [1351, 449] on input "1" at bounding box center [1230, 457] width 304 height 42
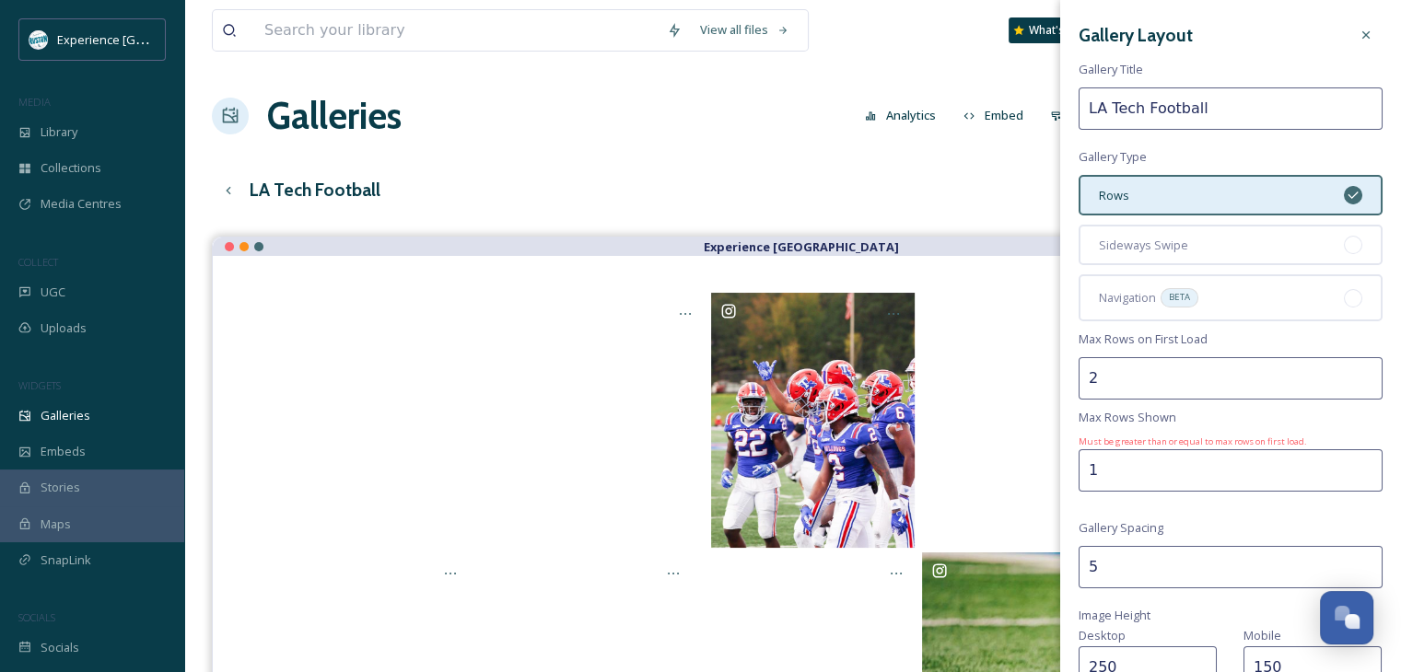
click at [1351, 449] on input "1" at bounding box center [1230, 470] width 304 height 42
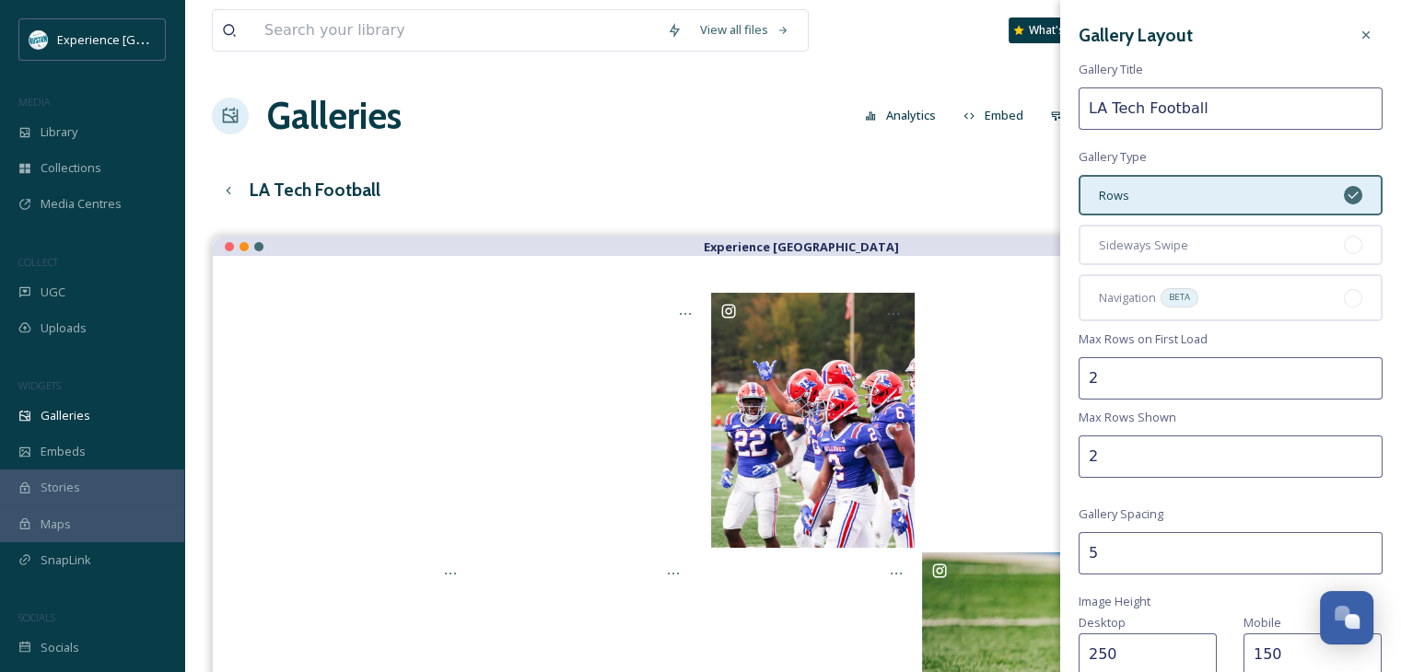
click at [1350, 458] on input "2" at bounding box center [1230, 457] width 304 height 42
click at [1350, 451] on input "3" at bounding box center [1230, 457] width 304 height 42
type input "4"
click at [1350, 451] on input "4" at bounding box center [1230, 457] width 304 height 42
click at [1353, 557] on input "4" at bounding box center [1230, 553] width 304 height 42
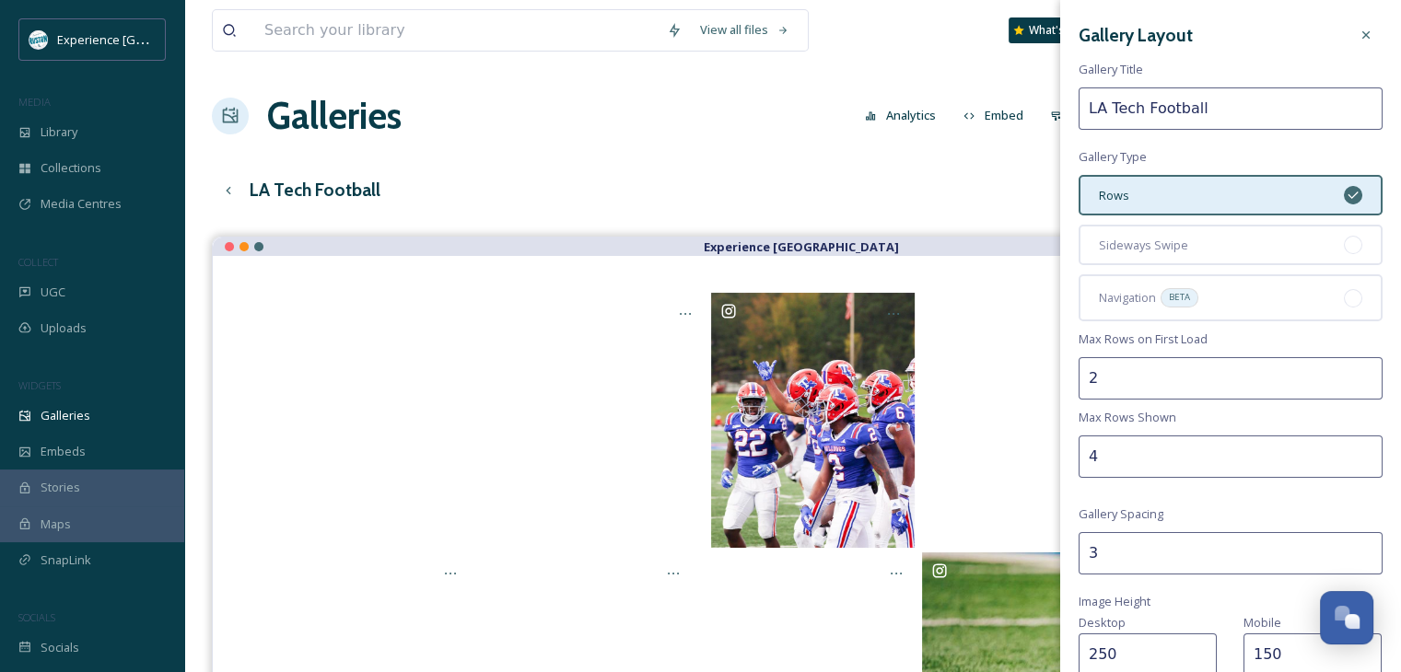
click at [1353, 557] on input "3" at bounding box center [1230, 553] width 304 height 42
click at [1353, 561] on input "2" at bounding box center [1230, 553] width 304 height 42
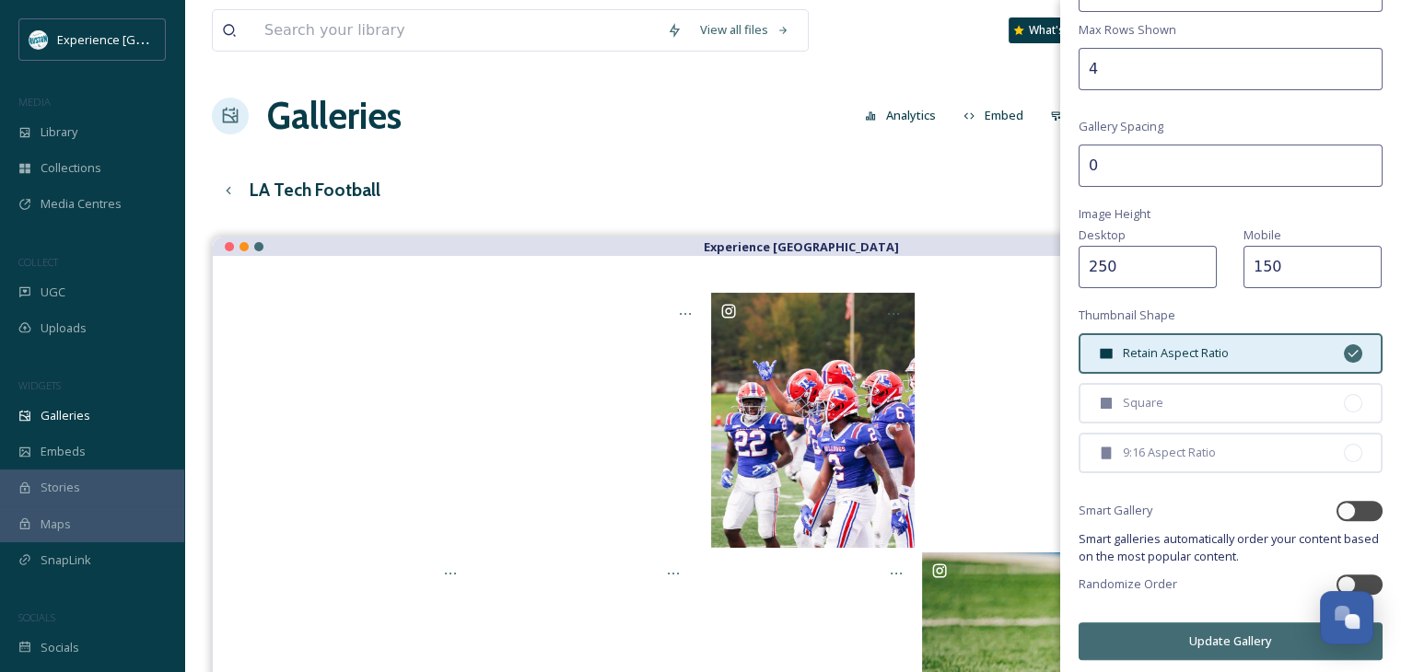
scroll to position [263, 0]
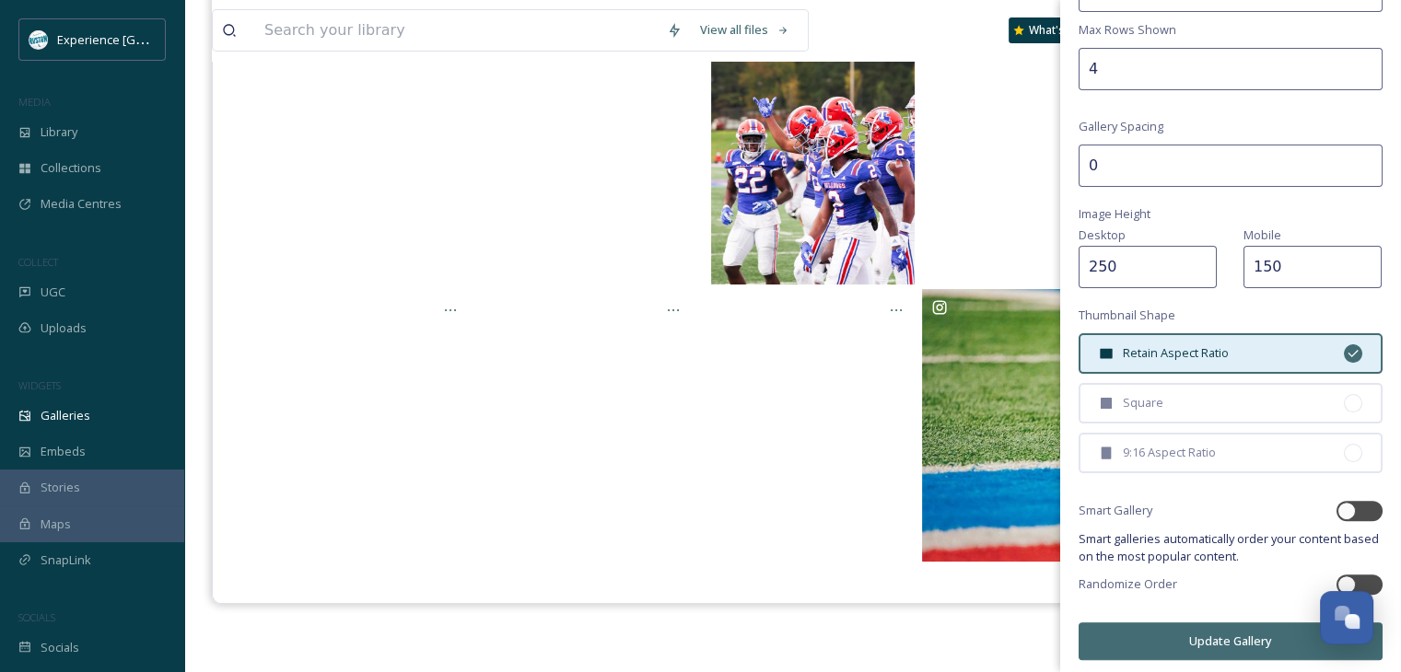
type input "0"
click at [1212, 627] on button "Update Gallery" at bounding box center [1230, 642] width 304 height 38
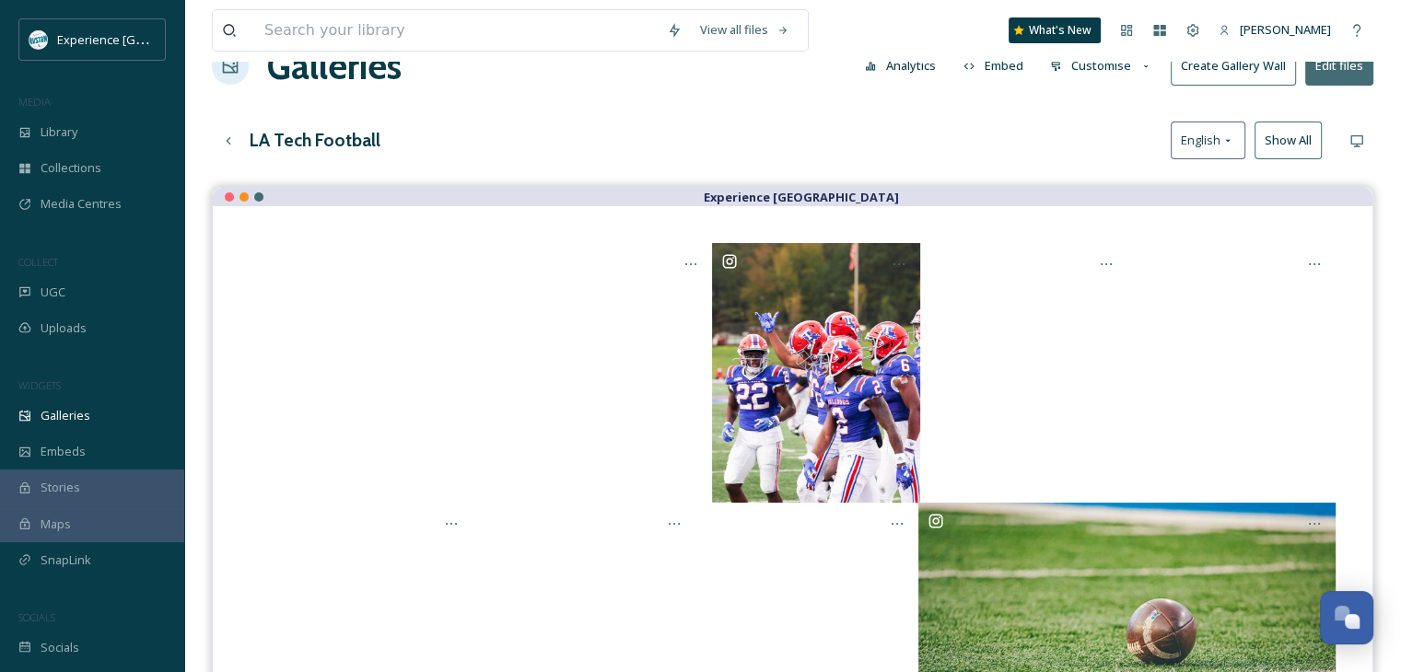
scroll to position [0, 0]
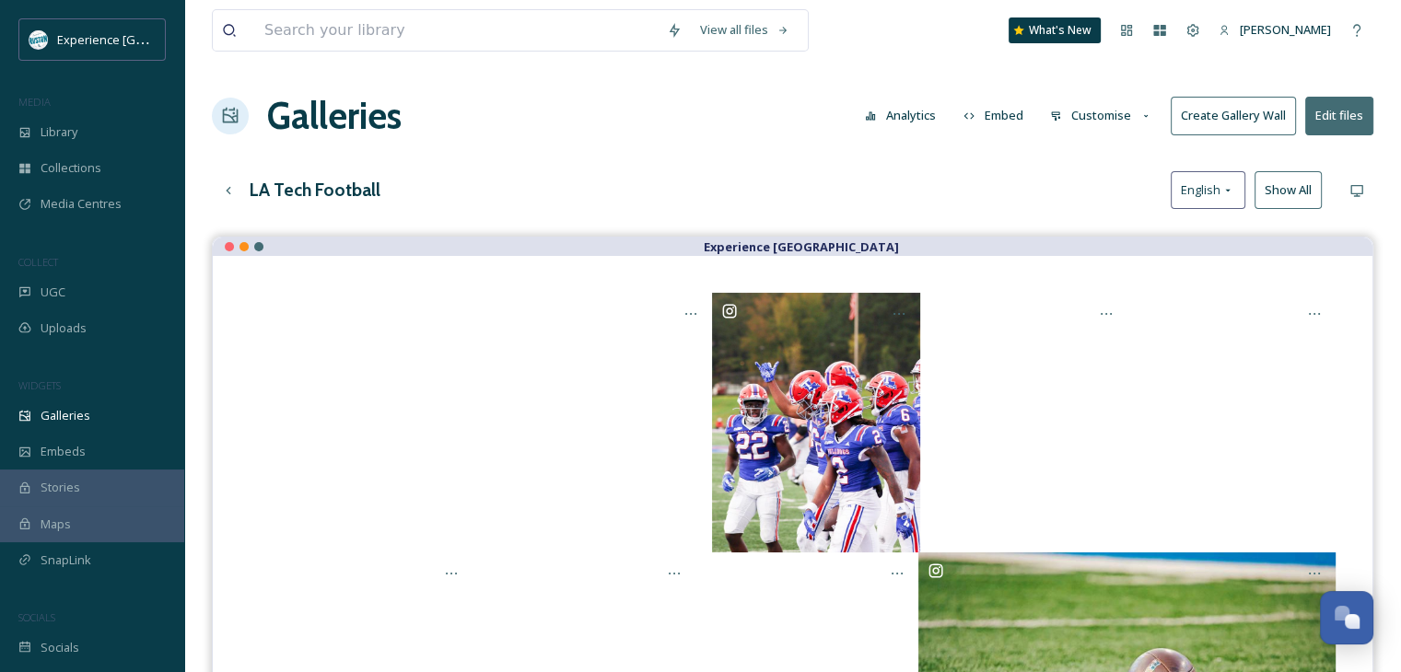
click at [1109, 109] on button "Customise" at bounding box center [1101, 116] width 121 height 36
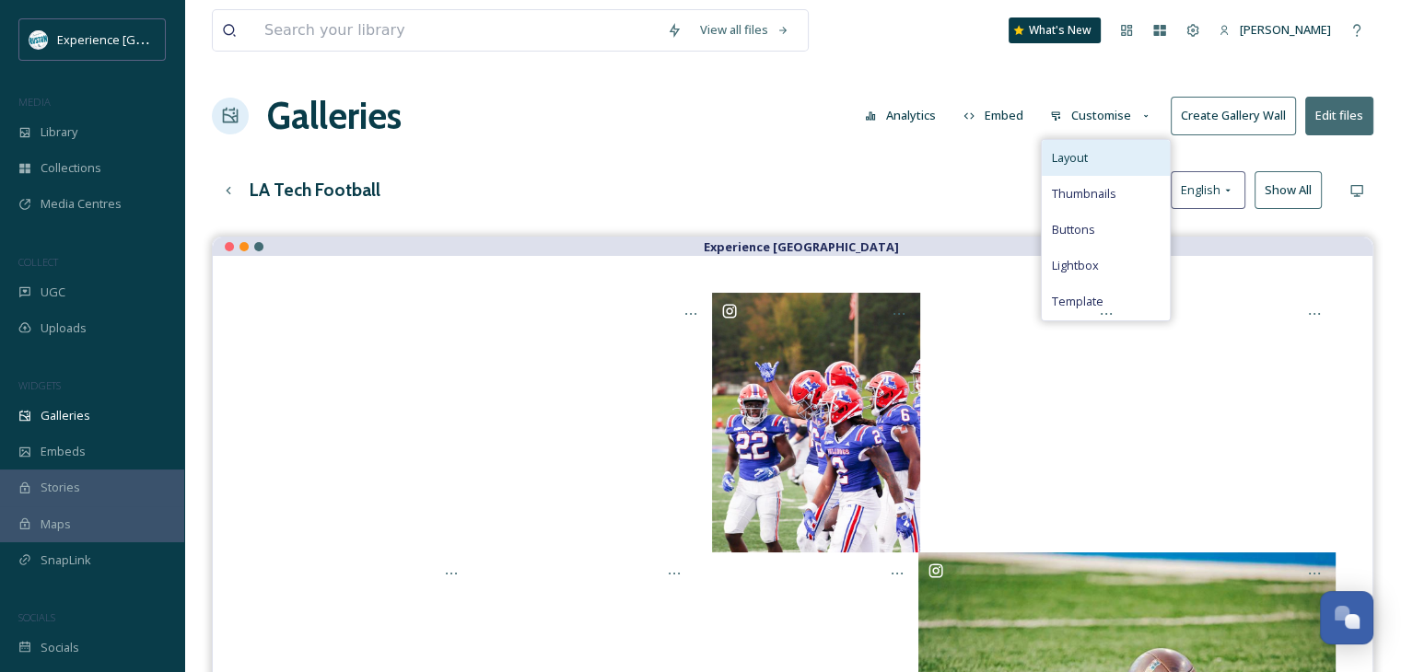
click at [1101, 165] on div "Layout" at bounding box center [1106, 158] width 128 height 36
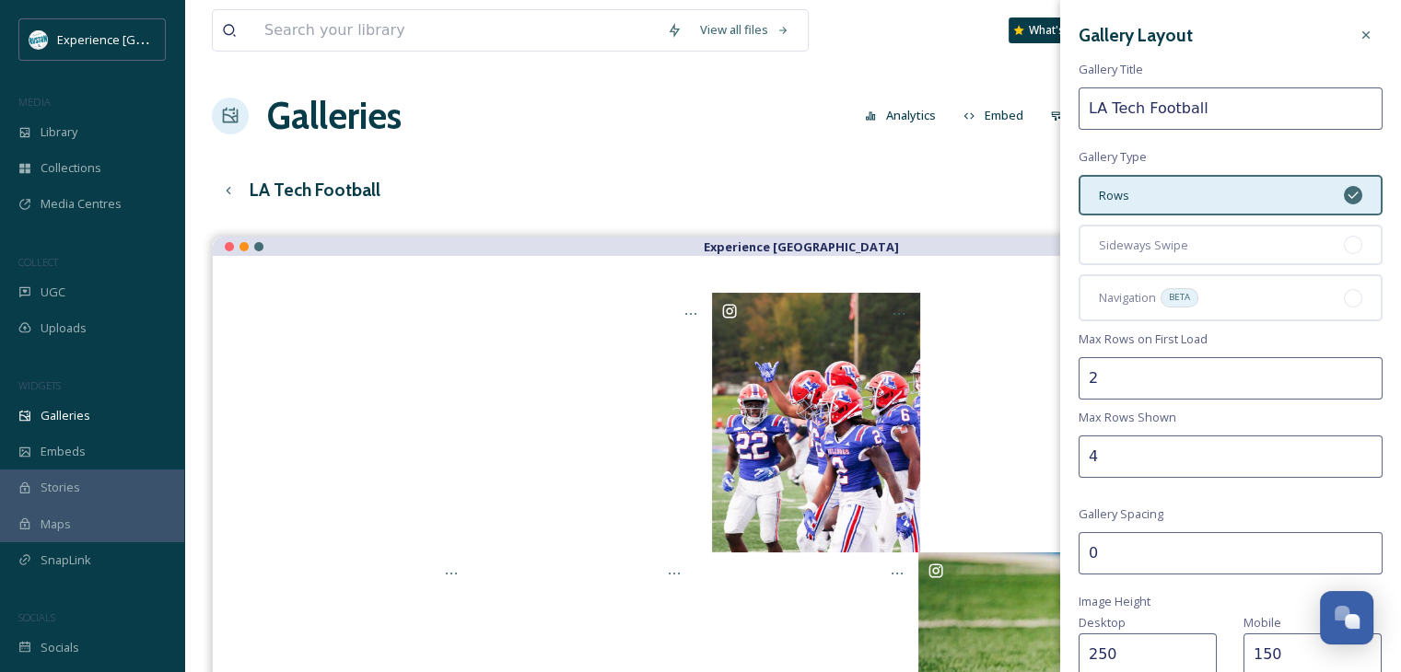
click at [1115, 544] on input "0" at bounding box center [1230, 553] width 304 height 42
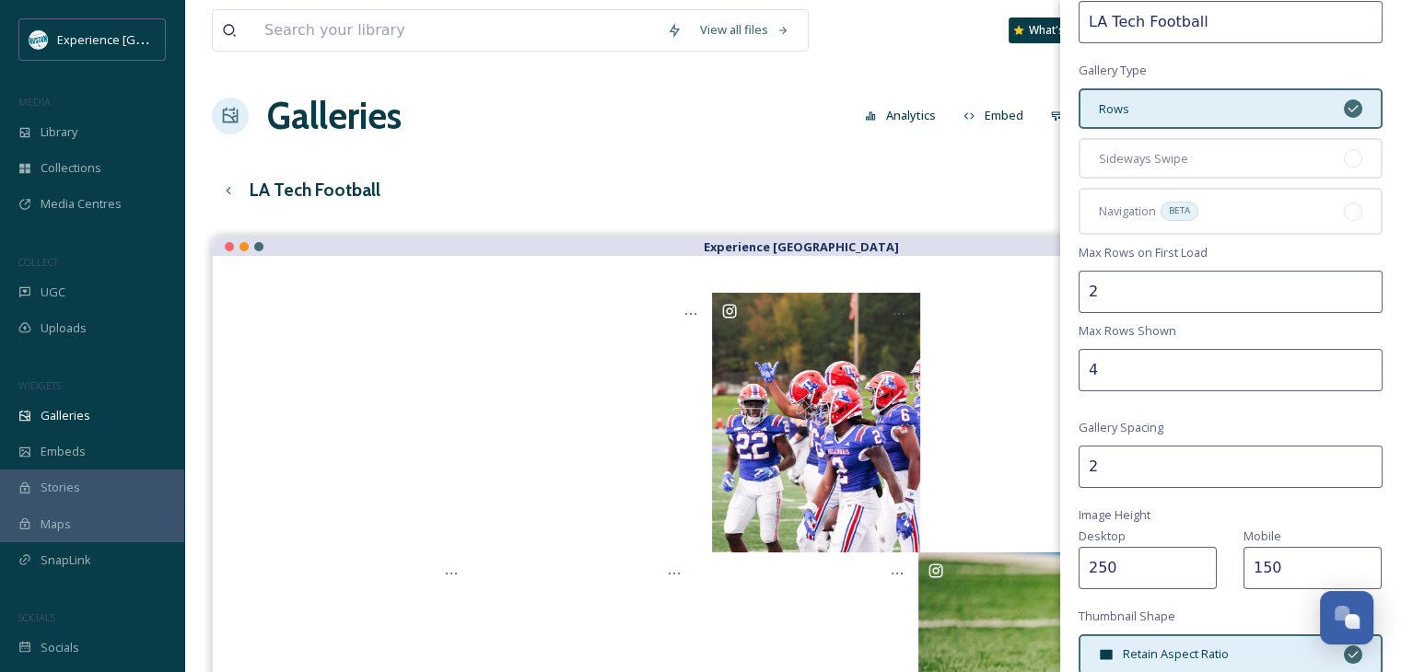
scroll to position [388, 0]
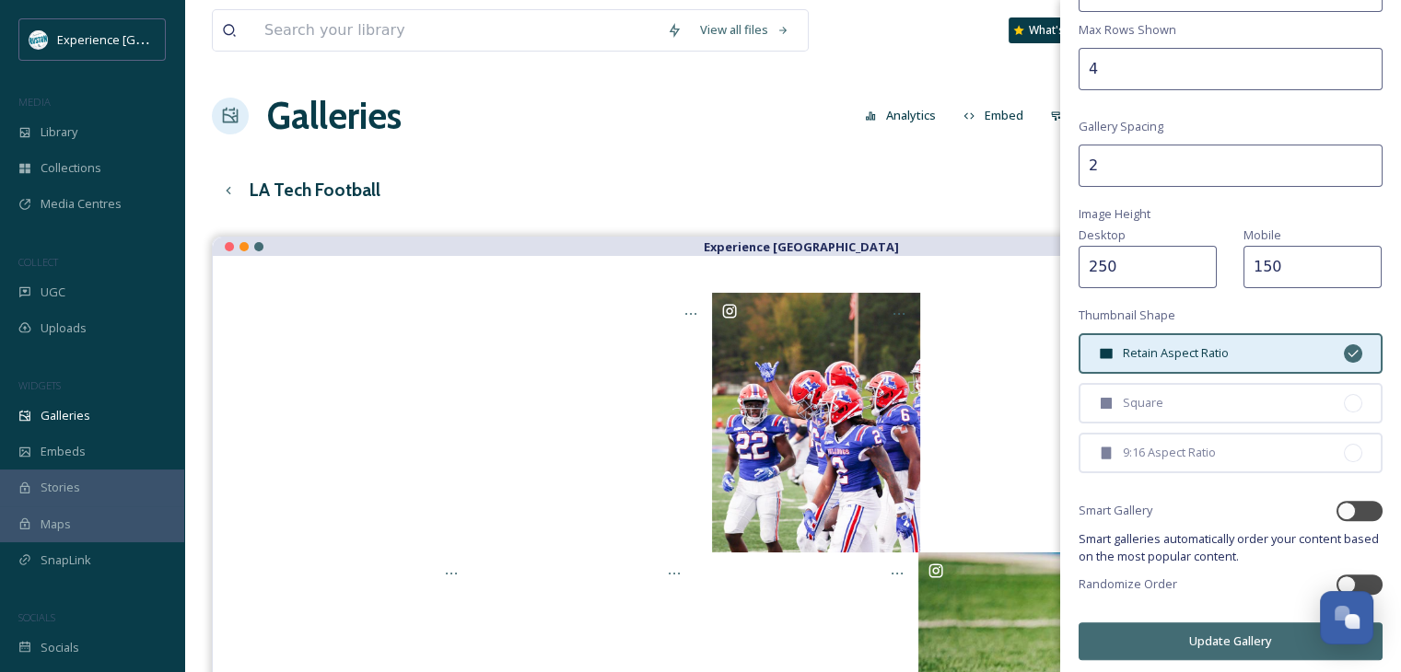
type input "2"
click at [1179, 644] on button "Update Gallery" at bounding box center [1230, 642] width 304 height 38
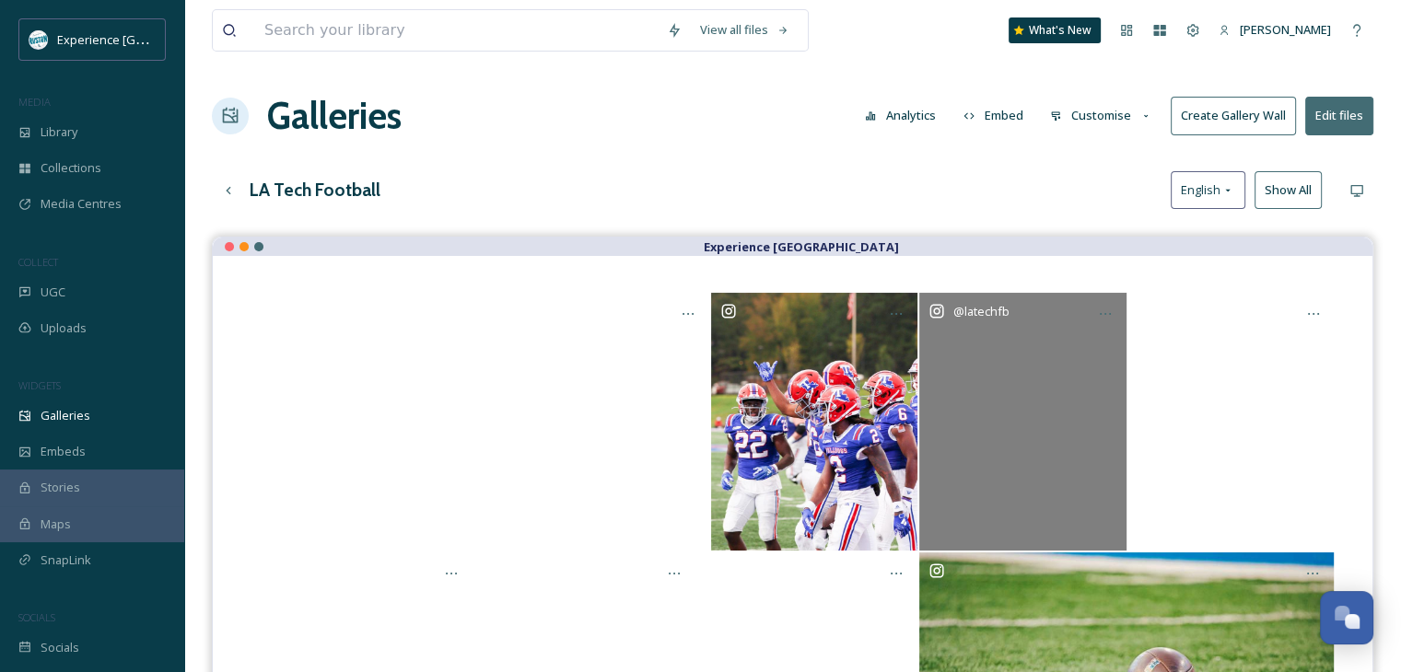
scroll to position [0, 0]
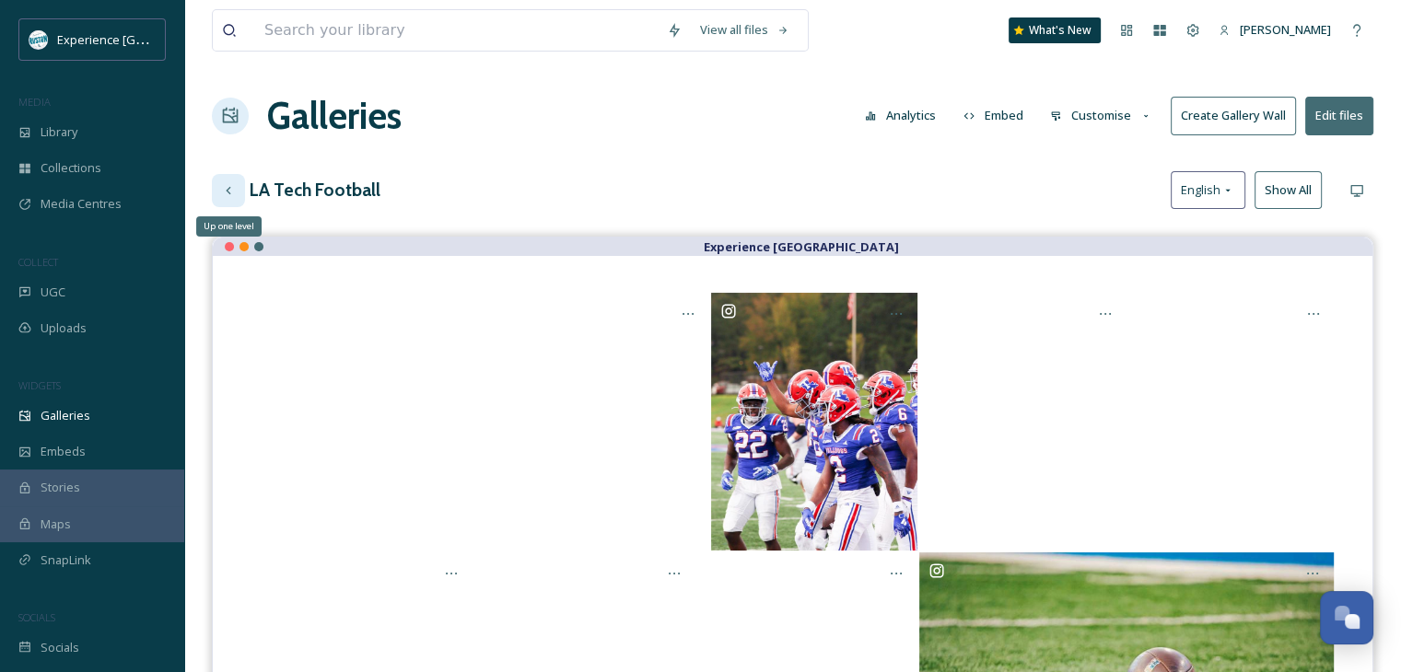
click at [228, 185] on icon at bounding box center [228, 190] width 15 height 15
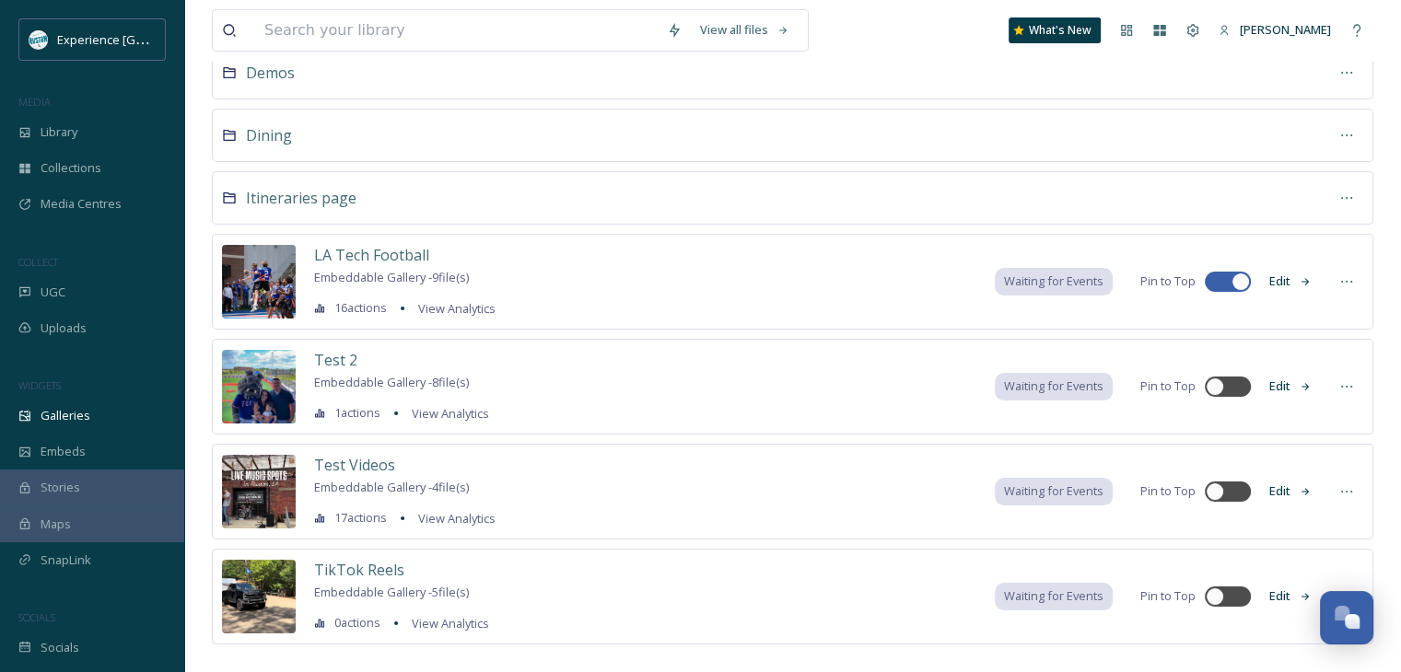
scroll to position [150, 0]
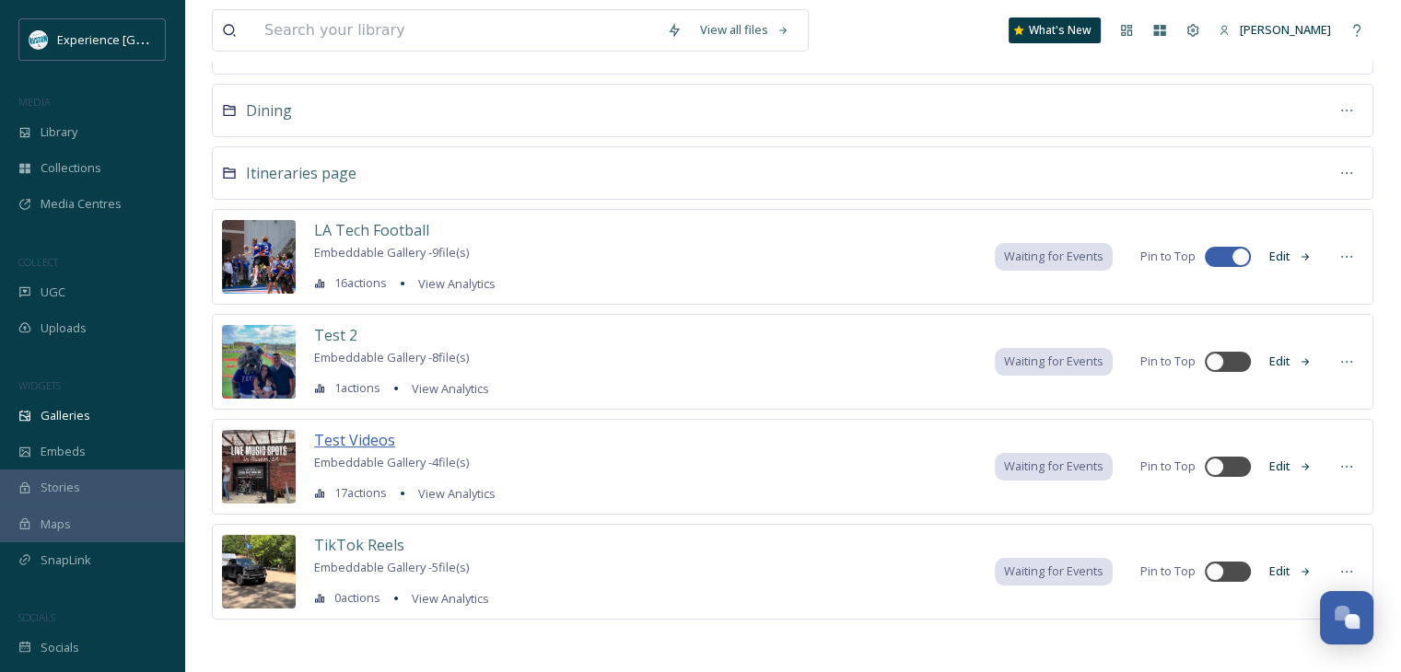
click at [365, 434] on span "Test Videos" at bounding box center [354, 440] width 81 height 20
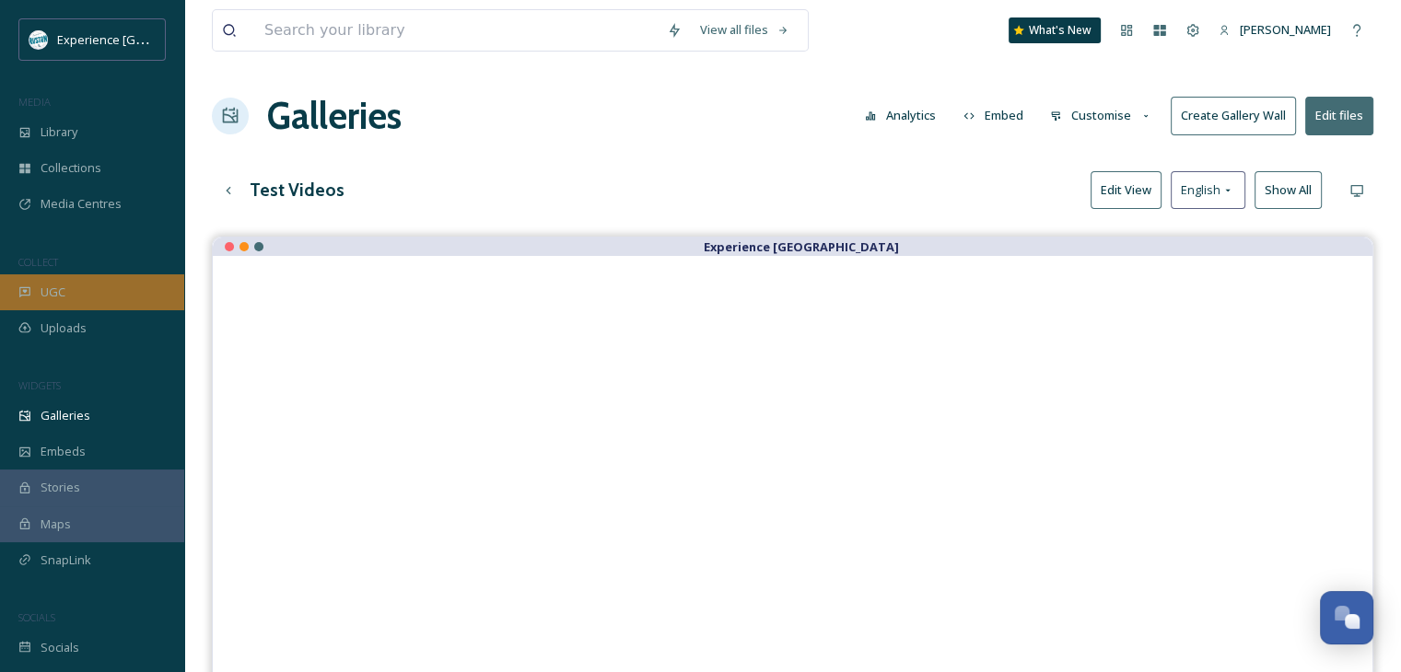
click at [73, 281] on div "UGC" at bounding box center [92, 292] width 184 height 36
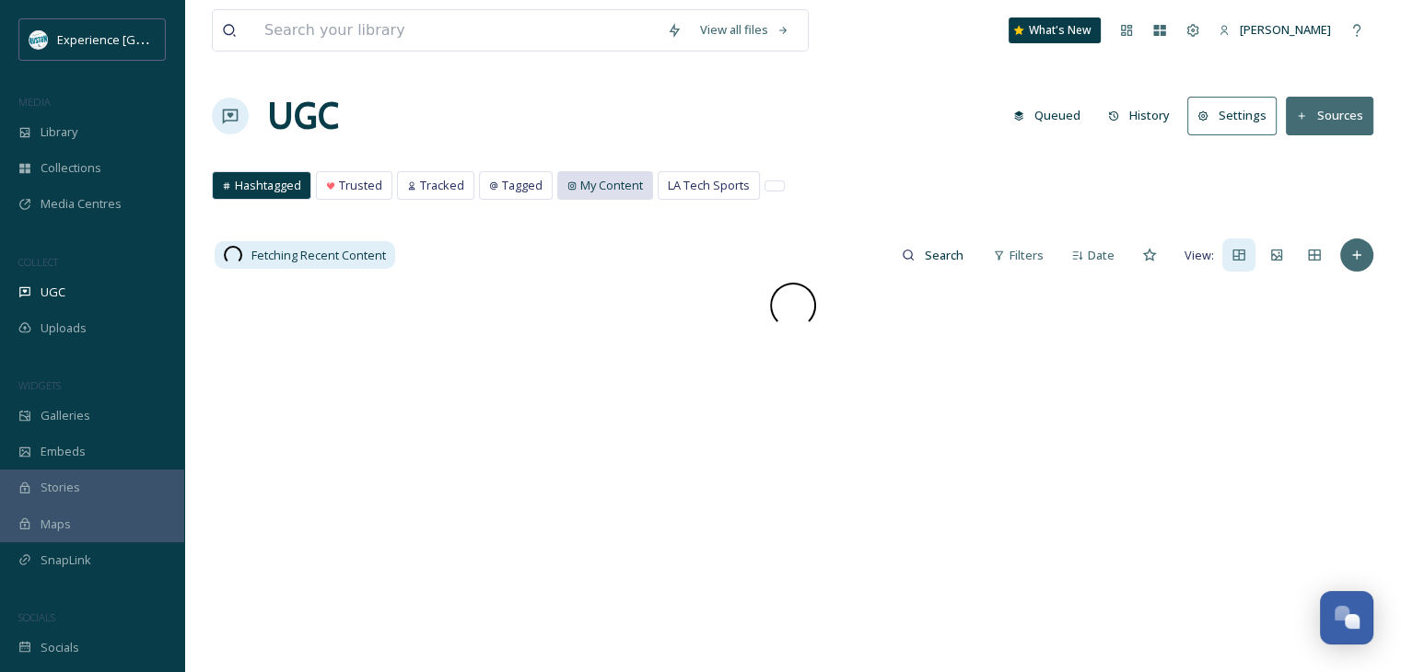
click at [613, 189] on span "My Content" at bounding box center [611, 185] width 63 height 17
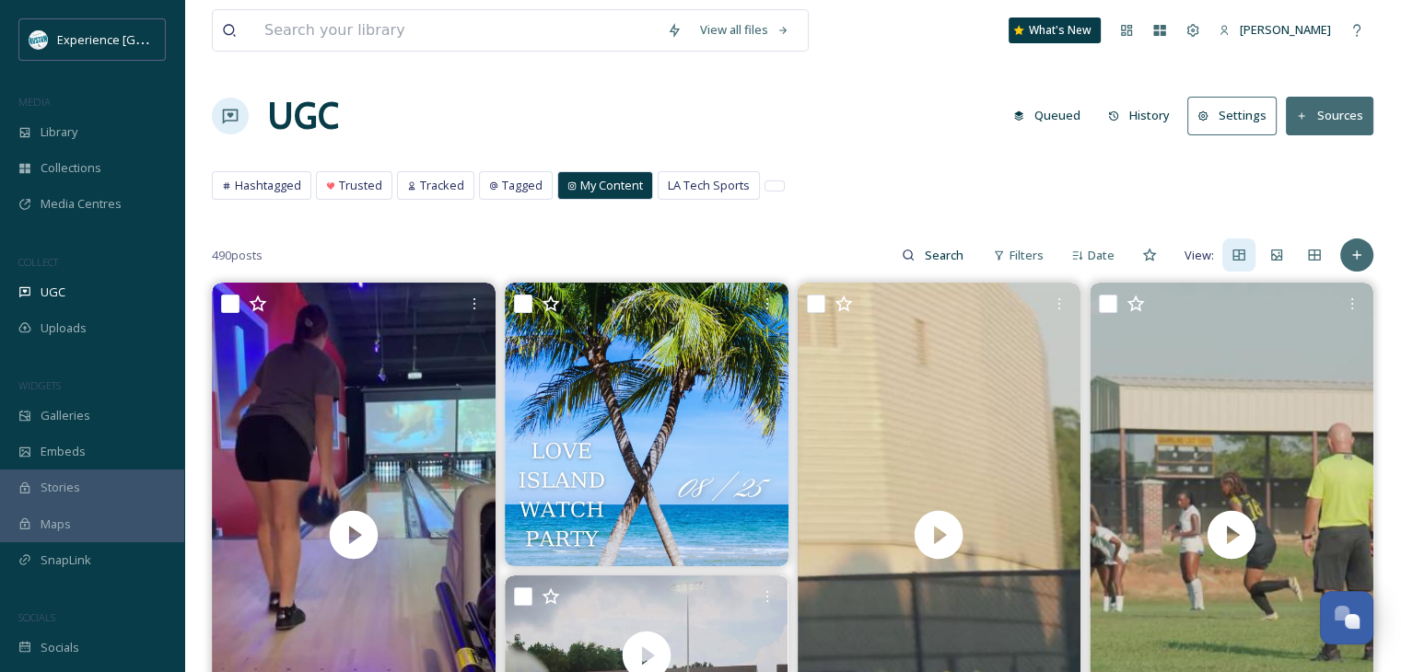
click at [595, 183] on span "My Content" at bounding box center [611, 185] width 63 height 17
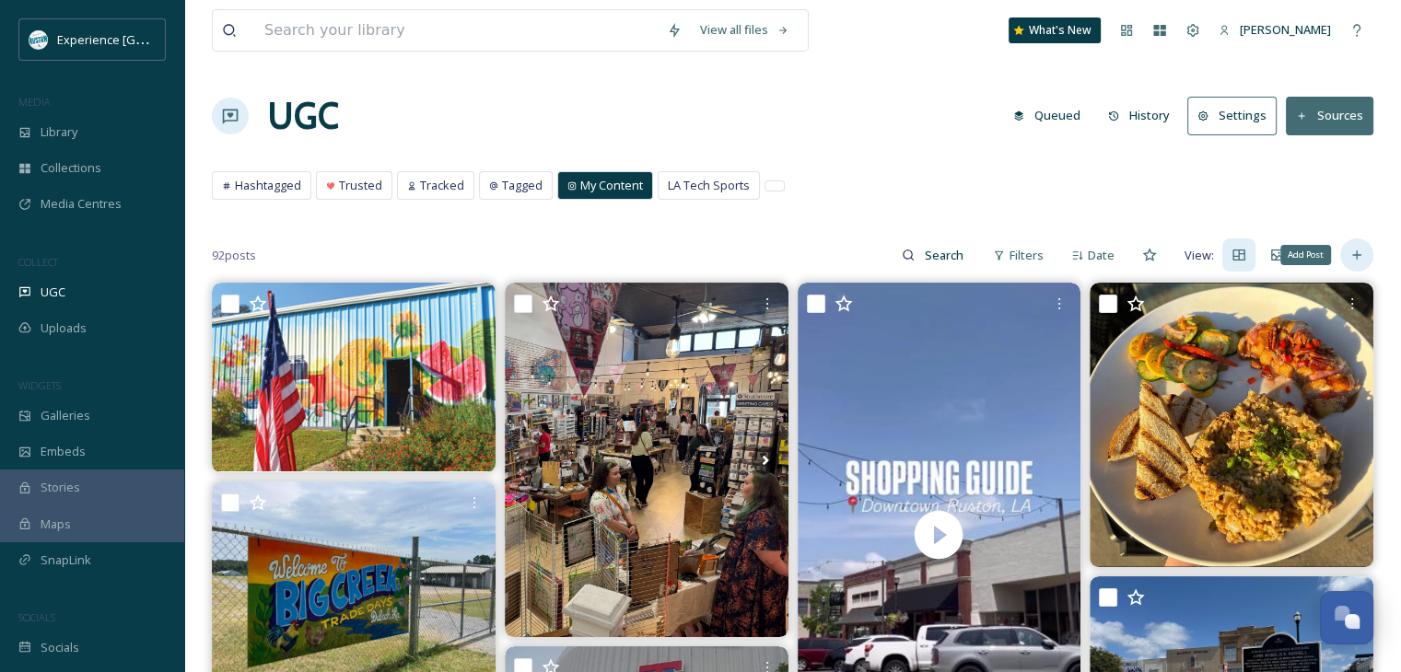
click at [1346, 259] on div "Add Post" at bounding box center [1356, 255] width 33 height 33
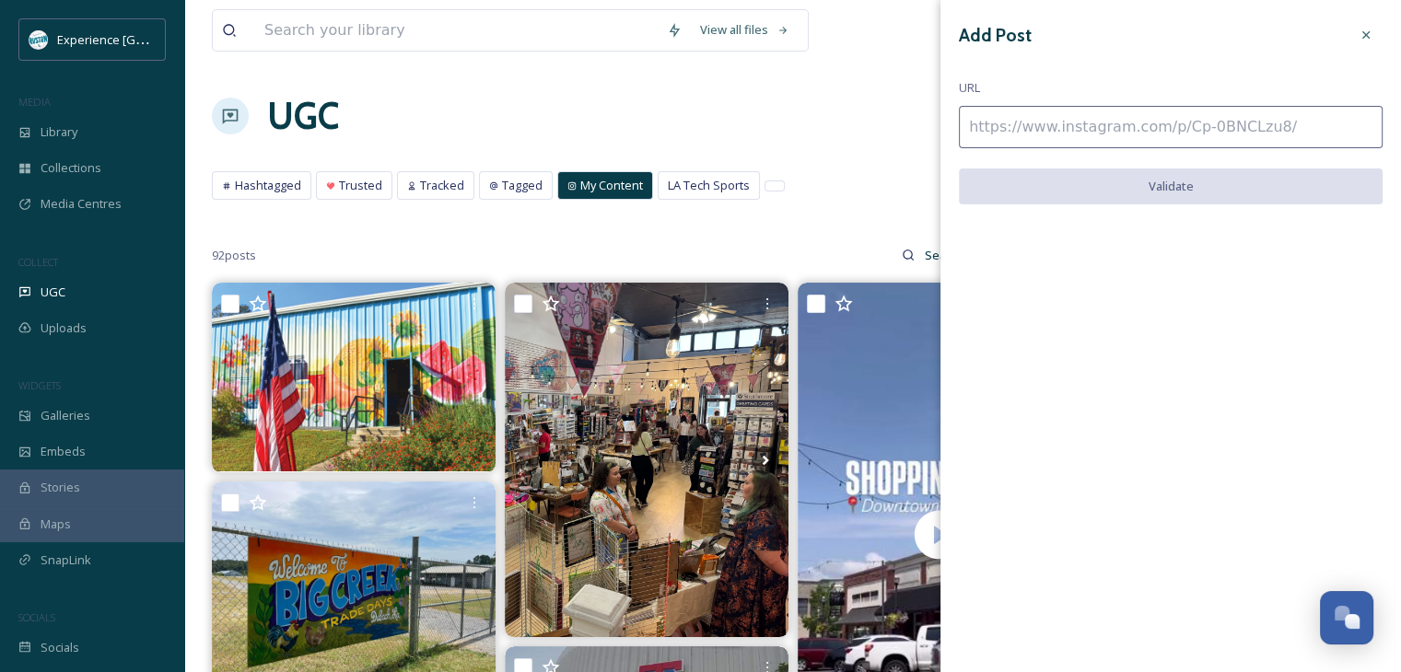
click at [1115, 125] on input at bounding box center [1171, 127] width 424 height 42
paste input "https://www.instagram.com/reel/DJKsvXbBfKh/"
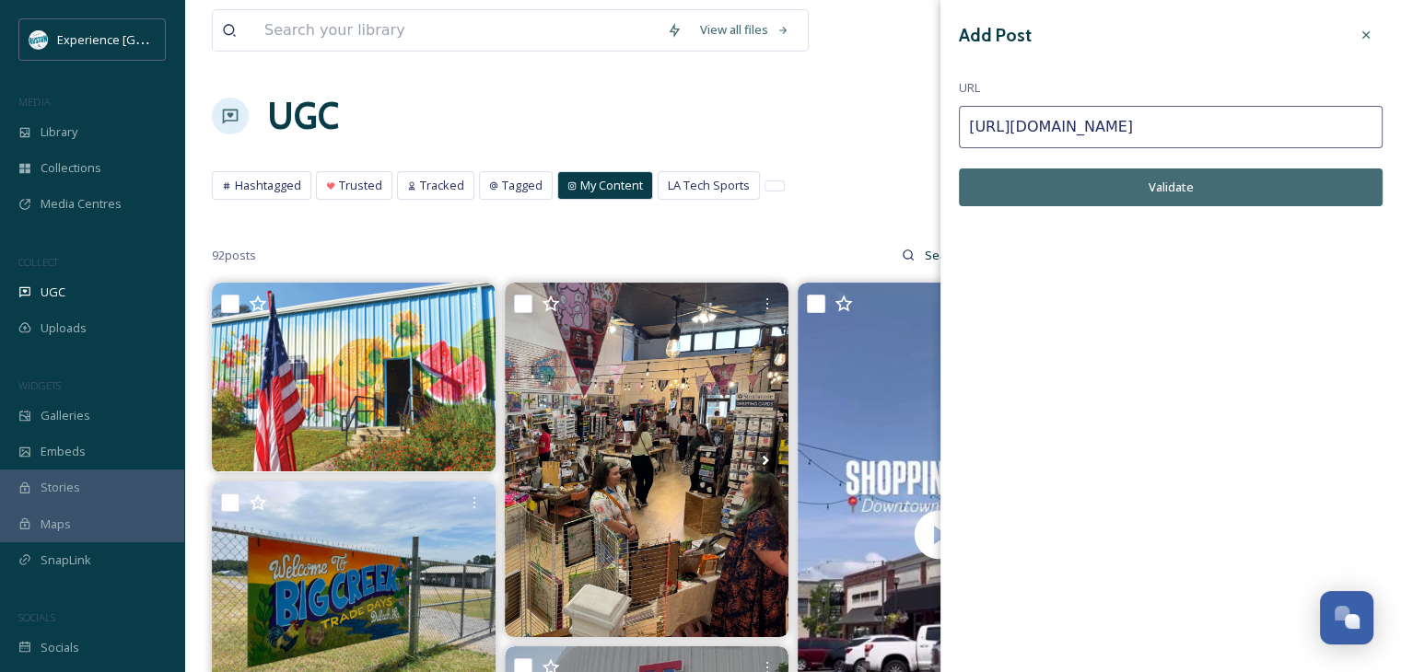
type input "https://www.instagram.com/reel/DJKsvXbBfKh/"
click at [1272, 199] on button "Validate" at bounding box center [1171, 188] width 424 height 38
click at [1161, 190] on button "Add Post" at bounding box center [1171, 188] width 424 height 38
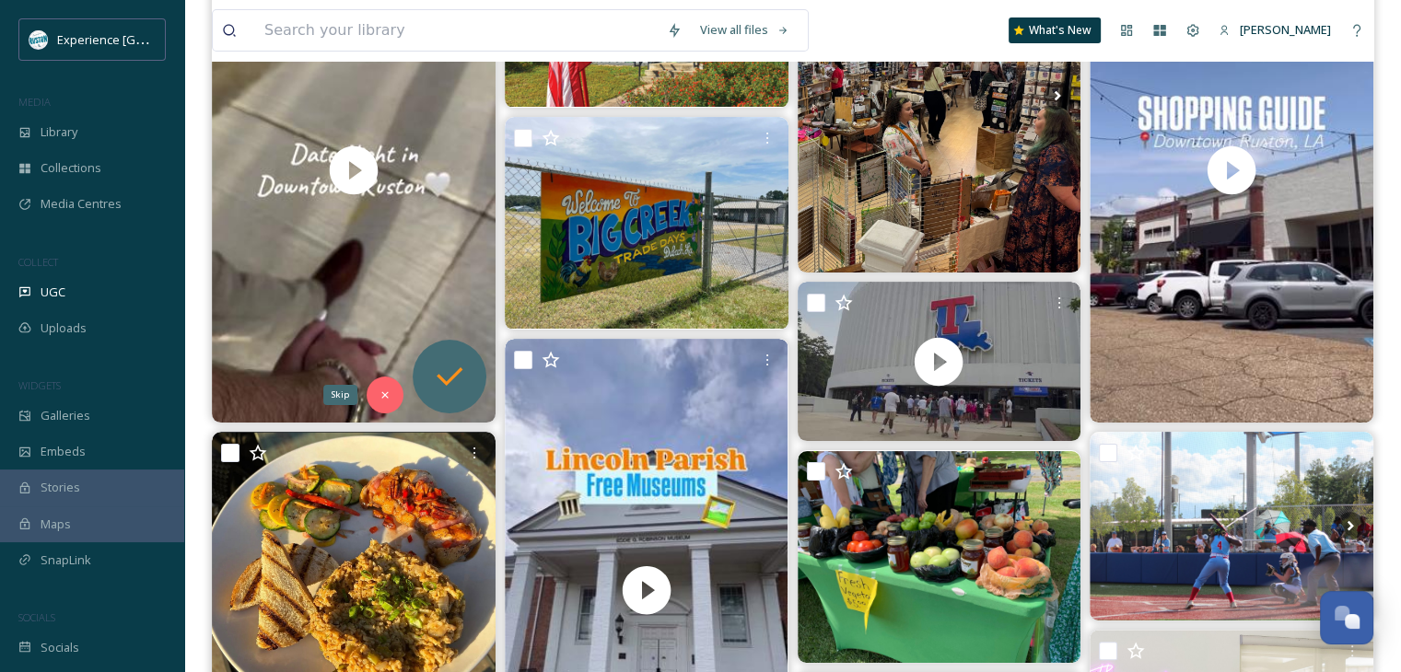
scroll to position [368, 0]
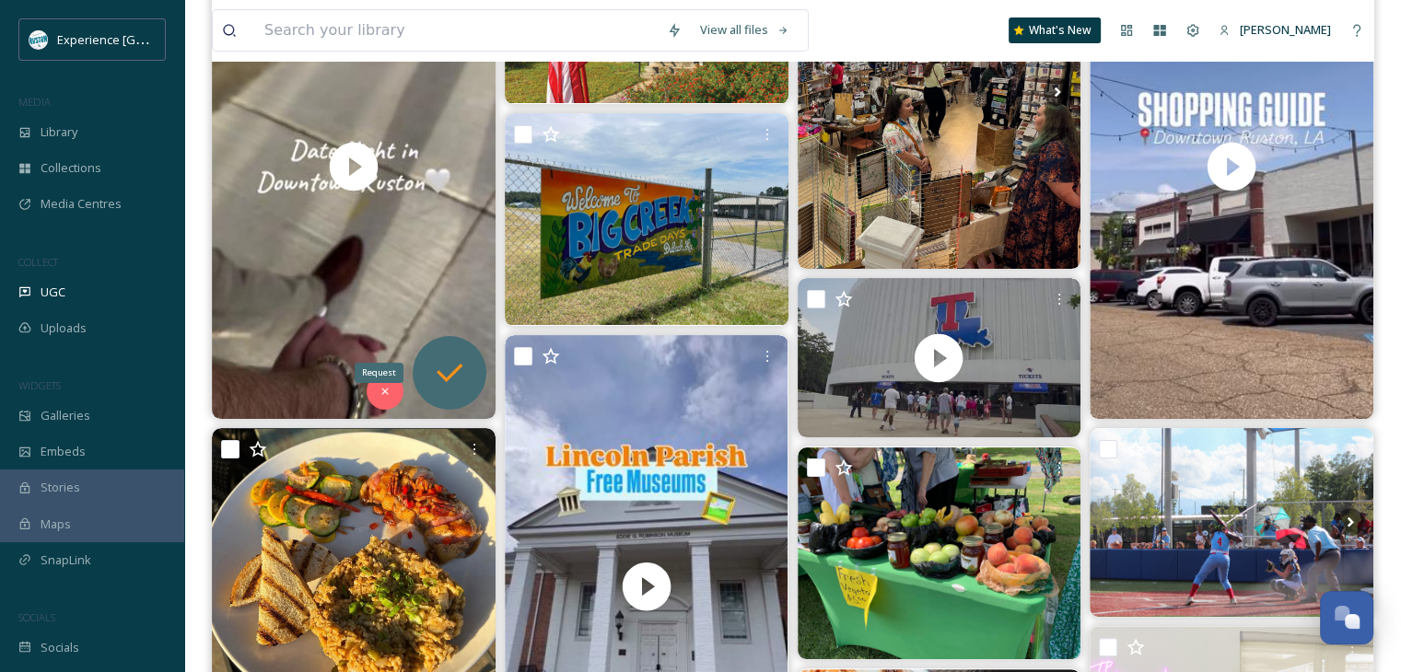
click at [464, 373] on icon at bounding box center [449, 373] width 37 height 37
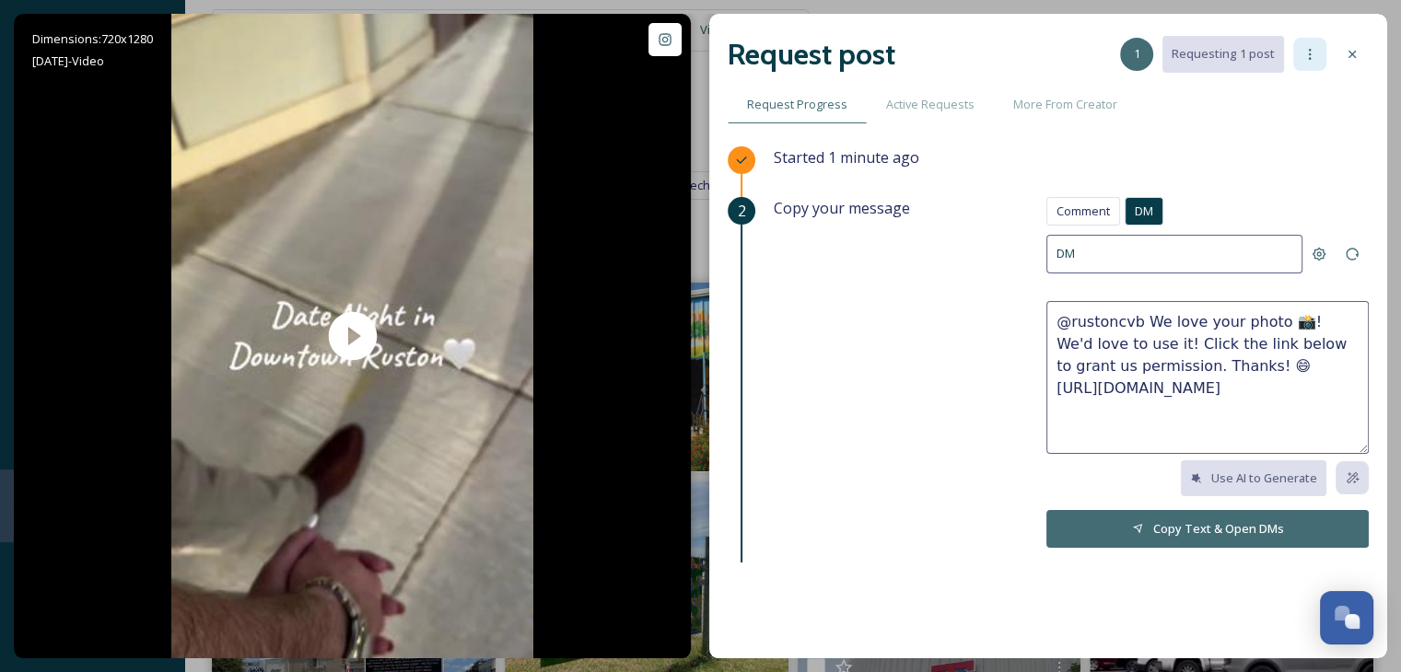
click at [1309, 53] on icon at bounding box center [1310, 54] width 3 height 11
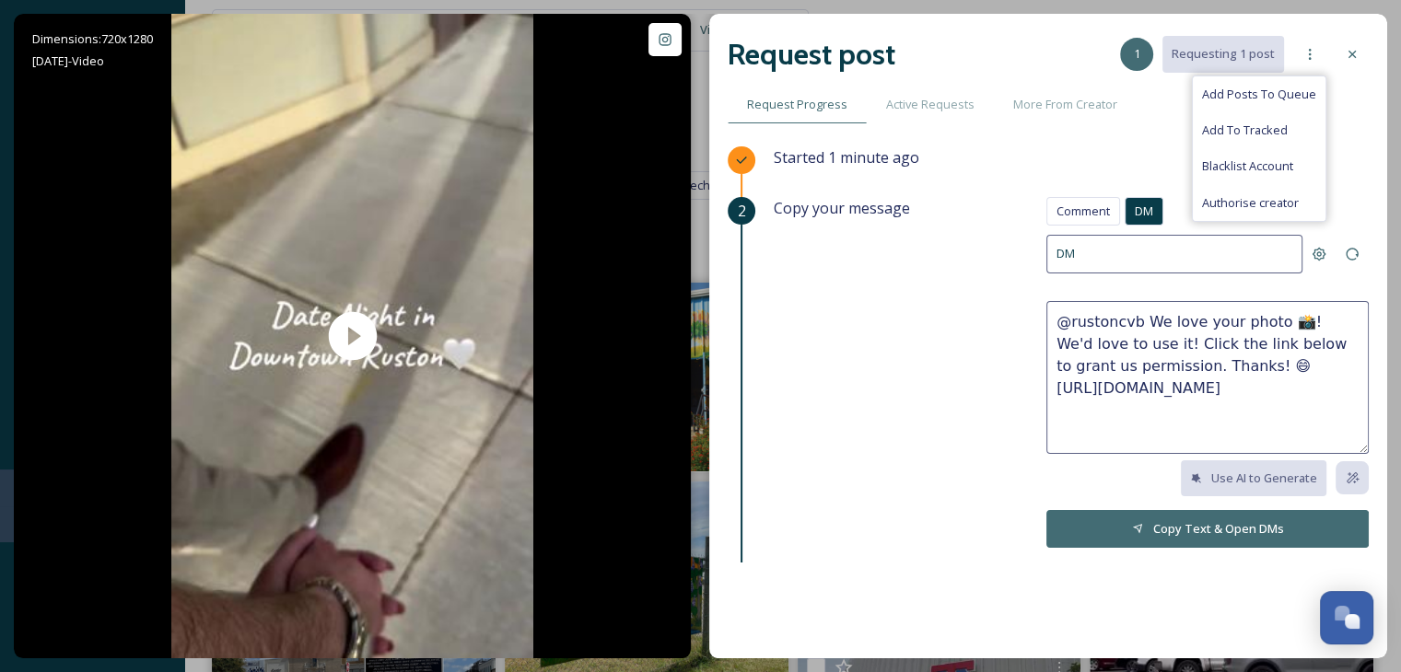
click at [1356, 49] on icon at bounding box center [1351, 54] width 15 height 15
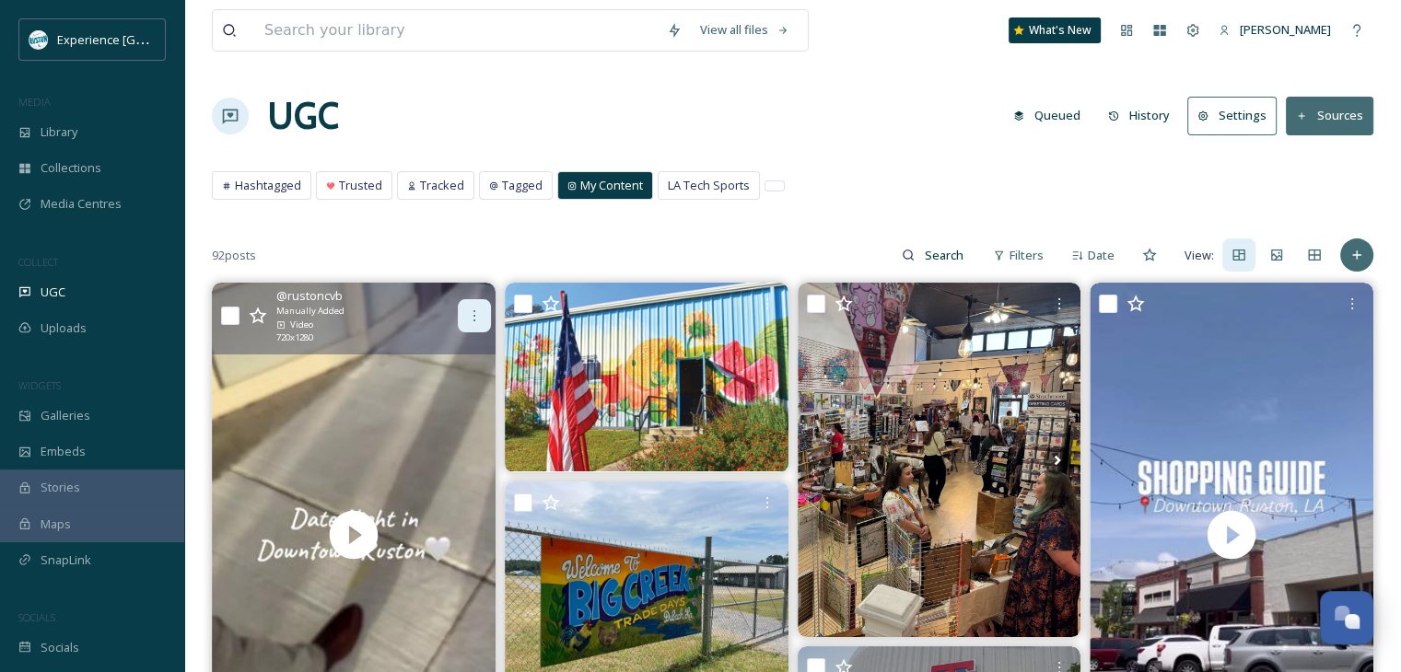
click at [467, 312] on icon at bounding box center [474, 315] width 15 height 15
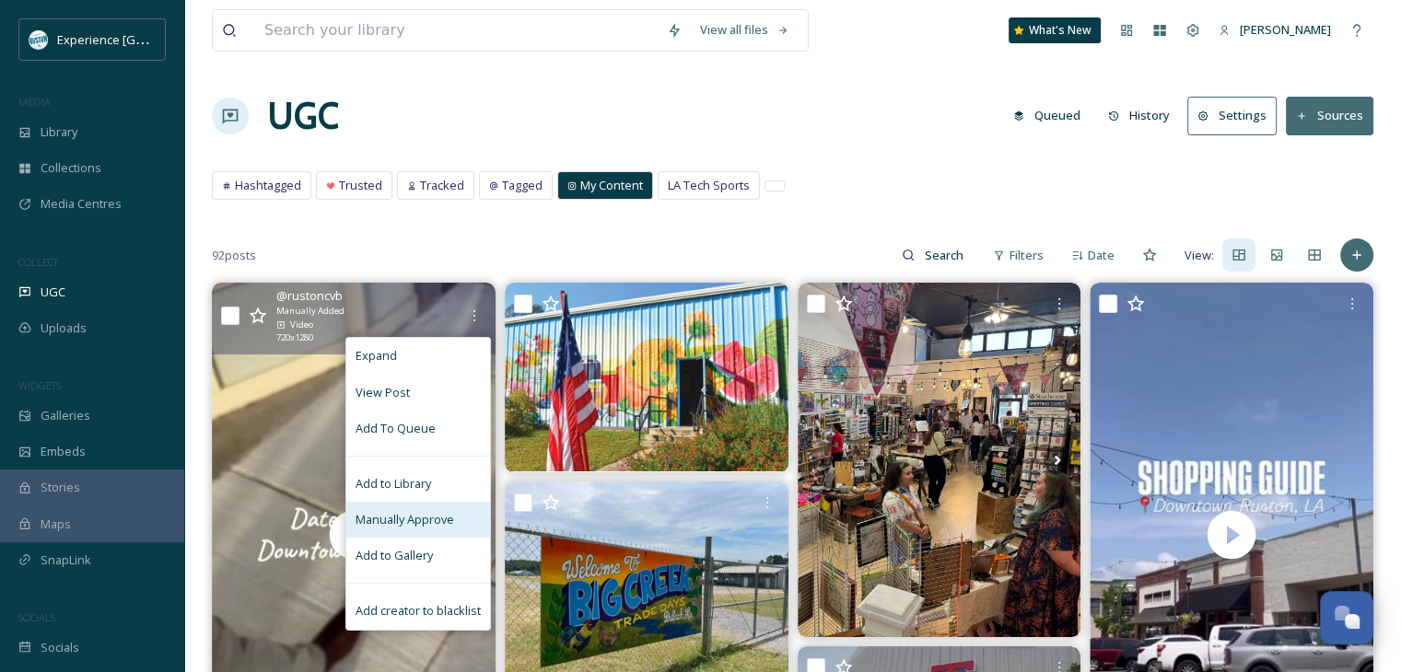
click at [423, 516] on span "Manually Approve" at bounding box center [404, 519] width 99 height 17
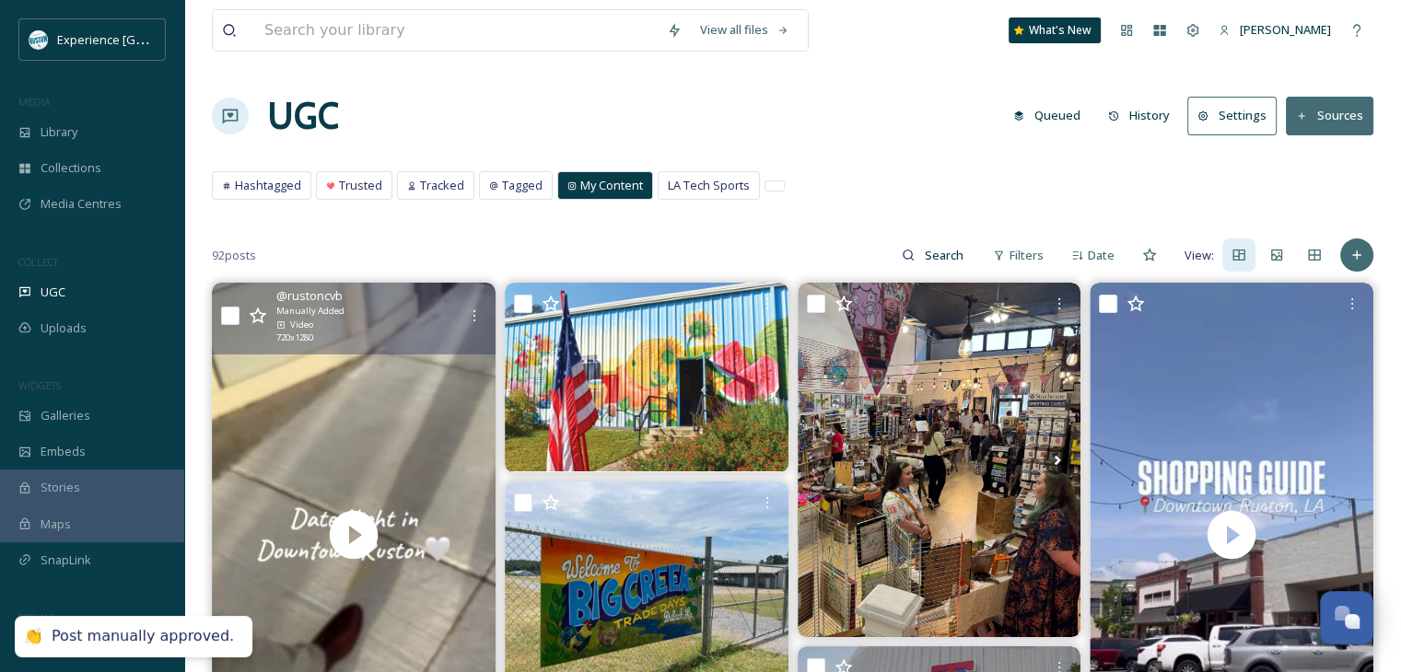
click at [221, 311] on input "checkbox" at bounding box center [230, 316] width 18 height 18
checkbox input "true"
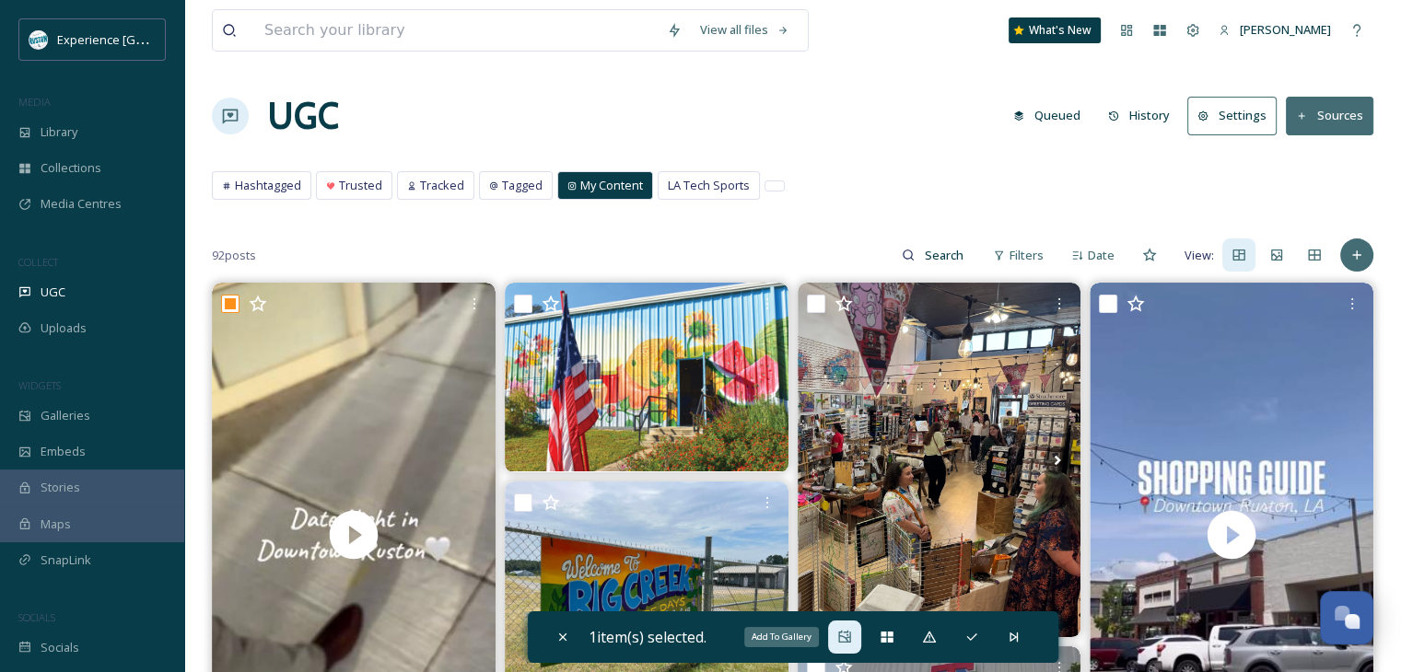
click at [850, 635] on icon at bounding box center [844, 637] width 12 height 12
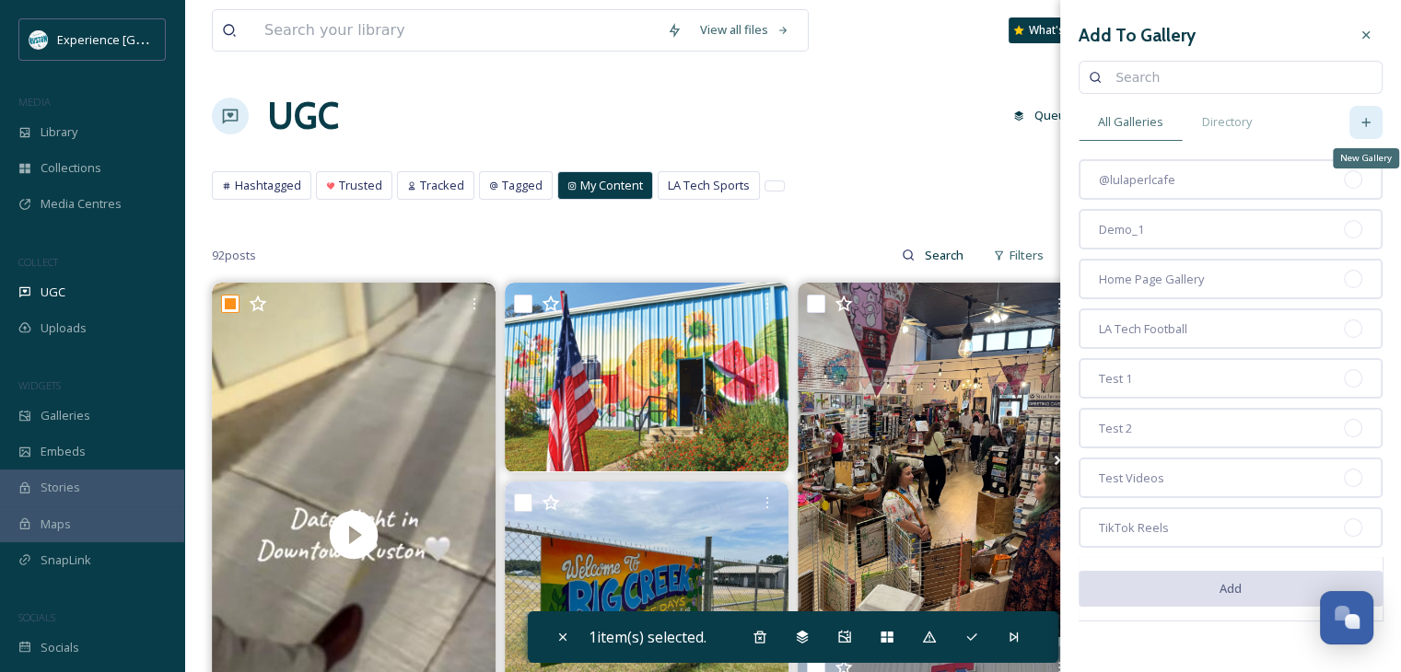
click at [1363, 127] on icon at bounding box center [1365, 122] width 15 height 15
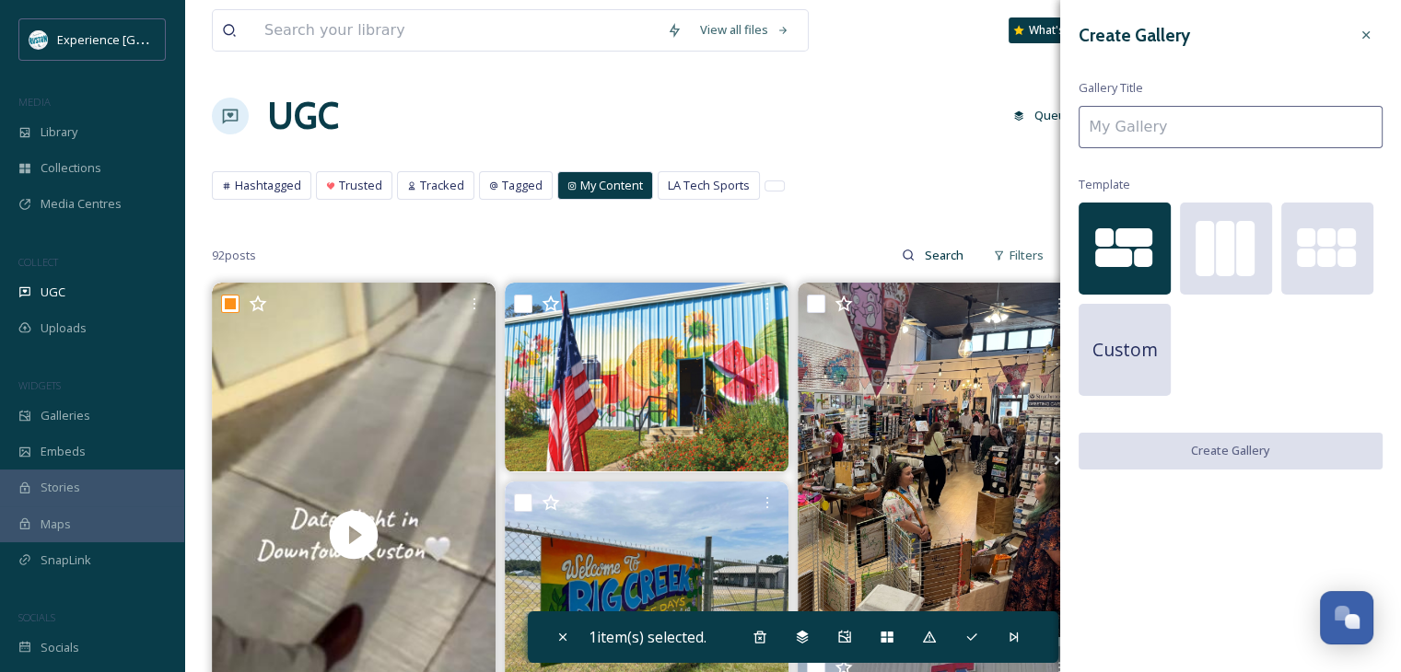
click at [1290, 122] on input at bounding box center [1230, 127] width 304 height 42
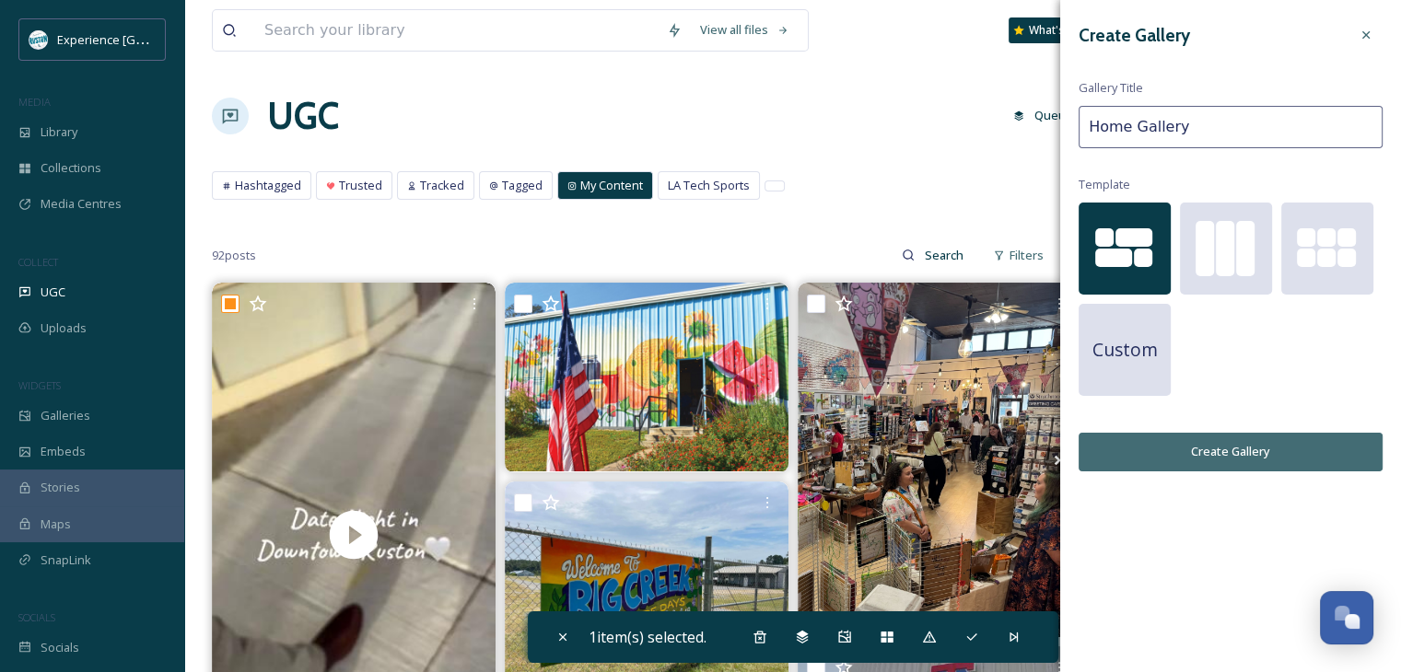
type input "Home Gallery"
click at [1267, 444] on button "Create Gallery" at bounding box center [1230, 452] width 304 height 38
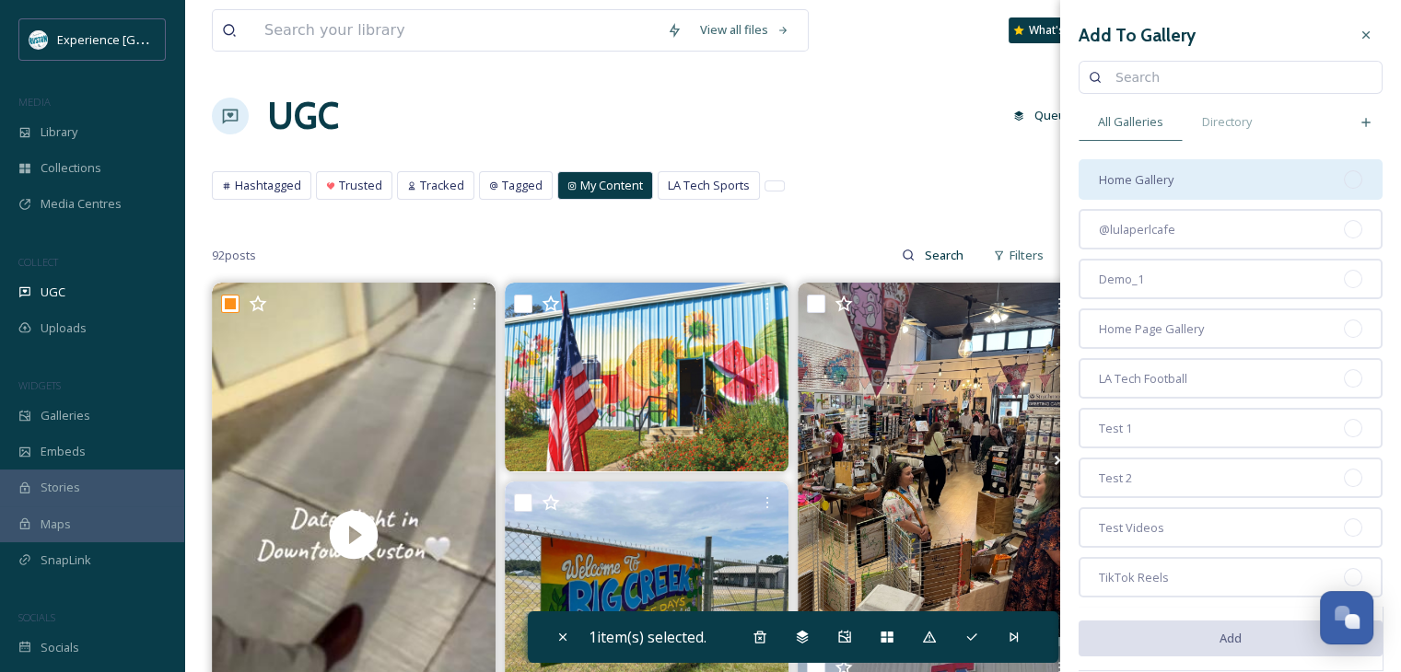
click at [1228, 190] on div "Home Gallery" at bounding box center [1230, 179] width 304 height 41
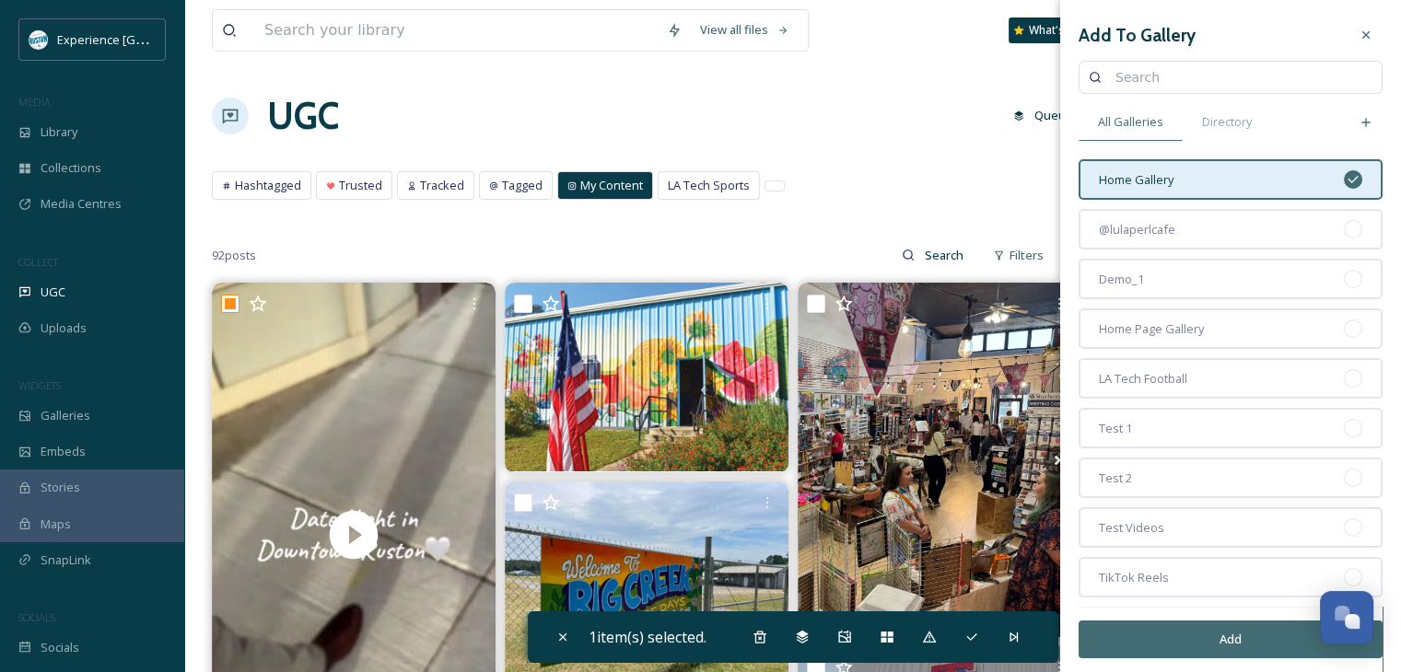
click at [1212, 625] on button "Add" at bounding box center [1230, 640] width 304 height 38
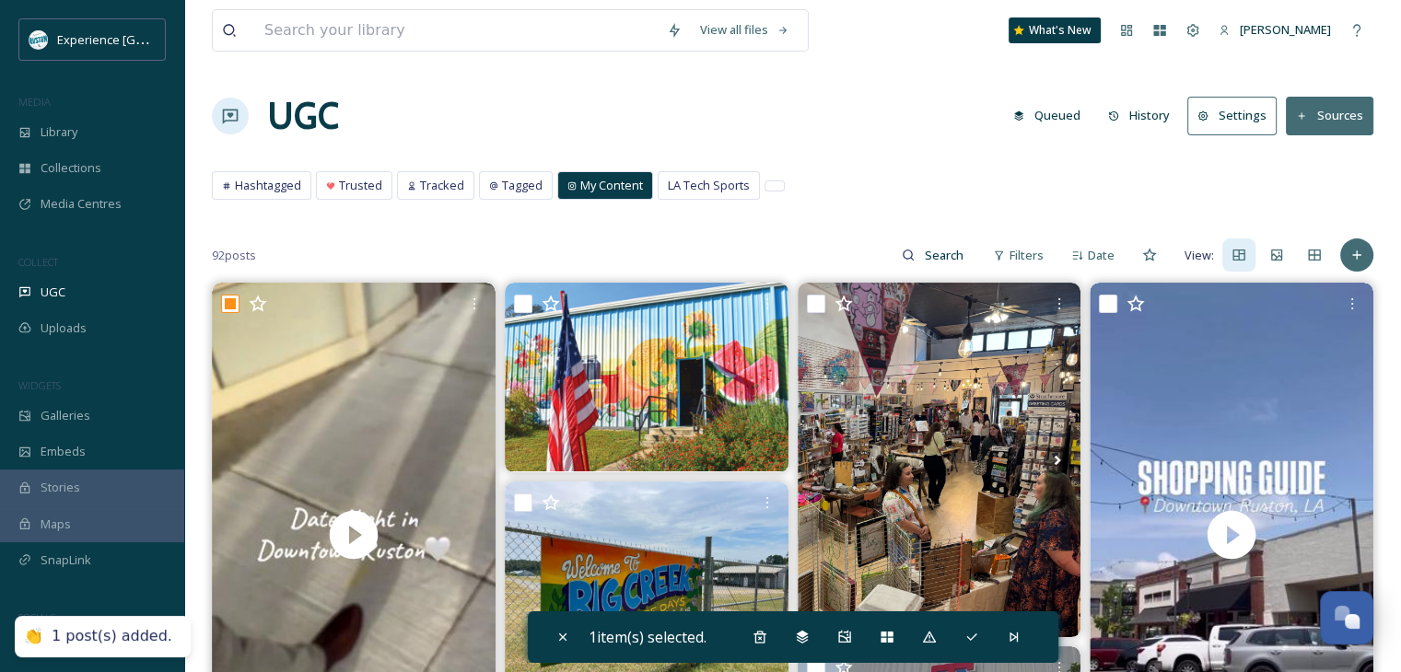
click at [907, 143] on div "UGC Queued History Settings Sources" at bounding box center [792, 115] width 1161 height 55
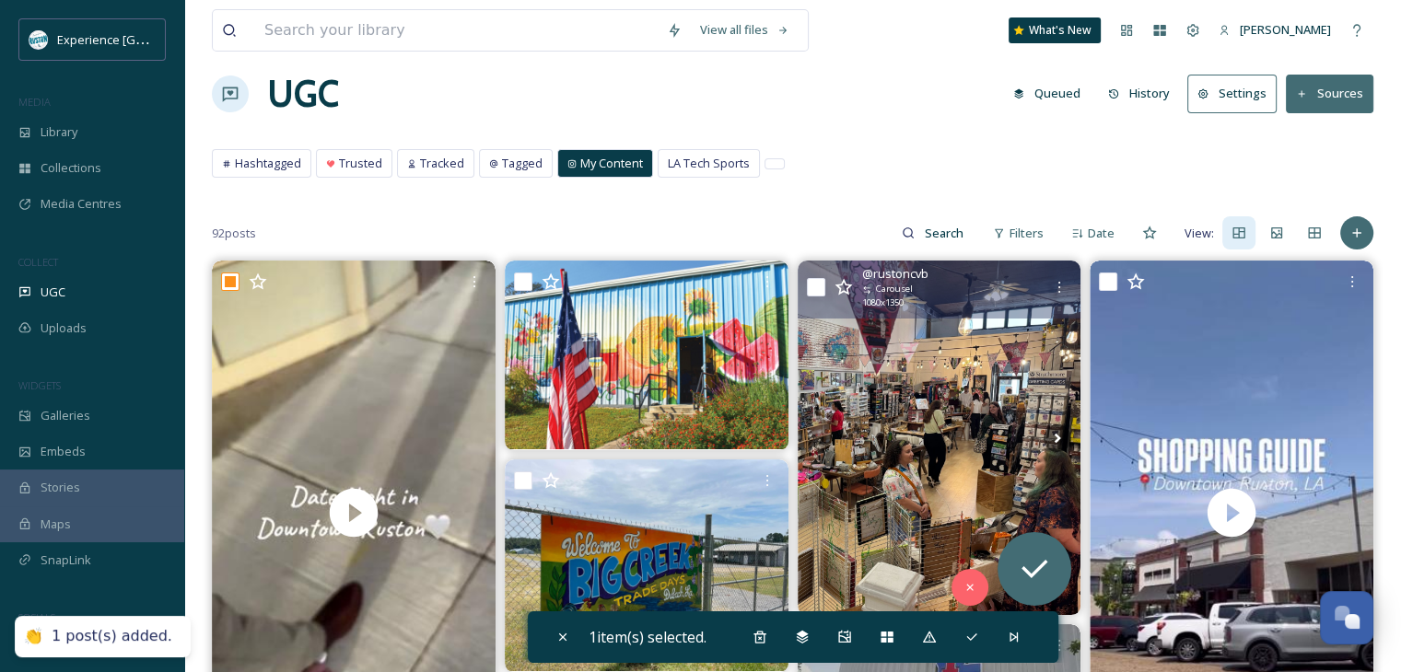
scroll to position [184, 0]
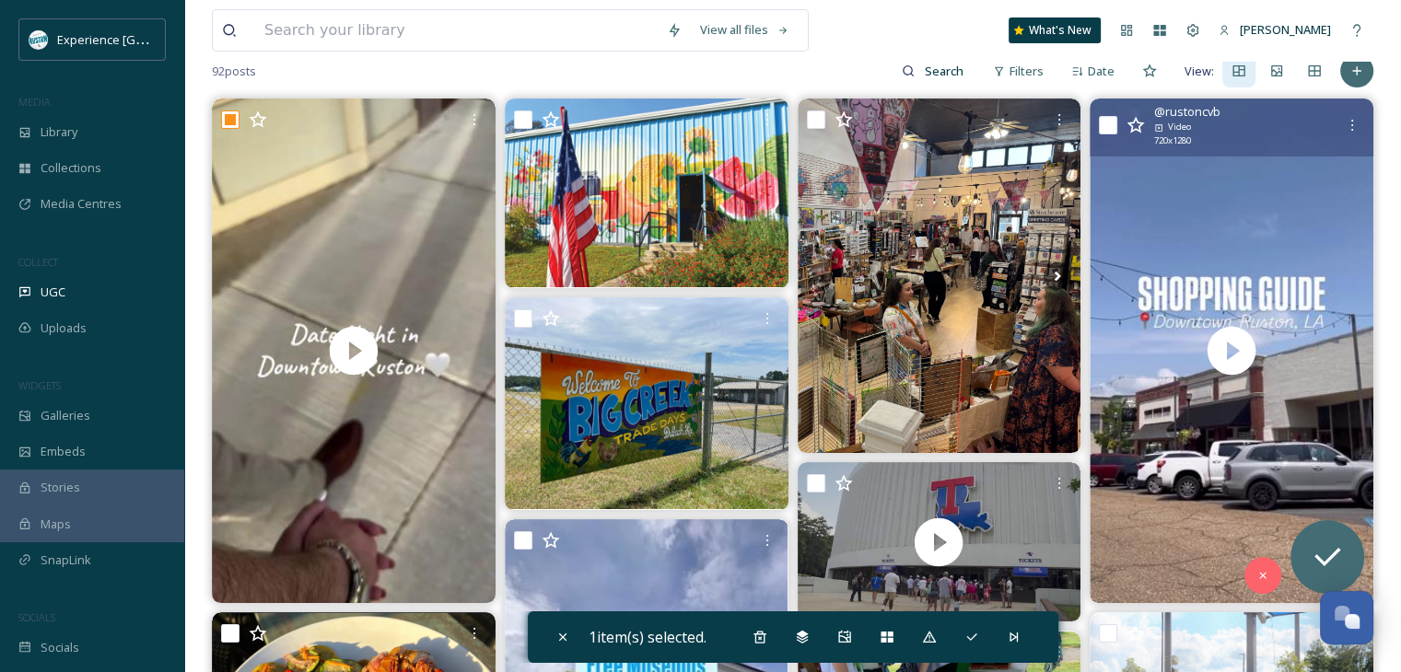
click at [1105, 126] on input "checkbox" at bounding box center [1108, 125] width 18 height 18
checkbox input "true"
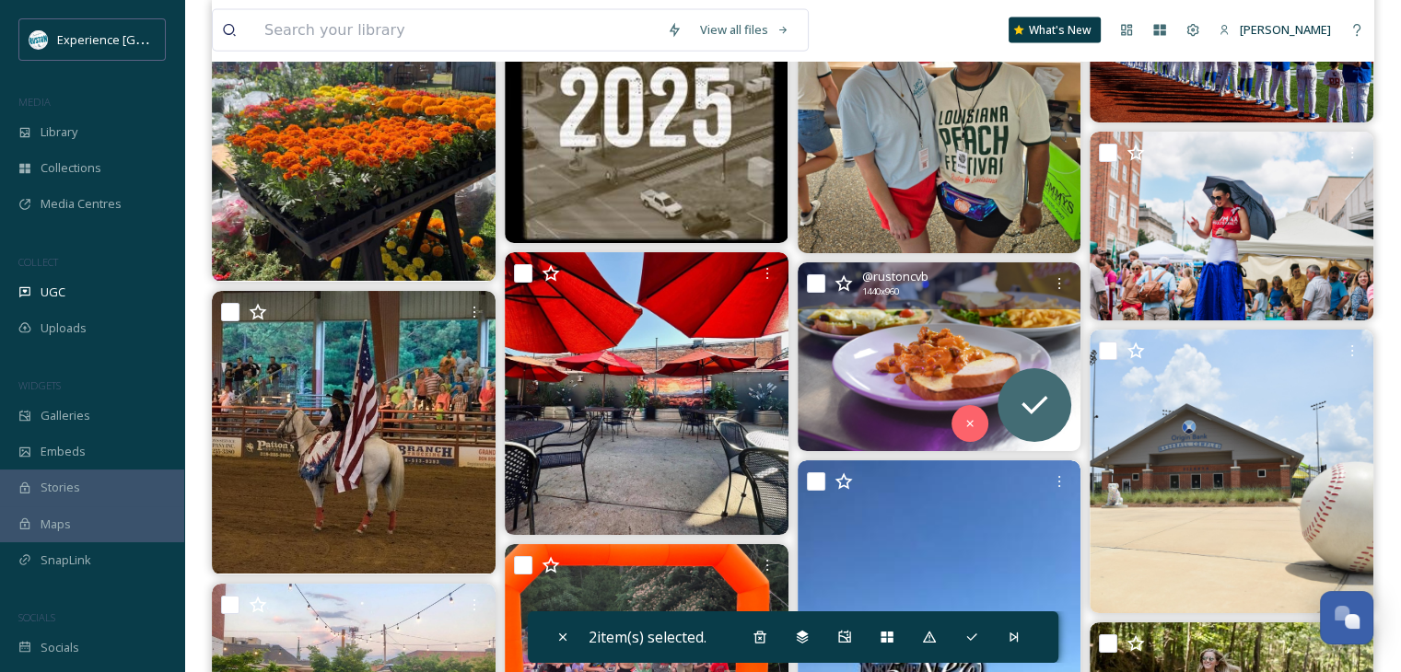
scroll to position [4512, 0]
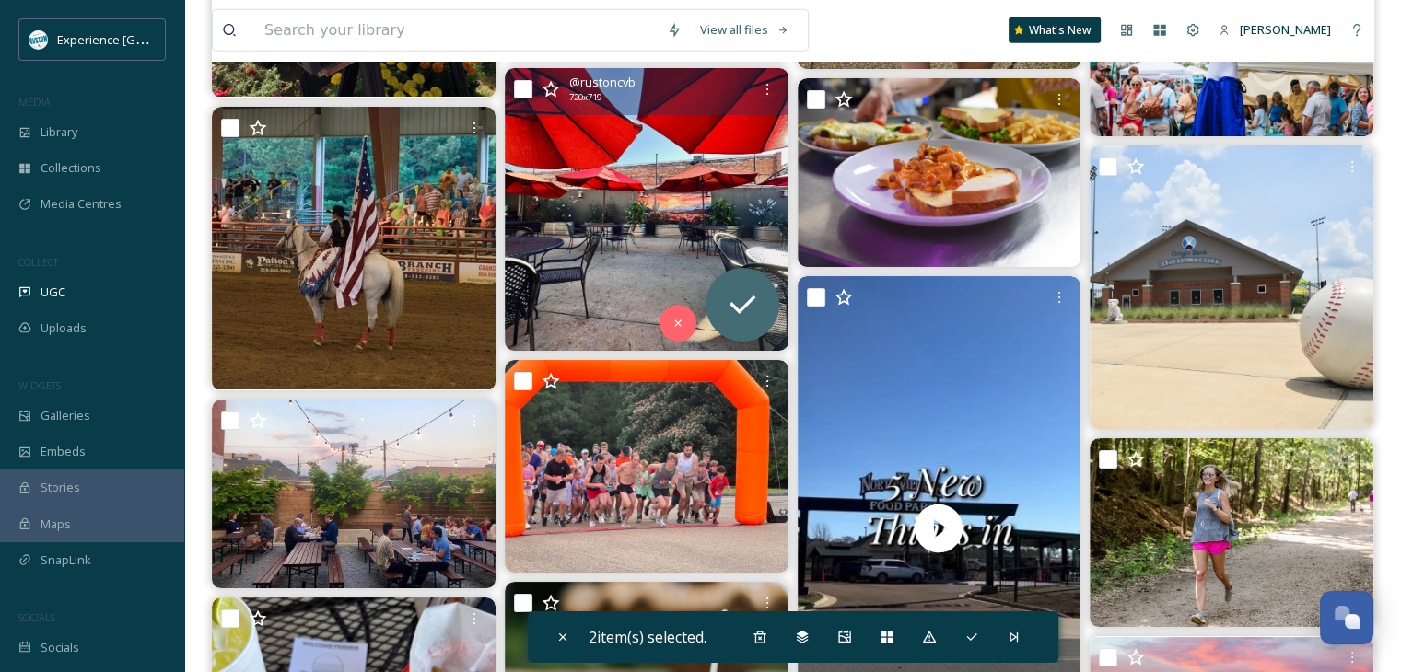
click at [517, 85] on input "checkbox" at bounding box center [523, 89] width 18 height 18
checkbox input "true"
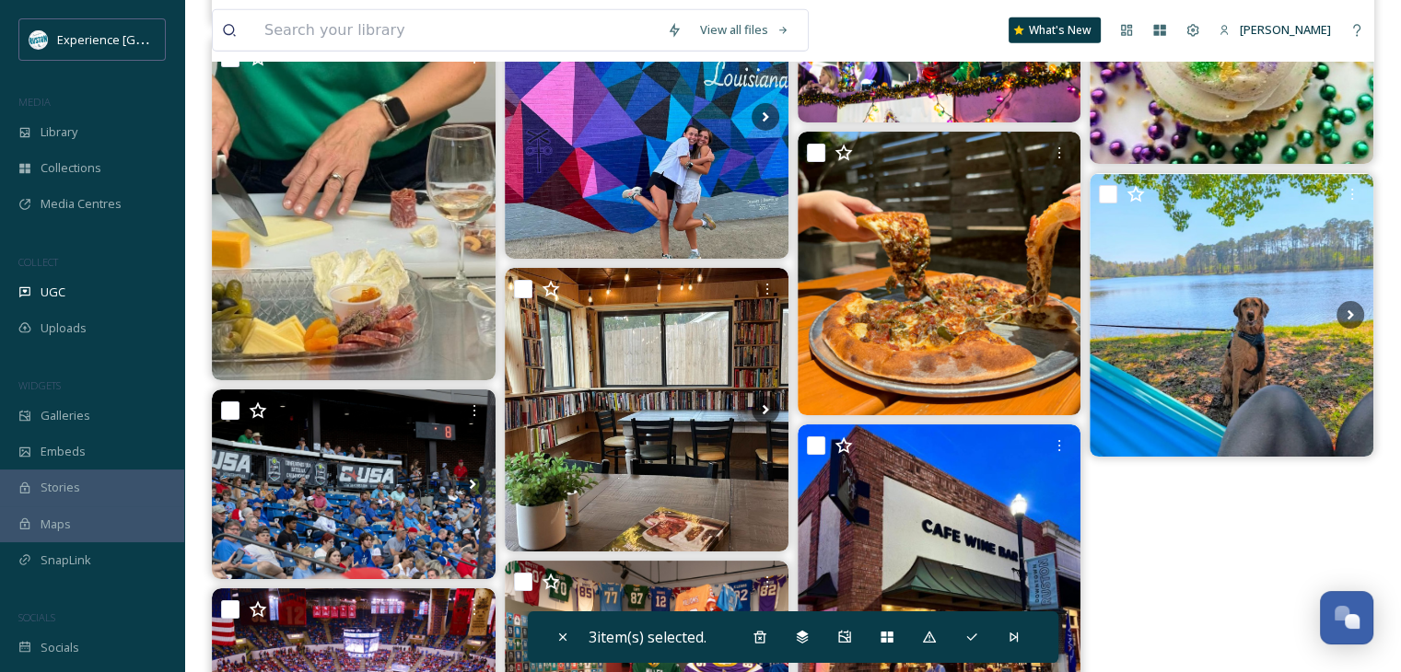
scroll to position [5894, 0]
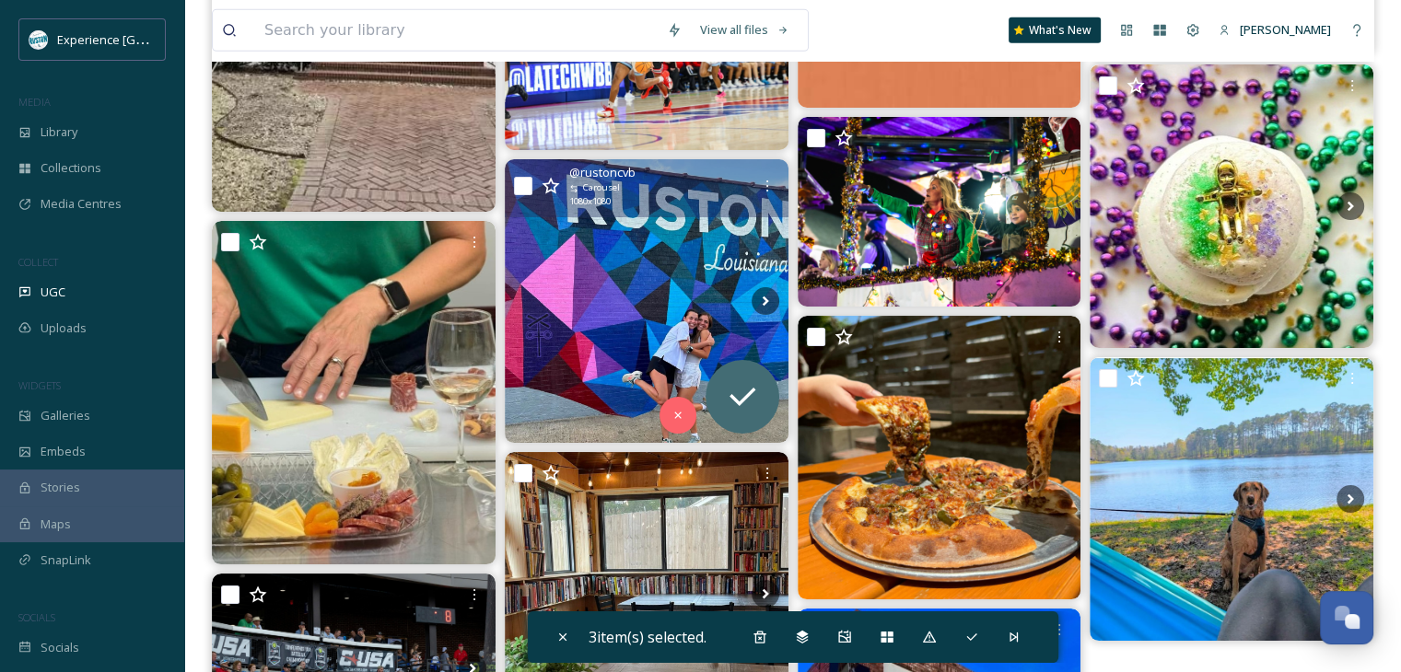
click at [525, 187] on input "checkbox" at bounding box center [523, 186] width 18 height 18
checkbox input "true"
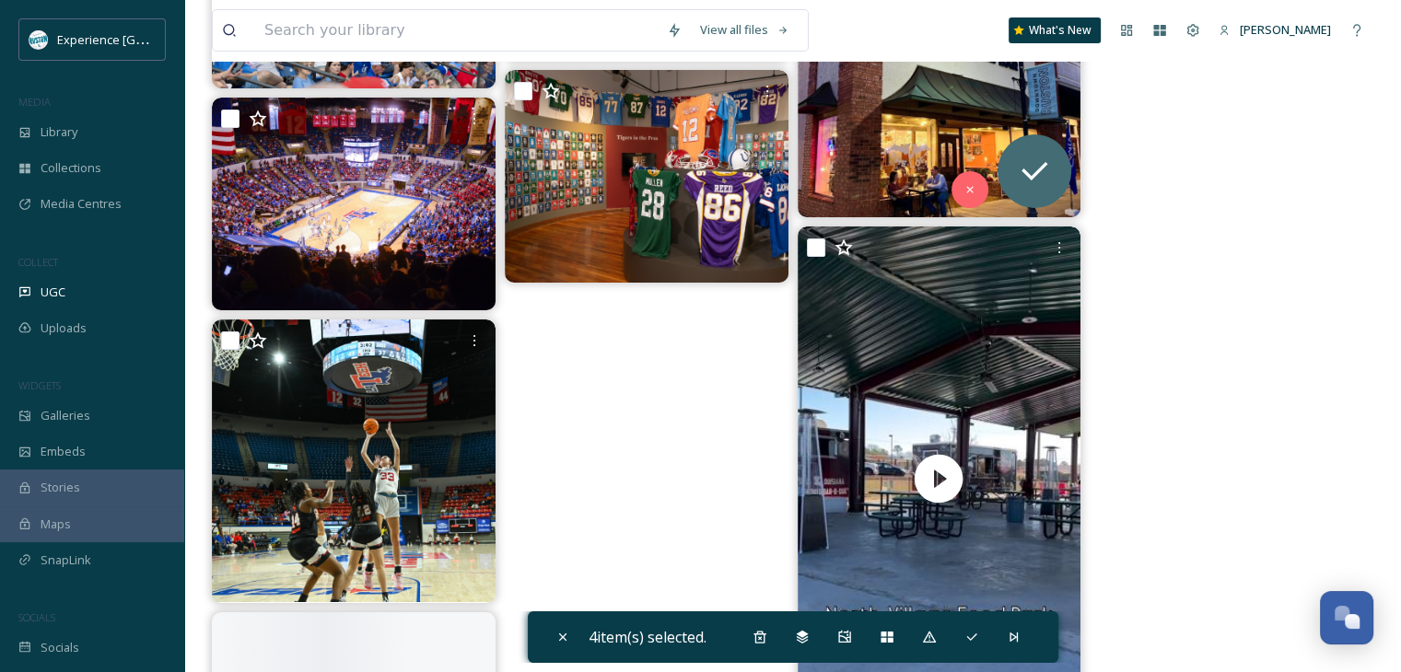
scroll to position [6718, 0]
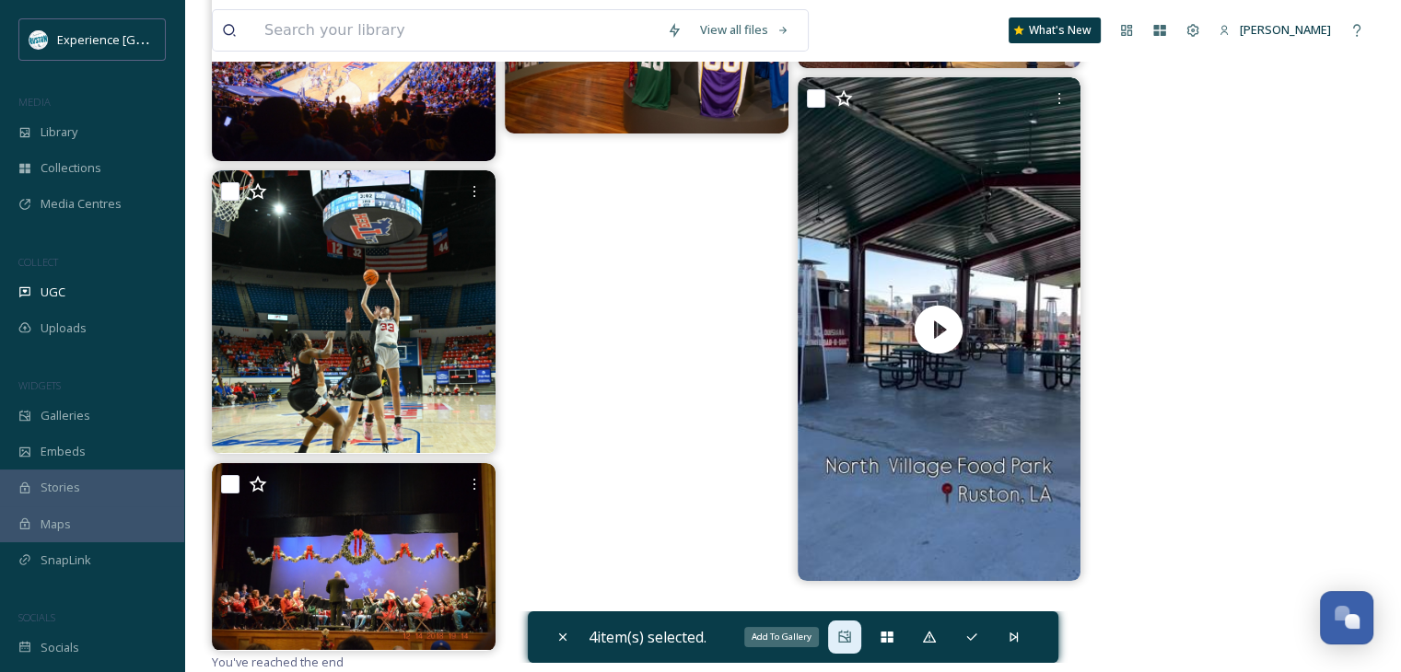
click at [838, 637] on div "Add To Gallery" at bounding box center [844, 637] width 33 height 33
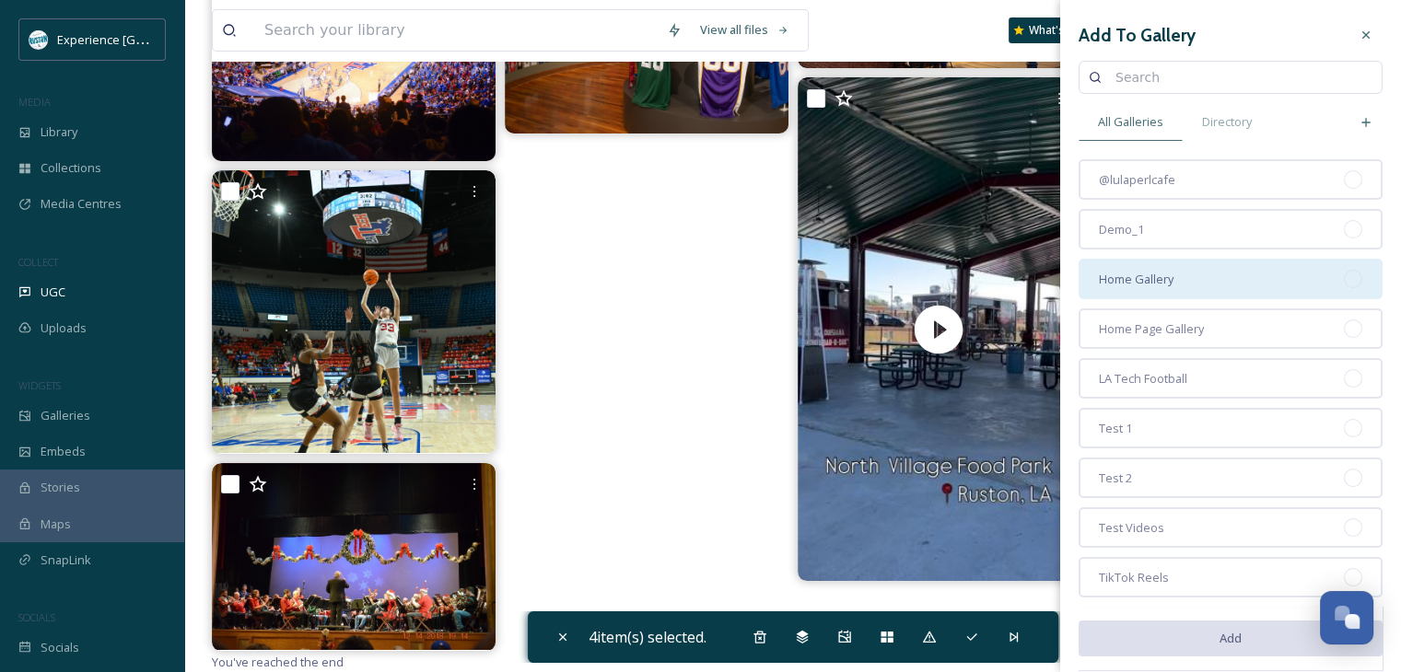
click at [1164, 275] on span "Home Gallery" at bounding box center [1136, 279] width 75 height 17
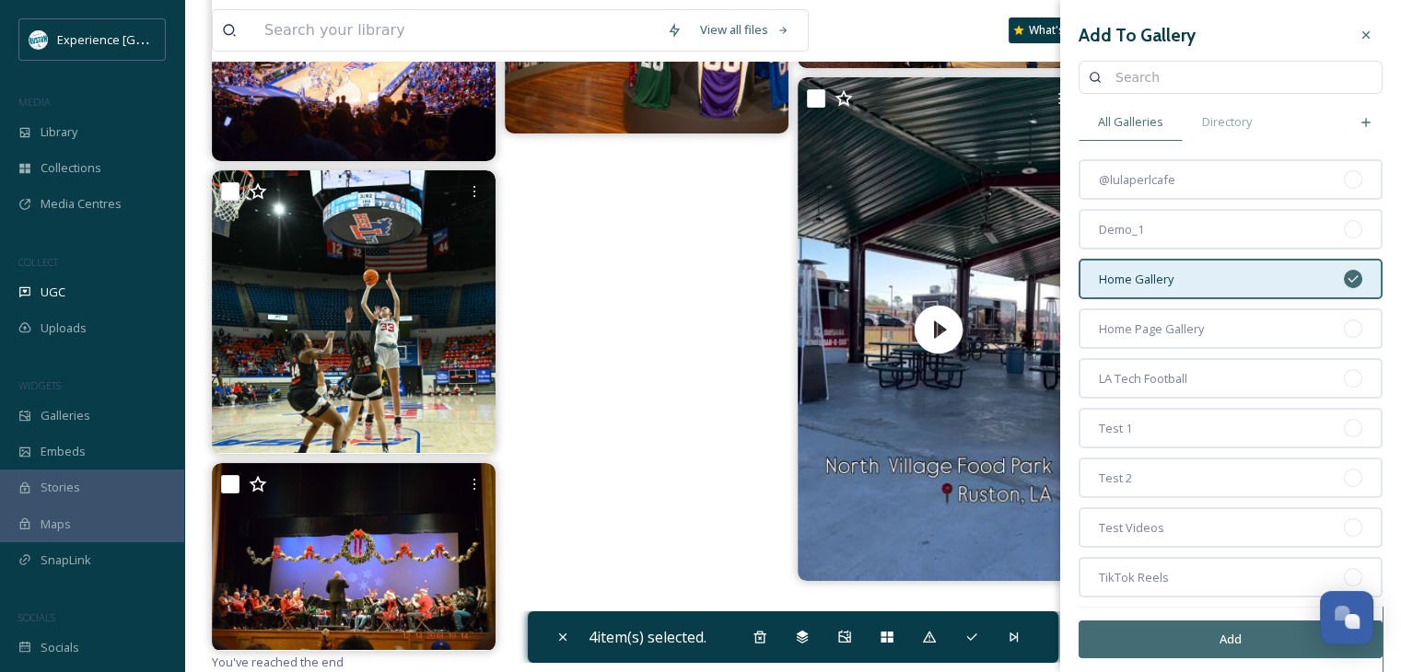
click at [1187, 638] on button "Add" at bounding box center [1230, 640] width 304 height 38
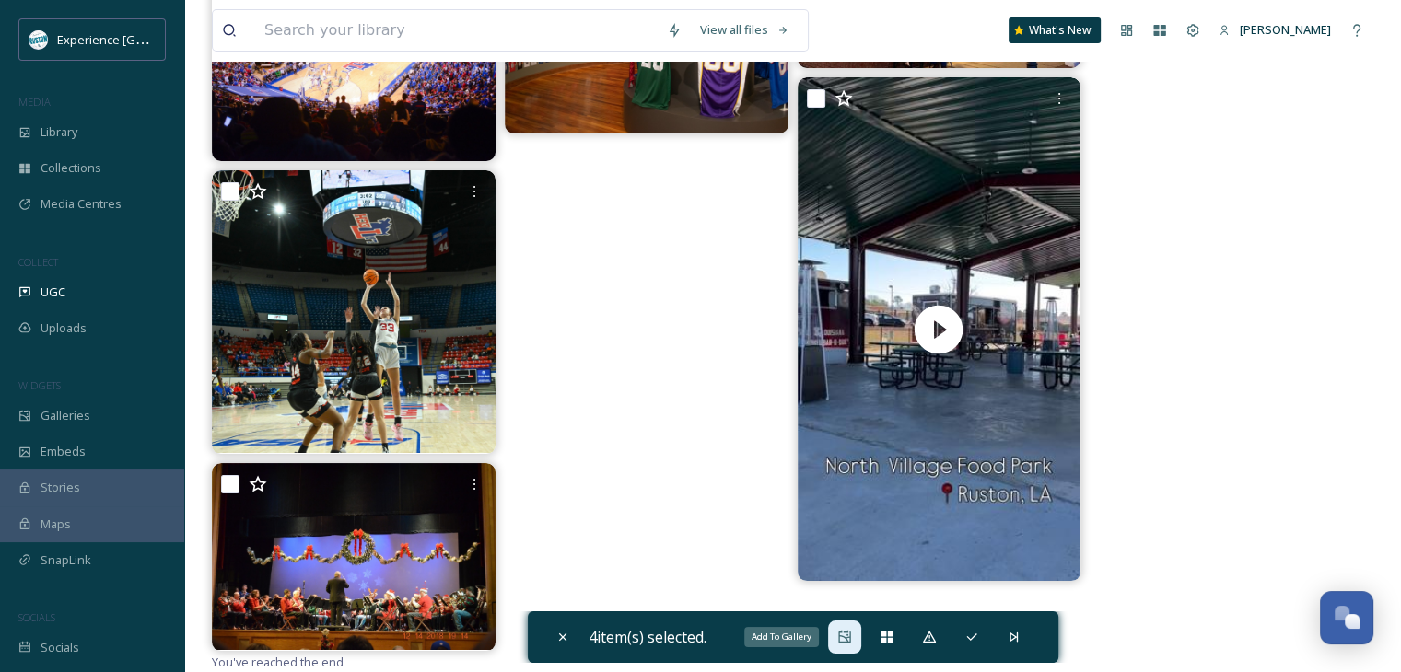
click at [844, 631] on icon at bounding box center [844, 637] width 15 height 15
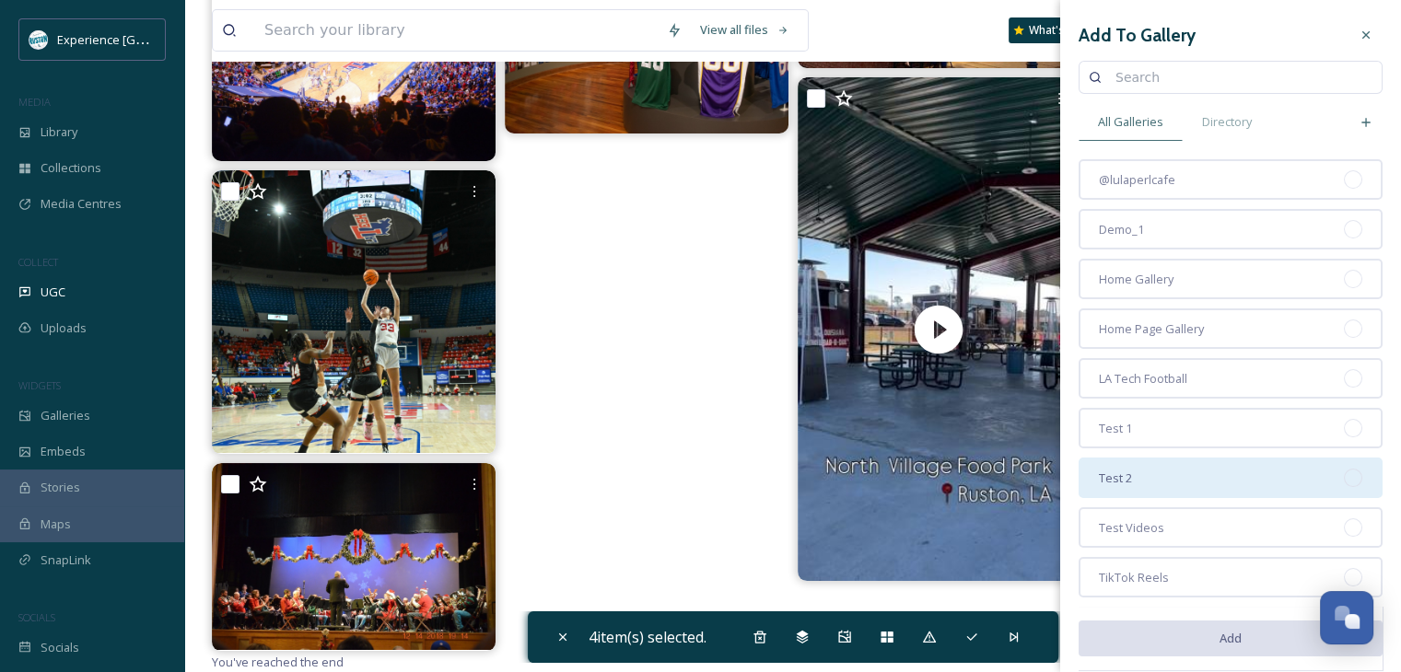
click at [1190, 477] on div "Test 2" at bounding box center [1230, 478] width 304 height 41
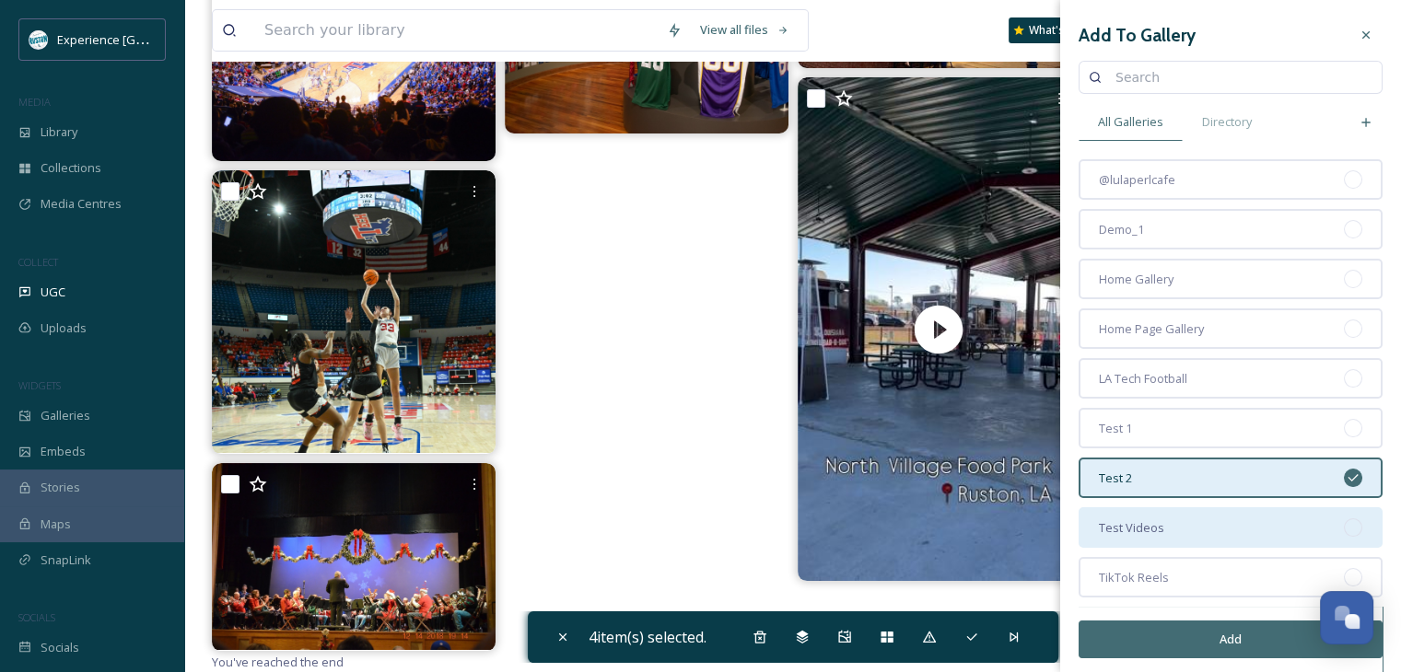
click at [1197, 529] on div "Test Videos" at bounding box center [1230, 527] width 304 height 41
drag, startPoint x: 1197, startPoint y: 472, endPoint x: 1194, endPoint y: 497, distance: 25.0
click at [1197, 471] on div "Test 2" at bounding box center [1230, 478] width 304 height 41
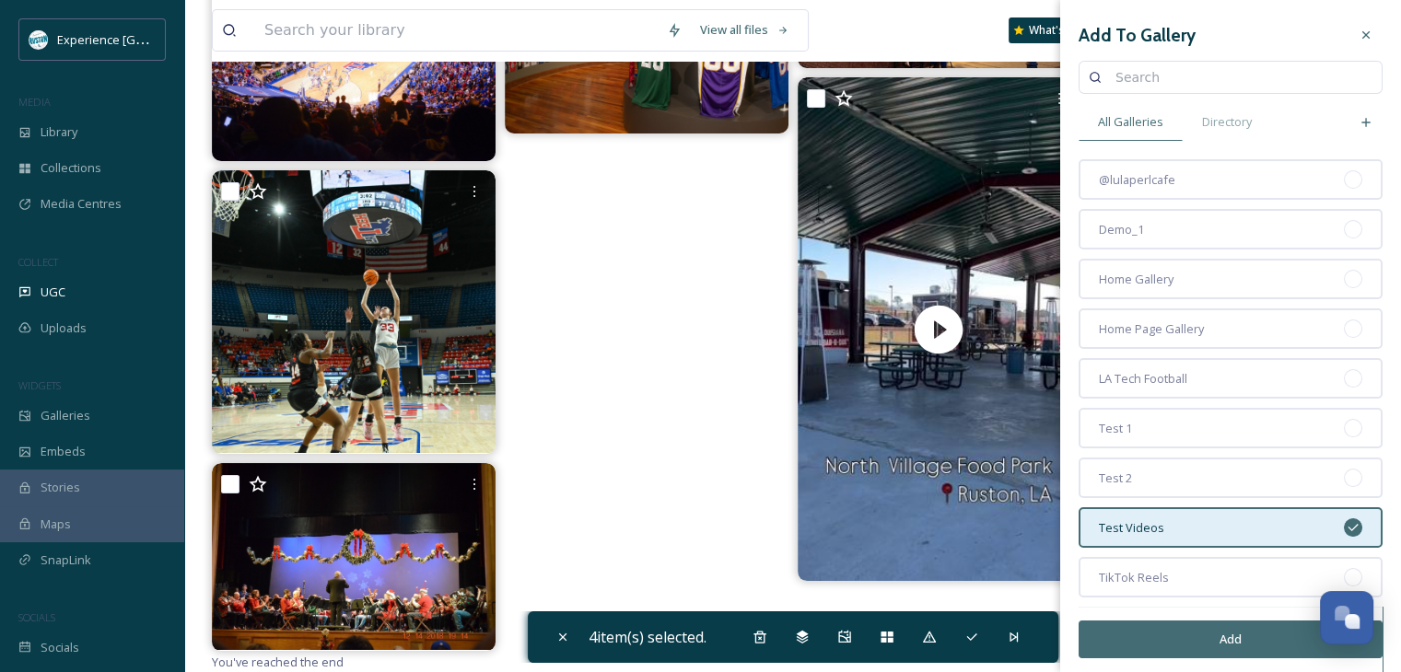
click at [1201, 643] on button "Add" at bounding box center [1230, 640] width 304 height 38
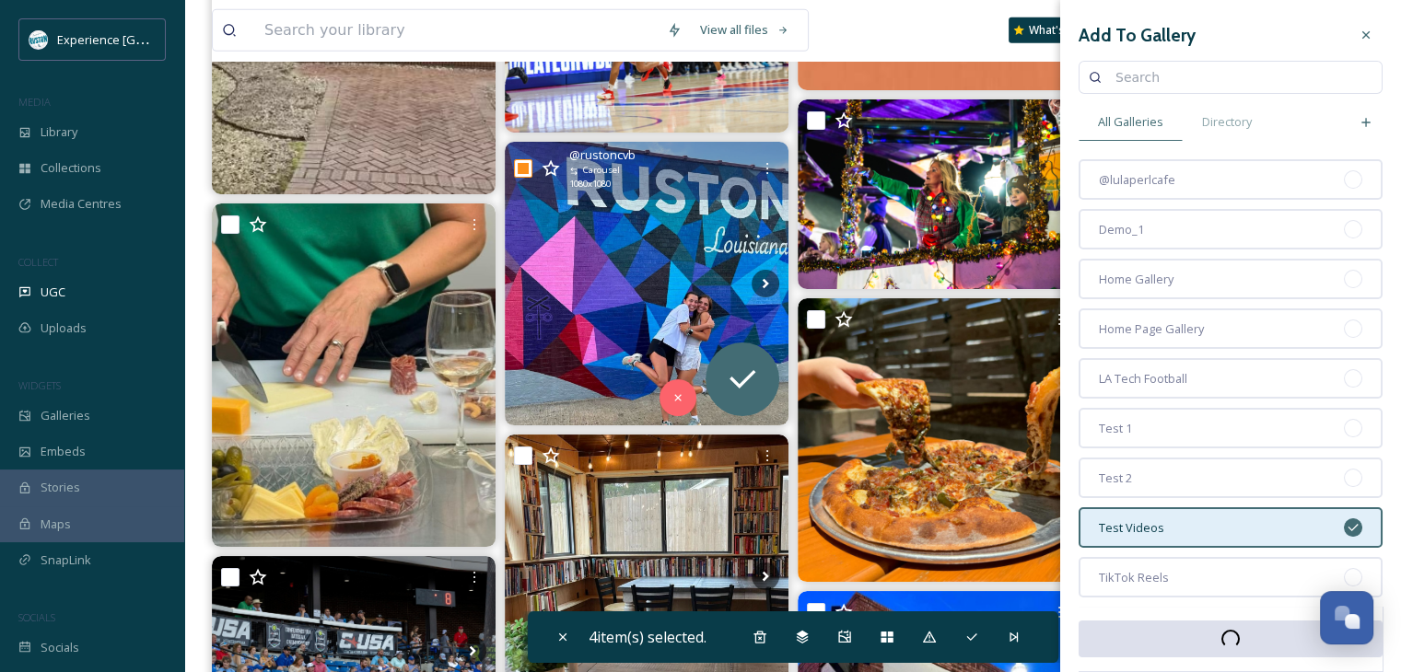
scroll to position [5981, 0]
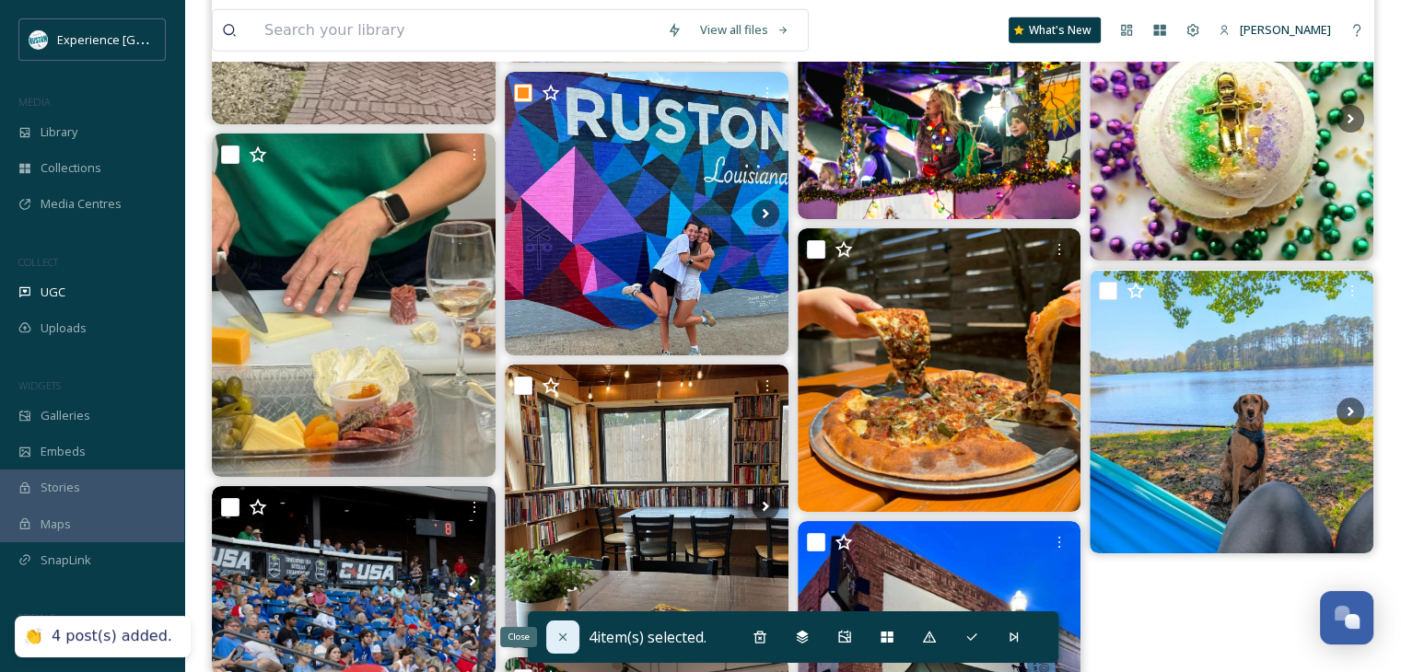
click at [555, 630] on icon at bounding box center [562, 637] width 15 height 15
checkbox input "false"
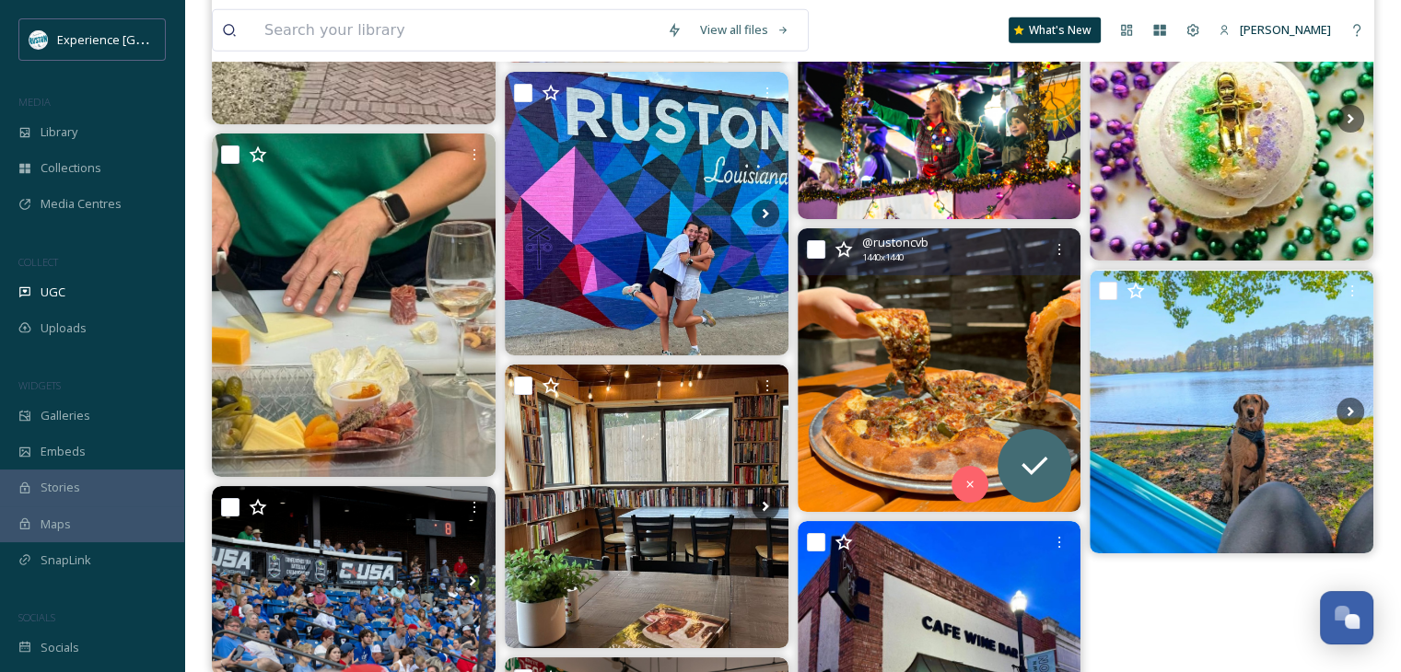
click at [804, 245] on div "@ rustoncvb 1440 x 1440" at bounding box center [939, 251] width 284 height 47
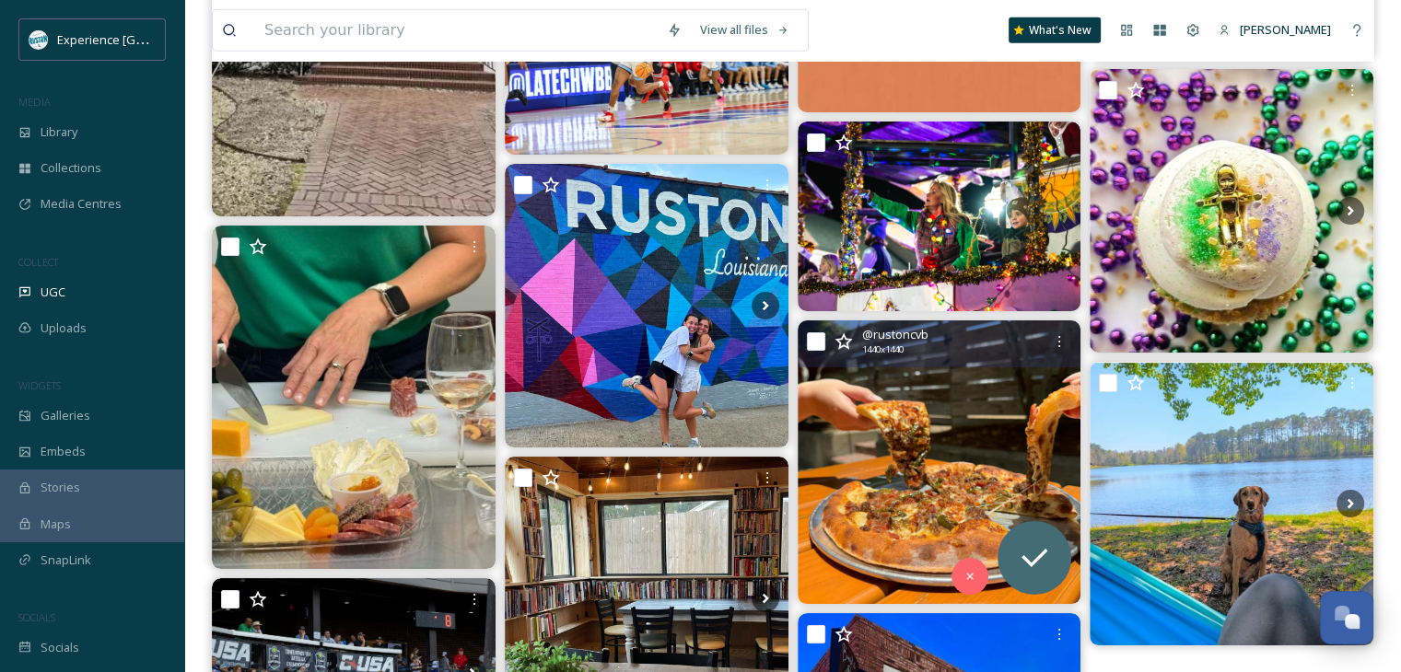
click at [818, 342] on input "checkbox" at bounding box center [816, 341] width 18 height 18
checkbox input "true"
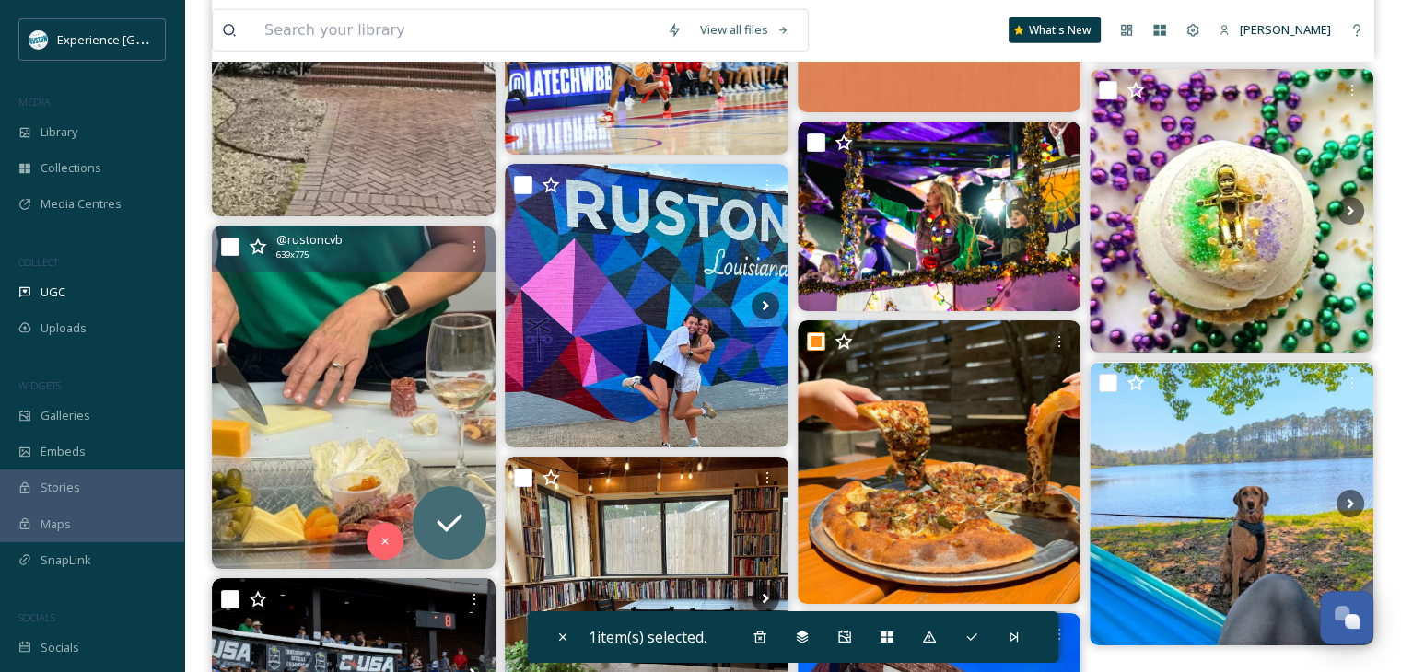
click at [234, 244] on input "checkbox" at bounding box center [230, 247] width 18 height 18
checkbox input "true"
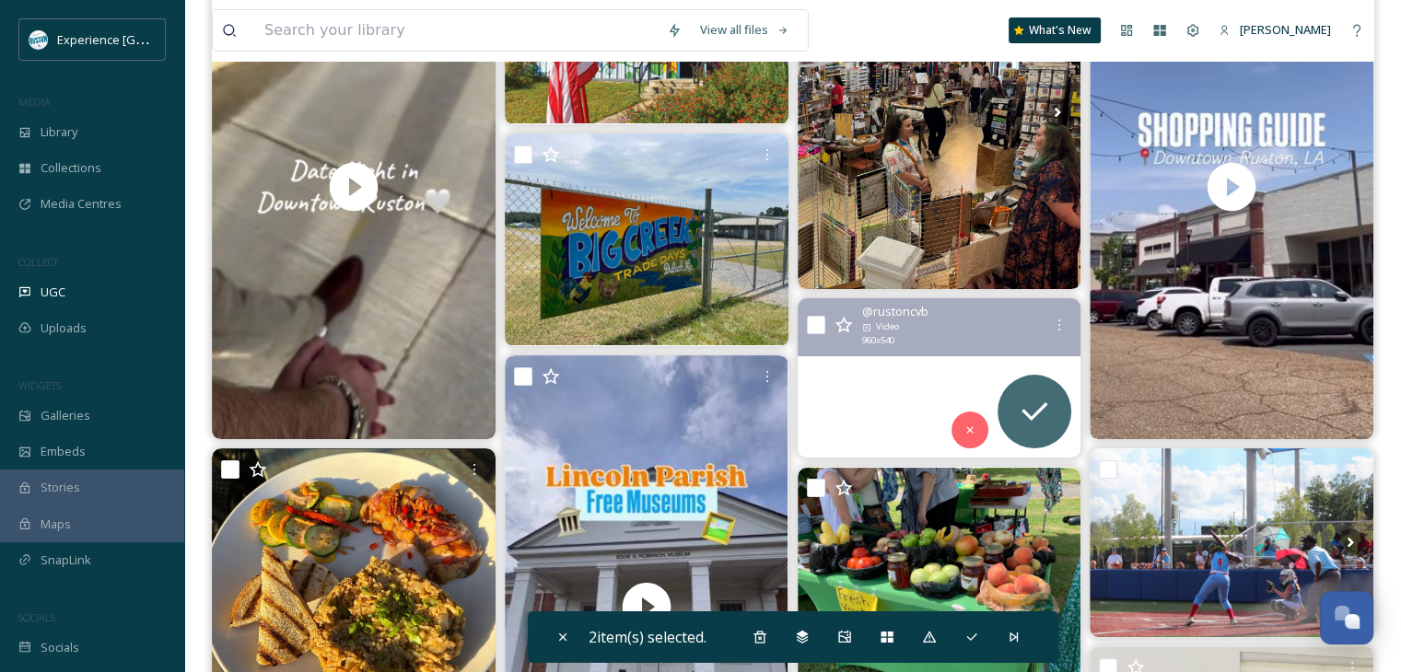
scroll to position [0, 0]
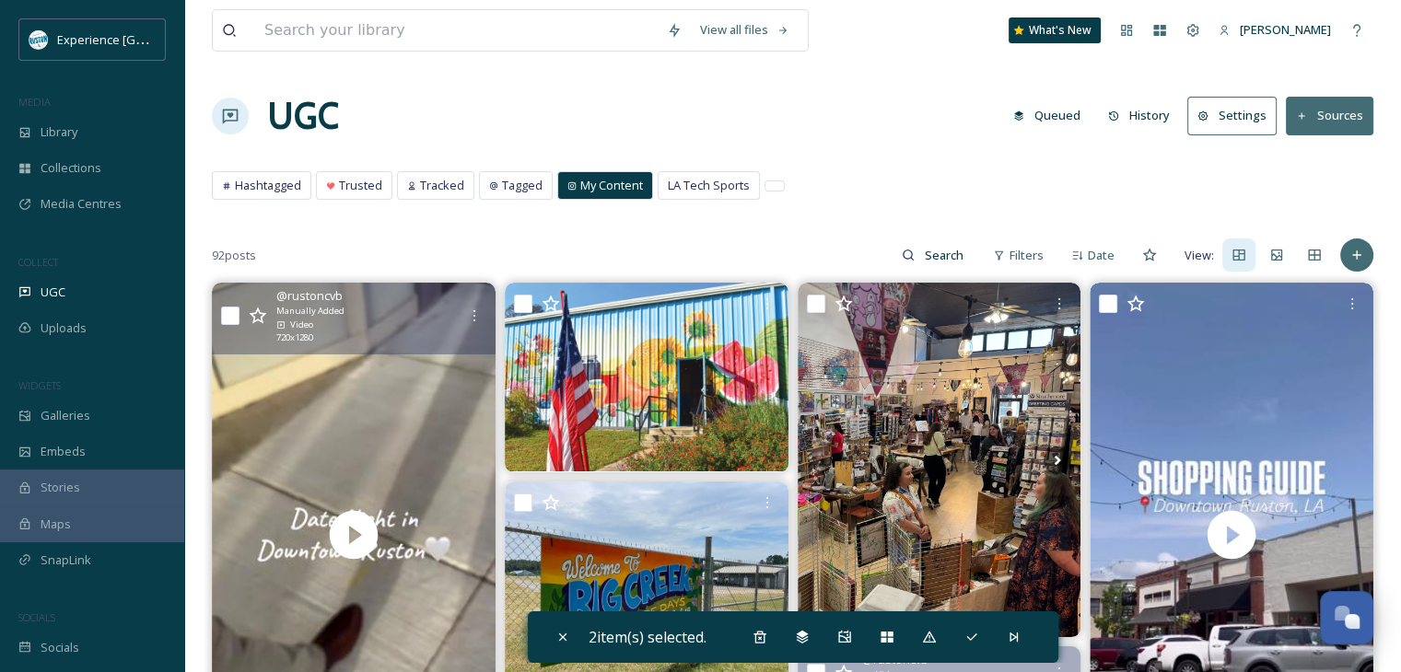
click at [226, 314] on input "checkbox" at bounding box center [230, 316] width 18 height 18
checkbox input "true"
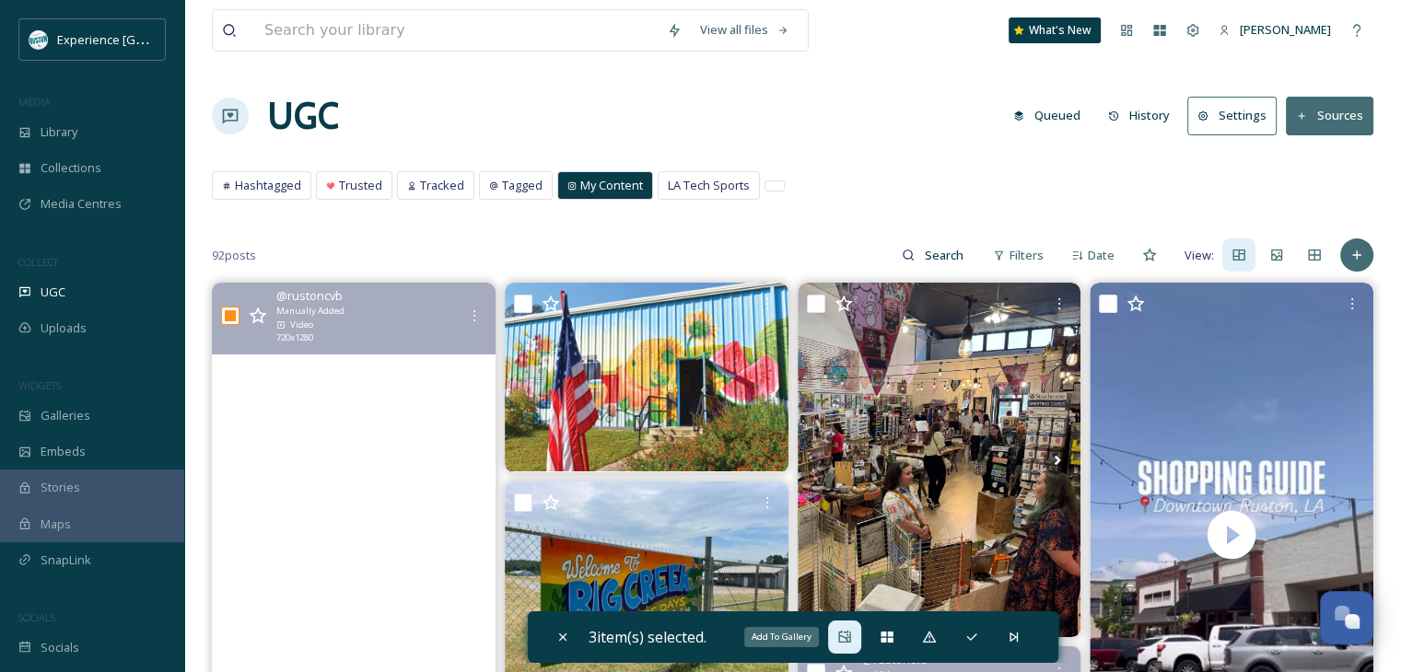
click at [844, 634] on icon at bounding box center [844, 637] width 12 height 12
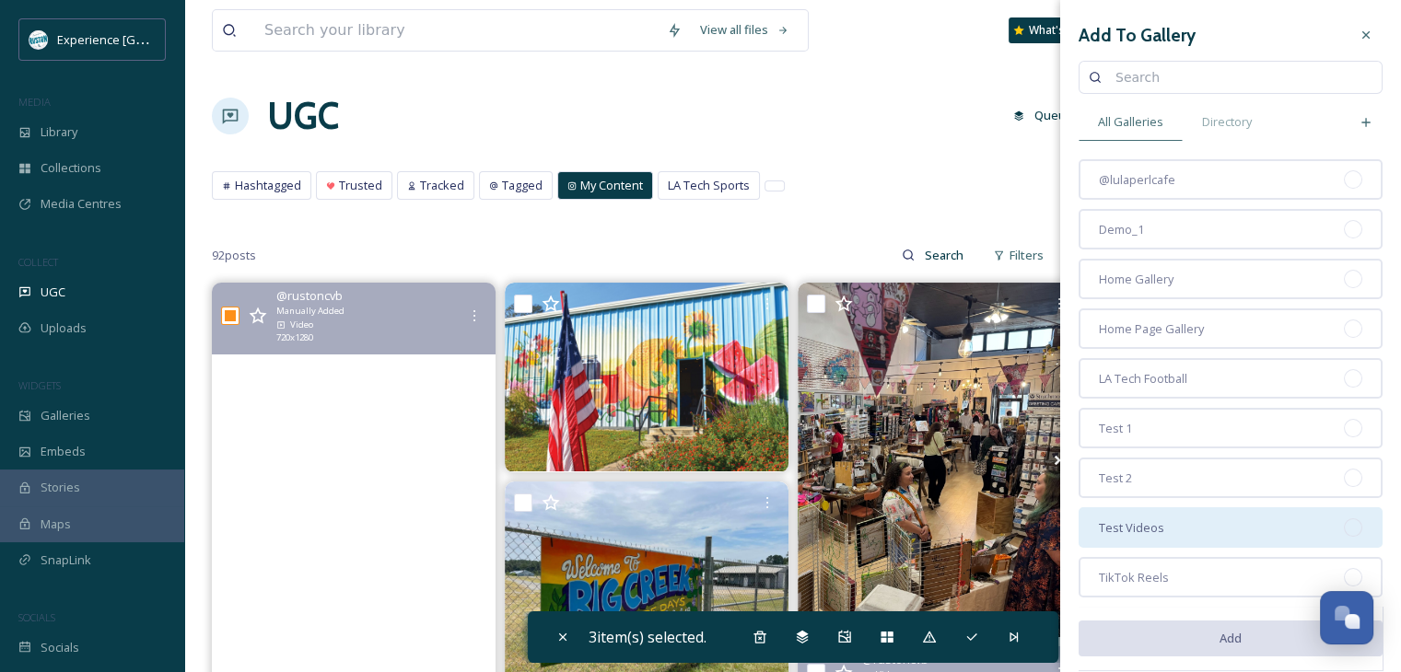
click at [1174, 530] on div "Test Videos" at bounding box center [1230, 527] width 304 height 41
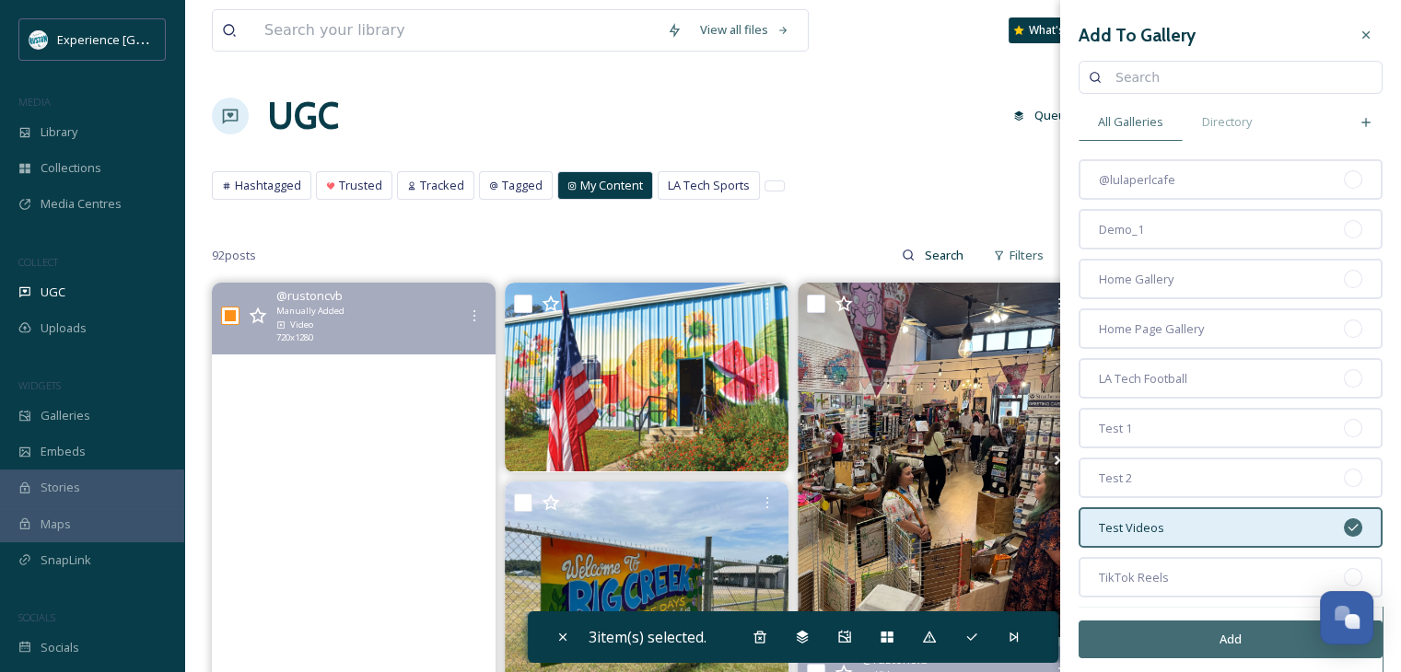
click at [1173, 623] on button "Add" at bounding box center [1230, 640] width 304 height 38
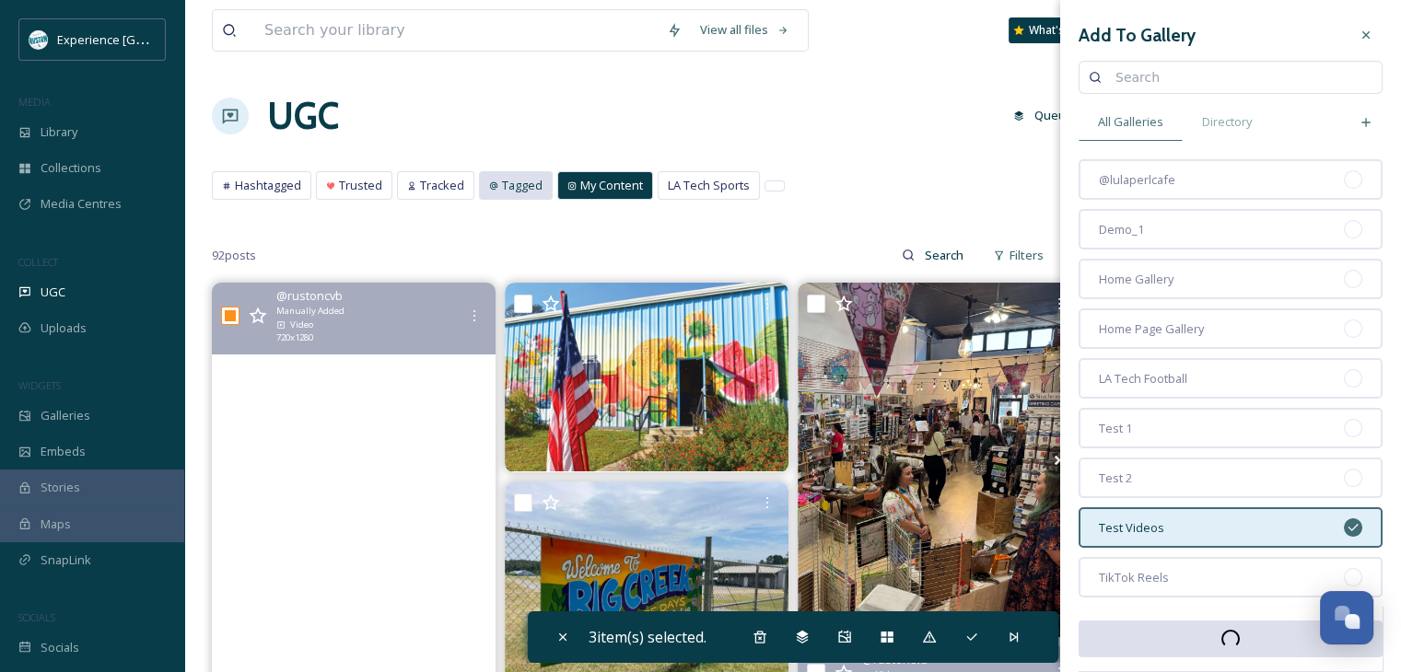
click at [516, 185] on span "Tagged" at bounding box center [522, 185] width 41 height 17
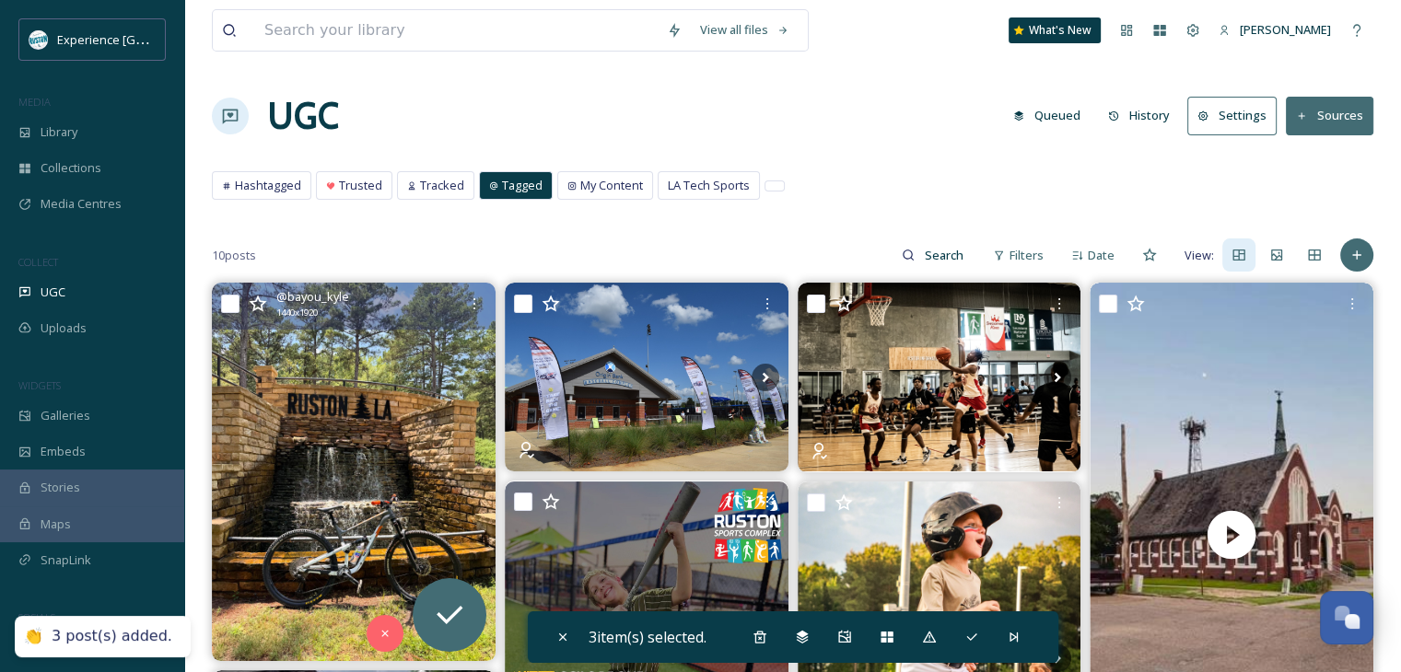
click at [221, 297] on input "checkbox" at bounding box center [230, 304] width 18 height 18
checkbox input "true"
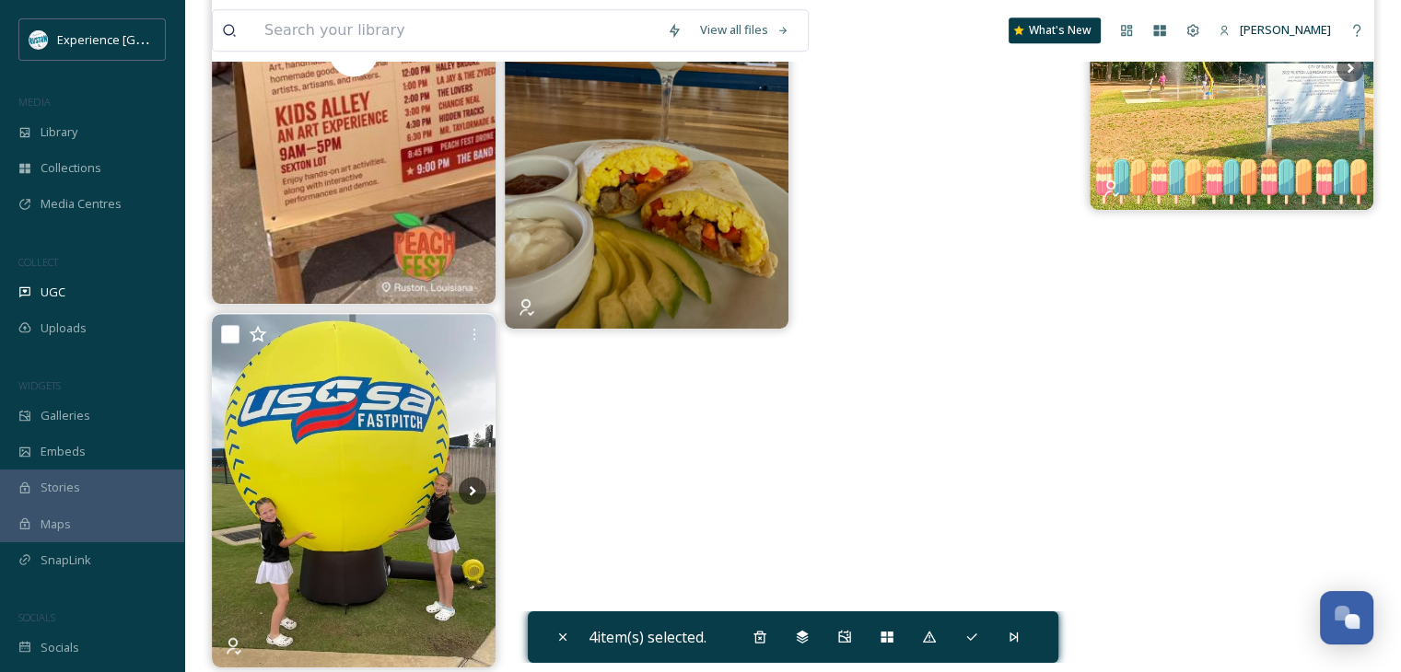
scroll to position [888, 0]
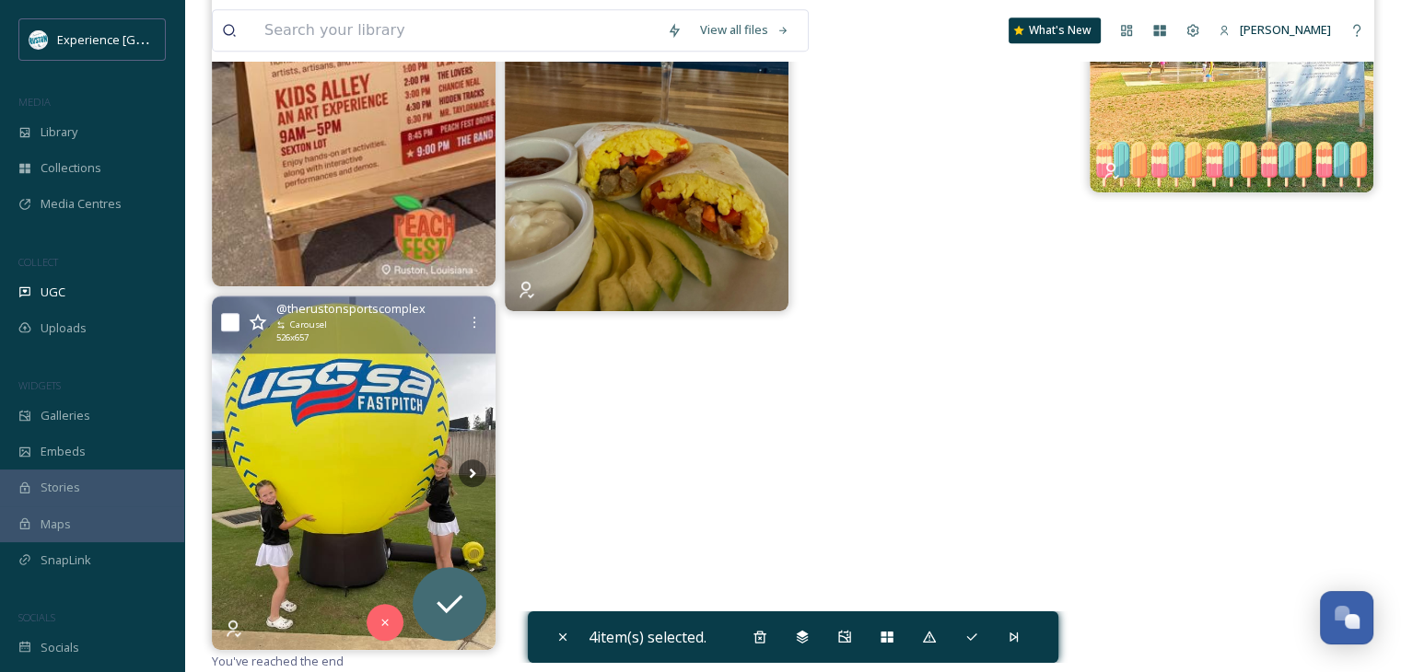
click at [228, 325] on input "checkbox" at bounding box center [230, 322] width 18 height 18
checkbox input "true"
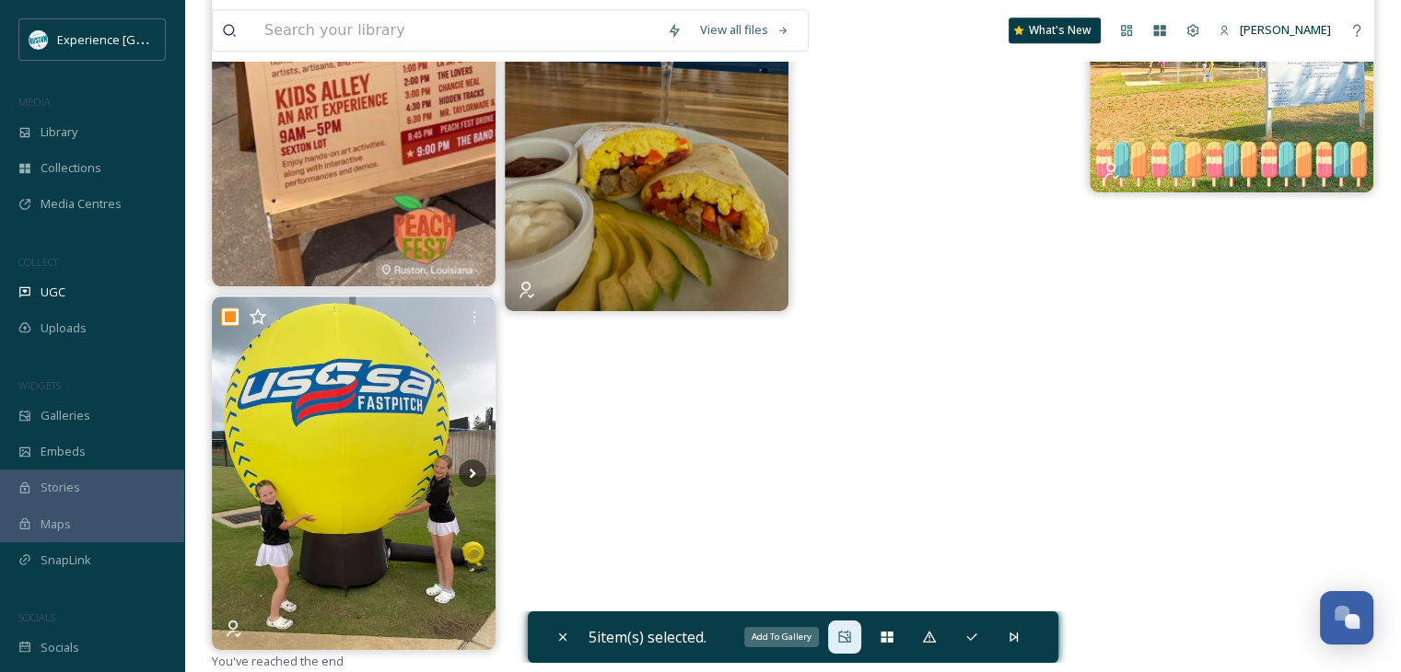
click at [847, 634] on icon at bounding box center [844, 637] width 15 height 15
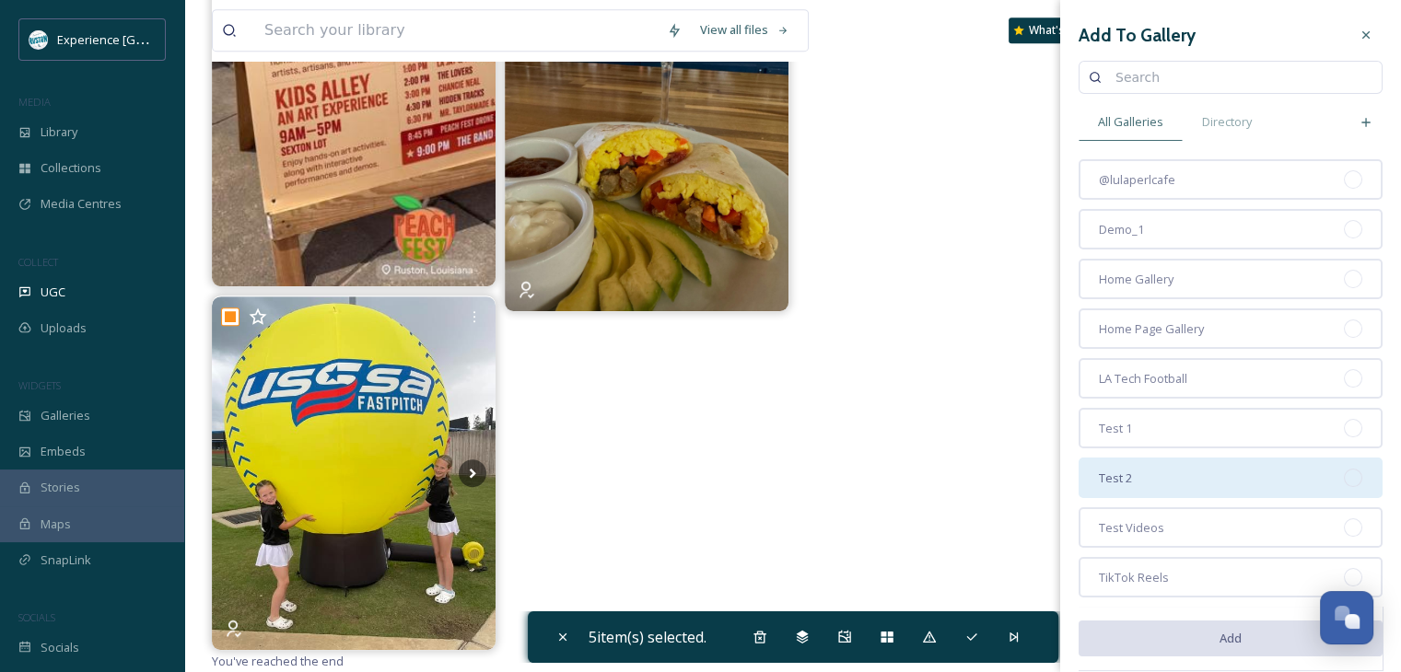
click at [1175, 487] on div "Test 2" at bounding box center [1230, 478] width 304 height 41
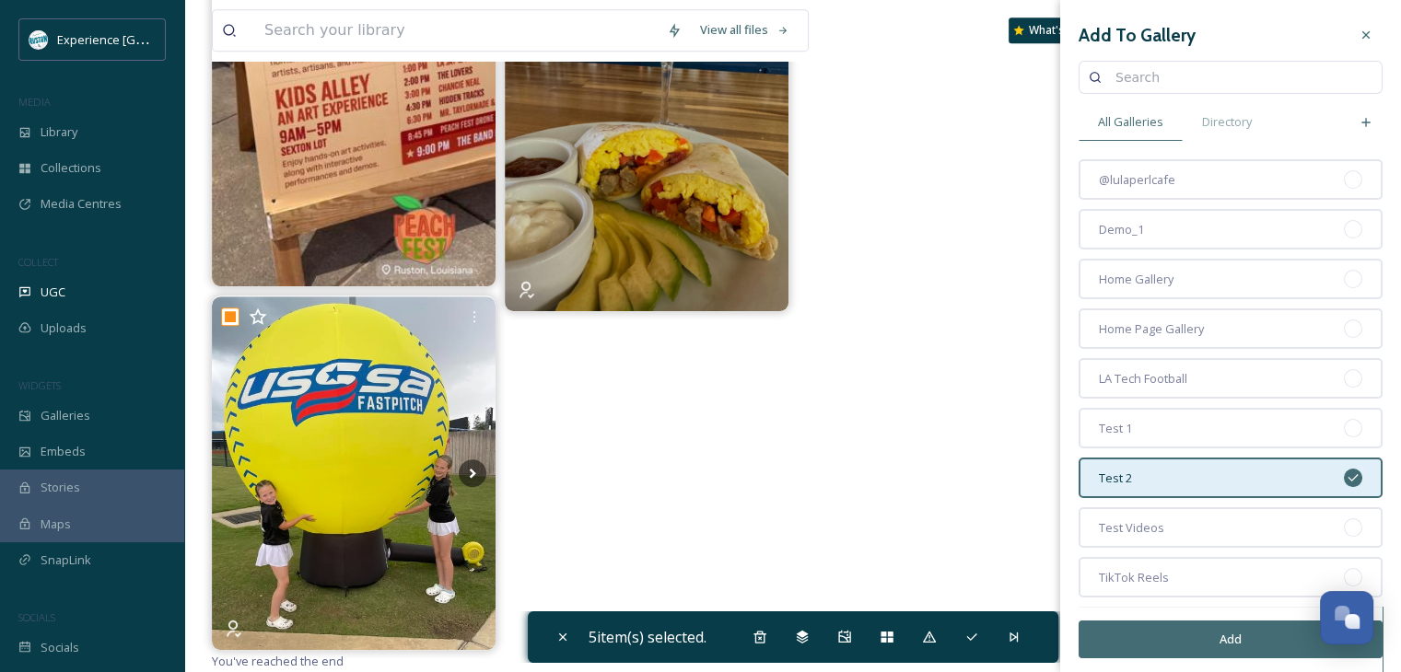
click at [1157, 627] on button "Add" at bounding box center [1230, 640] width 304 height 38
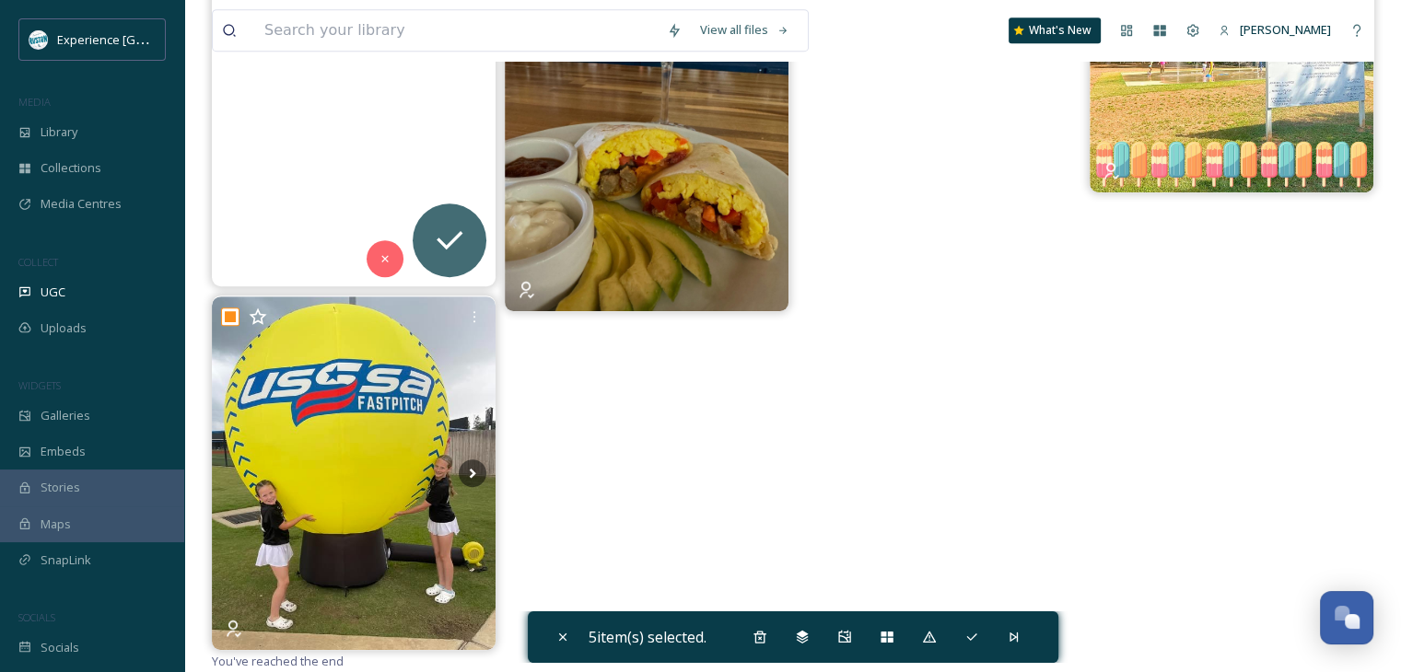
scroll to position [796, 0]
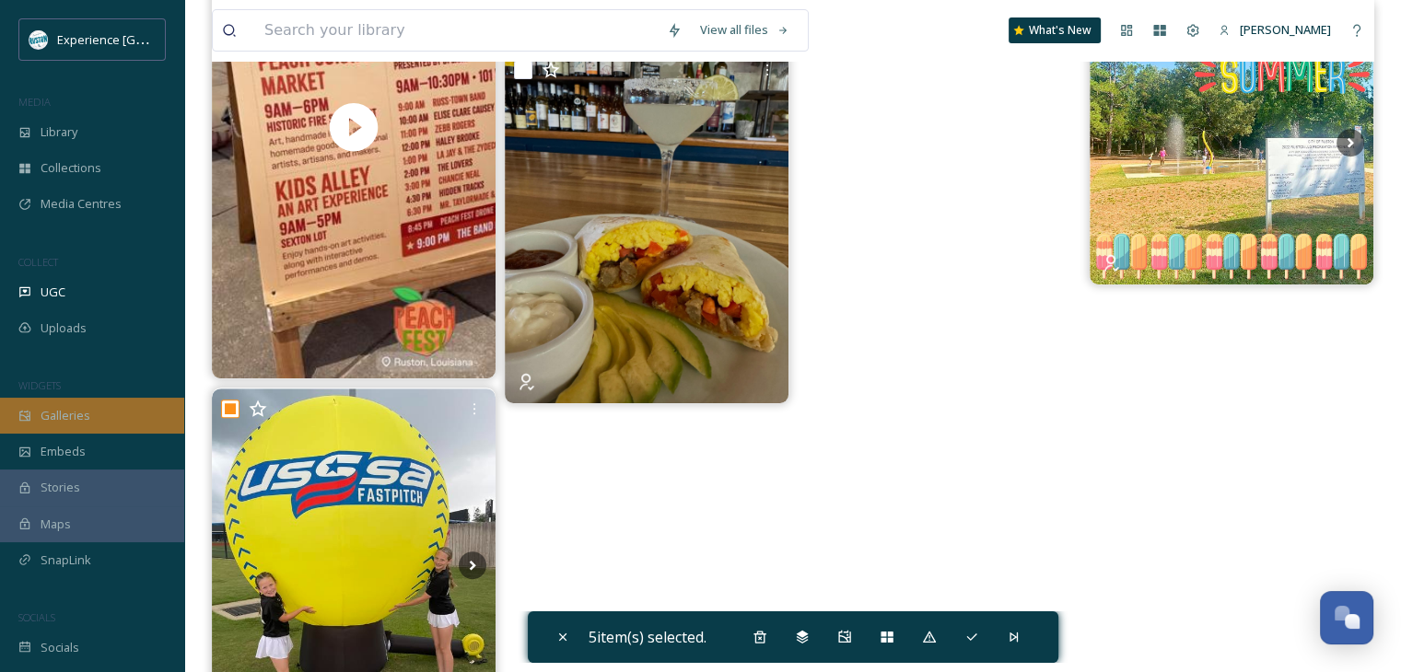
click at [112, 413] on div "Galleries" at bounding box center [92, 416] width 184 height 36
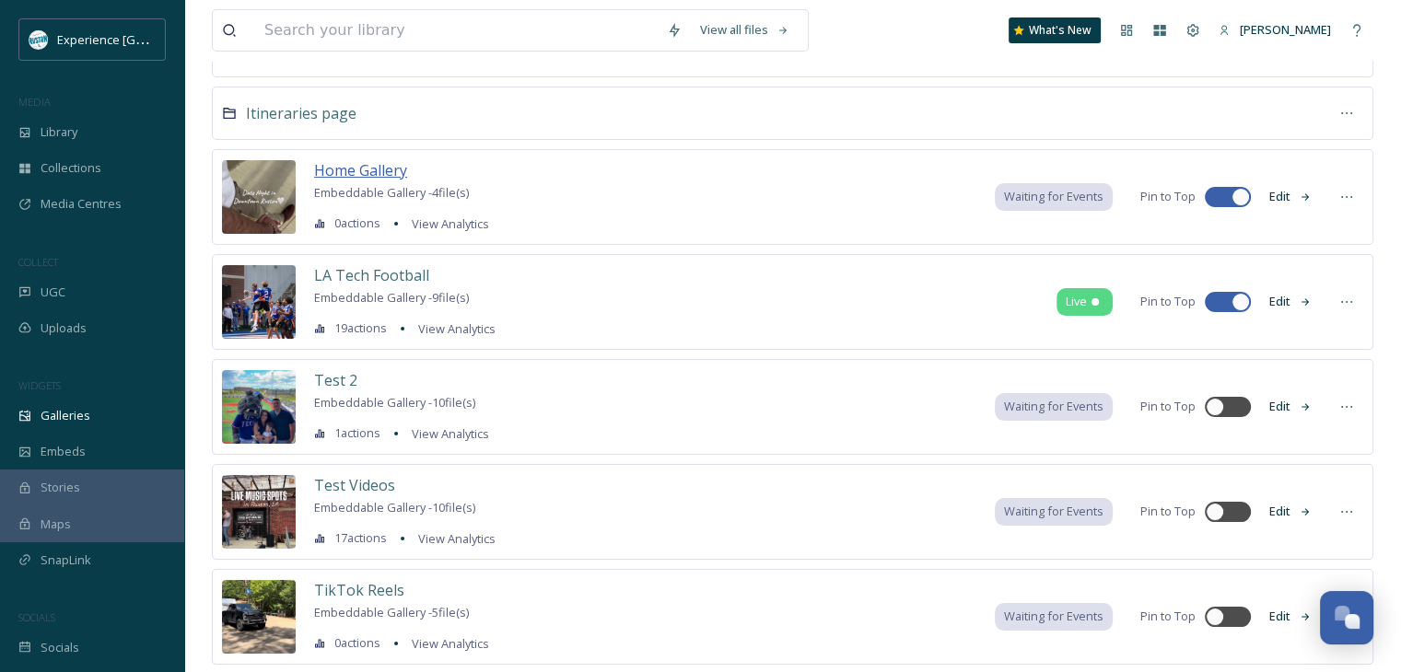
scroll to position [254, 0]
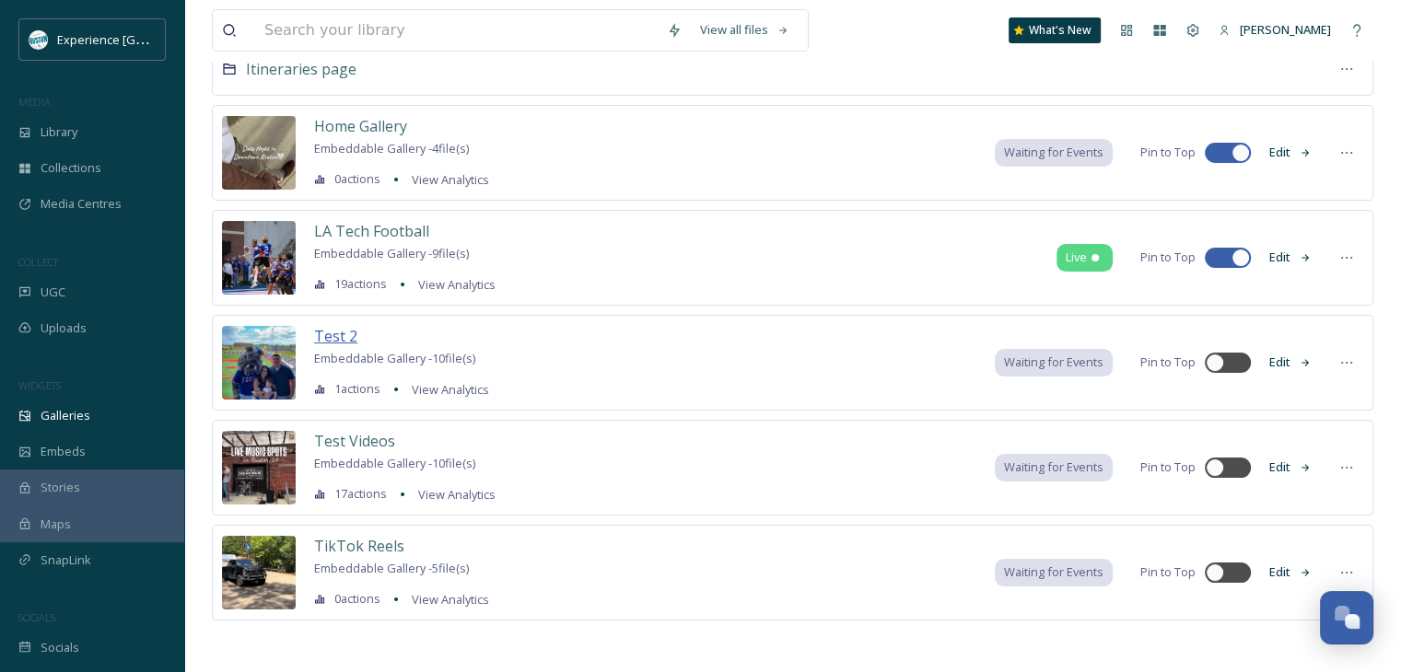
click at [340, 337] on span "Test 2" at bounding box center [335, 336] width 43 height 20
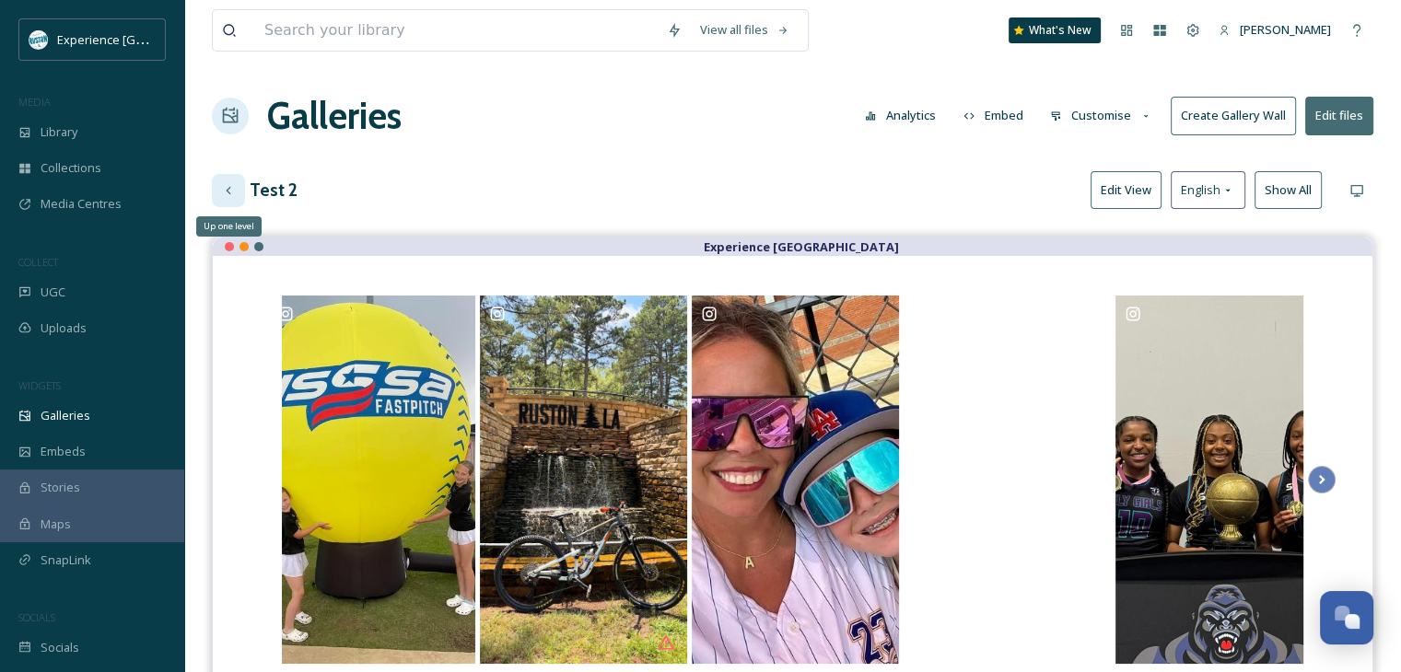
click at [232, 194] on icon at bounding box center [228, 190] width 15 height 15
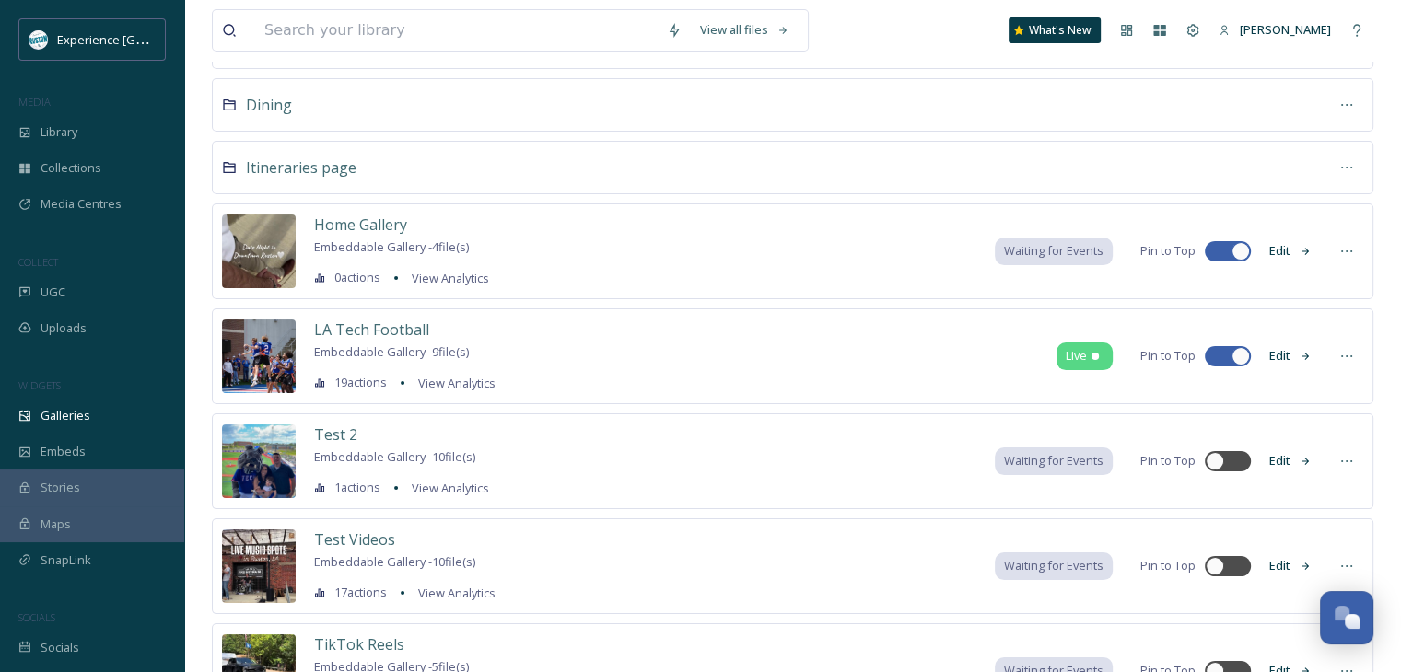
scroll to position [254, 0]
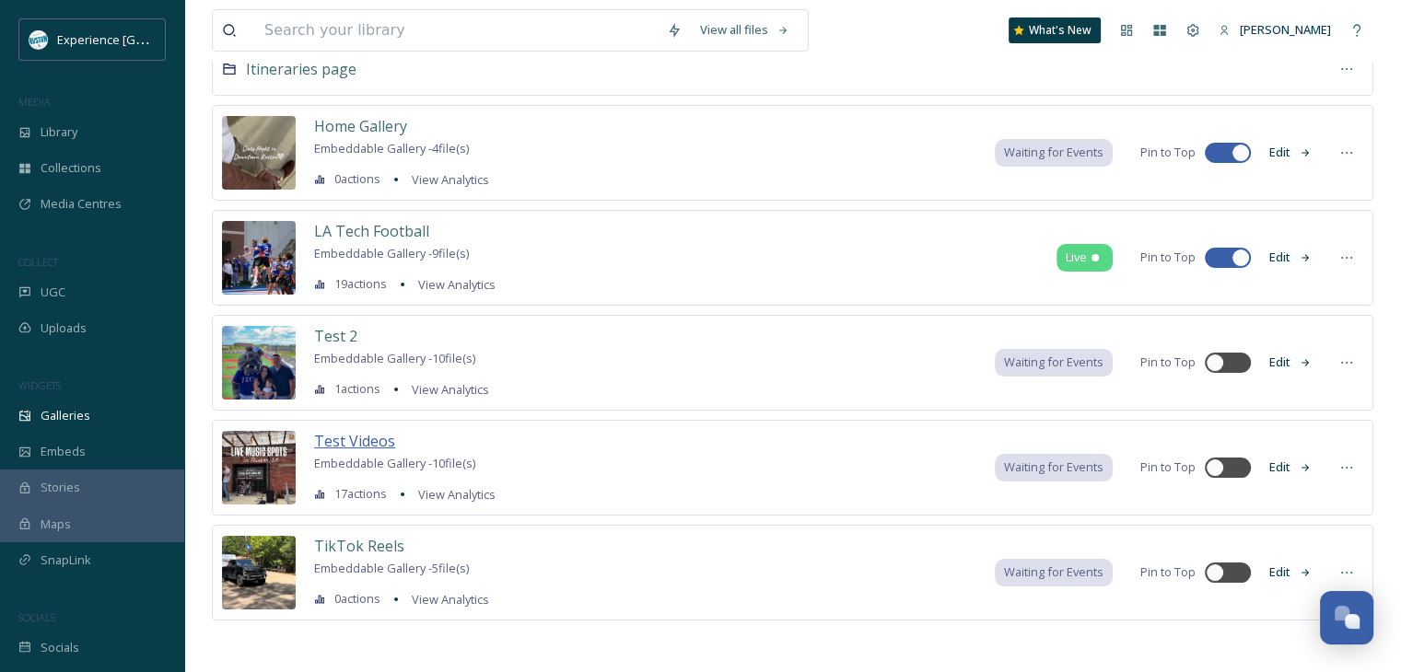
click at [365, 443] on span "Test Videos" at bounding box center [354, 441] width 81 height 20
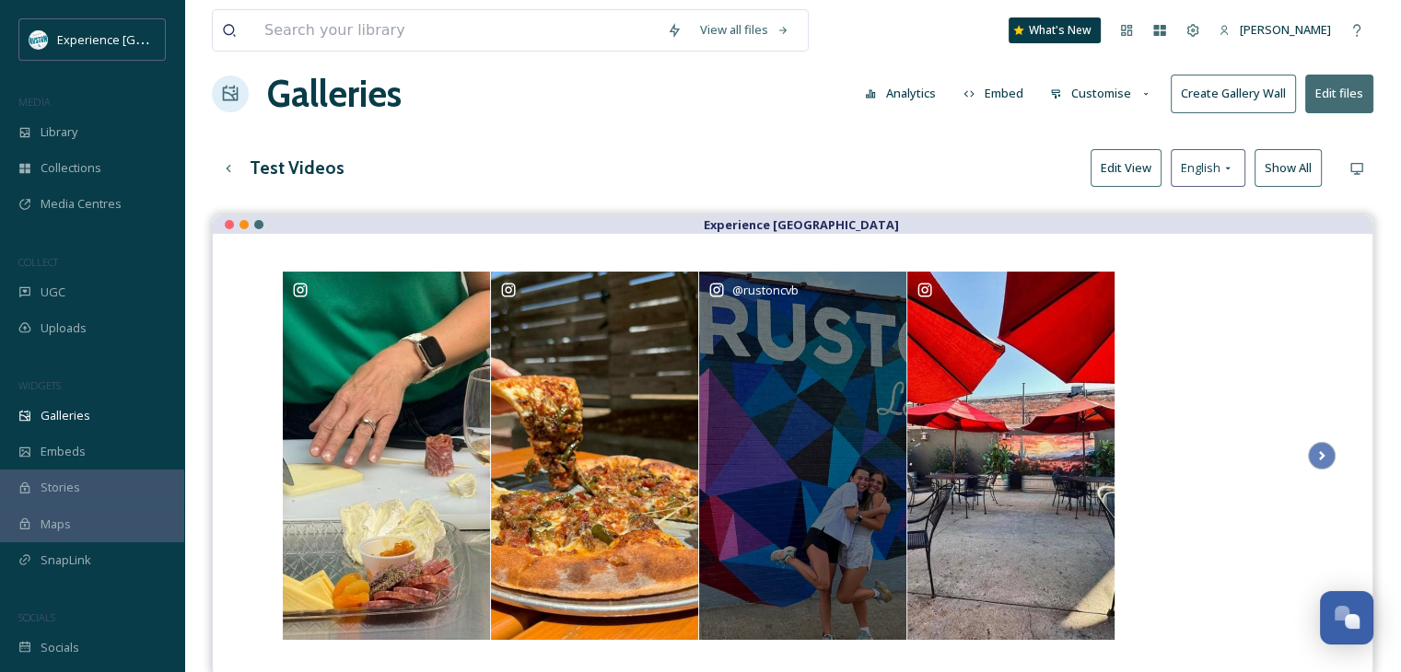
scroll to position [92, 0]
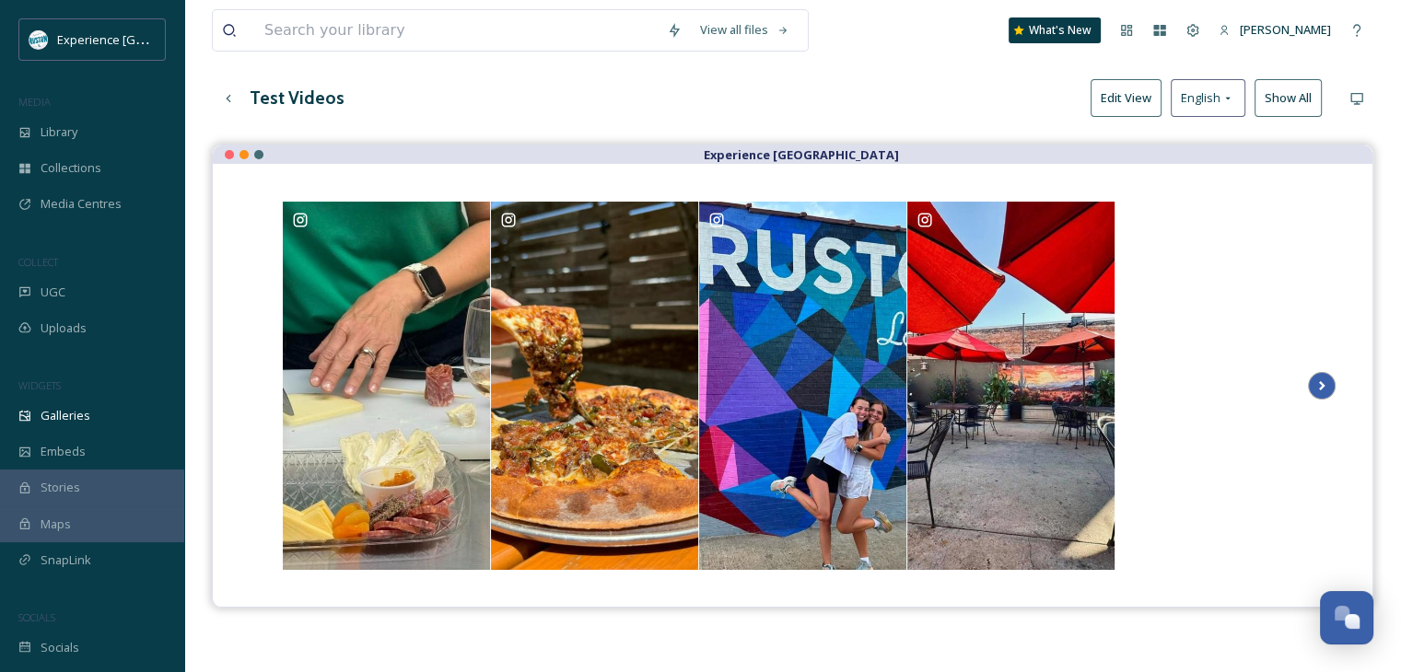
click at [1328, 386] on icon at bounding box center [1322, 386] width 26 height 28
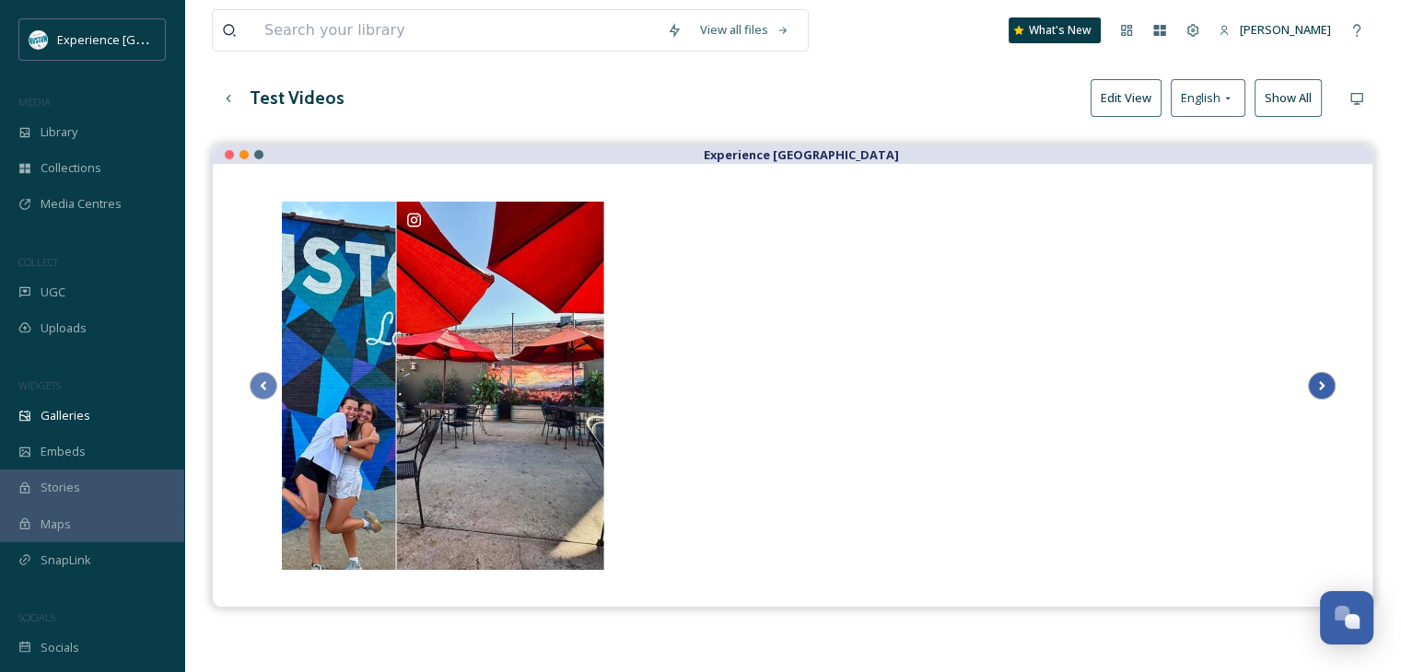
click at [1327, 386] on icon at bounding box center [1322, 386] width 26 height 28
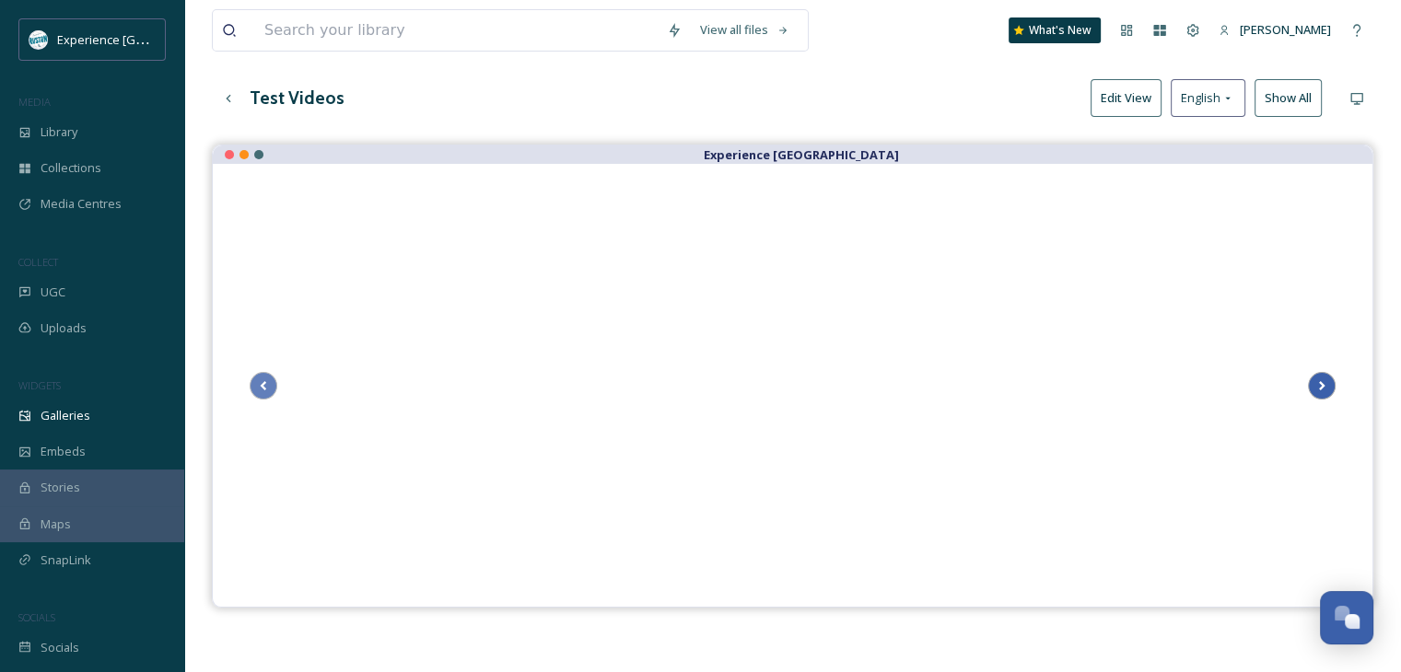
click at [1327, 386] on icon at bounding box center [1322, 386] width 26 height 28
click at [232, 104] on icon at bounding box center [228, 98] width 15 height 15
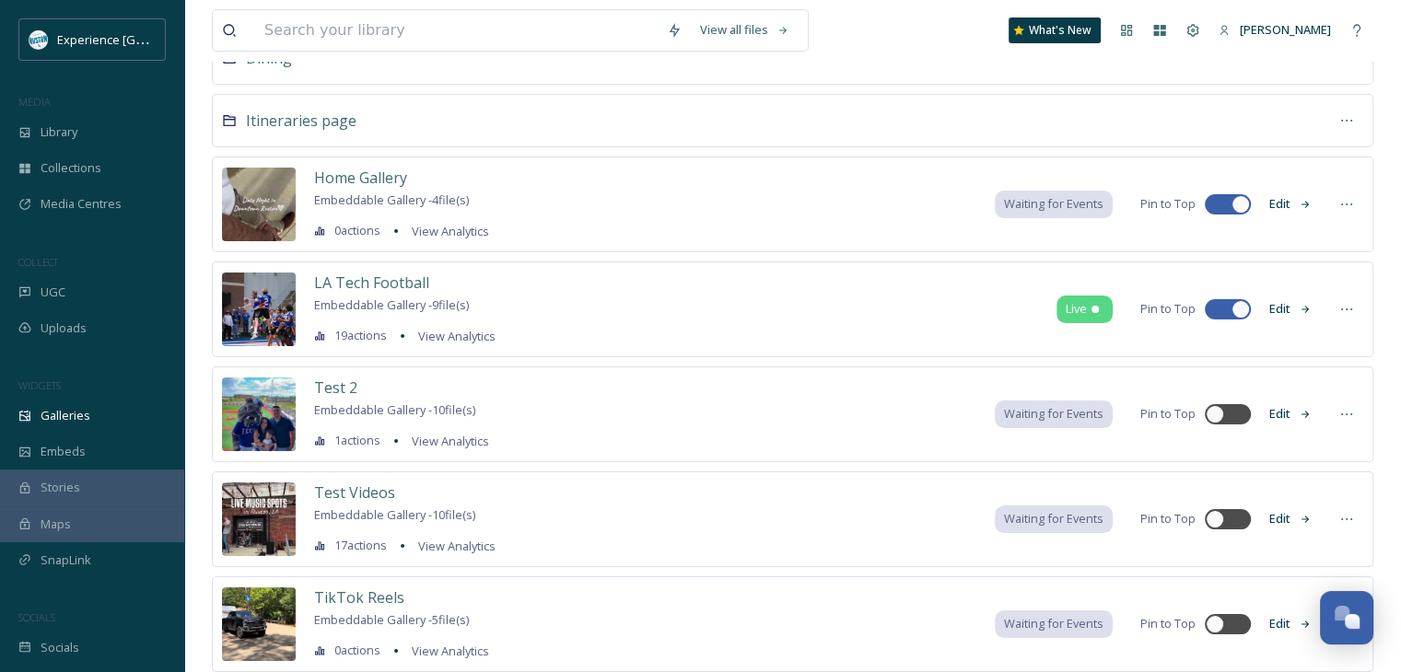
scroll to position [254, 0]
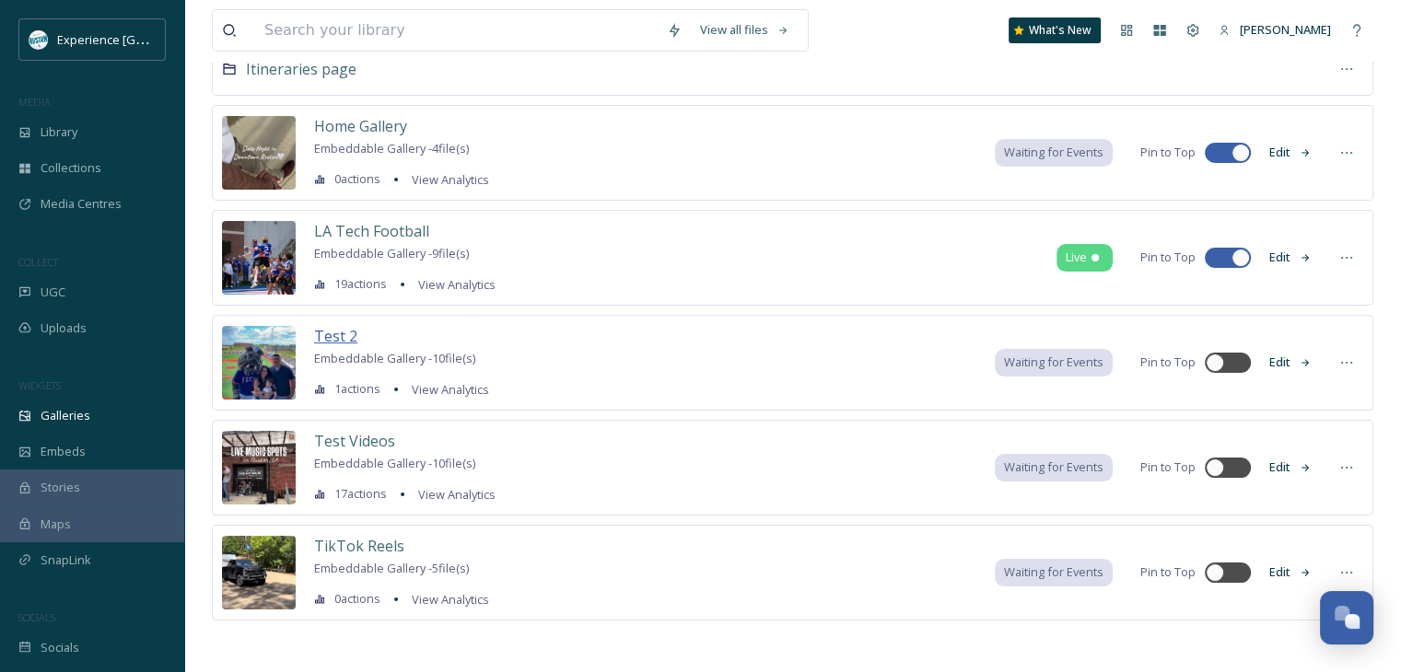
click at [343, 330] on span "Test 2" at bounding box center [335, 336] width 43 height 20
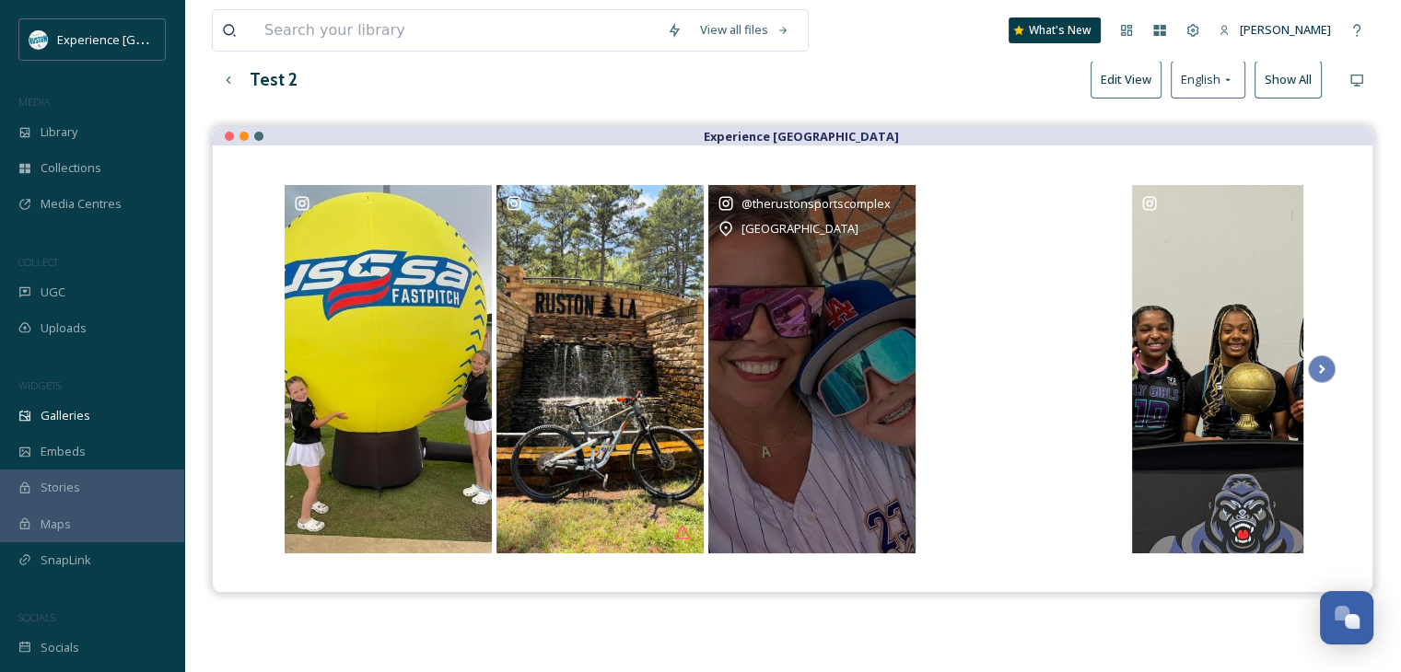
scroll to position [79, 0]
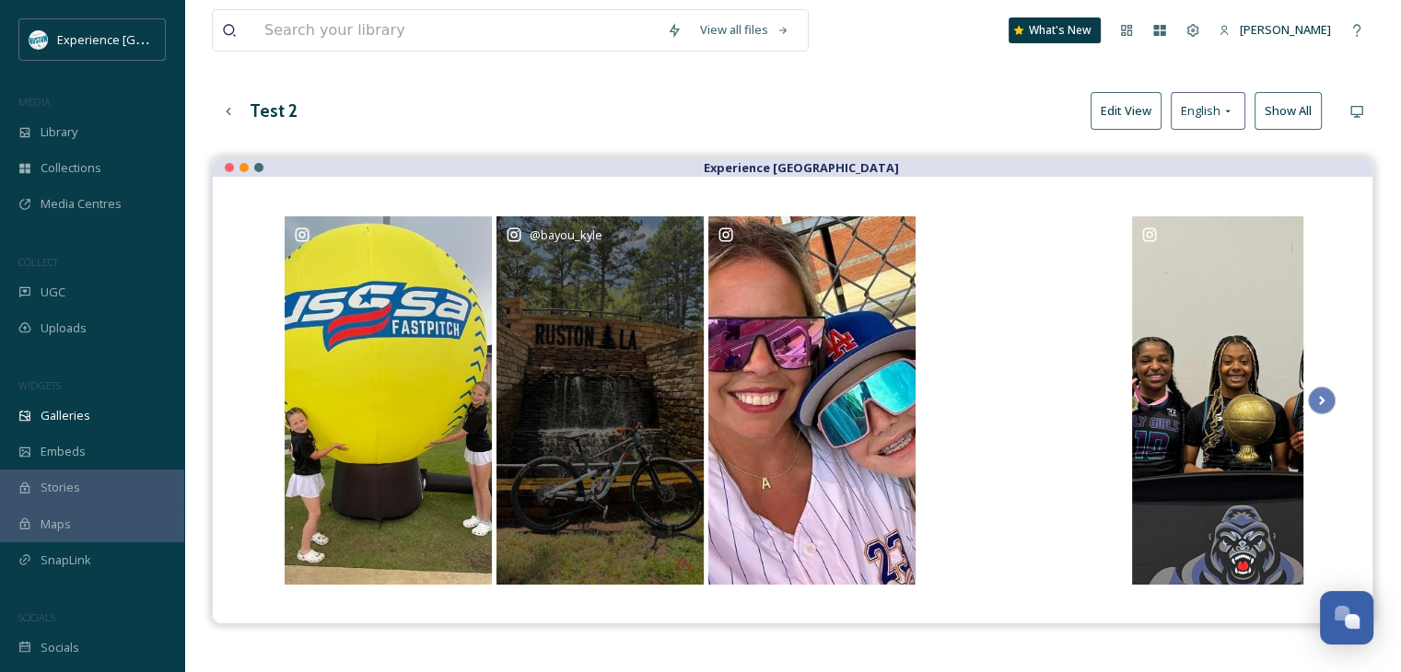
click at [580, 299] on div "@ bayou_kyle" at bounding box center [599, 400] width 207 height 368
click at [623, 355] on div "@ bayou_kyle" at bounding box center [599, 400] width 207 height 368
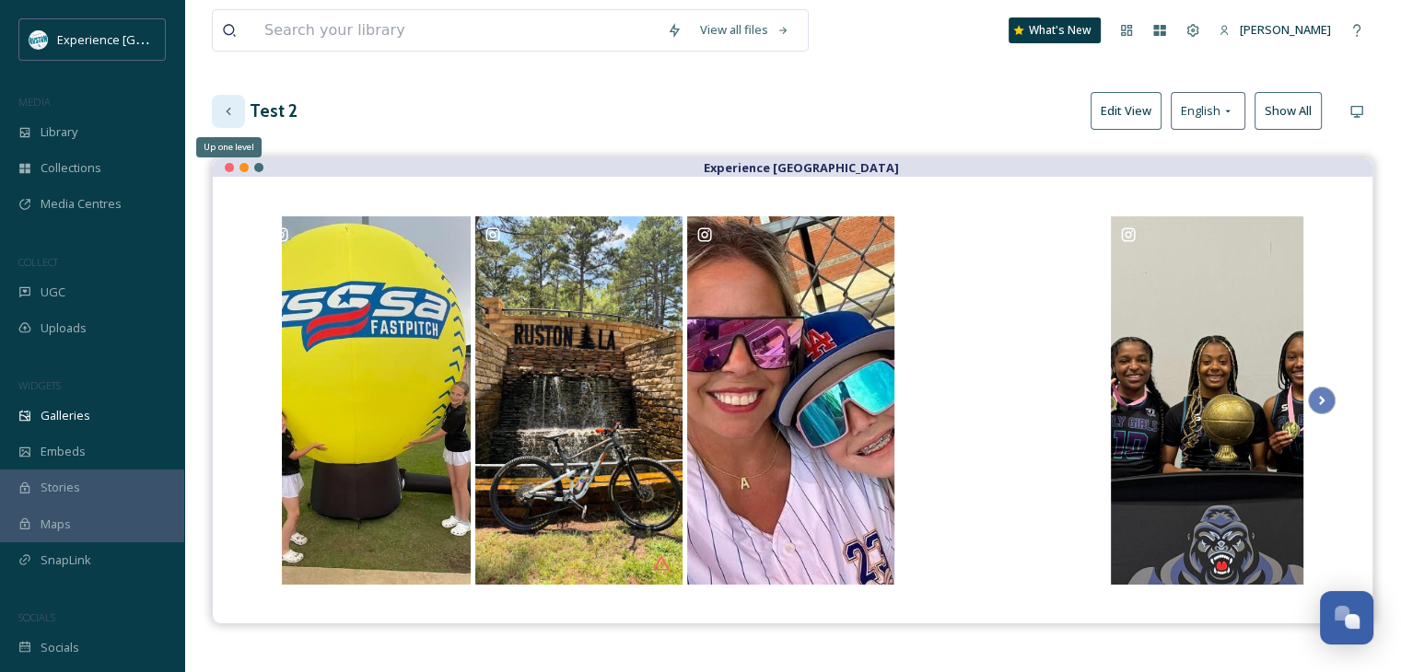
click at [230, 113] on icon at bounding box center [228, 111] width 15 height 15
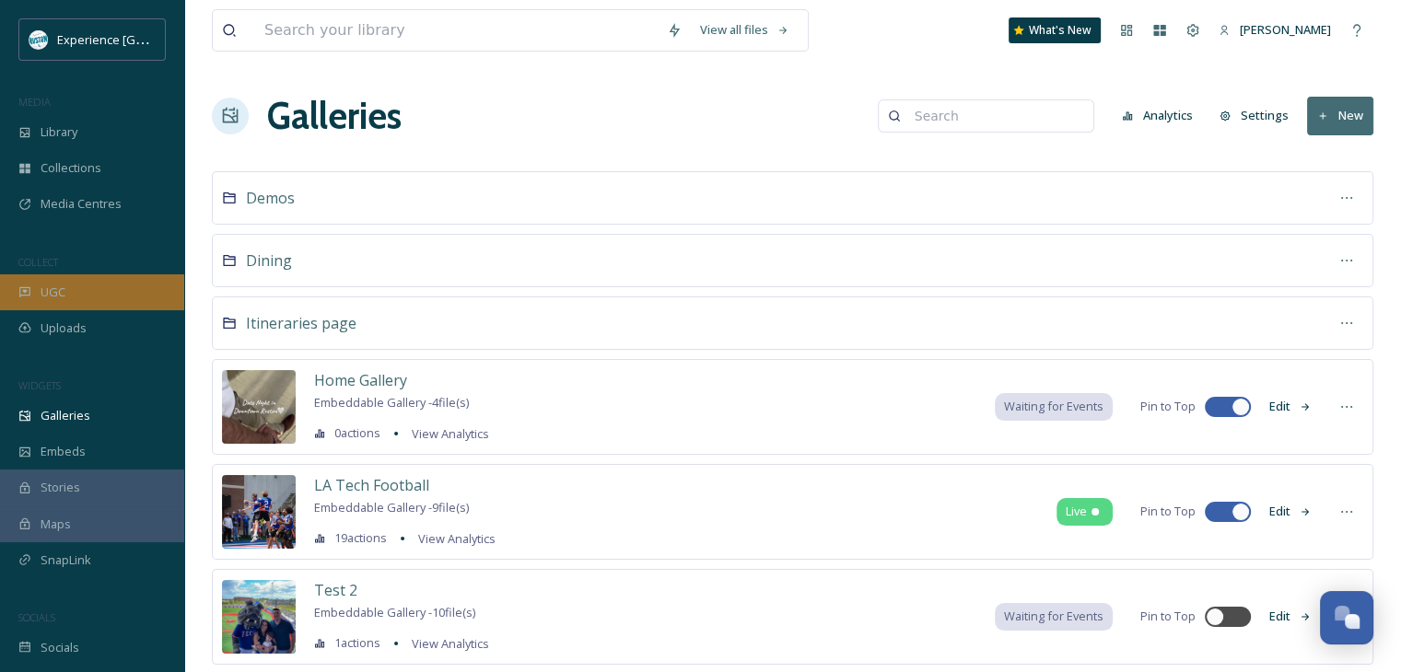
click at [84, 291] on div "UGC" at bounding box center [92, 292] width 184 height 36
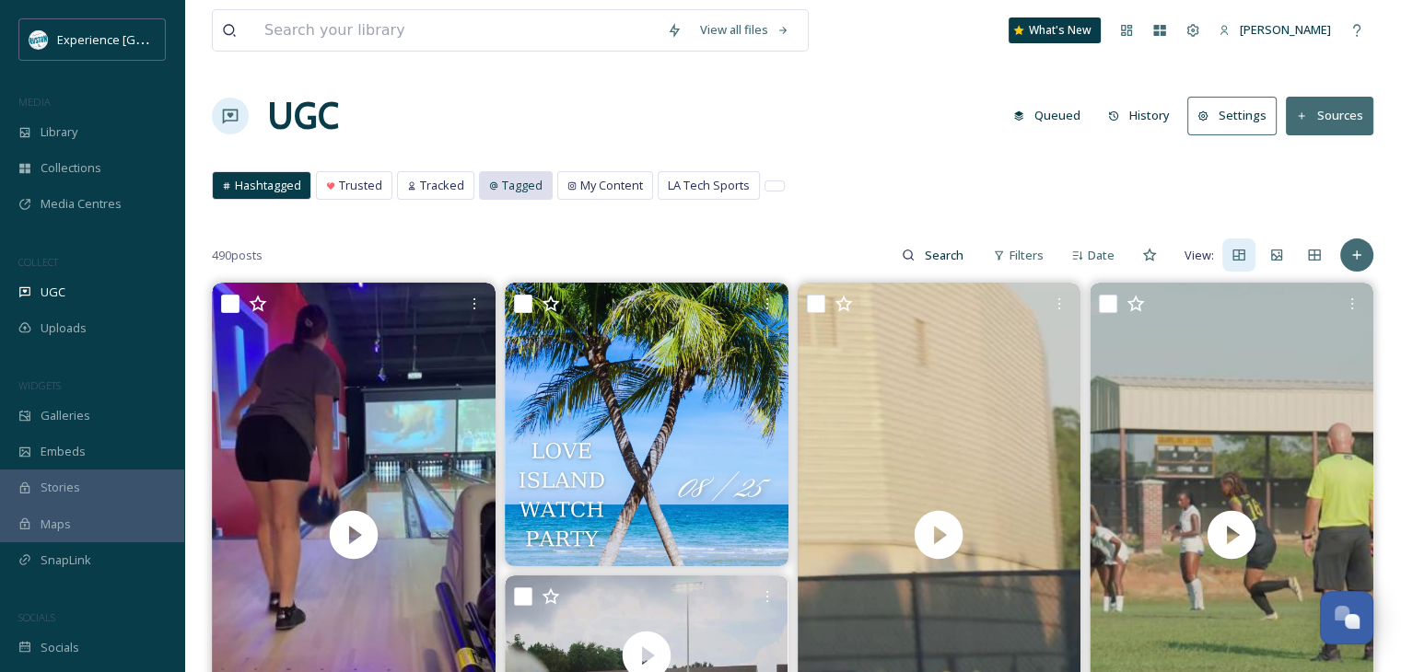
click at [518, 174] on div "Tagged" at bounding box center [516, 185] width 72 height 27
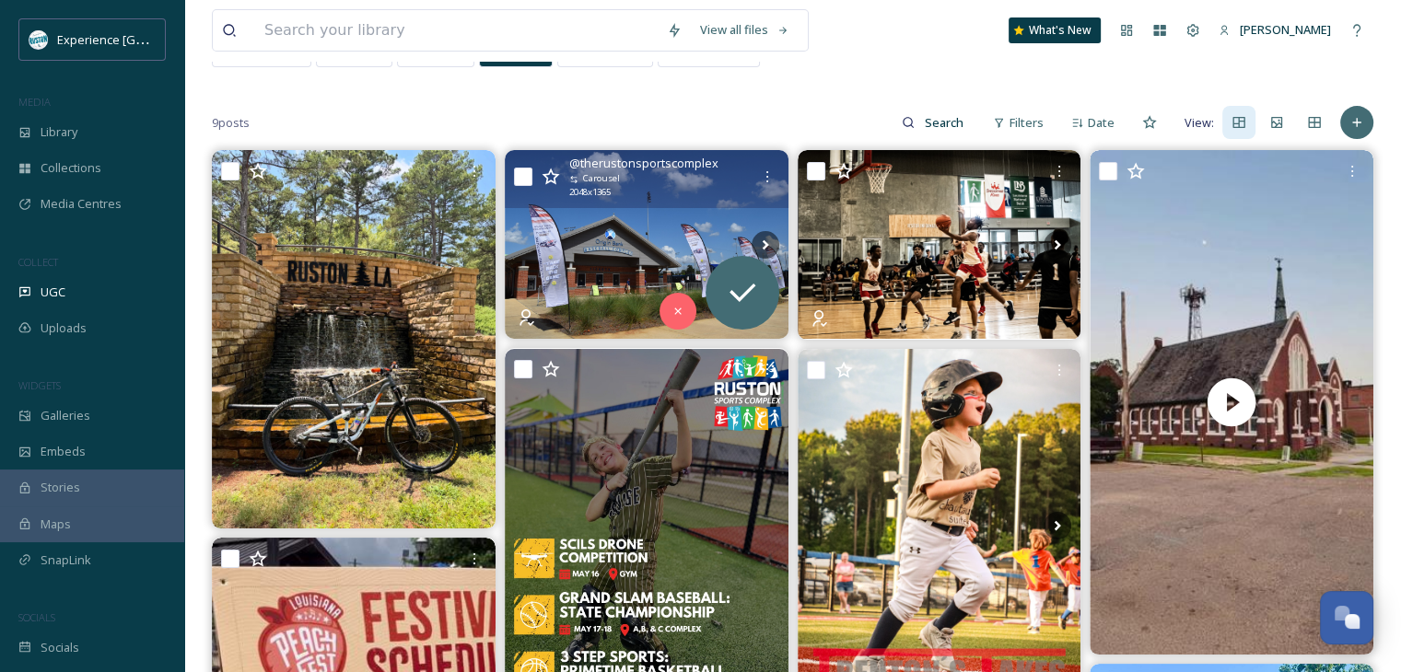
scroll to position [92, 0]
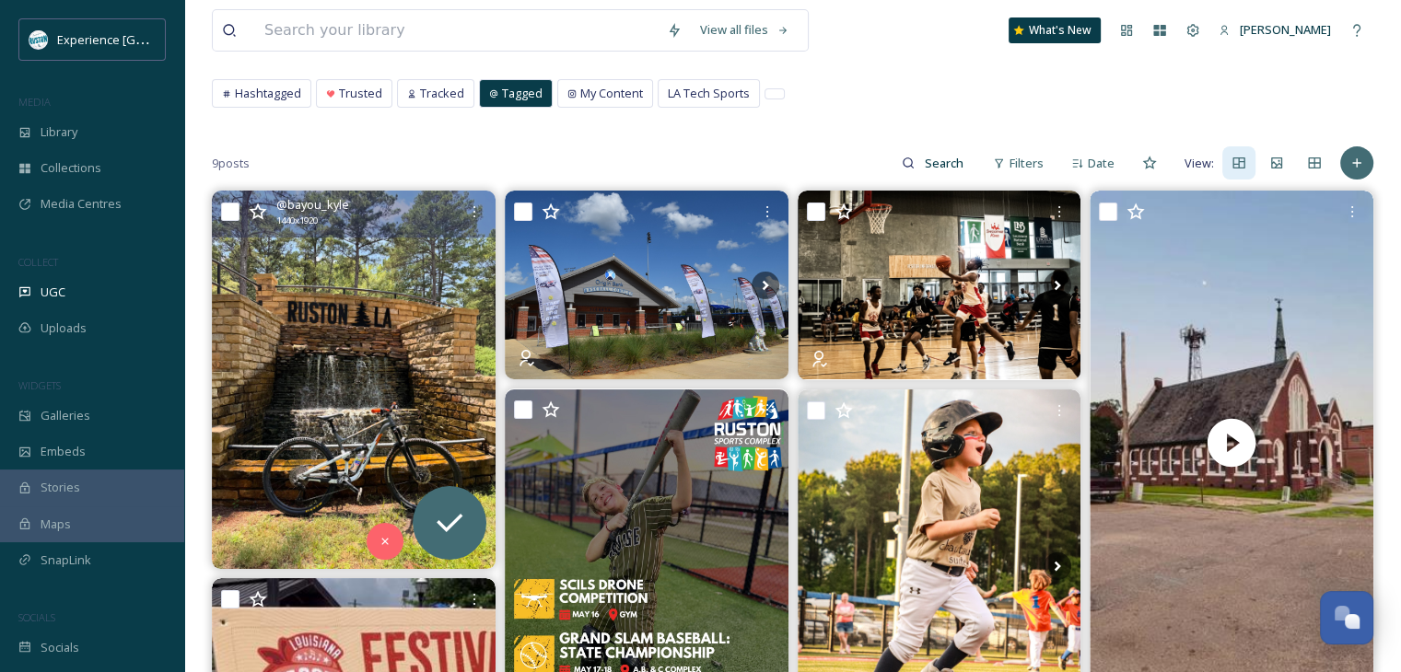
click at [226, 218] on input "checkbox" at bounding box center [230, 212] width 18 height 18
checkbox input "true"
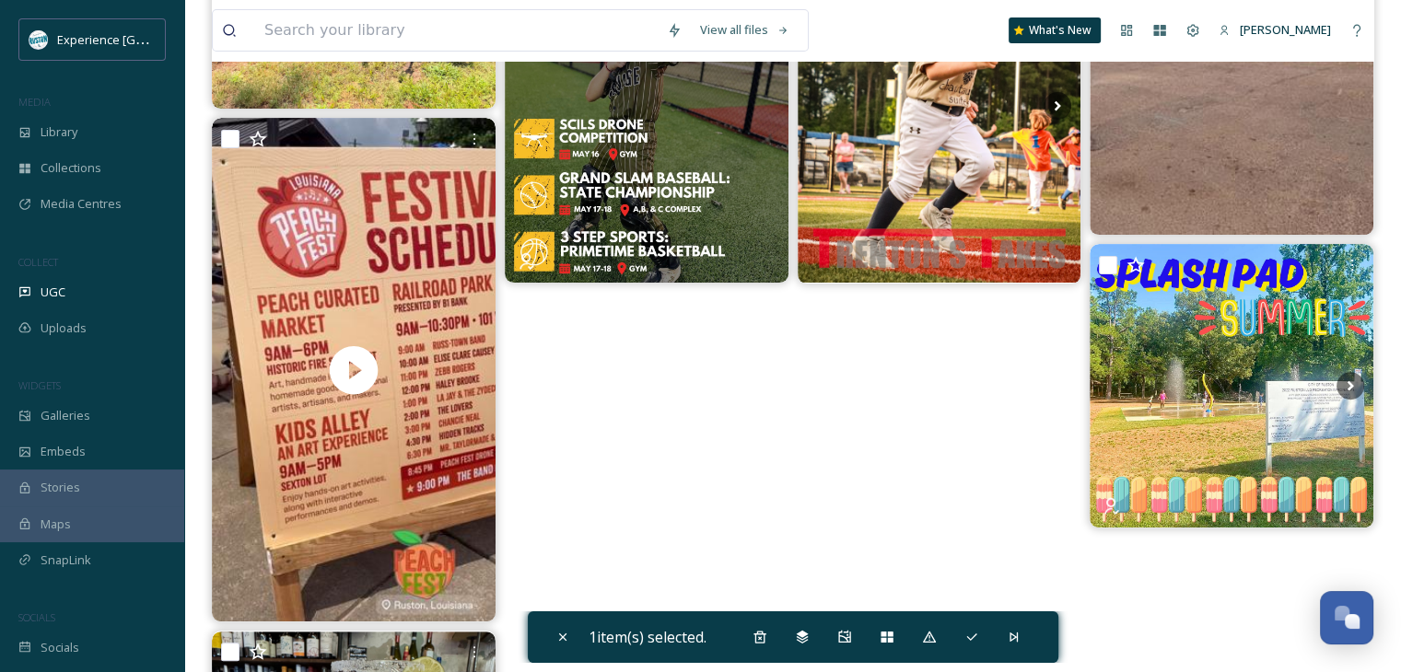
scroll to position [888, 0]
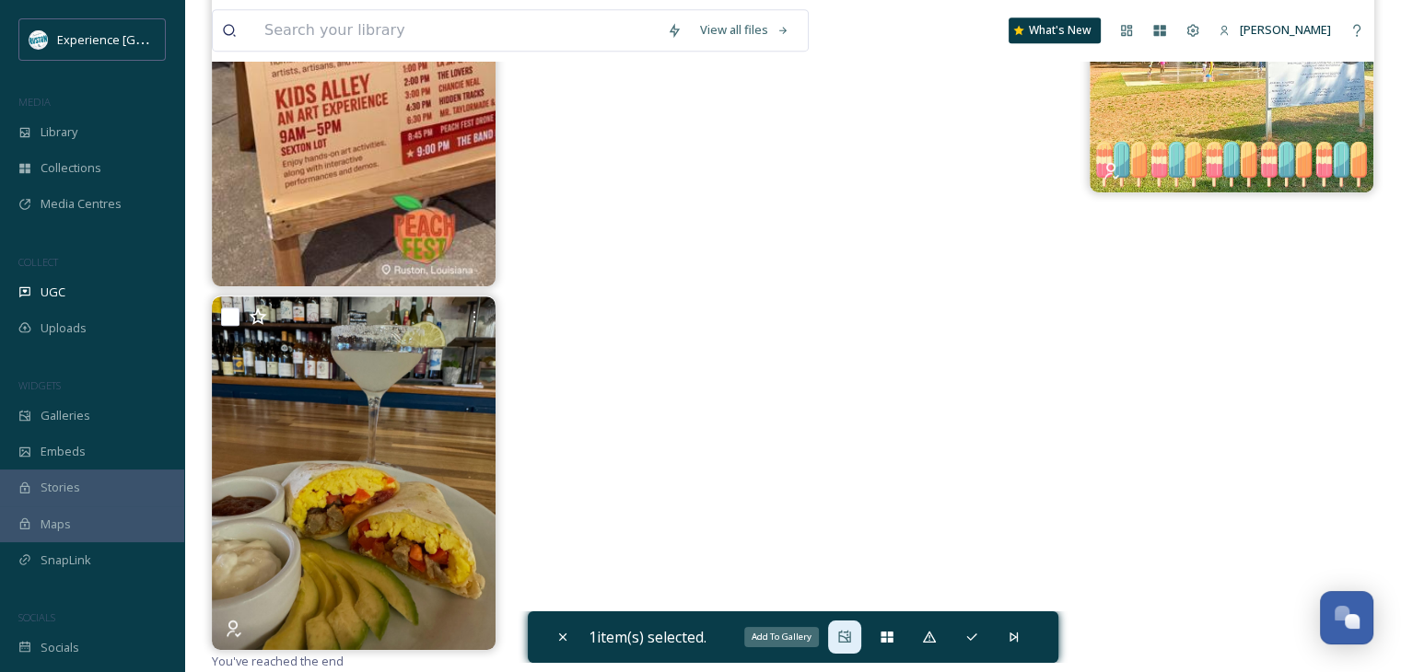
click at [835, 634] on div "Add To Gallery" at bounding box center [844, 637] width 33 height 33
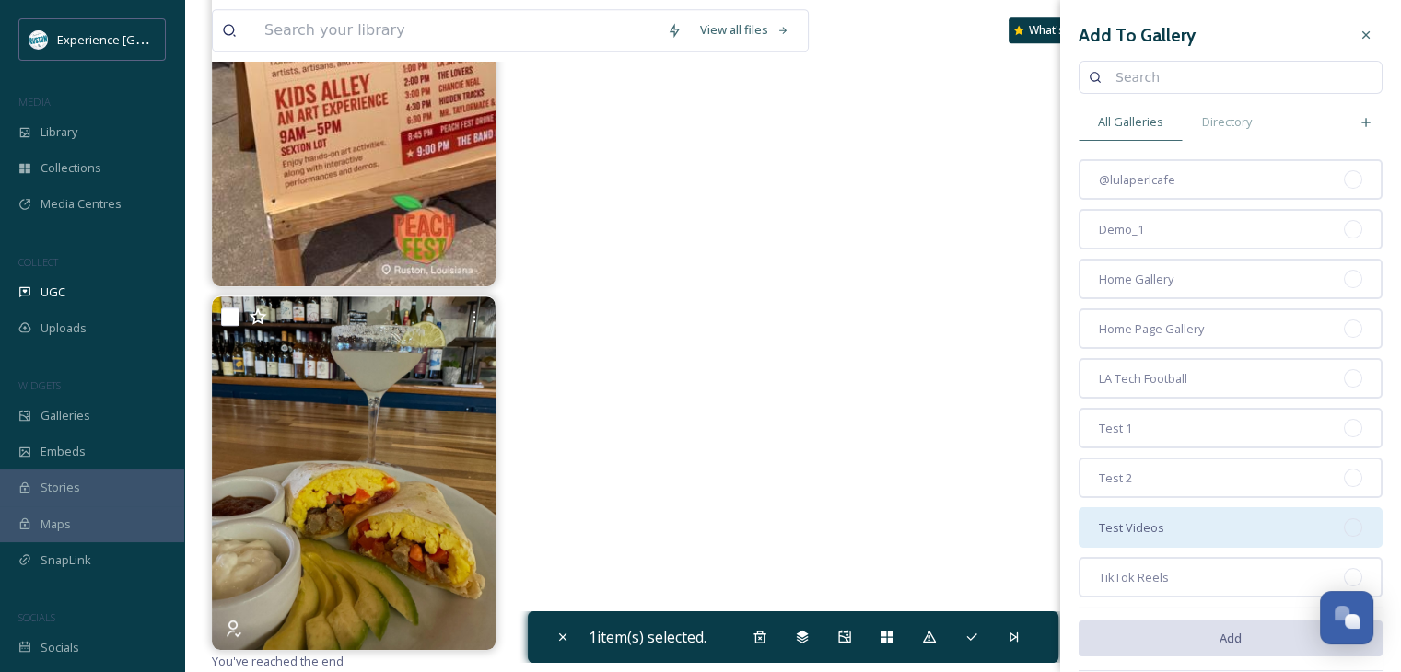
click at [1144, 519] on span "Test Videos" at bounding box center [1131, 527] width 65 height 17
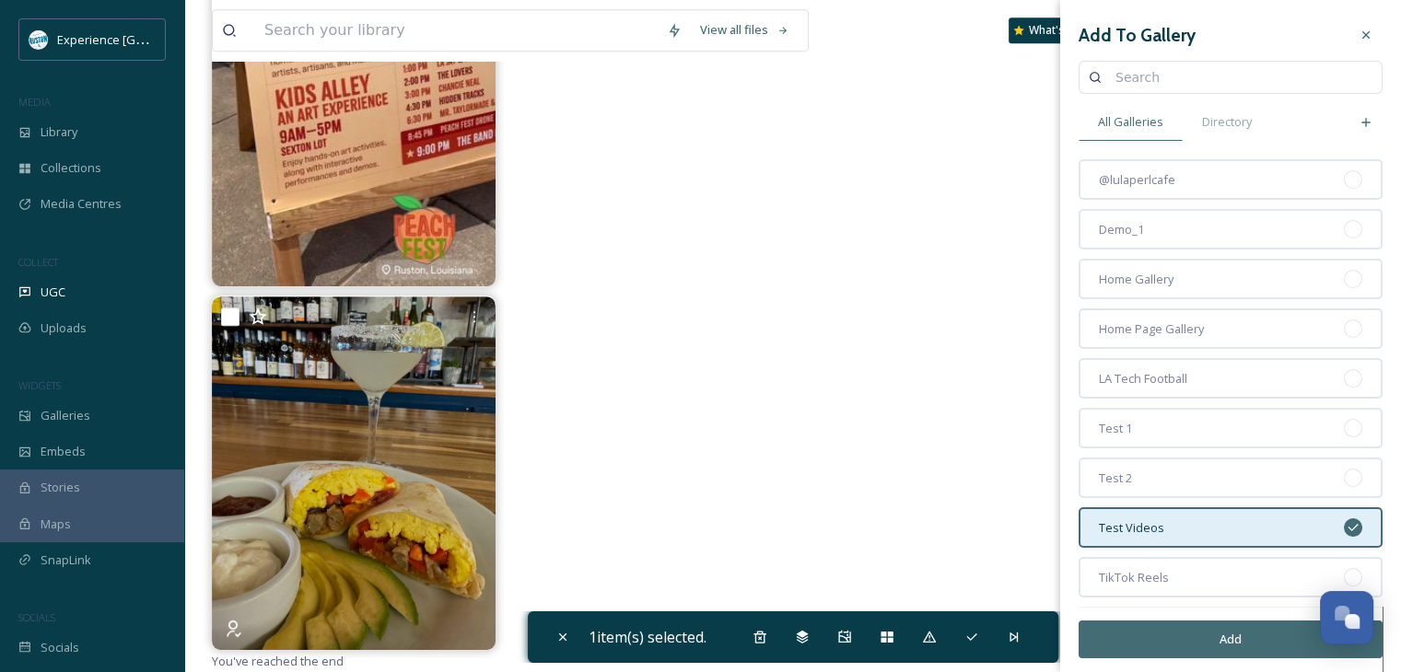
click at [1151, 631] on button "Add" at bounding box center [1230, 640] width 304 height 38
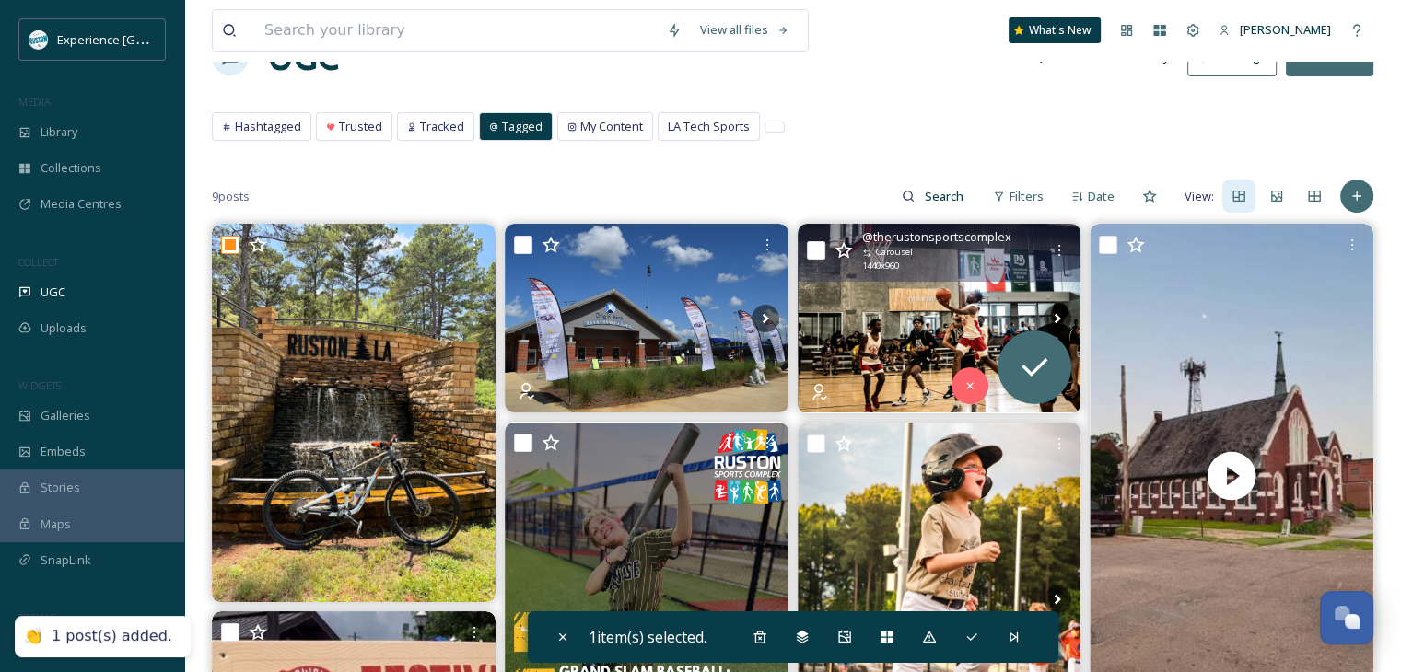
scroll to position [0, 0]
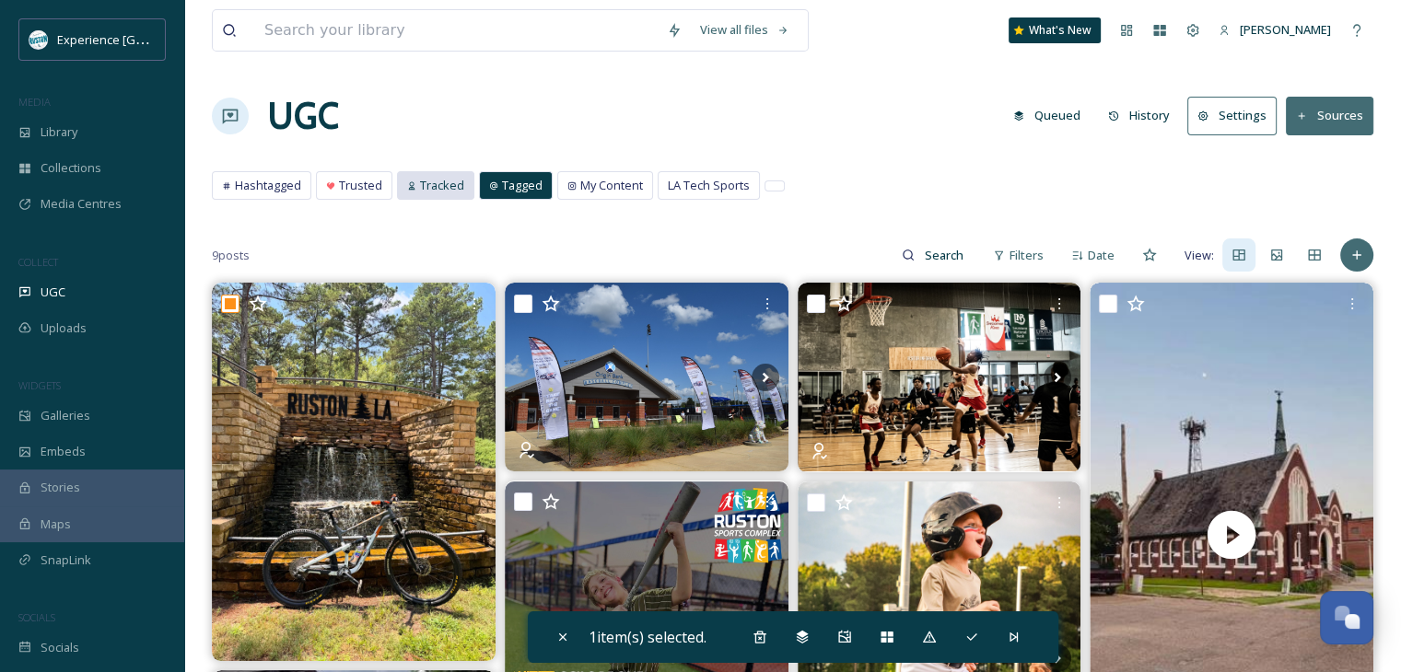
click at [423, 184] on span "Tracked" at bounding box center [442, 185] width 44 height 17
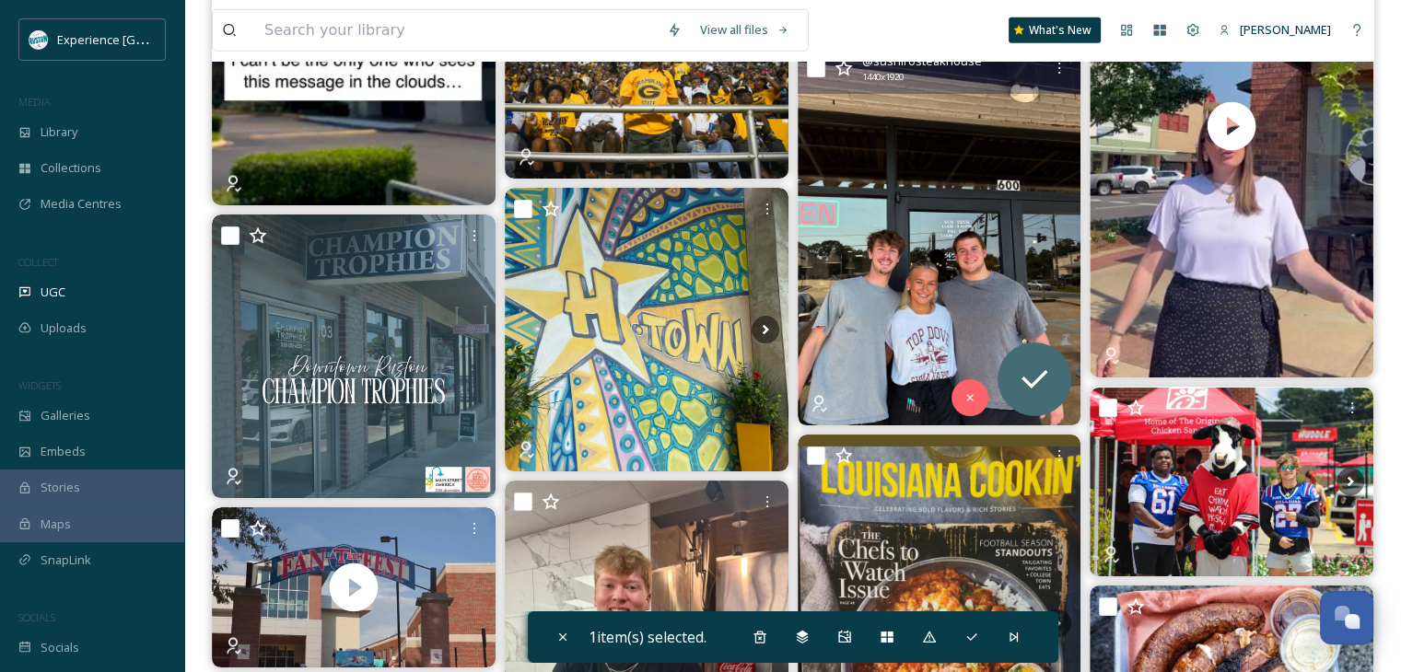
scroll to position [4512, 0]
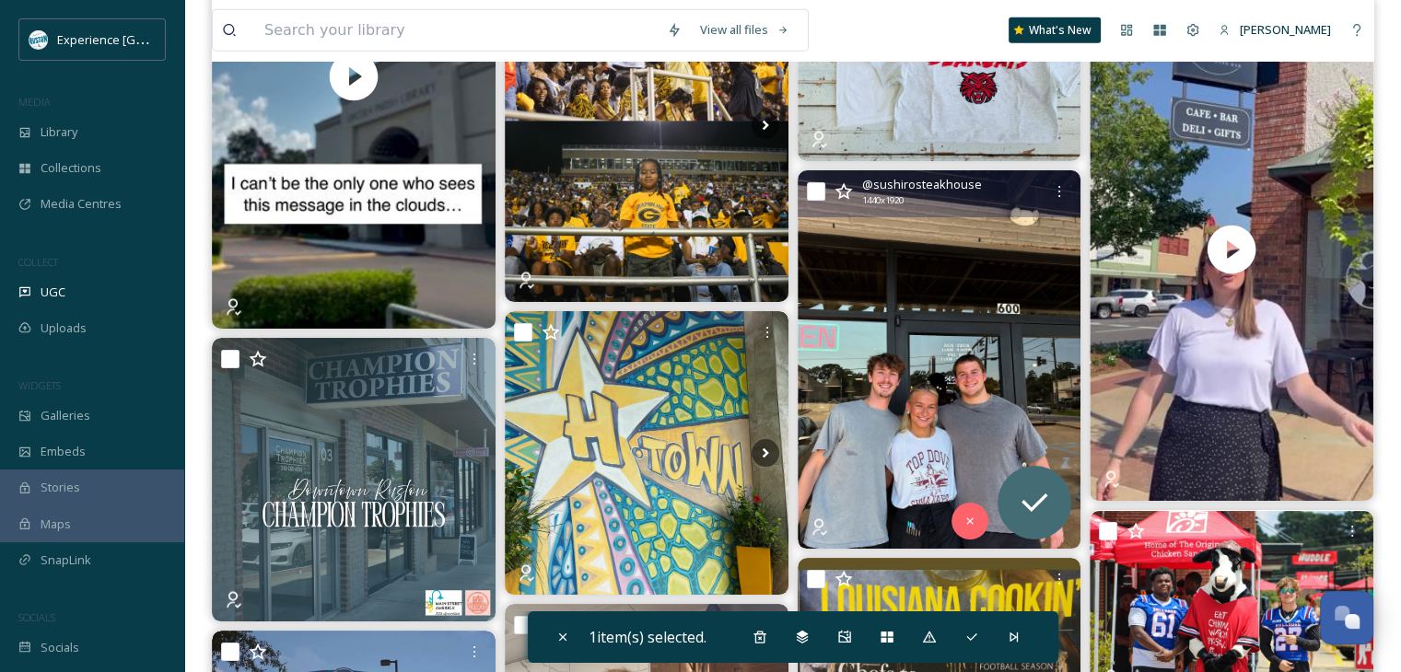
click at [812, 189] on input "checkbox" at bounding box center [816, 191] width 18 height 18
checkbox input "true"
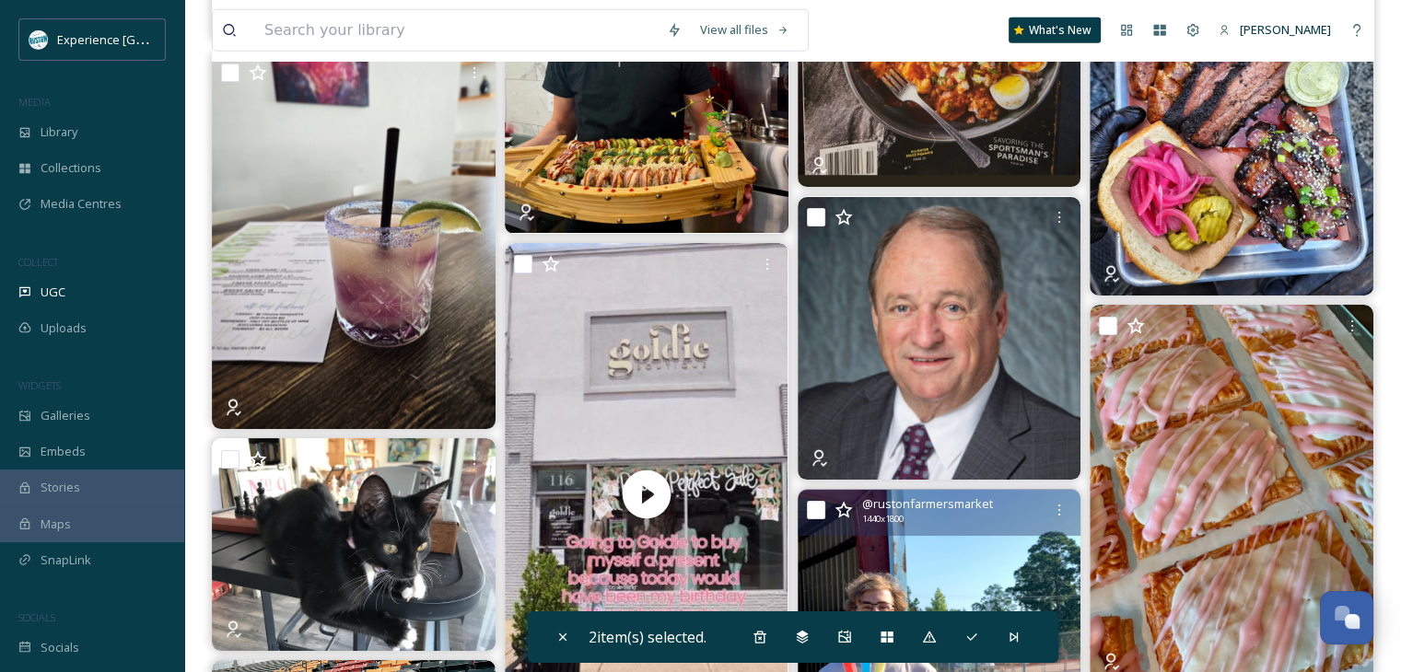
scroll to position [5157, 0]
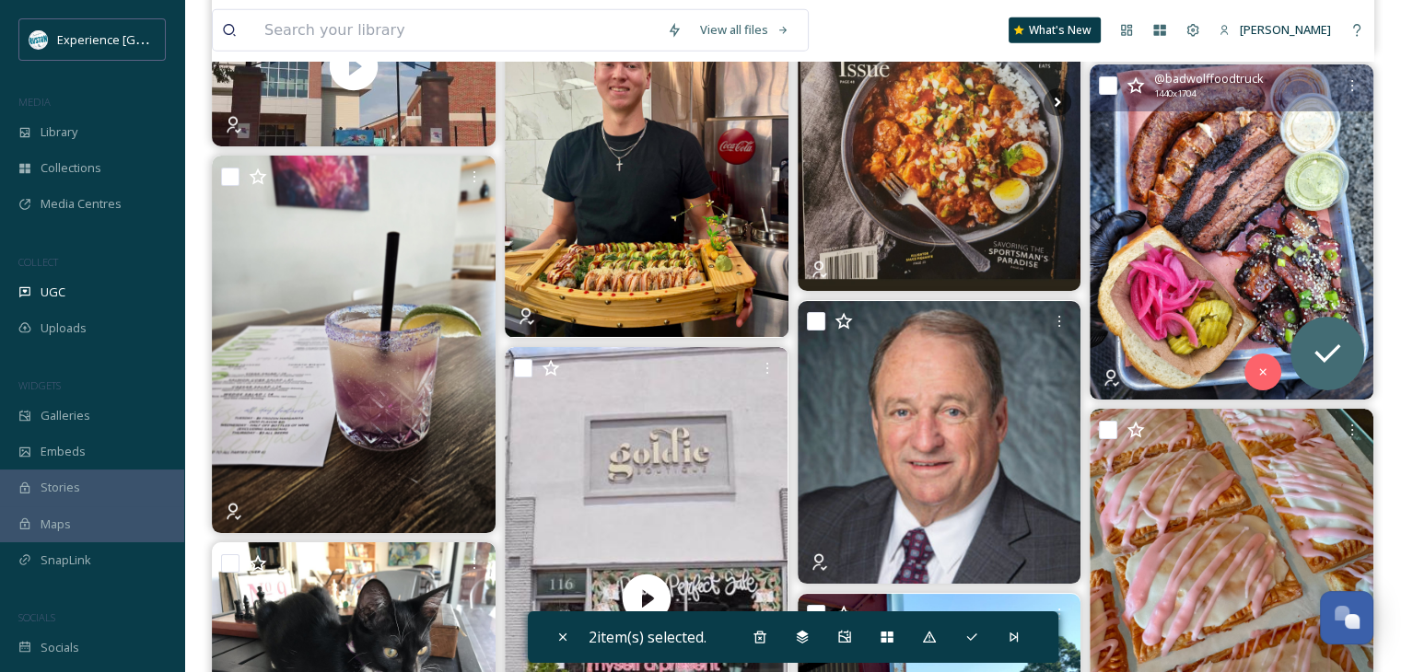
click at [1106, 84] on input "checkbox" at bounding box center [1108, 85] width 18 height 18
checkbox input "true"
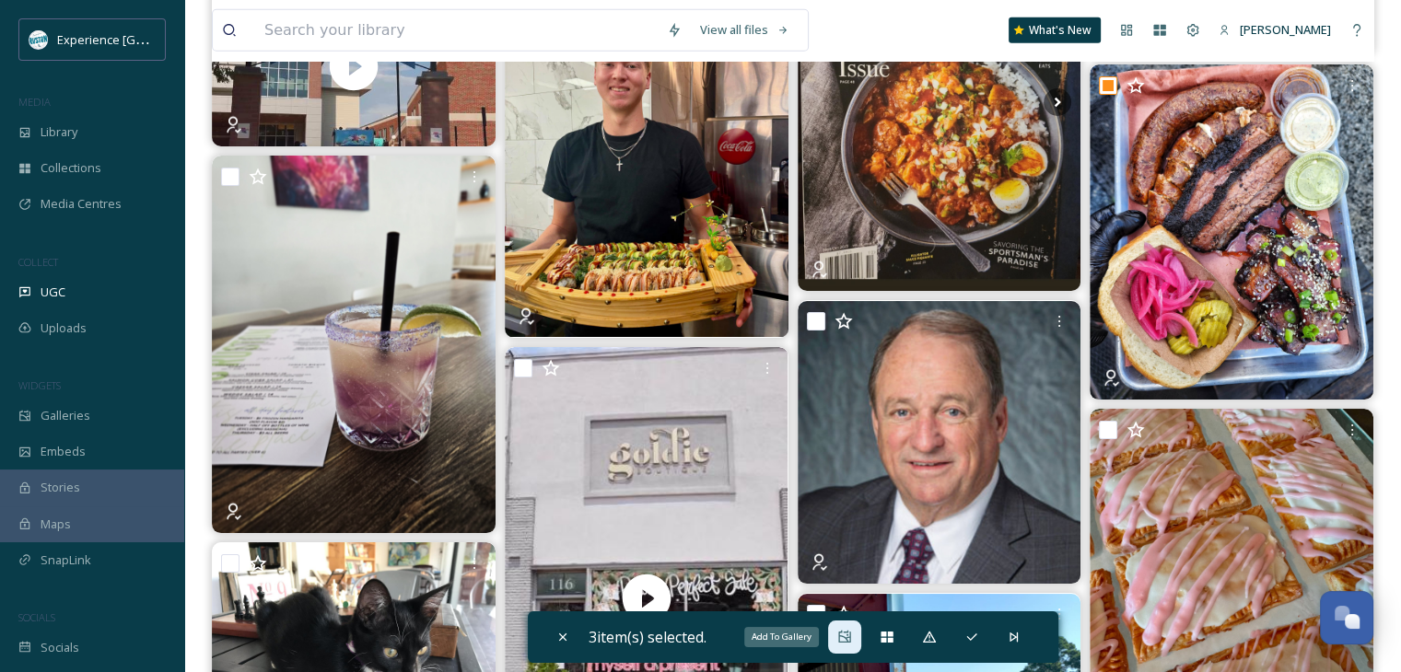
click at [855, 646] on div "Add To Gallery" at bounding box center [844, 637] width 33 height 33
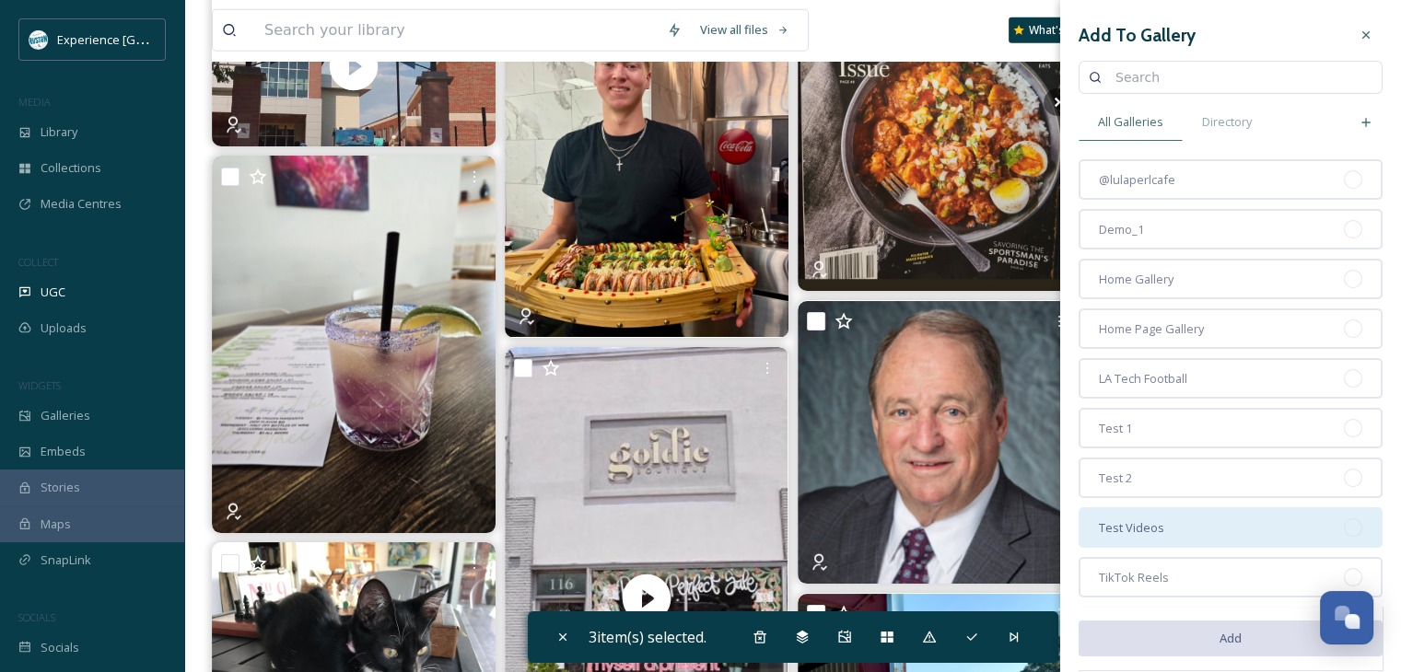
click at [1184, 517] on div "Test Videos" at bounding box center [1230, 527] width 304 height 41
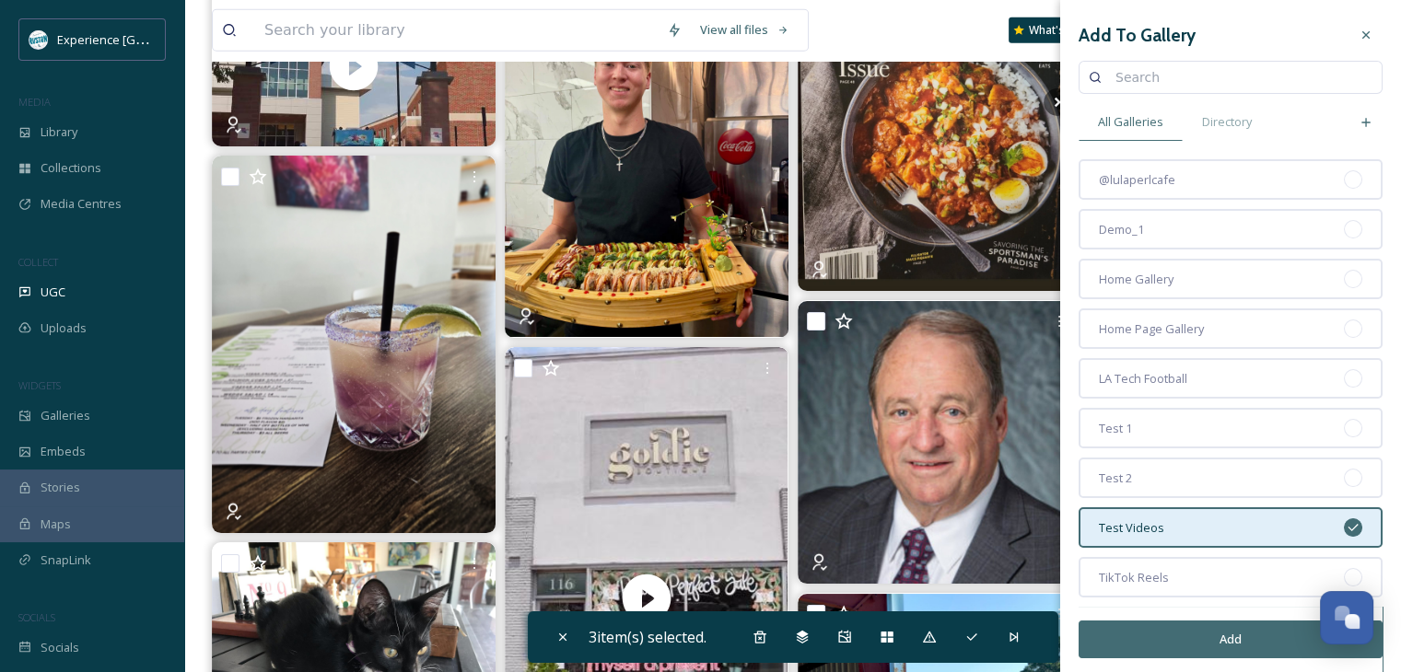
click at [1186, 629] on button "Add" at bounding box center [1230, 640] width 304 height 38
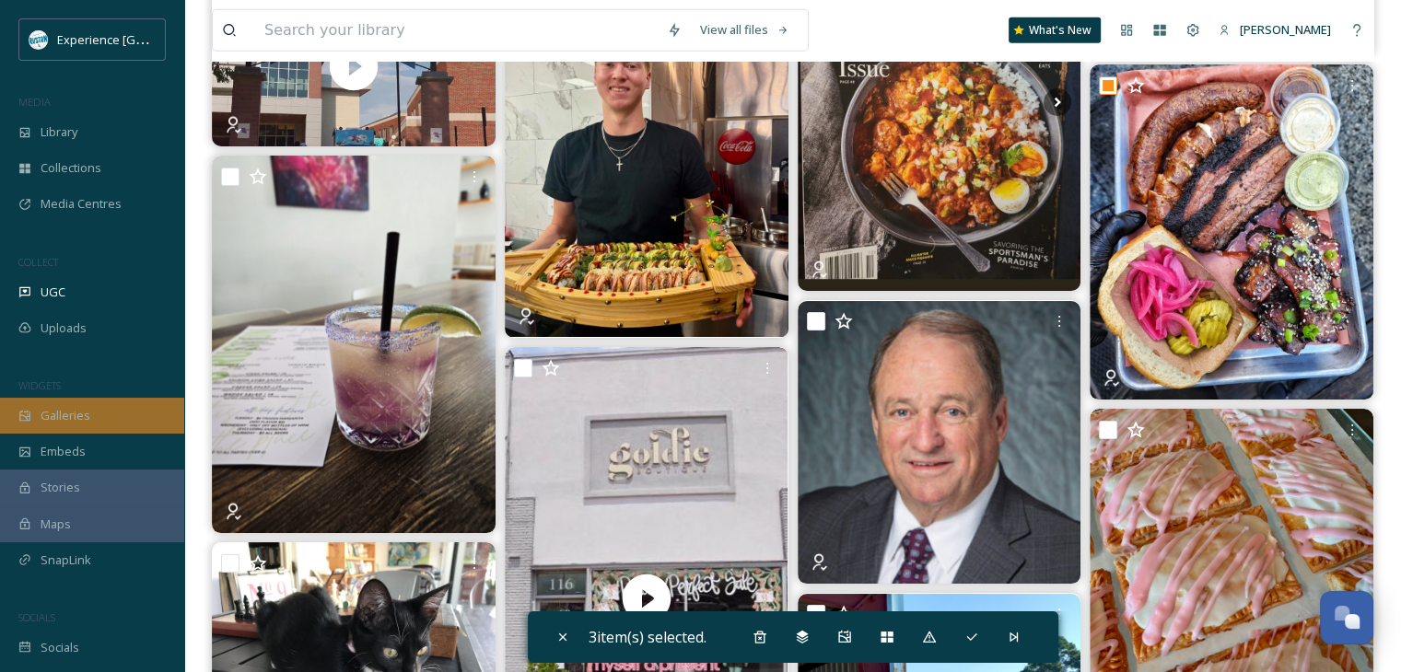
click at [111, 418] on div "Galleries" at bounding box center [92, 416] width 184 height 36
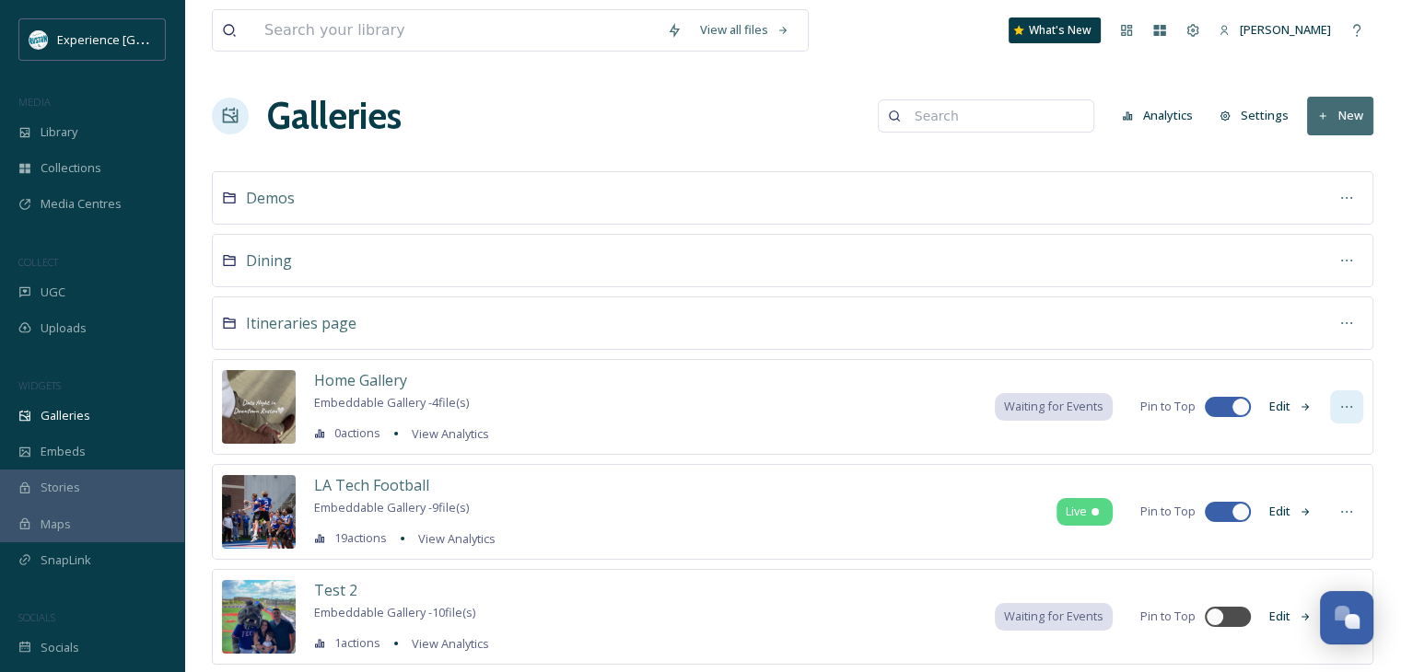
click at [1350, 412] on icon at bounding box center [1346, 407] width 15 height 15
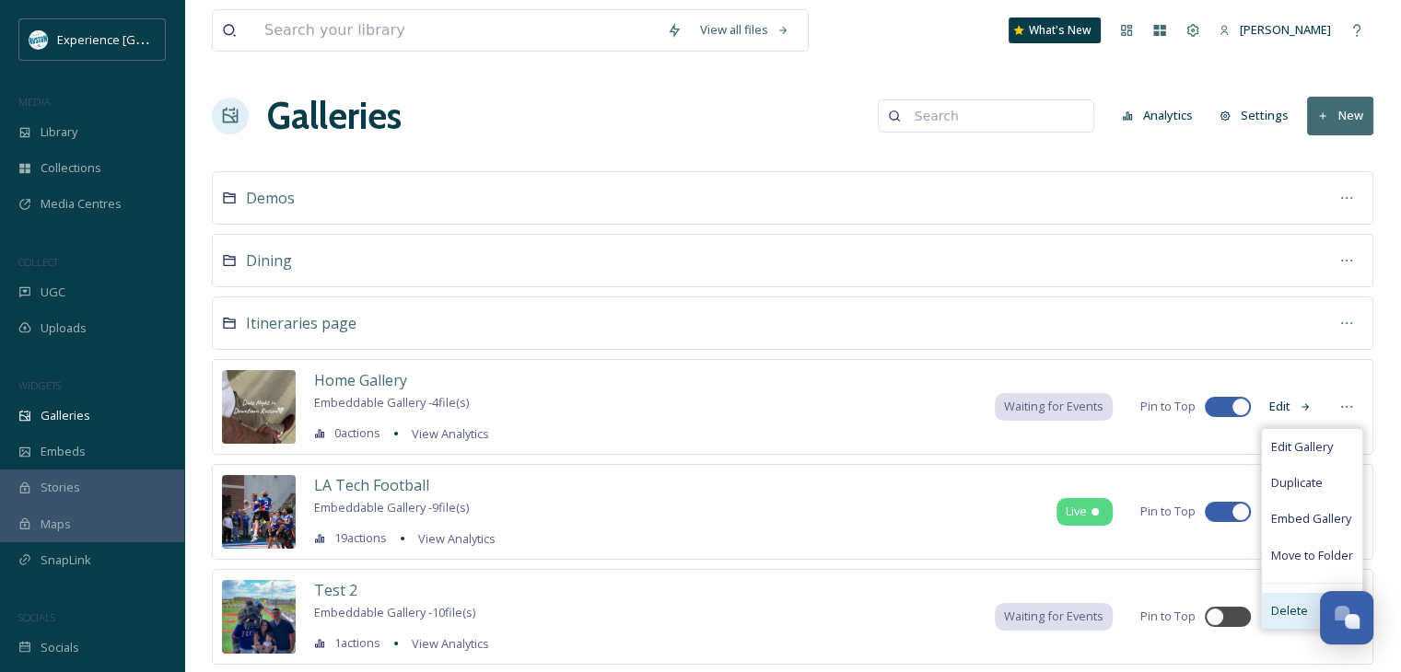
click at [1288, 602] on span "Delete" at bounding box center [1289, 610] width 37 height 17
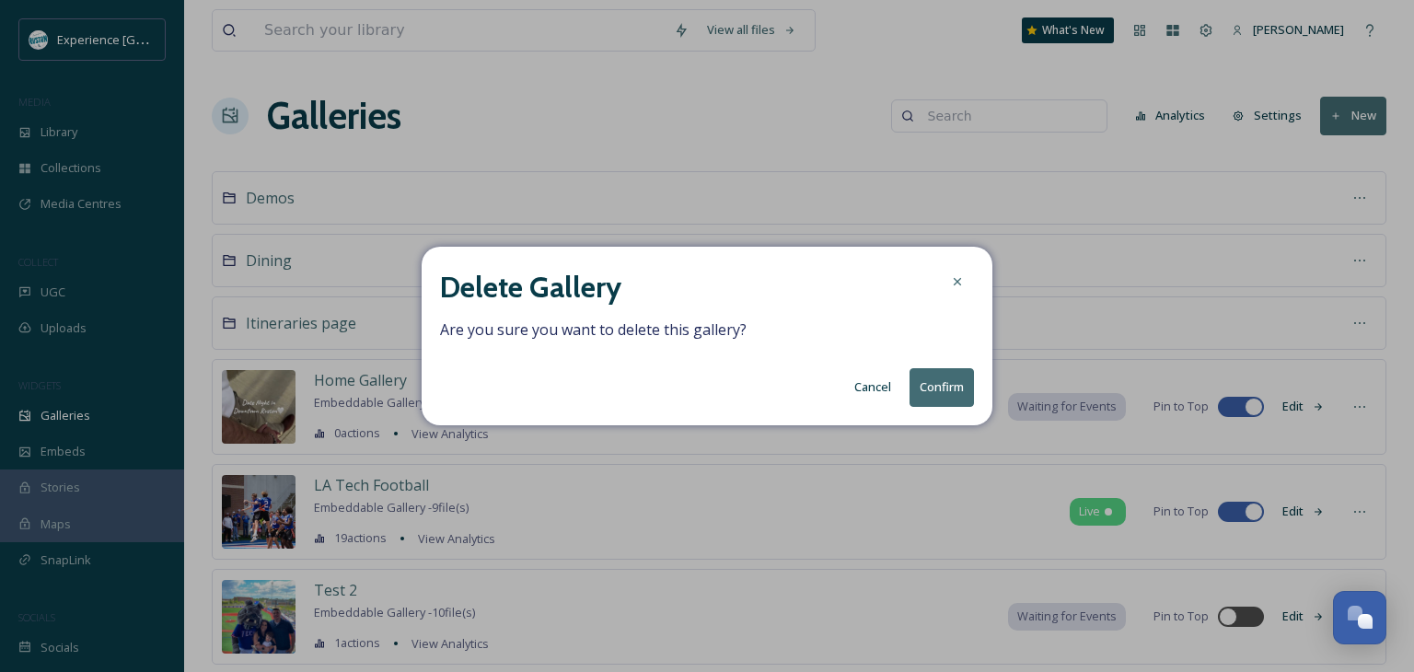
click at [922, 388] on button "Confirm" at bounding box center [942, 387] width 64 height 38
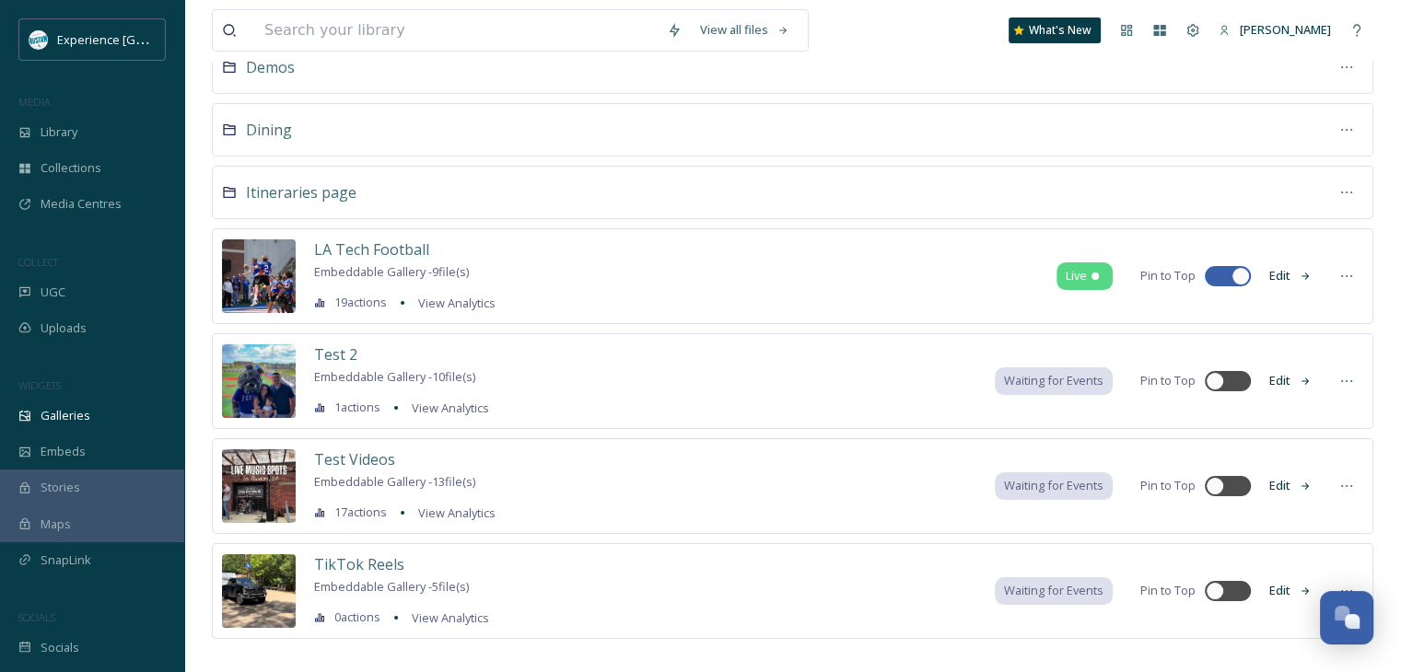
scroll to position [150, 0]
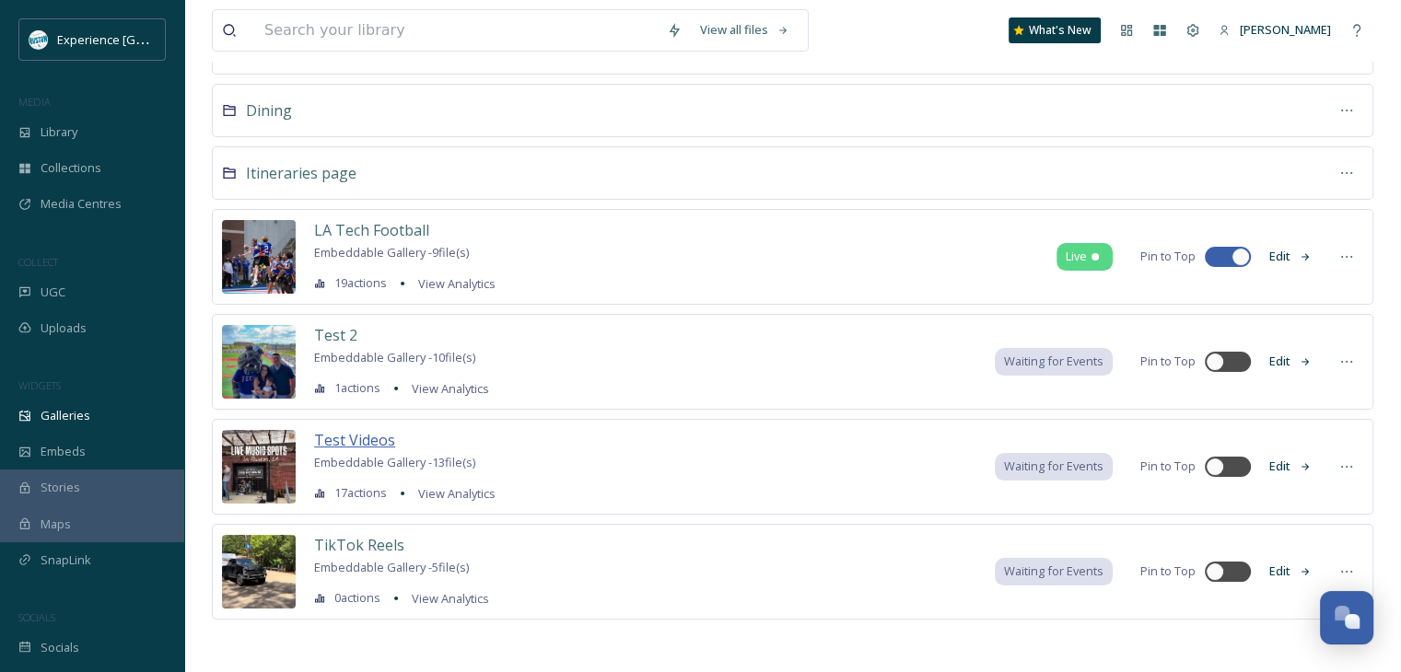
click at [378, 432] on span "Test Videos" at bounding box center [354, 440] width 81 height 20
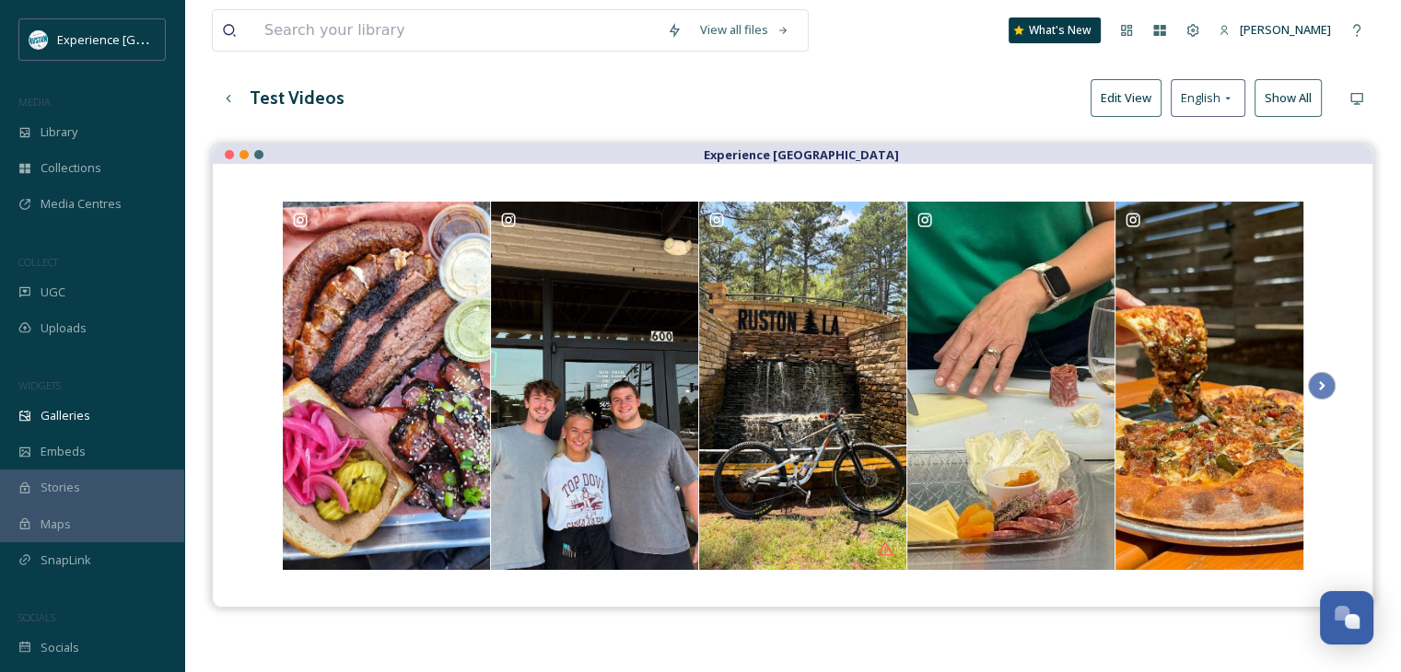
scroll to position [92, 0]
click at [1325, 388] on icon at bounding box center [1322, 386] width 26 height 28
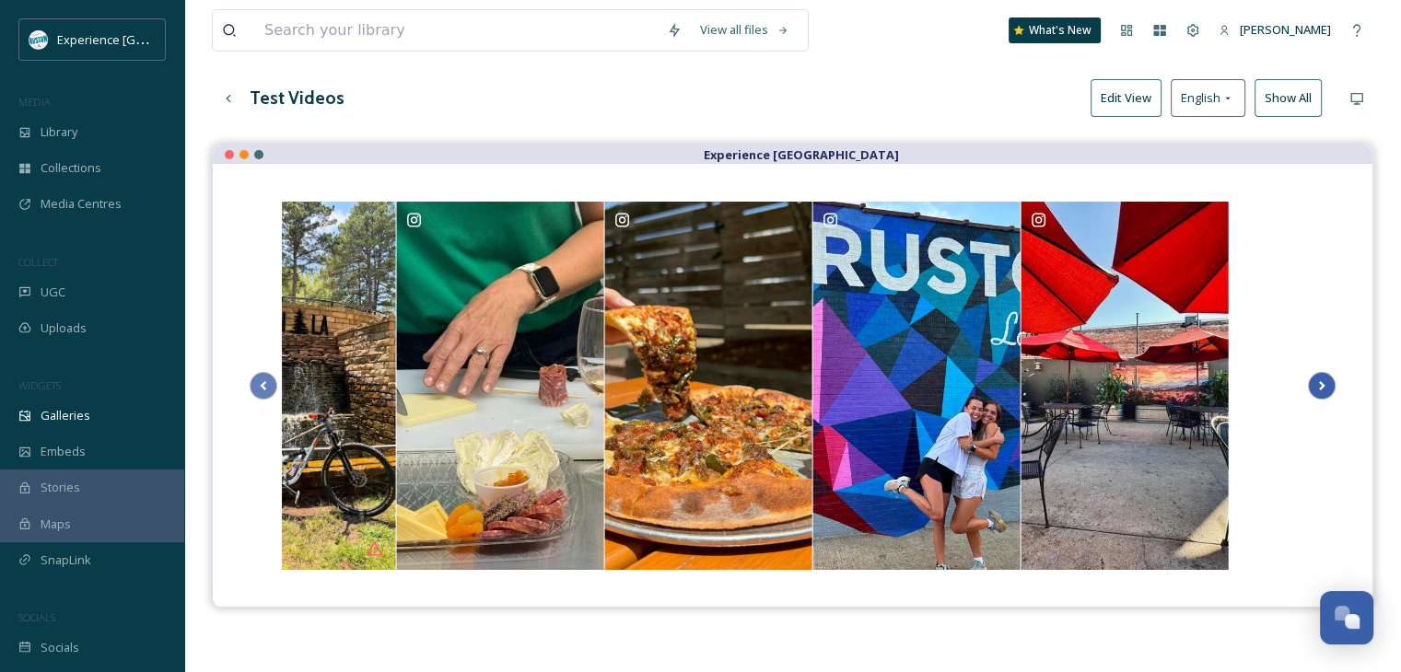
click at [1325, 388] on icon at bounding box center [1322, 386] width 26 height 28
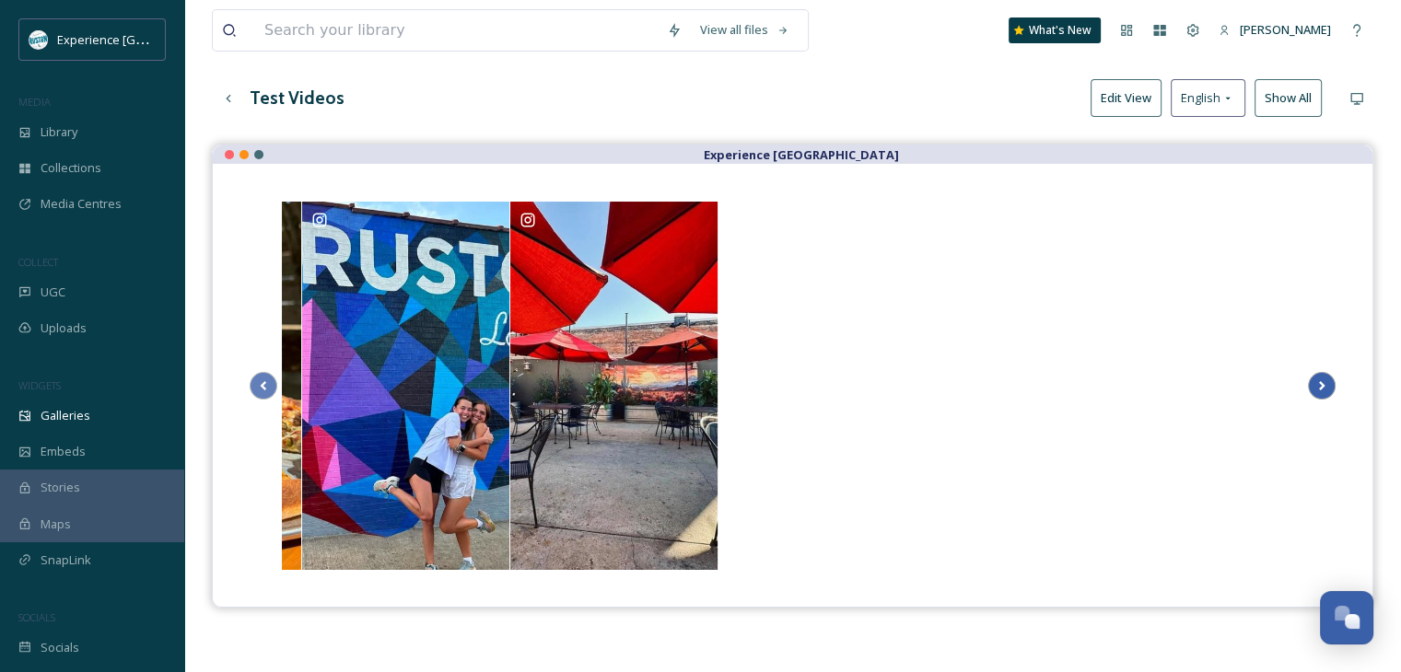
click at [1325, 388] on icon at bounding box center [1322, 386] width 26 height 28
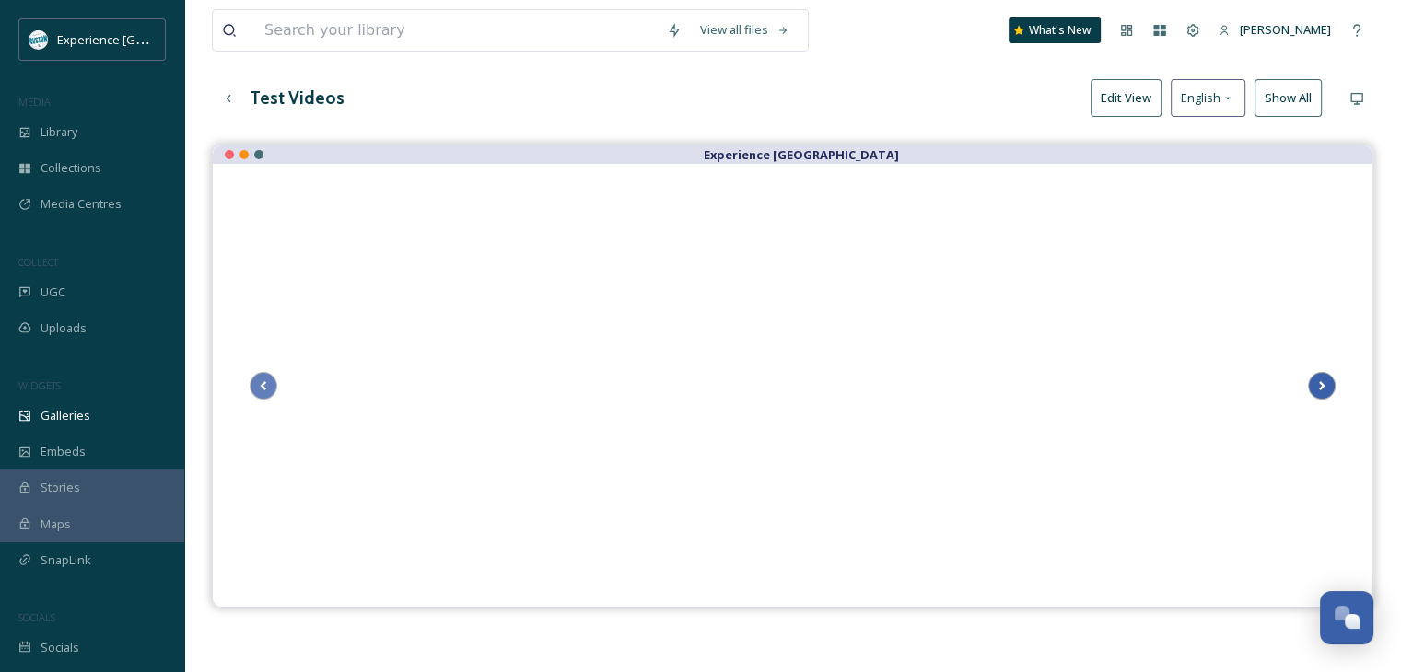
click at [1328, 378] on icon at bounding box center [1322, 386] width 26 height 28
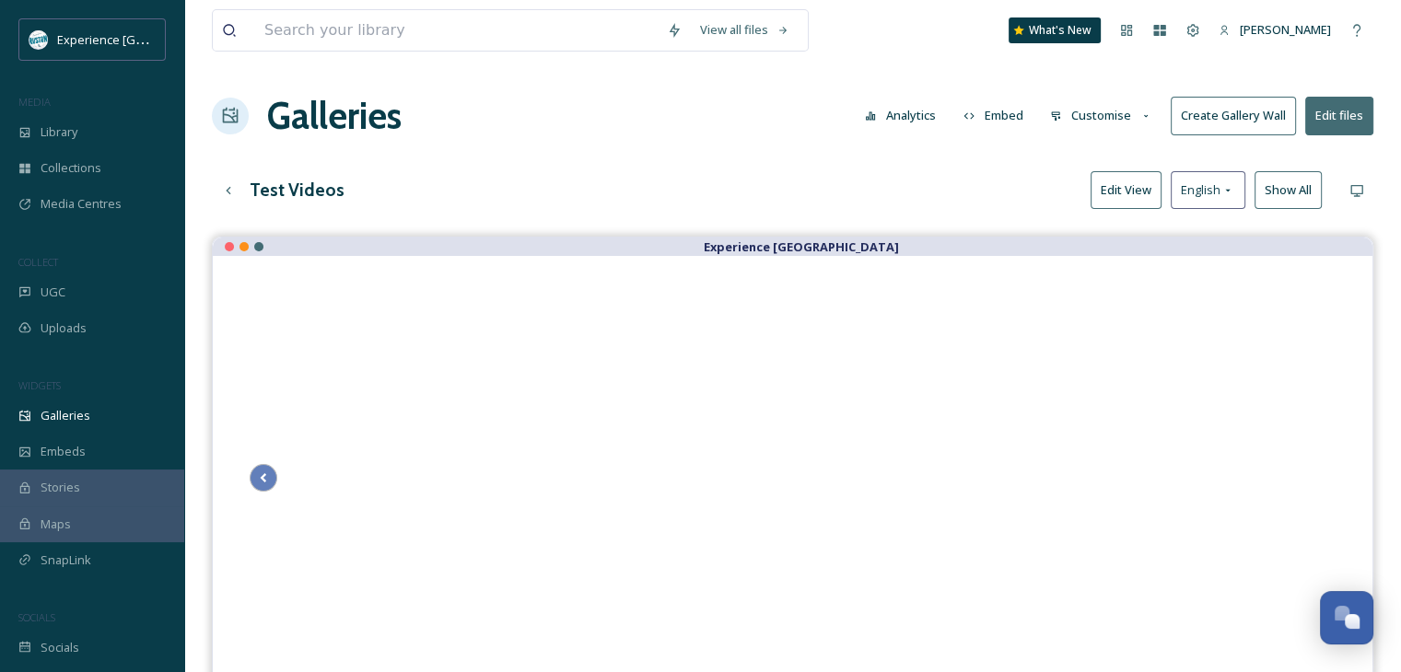
click at [1132, 182] on button "Edit View" at bounding box center [1125, 190] width 71 height 38
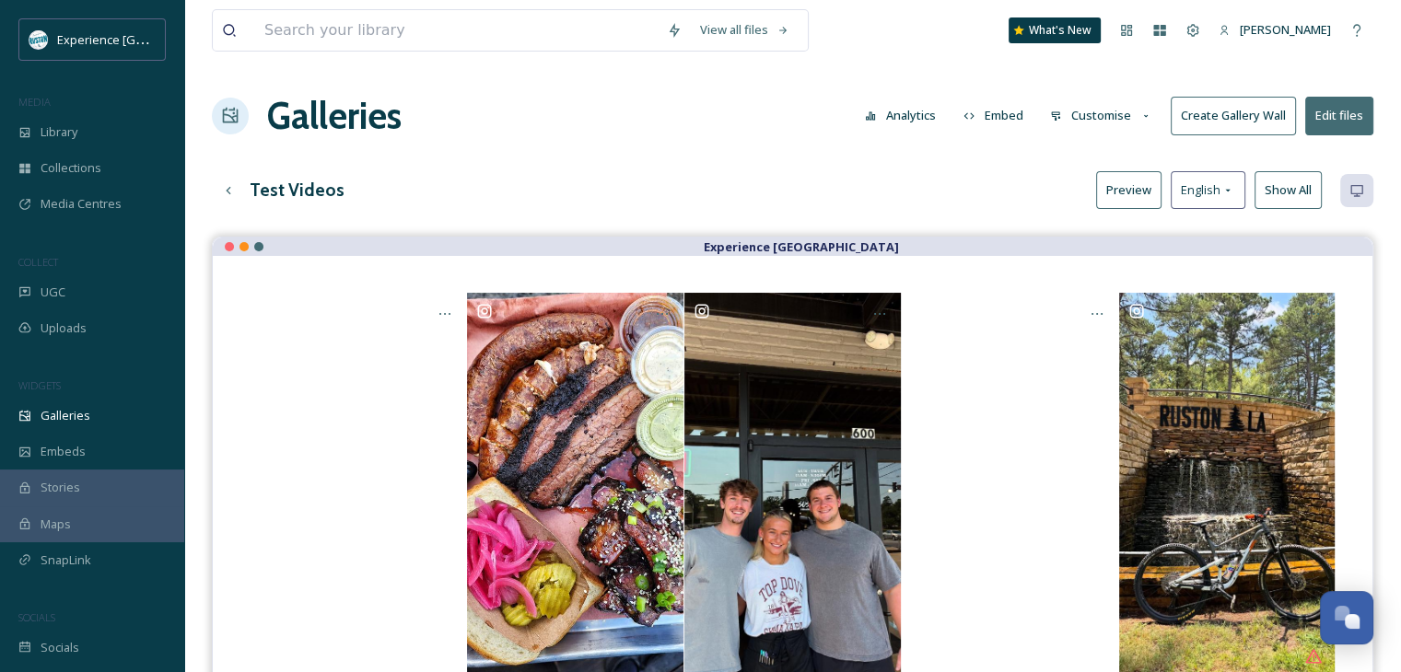
click at [1146, 201] on button "Preview" at bounding box center [1128, 190] width 65 height 38
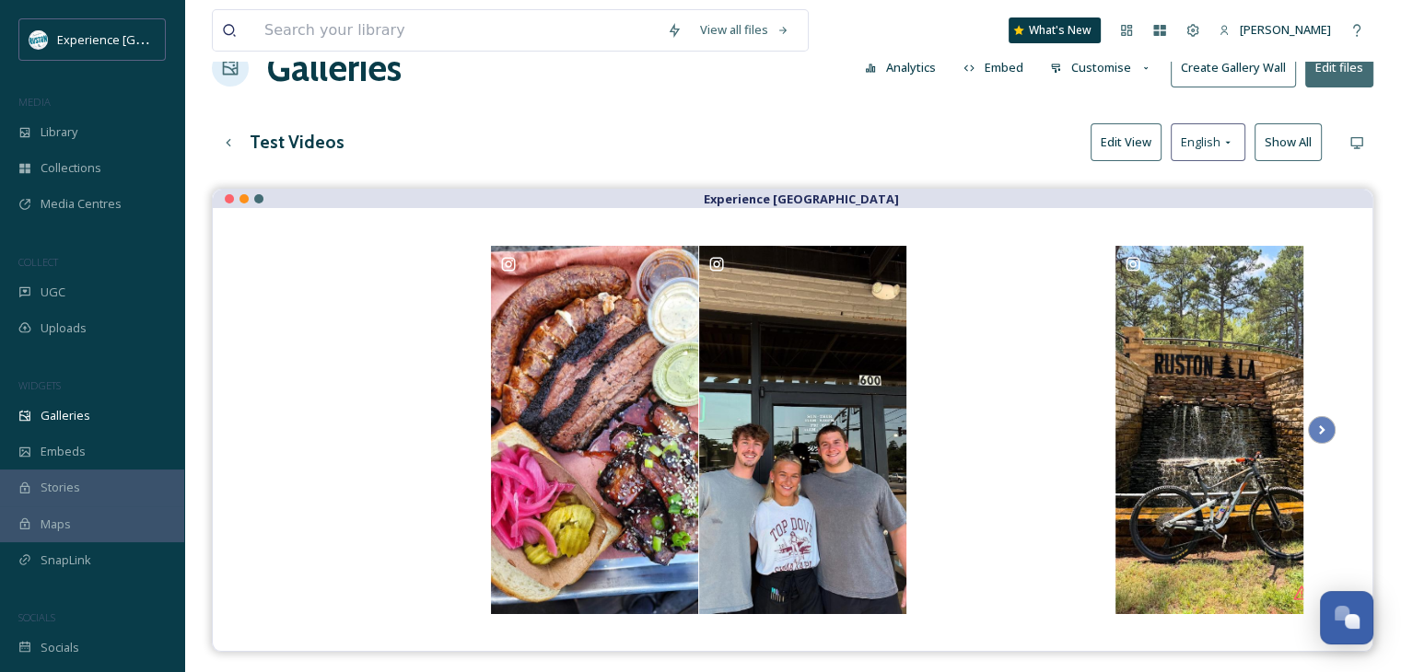
scroll to position [184, 0]
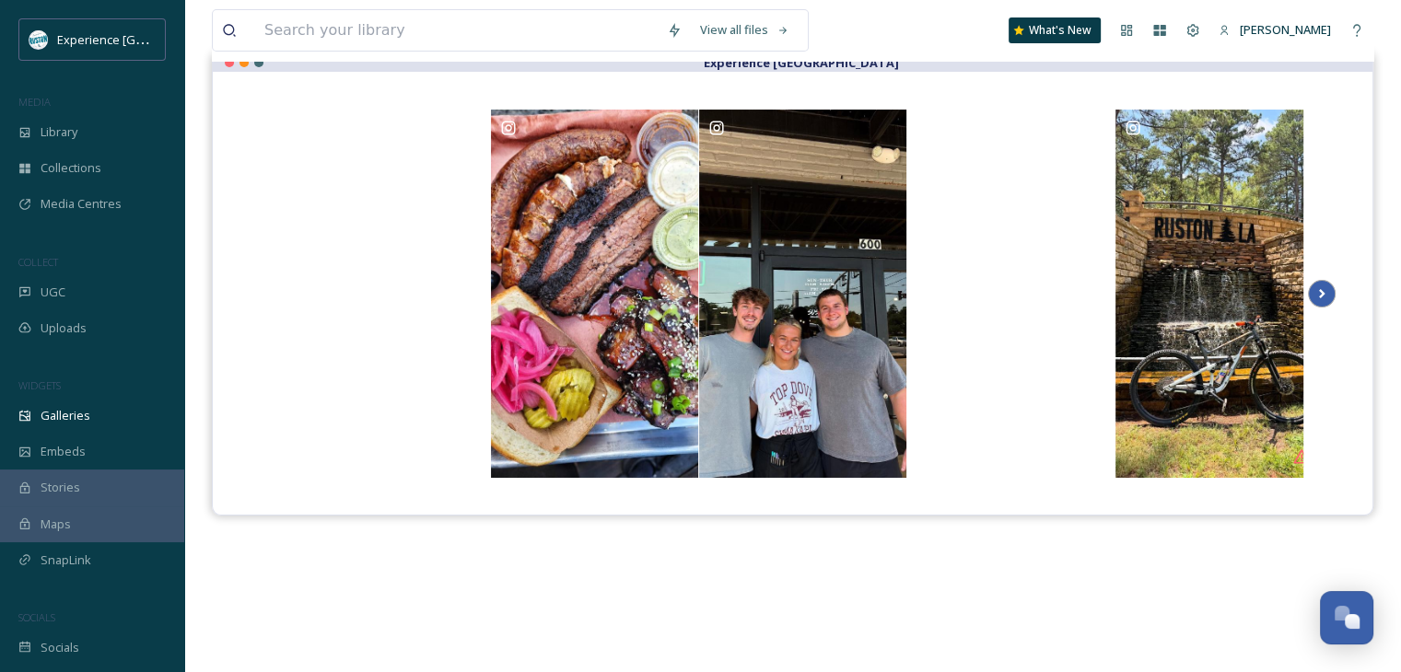
click at [1329, 296] on icon at bounding box center [1322, 294] width 26 height 28
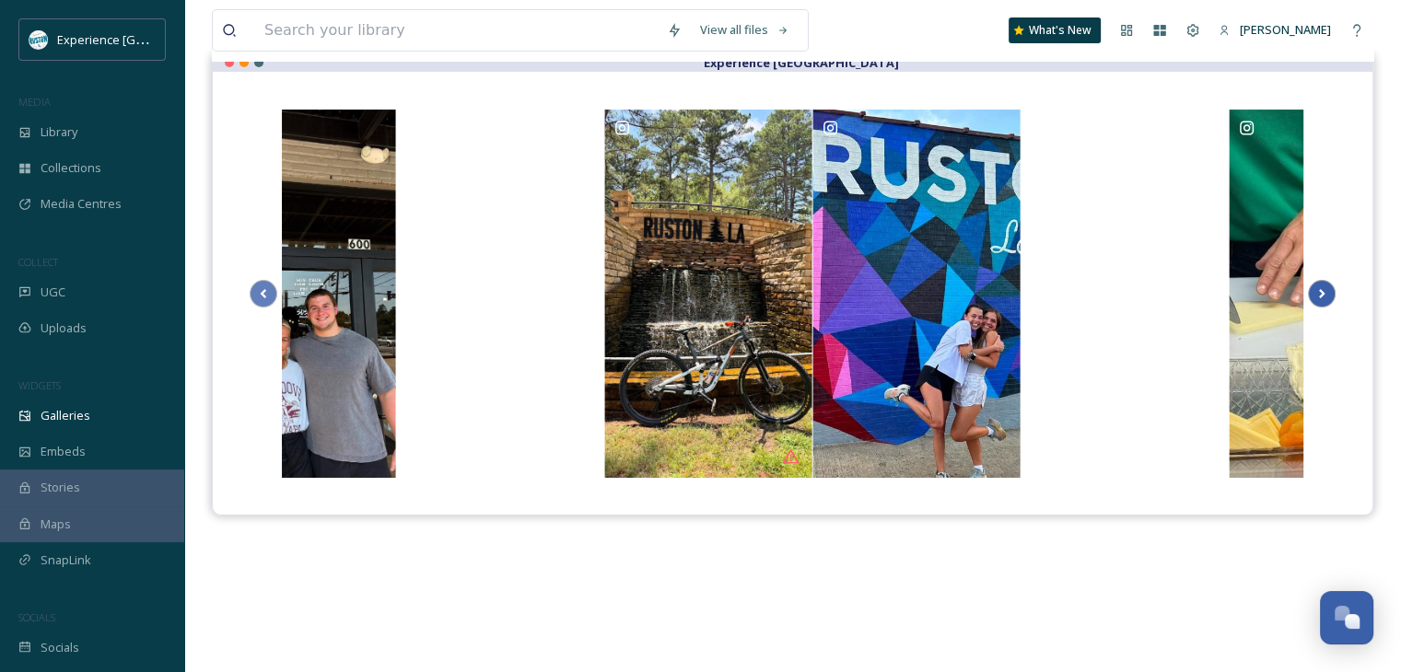
click at [1329, 296] on icon at bounding box center [1322, 294] width 26 height 28
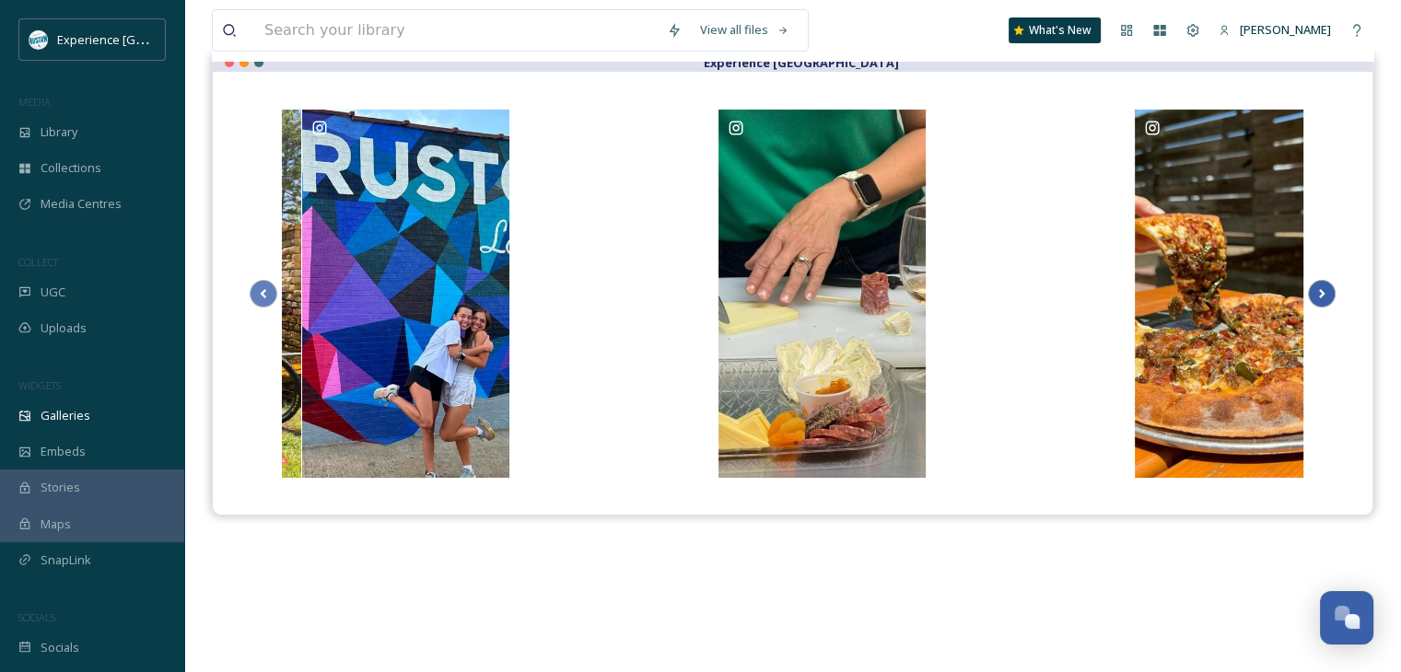
click at [1329, 296] on icon at bounding box center [1322, 294] width 26 height 28
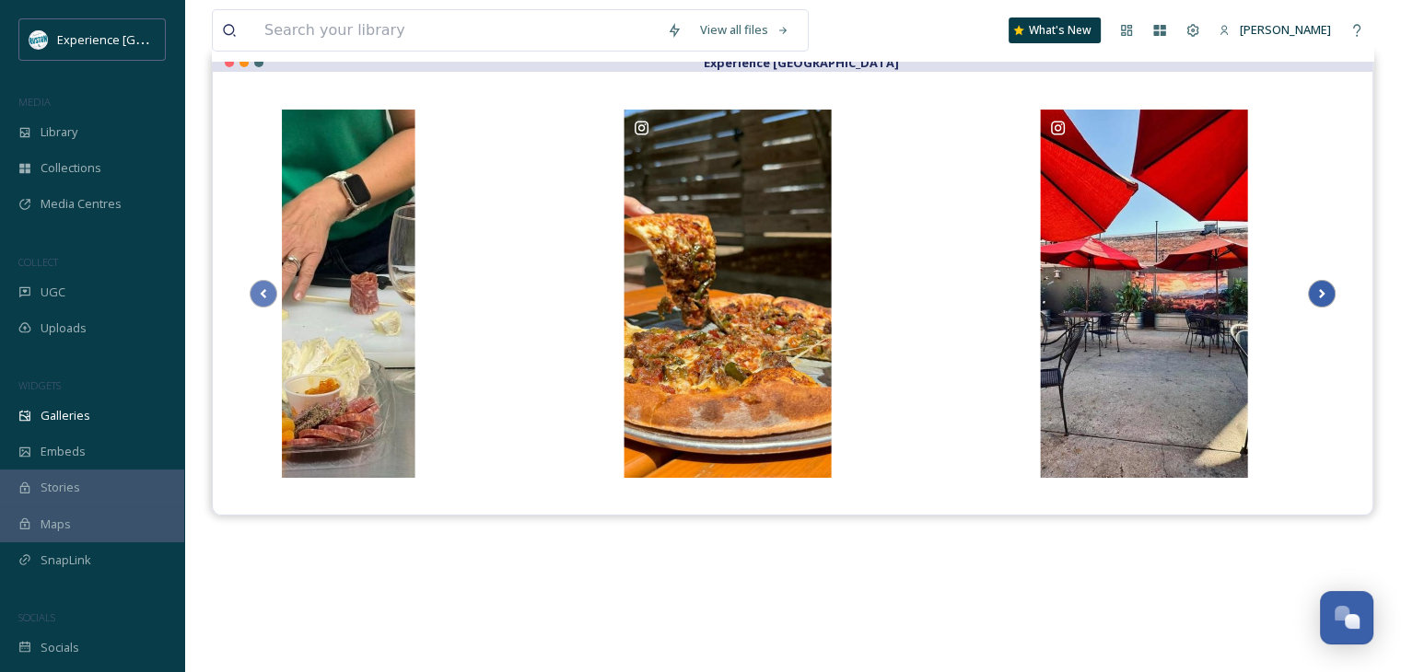
click at [1329, 296] on icon at bounding box center [1322, 294] width 26 height 28
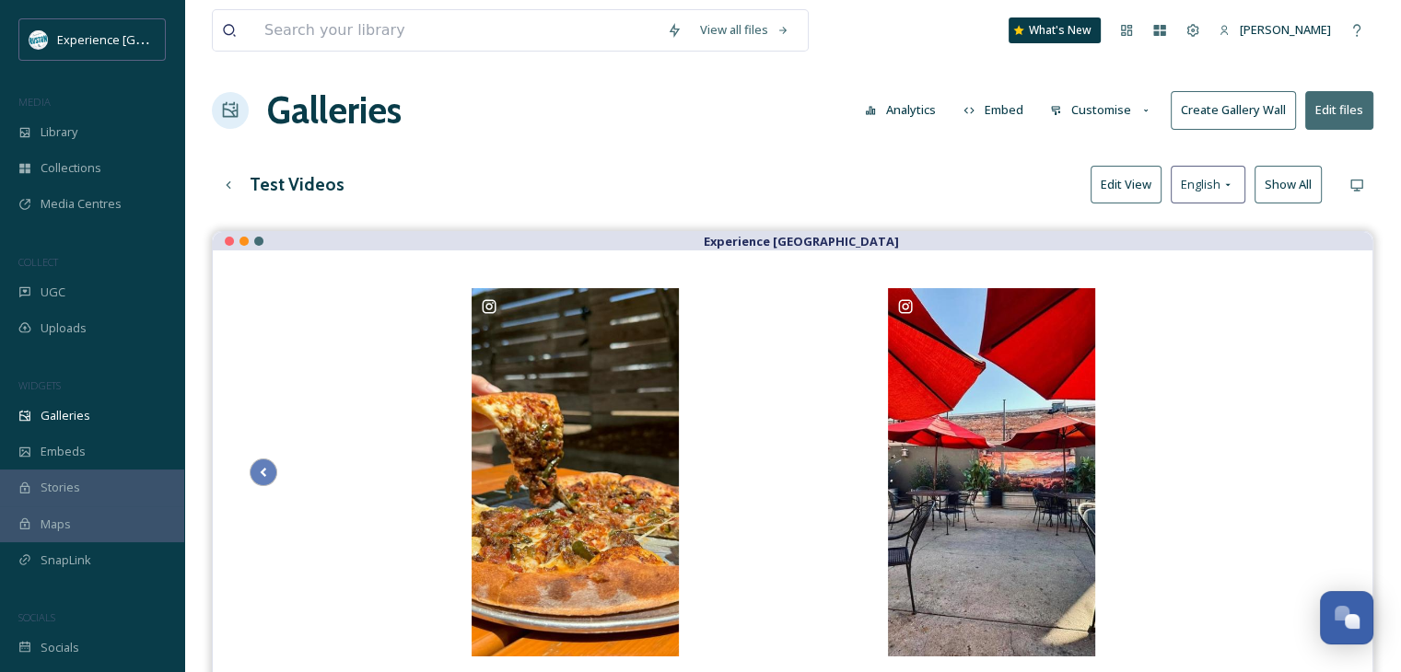
scroll to position [0, 0]
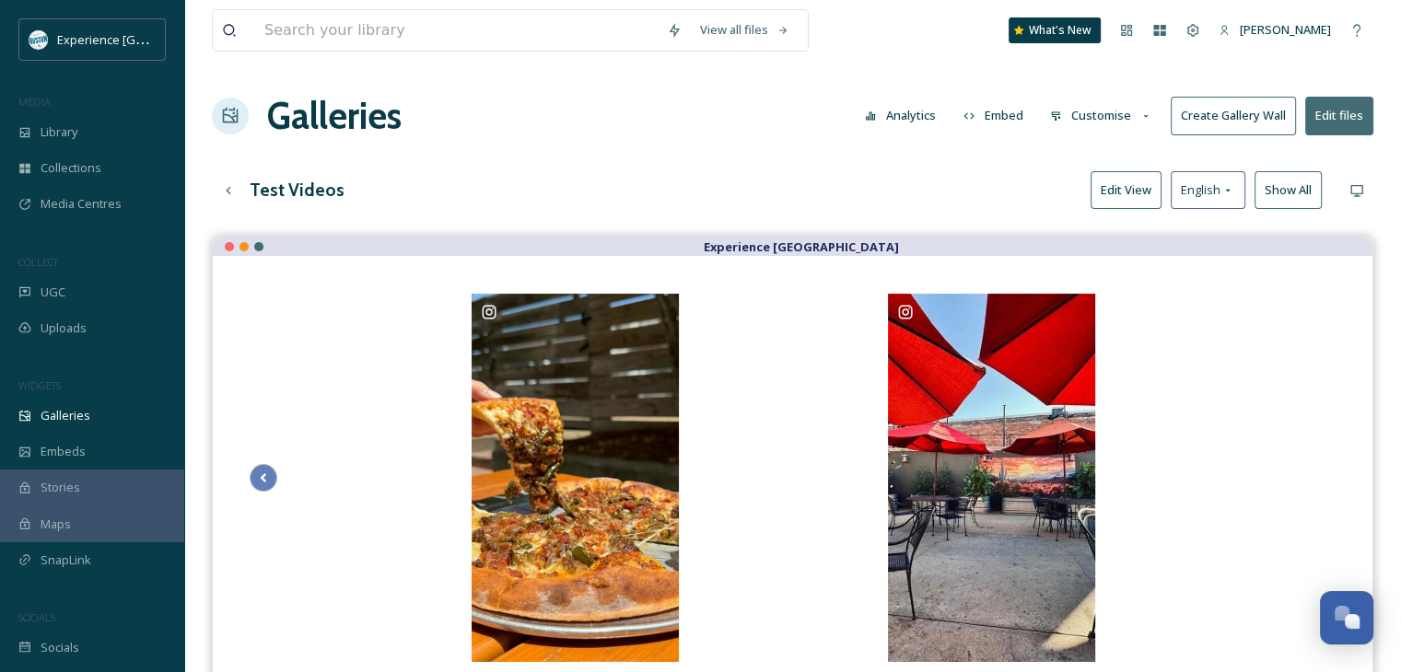
click at [999, 119] on button "Embed" at bounding box center [993, 116] width 78 height 36
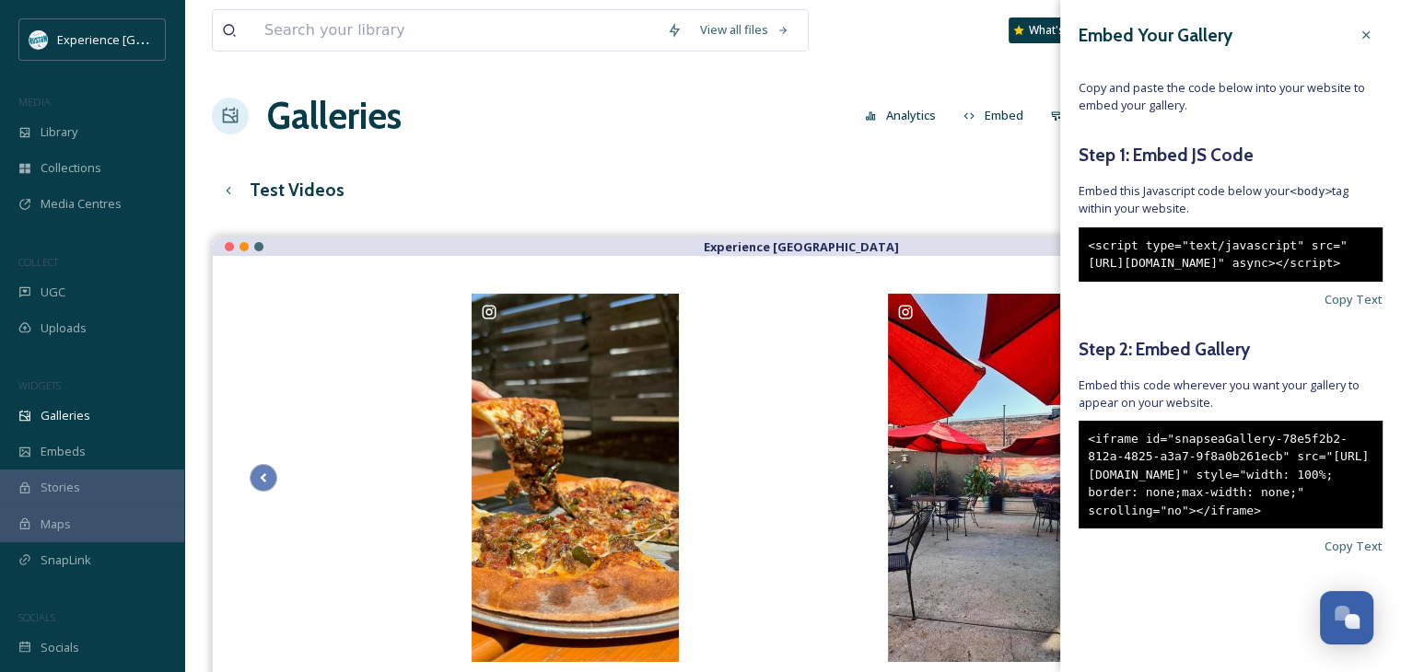
scroll to position [29, 0]
click at [1324, 555] on span "Copy Text" at bounding box center [1353, 546] width 58 height 17
click at [796, 89] on div "Galleries Analytics Embed Customise Create Gallery Wall Edit files" at bounding box center [792, 115] width 1161 height 55
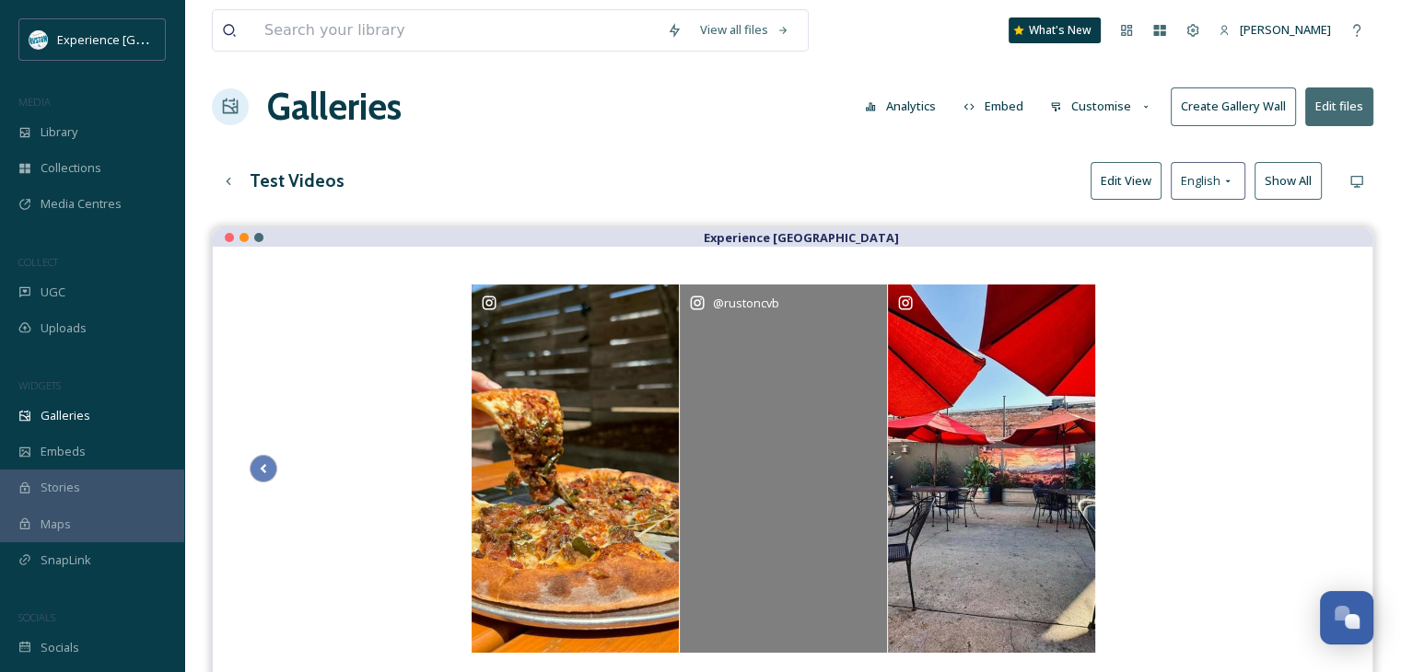
scroll to position [0, 0]
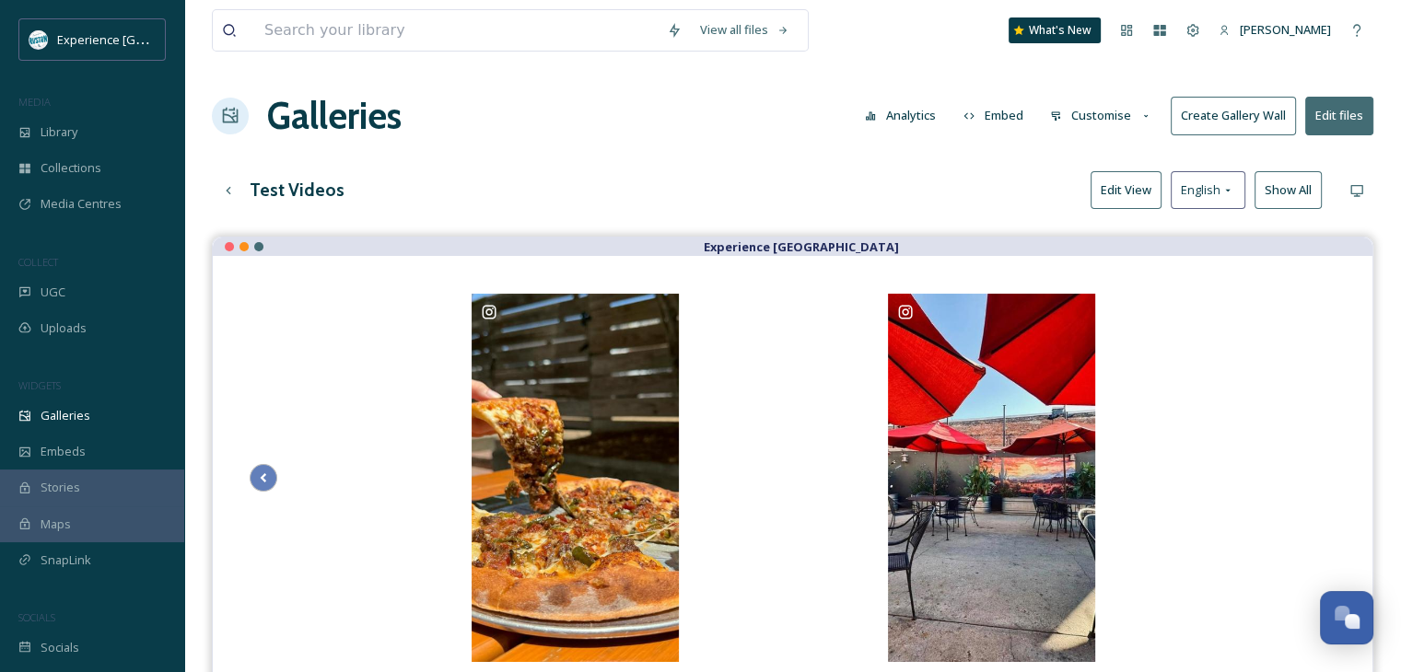
click at [1073, 113] on button "Customise" at bounding box center [1101, 116] width 121 height 36
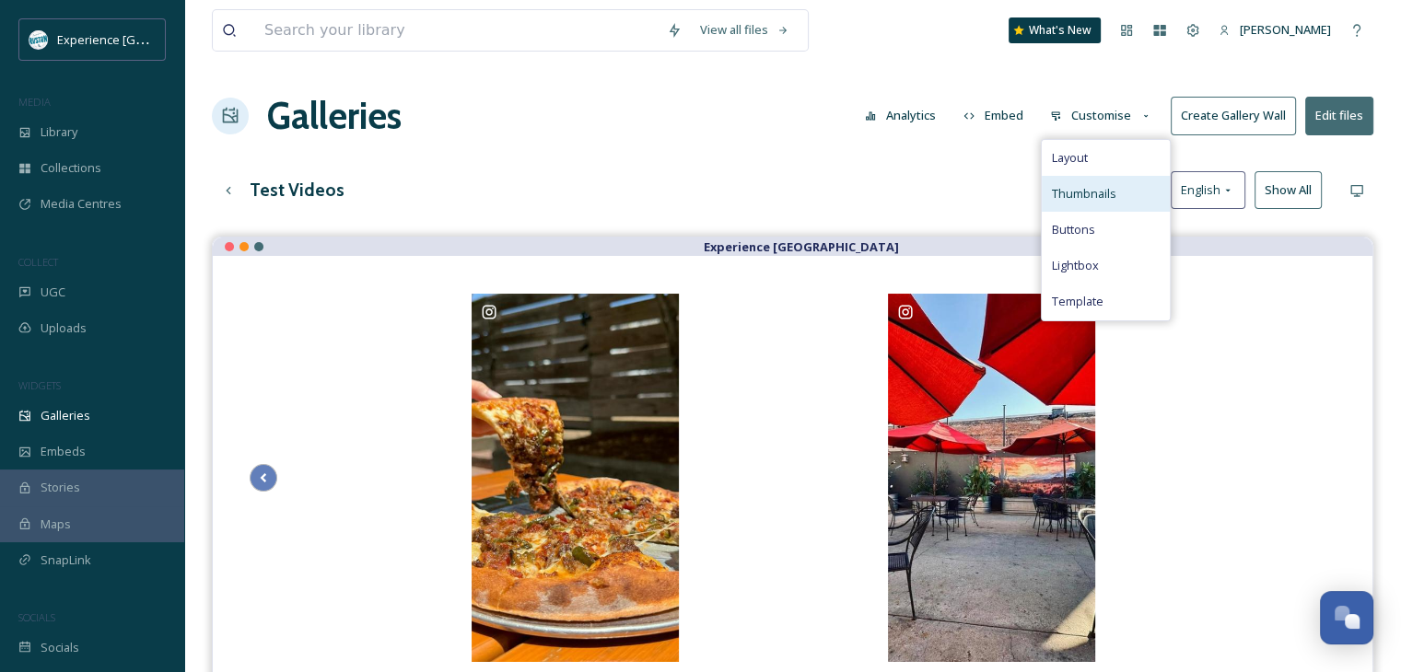
click at [1090, 181] on div "Thumbnails" at bounding box center [1106, 194] width 128 height 36
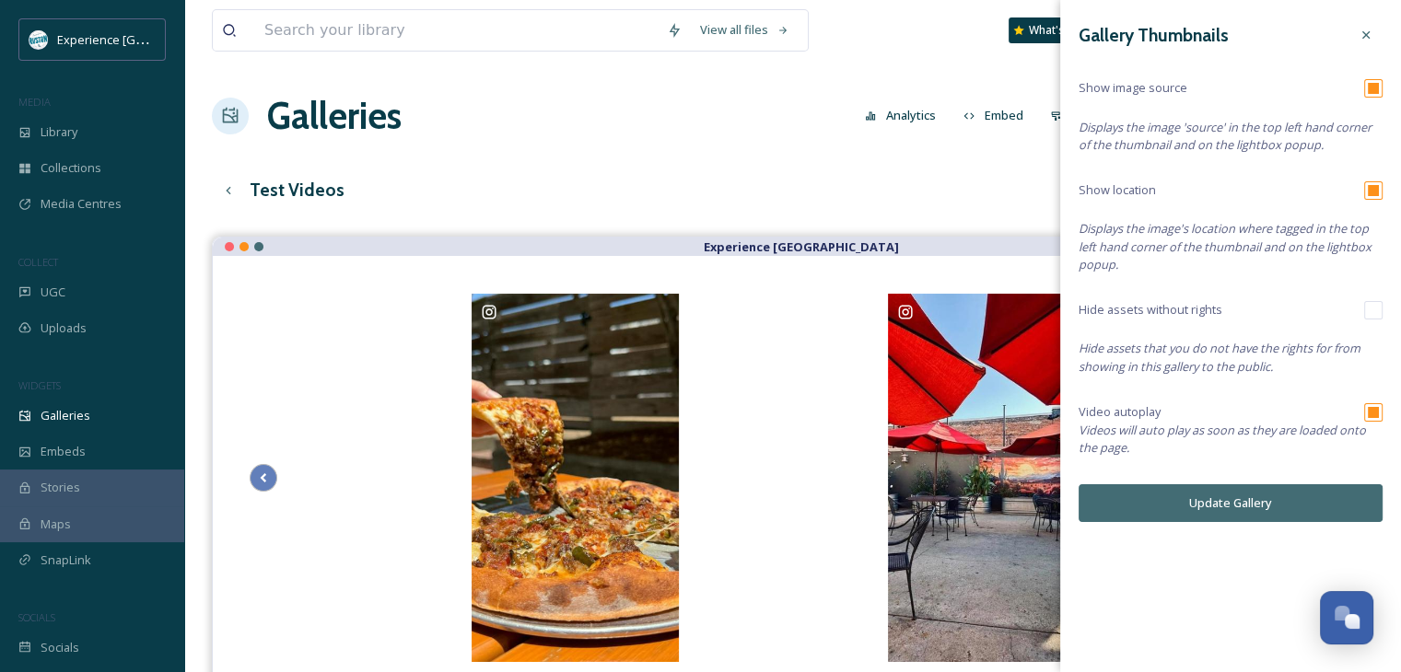
click at [836, 156] on div "View all files What's New Leah Freeman Galleries Analytics Embed Customise Crea…" at bounding box center [792, 468] width 1216 height 937
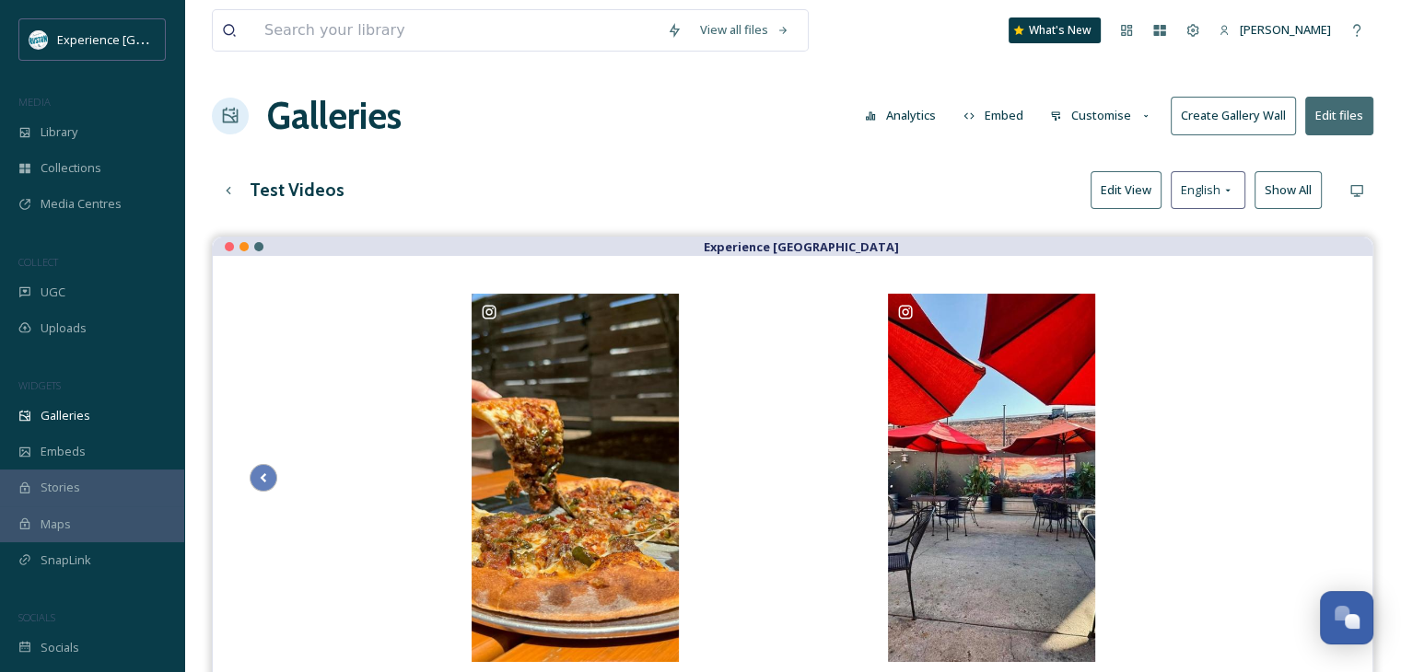
click at [1079, 106] on button "Customise" at bounding box center [1101, 116] width 121 height 36
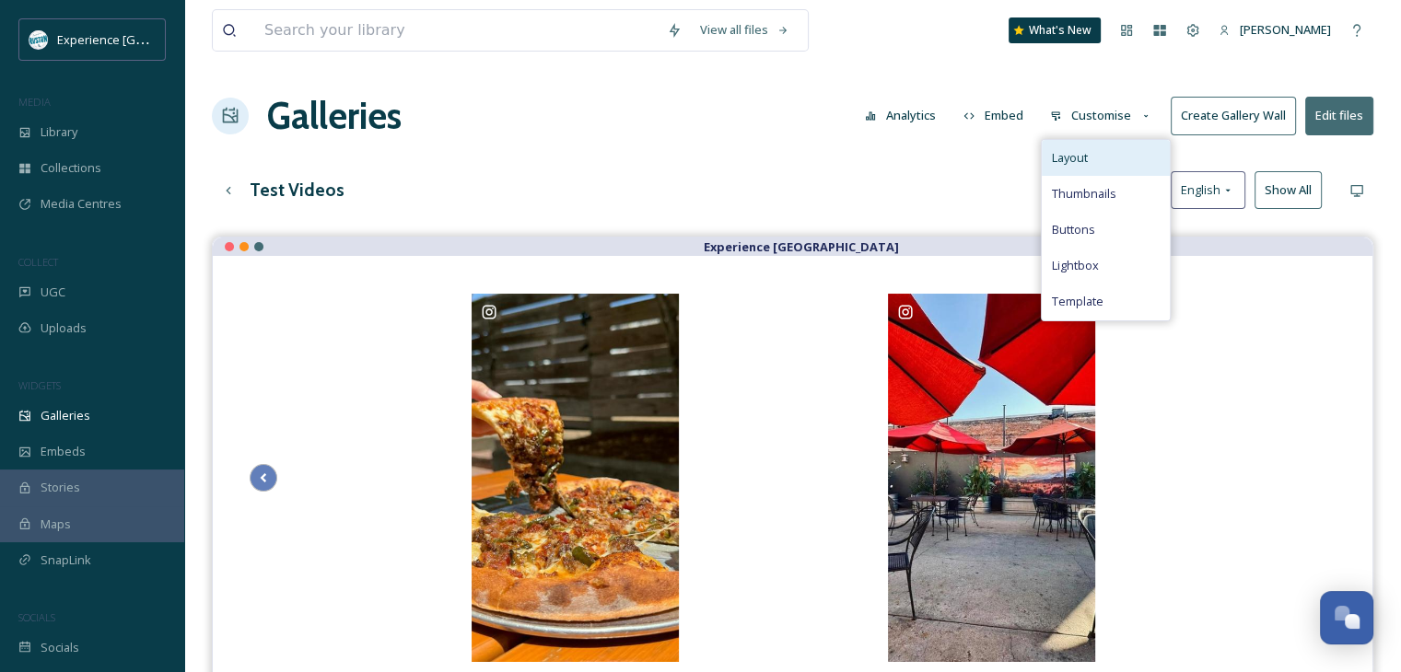
click at [1076, 163] on span "Layout" at bounding box center [1069, 157] width 36 height 17
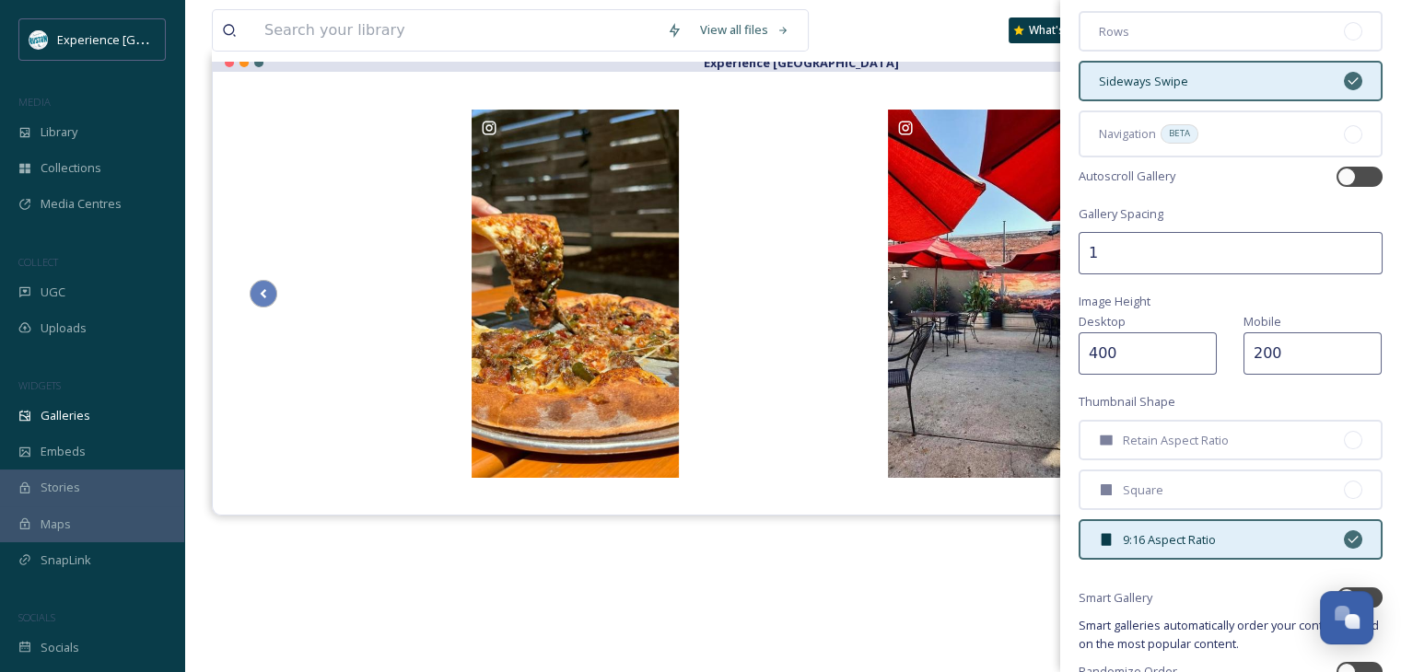
scroll to position [159, 0]
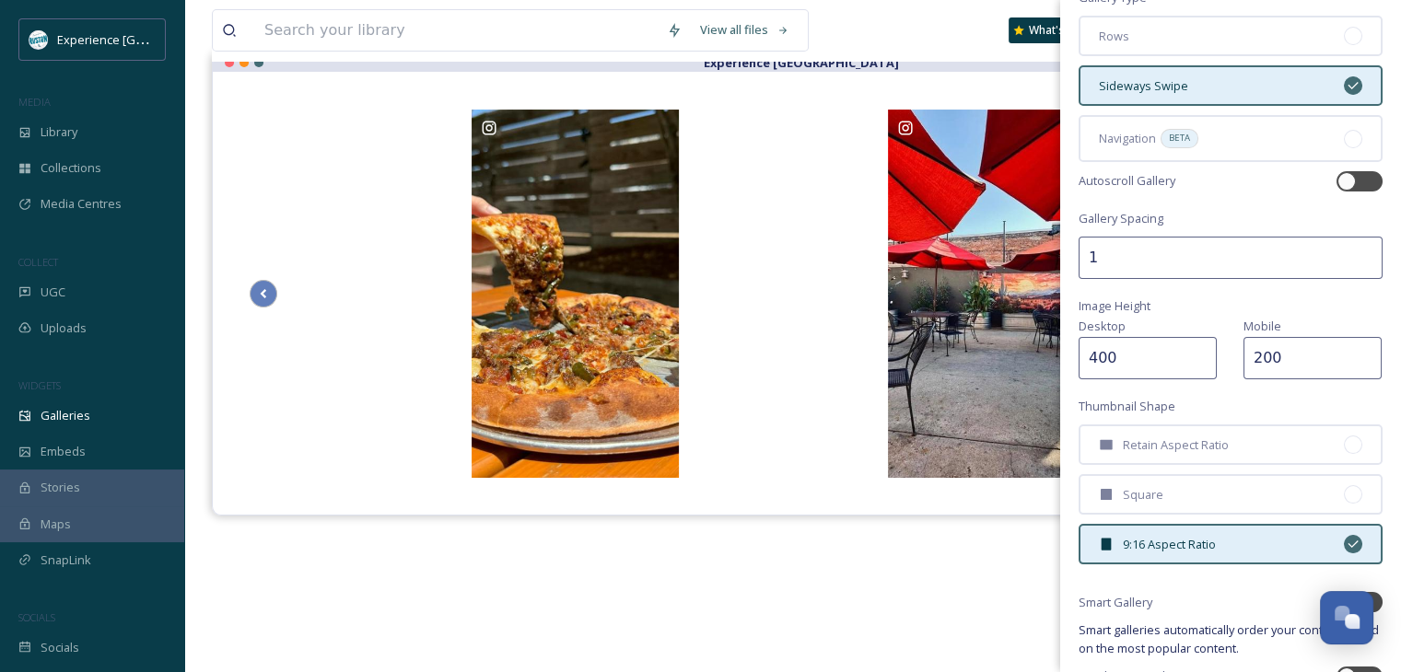
click at [1158, 366] on input "400" at bounding box center [1147, 358] width 138 height 42
click at [1087, 347] on input "400" at bounding box center [1147, 358] width 138 height 42
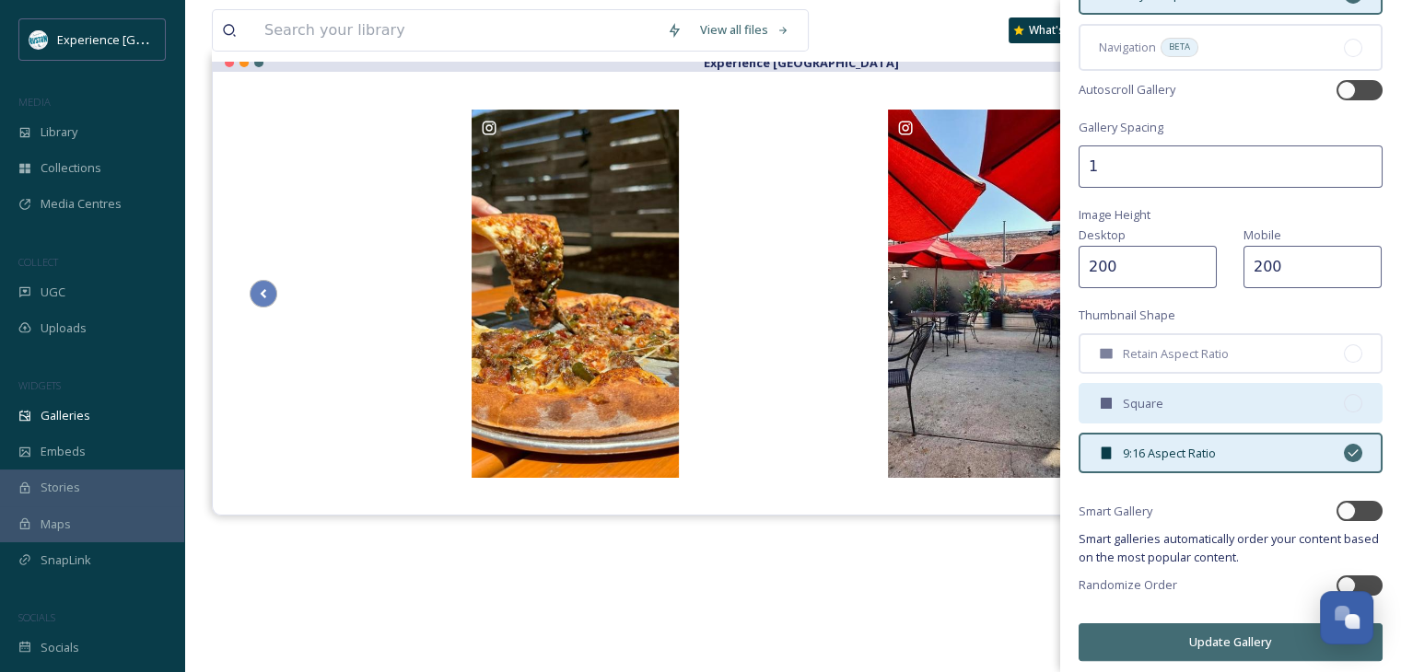
scroll to position [251, 0]
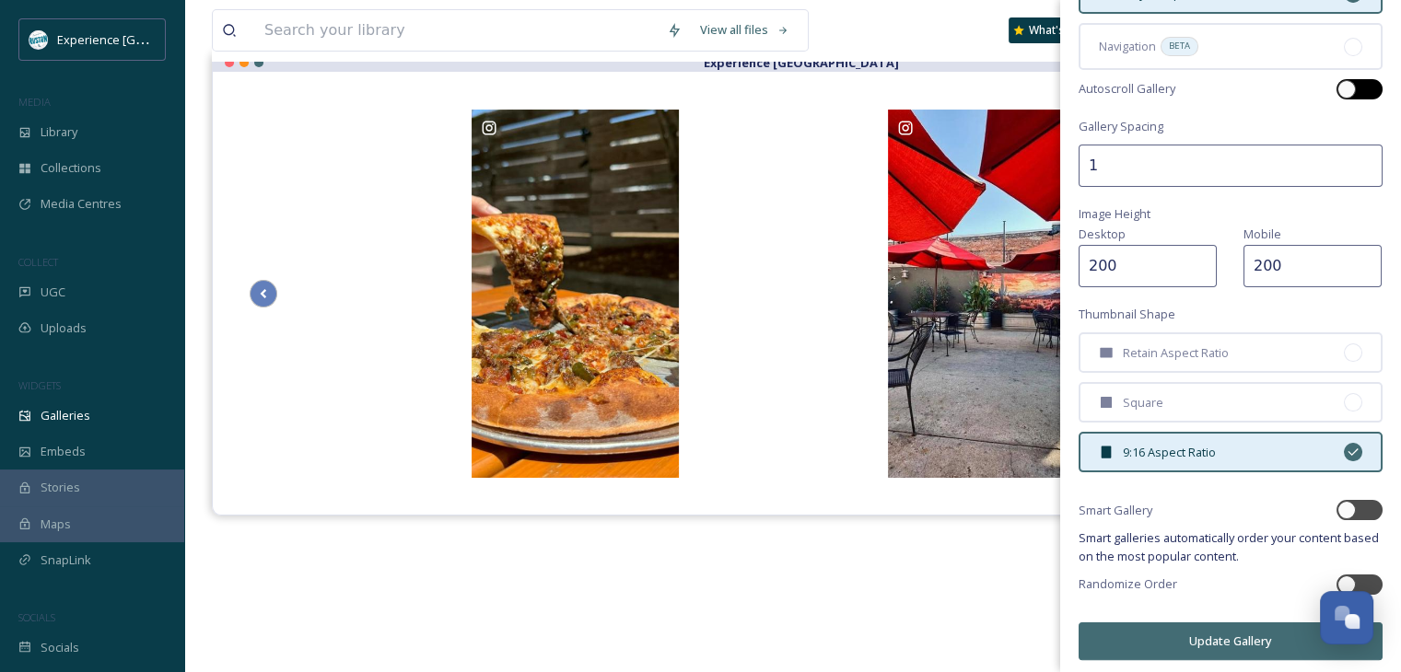
type input "200"
click at [1337, 86] on div at bounding box center [1346, 89] width 18 height 18
checkbox input "true"
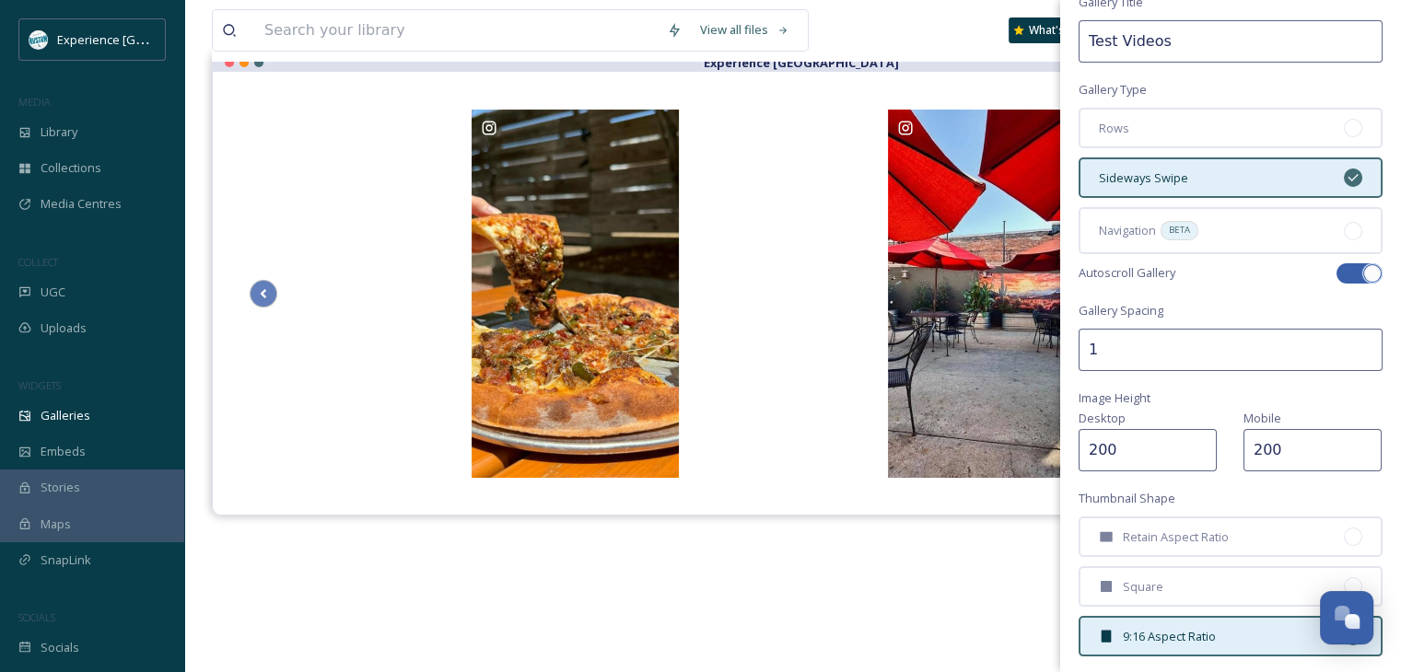
scroll to position [159, 0]
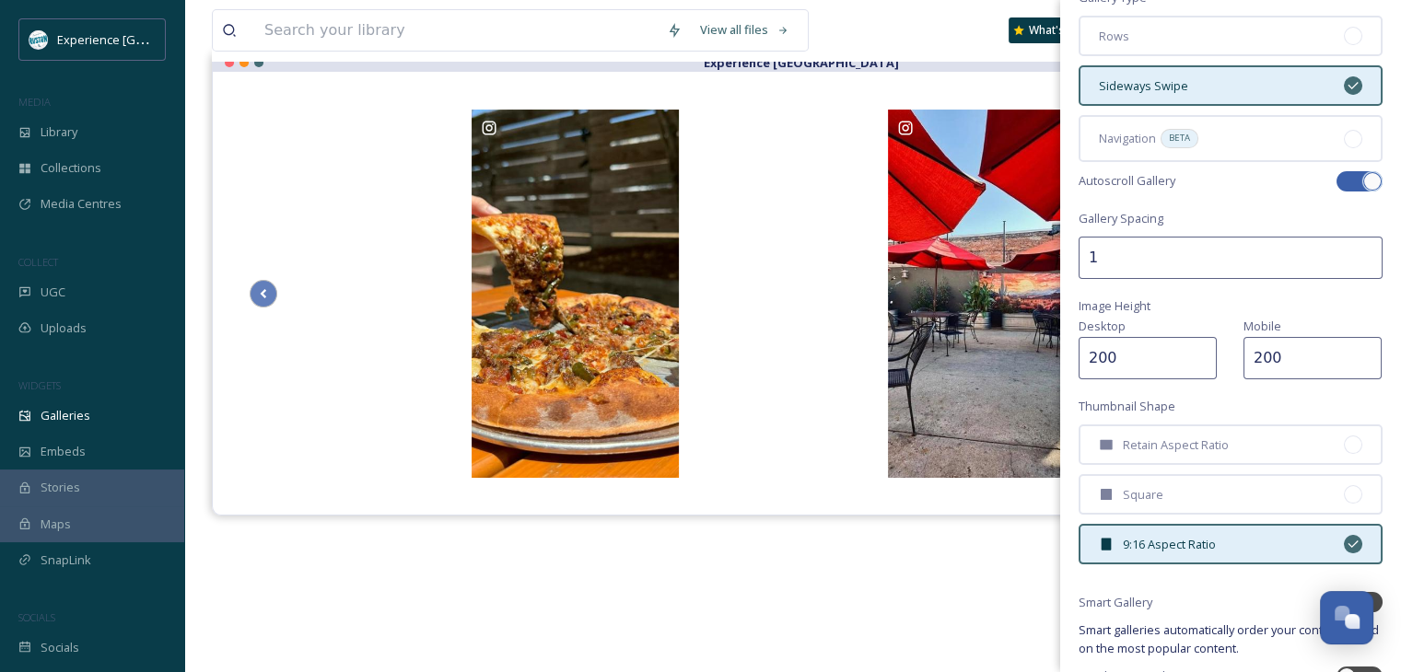
click at [1125, 363] on input "200" at bounding box center [1147, 358] width 138 height 42
click at [1098, 357] on input "200" at bounding box center [1147, 358] width 138 height 42
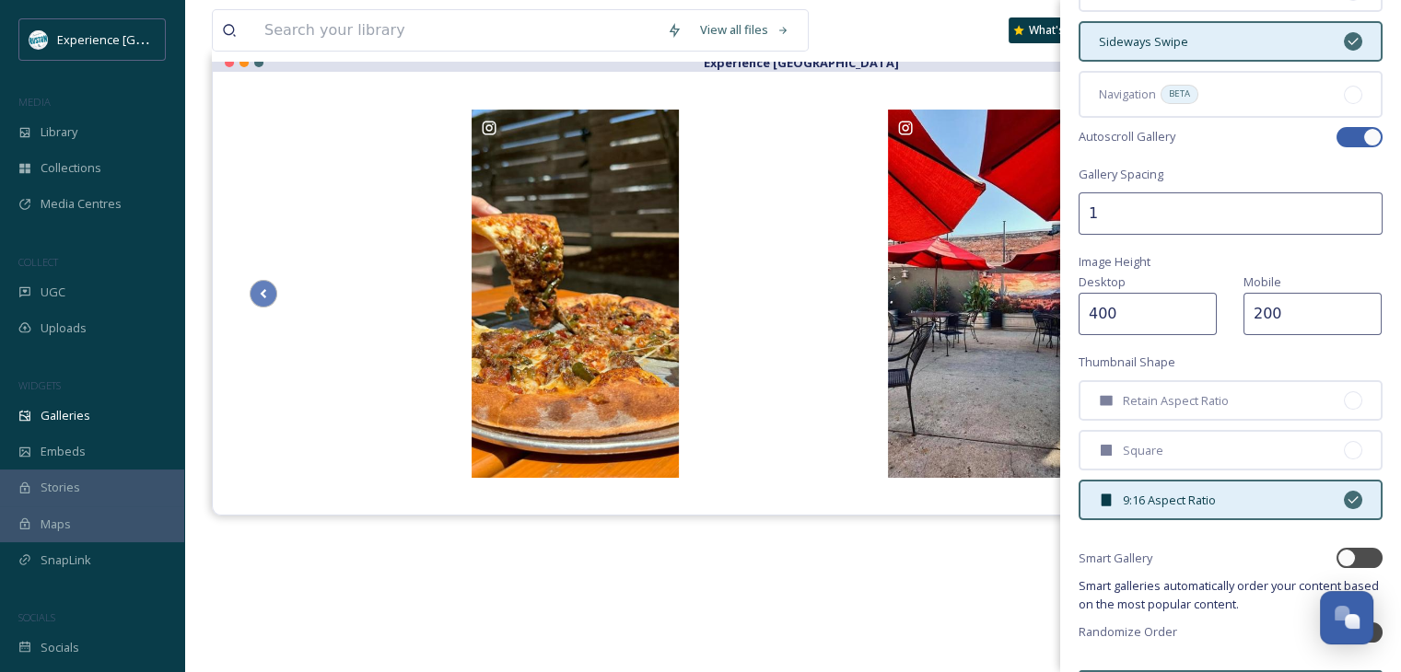
scroll to position [251, 0]
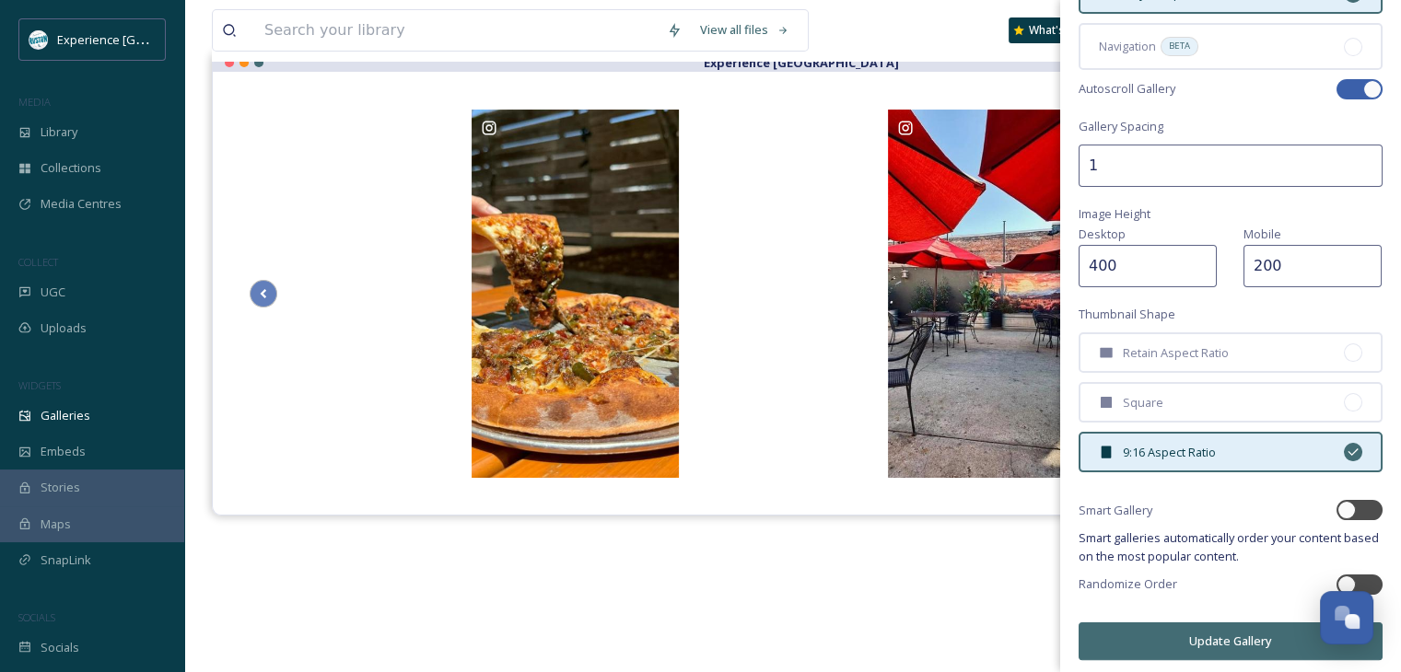
type input "400"
click at [1167, 629] on button "Update Gallery" at bounding box center [1230, 642] width 304 height 38
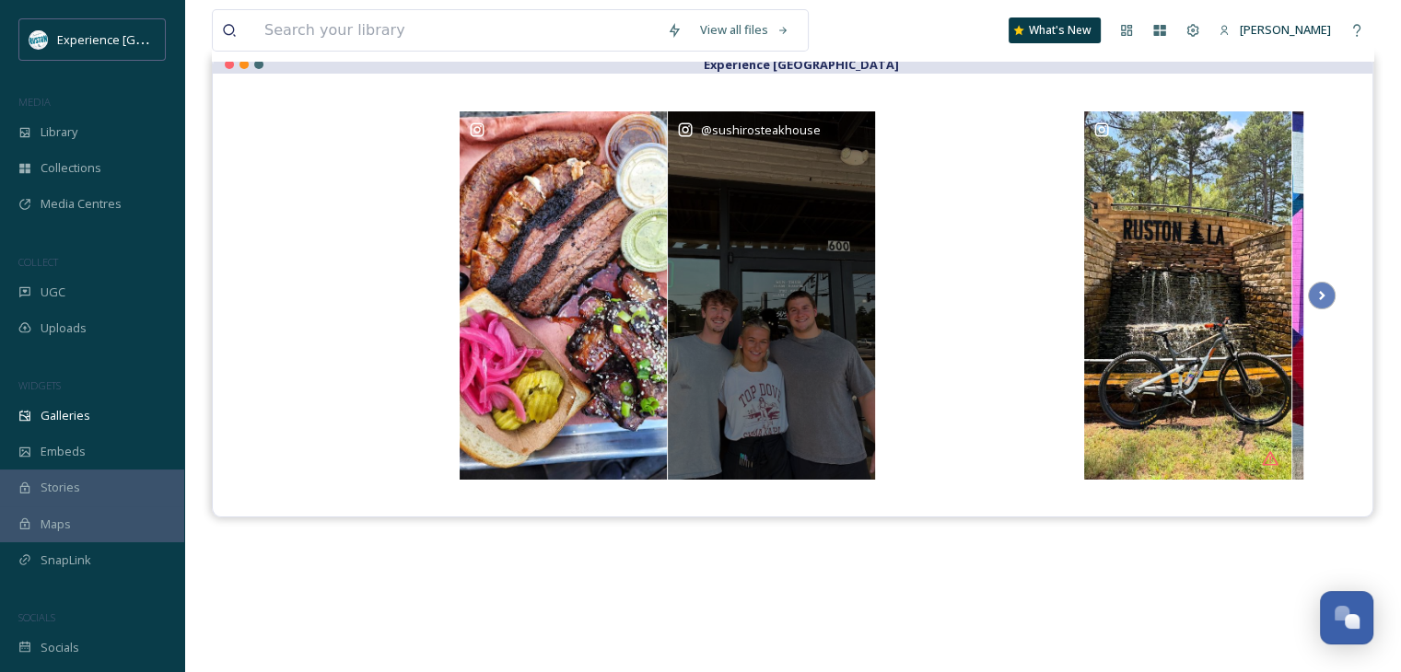
scroll to position [0, 0]
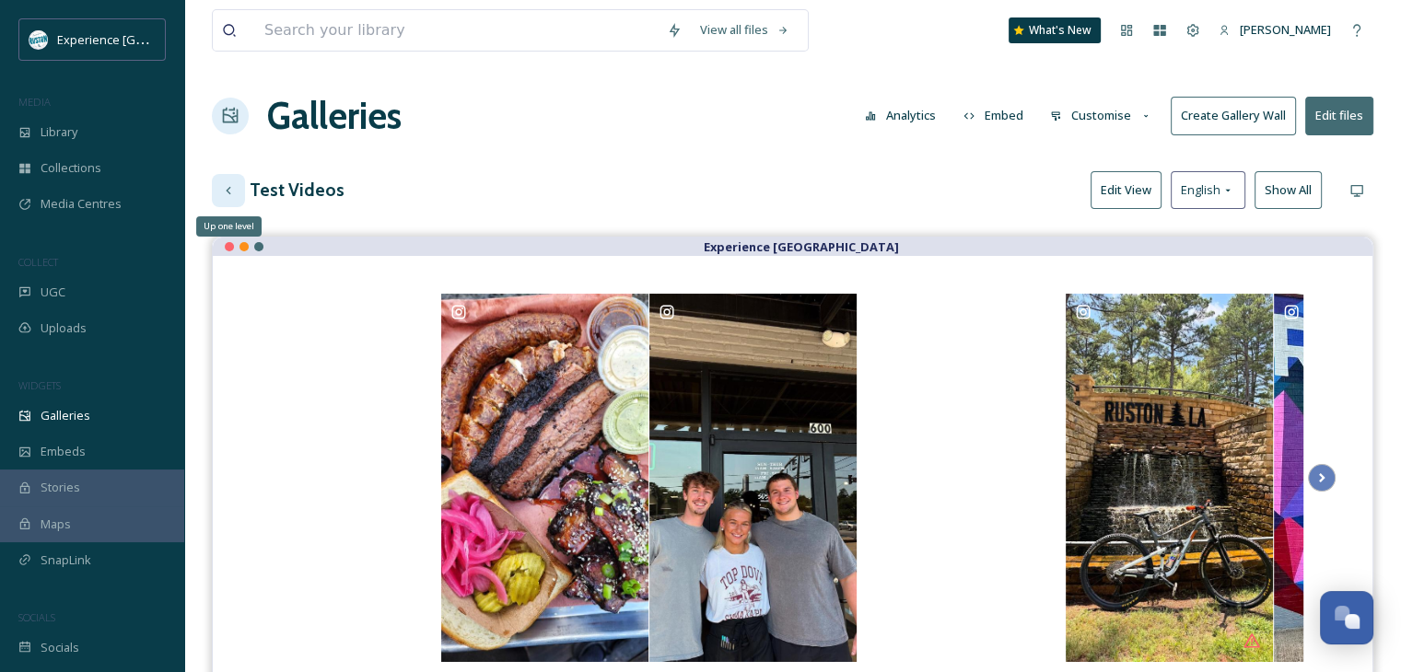
click at [226, 184] on icon at bounding box center [228, 190] width 15 height 15
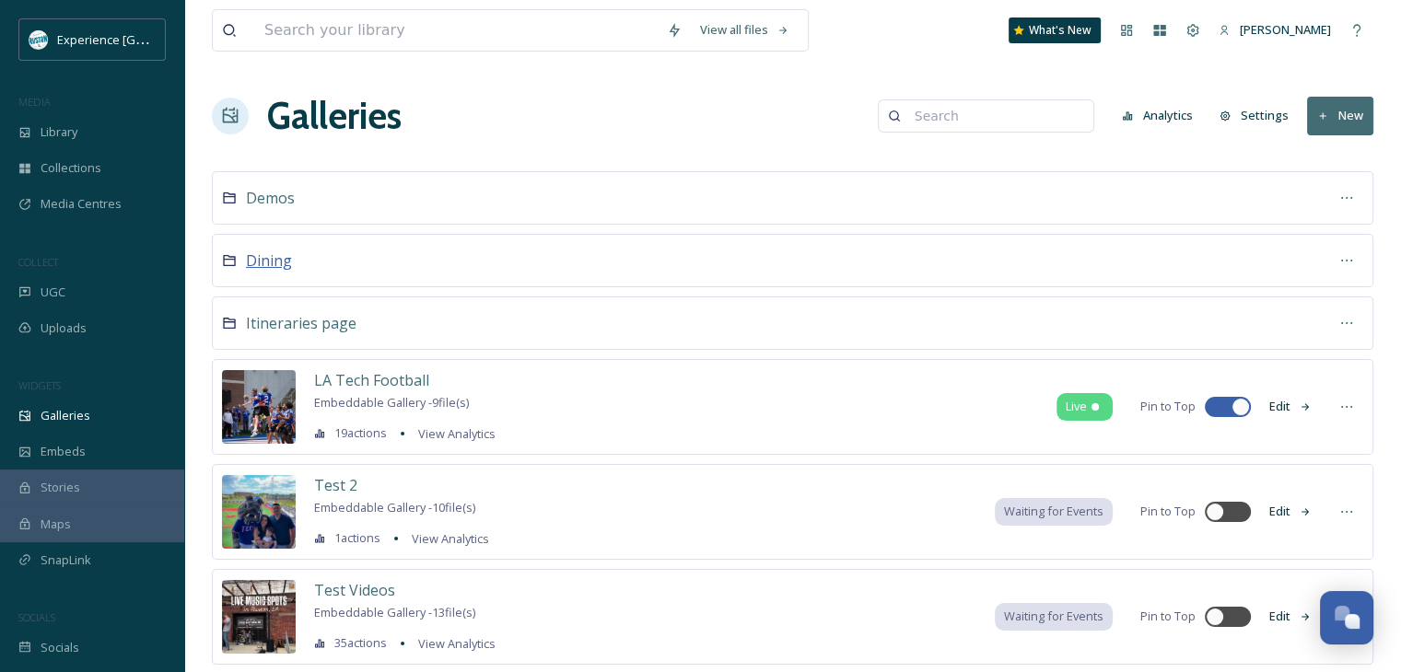
click at [276, 253] on span "Dining" at bounding box center [269, 260] width 46 height 20
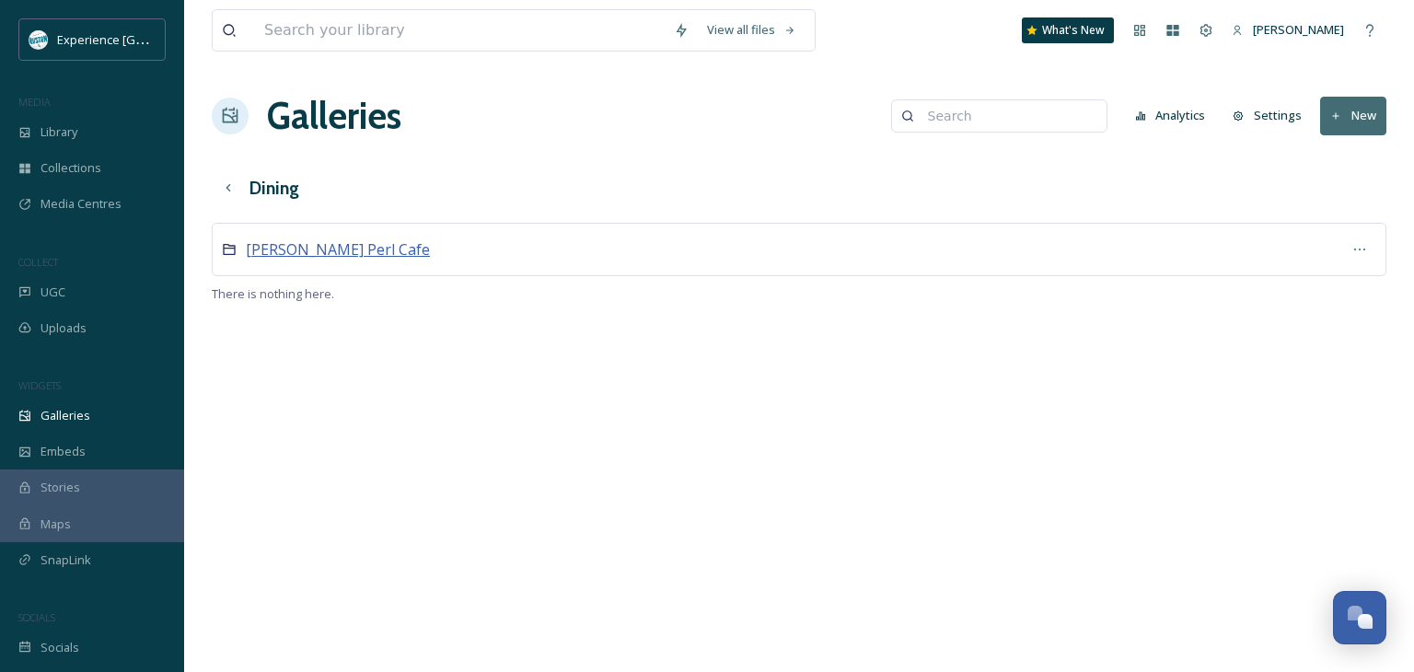
click at [306, 256] on span "Lula Perl Cafe" at bounding box center [338, 249] width 184 height 20
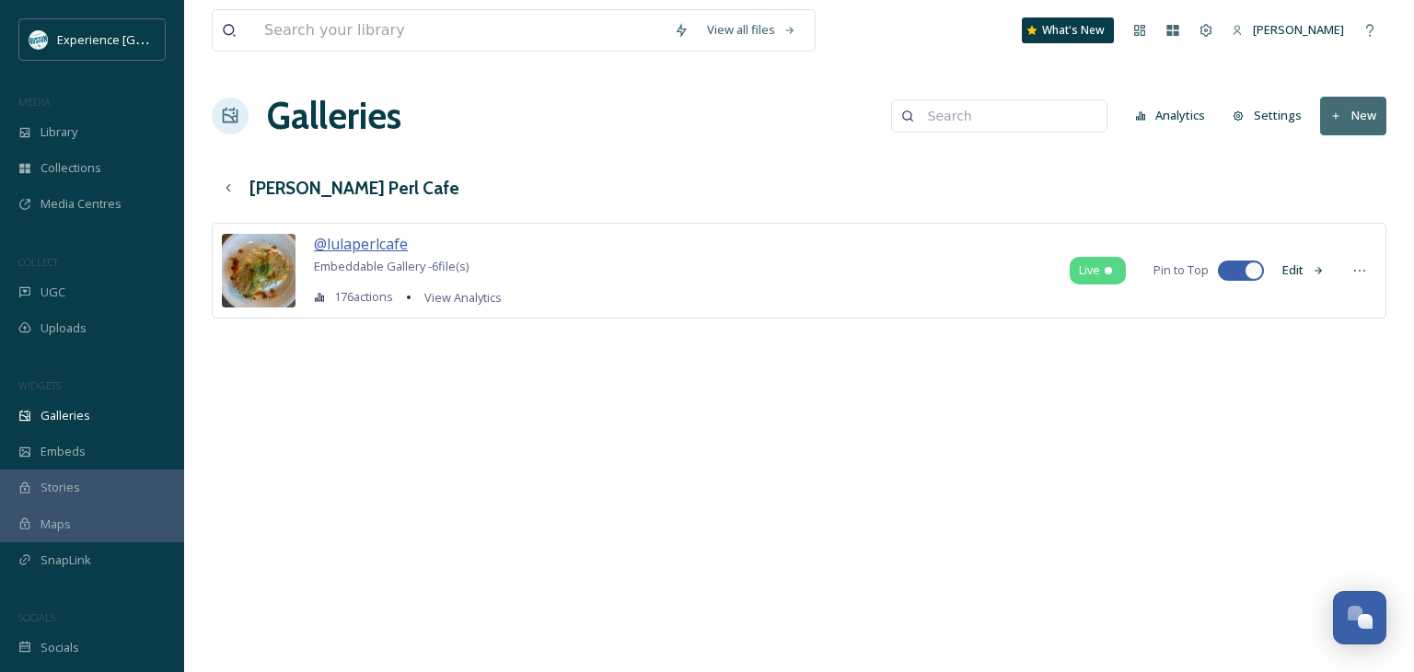
click at [392, 248] on span "@lulaperlcafe" at bounding box center [361, 244] width 94 height 20
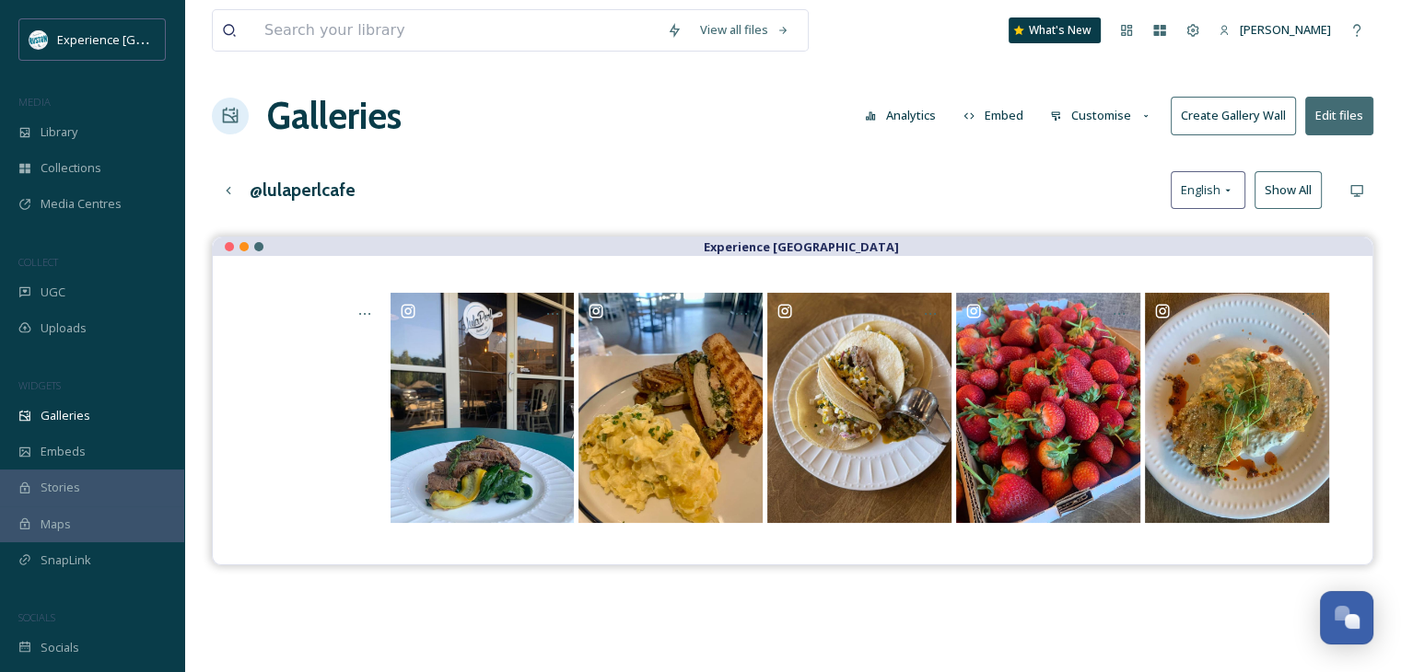
click at [1109, 111] on button "Customise" at bounding box center [1101, 116] width 121 height 36
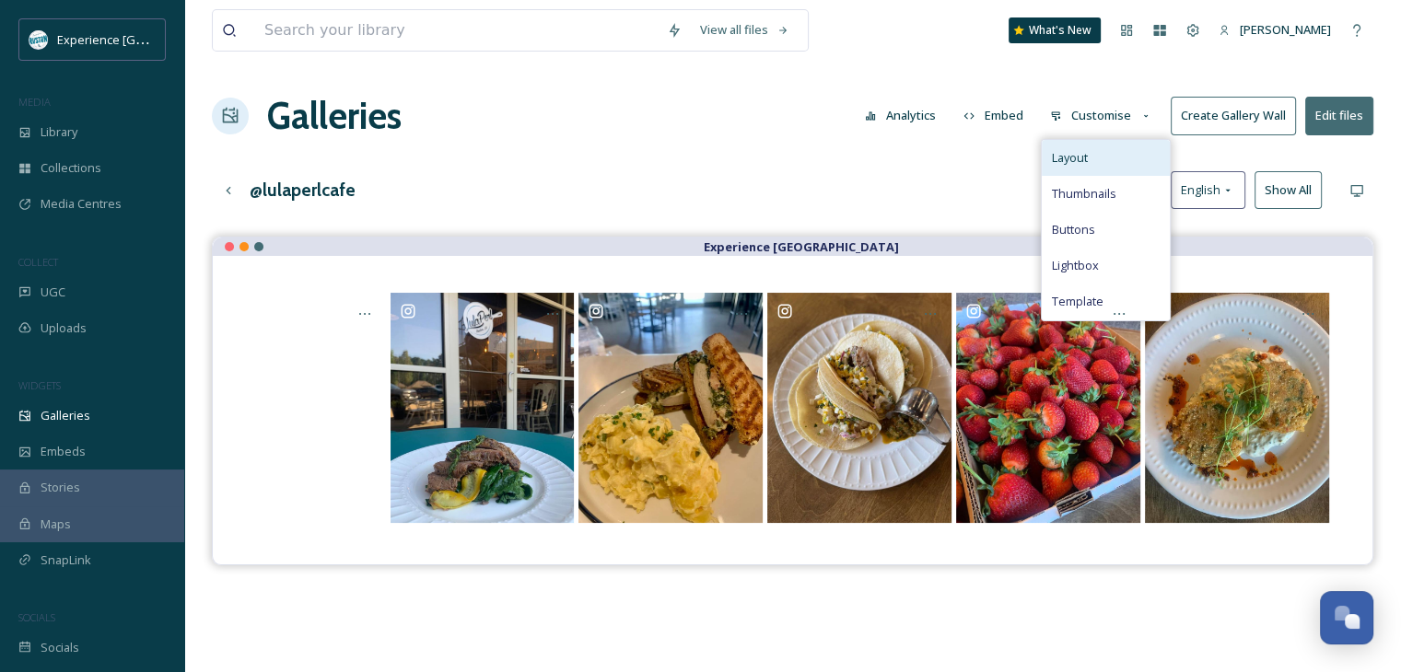
click at [1104, 156] on div "Layout" at bounding box center [1106, 158] width 128 height 36
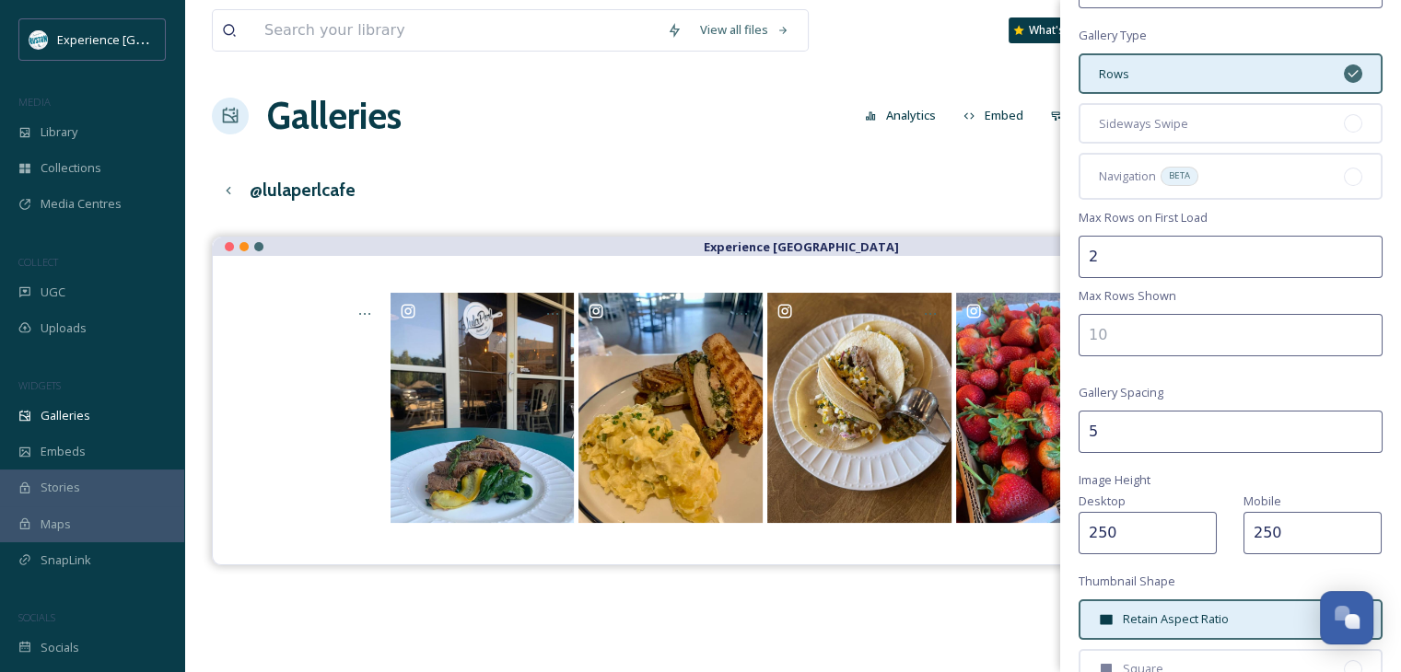
scroll to position [184, 0]
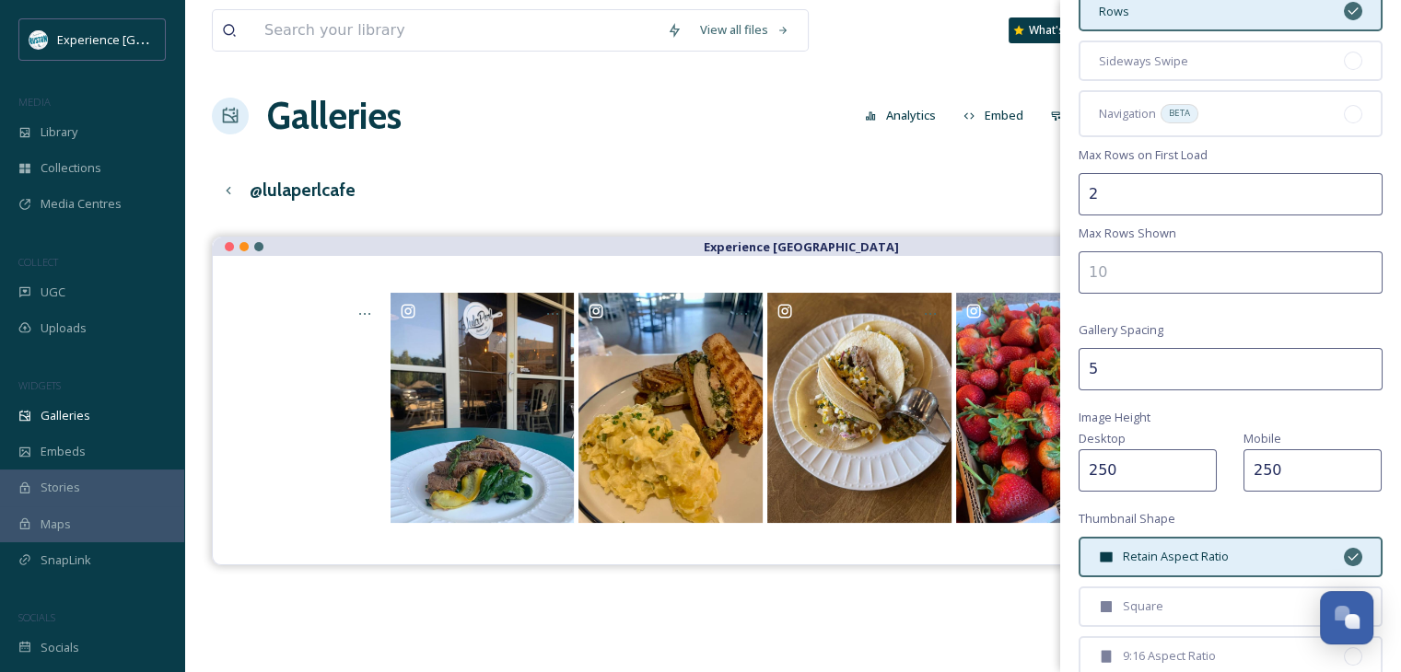
click at [1099, 277] on input "number" at bounding box center [1230, 272] width 304 height 42
click at [1101, 361] on input "5" at bounding box center [1230, 369] width 304 height 42
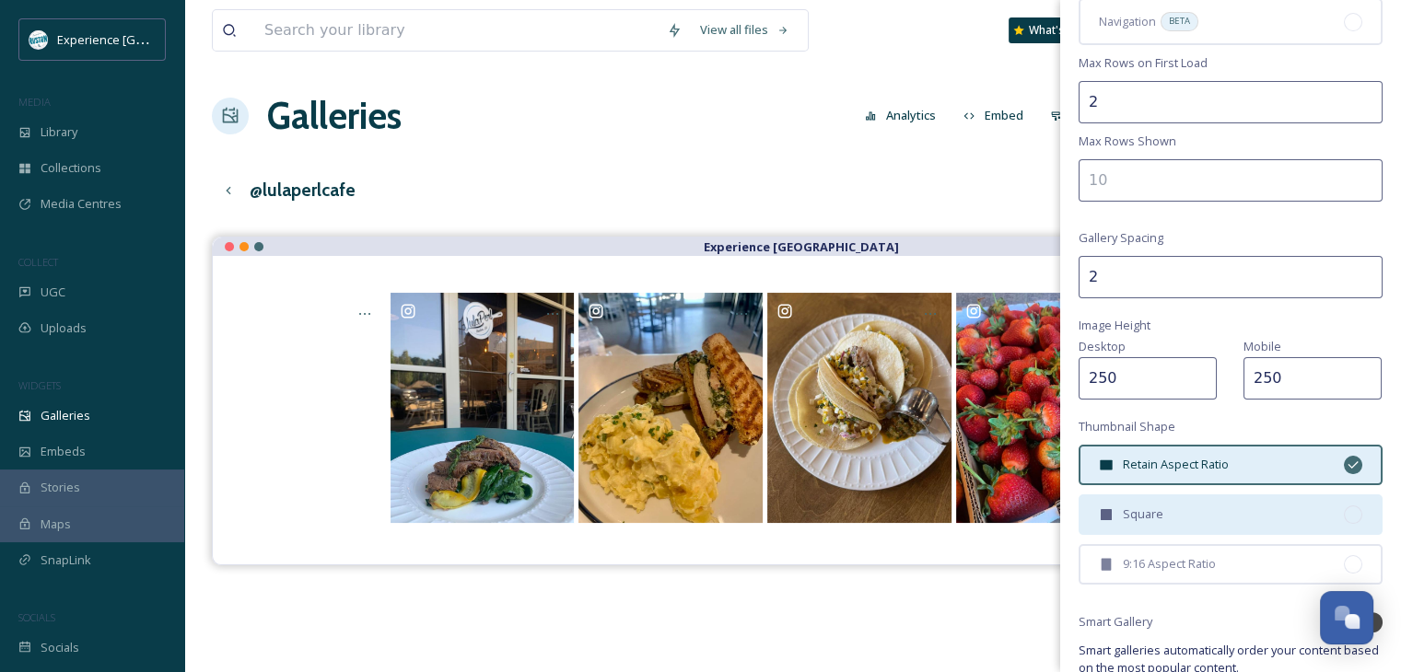
type input "2"
click at [1184, 511] on div "Square" at bounding box center [1230, 515] width 304 height 41
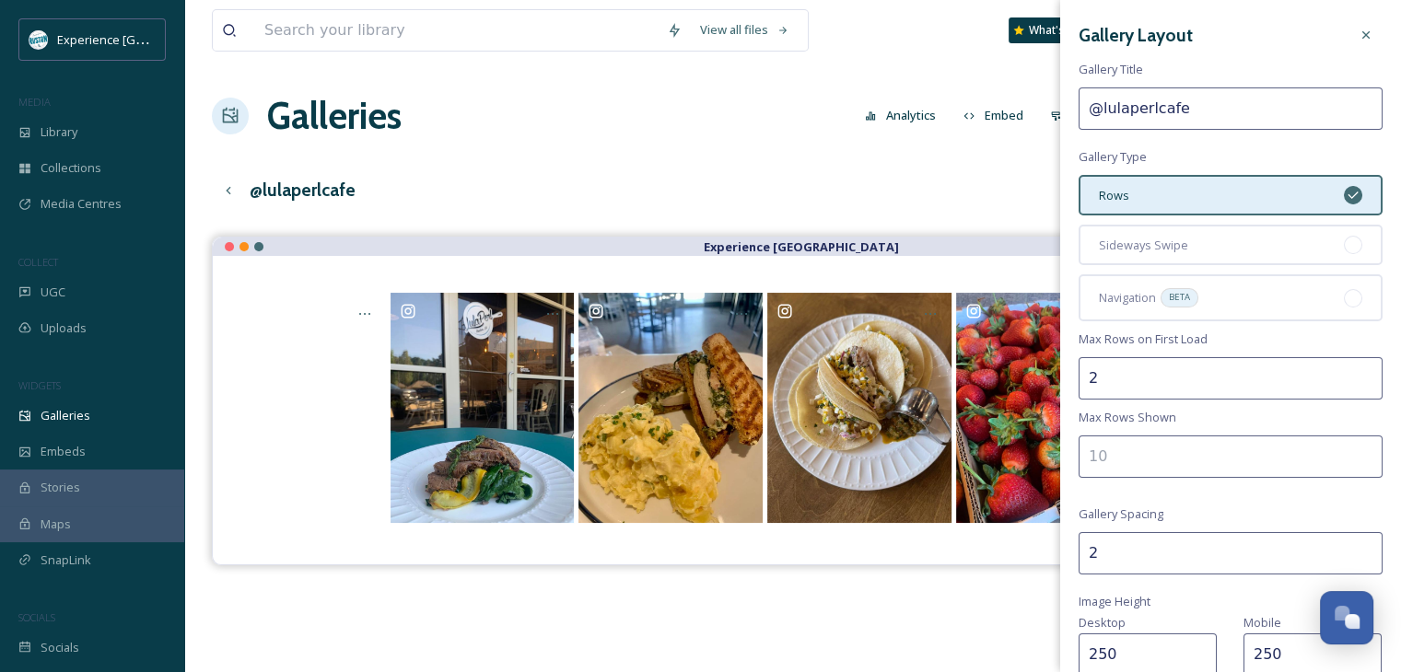
scroll to position [92, 0]
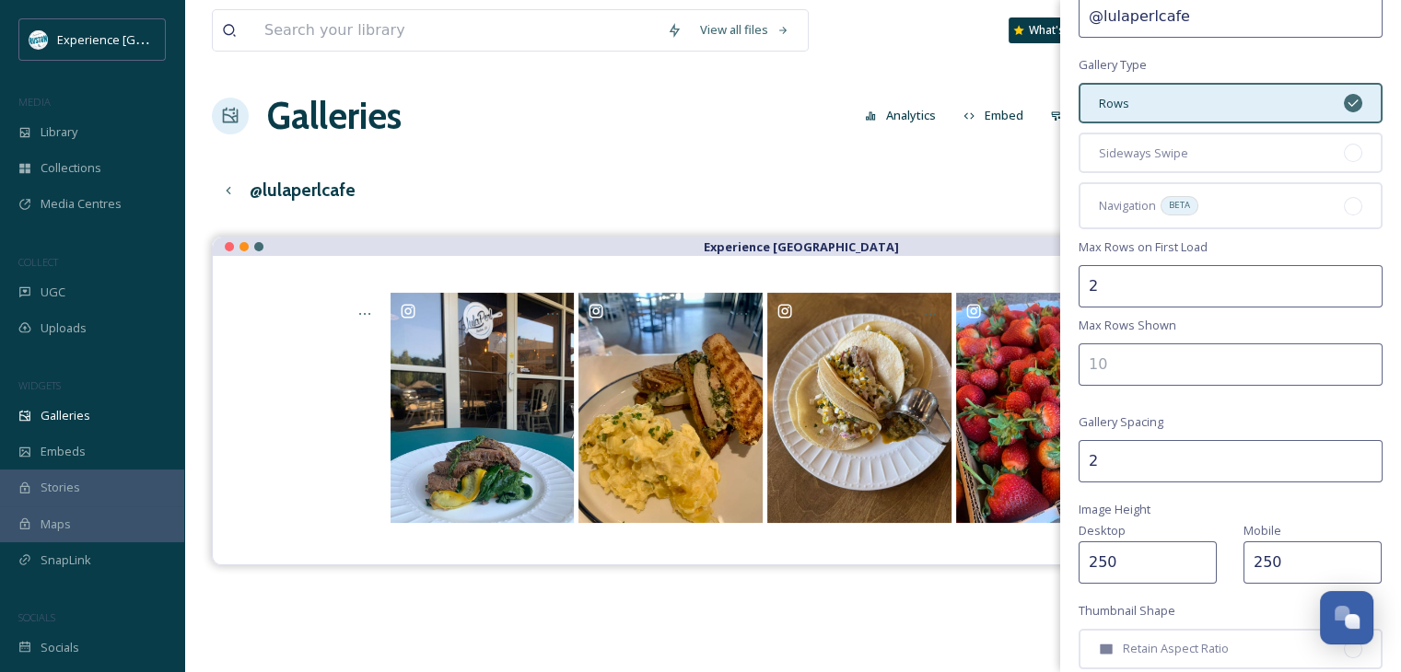
click at [1123, 366] on input "number" at bounding box center [1230, 364] width 304 height 42
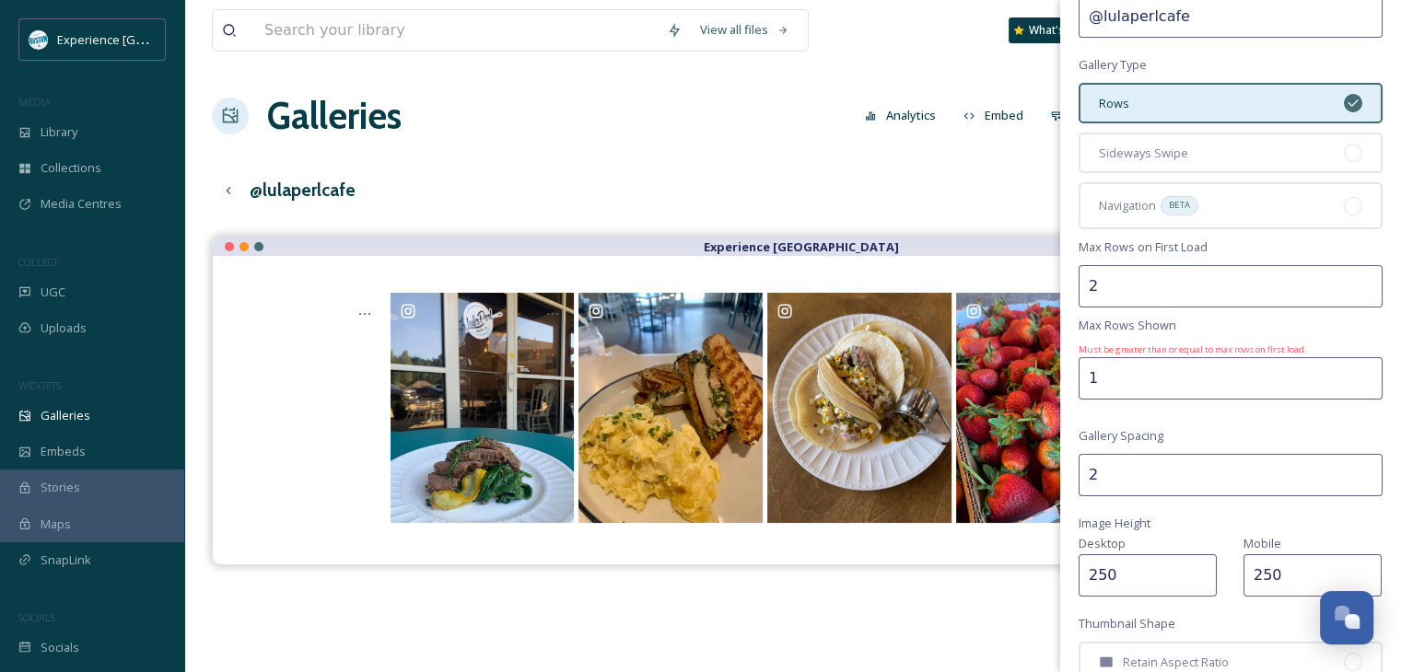
scroll to position [400, 0]
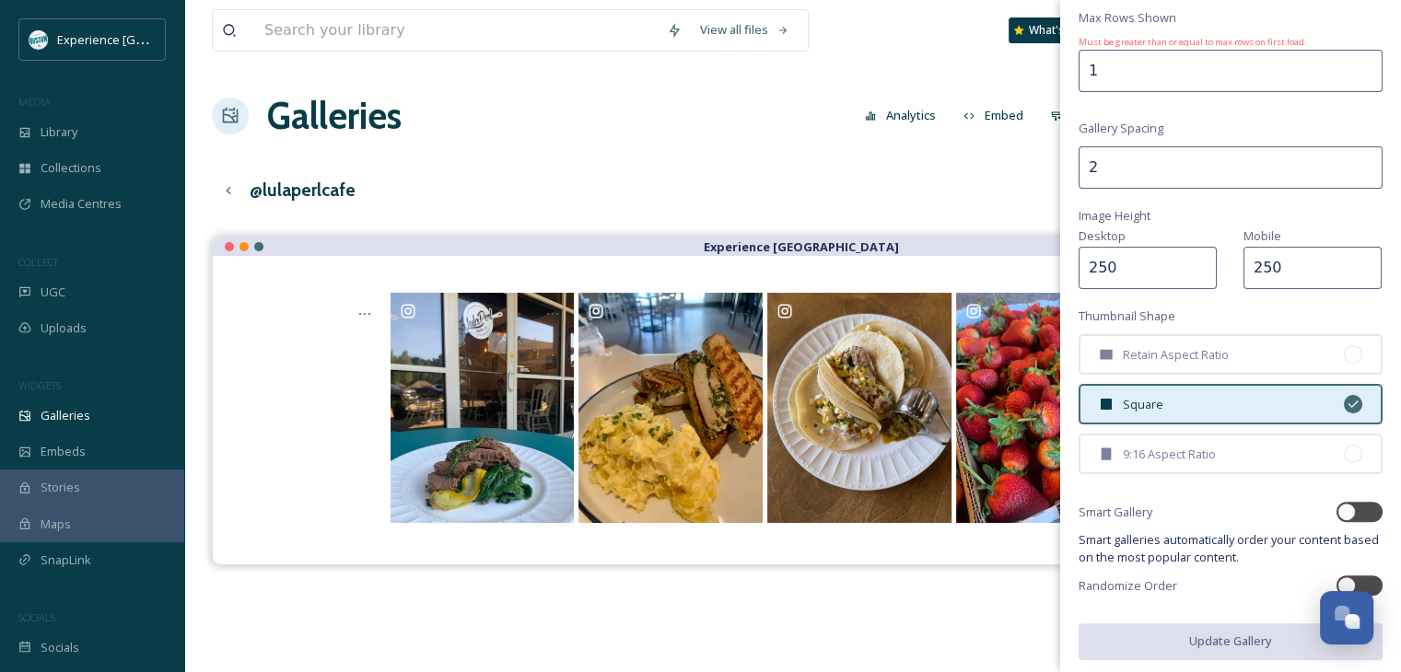
type input "1"
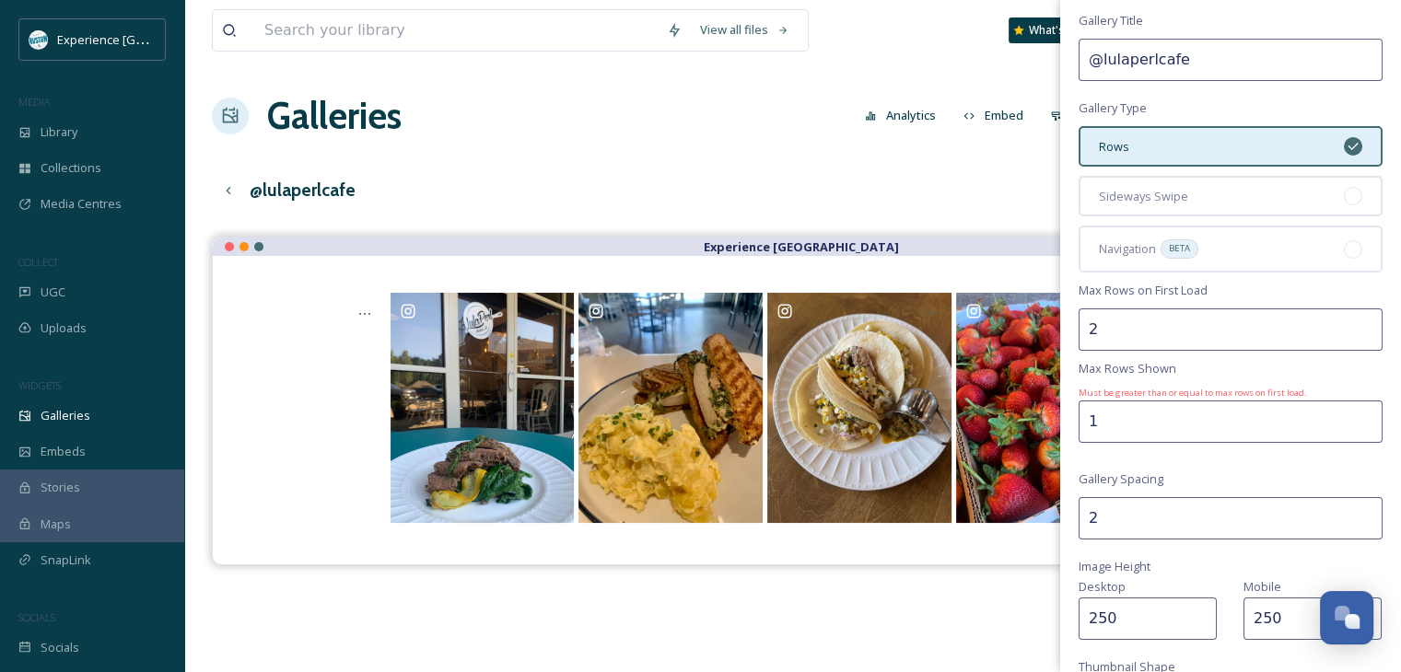
scroll to position [0, 0]
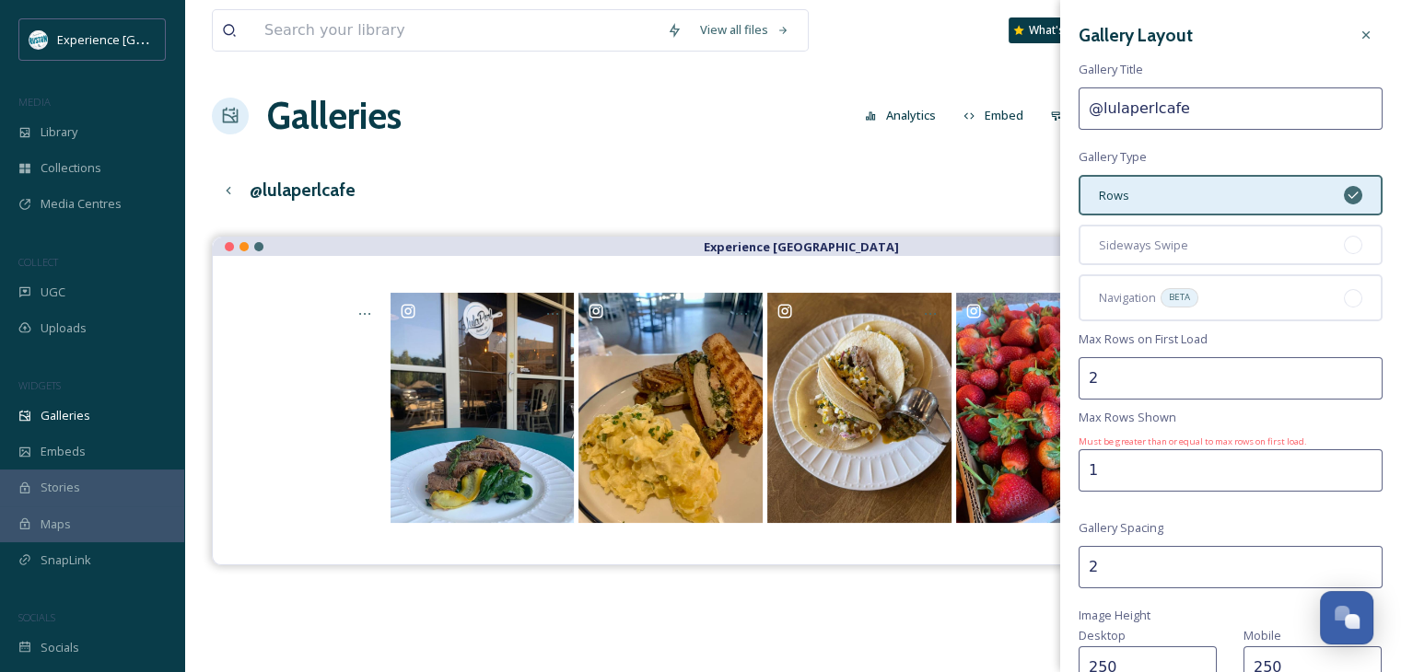
click at [1156, 466] on input "1" at bounding box center [1230, 470] width 304 height 42
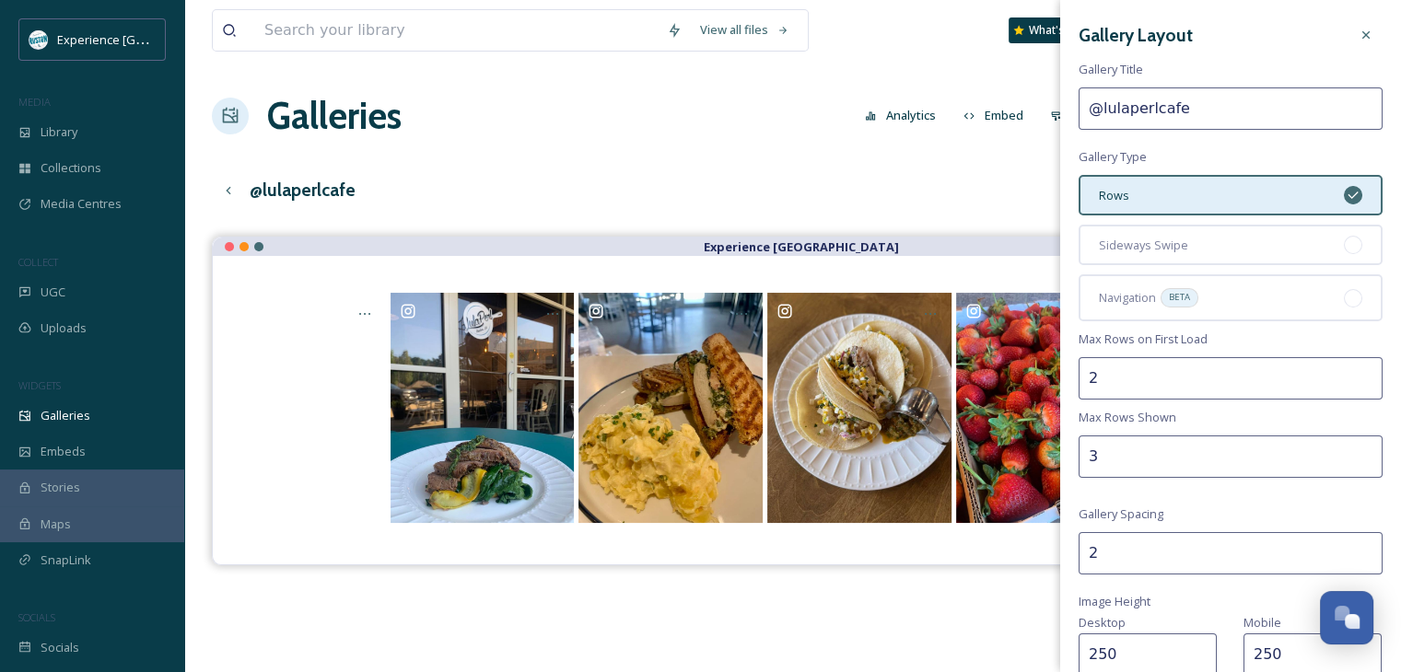
type input "3"
click at [1367, 498] on div "Gallery Layout Gallery Title @lulaperlcafe Gallery Type Rows Sideways Swipe Nav…" at bounding box center [1230, 533] width 341 height 1066
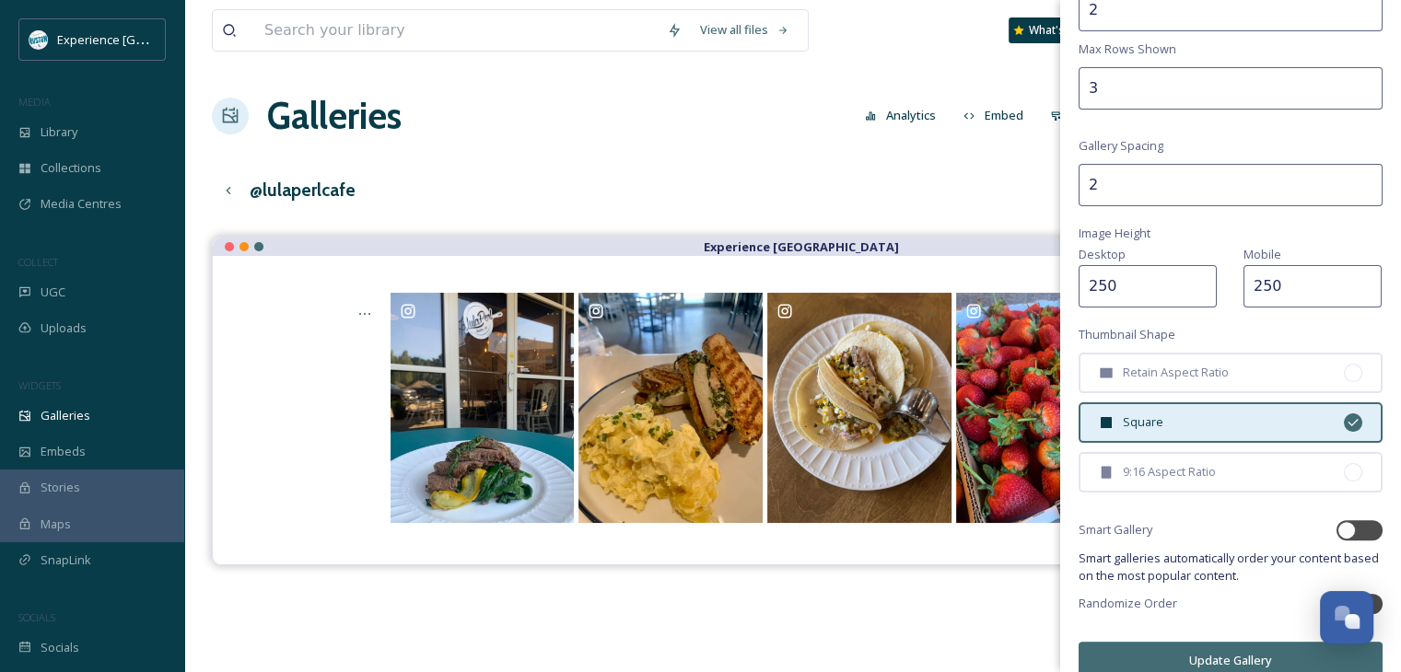
scroll to position [388, 0]
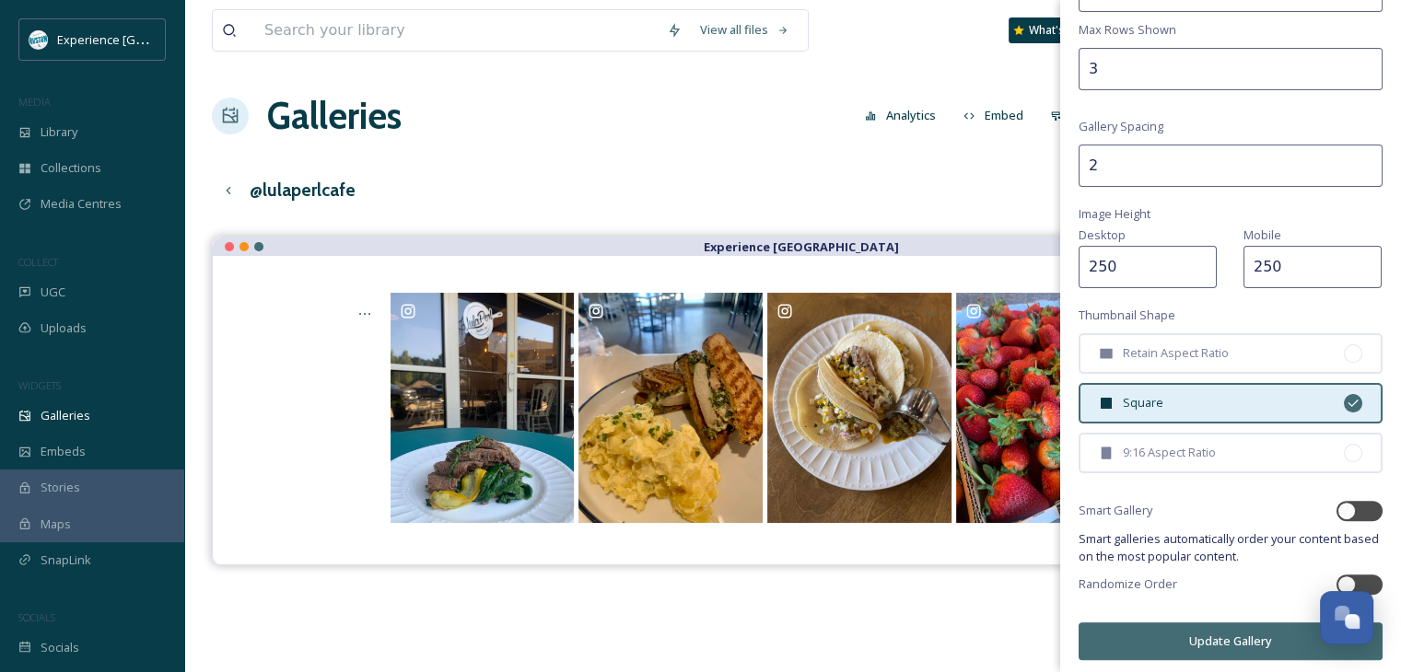
click at [1224, 643] on button "Update Gallery" at bounding box center [1230, 642] width 304 height 38
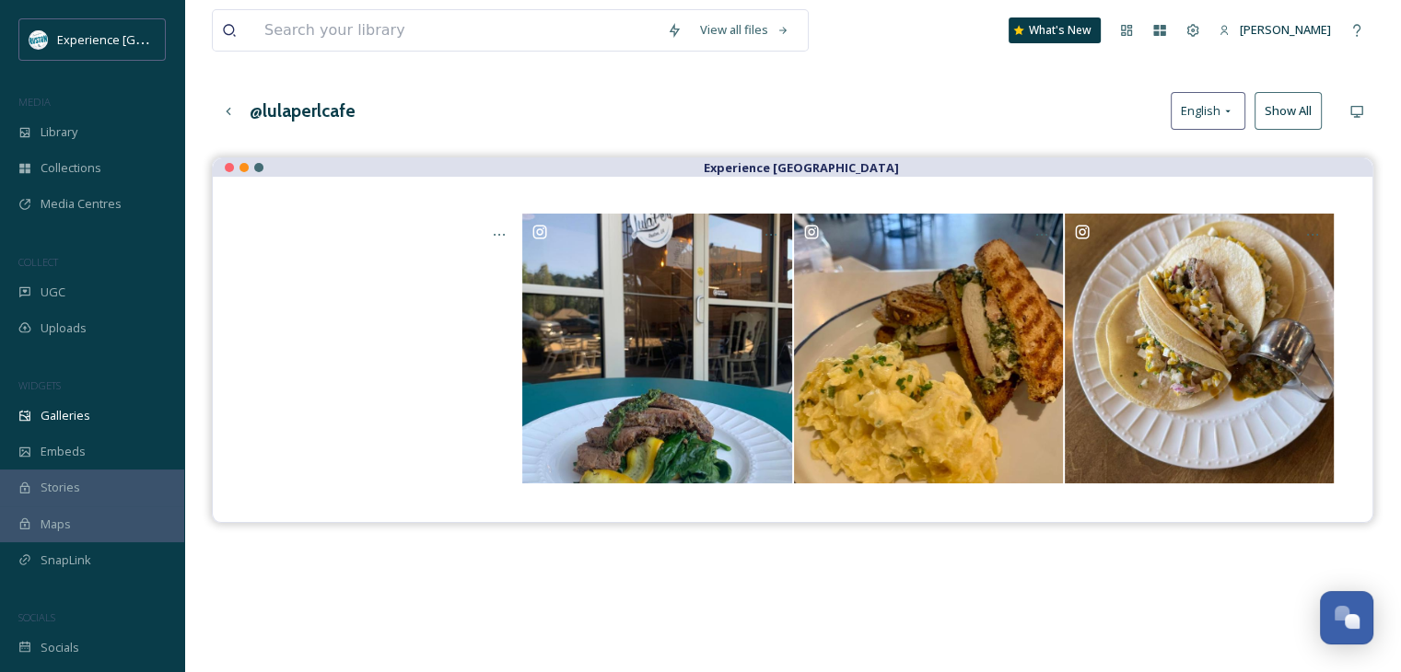
scroll to position [0, 0]
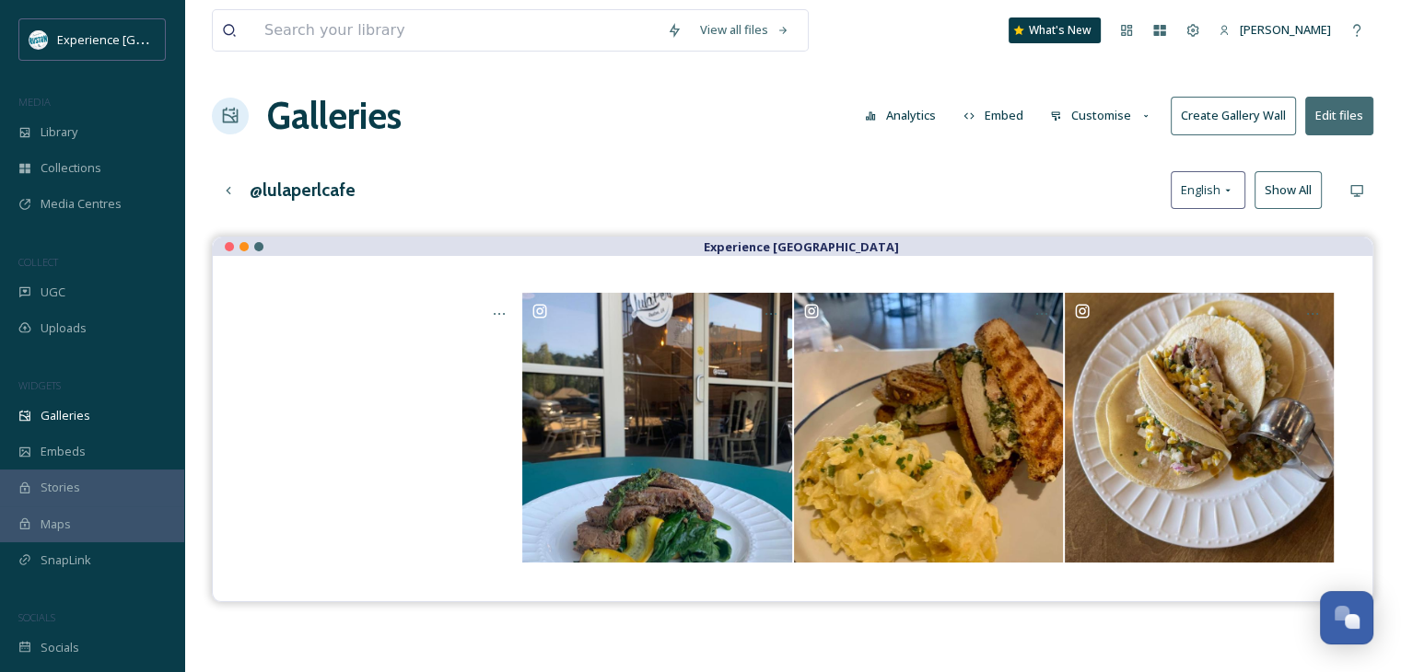
click at [1127, 114] on button "Customise" at bounding box center [1101, 116] width 121 height 36
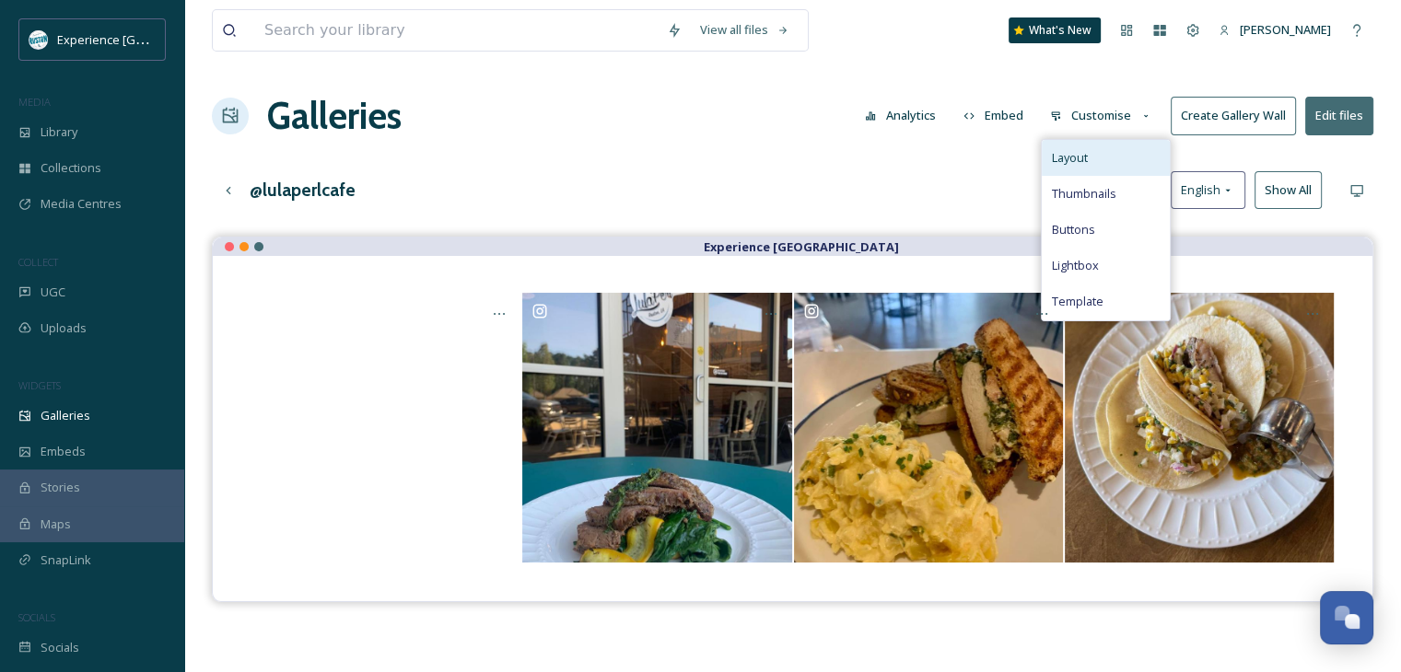
click at [1103, 158] on div "Layout" at bounding box center [1106, 158] width 128 height 36
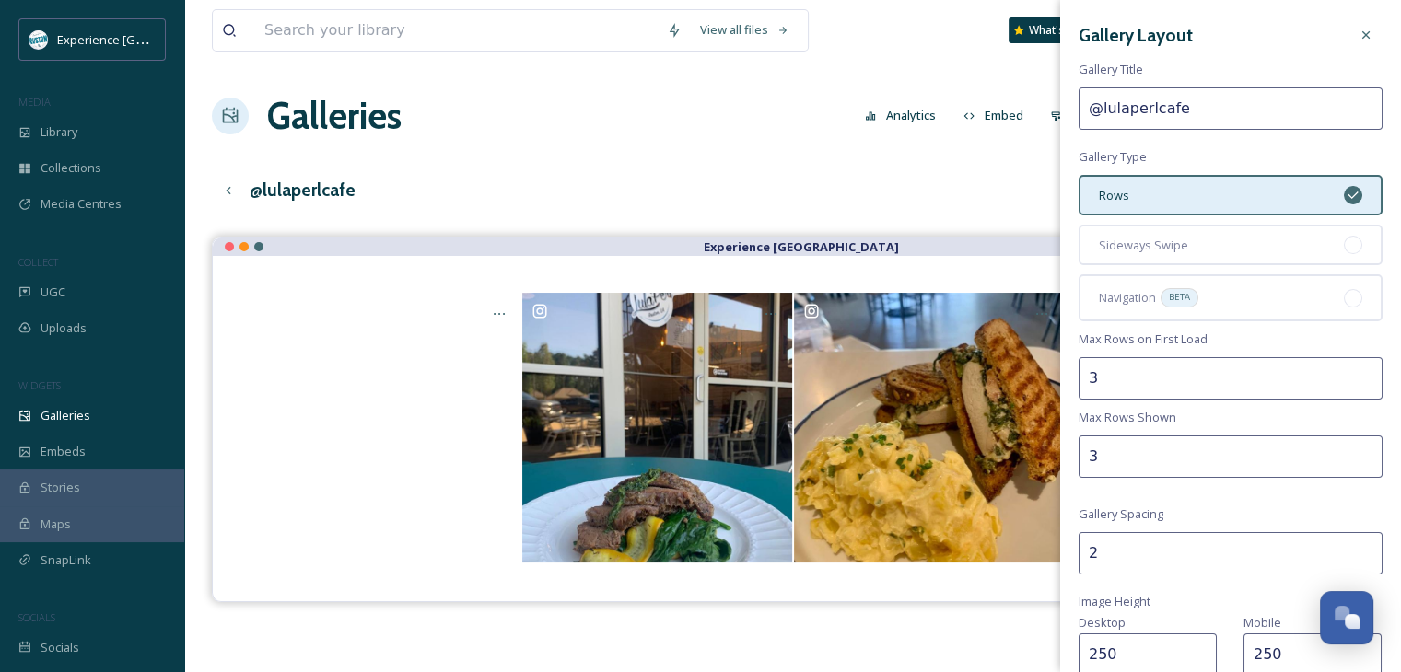
click at [1349, 369] on input "3" at bounding box center [1230, 378] width 304 height 42
type input "4"
click at [1349, 369] on input "4" at bounding box center [1230, 378] width 304 height 42
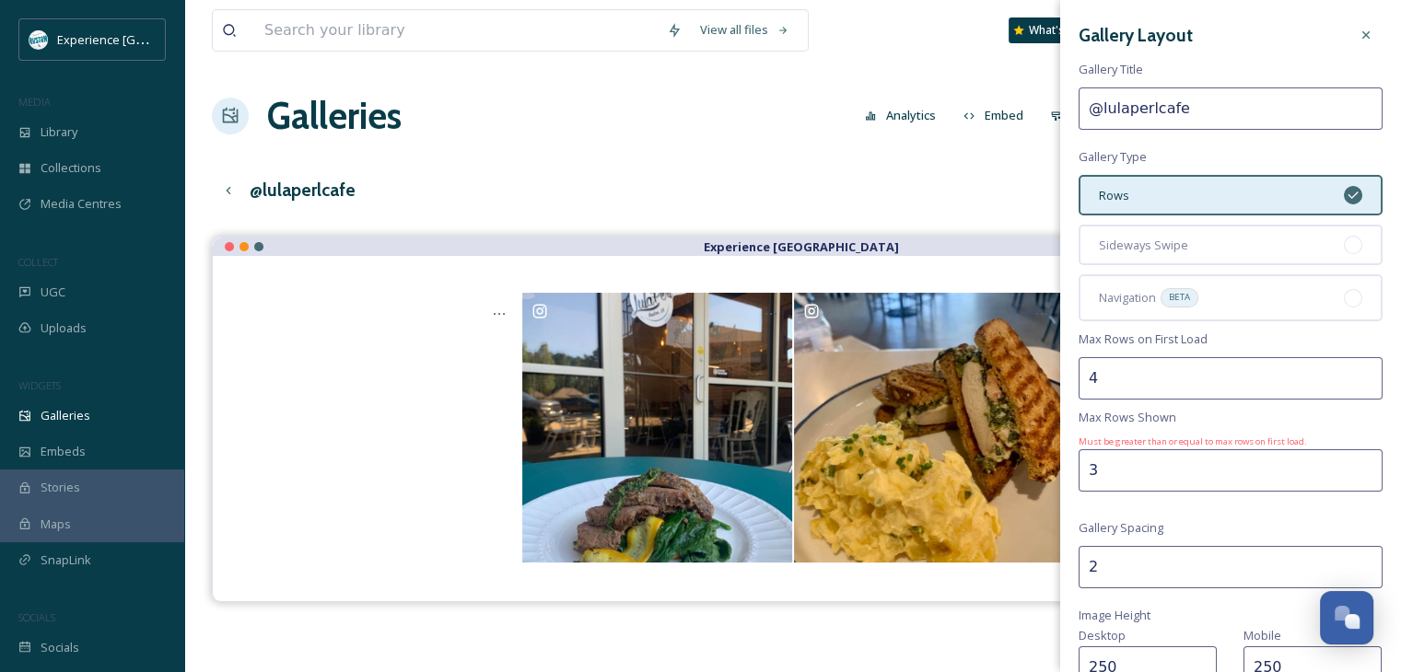
click at [1211, 473] on input "3" at bounding box center [1230, 470] width 304 height 42
click at [1096, 478] on input "3" at bounding box center [1230, 470] width 304 height 42
click at [1095, 478] on input "3" at bounding box center [1230, 470] width 304 height 42
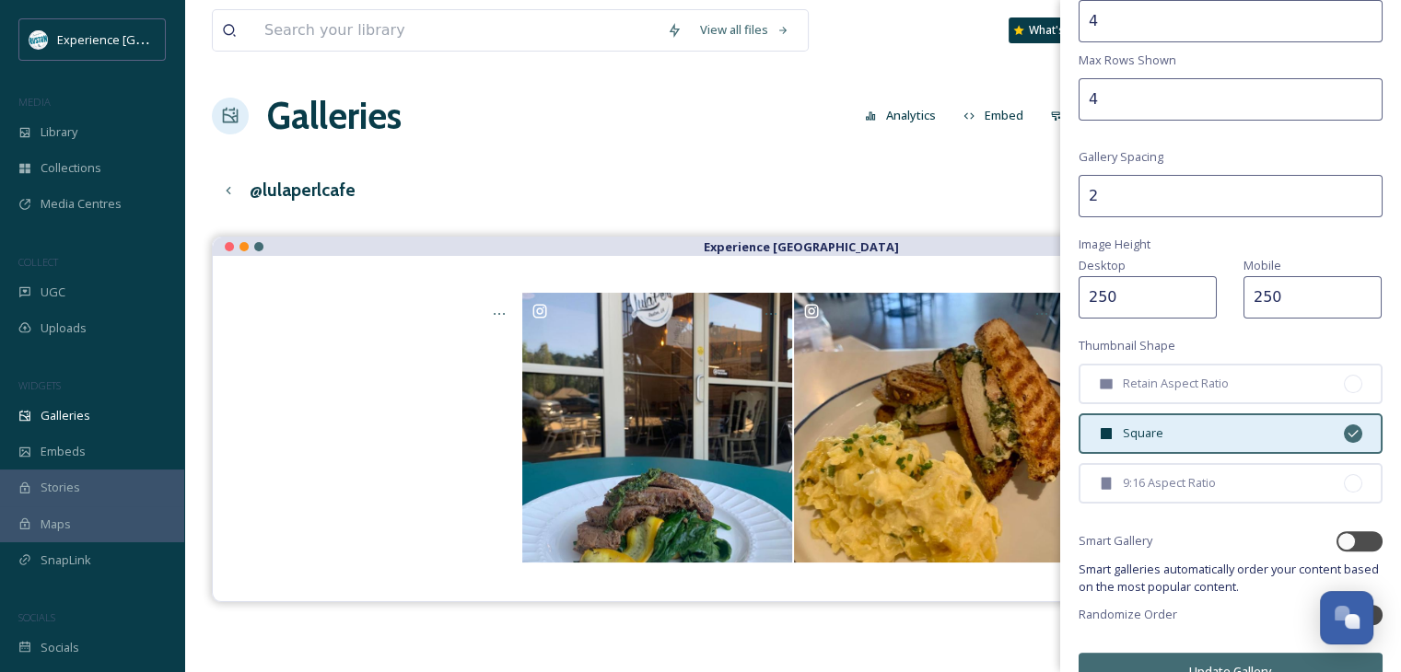
scroll to position [368, 0]
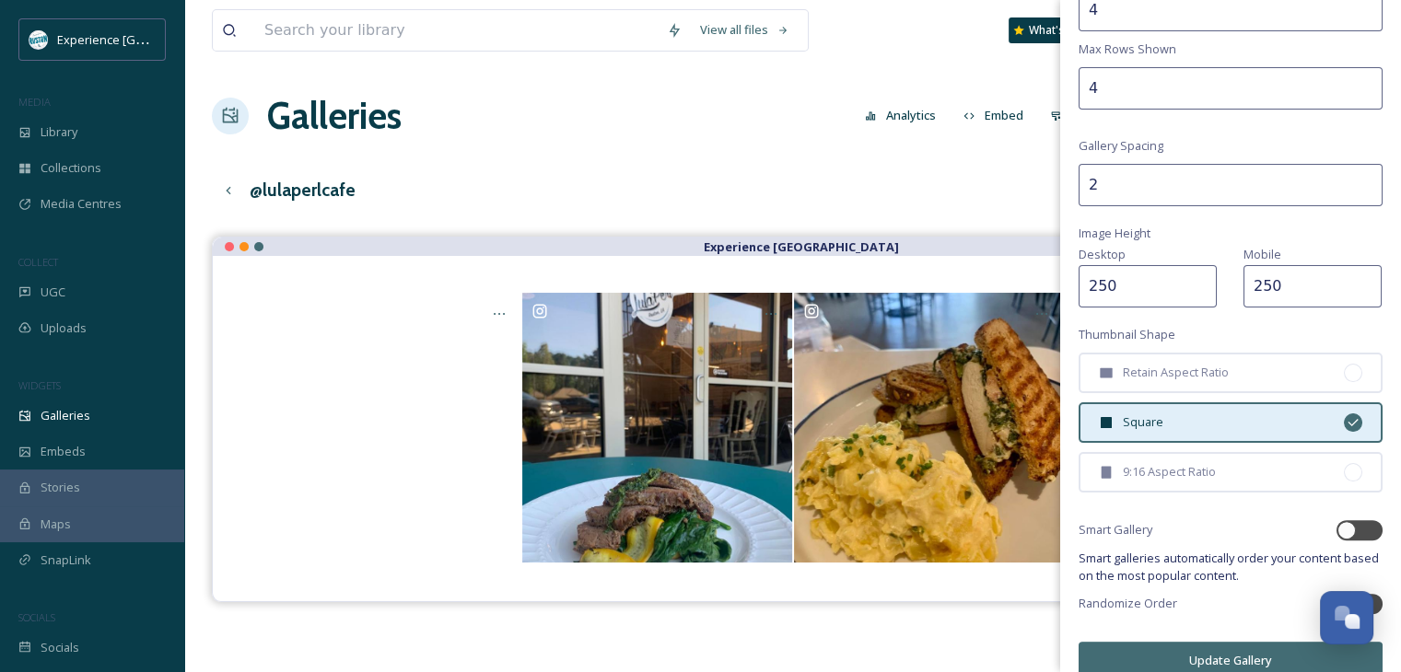
type input "4"
click at [1174, 646] on button "Update Gallery" at bounding box center [1230, 661] width 304 height 38
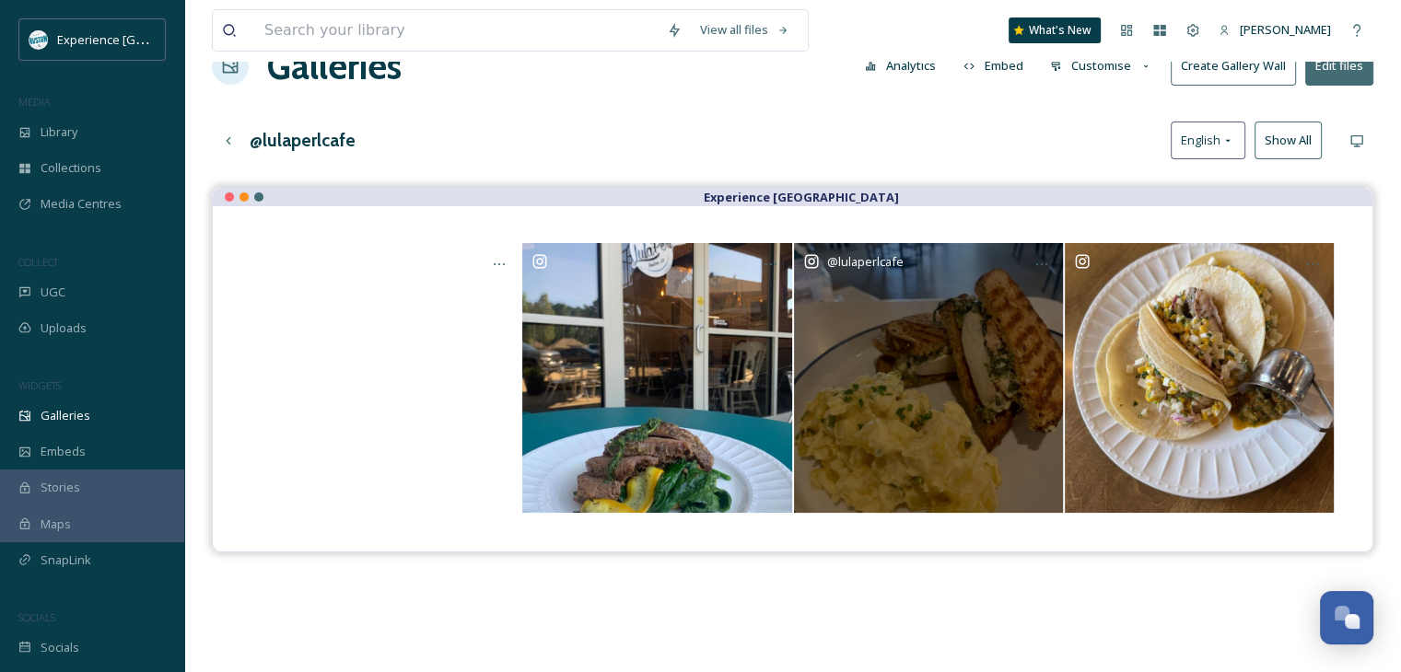
scroll to position [0, 0]
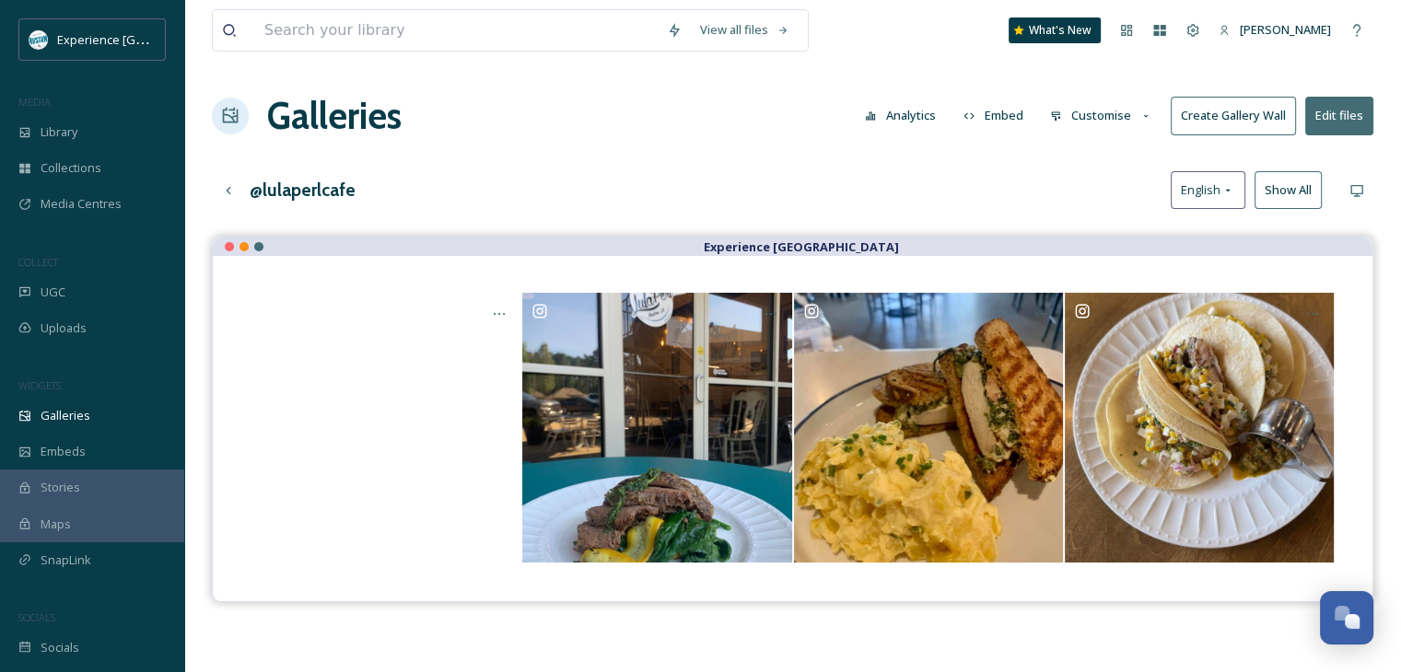
click at [1130, 110] on button "Customise" at bounding box center [1101, 116] width 121 height 36
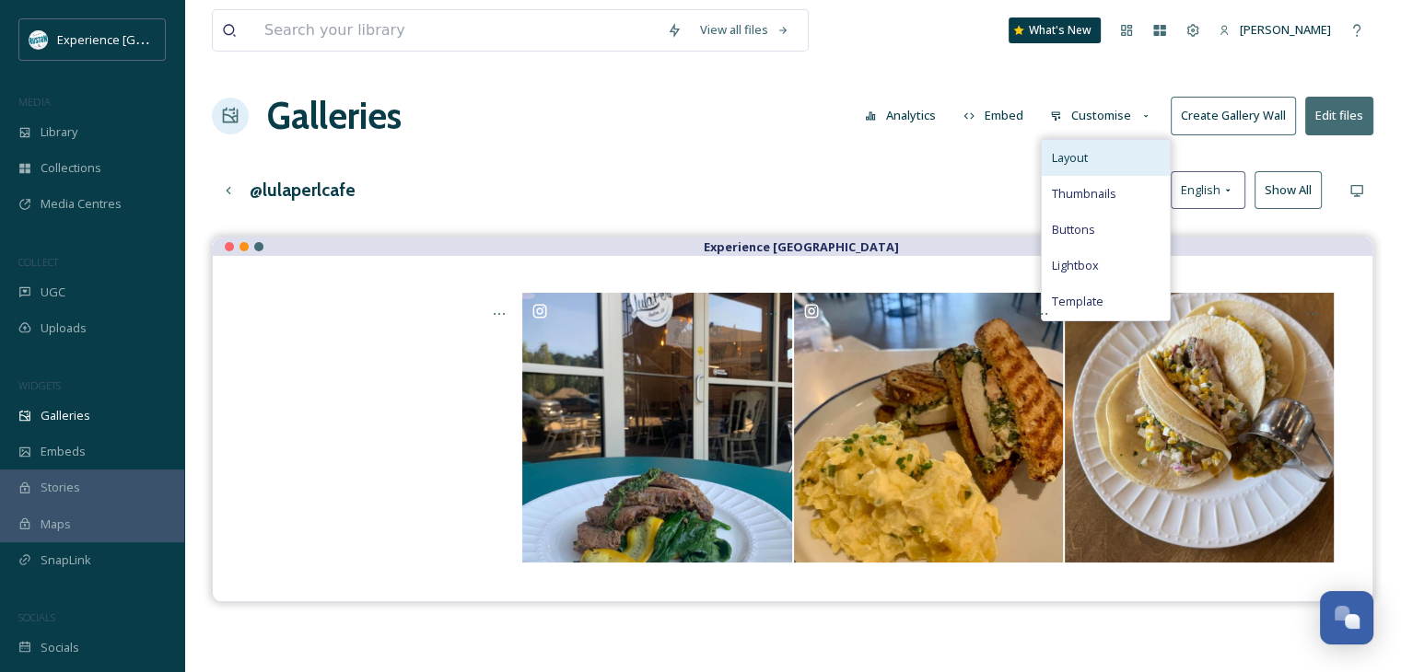
click at [1122, 160] on div "Layout" at bounding box center [1106, 158] width 128 height 36
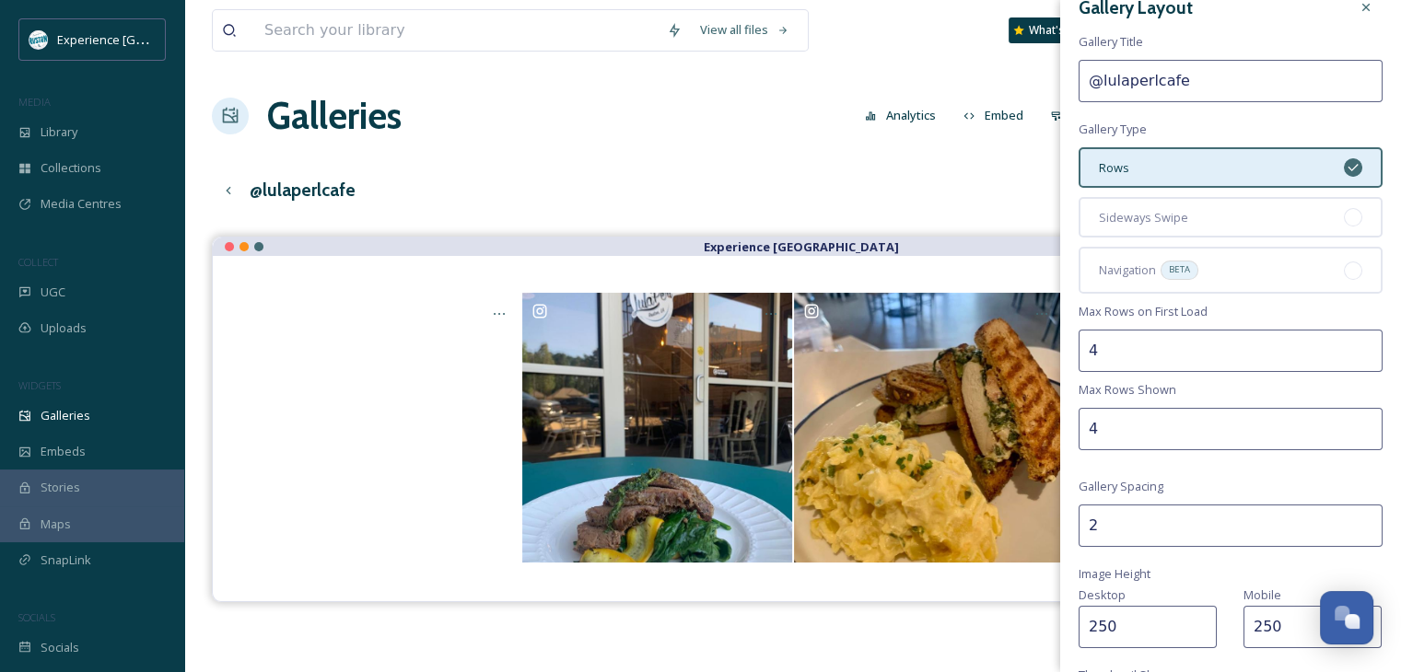
scroll to position [368, 0]
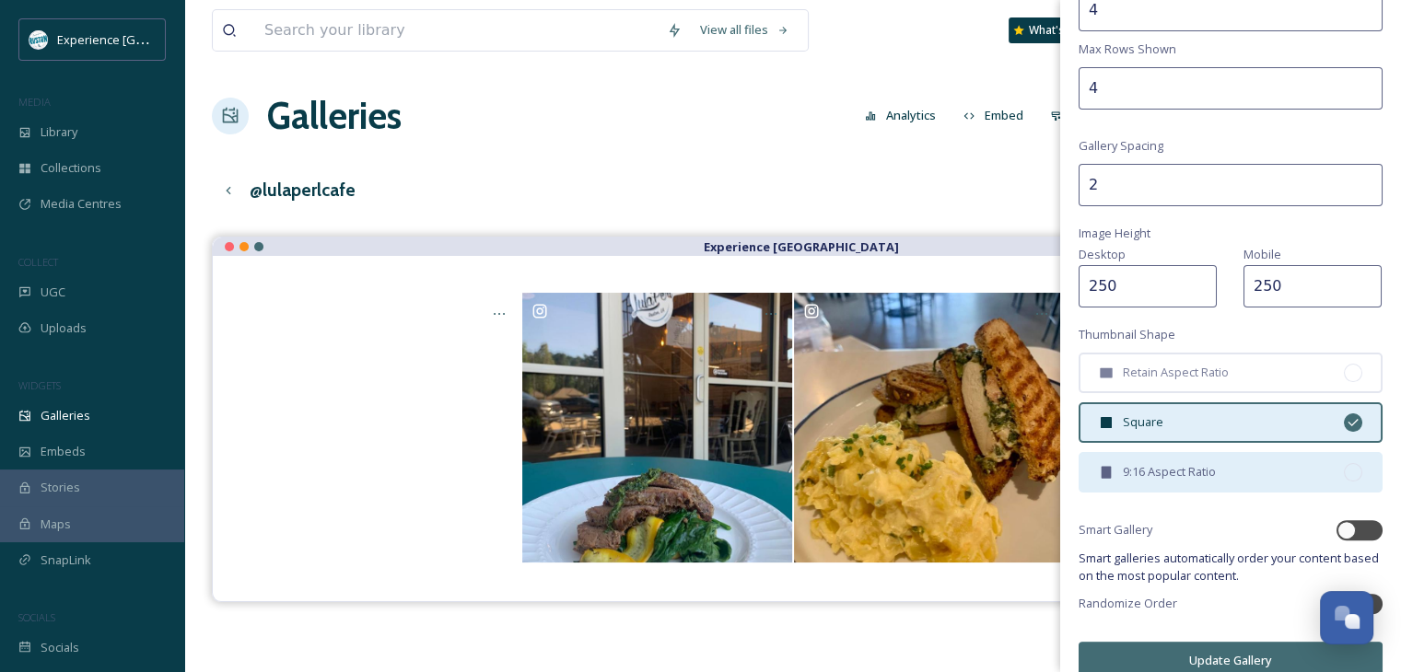
click at [1212, 463] on span "9:16 Aspect Ratio" at bounding box center [1169, 471] width 93 height 17
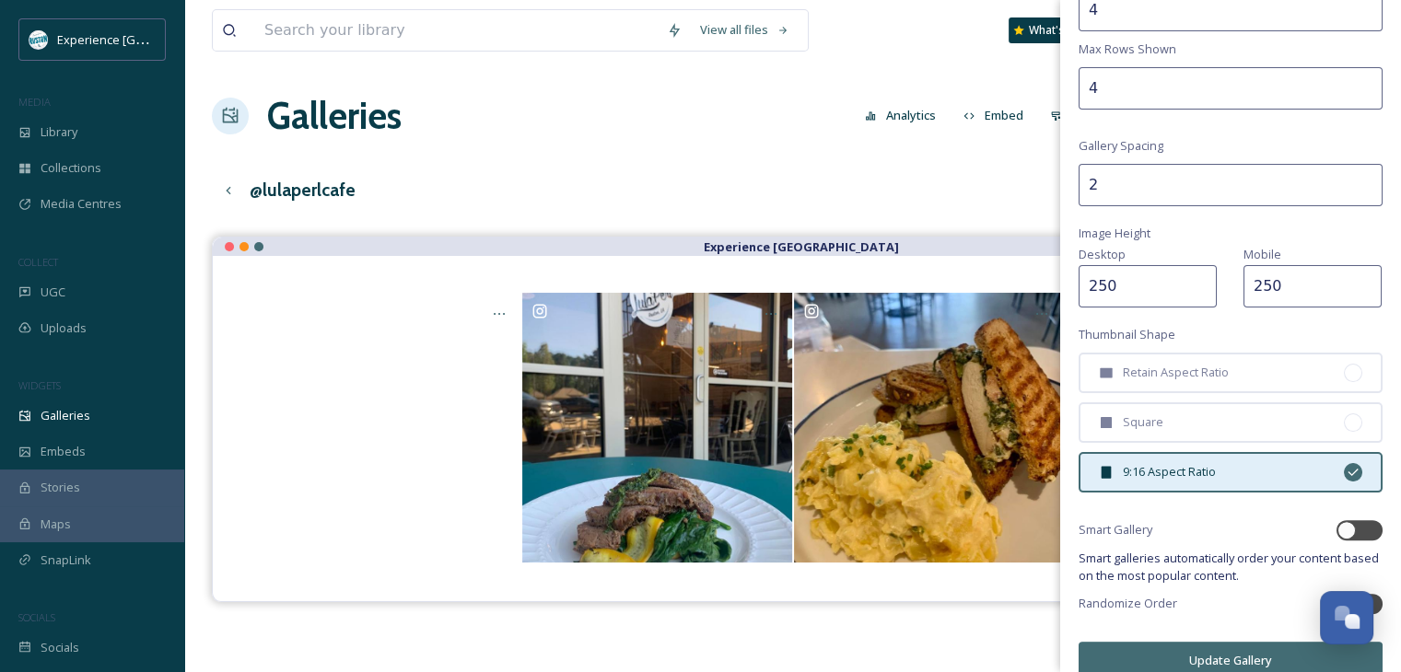
click at [1181, 655] on button "Update Gallery" at bounding box center [1230, 661] width 304 height 38
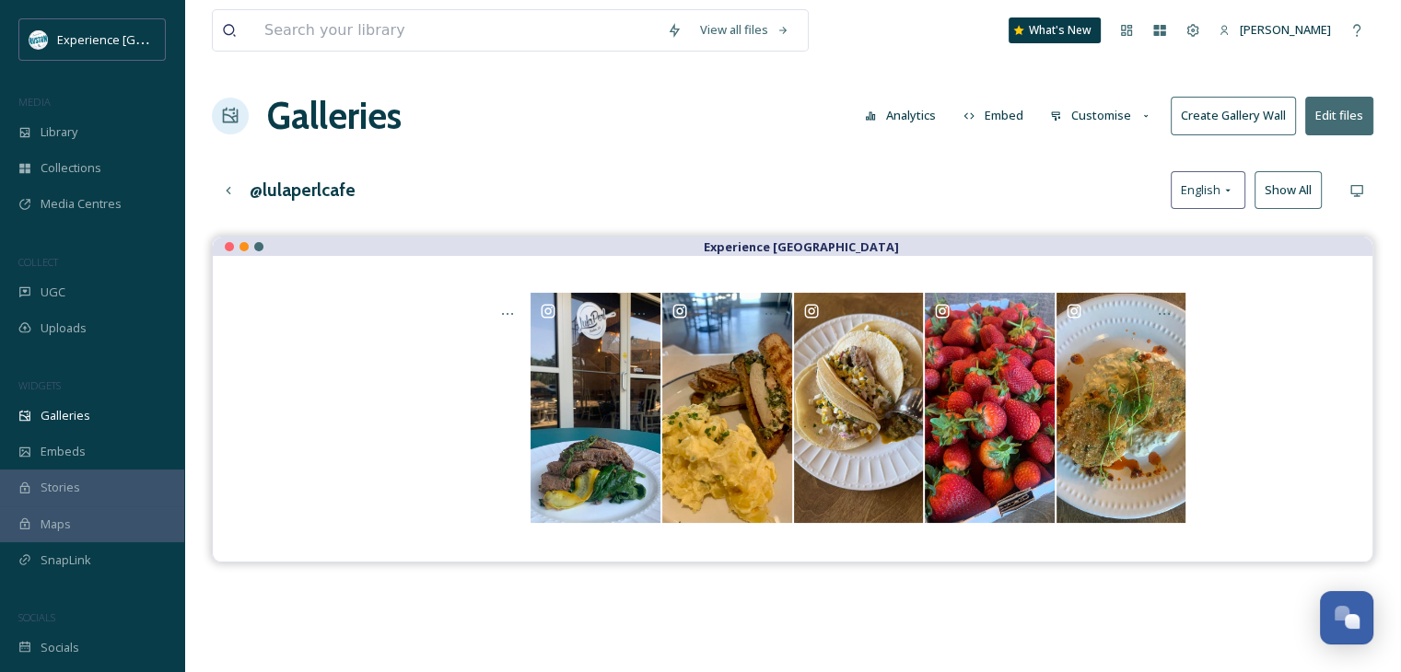
click at [1104, 115] on button "Customise" at bounding box center [1101, 116] width 121 height 36
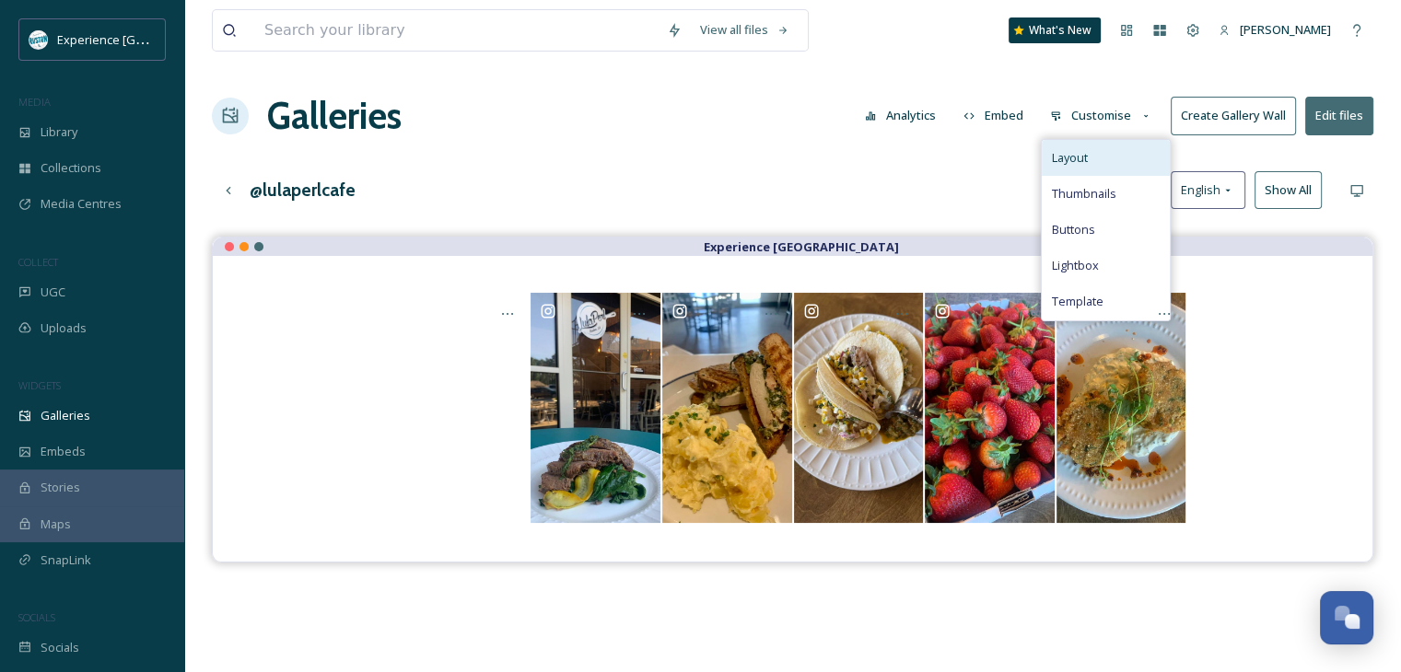
click at [1091, 162] on div "Layout" at bounding box center [1106, 158] width 128 height 36
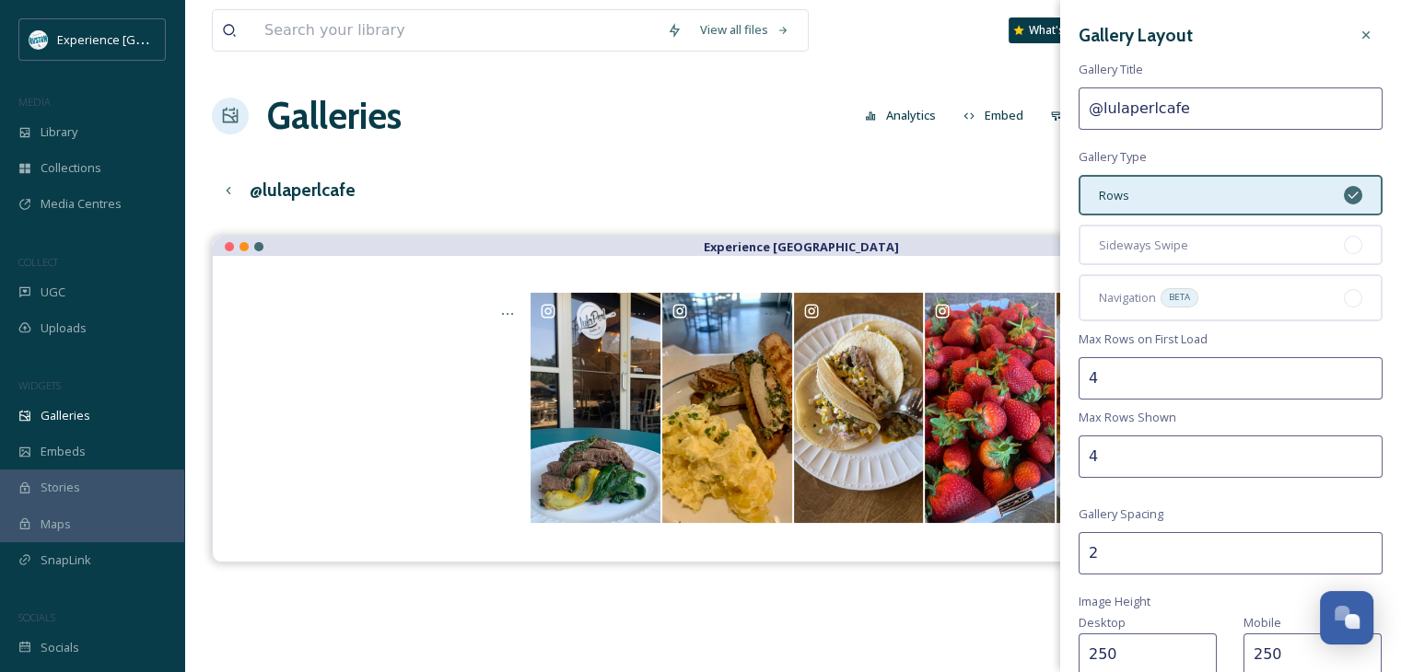
scroll to position [276, 0]
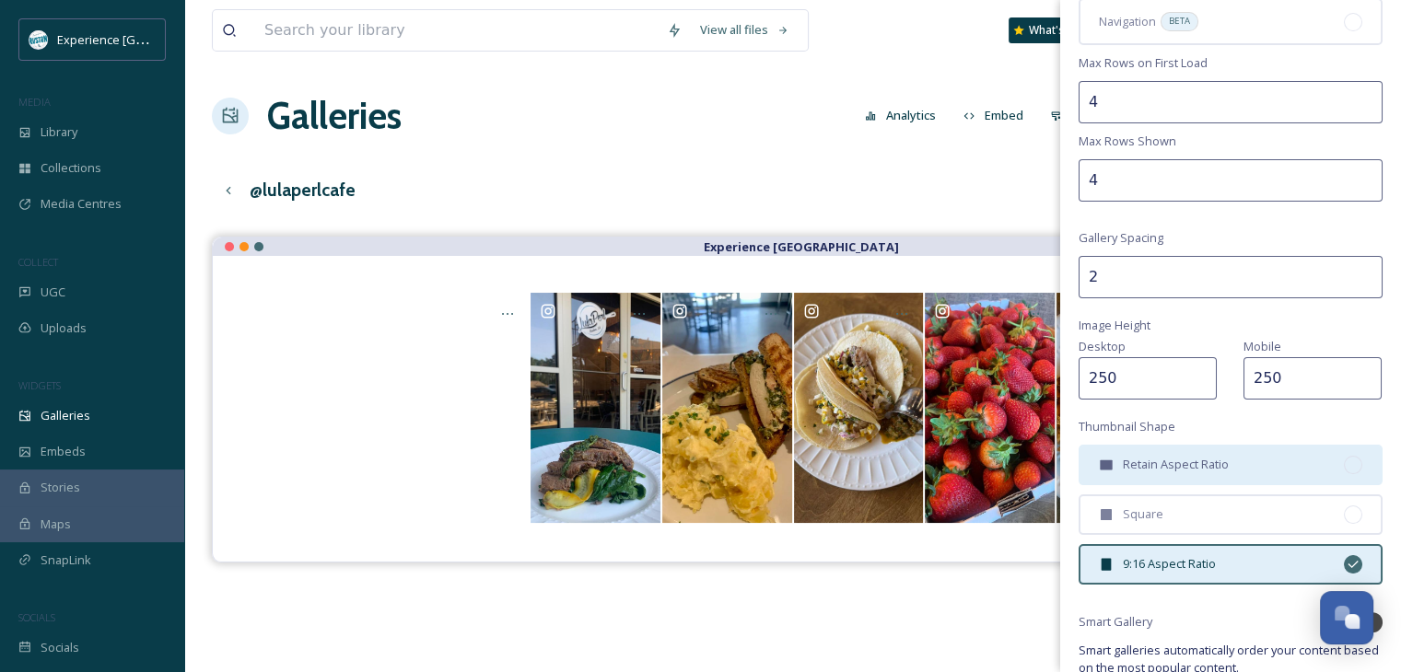
click at [1188, 448] on div "Retain Aspect Ratio" at bounding box center [1230, 465] width 304 height 41
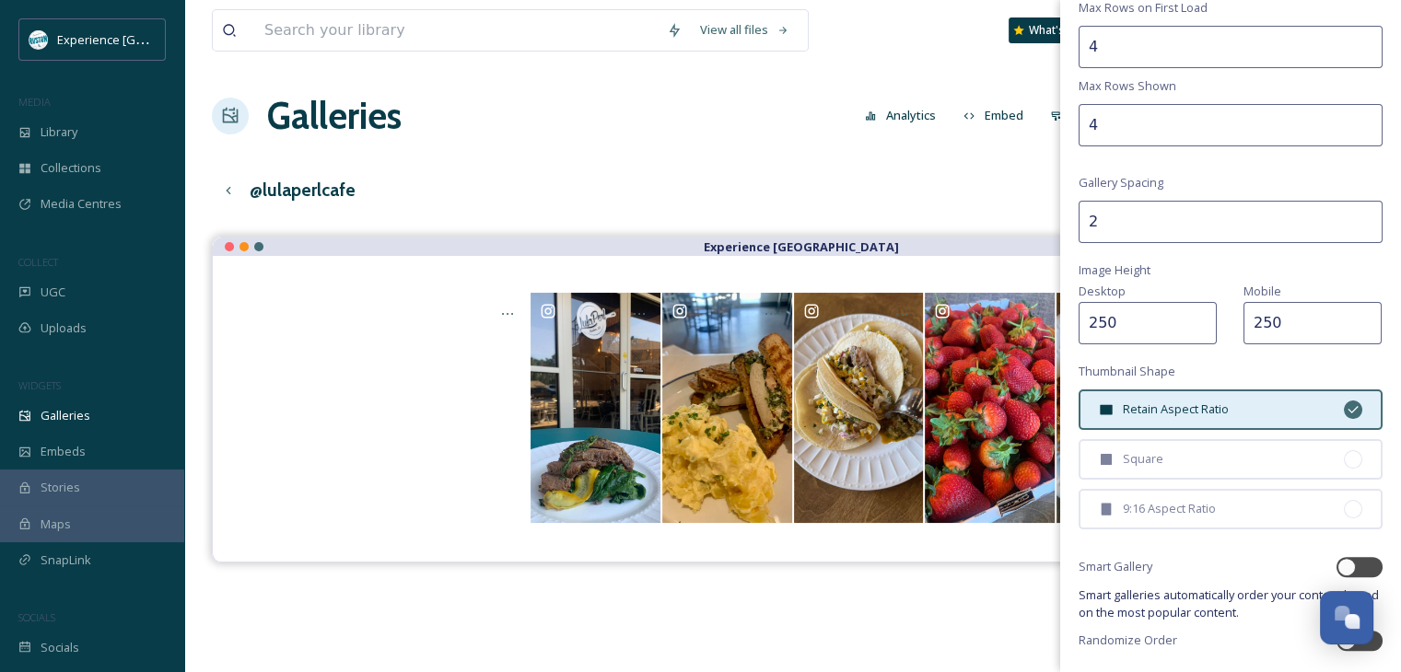
scroll to position [388, 0]
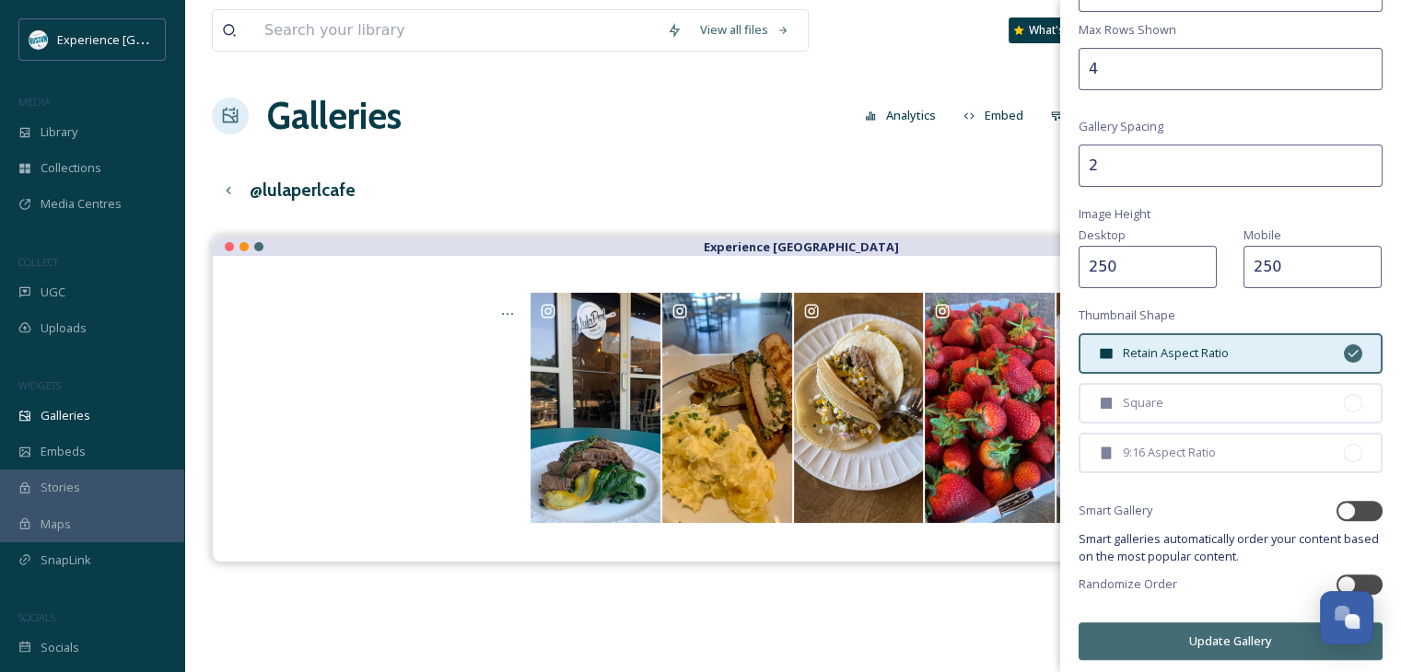
click at [1181, 623] on button "Update Gallery" at bounding box center [1230, 642] width 304 height 38
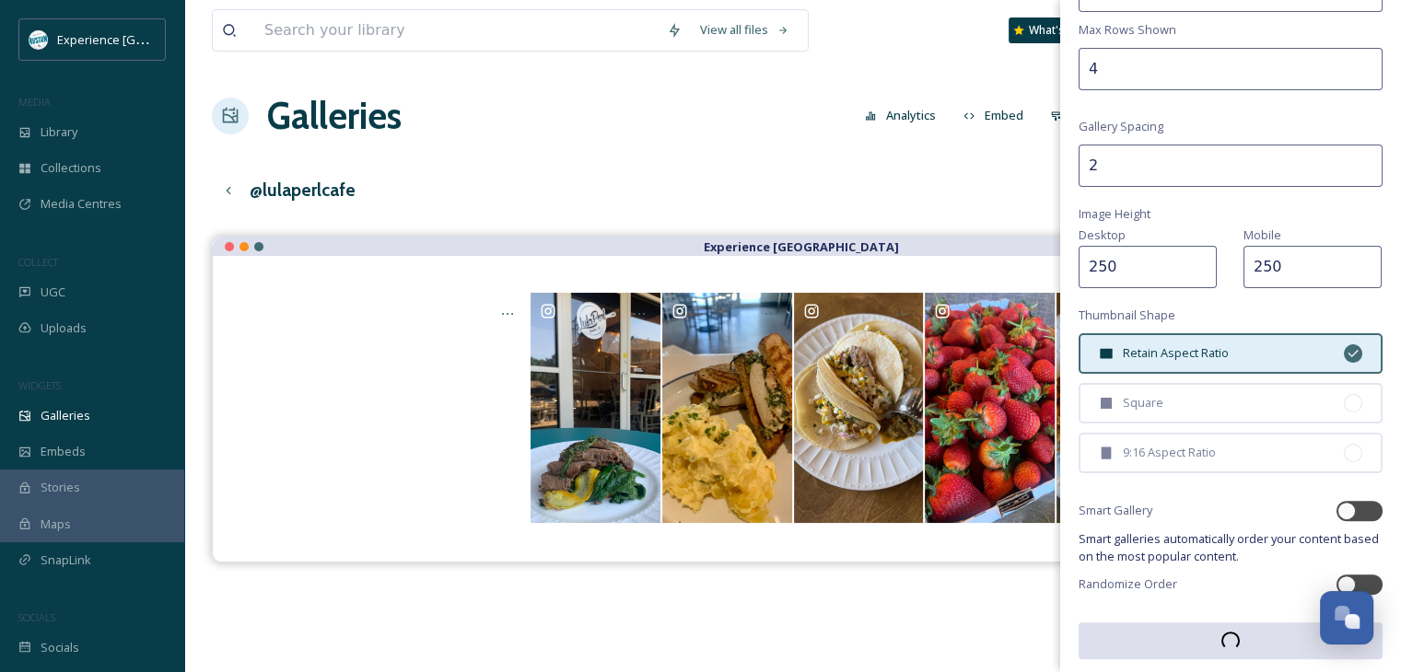
scroll to position [387, 0]
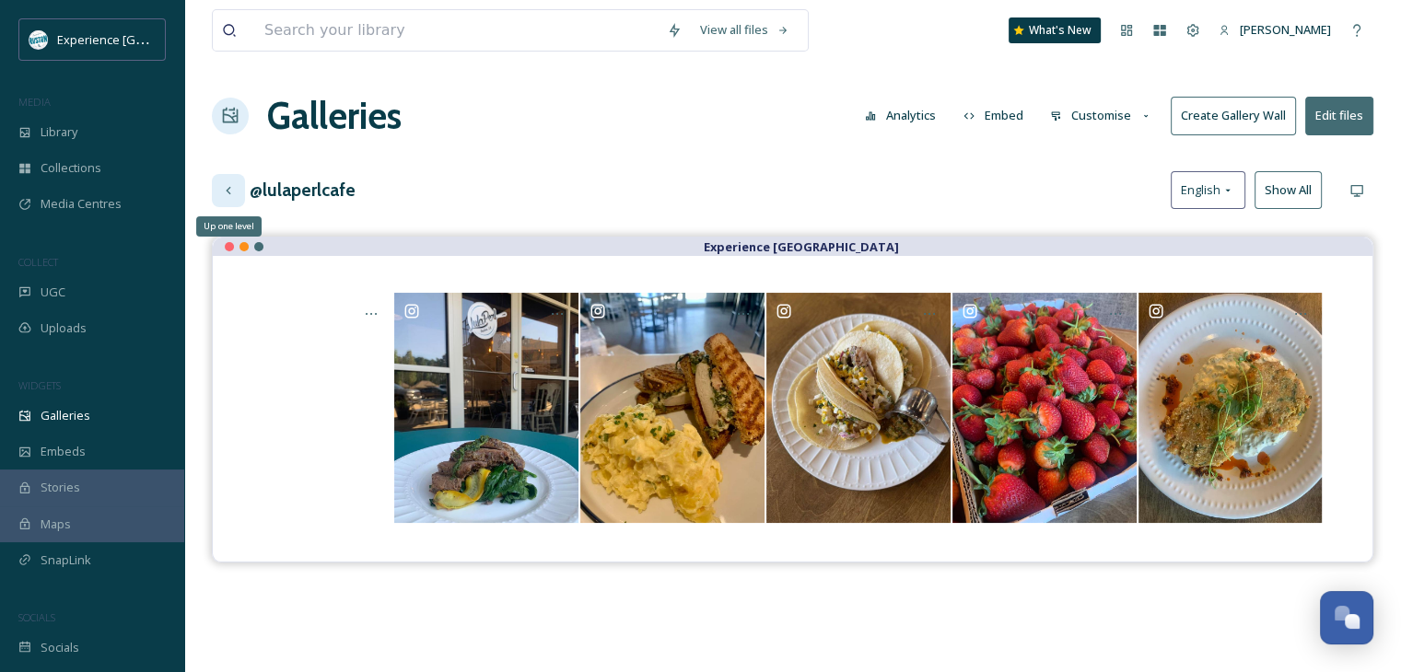
click at [227, 194] on icon at bounding box center [228, 190] width 15 height 15
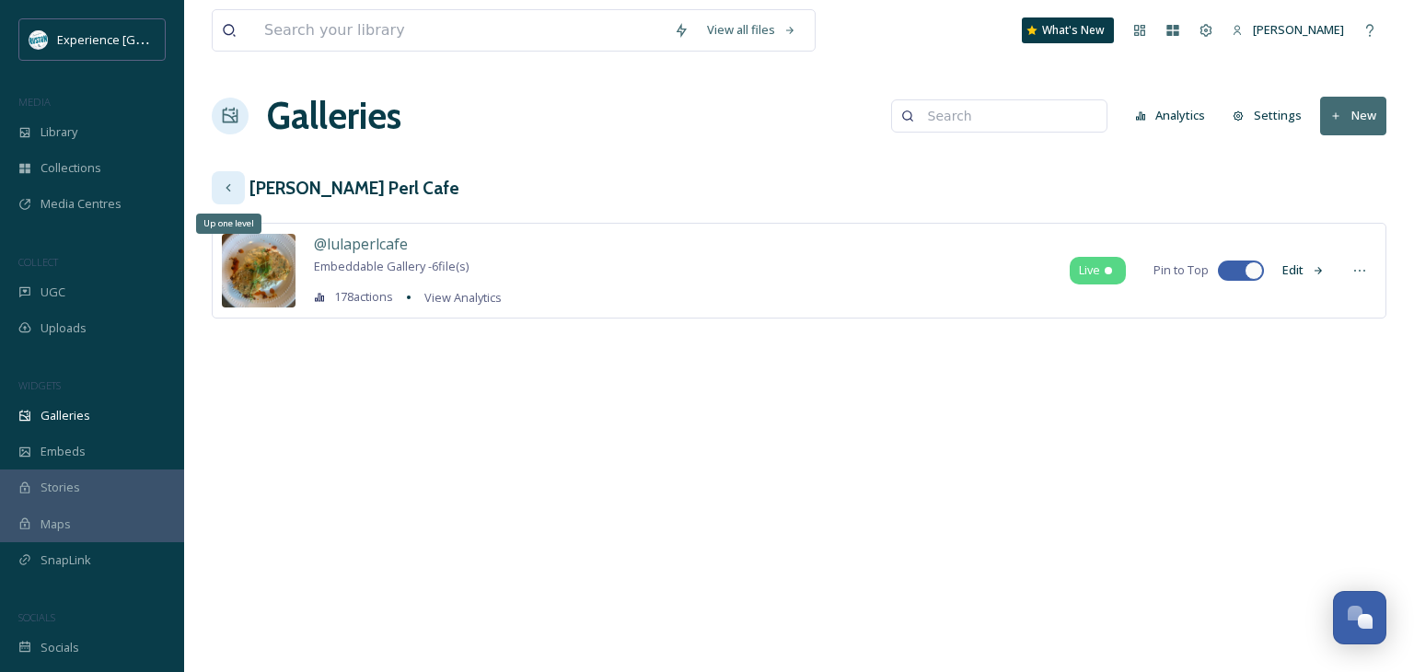
click at [228, 189] on icon at bounding box center [228, 187] width 5 height 7
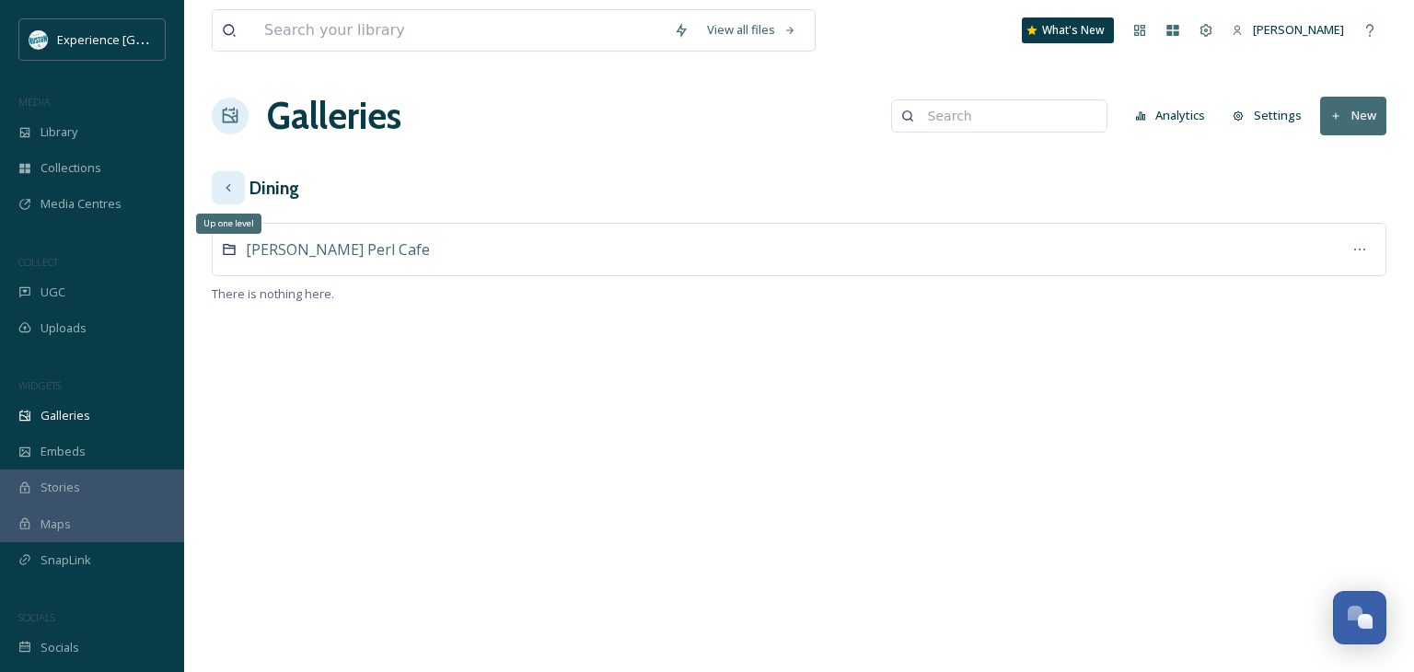
click at [235, 195] on div "Up one level" at bounding box center [228, 187] width 33 height 33
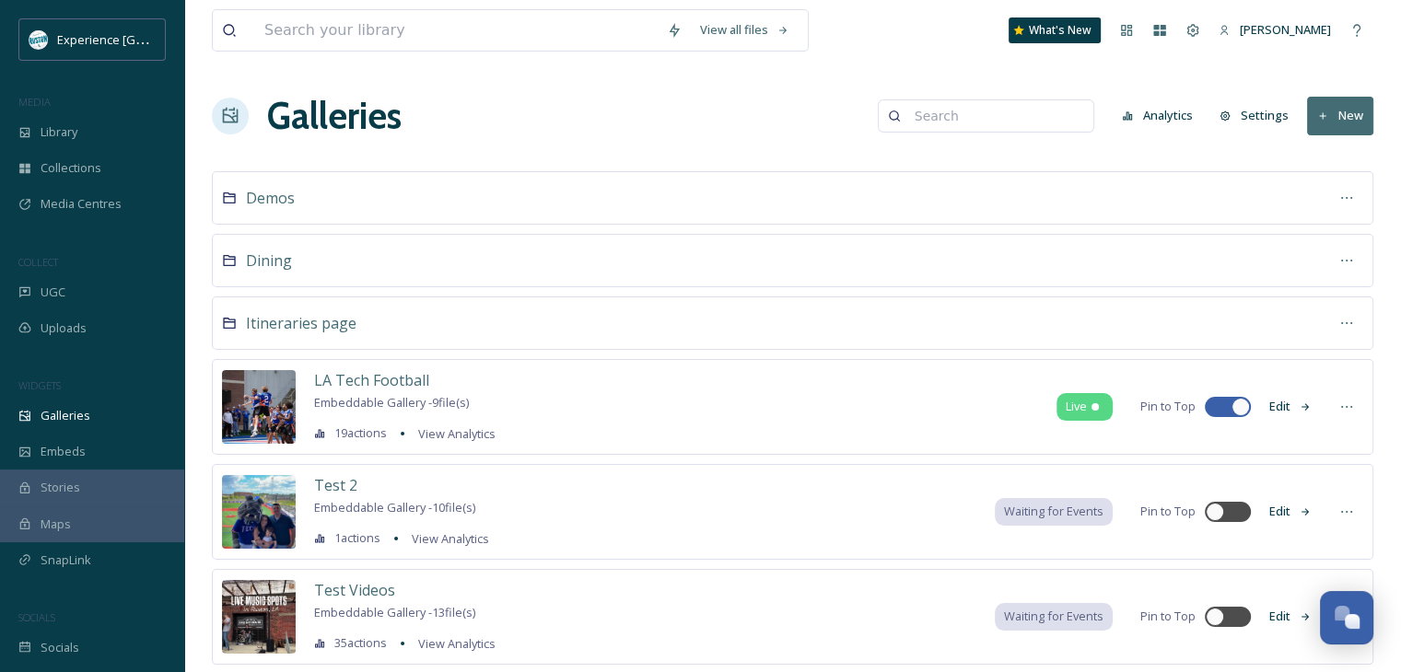
click at [1348, 118] on button "New" at bounding box center [1340, 116] width 66 height 38
click at [1311, 192] on icon at bounding box center [1307, 194] width 12 height 11
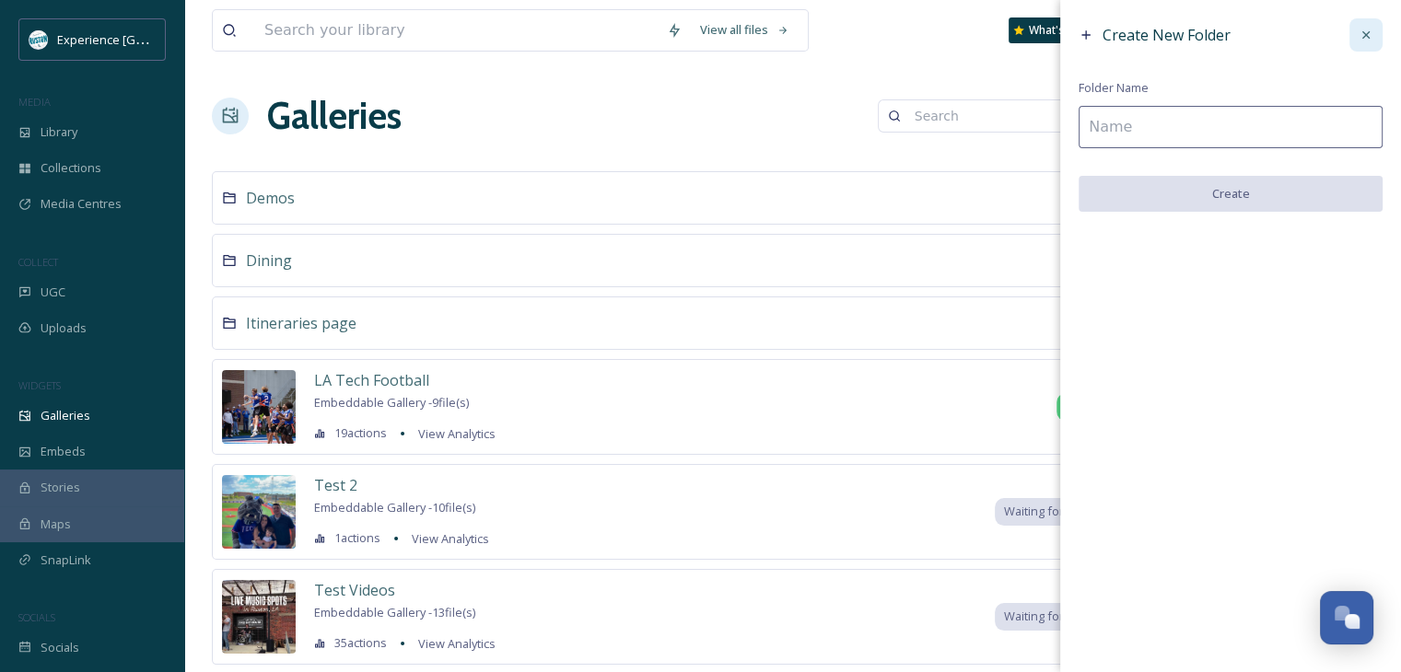
click at [1359, 31] on icon at bounding box center [1365, 35] width 15 height 15
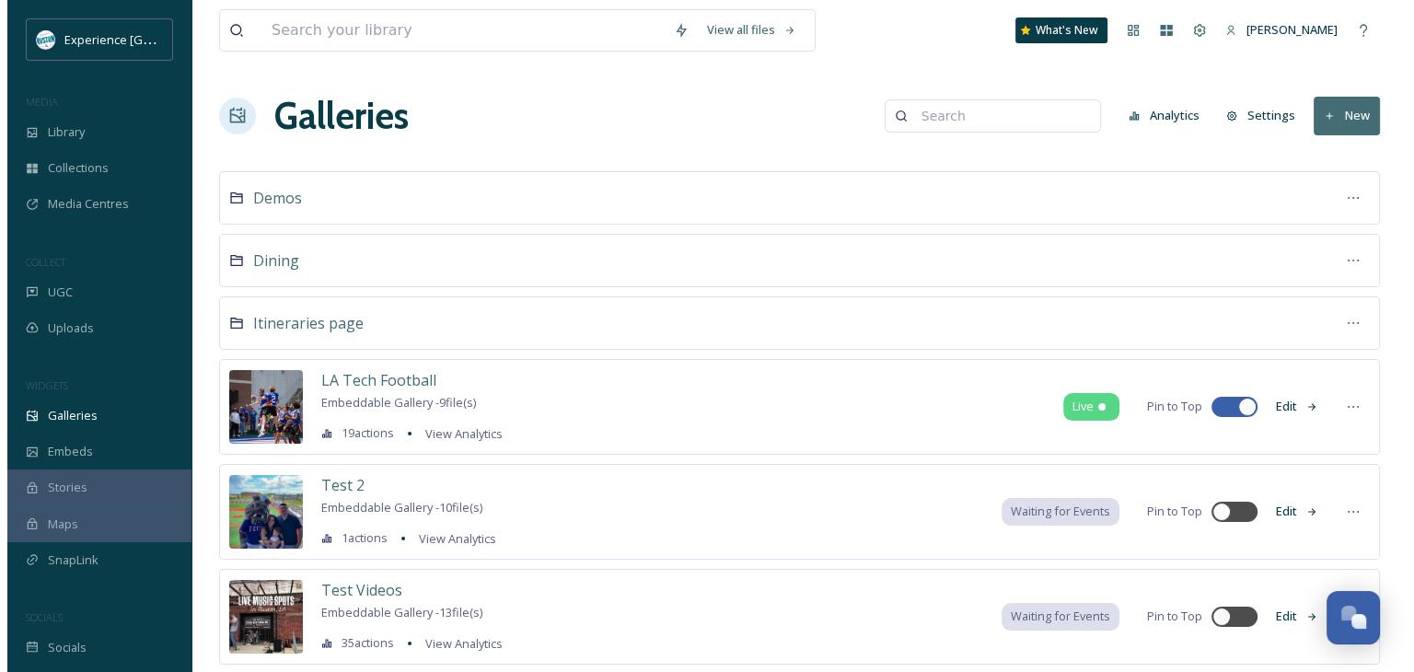
scroll to position [150, 0]
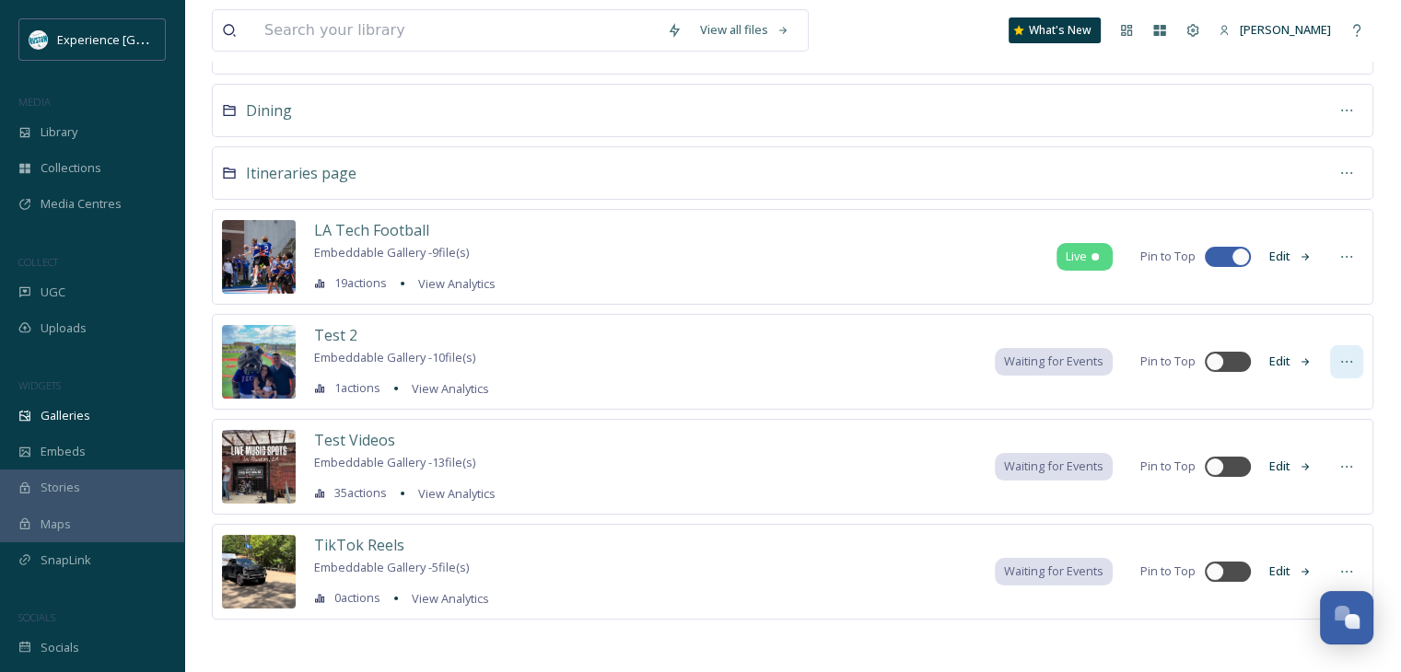
click at [1347, 355] on icon at bounding box center [1346, 362] width 15 height 15
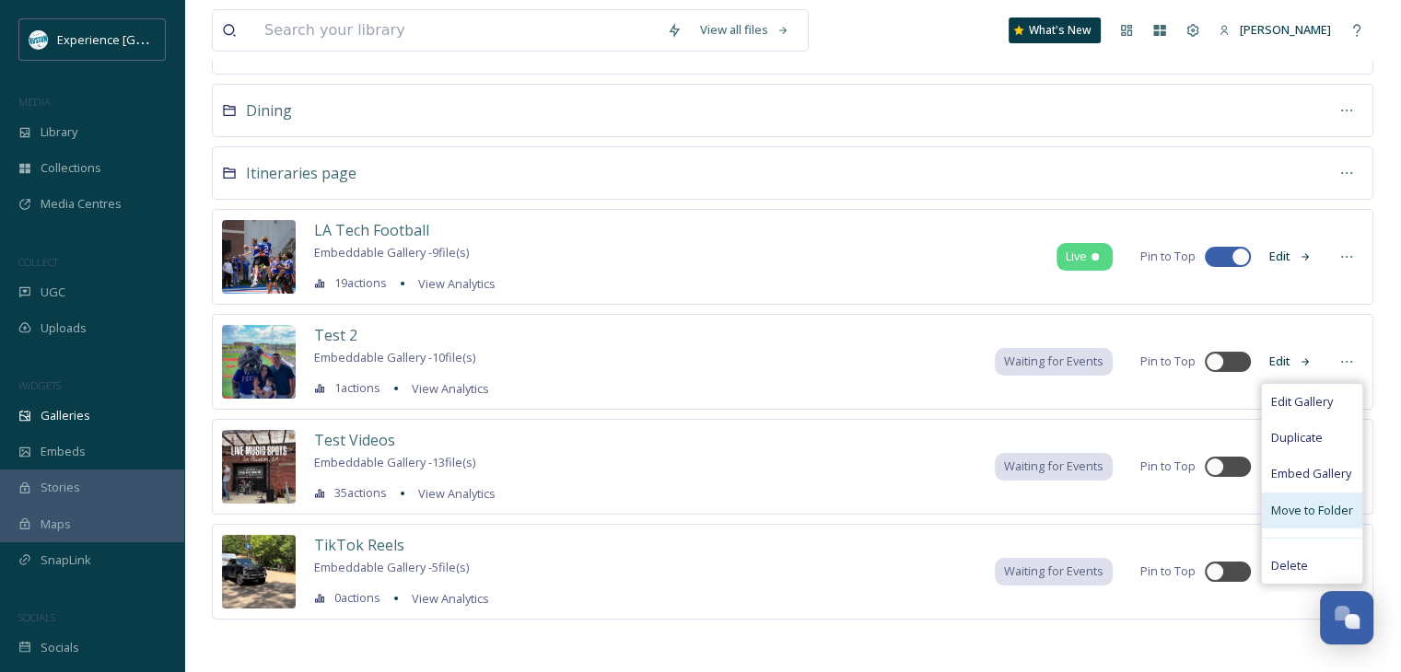
click at [1303, 517] on span "Move to Folder" at bounding box center [1312, 510] width 82 height 17
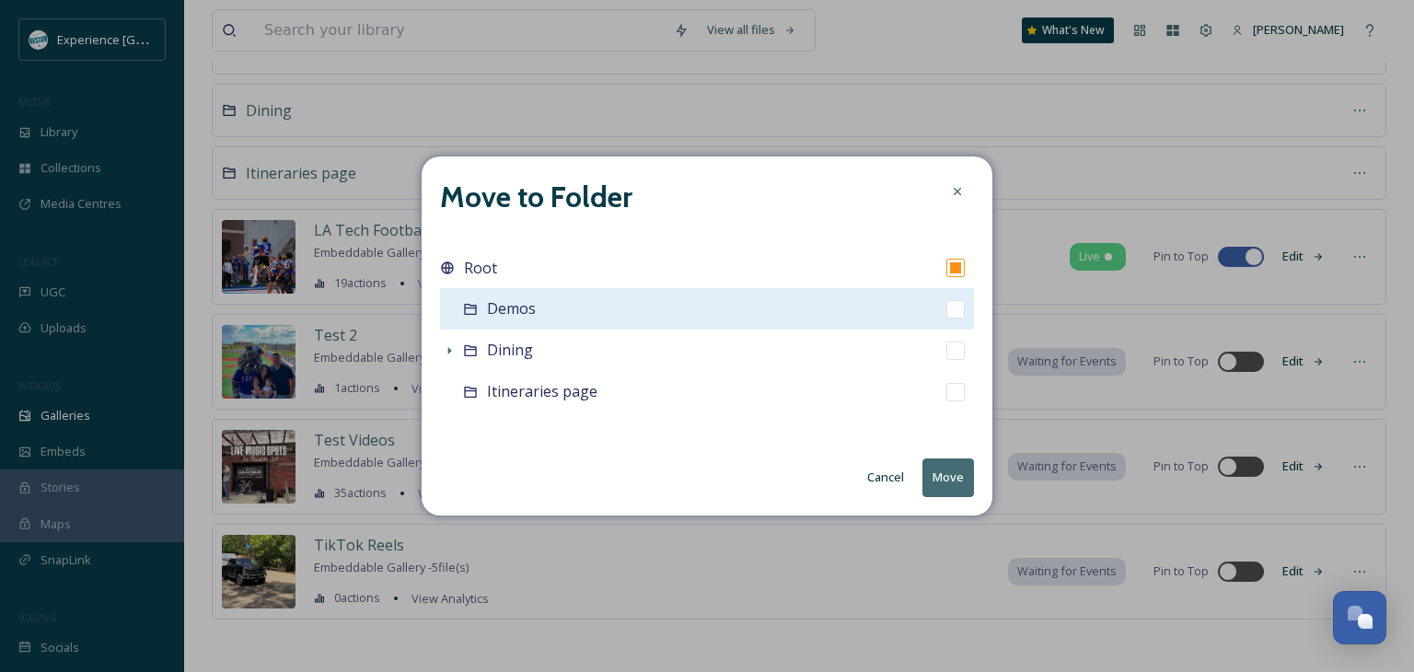
click at [952, 309] on input "checkbox" at bounding box center [956, 309] width 18 height 18
checkbox input "true"
checkbox input "false"
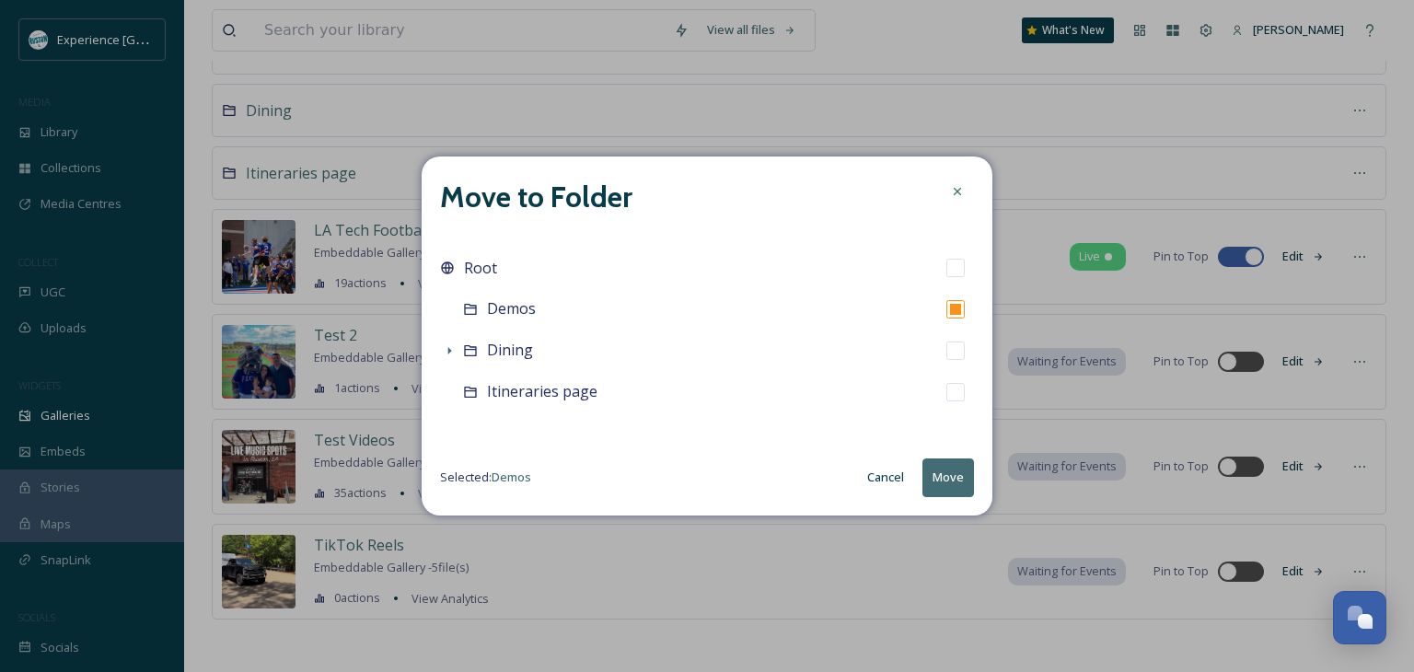
click at [949, 465] on button "Move" at bounding box center [949, 478] width 52 height 38
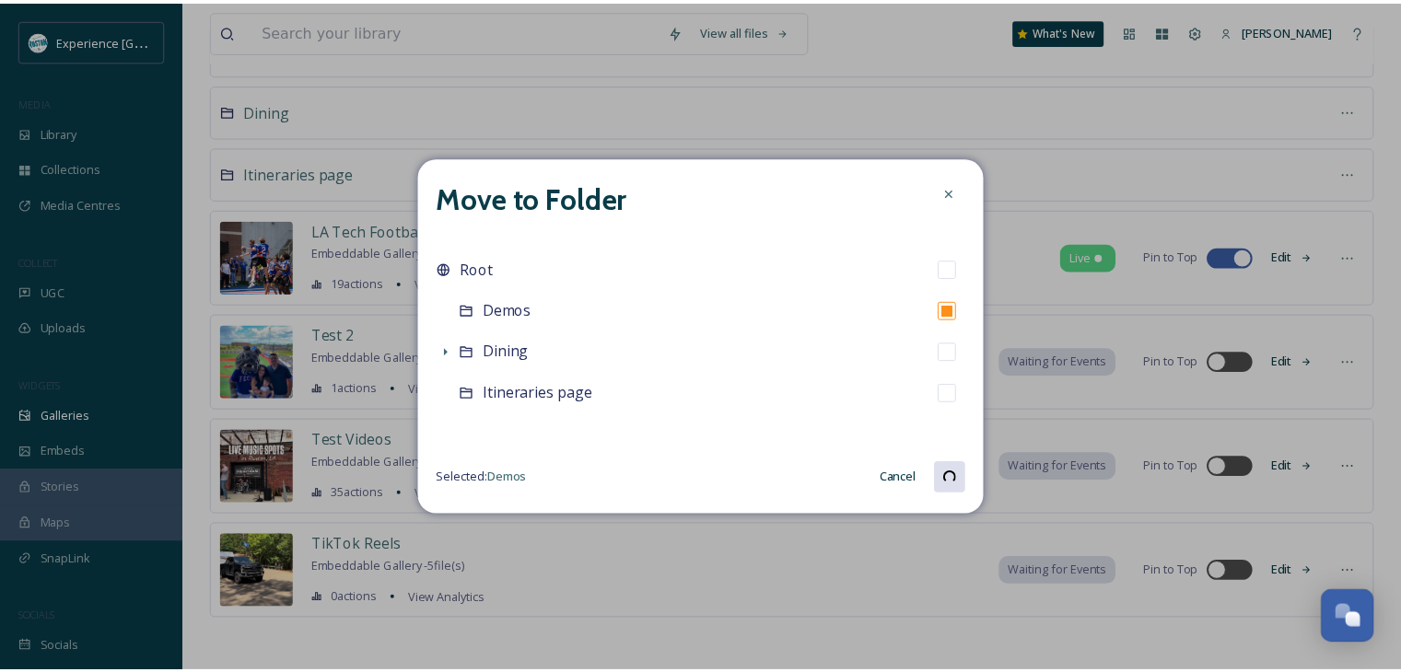
scroll to position [45, 0]
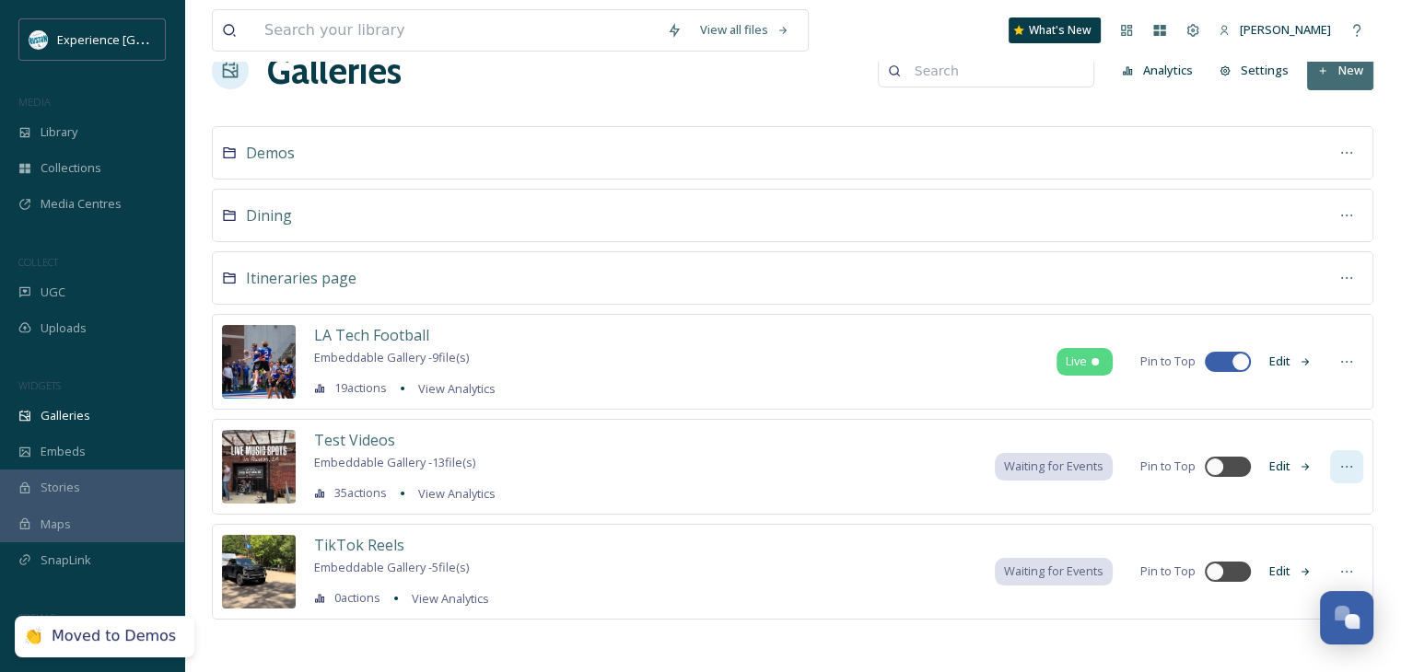
click at [1344, 463] on icon at bounding box center [1346, 467] width 15 height 15
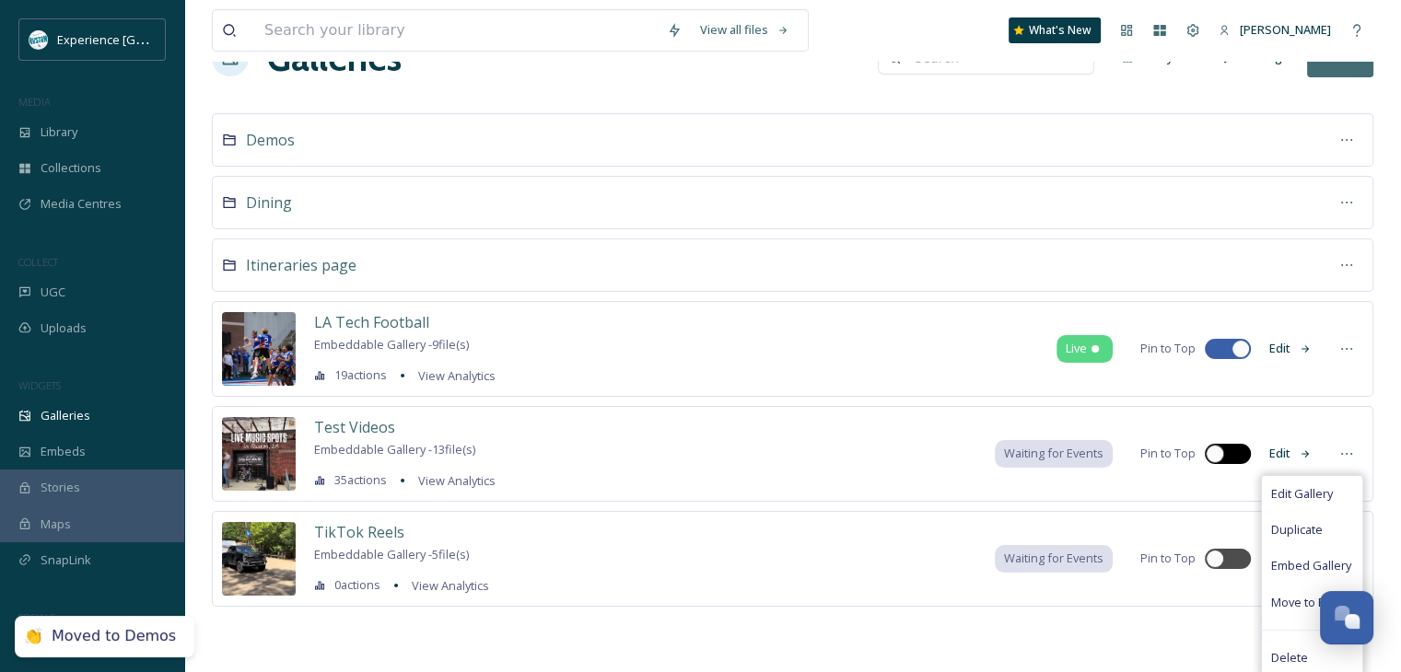
scroll to position [60, 0]
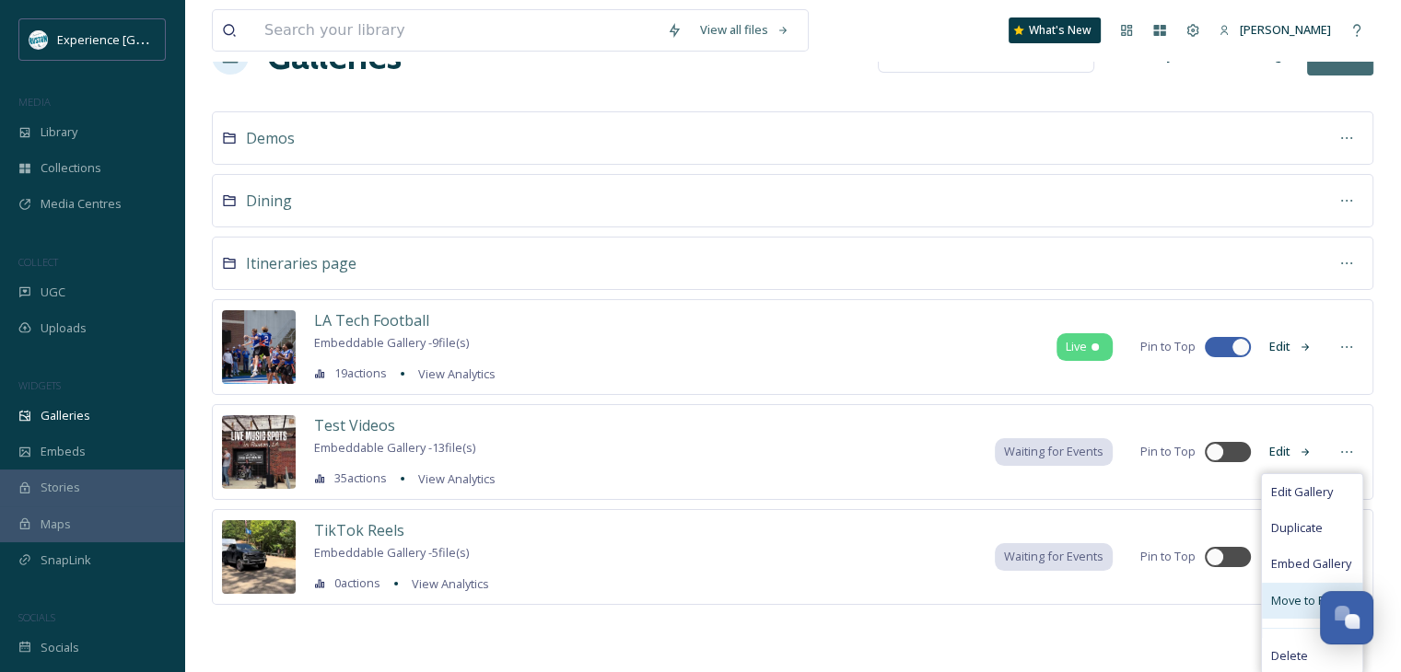
click at [1277, 592] on span "Move to Folder" at bounding box center [1312, 600] width 82 height 17
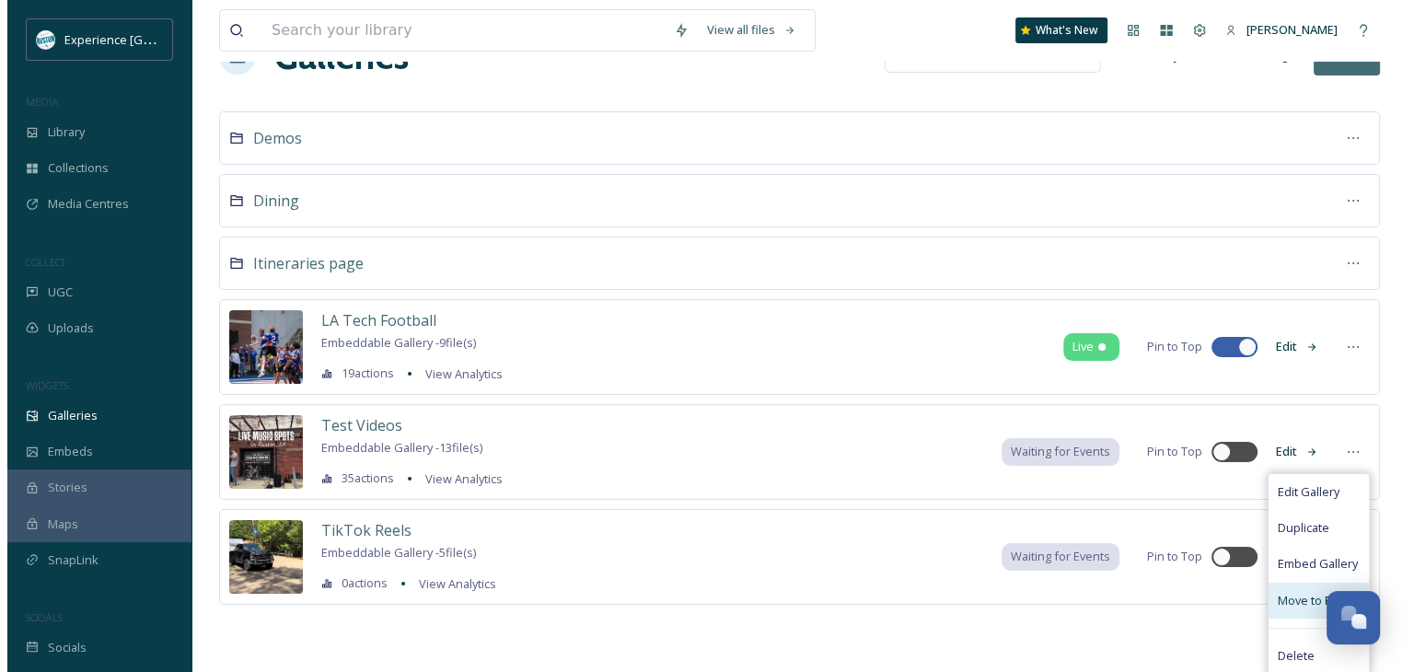
scroll to position [45, 0]
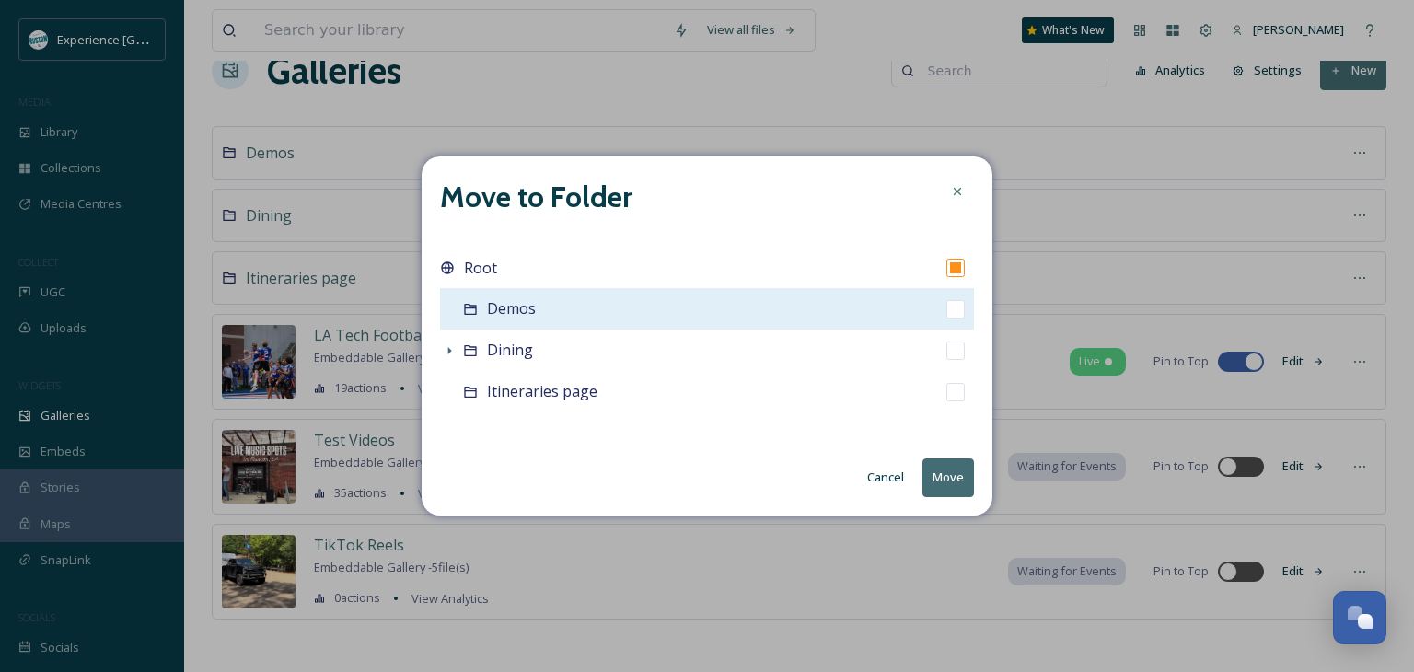
click at [950, 314] on input "checkbox" at bounding box center [956, 309] width 18 height 18
checkbox input "true"
checkbox input "false"
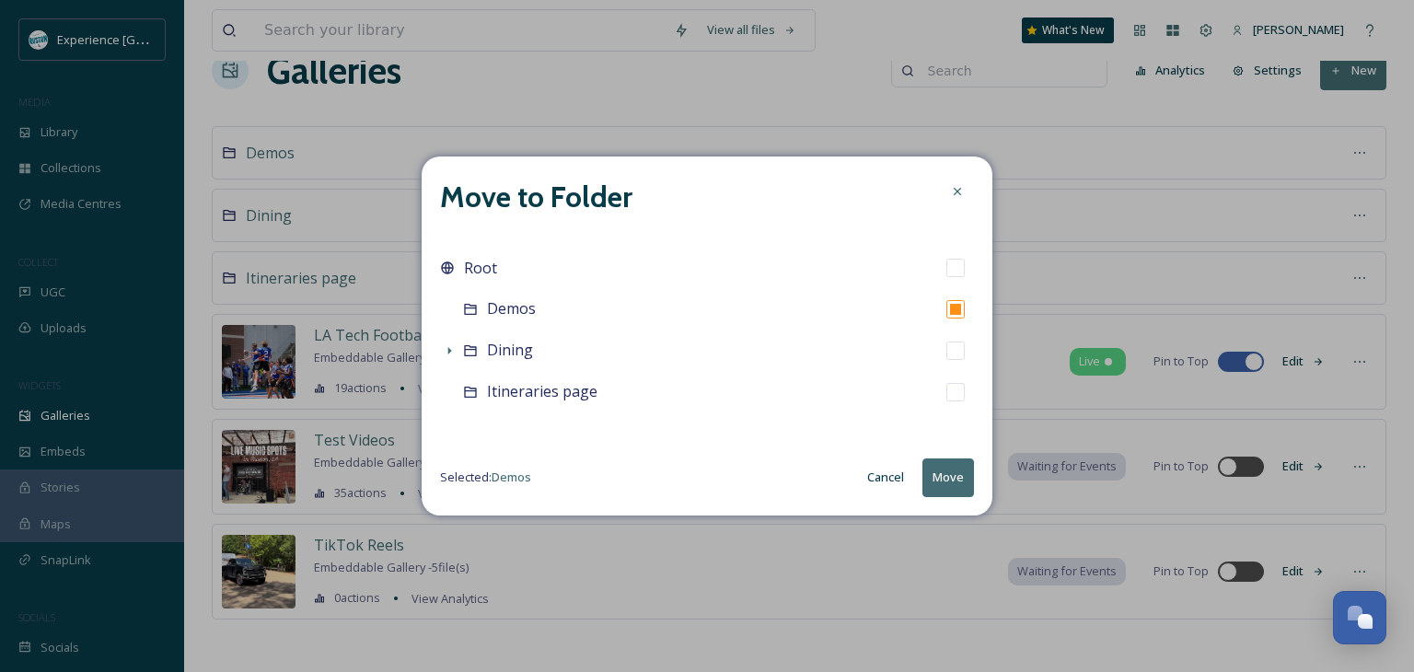
click at [960, 483] on button "Move" at bounding box center [949, 478] width 52 height 38
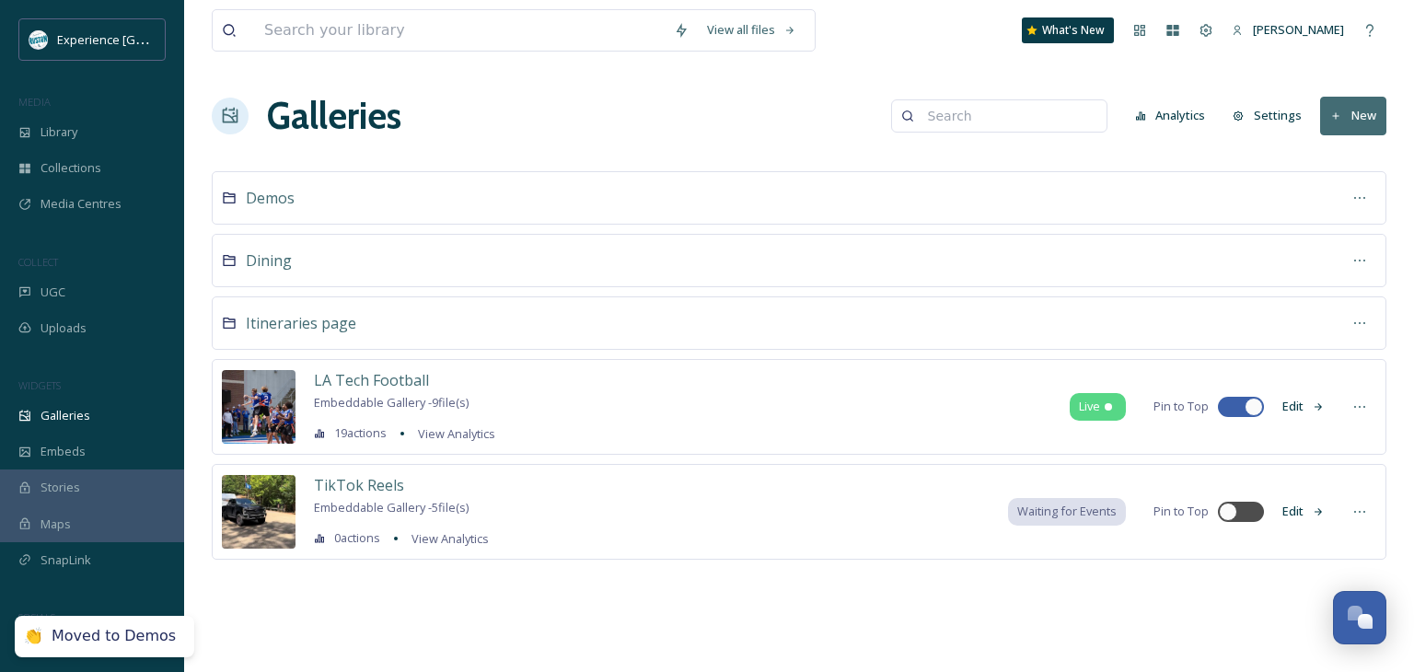
scroll to position [0, 0]
click at [1359, 500] on div at bounding box center [1360, 511] width 33 height 33
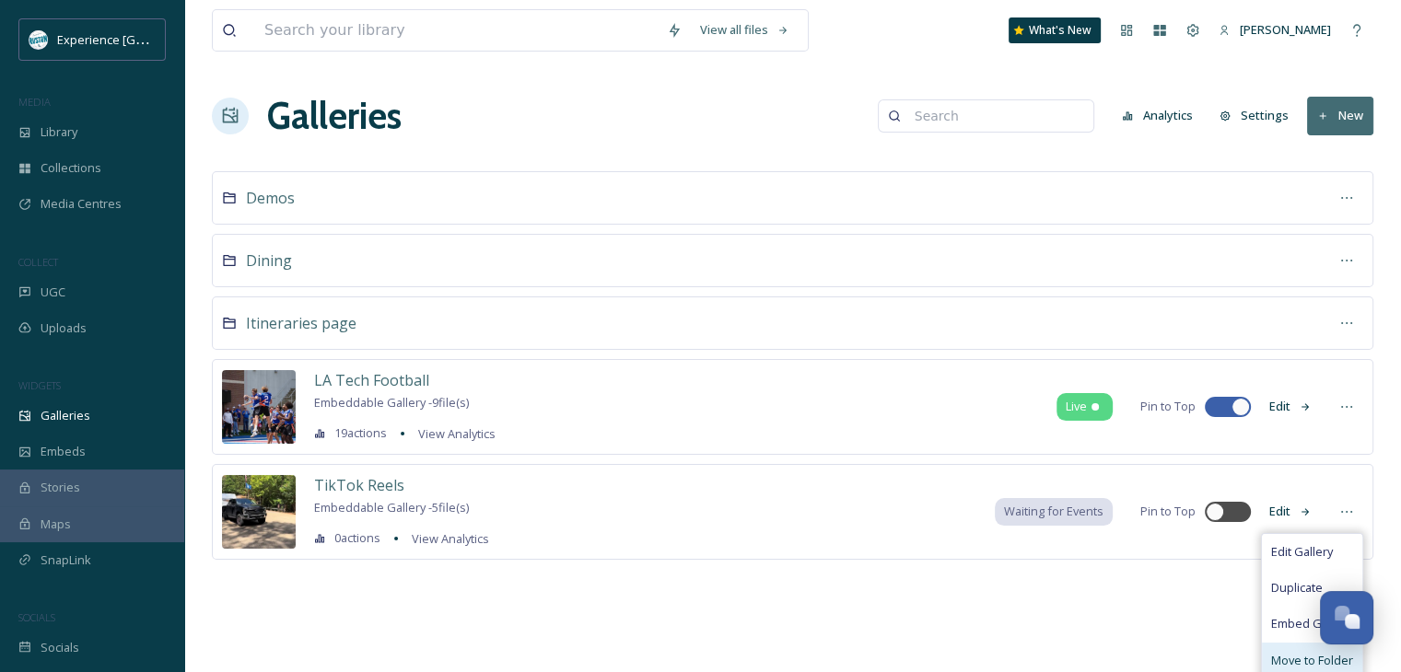
click at [1287, 646] on div "Move to Folder" at bounding box center [1312, 661] width 100 height 36
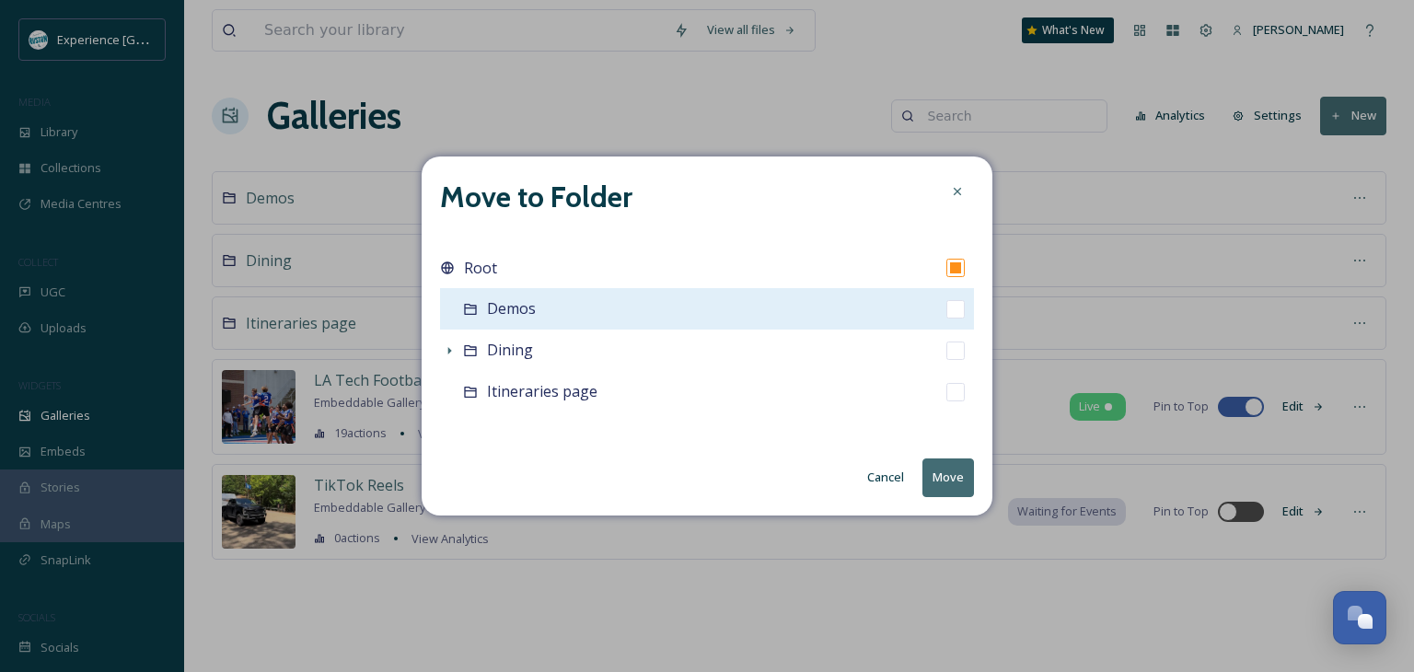
click at [950, 314] on input "checkbox" at bounding box center [956, 309] width 18 height 18
checkbox input "true"
checkbox input "false"
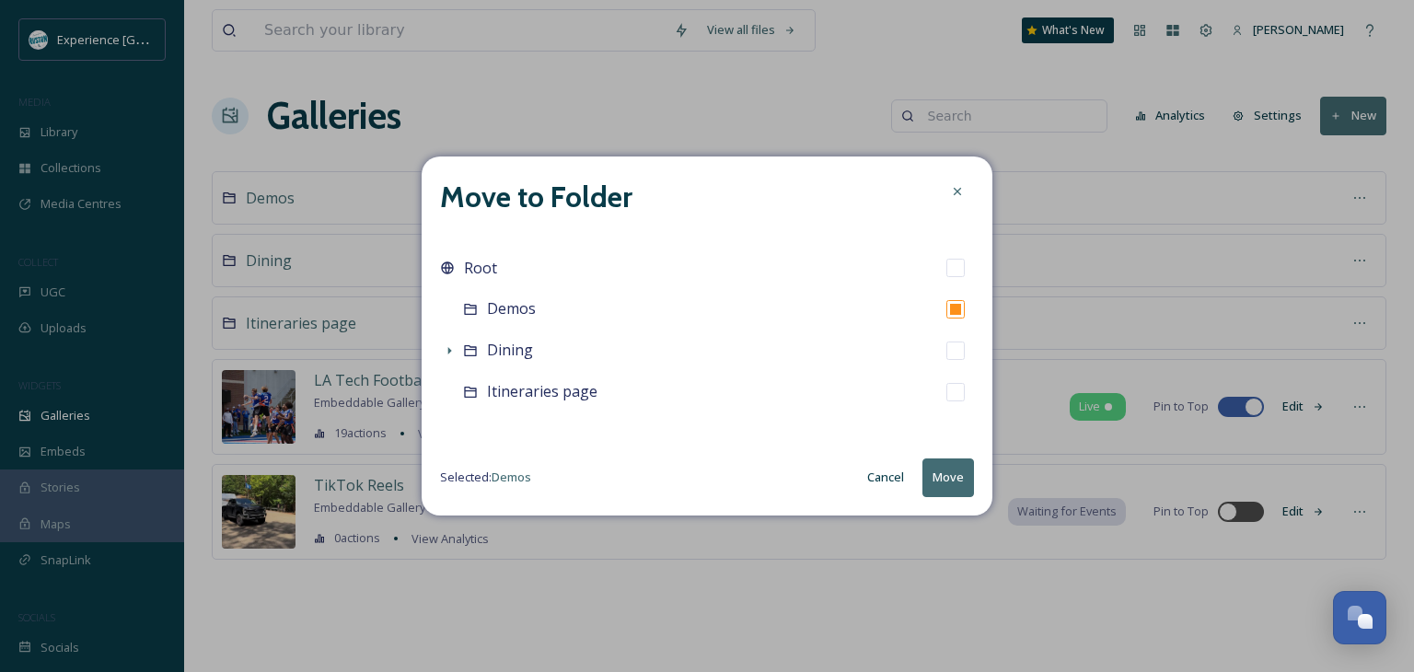
click at [944, 462] on button "Move" at bounding box center [949, 478] width 52 height 38
